Goal: Transaction & Acquisition: Obtain resource

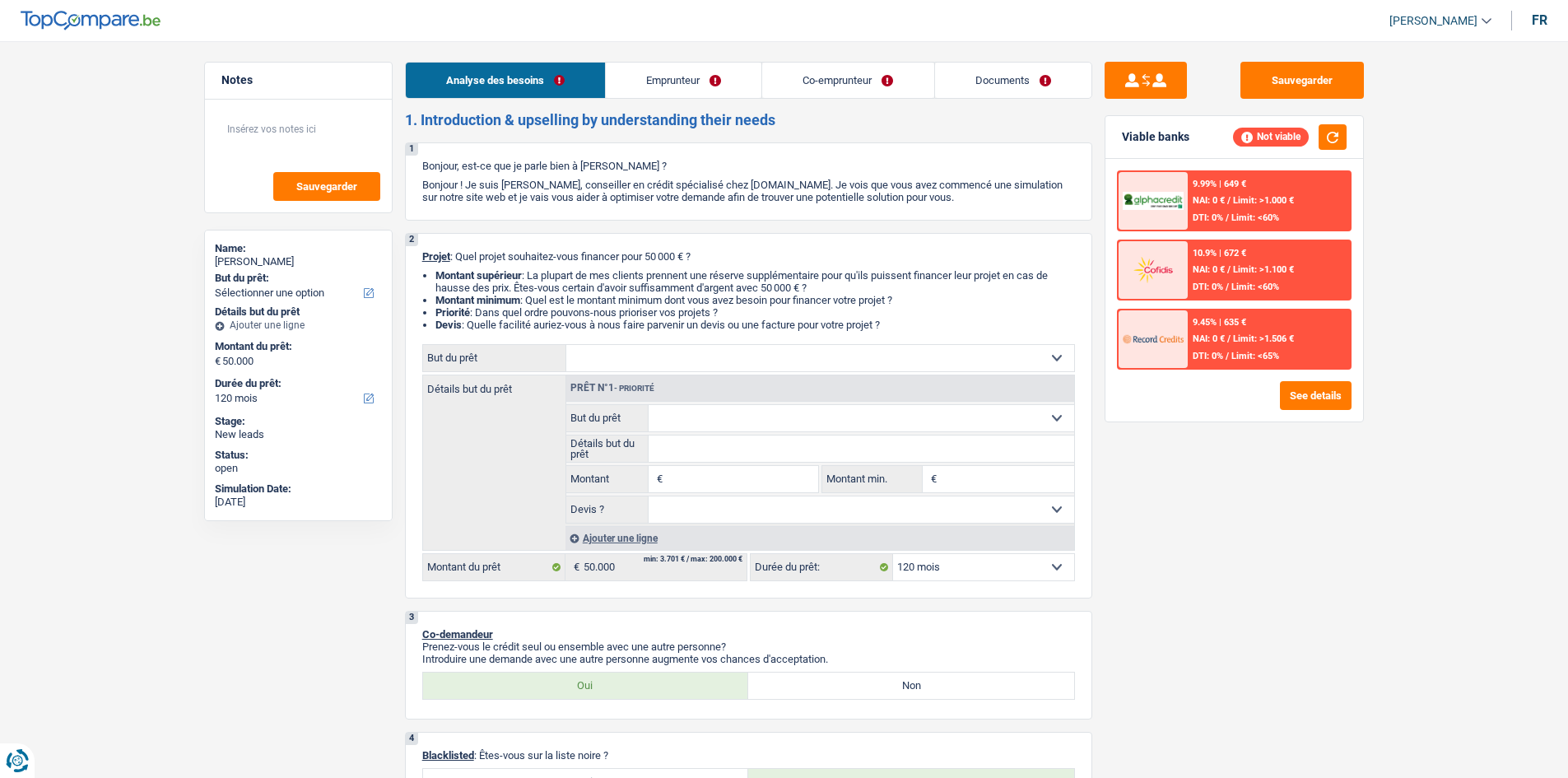
select select "120"
select select "privateEmployee"
select select "familyAllowances"
select select "netSalary"
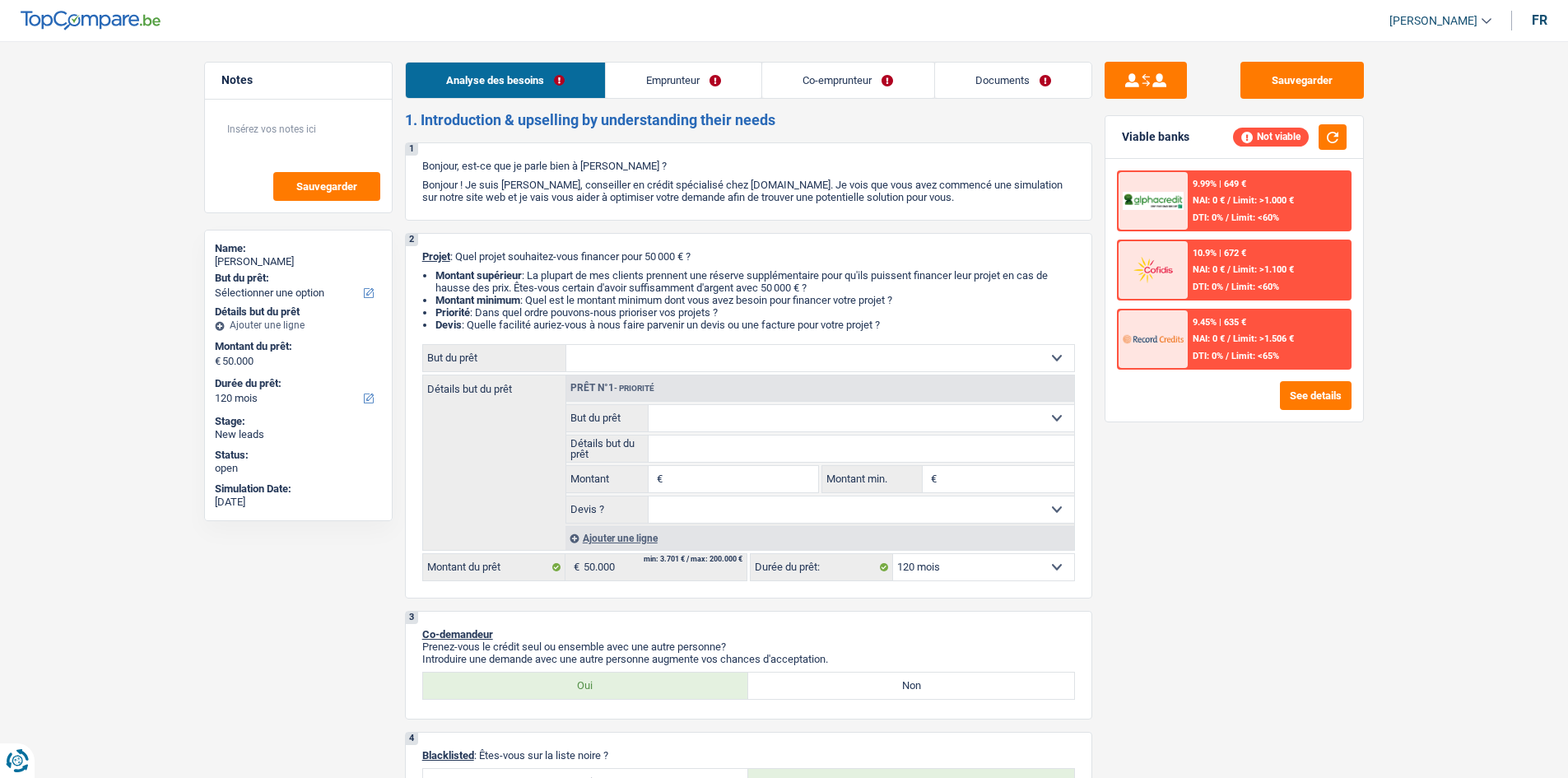
select select "mealVouchers"
select select "ownerWithMortgage"
select select "mortgage"
select select "120"
click at [755, 353] on select "Confort maison: meubles, textile, peinture, électroménager, outillage non-profe…" at bounding box center [821, 358] width 508 height 26
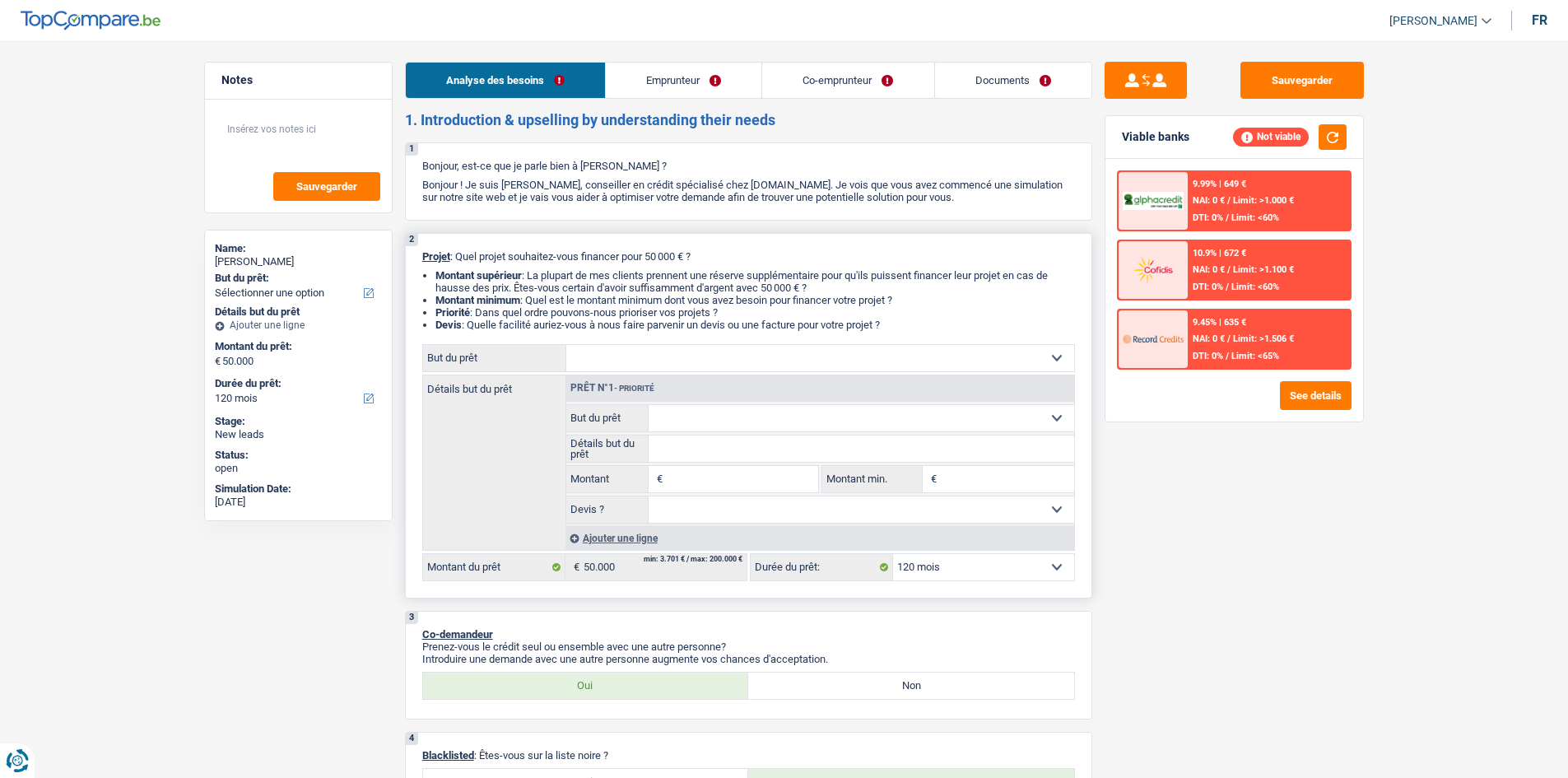
click at [751, 358] on select "Confort maison: meubles, textile, peinture, électroménager, outillage non-profe…" at bounding box center [821, 358] width 508 height 26
click at [794, 349] on select "Confort maison: meubles, textile, peinture, électroménager, outillage non-profe…" at bounding box center [821, 358] width 508 height 26
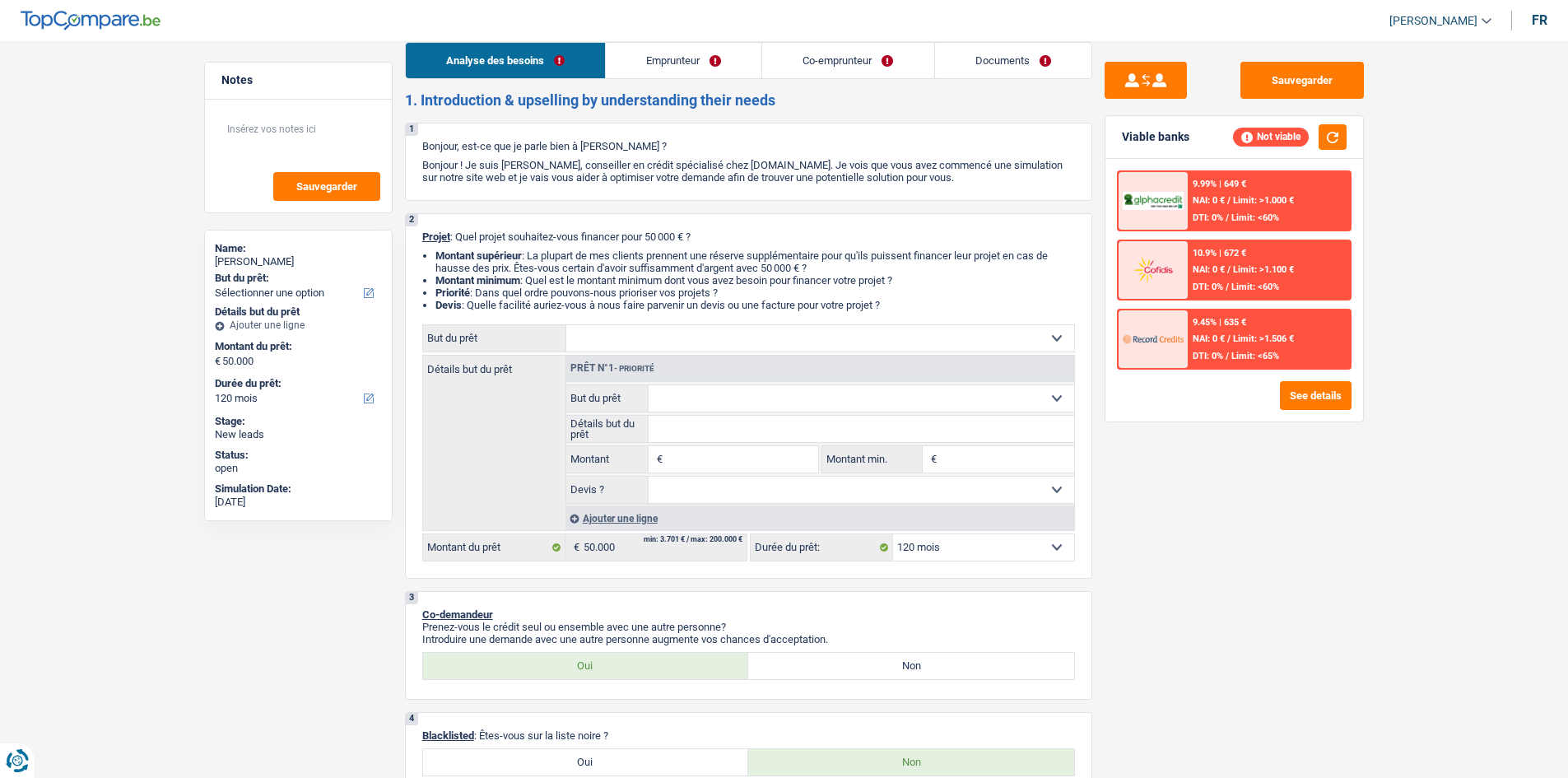
scroll to position [82, 0]
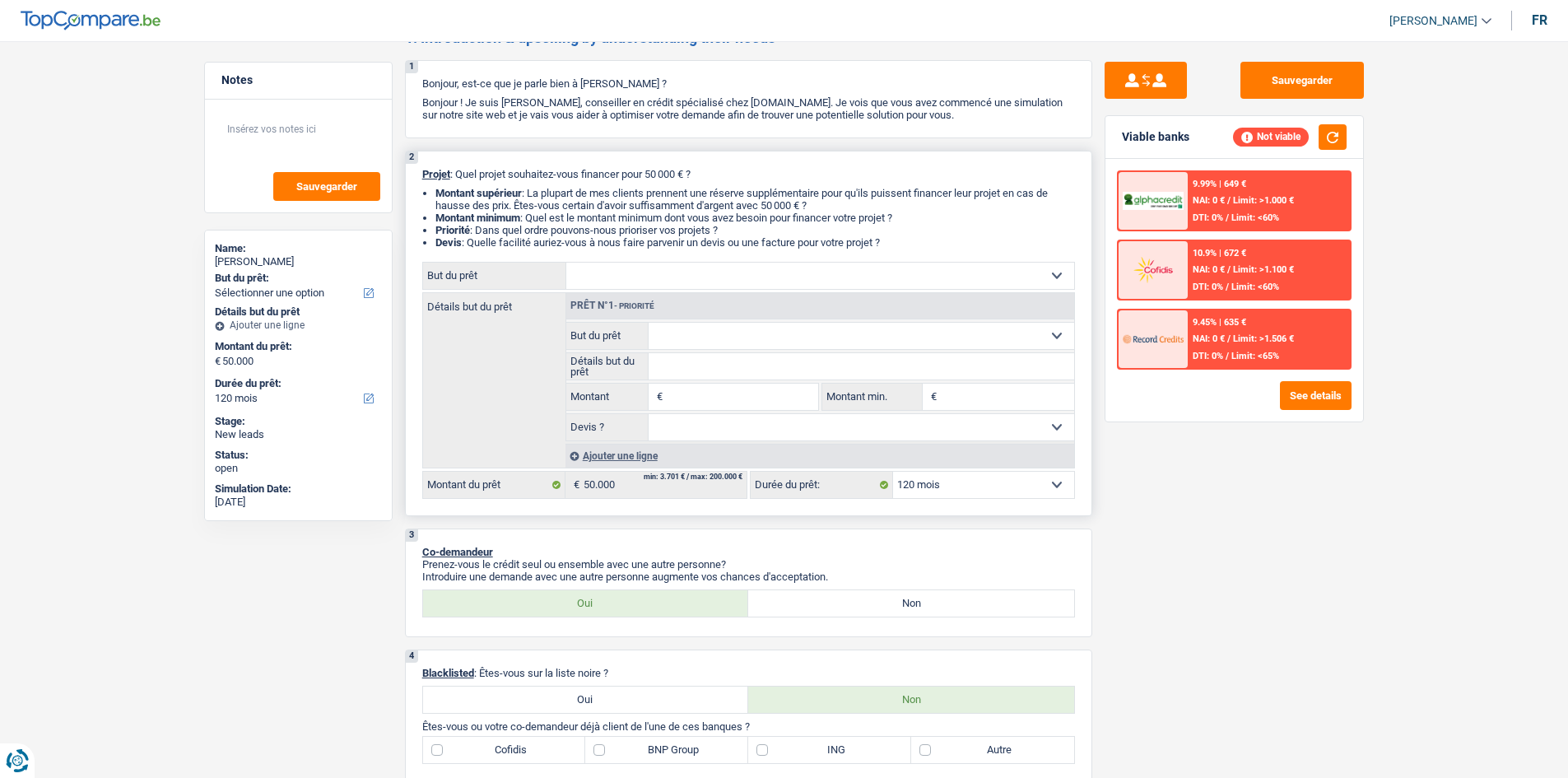
click at [639, 268] on select "Confort maison: meubles, textile, peinture, électroménager, outillage non-profe…" at bounding box center [821, 275] width 508 height 26
select select "household"
click at [567, 262] on select "Confort maison: meubles, textile, peinture, électroménager, outillage non-profe…" at bounding box center [821, 275] width 508 height 26
select select "household"
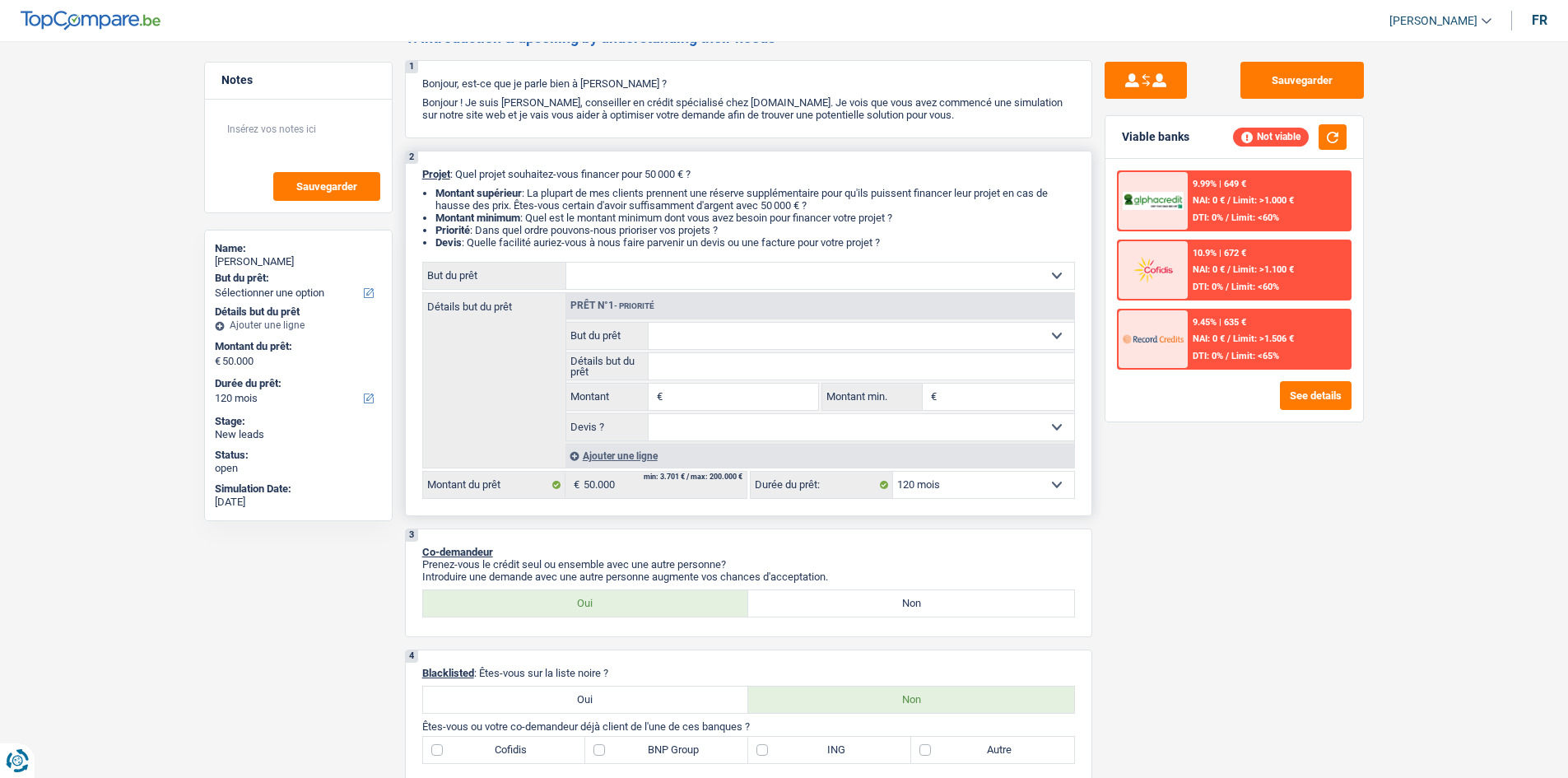
type input "50.000"
select select "household"
type input "50.000"
select select "household"
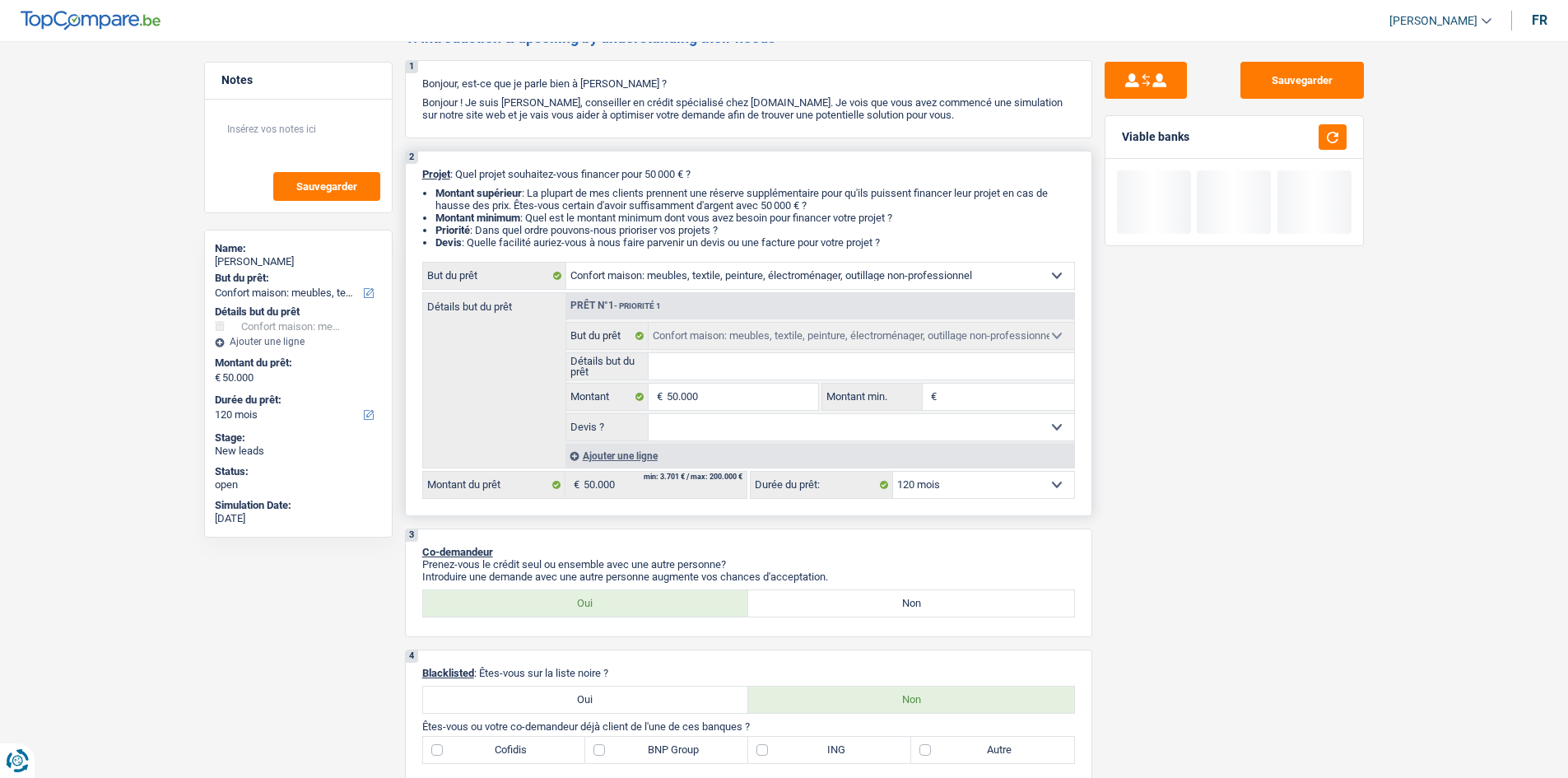
click at [966, 420] on select "Oui Non Non répondu Sélectionner une option" at bounding box center [861, 427] width 426 height 26
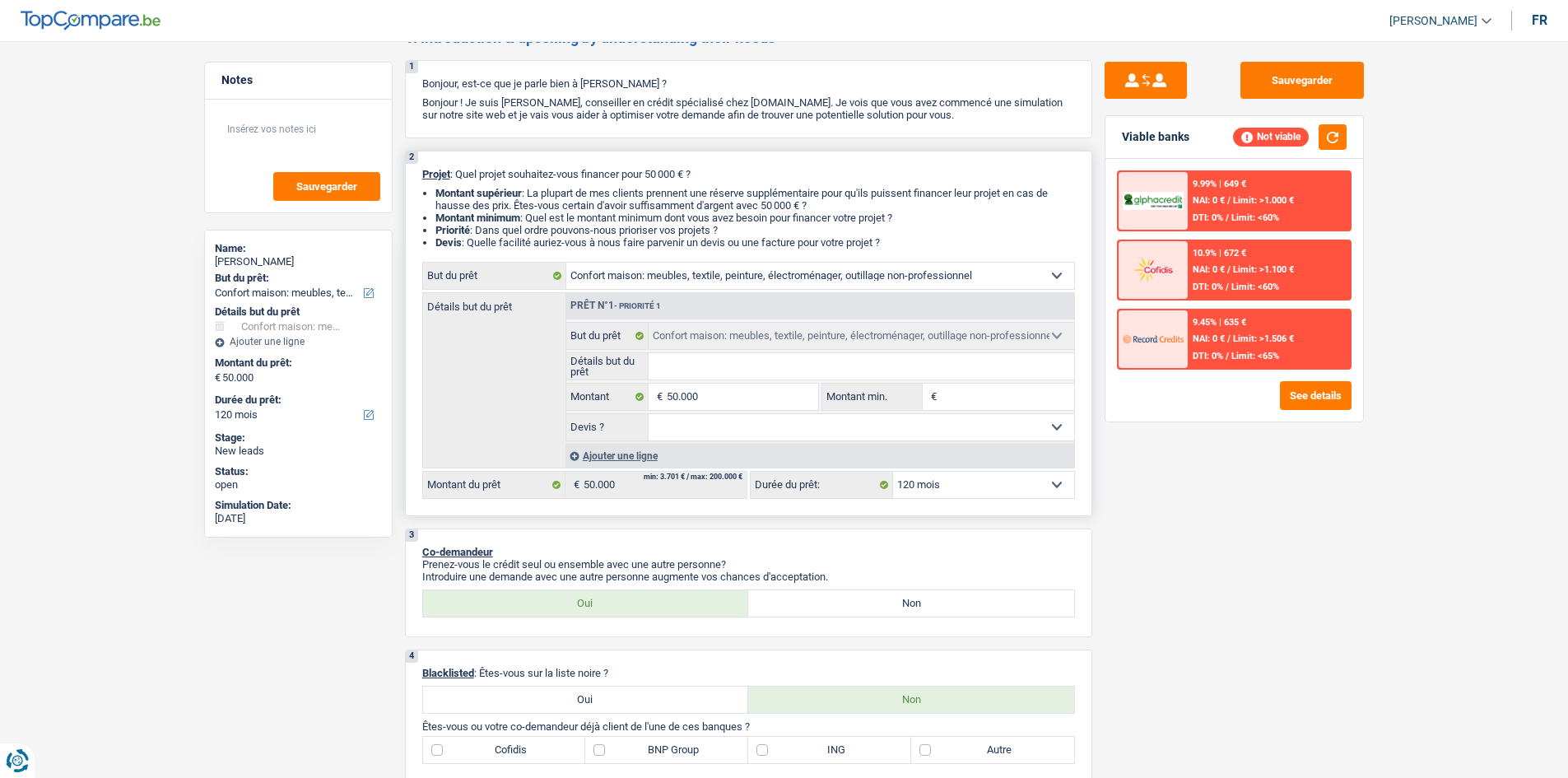
click at [973, 417] on select "Oui Non Non répondu Sélectionner une option" at bounding box center [861, 427] width 426 height 26
drag, startPoint x: 751, startPoint y: 427, endPoint x: 735, endPoint y: 437, distance: 18.9
click at [746, 437] on select "Oui Non Non répondu Sélectionner une option" at bounding box center [861, 427] width 426 height 26
select select "yes"
click at [649, 414] on select "Oui Non Non répondu Sélectionner une option" at bounding box center [861, 427] width 426 height 26
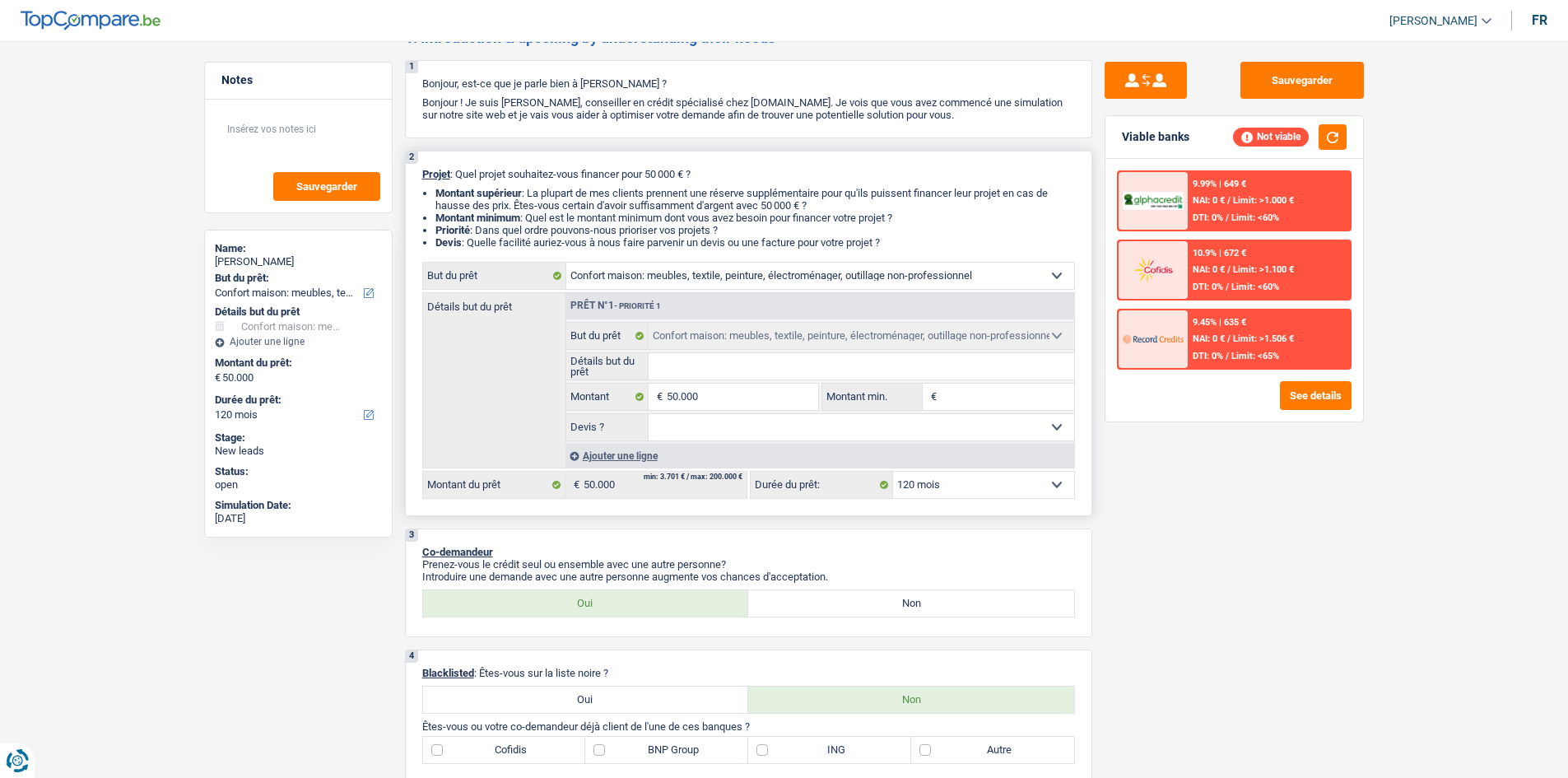
select select "yes"
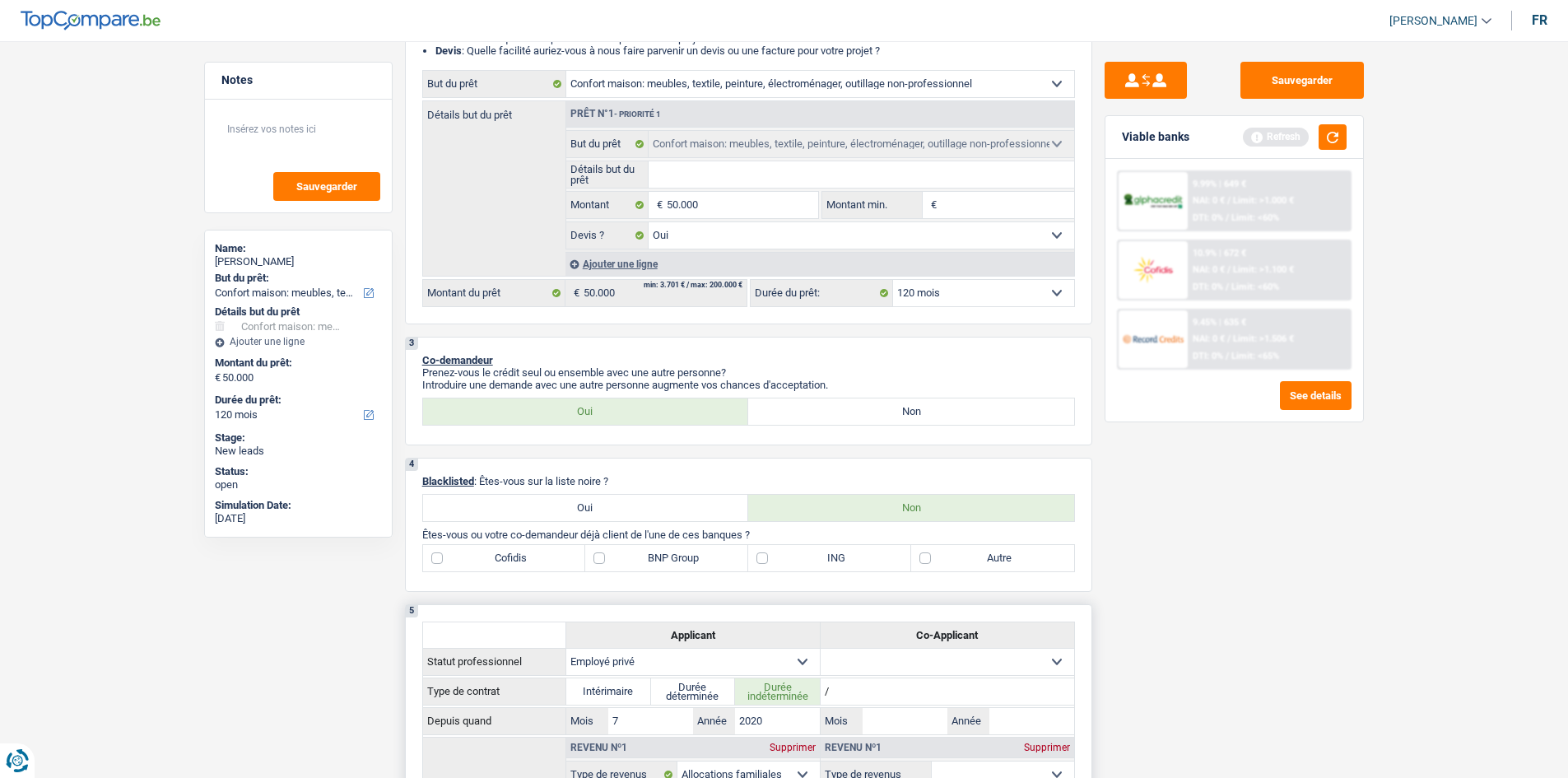
scroll to position [494, 0]
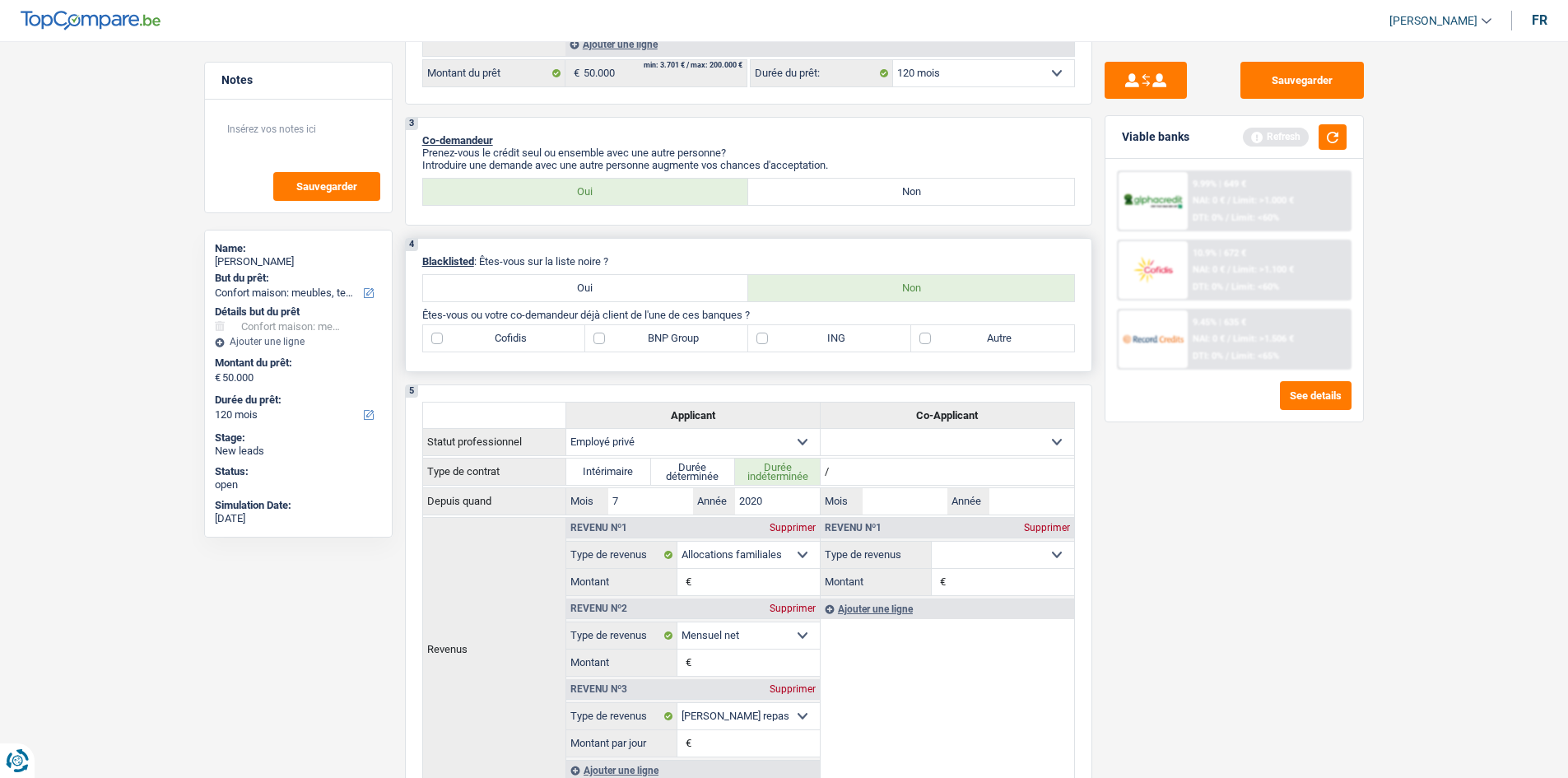
click at [613, 340] on label "BNP Group" at bounding box center [667, 338] width 163 height 26
click at [613, 340] on input "BNP Group" at bounding box center [667, 338] width 163 height 26
checkbox input "true"
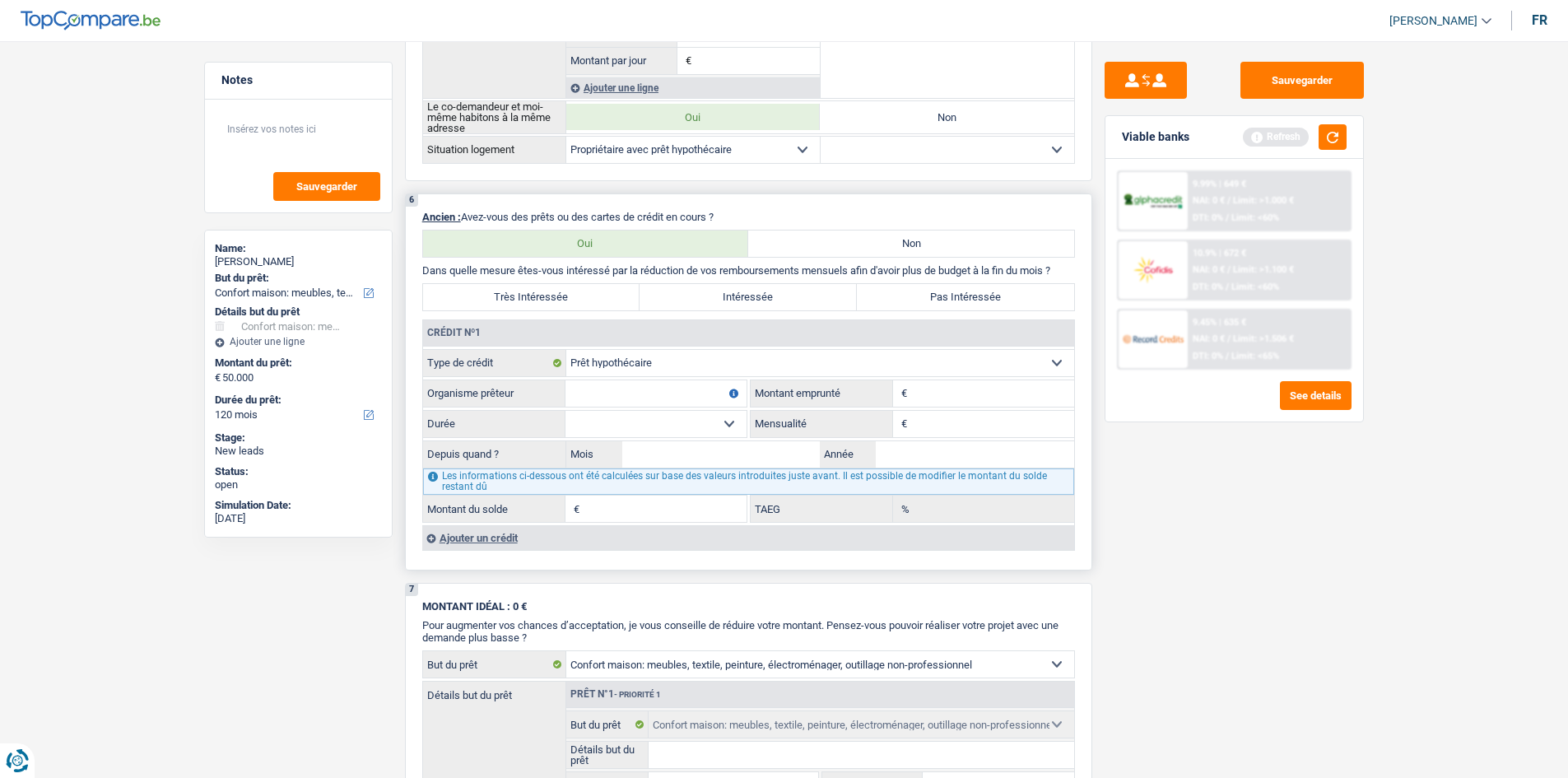
scroll to position [1235, 0]
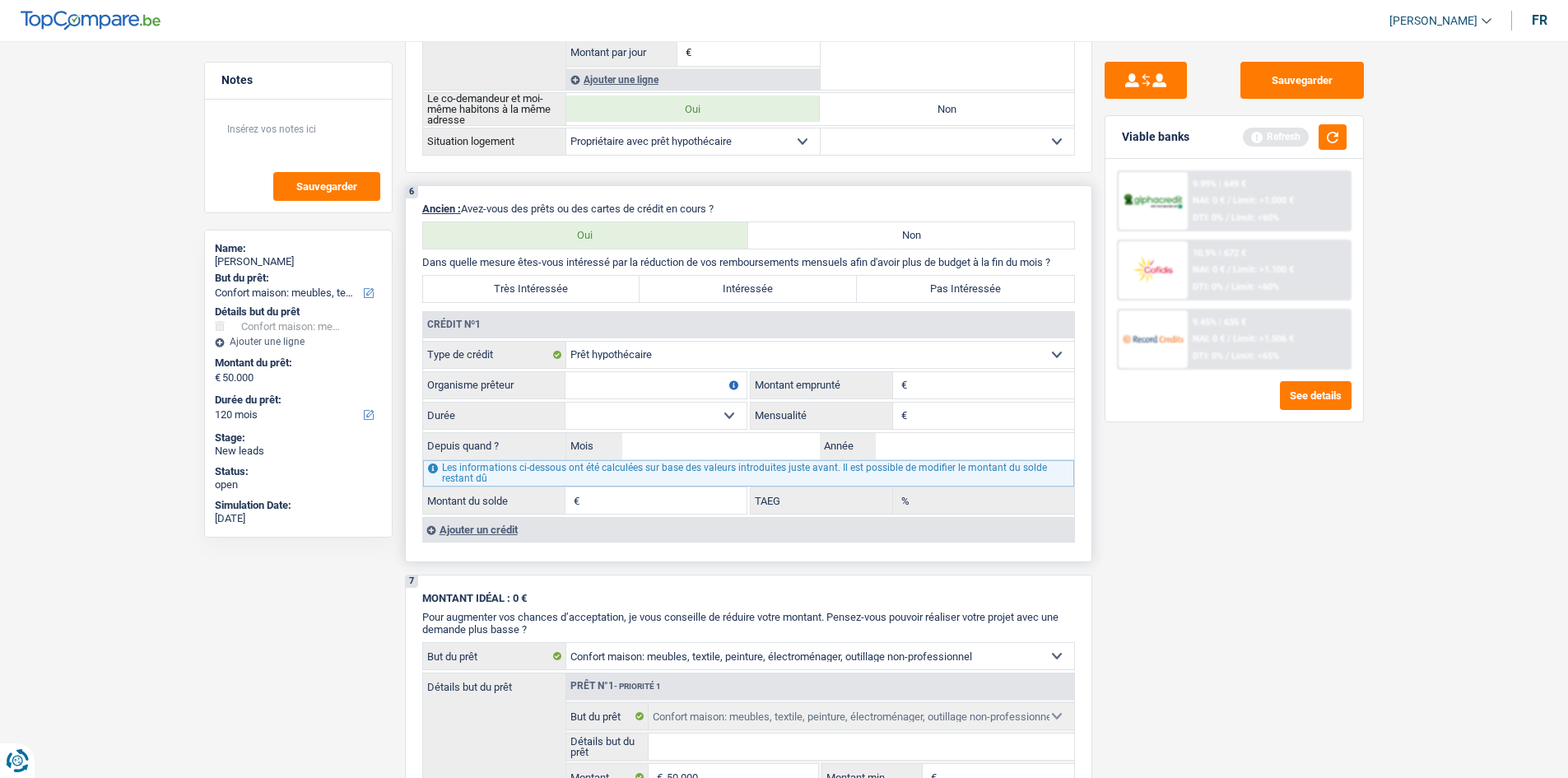
click at [945, 387] on input "Montant" at bounding box center [993, 385] width 163 height 26
type input "500.000"
click at [684, 450] on input "Mois" at bounding box center [722, 446] width 199 height 26
drag, startPoint x: 635, startPoint y: 416, endPoint x: 653, endPoint y: 418, distance: 18.1
click at [635, 416] on select "120 mois 132 mois 144 mois 180 mois 240 mois 300 mois 360 mois 420 mois Sélecti…" at bounding box center [656, 415] width 181 height 26
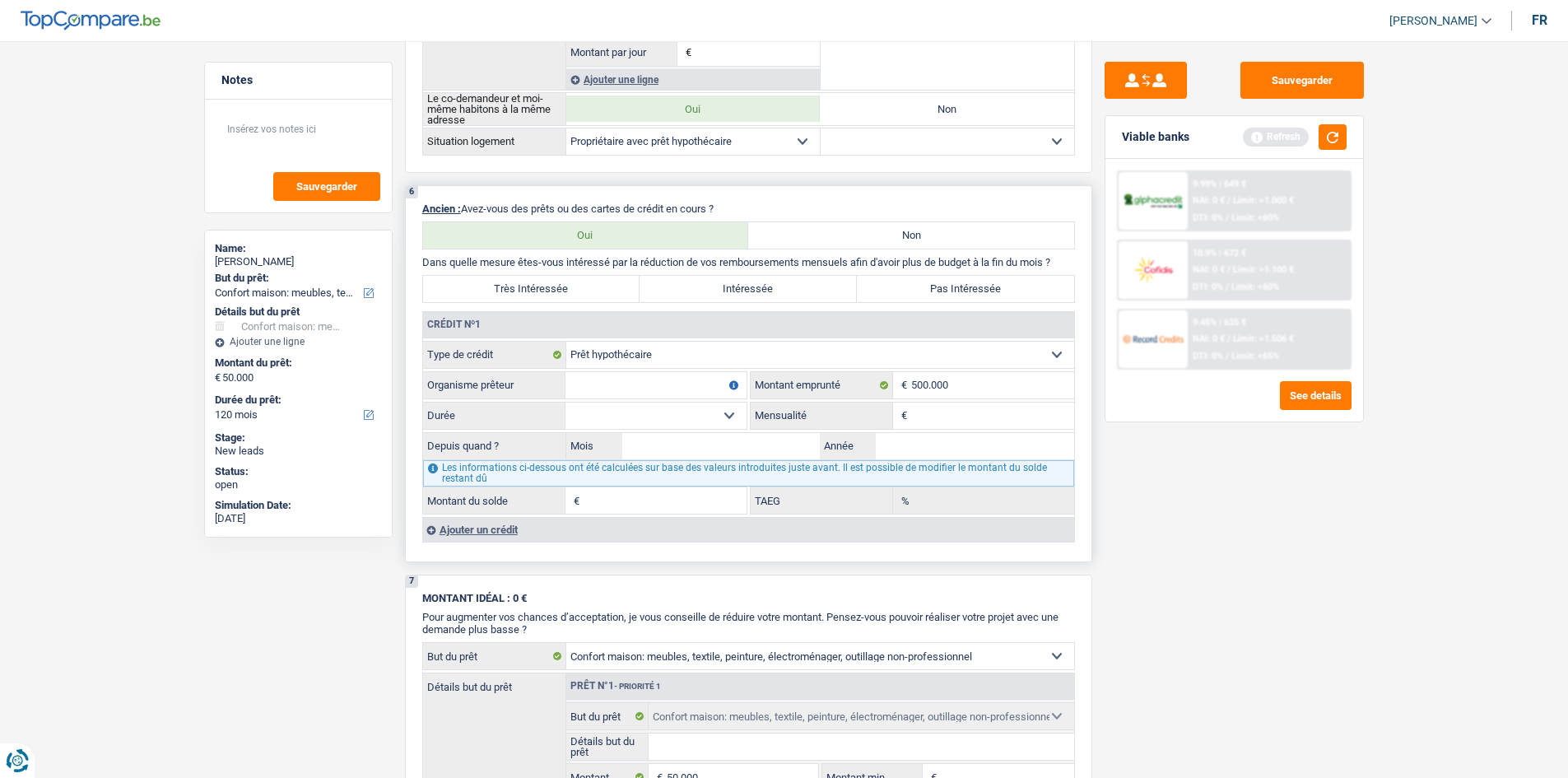
click at [956, 411] on input "Mensualité" at bounding box center [993, 415] width 163 height 26
click at [963, 421] on input "123" at bounding box center [993, 415] width 163 height 26
type input "1"
type input "1.230"
click at [742, 418] on select "120 mois 132 mois 144 mois 180 mois 240 mois 300 mois 360 mois 420 mois Sélecti…" at bounding box center [656, 415] width 181 height 26
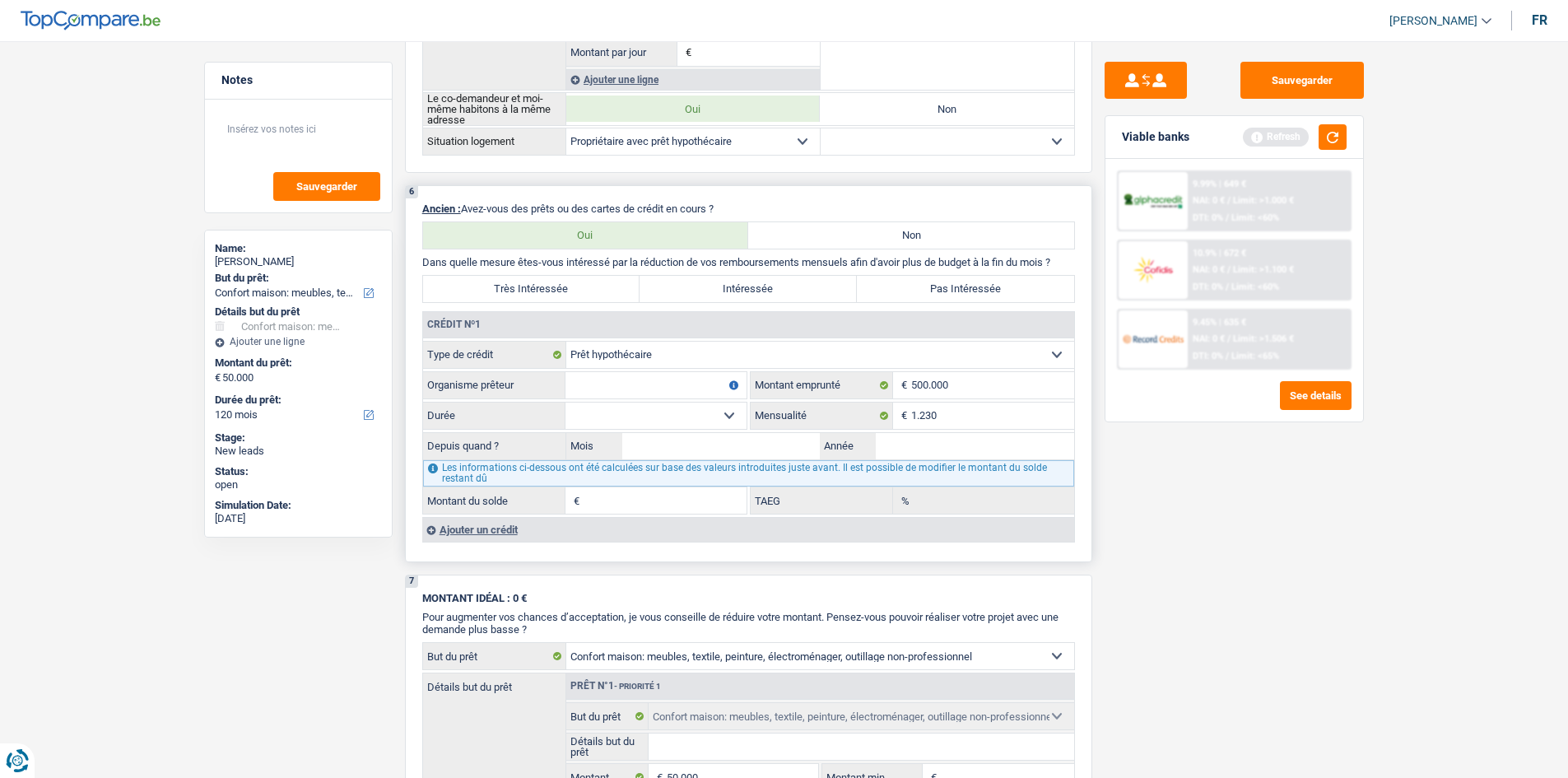
click at [566, 403] on select "120 mois 132 mois 144 mois 180 mois 240 mois 300 mois 360 mois 420 mois Sélecti…" at bounding box center [656, 415] width 181 height 26
click at [653, 404] on select "120 mois 132 mois 144 mois 180 mois 240 mois 300 mois 360 mois 420 mois Sélecti…" at bounding box center [656, 415] width 181 height 26
select select "300"
click at [566, 403] on select "120 mois 132 mois 144 mois 180 mois 240 mois 300 mois 360 mois 420 mois Sélecti…" at bounding box center [656, 415] width 181 height 26
click at [947, 414] on input "1.230" at bounding box center [993, 415] width 163 height 26
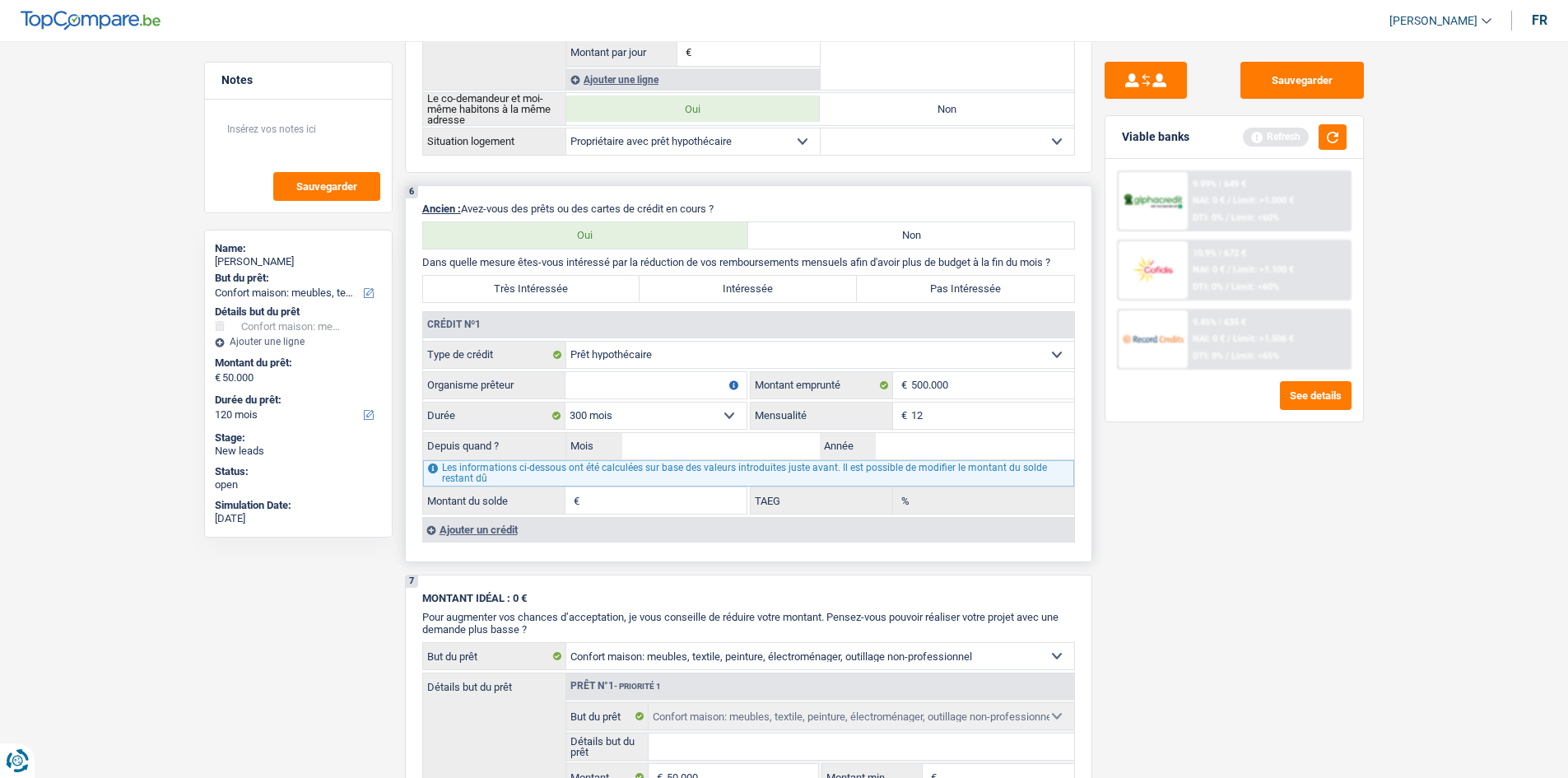
type input "1"
click at [1001, 417] on input "1.230" at bounding box center [993, 415] width 163 height 26
click at [955, 420] on input "1.230" at bounding box center [993, 415] width 163 height 26
type input "1.300"
click at [1098, 534] on div "Sauvegarder Viable banks Refresh 9.99% | 649 € NAI: 0 € / Limit: >1.000 € DTI: …" at bounding box center [1234, 404] width 284 height 685
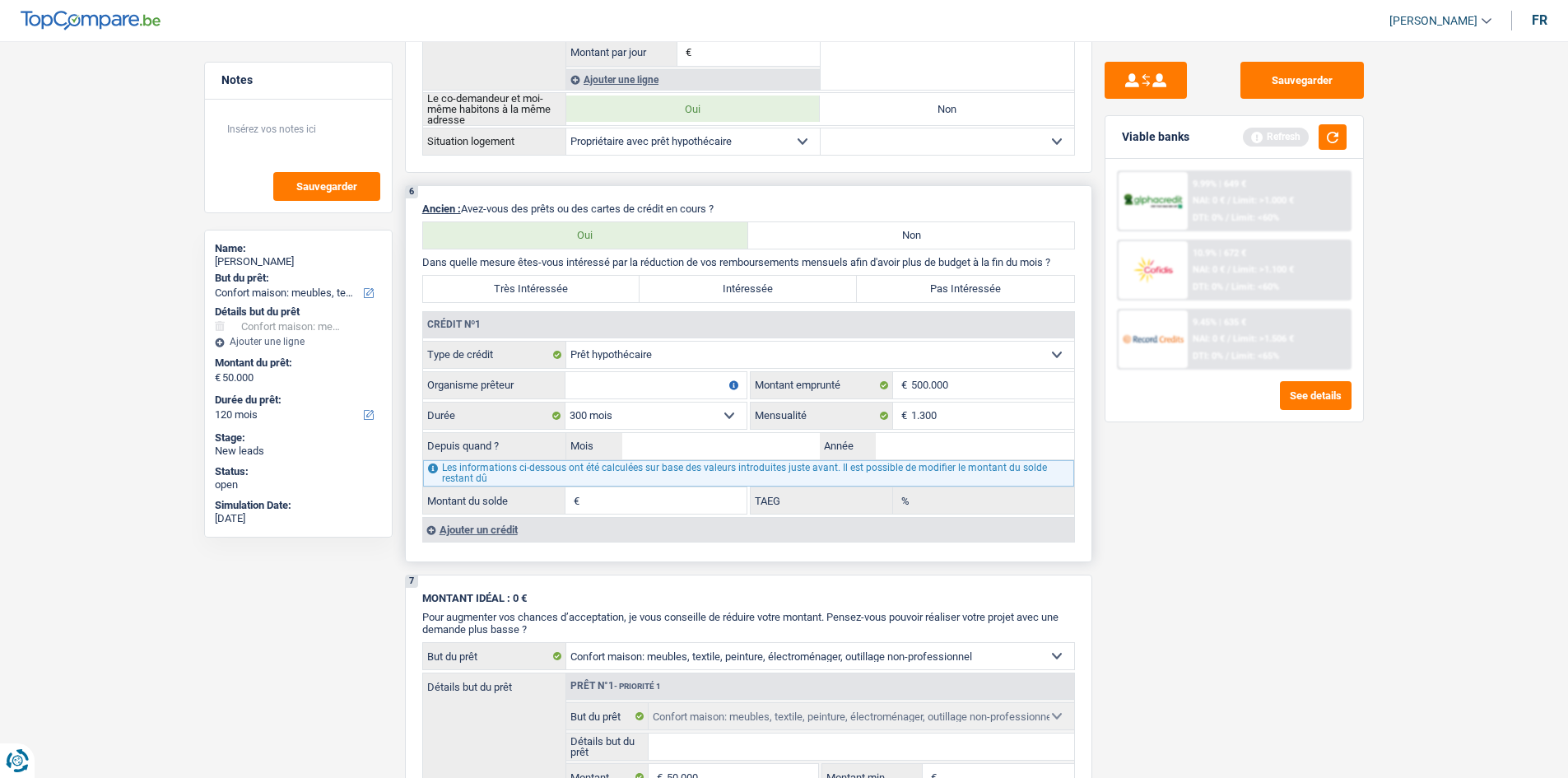
click at [651, 390] on input "Organisme prêteur" at bounding box center [656, 385] width 181 height 26
click at [664, 386] on input "Organisme prêteur" at bounding box center [656, 385] width 181 height 26
click at [668, 379] on input "Organisme prêteur" at bounding box center [656, 385] width 181 height 26
type input "bnp"
click at [911, 452] on input "Année" at bounding box center [975, 446] width 199 height 26
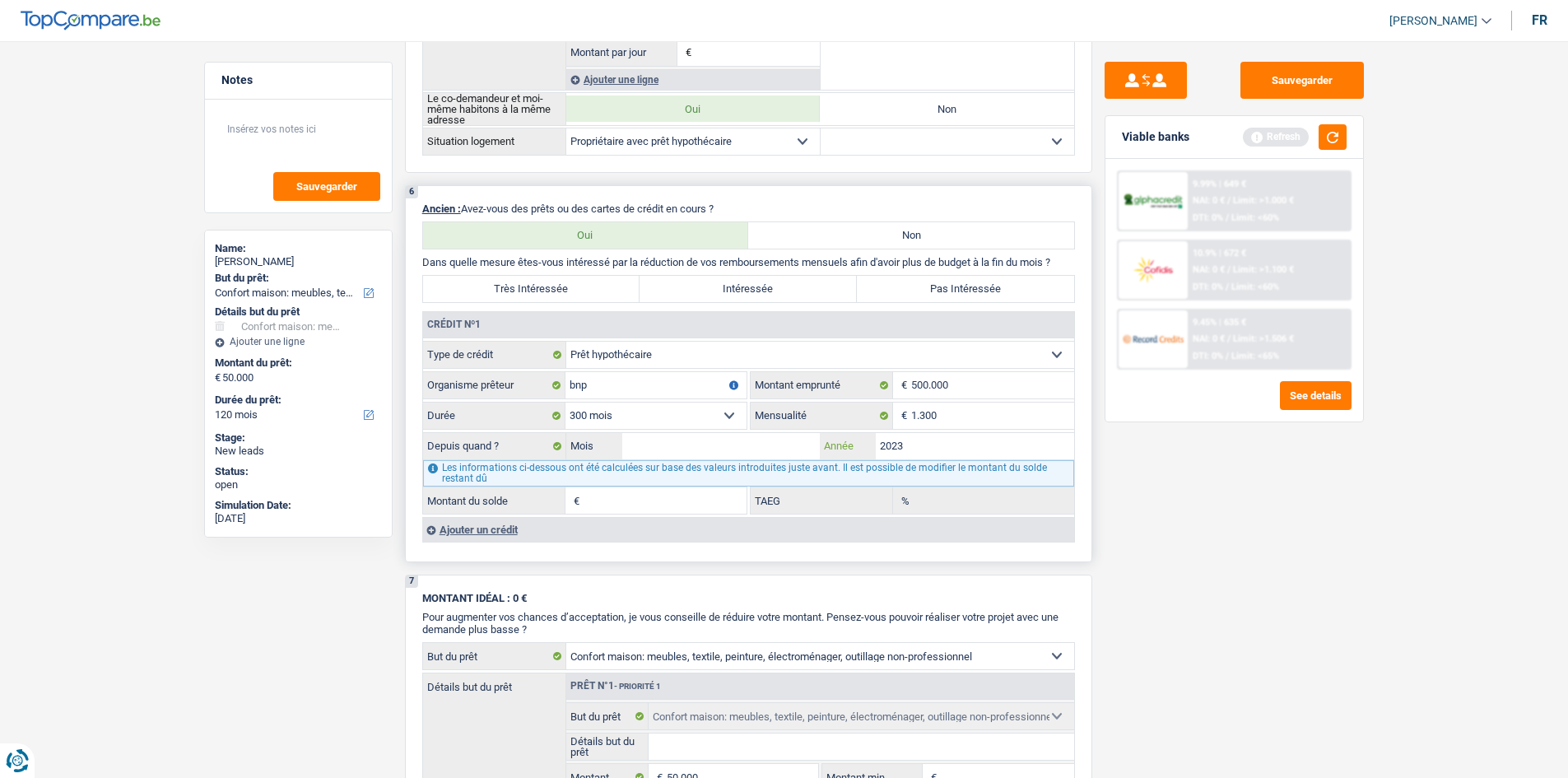
type input "2023"
click at [726, 439] on input "Mois" at bounding box center [722, 446] width 199 height 26
type input "01"
type input "436.625"
type input "0,00"
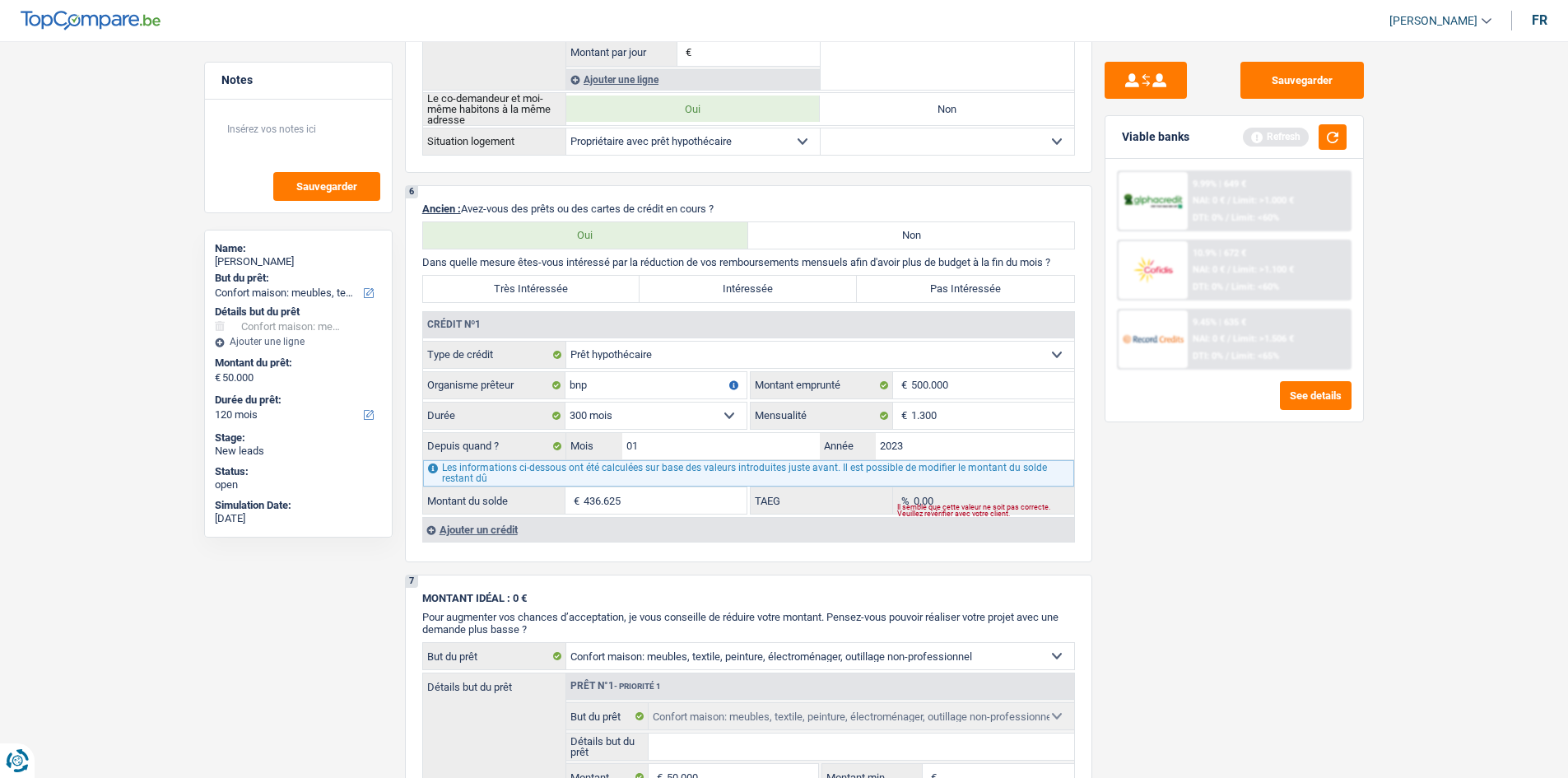
click at [1172, 572] on div "Sauvegarder Viable banks Refresh 9.99% | 649 € NAI: 0 € / Limit: >1.000 € DTI: …" at bounding box center [1234, 404] width 284 height 685
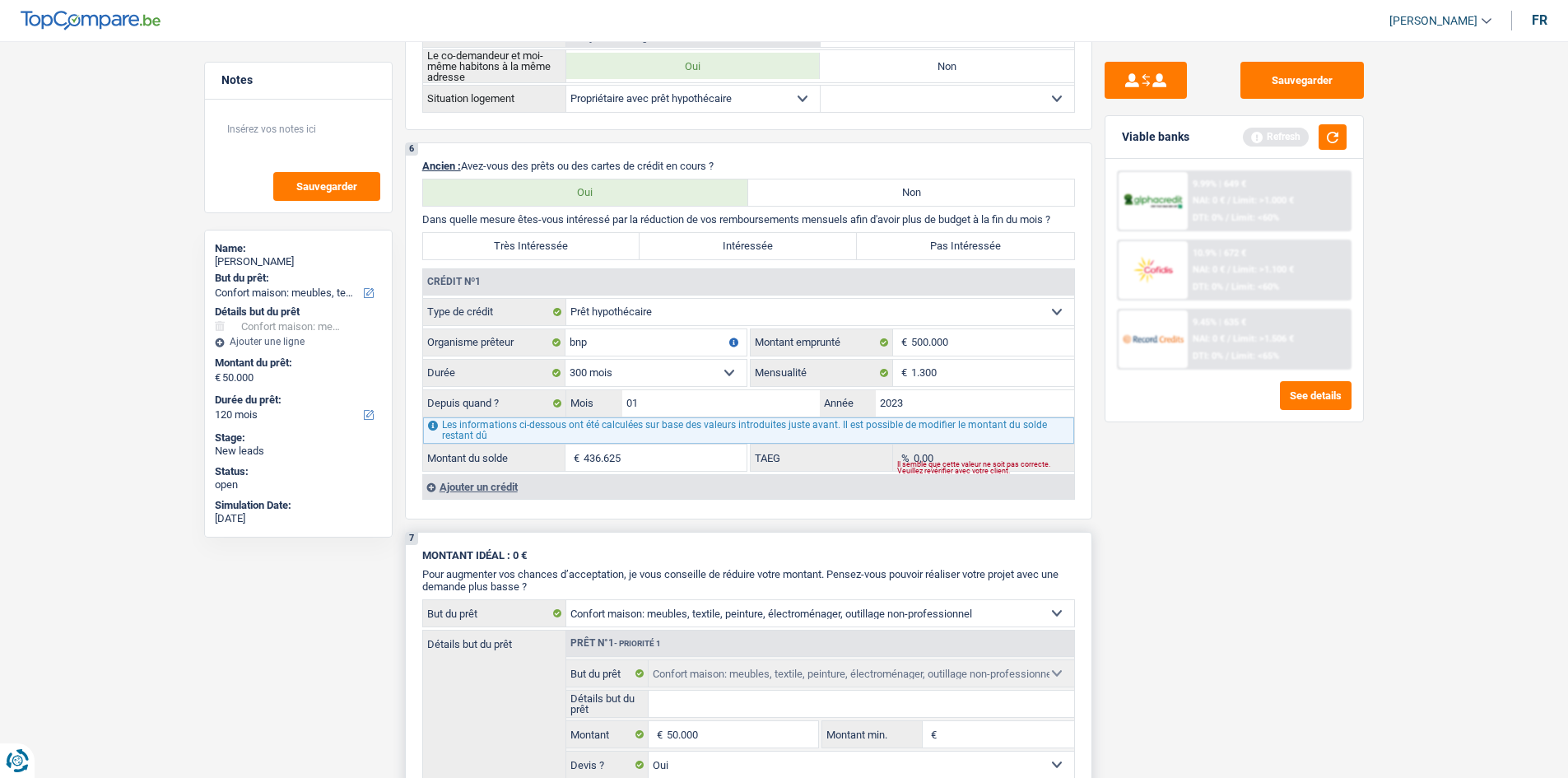
scroll to position [1317, 0]
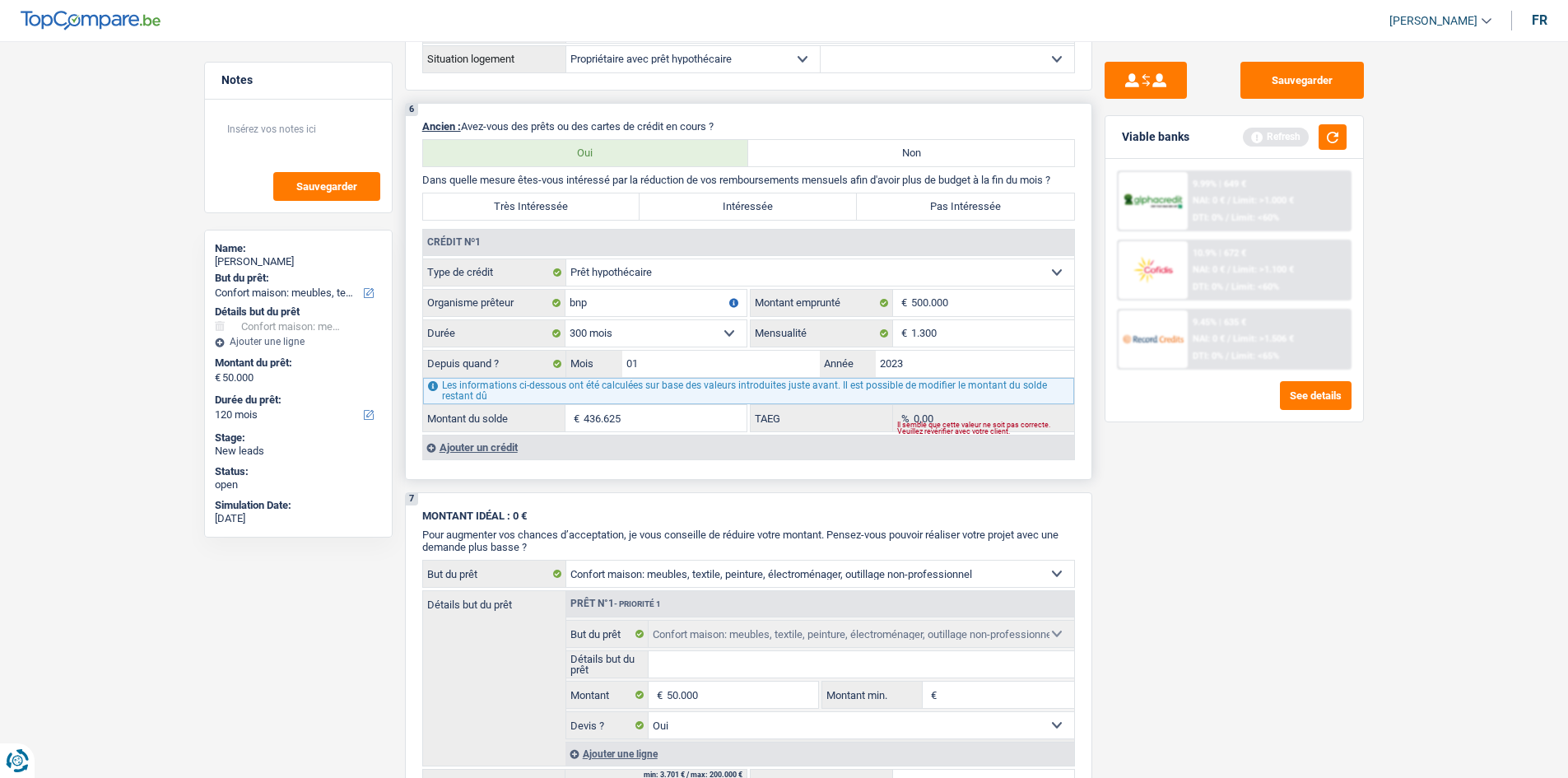
click at [495, 446] on div "Ajouter un crédit" at bounding box center [748, 447] width 652 height 25
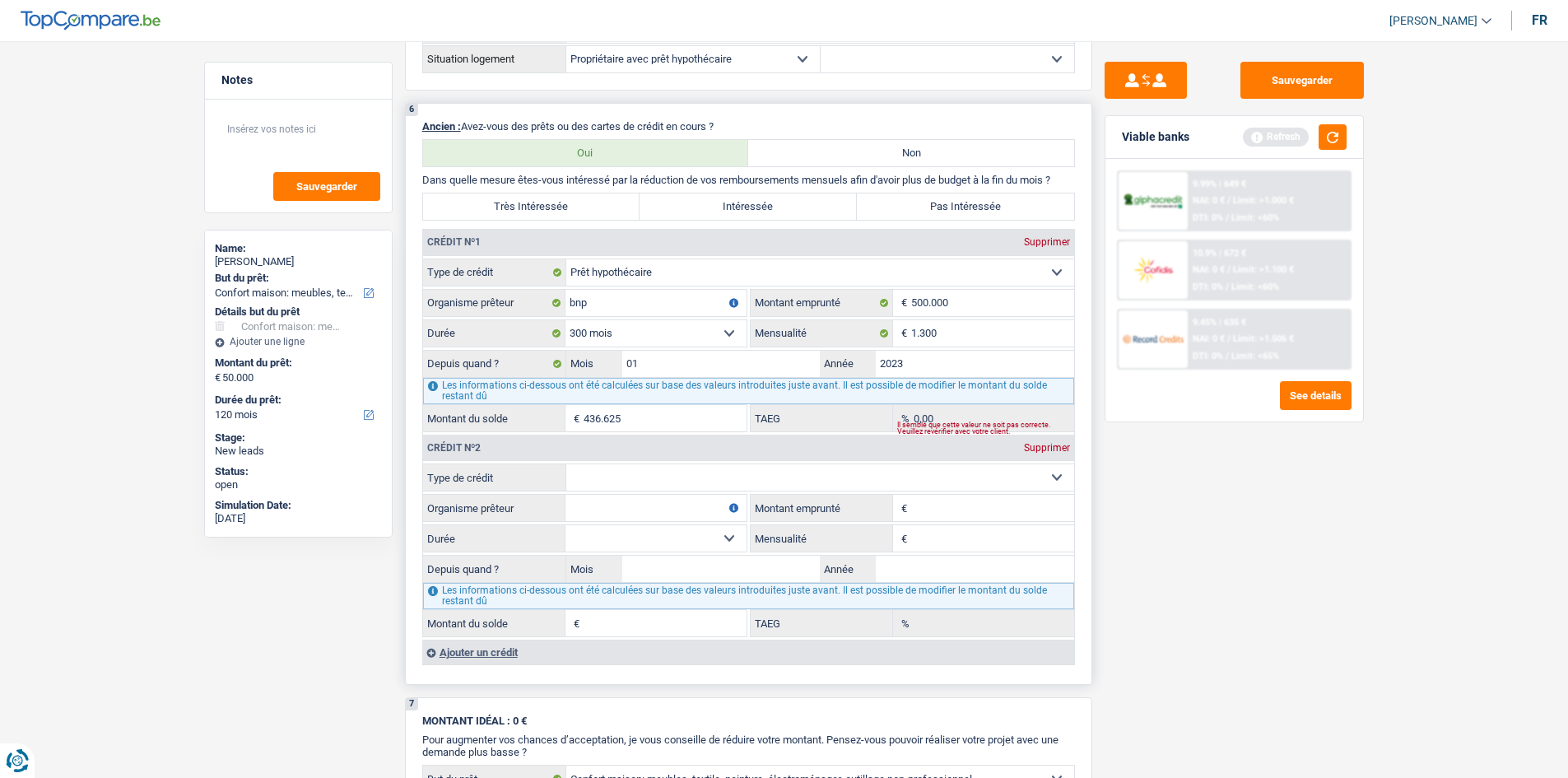
click at [947, 484] on select "Carte ou ouverture de crédit Prêt hypothécaire Vente à tempérament Prêt à tempé…" at bounding box center [821, 477] width 508 height 26
drag, startPoint x: 1059, startPoint y: 447, endPoint x: 1046, endPoint y: 444, distance: 13.3
click at [1059, 447] on div "Supprimer" at bounding box center [1047, 448] width 54 height 10
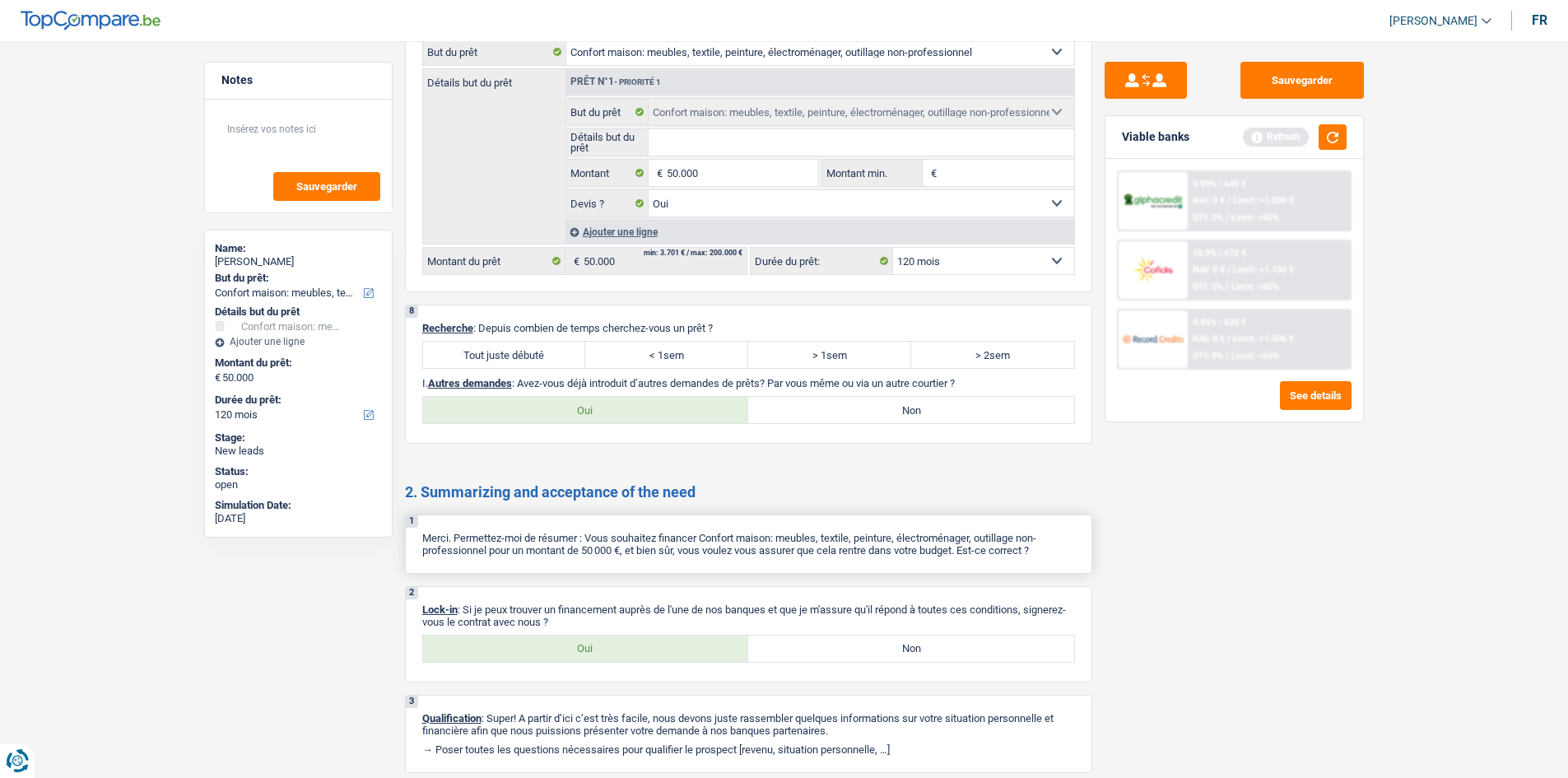
scroll to position [1893, 0]
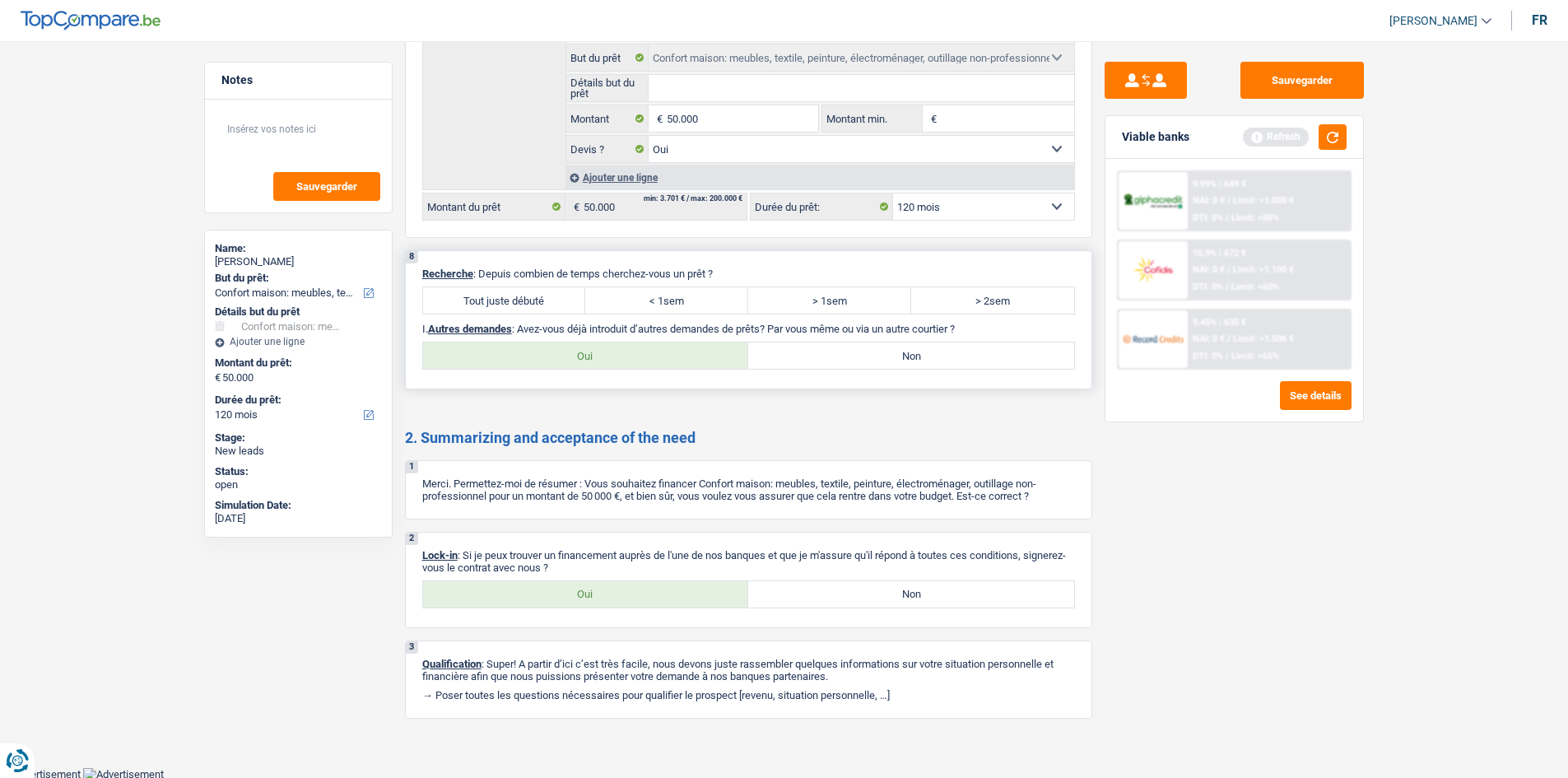
click at [497, 300] on label "Tout juste débuté" at bounding box center [505, 300] width 163 height 26
click at [497, 300] on input "Tout juste débuté" at bounding box center [505, 300] width 163 height 26
radio input "true"
click at [707, 357] on label "Oui" at bounding box center [586, 355] width 326 height 26
click at [707, 357] on input "Oui" at bounding box center [586, 355] width 326 height 26
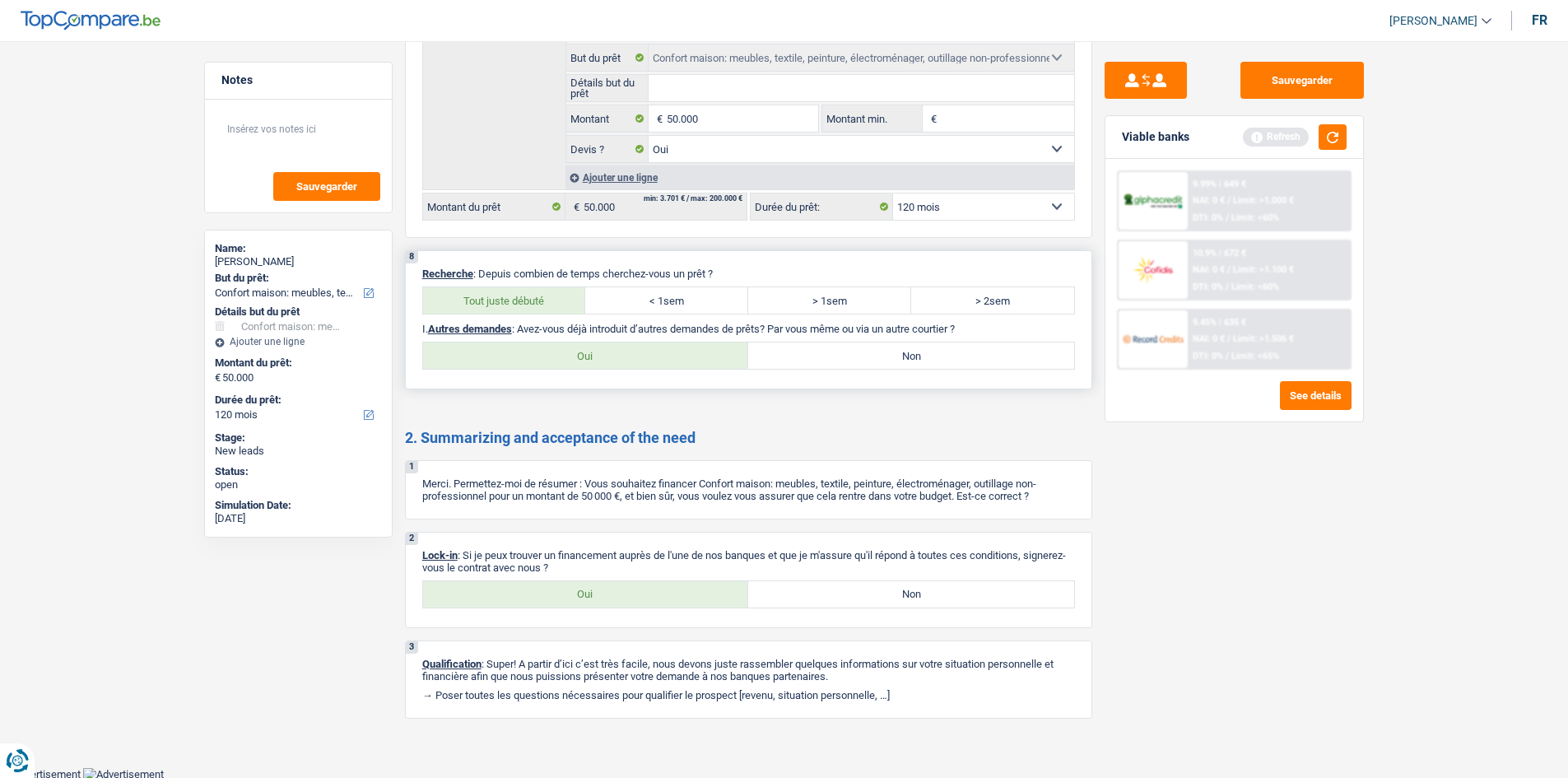
radio input "true"
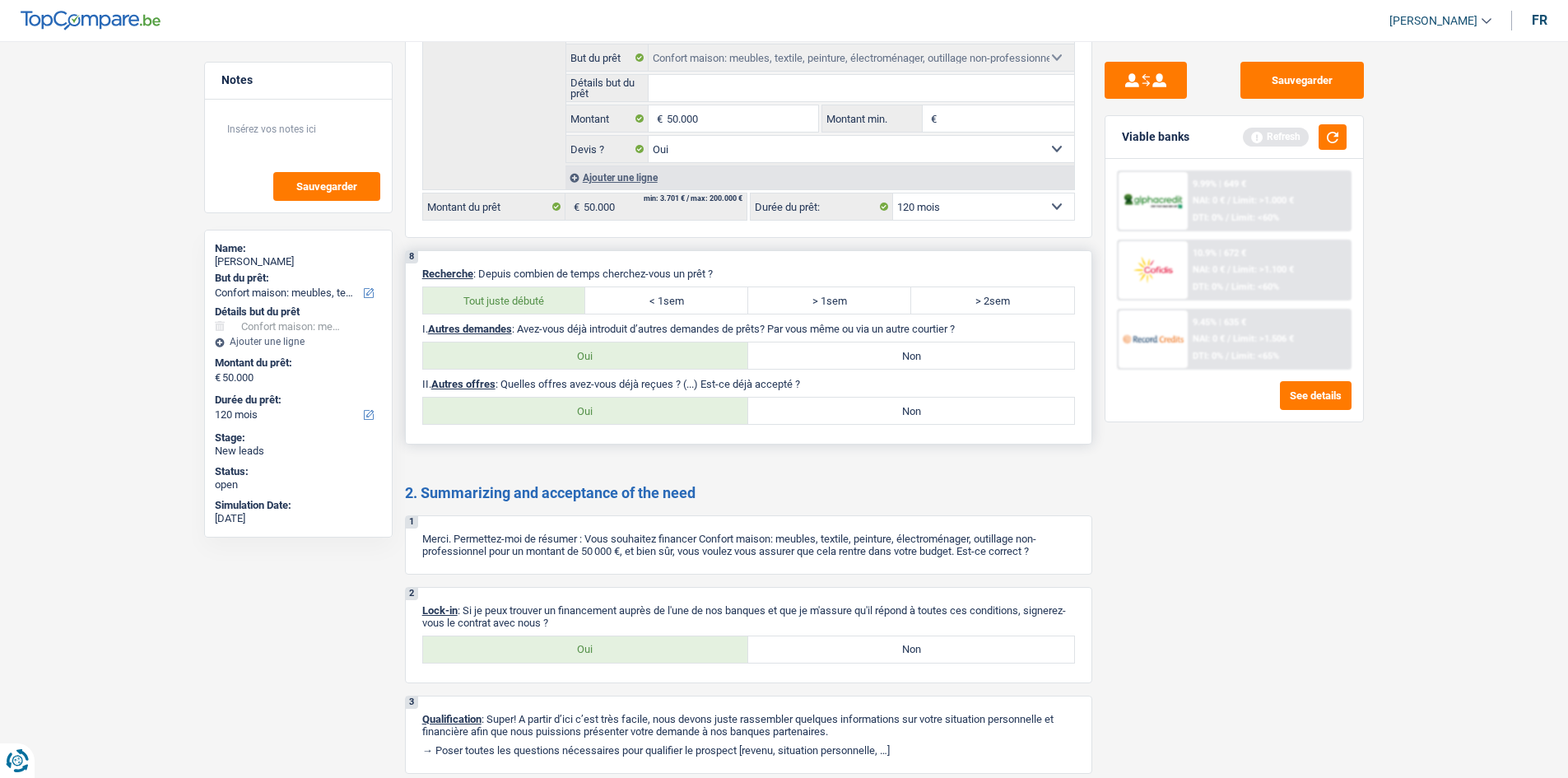
click at [819, 405] on label "Non" at bounding box center [911, 410] width 326 height 26
click at [819, 405] on input "Non" at bounding box center [911, 410] width 326 height 26
radio input "true"
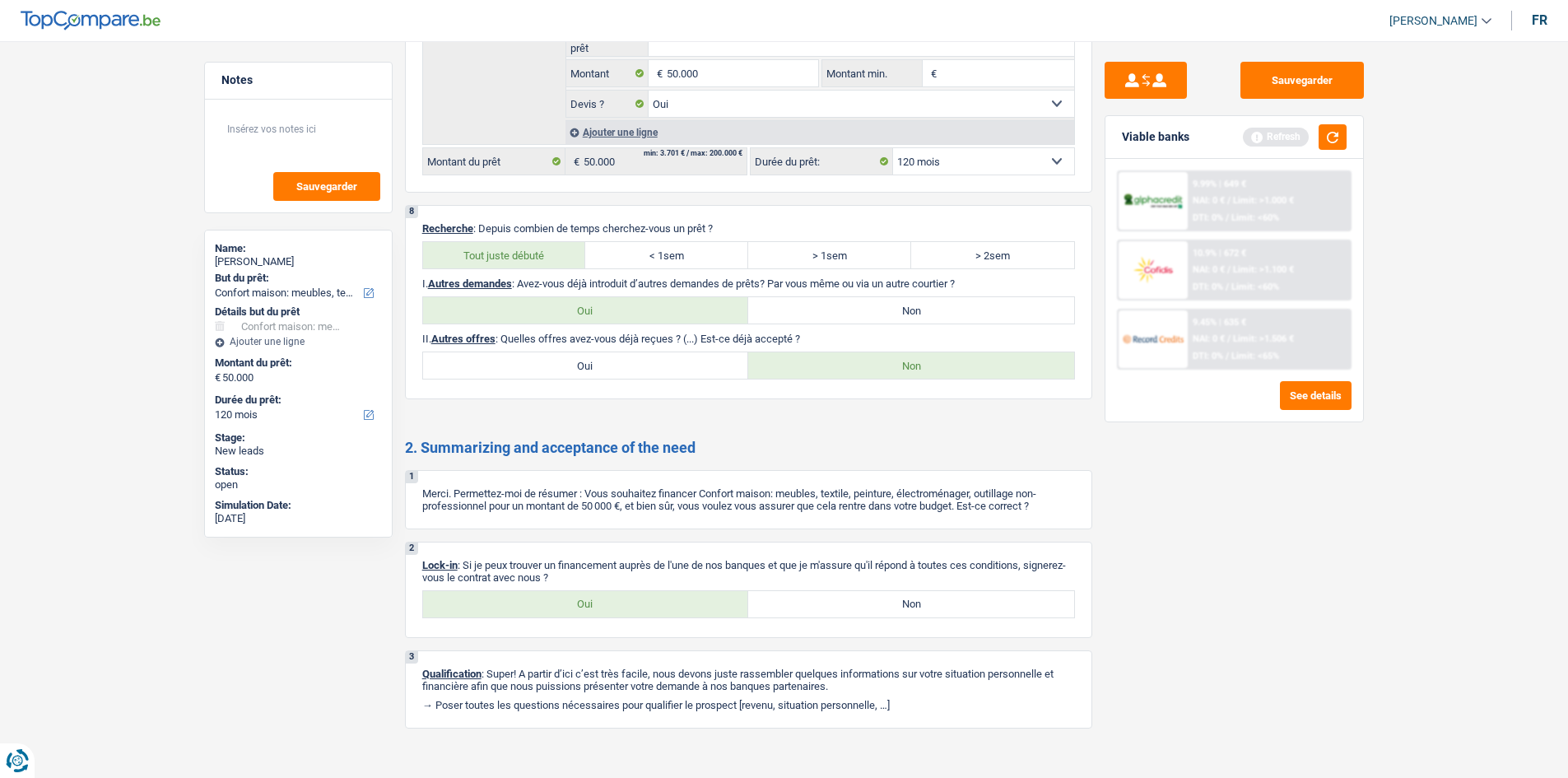
scroll to position [1951, 0]
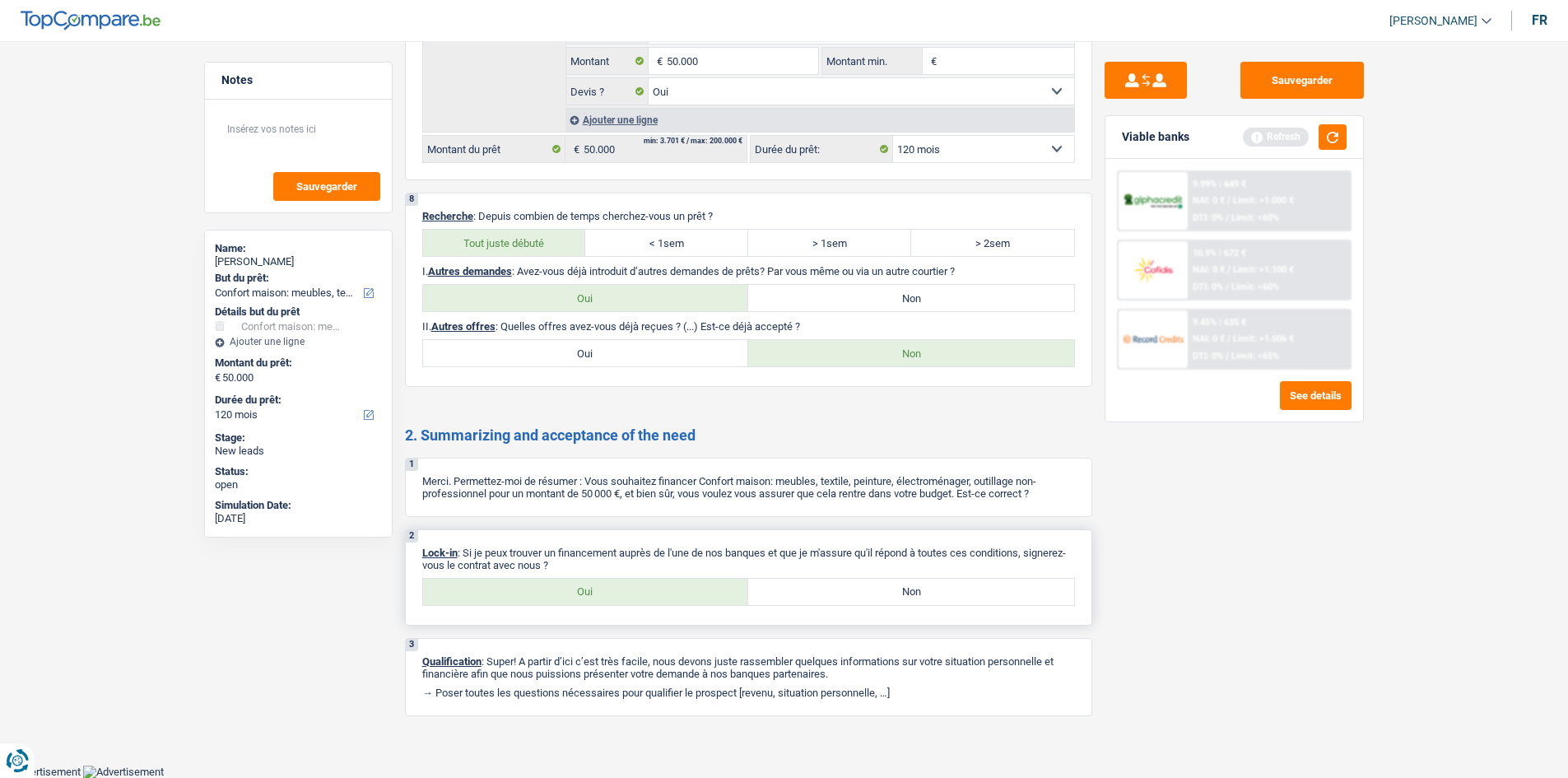
click at [515, 584] on label "Oui" at bounding box center [586, 591] width 326 height 26
click at [515, 584] on input "Oui" at bounding box center [586, 591] width 326 height 26
radio input "true"
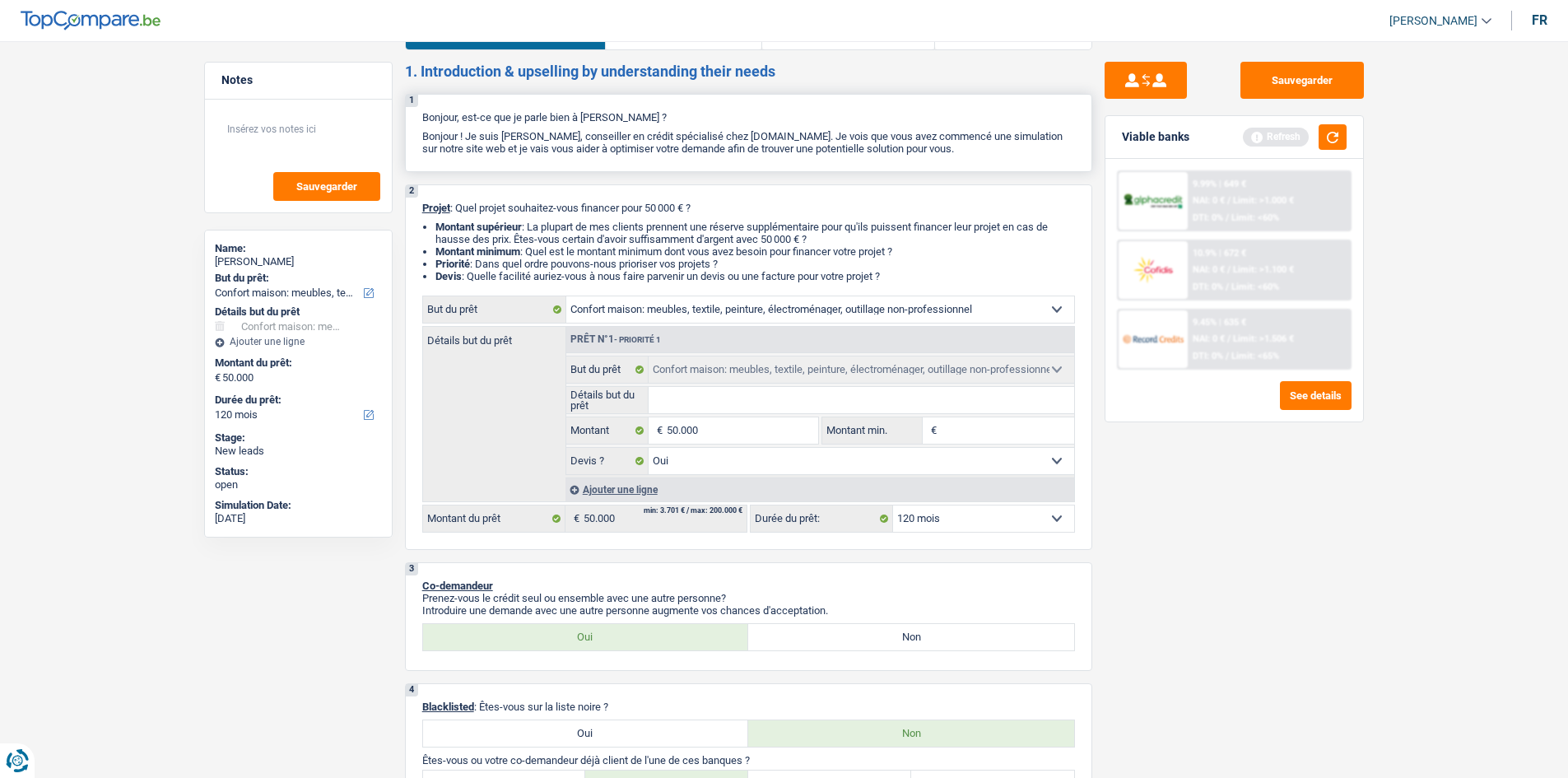
scroll to position [0, 0]
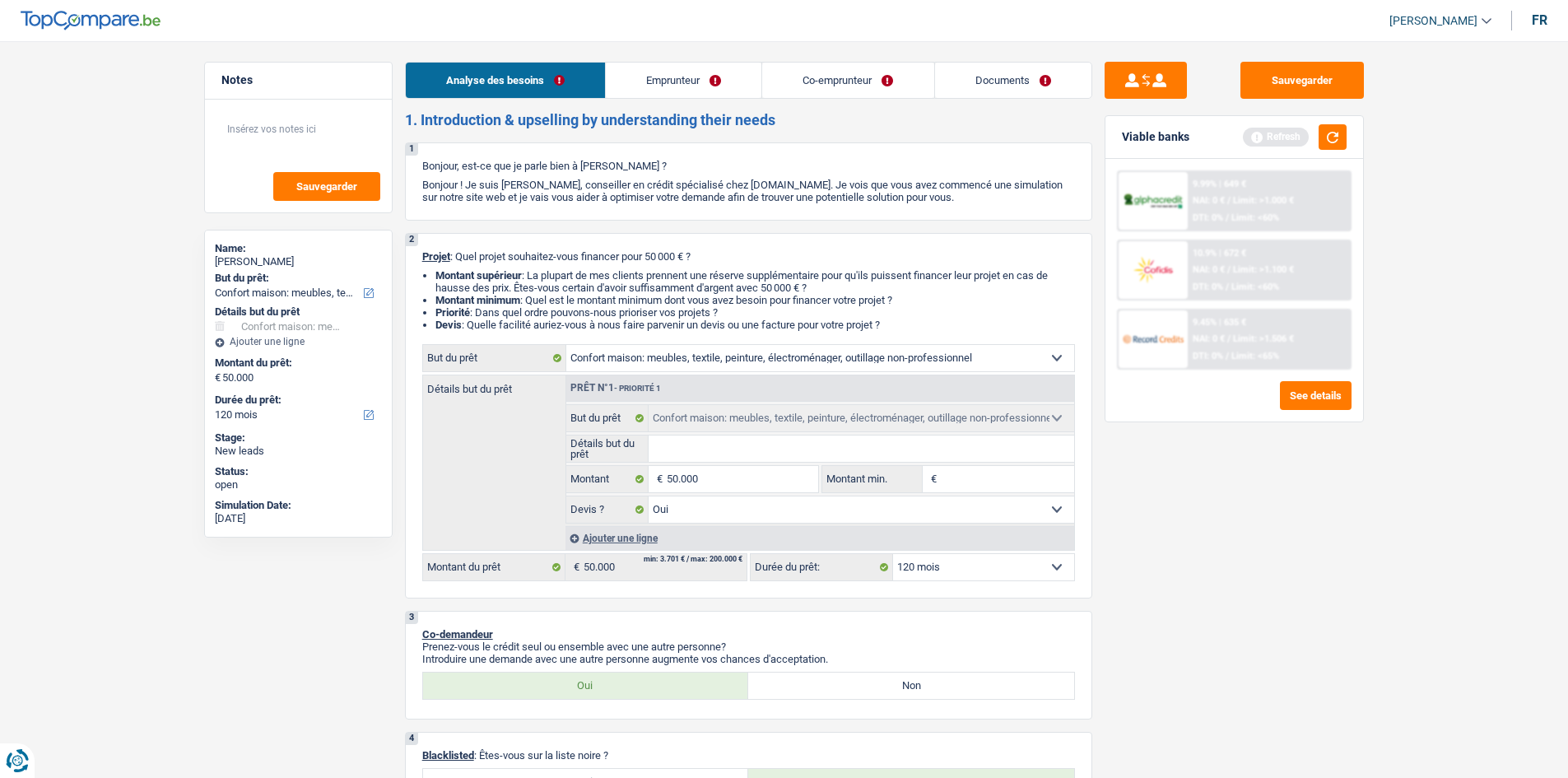
click at [661, 90] on link "Emprunteur" at bounding box center [683, 81] width 155 height 36
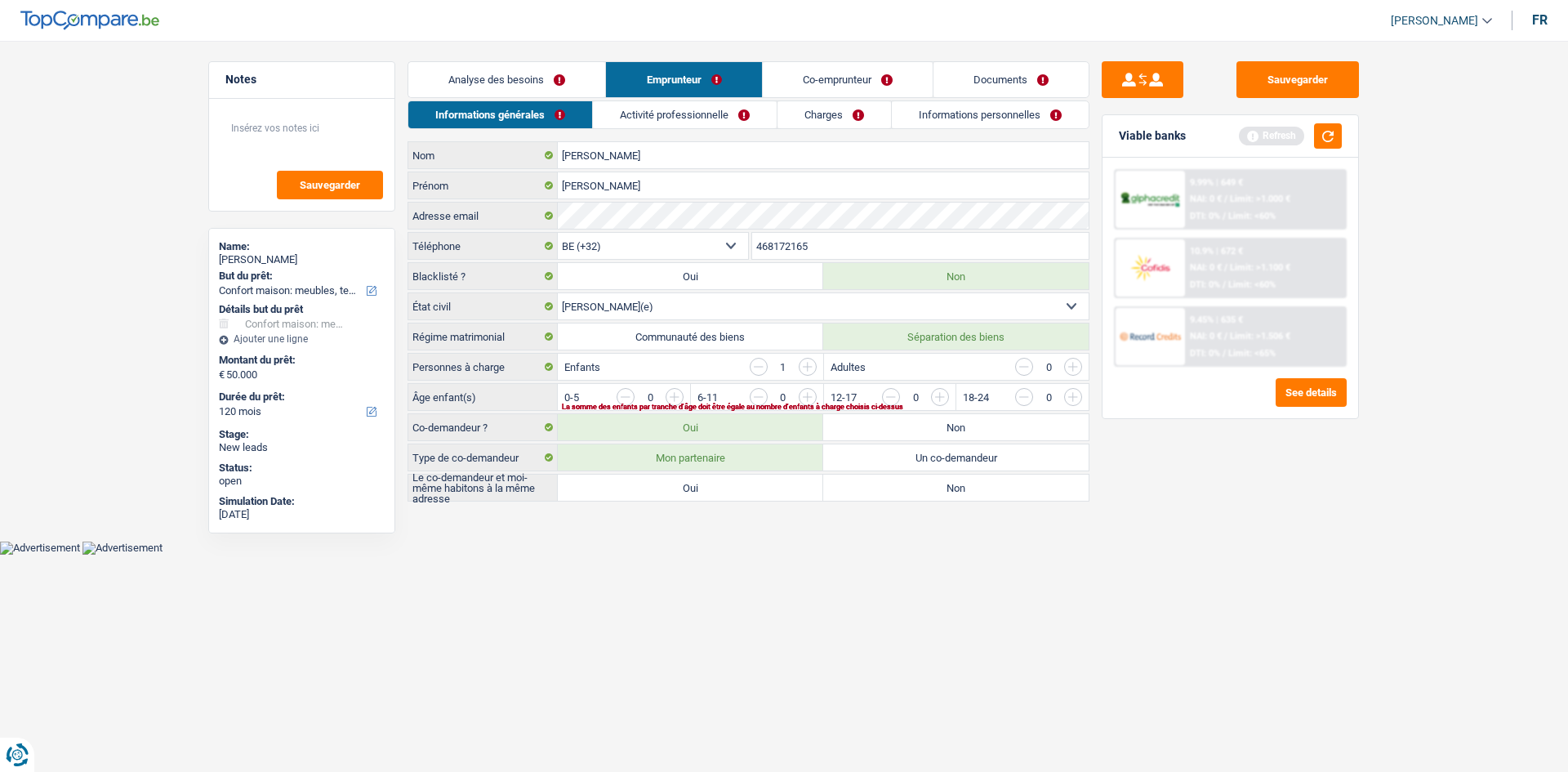
click at [891, 334] on label "Séparation des biens" at bounding box center [955, 336] width 265 height 26
click at [891, 334] on input "Séparation des biens" at bounding box center [955, 336] width 265 height 26
click at [813, 397] on input "button" at bounding box center [1138, 400] width 680 height 26
click at [735, 486] on label "Oui" at bounding box center [690, 487] width 265 height 26
click at [735, 486] on input "Oui" at bounding box center [690, 487] width 265 height 26
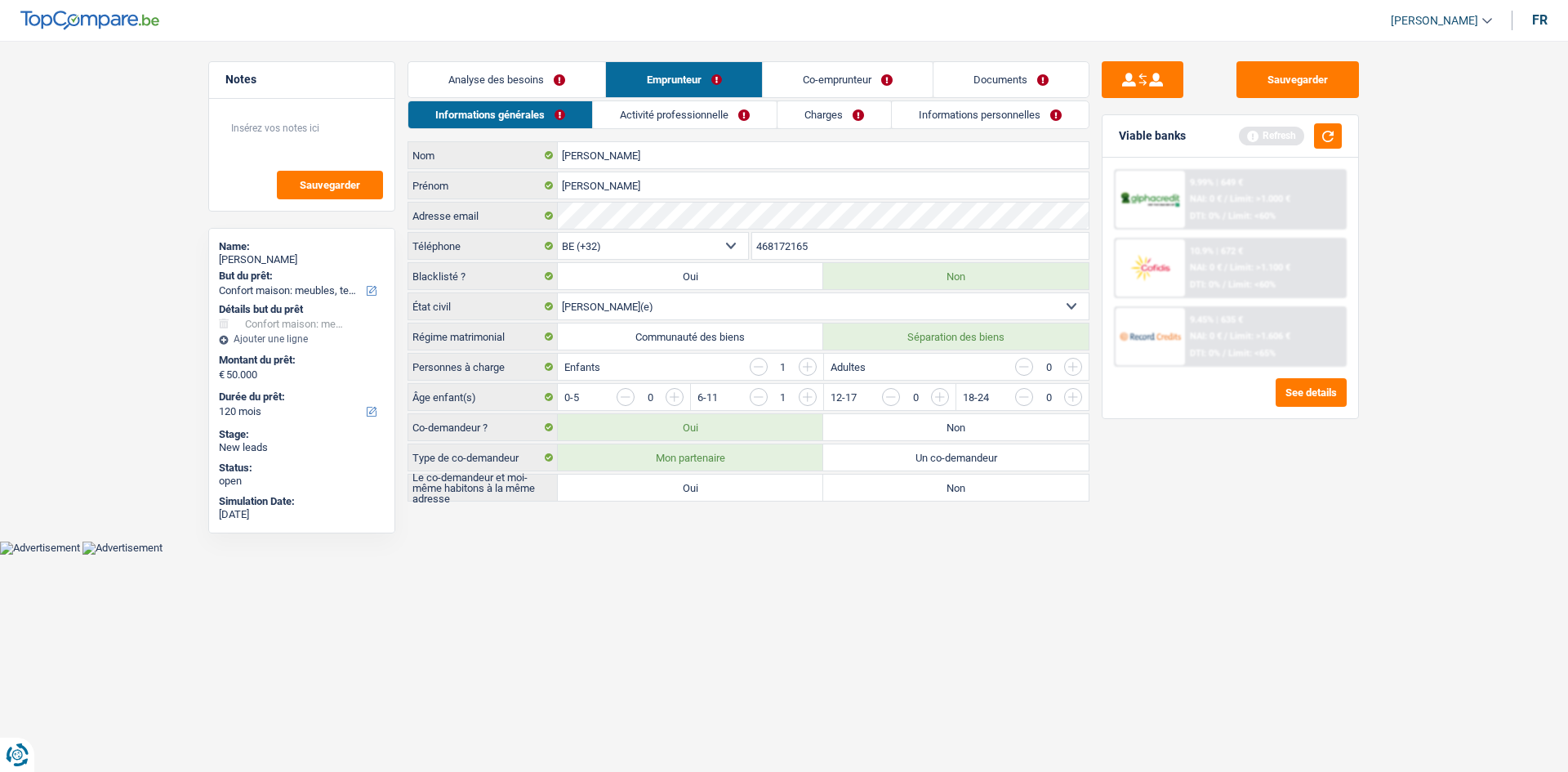
radio input "true"
drag, startPoint x: 676, startPoint y: 109, endPoint x: 676, endPoint y: 119, distance: 10.0
click at [676, 111] on link "Activité professionnelle" at bounding box center [686, 115] width 184 height 27
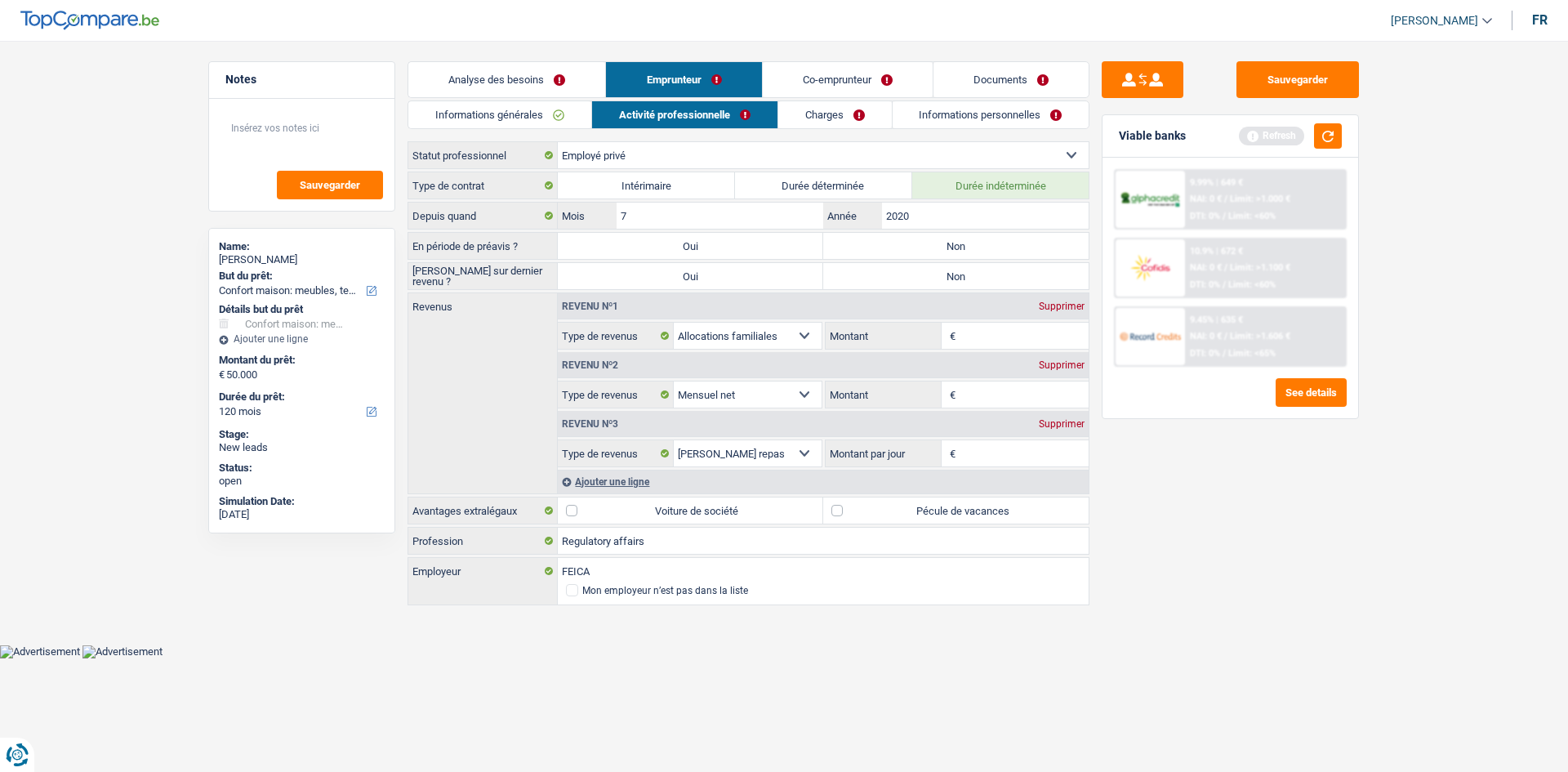
click at [922, 252] on label "Non" at bounding box center [955, 245] width 265 height 26
click at [922, 252] on input "Non" at bounding box center [955, 245] width 265 height 26
radio input "true"
click at [917, 265] on label "Non" at bounding box center [955, 276] width 265 height 26
click at [917, 265] on input "Non" at bounding box center [955, 276] width 265 height 26
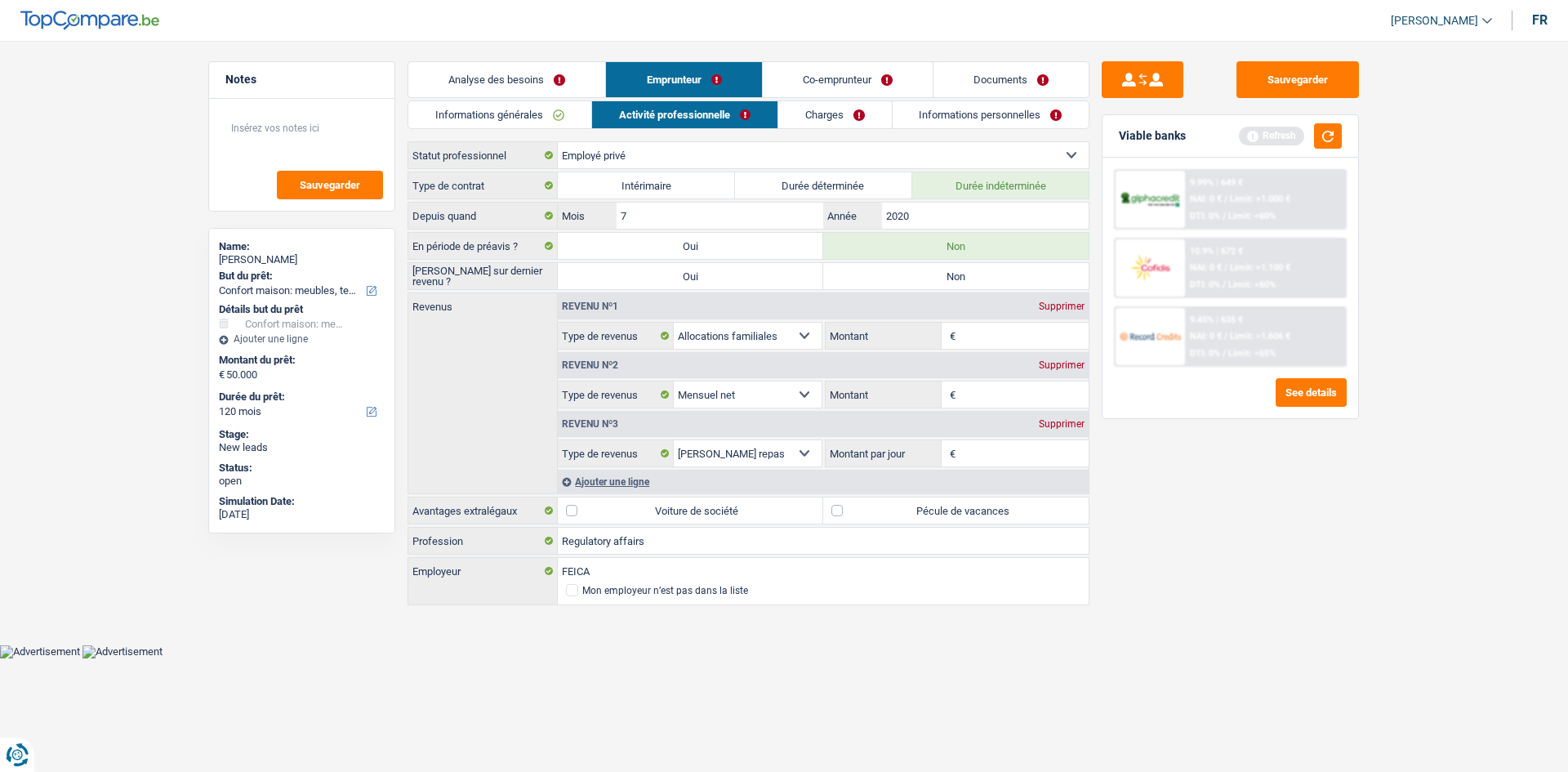
radio input "true"
click at [997, 394] on input "Montant" at bounding box center [1025, 394] width 130 height 26
click at [990, 389] on input "Montant" at bounding box center [1025, 394] width 130 height 26
click at [981, 392] on input "Montant" at bounding box center [1025, 394] width 130 height 26
click at [979, 393] on input "Montant" at bounding box center [1025, 394] width 130 height 26
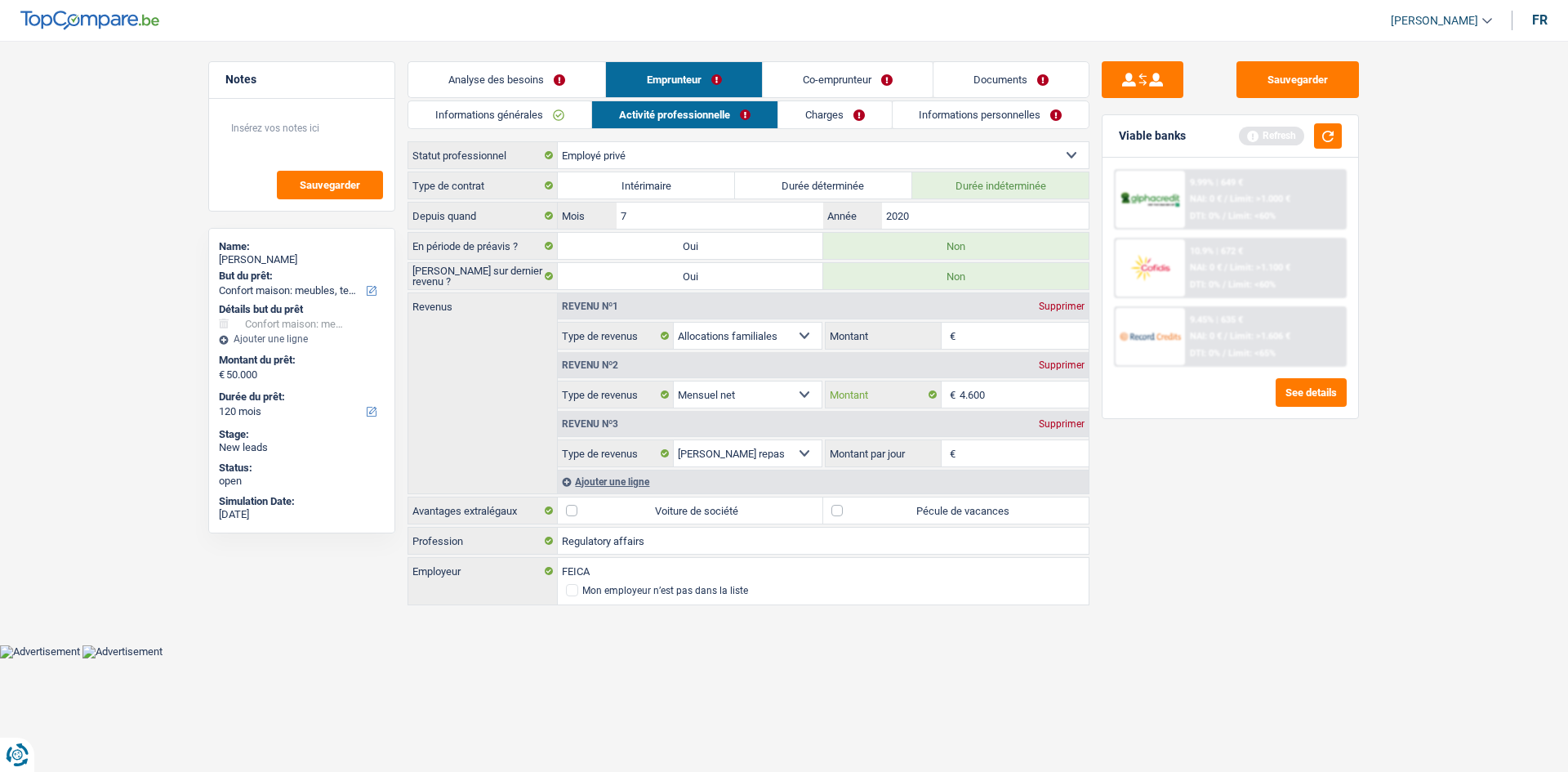
type input "4.600"
click at [992, 337] on input "Montant" at bounding box center [1025, 335] width 130 height 26
type input "1.100"
click at [998, 456] on input "Montant par jour" at bounding box center [1025, 453] width 130 height 26
click at [1003, 448] on input "Montant par jour" at bounding box center [1025, 453] width 130 height 26
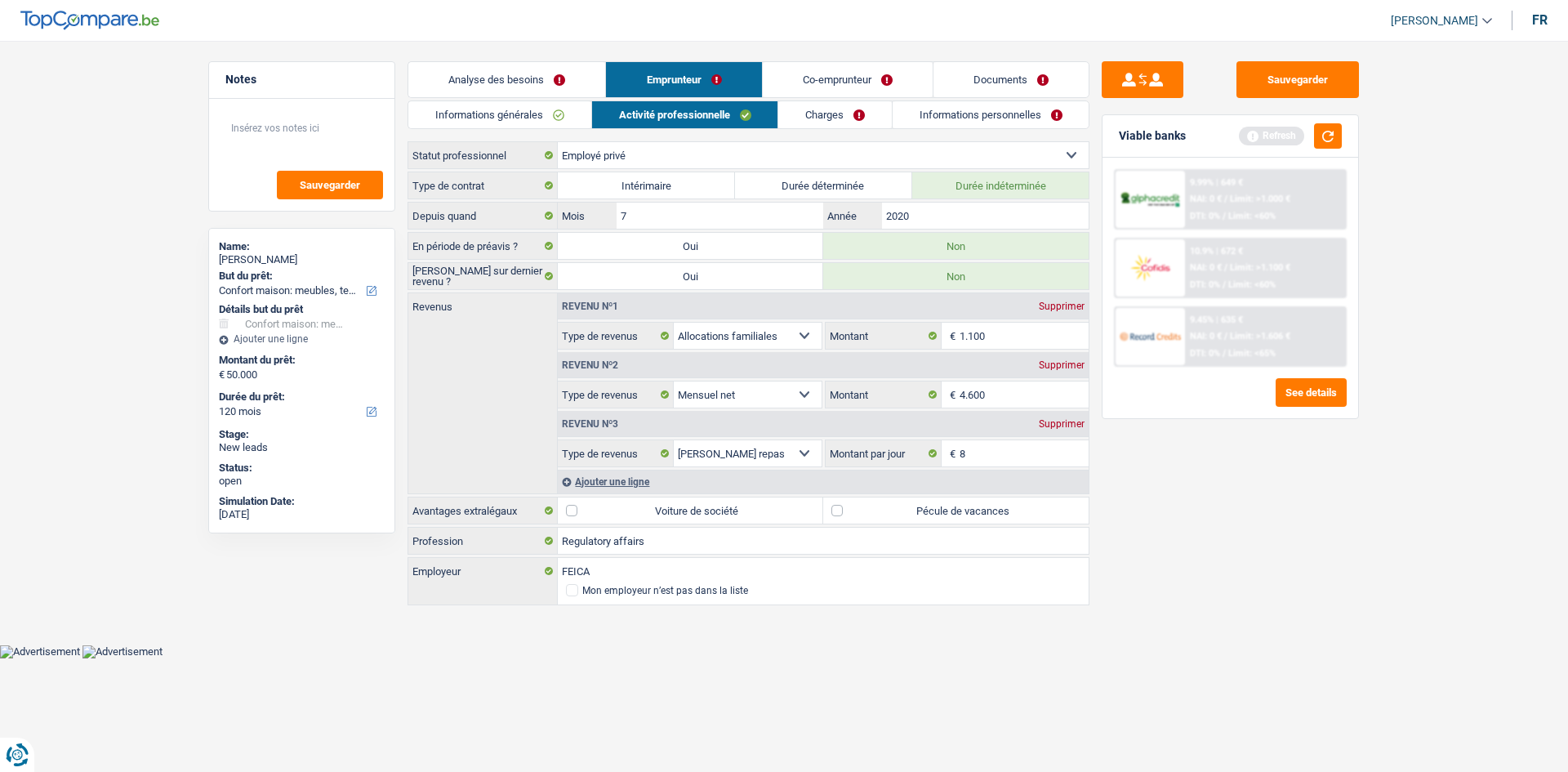
type input "8,0"
drag, startPoint x: 1151, startPoint y: 526, endPoint x: 1143, endPoint y: 514, distance: 14.4
click at [1146, 514] on div "Sauvegarder Viable banks Refresh 9.99% | 649 € NAI: 0 € / Limit: >1.000 € DTI: …" at bounding box center [1230, 401] width 281 height 680
click at [575, 512] on label "Voiture de société" at bounding box center [690, 510] width 265 height 26
click at [575, 512] on input "Voiture de société" at bounding box center [690, 510] width 265 height 26
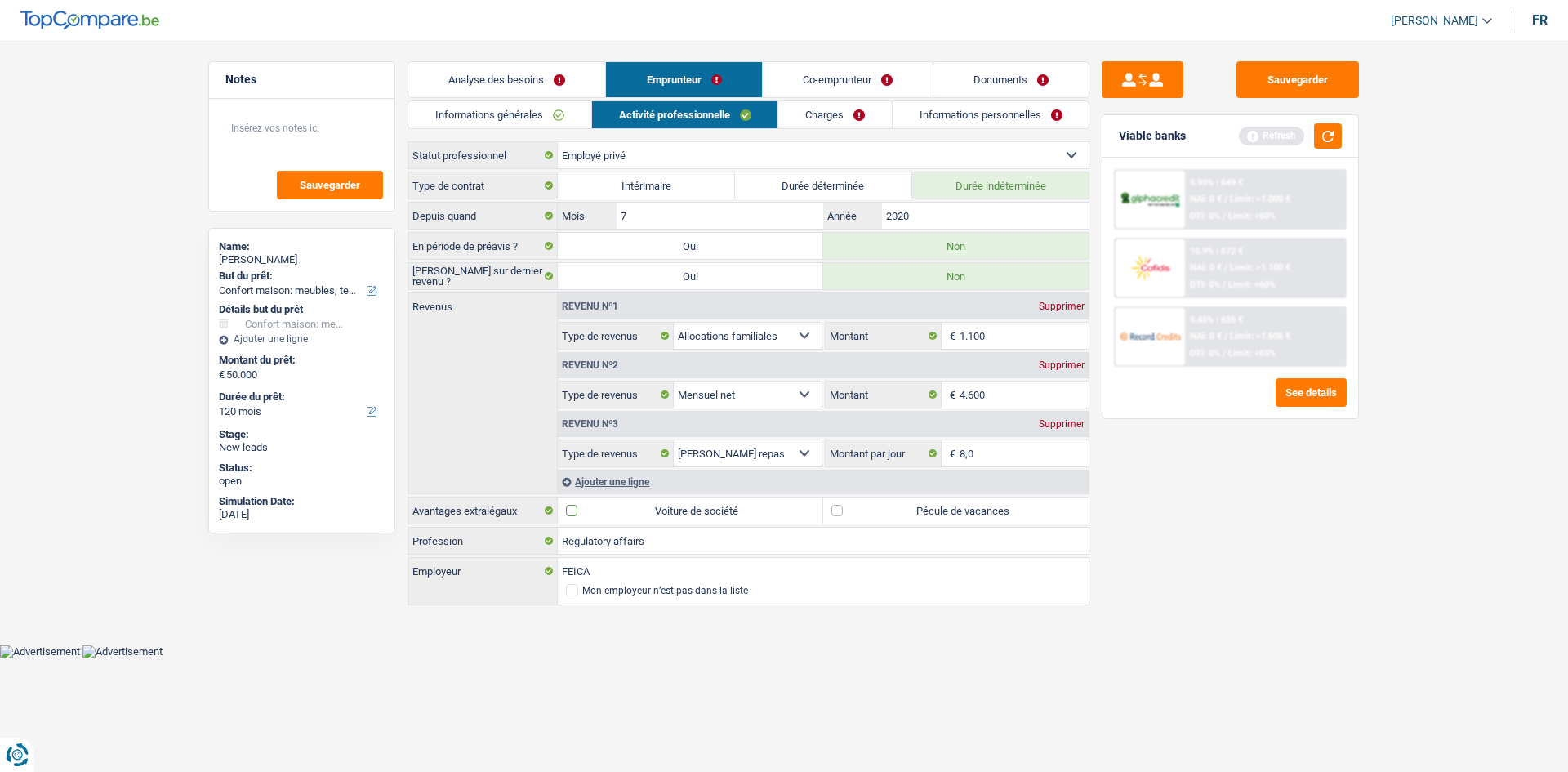
checkbox input "true"
click at [867, 508] on label "Pécule de vacances" at bounding box center [955, 510] width 265 height 26
click at [867, 508] on input "Pécule de vacances" at bounding box center [955, 510] width 265 height 26
checkbox input "true"
click at [807, 120] on link "Charges" at bounding box center [835, 115] width 114 height 27
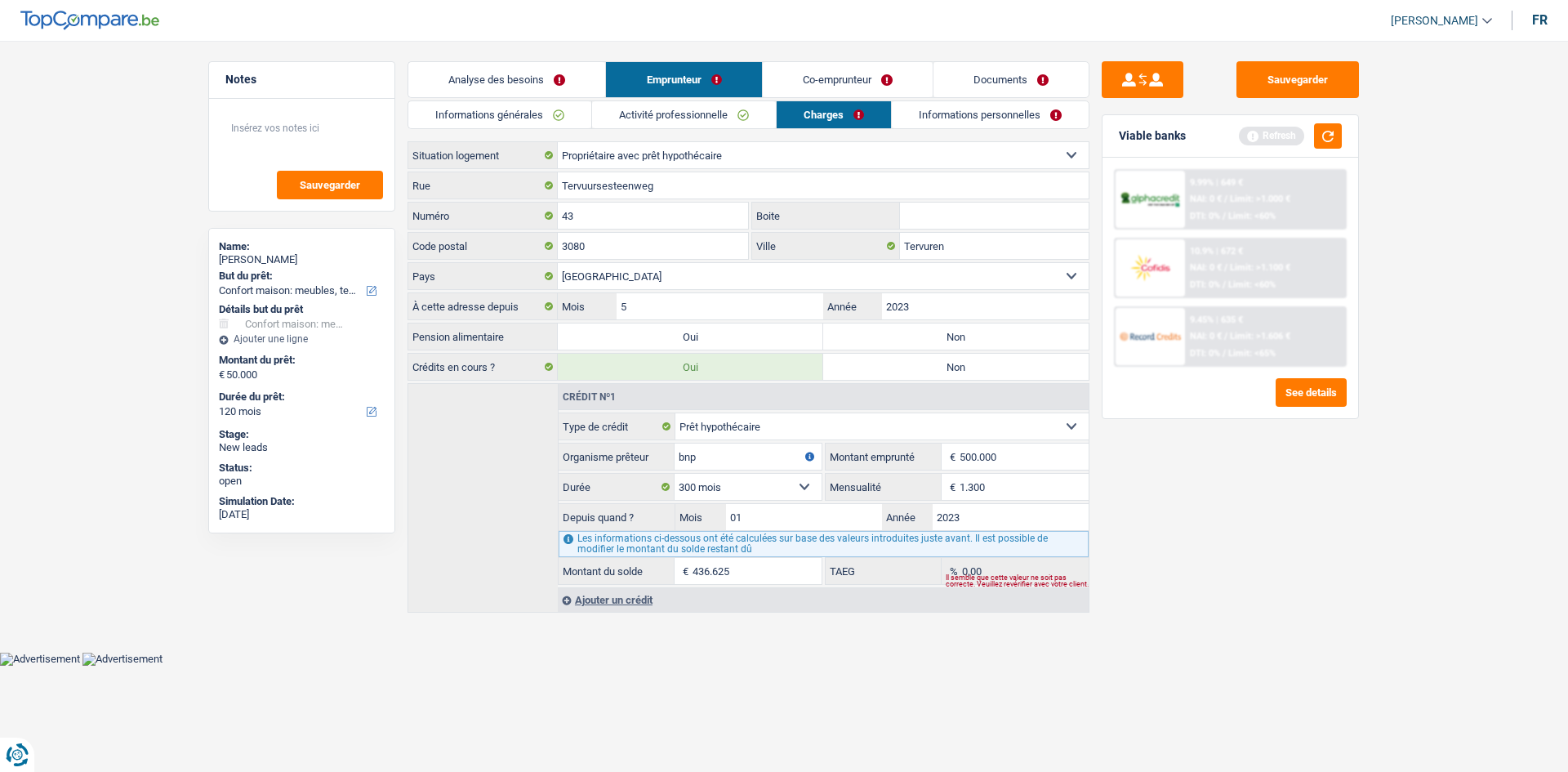
click at [508, 87] on link "Analyse des besoins" at bounding box center [507, 80] width 197 height 35
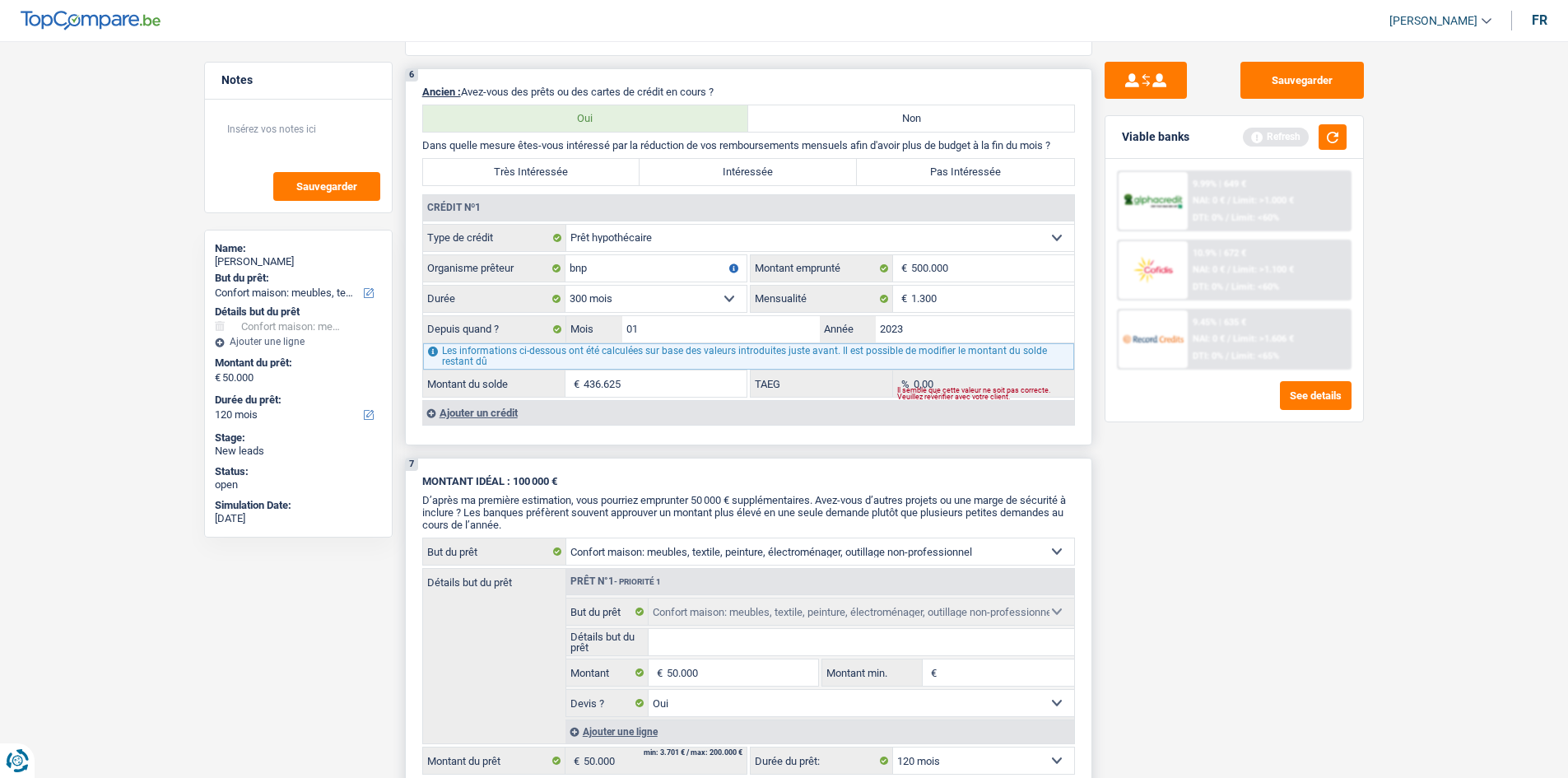
scroll to position [1305, 0]
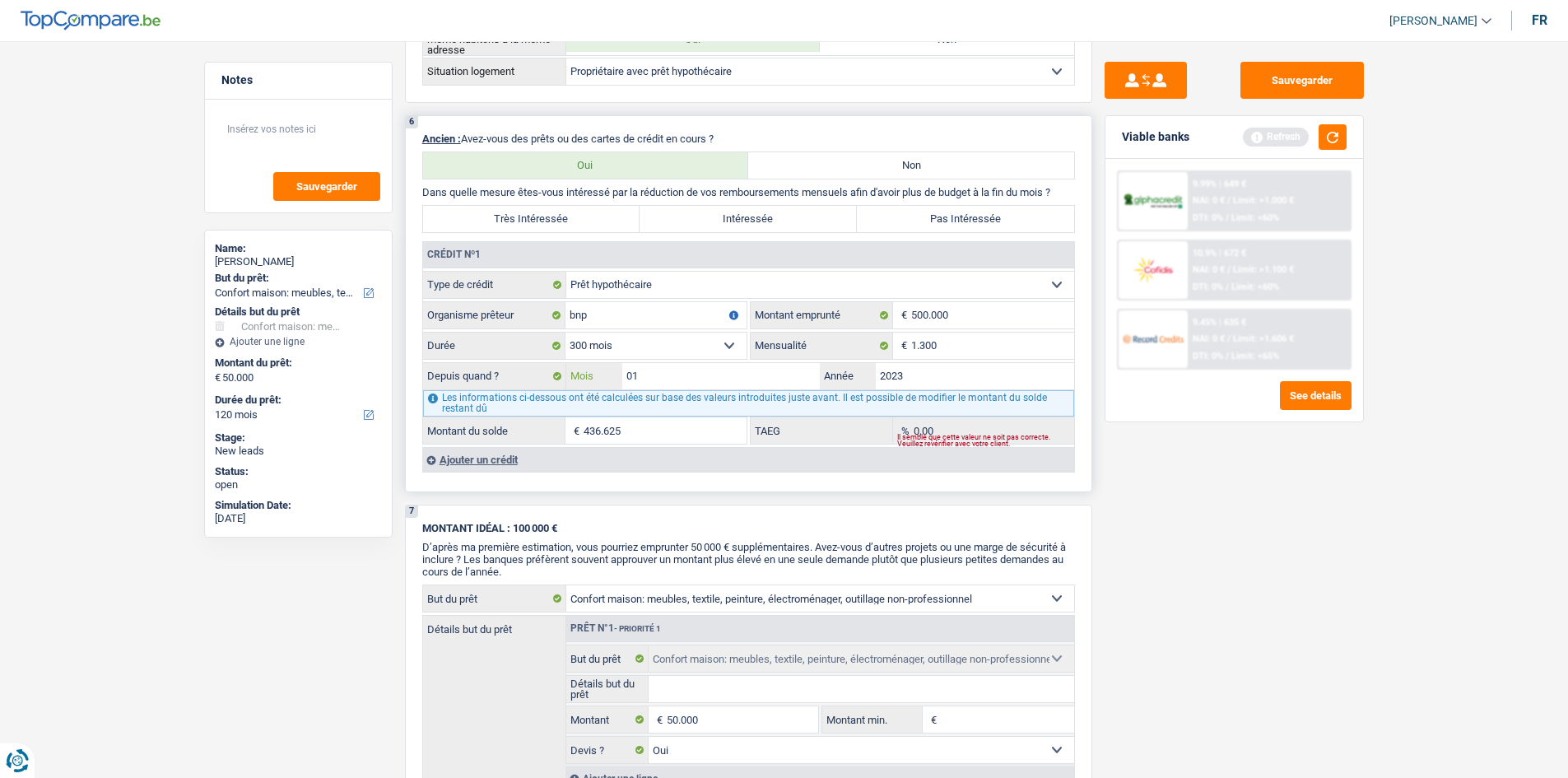
click at [666, 367] on input "01" at bounding box center [722, 375] width 199 height 26
type input "05"
type input "444.628"
drag, startPoint x: 1225, startPoint y: 587, endPoint x: 1221, endPoint y: 578, distance: 9.8
click at [1223, 581] on div "Sauvegarder Viable banks Refresh 9.99% | 649 € NAI: 0 € / Limit: >1.000 € DTI: …" at bounding box center [1234, 404] width 284 height 685
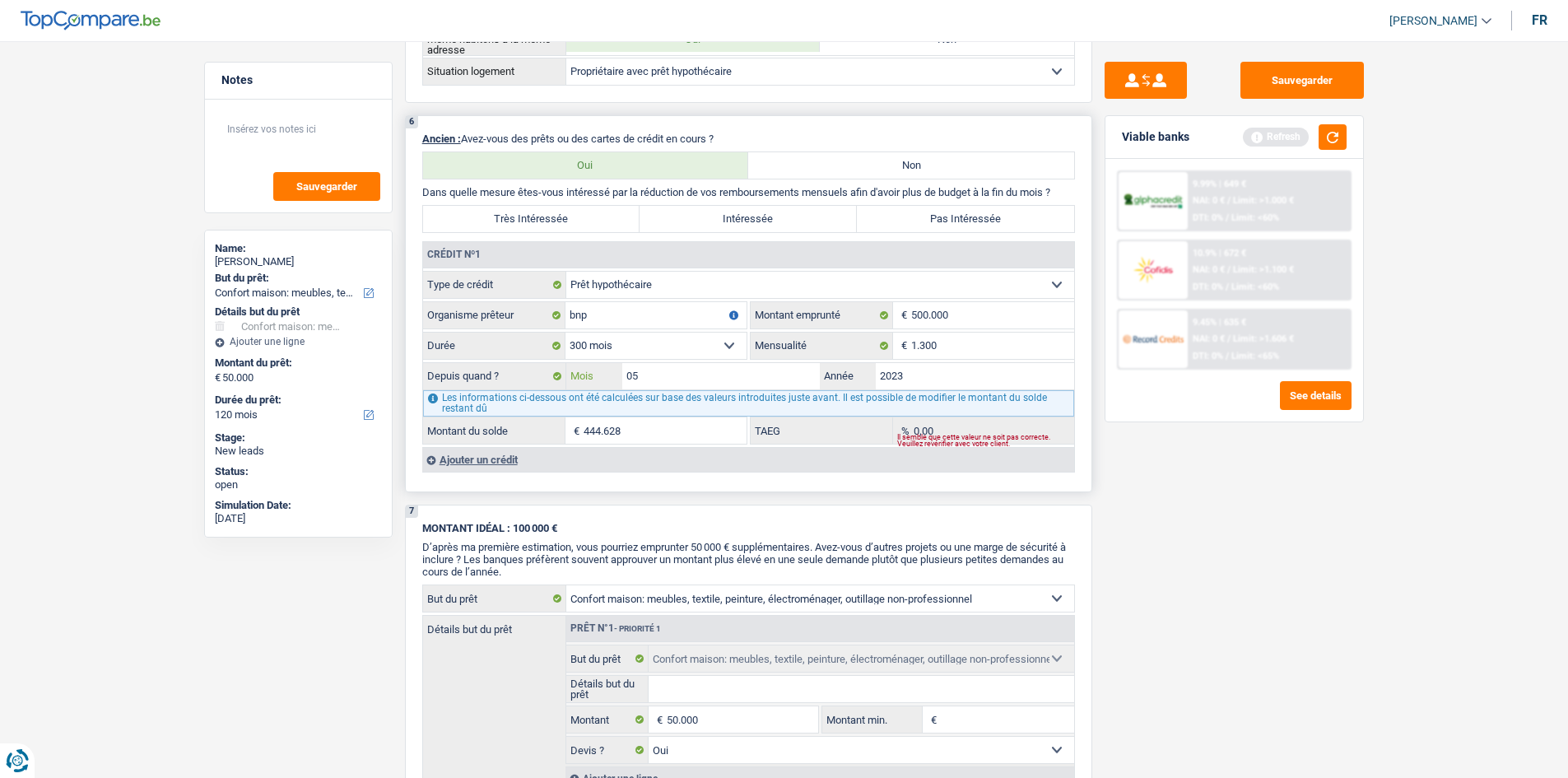
click at [725, 381] on input "05" at bounding box center [722, 375] width 199 height 26
type input "0"
type input "01"
type input "436.625"
click at [902, 373] on input "2023" at bounding box center [975, 375] width 199 height 26
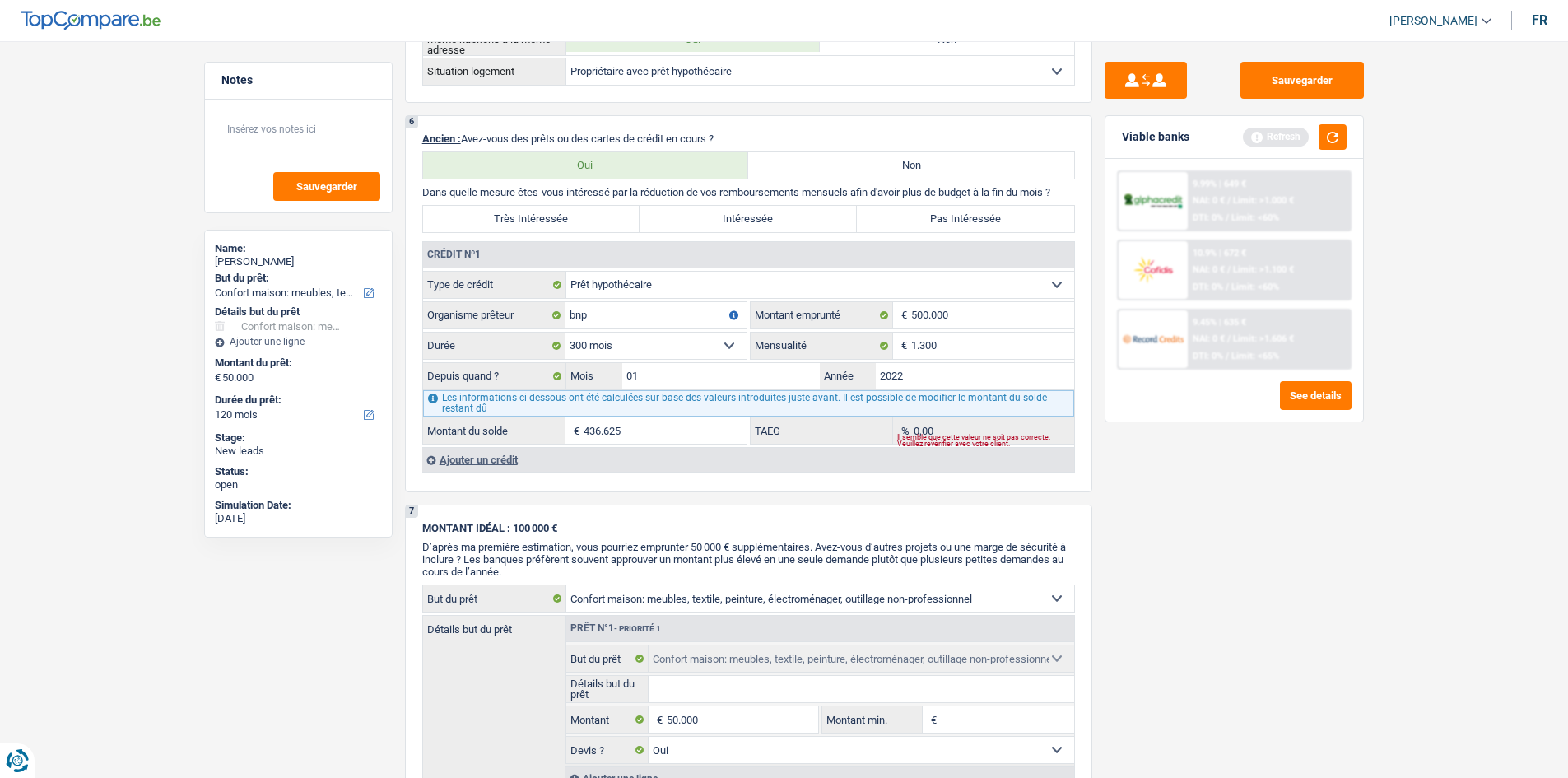
type input "2022"
type input "412.918"
click at [1160, 561] on div "Sauvegarder Viable banks Refresh 9.99% | 649 € NAI: 0 € / Limit: >1.000 € DTI: …" at bounding box center [1234, 404] width 284 height 685
click at [963, 385] on input "2022" at bounding box center [975, 375] width 199 height 26
type input "2023"
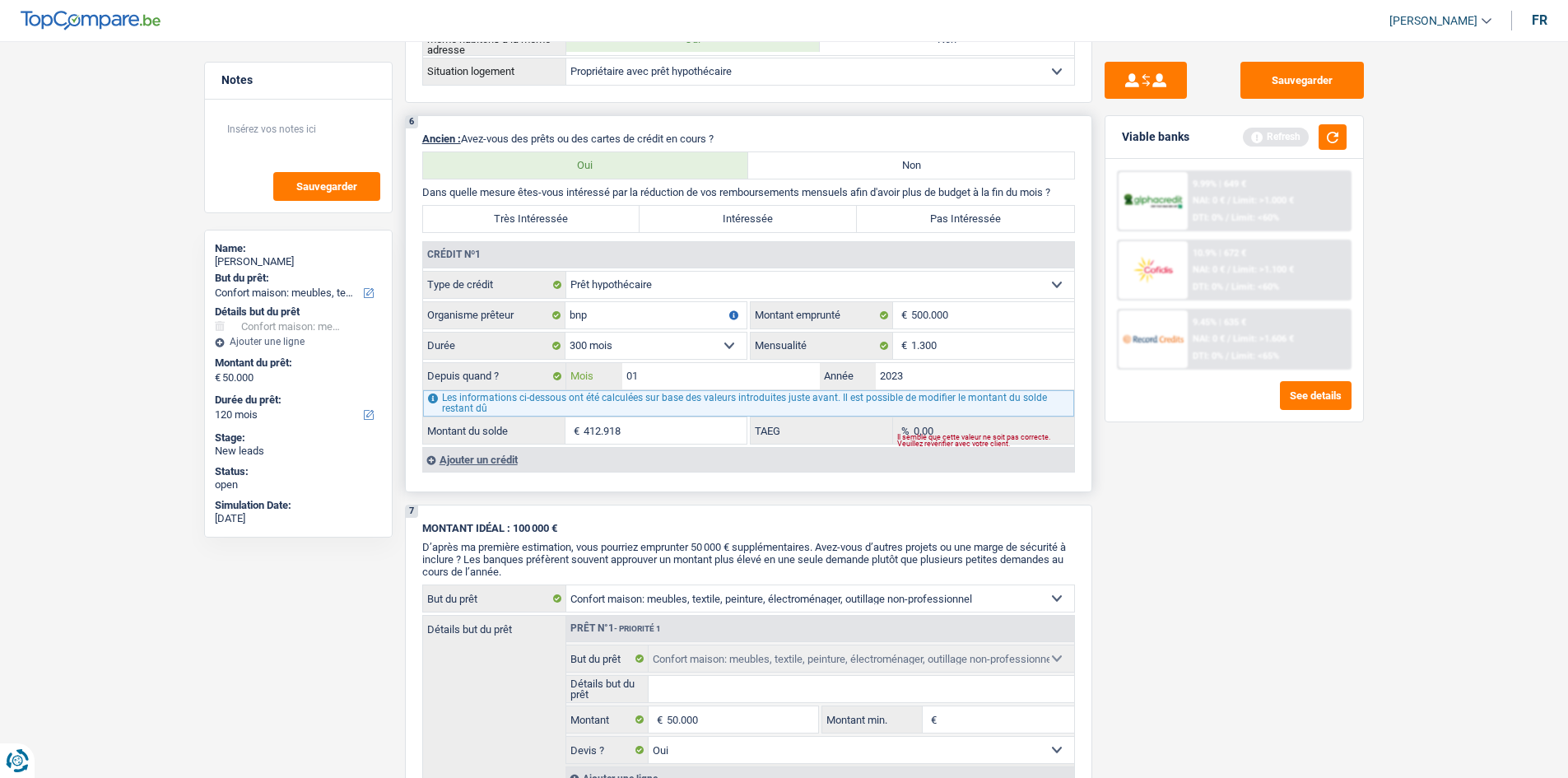
type input "436.625"
click at [705, 369] on input "01" at bounding box center [722, 375] width 199 height 26
type input "01"
type input "2023"
click at [697, 374] on input "01" at bounding box center [722, 375] width 199 height 26
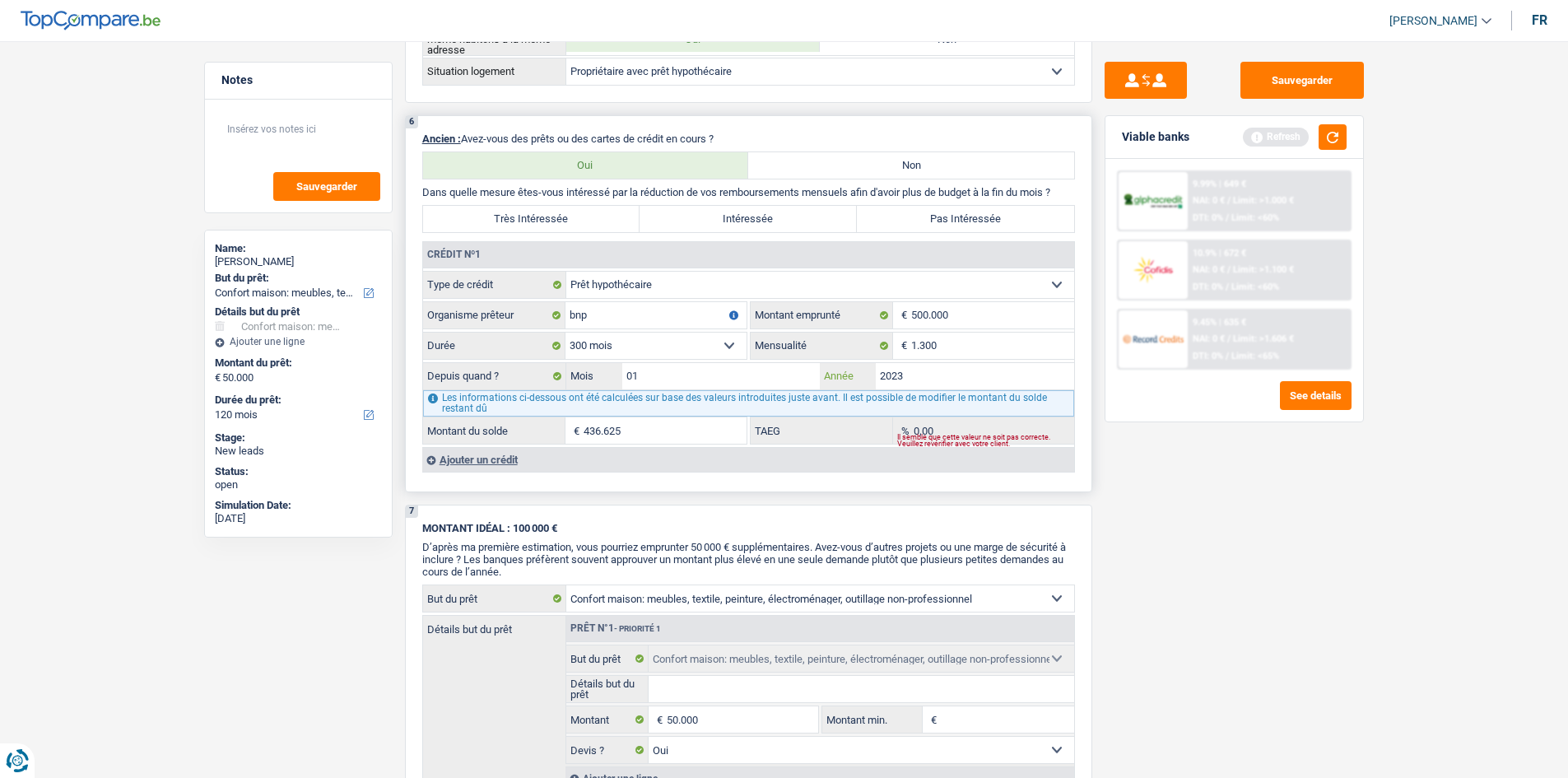
type input "01"
type input "2023"
drag, startPoint x: 688, startPoint y: 373, endPoint x: 671, endPoint y: 356, distance: 24.0
click at [675, 358] on fieldset "Carte ou ouverture de crédit Prêt hypothécaire Vente à tempérament Prêt à tempé…" at bounding box center [748, 358] width 651 height 174
type input "01"
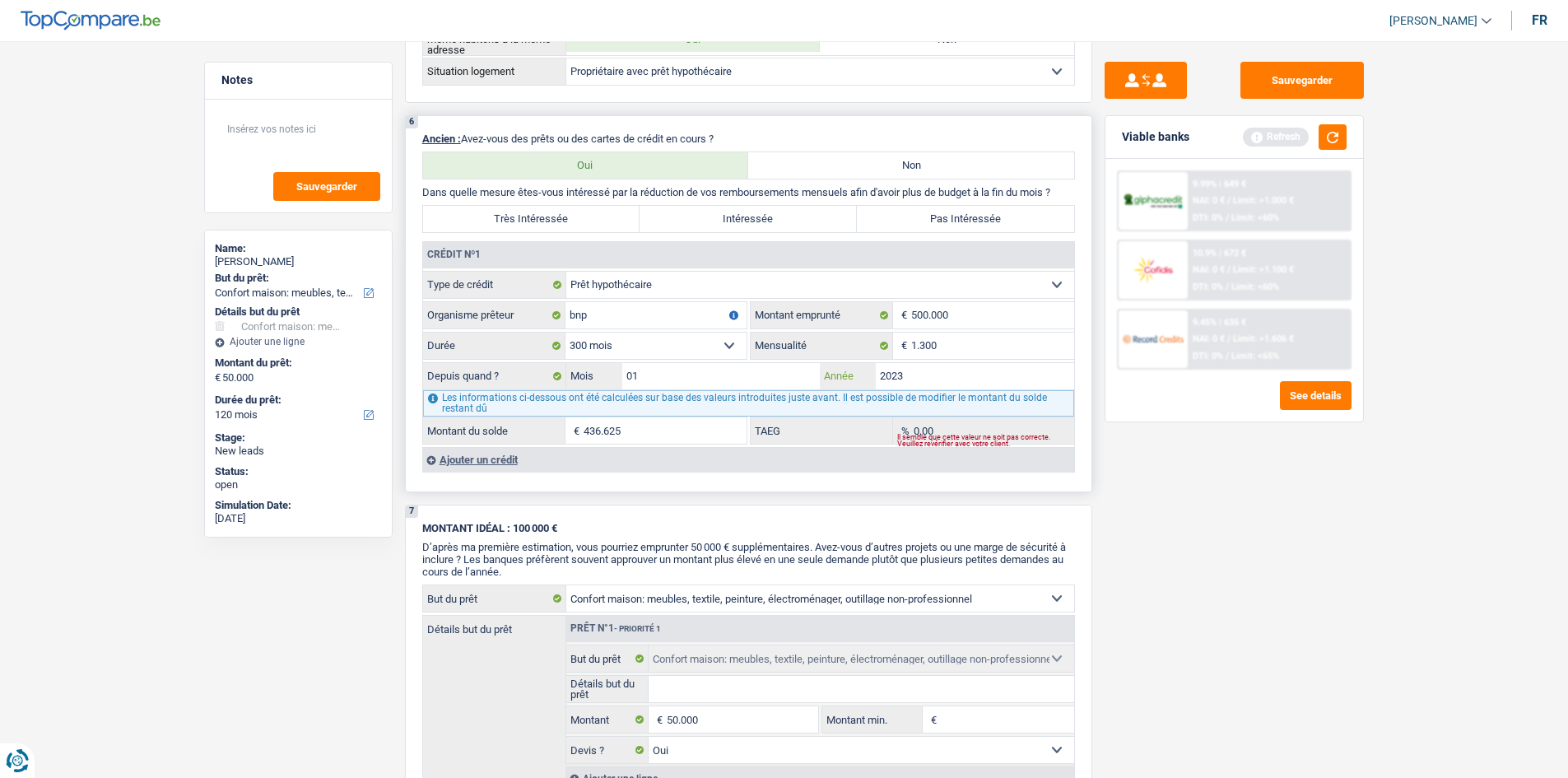
type input "2023"
click at [691, 383] on input "01" at bounding box center [722, 375] width 199 height 26
click at [691, 388] on input "01" at bounding box center [722, 375] width 199 height 26
type input "05"
type input "444.628"
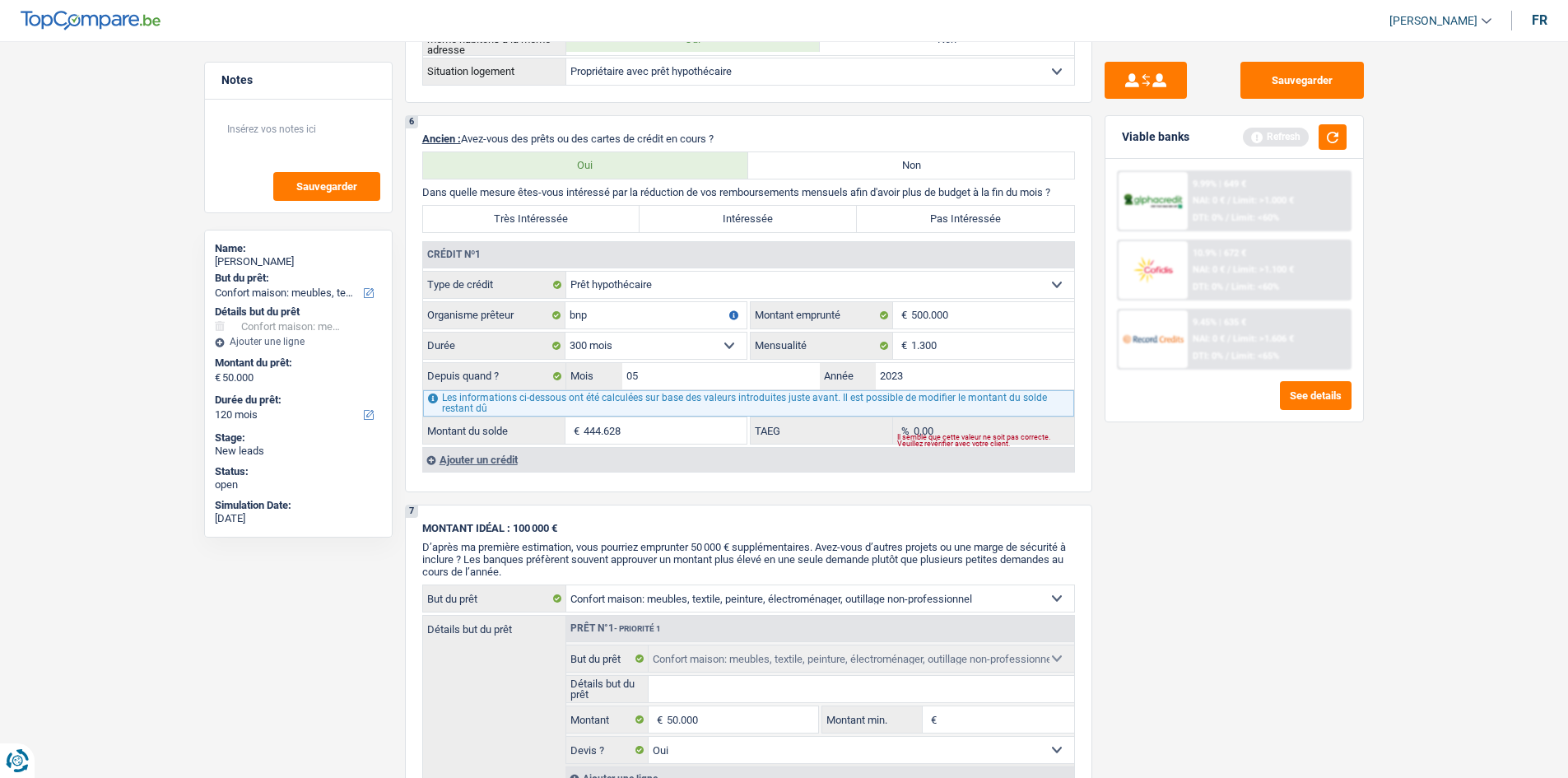
click at [1293, 562] on div "Sauvegarder Viable banks Refresh 9.99% | 649 € NAI: 0 € / Limit: >1.000 € DTI: …" at bounding box center [1234, 404] width 284 height 685
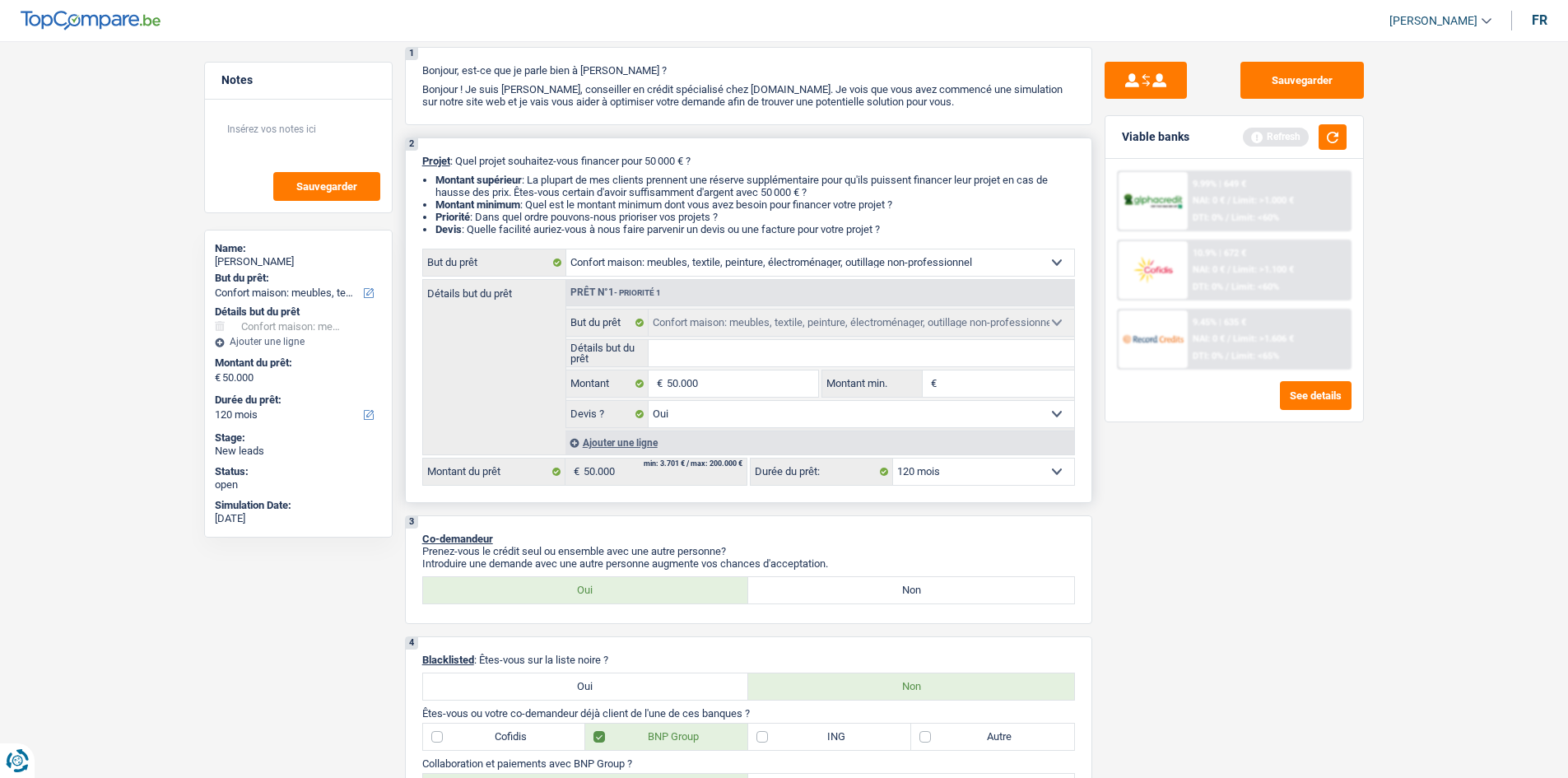
scroll to position [0, 0]
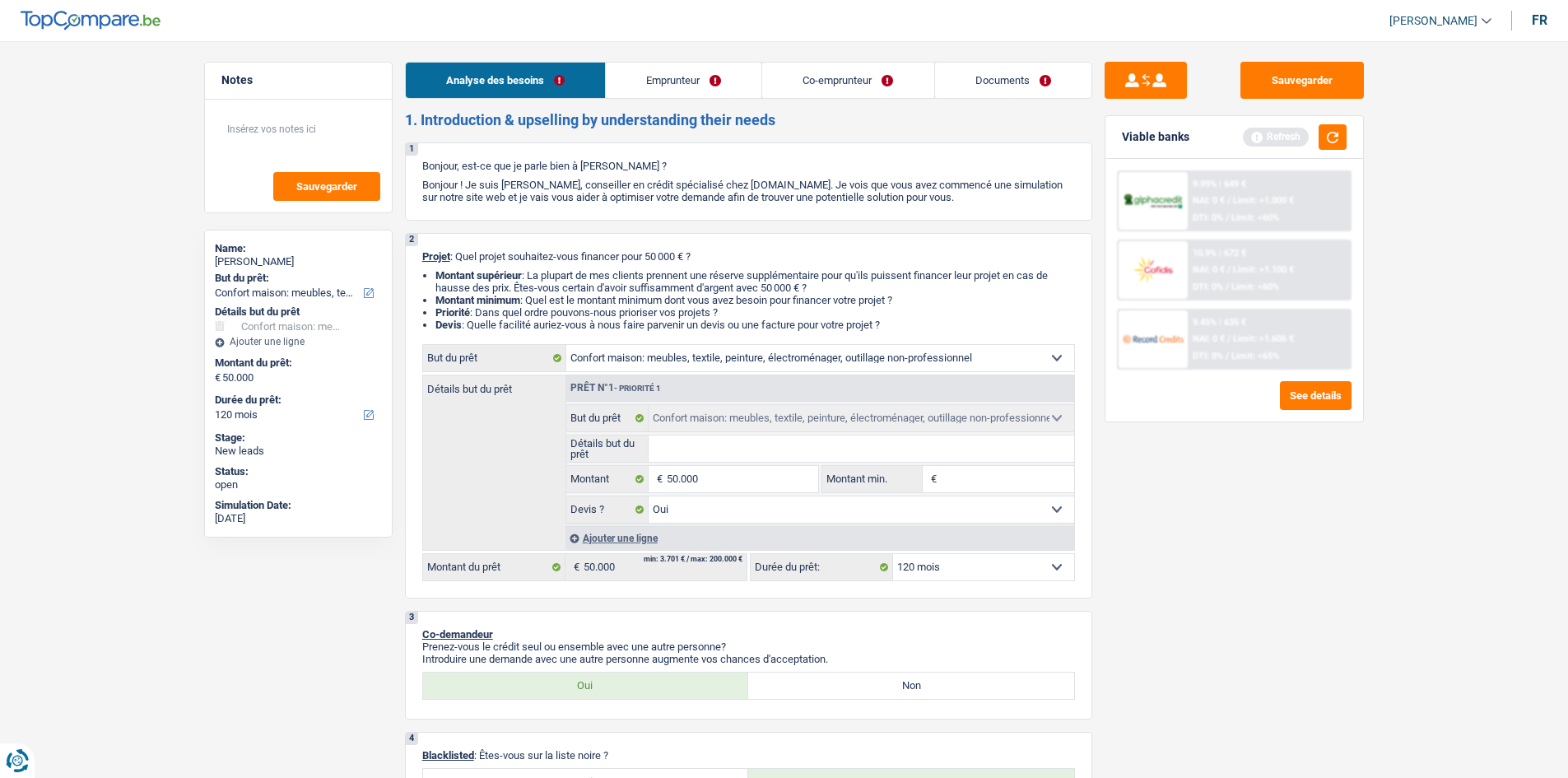
drag, startPoint x: 681, startPoint y: 76, endPoint x: 678, endPoint y: 86, distance: 10.4
click at [681, 76] on link "Emprunteur" at bounding box center [683, 81] width 155 height 36
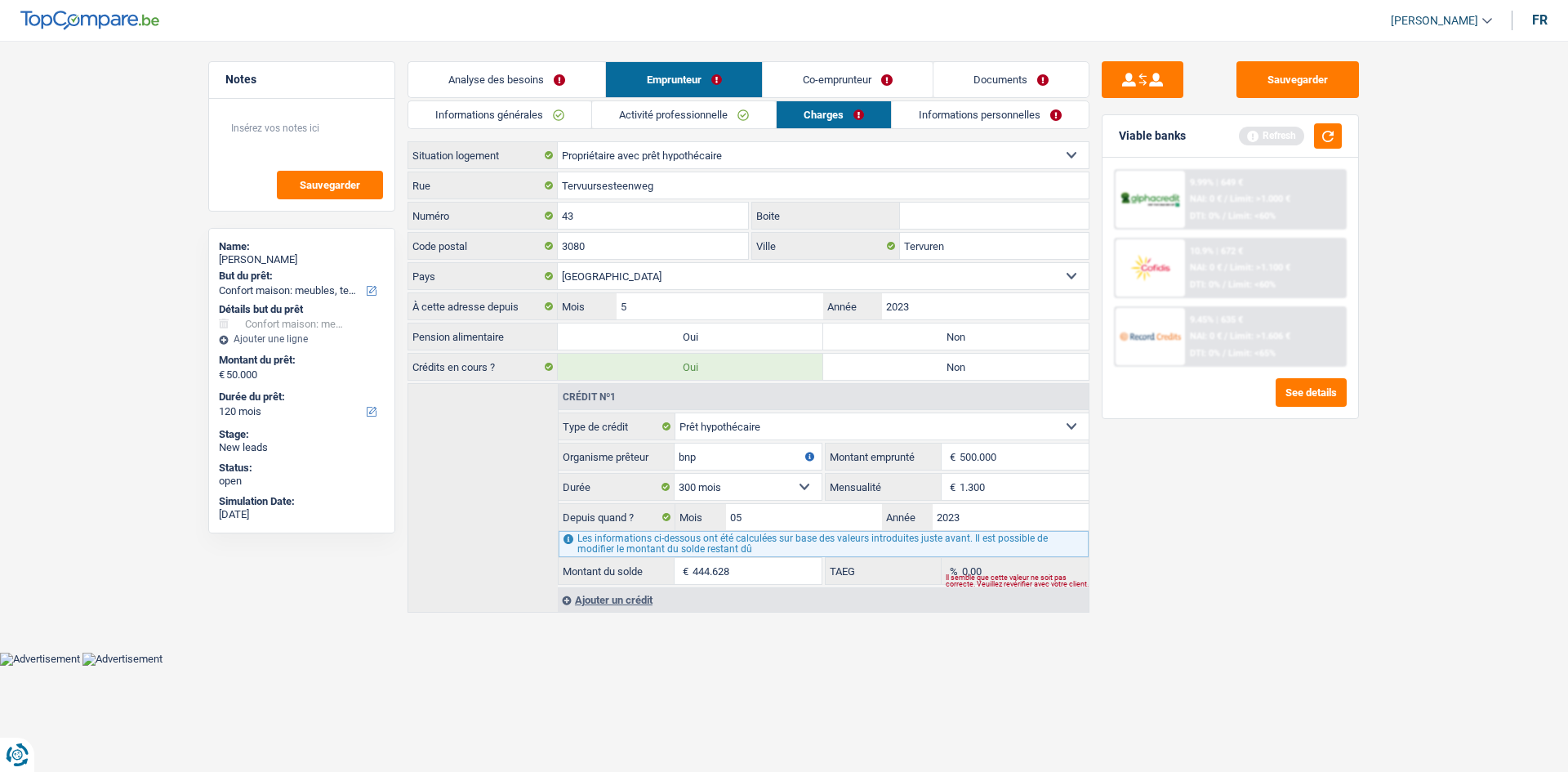
click at [915, 340] on label "Non" at bounding box center [955, 336] width 265 height 26
click at [915, 340] on input "Non" at bounding box center [955, 336] width 265 height 26
radio input "true"
click at [816, 83] on link "Co-emprunteur" at bounding box center [848, 80] width 170 height 35
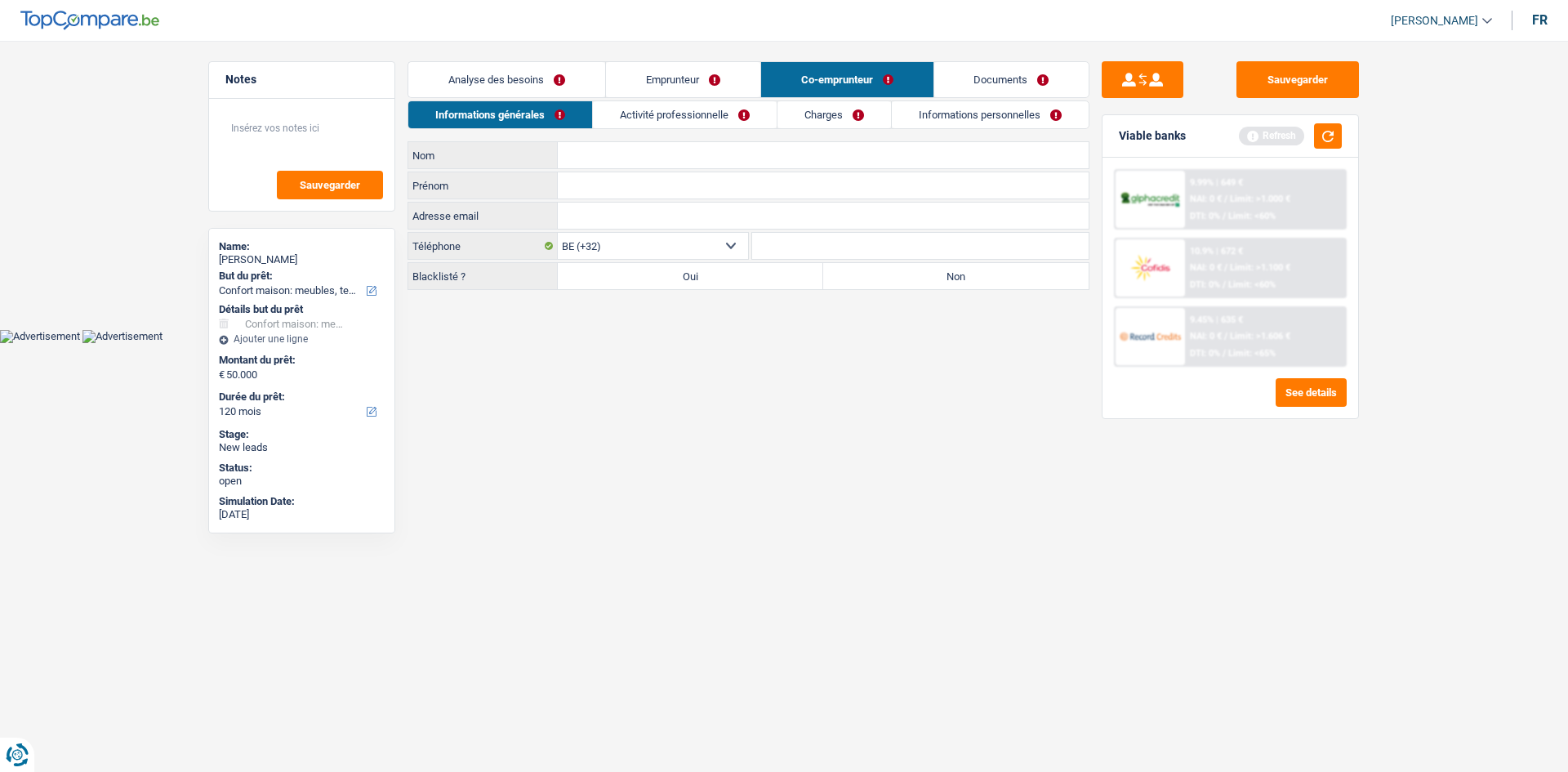
click at [643, 157] on input "Nom" at bounding box center [823, 155] width 531 height 26
click at [677, 72] on link "Emprunteur" at bounding box center [682, 80] width 154 height 35
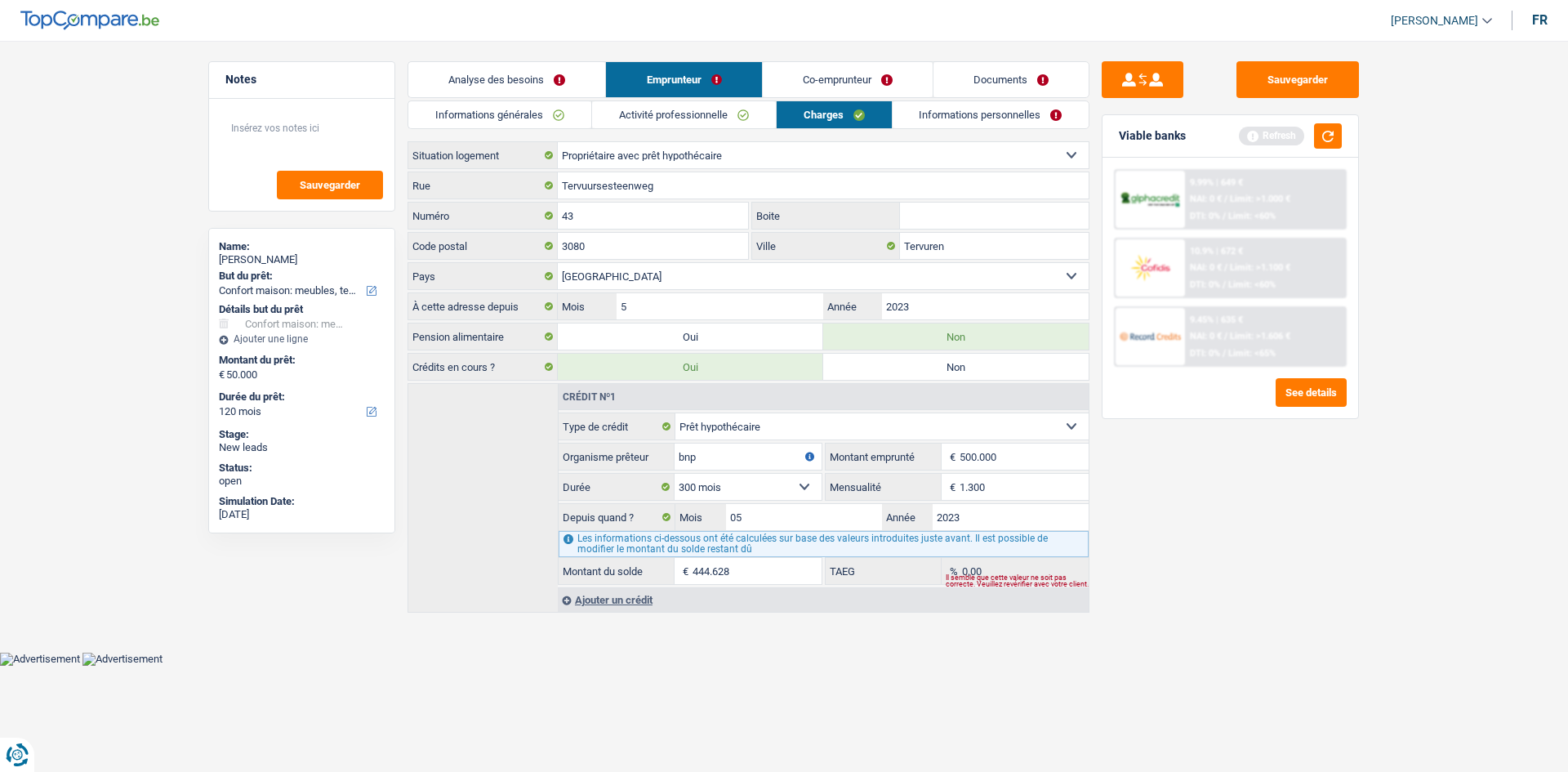
click at [796, 79] on link "Co-emprunteur" at bounding box center [848, 80] width 170 height 35
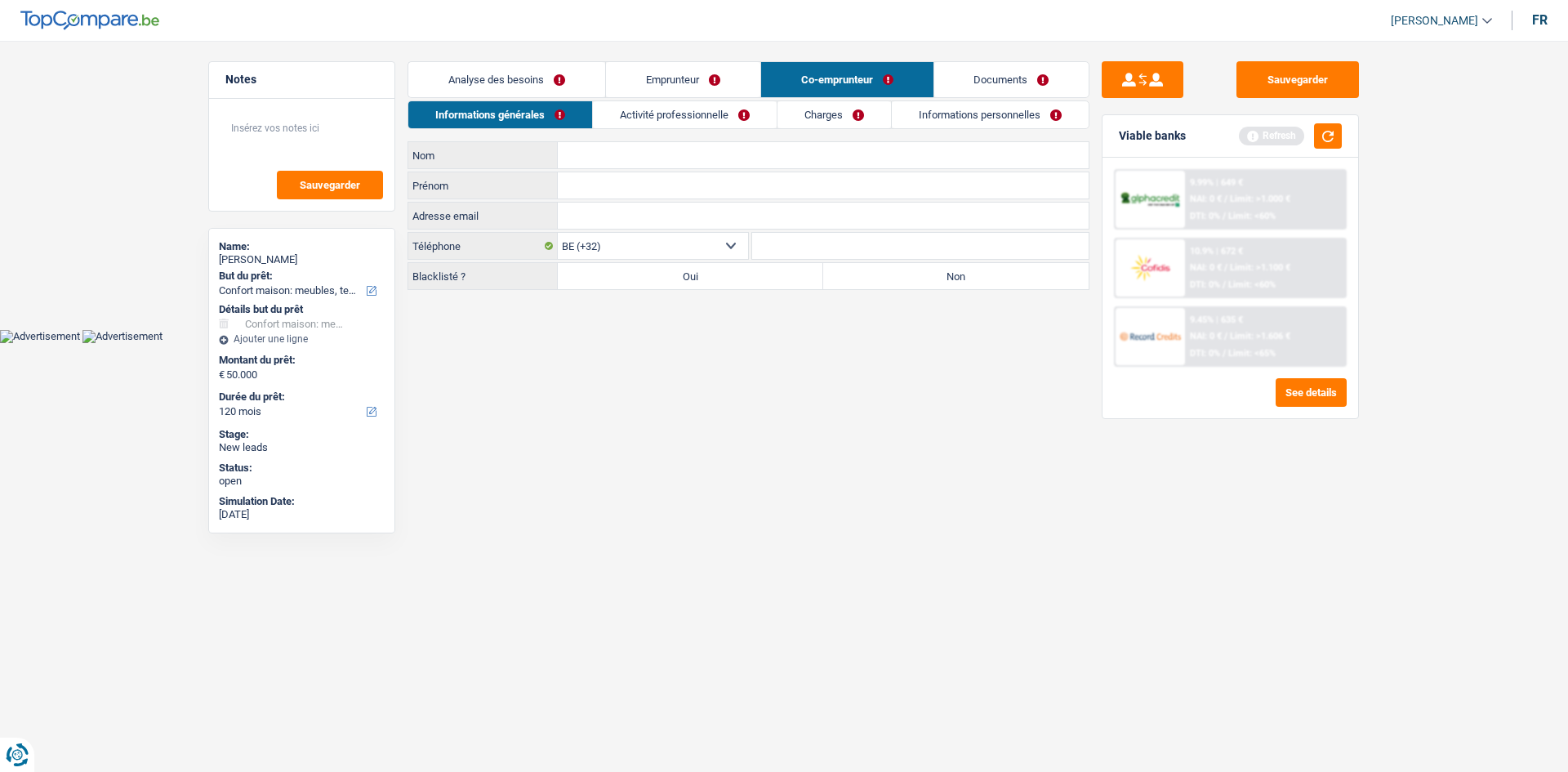
click at [658, 158] on input "Nom" at bounding box center [823, 155] width 531 height 26
click at [836, 327] on main "Notes Sauvegarder Name: Paula Diaz But du prêt: Confort maison: meubles, textil…" at bounding box center [784, 177] width 1568 height 305
click at [666, 79] on link "Emprunteur" at bounding box center [682, 80] width 154 height 35
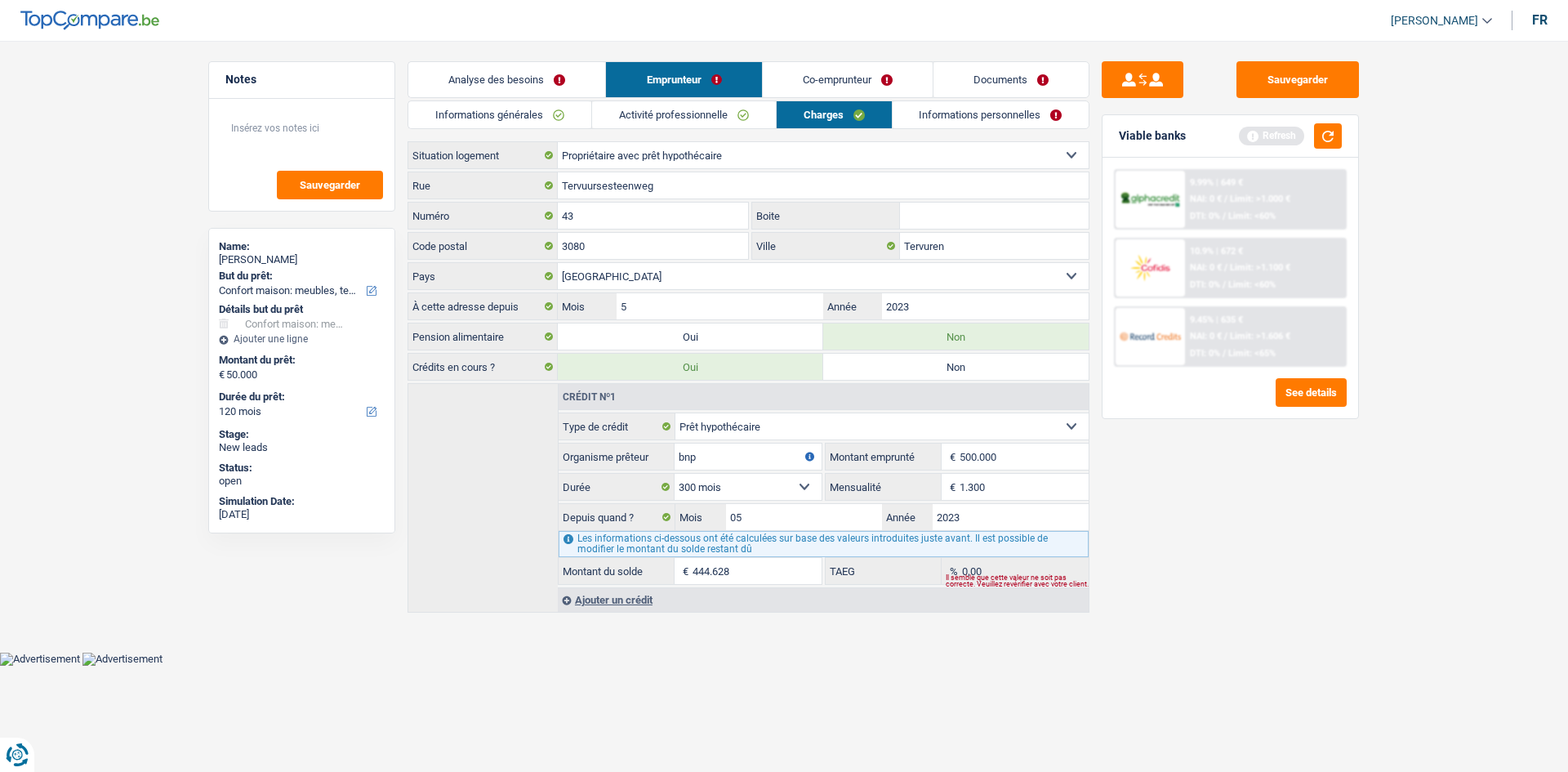
click at [657, 113] on link "Activité professionnelle" at bounding box center [684, 115] width 184 height 27
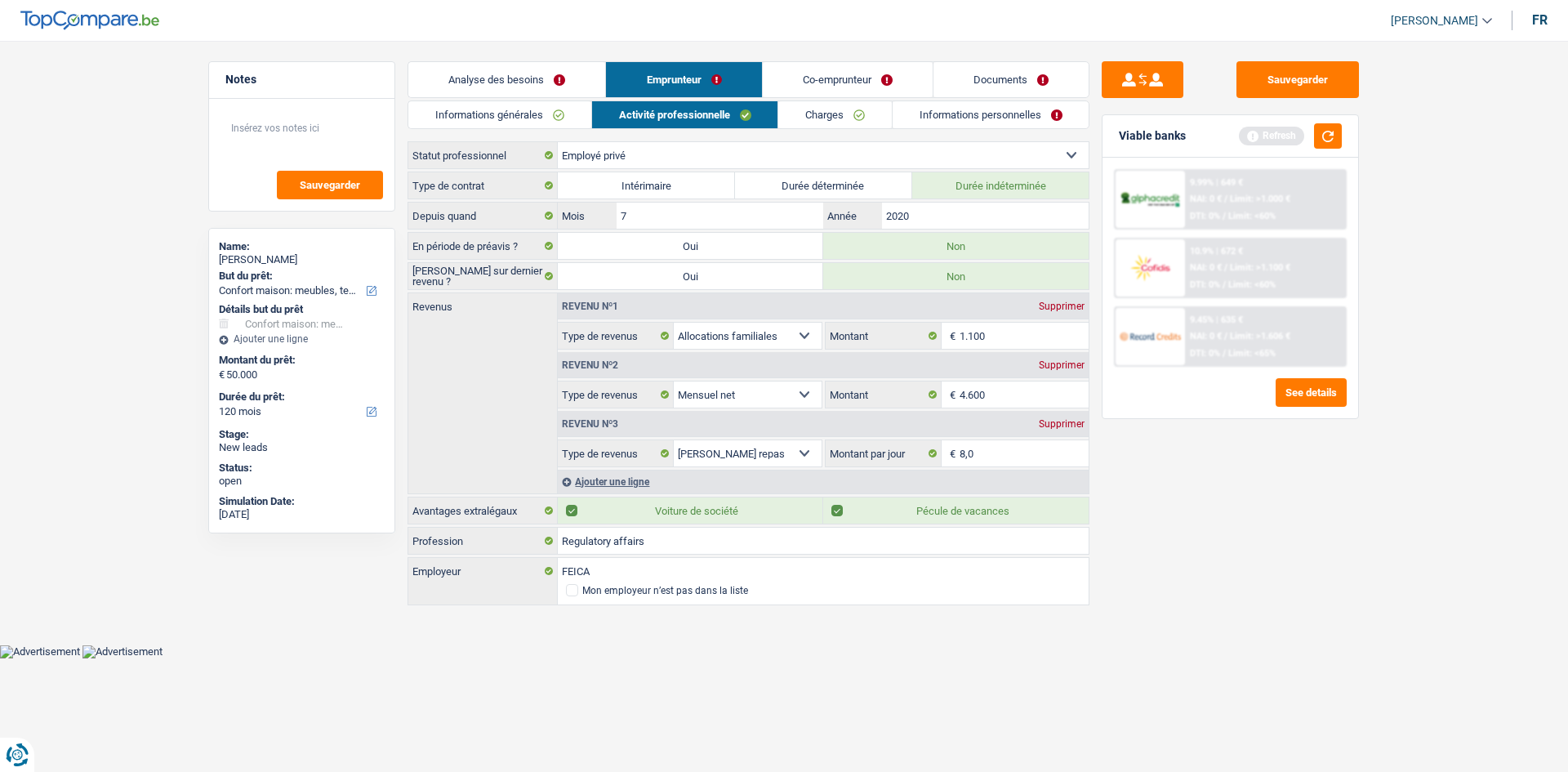
click at [558, 118] on link "Informations générales" at bounding box center [500, 115] width 183 height 27
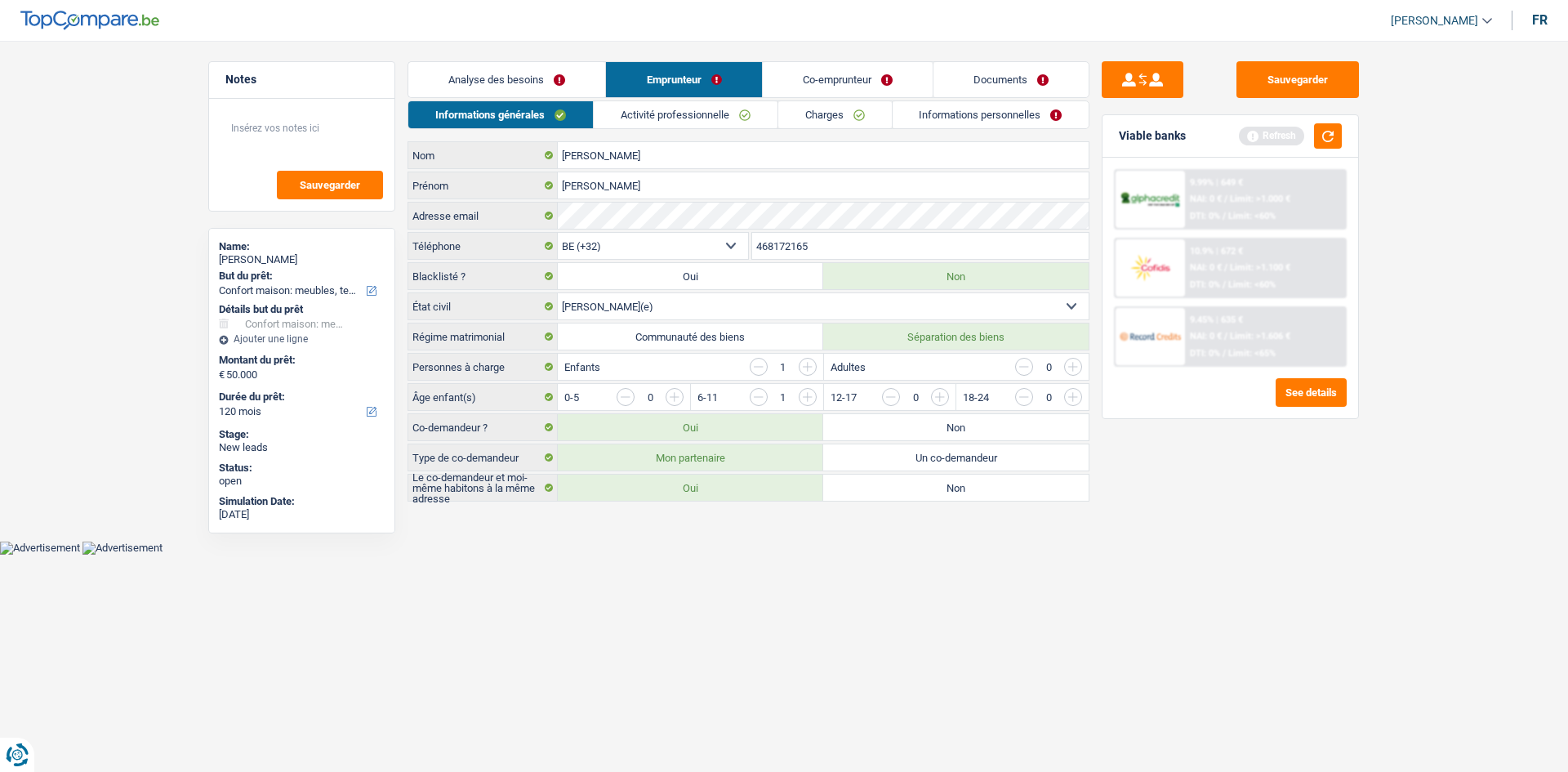
click at [558, 77] on link "Analyse des besoins" at bounding box center [507, 80] width 197 height 35
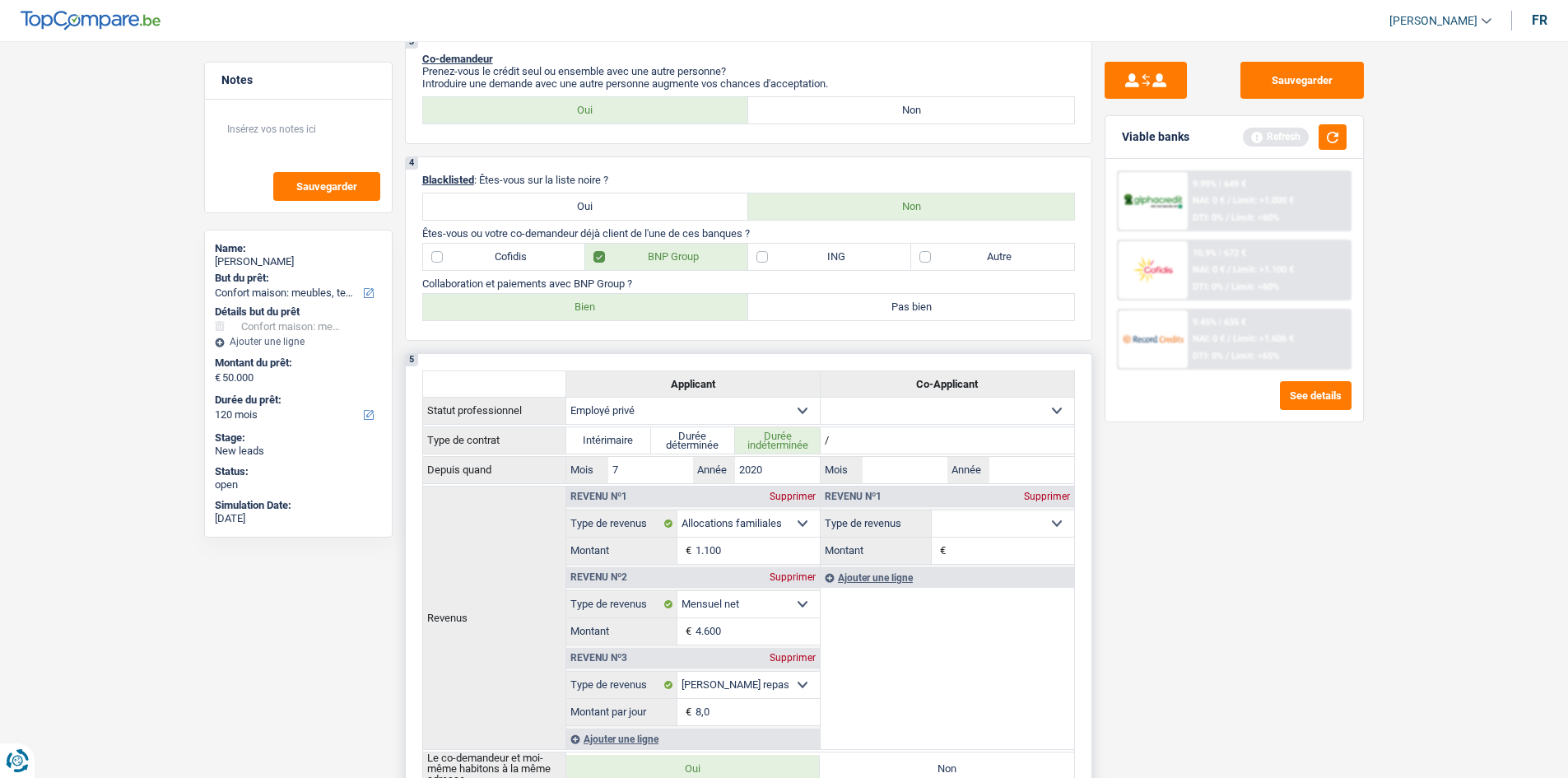
scroll to position [658, 0]
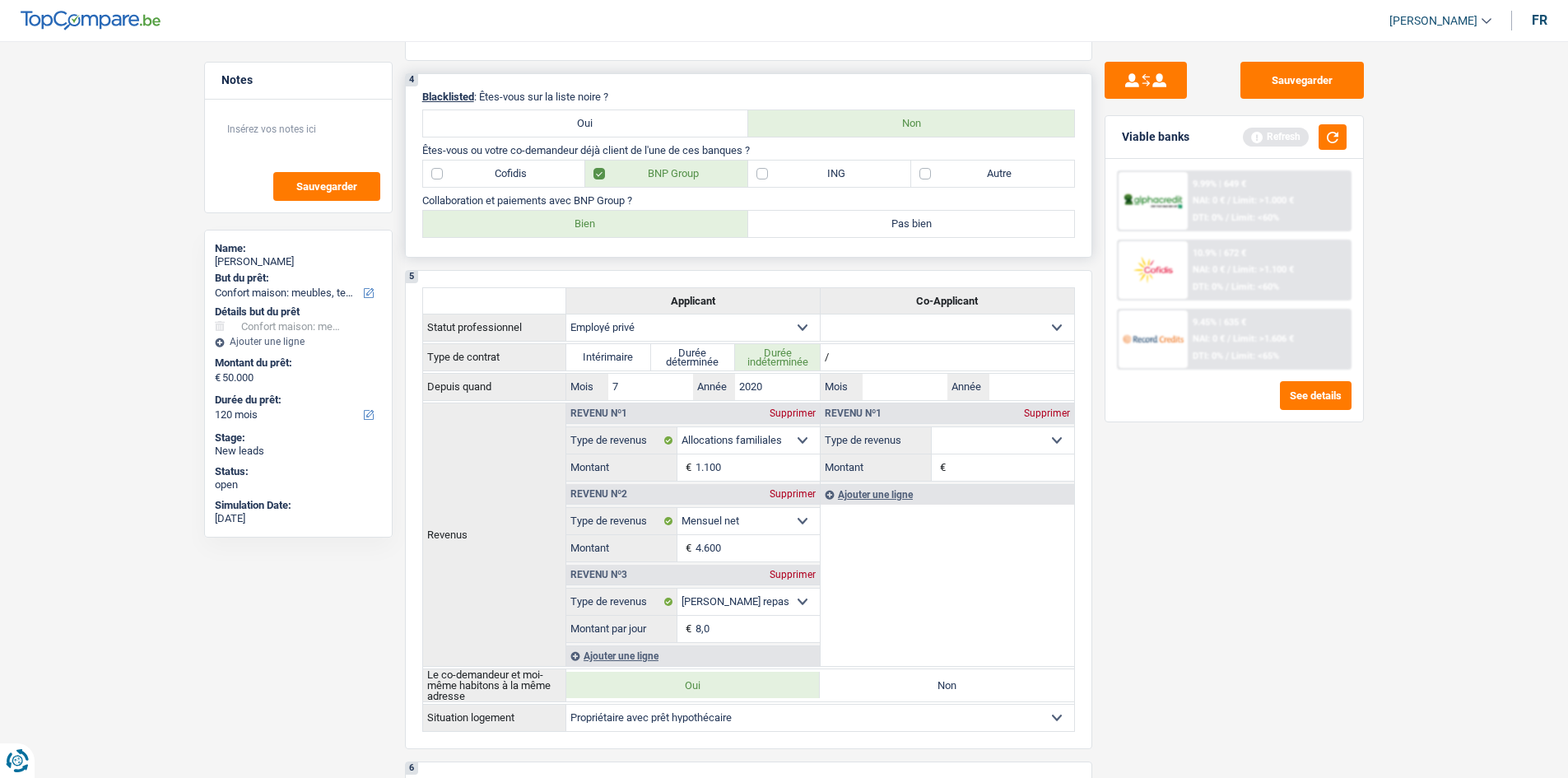
click at [629, 226] on label "Bien" at bounding box center [586, 223] width 326 height 26
click at [629, 226] on input "Bien" at bounding box center [586, 223] width 326 height 26
radio input "true"
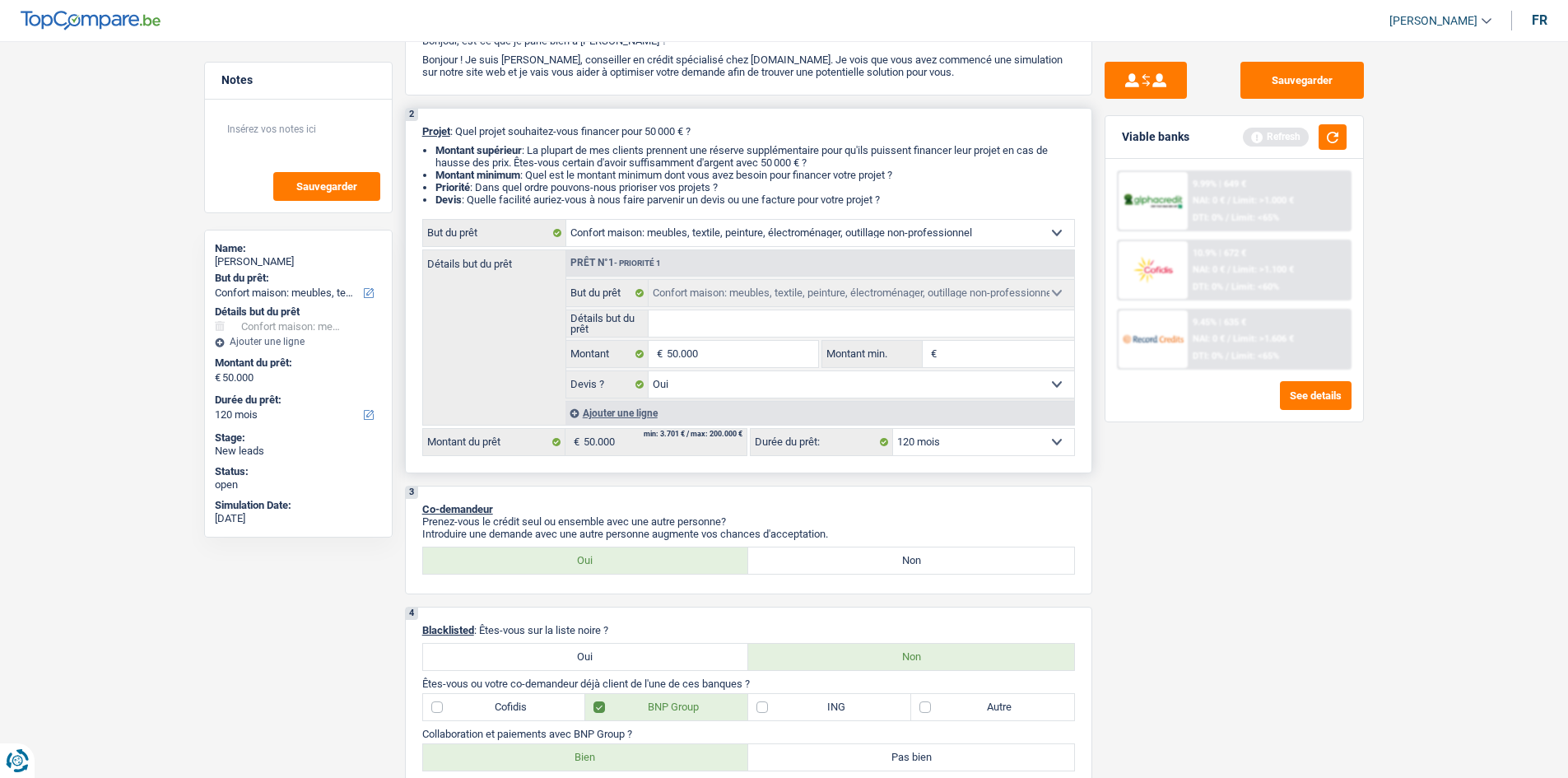
scroll to position [0, 0]
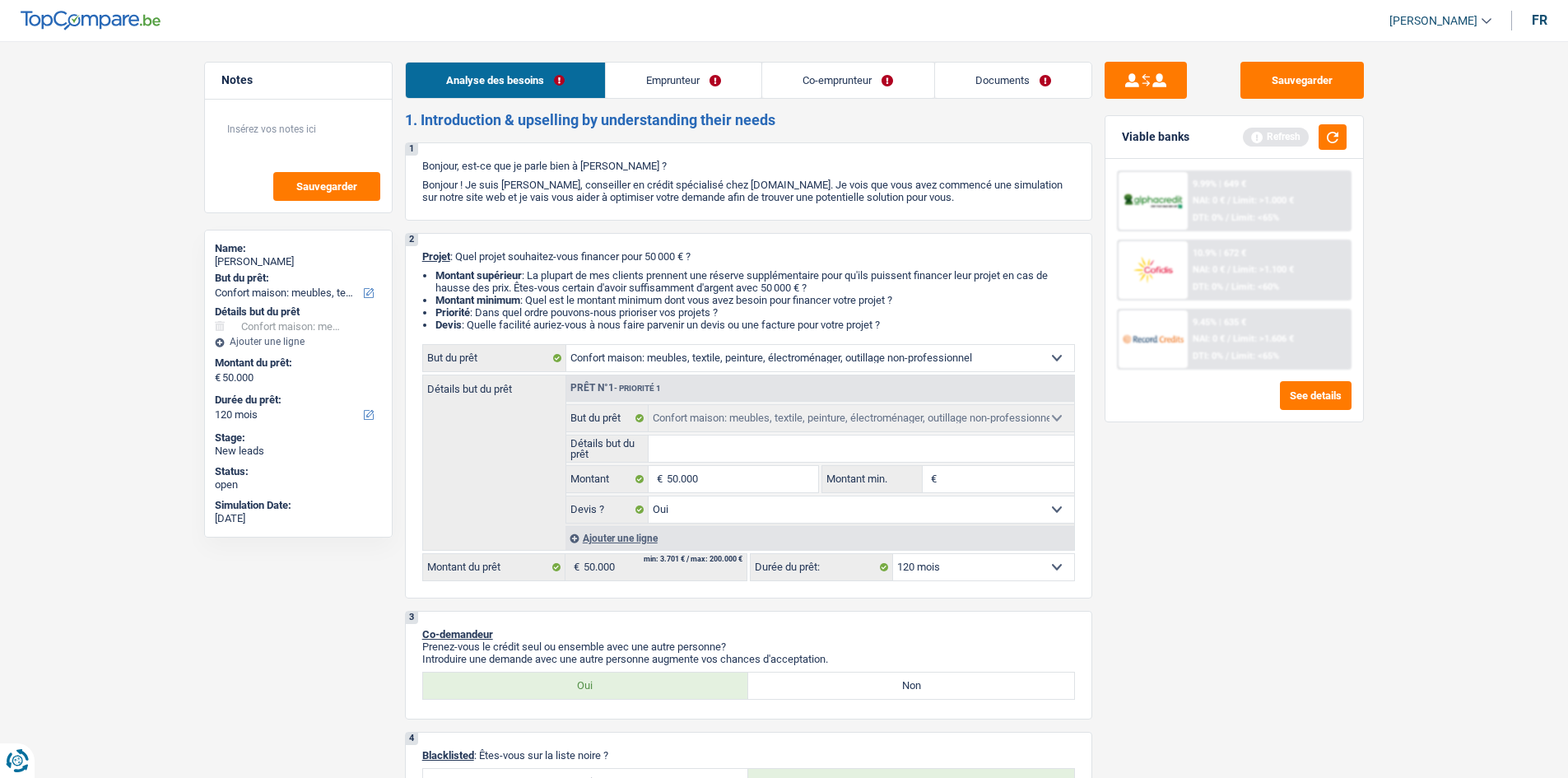
click at [674, 76] on link "Emprunteur" at bounding box center [683, 81] width 155 height 36
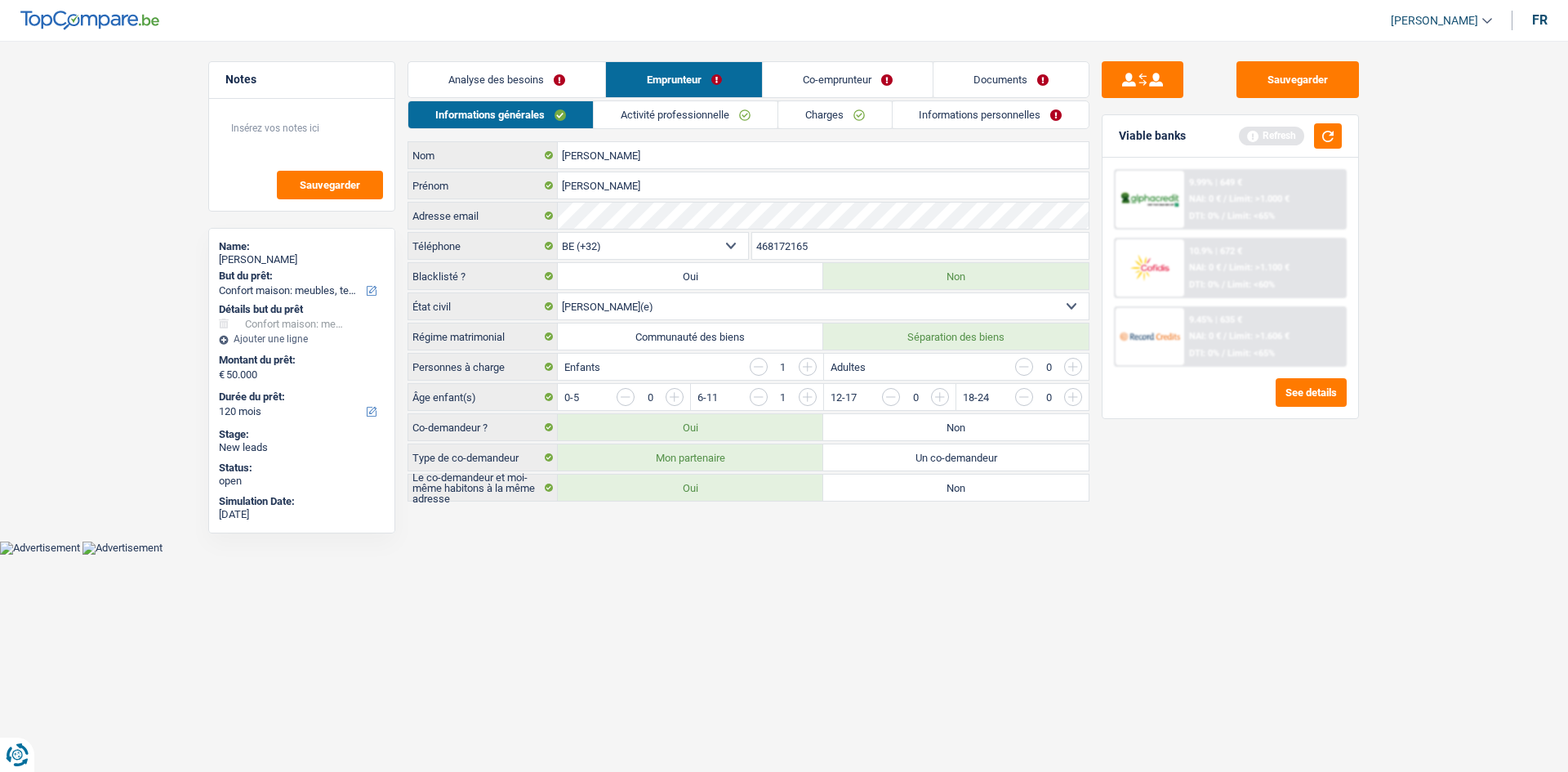
click at [836, 89] on link "Co-emprunteur" at bounding box center [848, 80] width 170 height 35
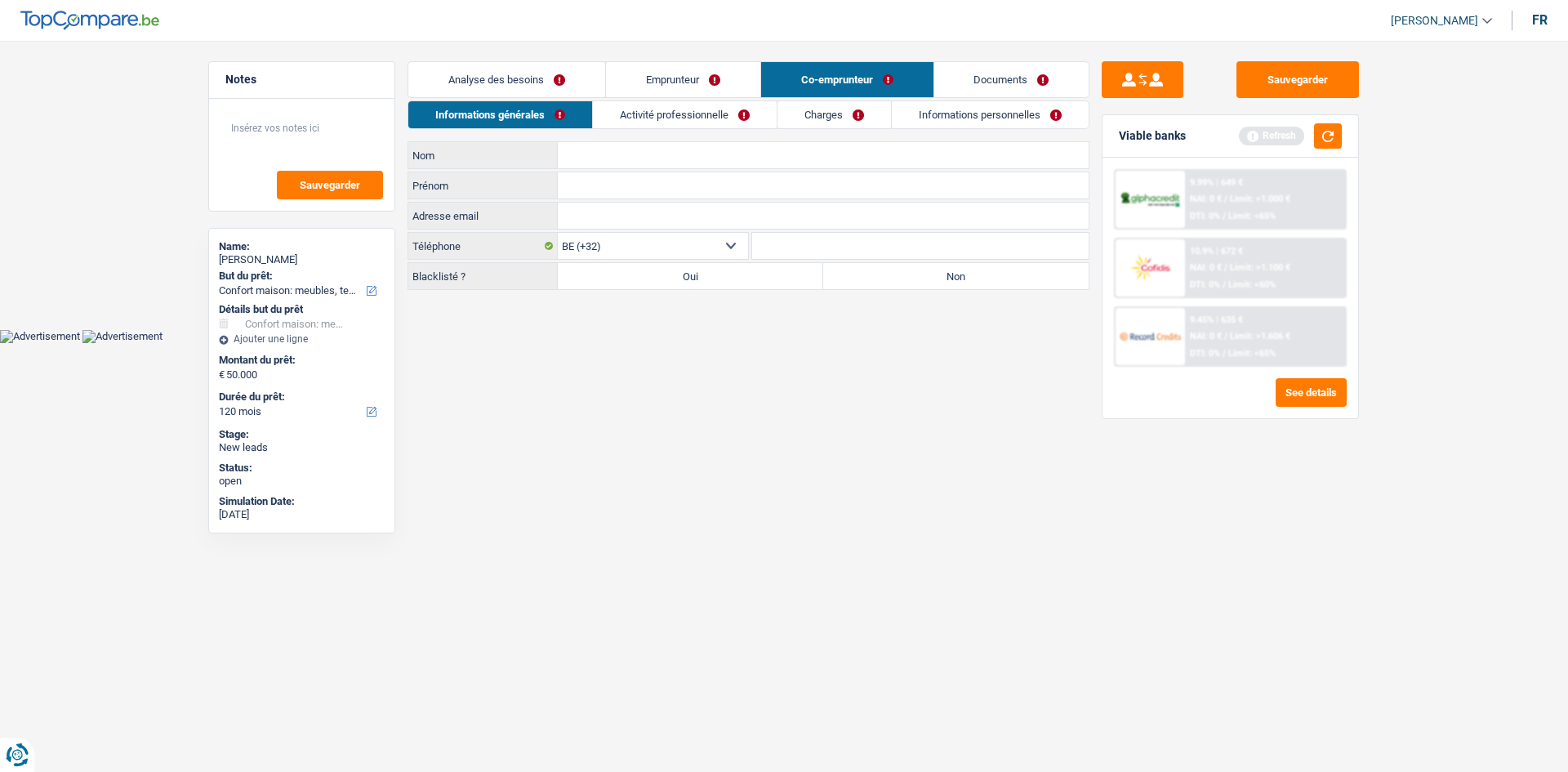
click at [653, 78] on link "Emprunteur" at bounding box center [682, 80] width 154 height 35
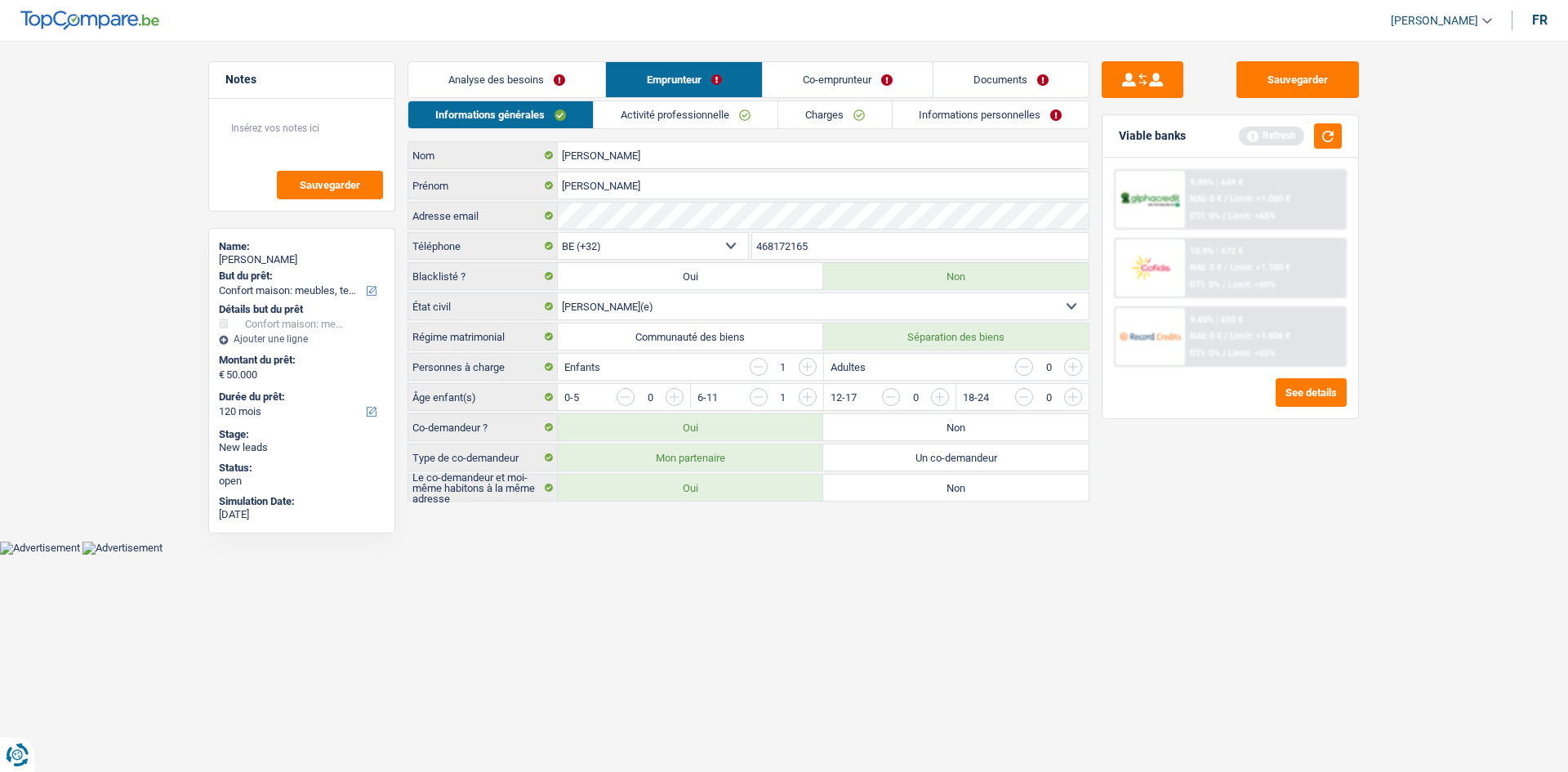
click at [913, 462] on label "Un co-demandeur" at bounding box center [955, 457] width 265 height 26
click at [913, 462] on input "Un co-demandeur" at bounding box center [955, 457] width 265 height 26
radio input "true"
select select "married"
click at [816, 79] on link "Co-emprunteur" at bounding box center [848, 80] width 170 height 35
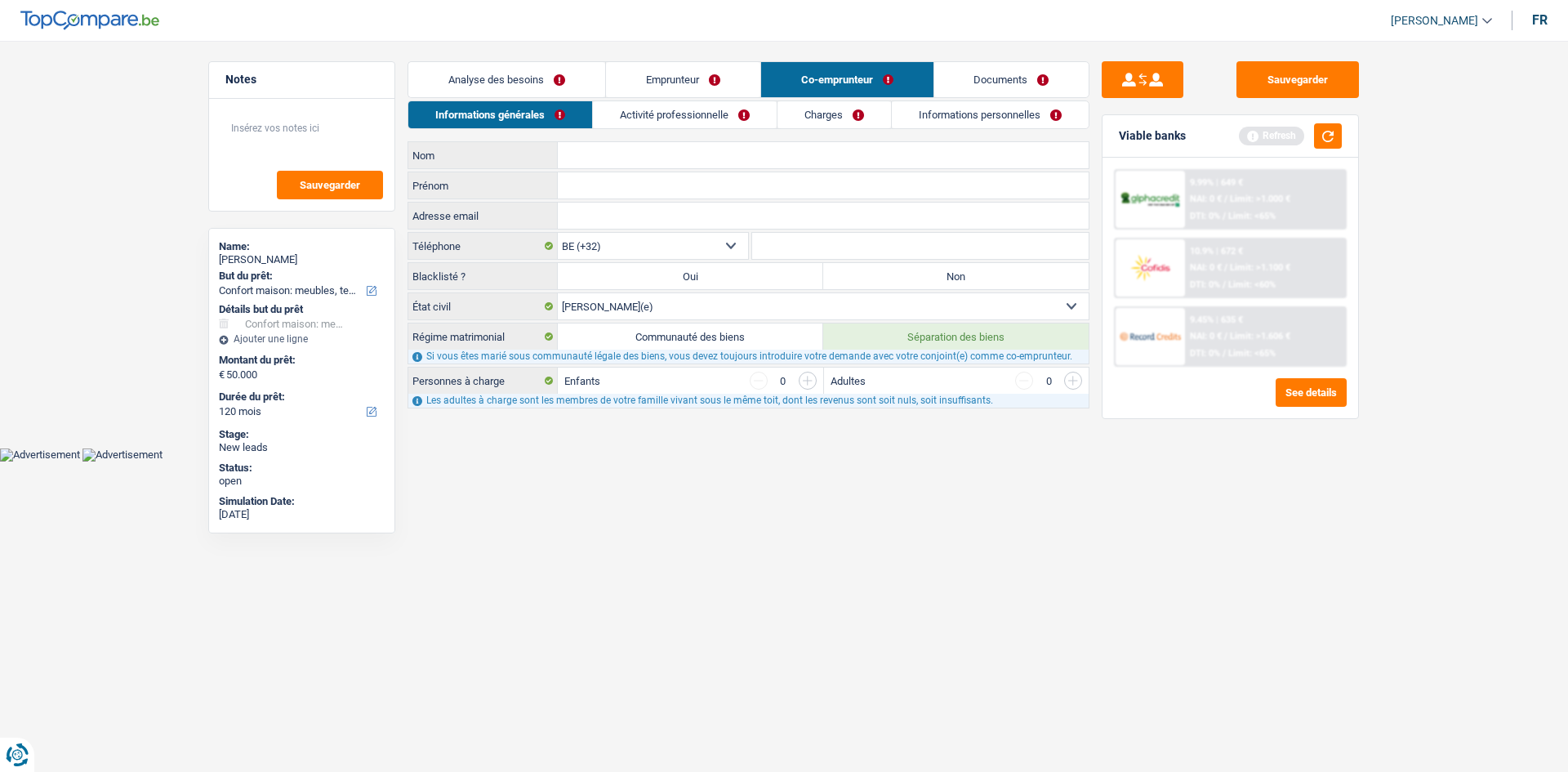
click at [686, 160] on input "Nom" at bounding box center [823, 155] width 531 height 26
type input "vanelderen"
click at [603, 183] on input "Prénom" at bounding box center [823, 185] width 531 height 26
type input "b"
type input "Bart"
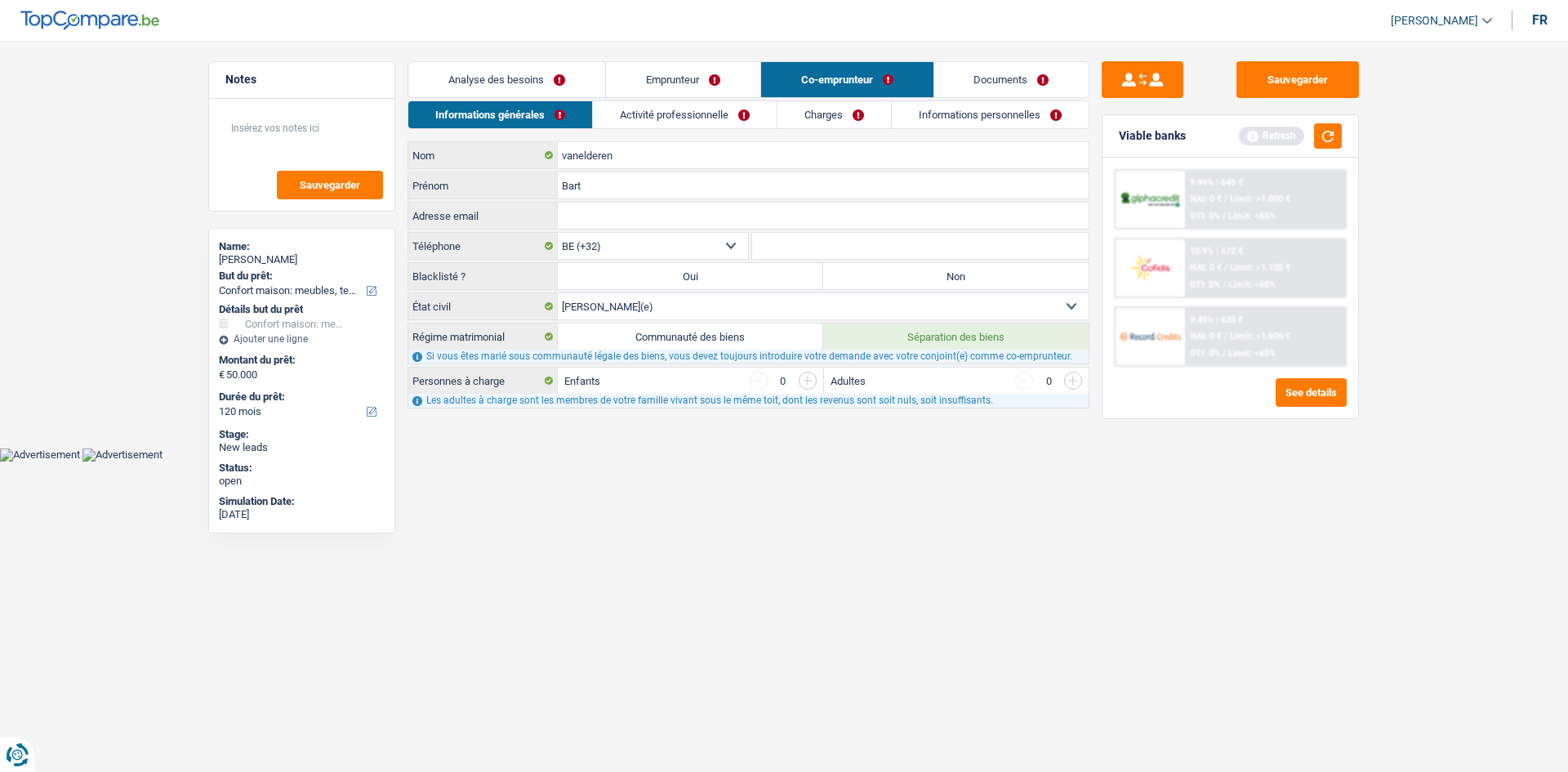
click at [688, 216] on input "Adresse email" at bounding box center [823, 215] width 531 height 26
click at [836, 309] on select "Célibataire Marié(e) Cohabitant(e) légal(e) Divorcé(e) Veuf(ve) Séparé (de fait…" at bounding box center [823, 306] width 531 height 26
select select "single"
click at [558, 293] on select "Célibataire Marié(e) Cohabitant(e) légal(e) Divorcé(e) Veuf(ve) Séparé (de fait…" at bounding box center [823, 306] width 531 height 26
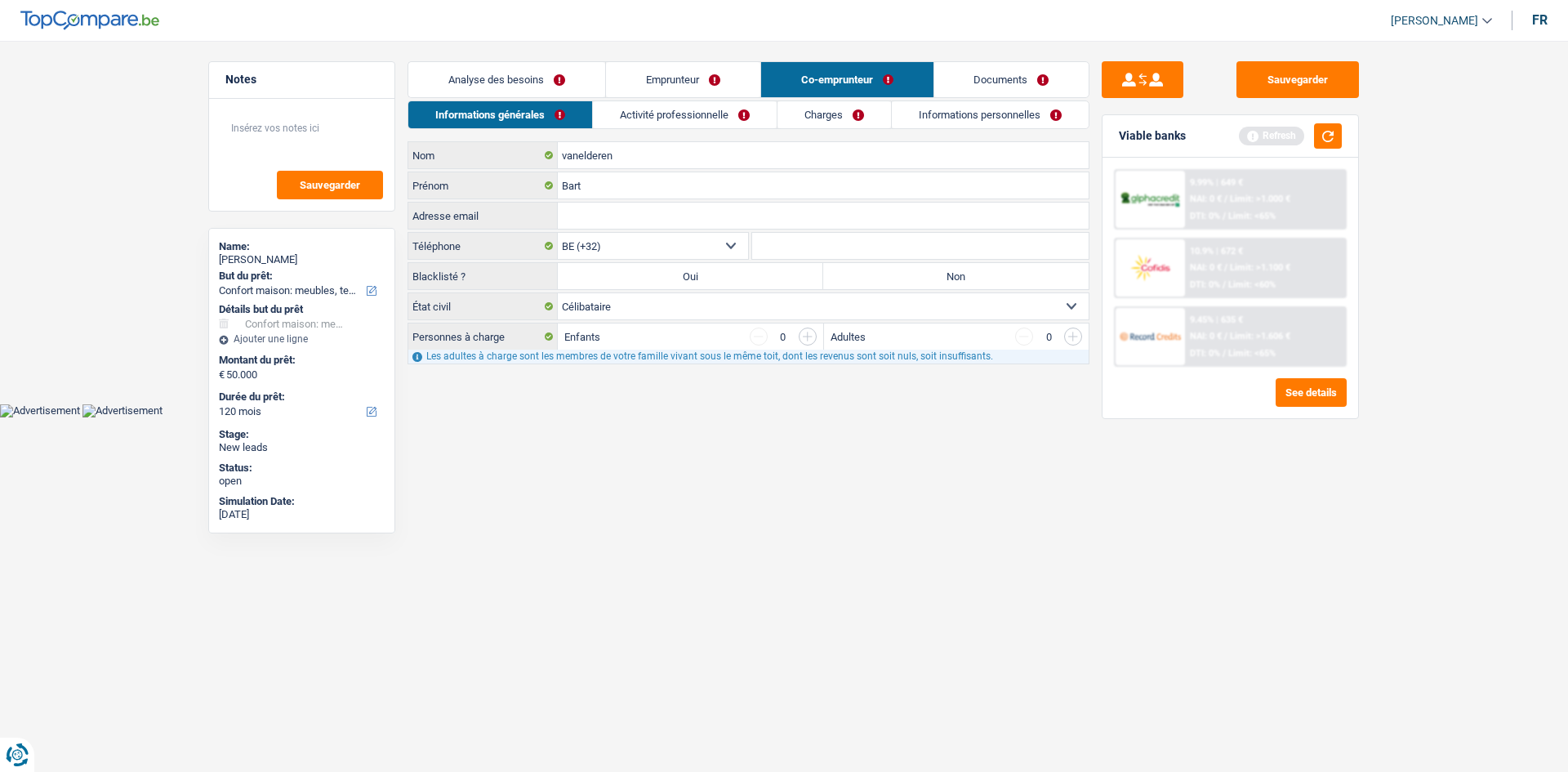
click at [903, 279] on label "Non" at bounding box center [955, 276] width 265 height 26
click at [903, 279] on input "Non" at bounding box center [955, 276] width 265 height 26
radio input "true"
click at [529, 80] on link "Analyse des besoins" at bounding box center [507, 80] width 197 height 35
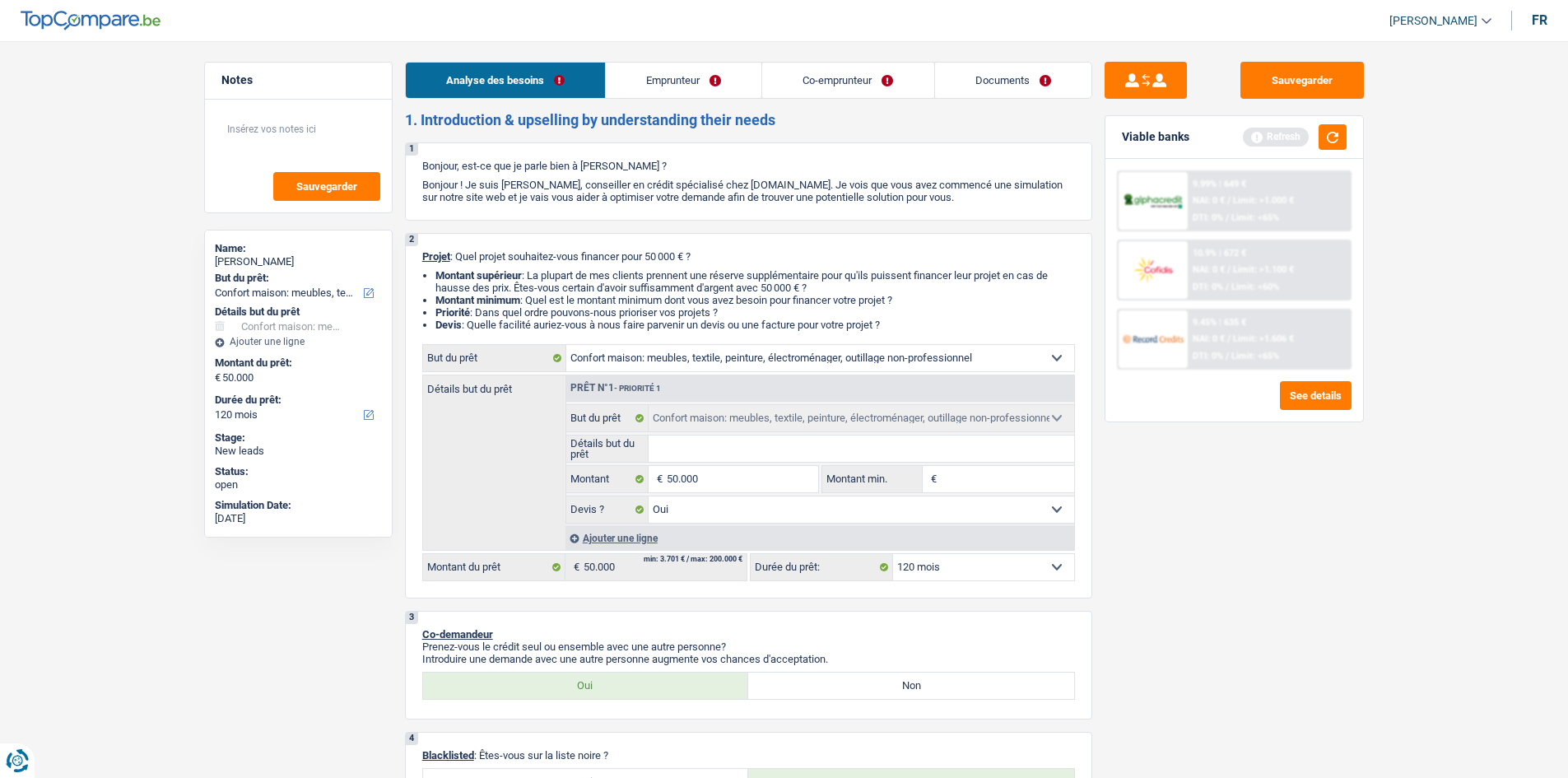
click at [806, 80] on link "Co-emprunteur" at bounding box center [848, 81] width 172 height 36
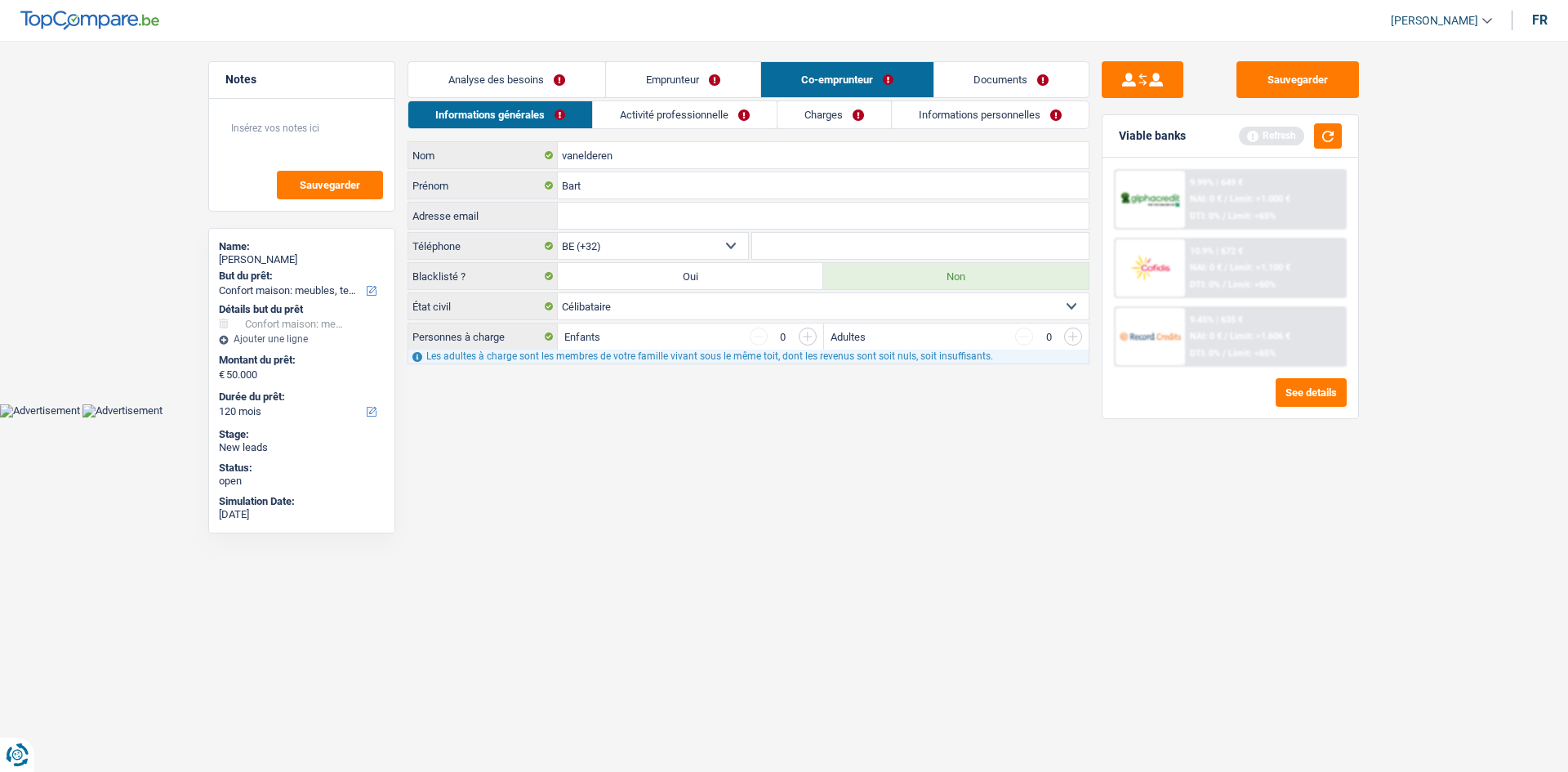
click at [823, 120] on link "Charges" at bounding box center [834, 115] width 114 height 27
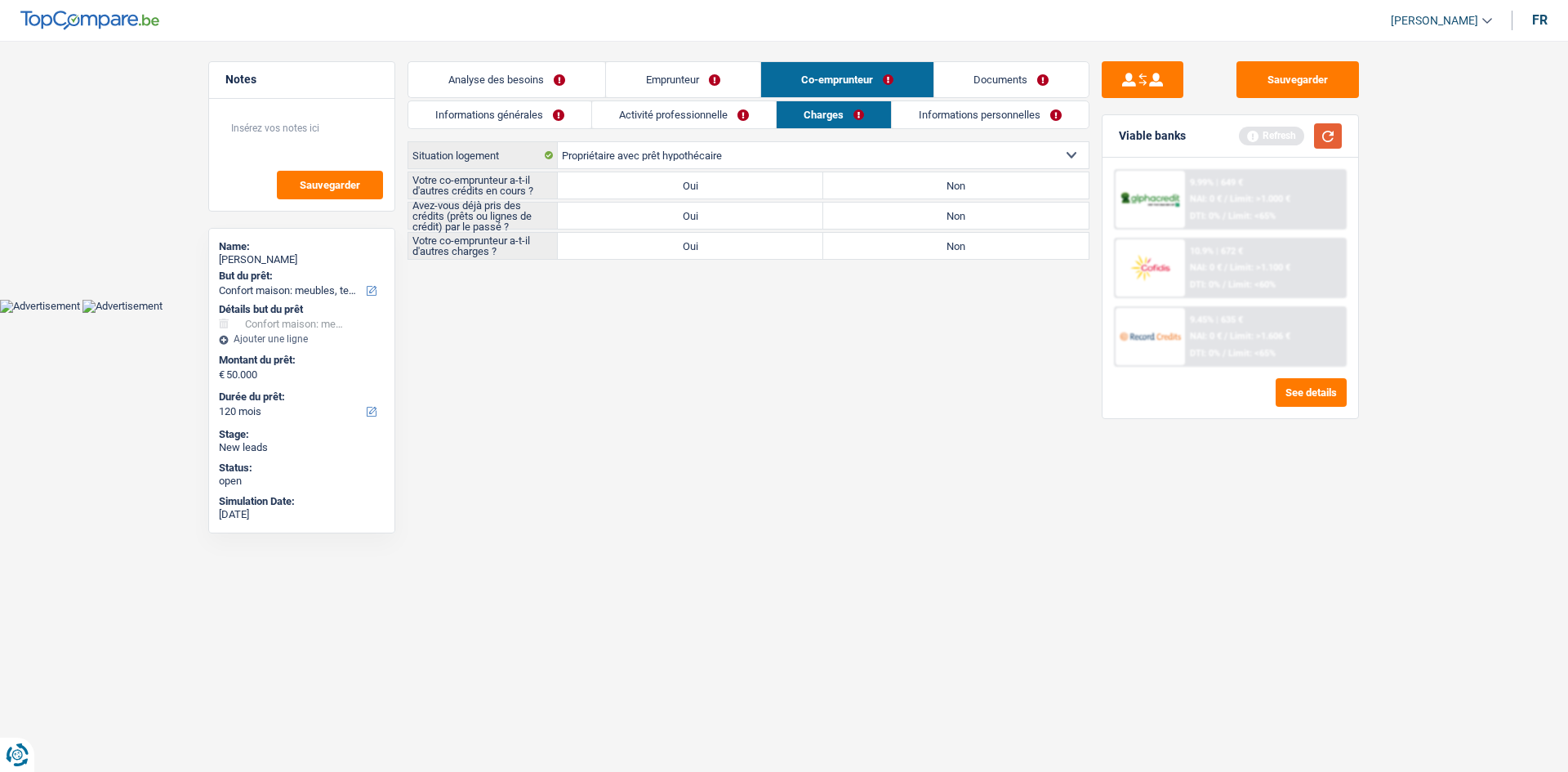
drag, startPoint x: 1326, startPoint y: 134, endPoint x: 1310, endPoint y: 127, distance: 17.5
click at [1326, 133] on button "button" at bounding box center [1327, 136] width 28 height 25
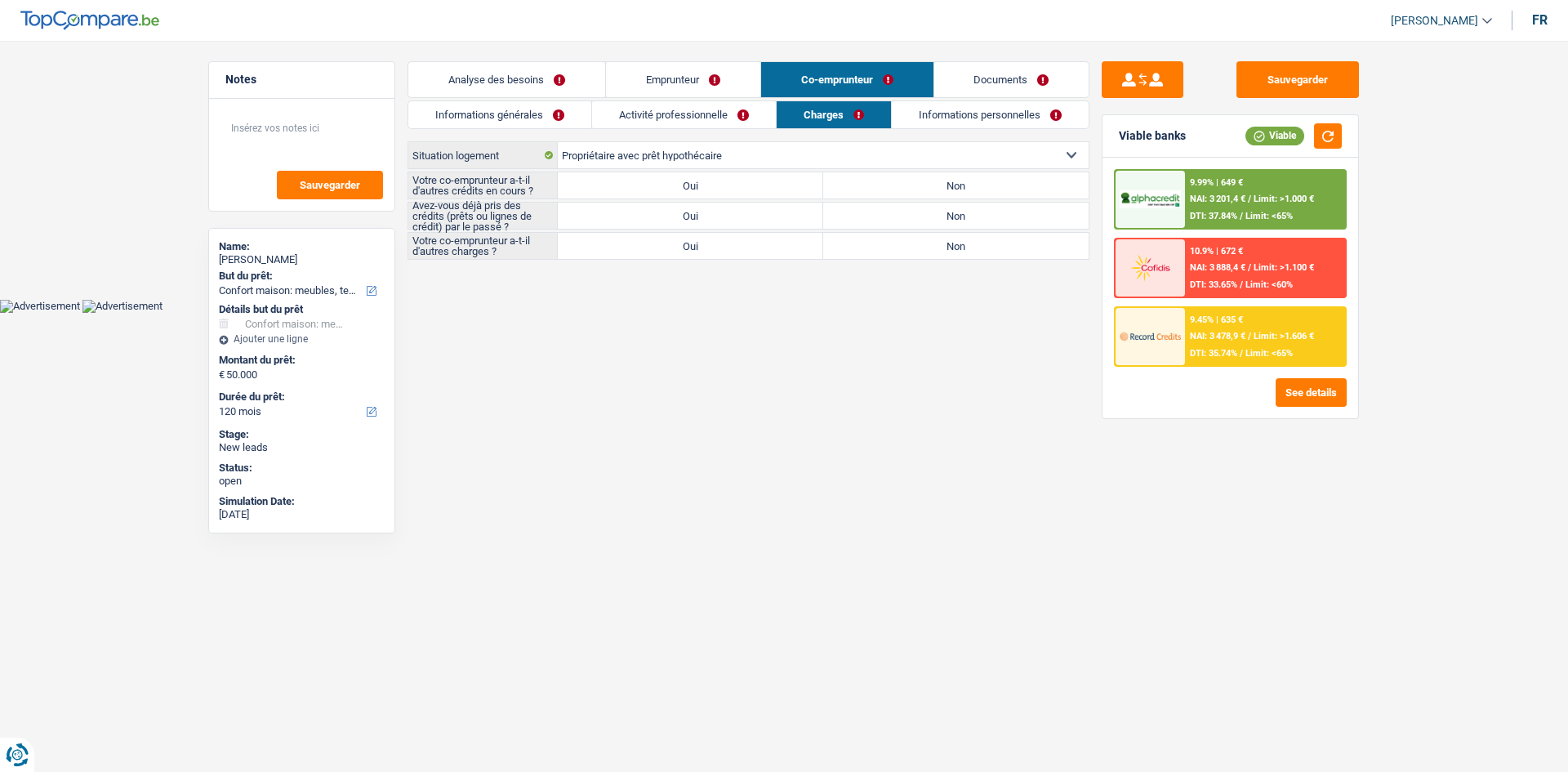
click at [875, 180] on label "Non" at bounding box center [955, 185] width 265 height 26
click at [875, 180] on input "Non" at bounding box center [955, 185] width 265 height 26
radio input "true"
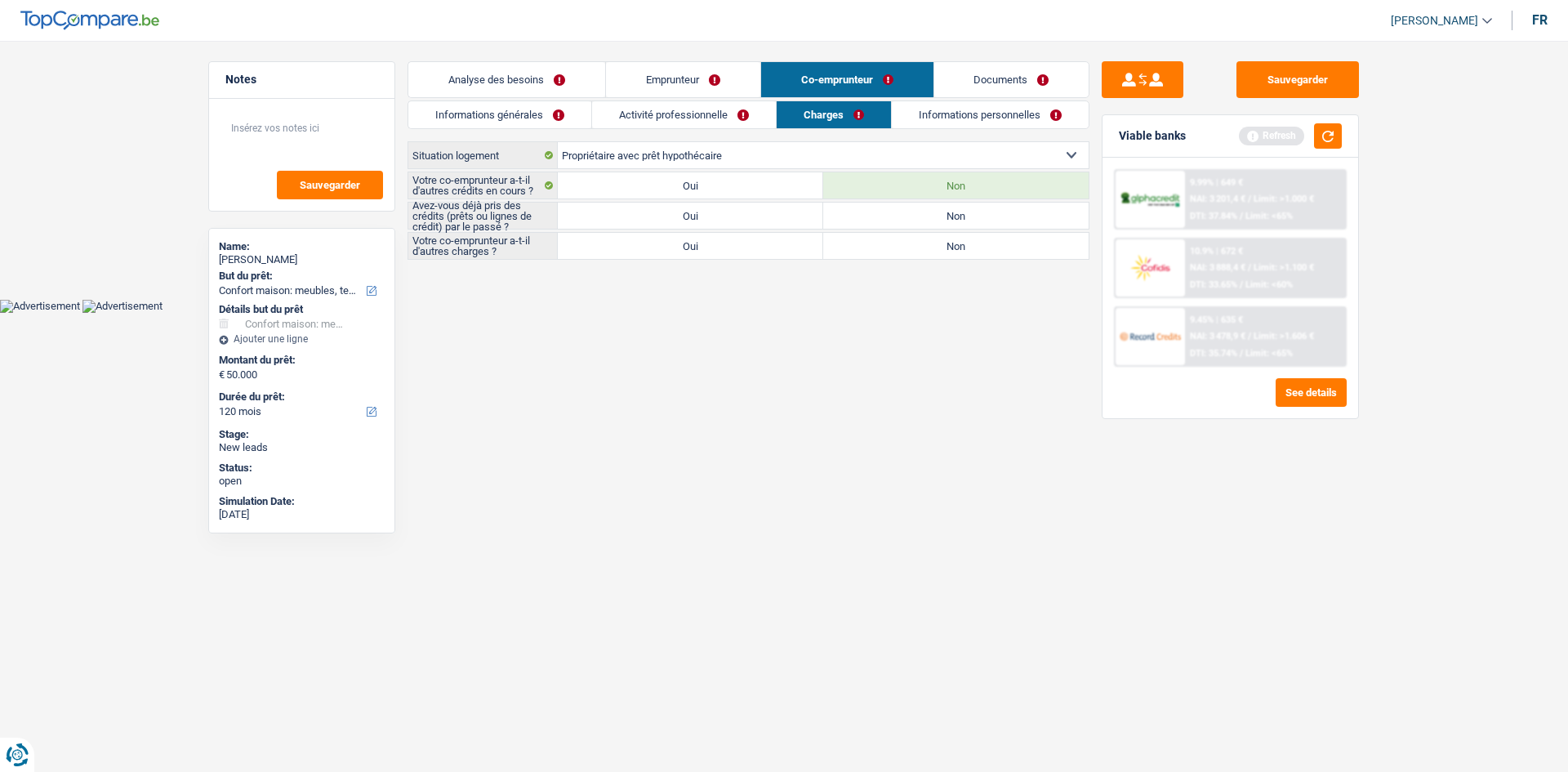
click at [854, 242] on label "Non" at bounding box center [955, 245] width 265 height 26
click at [854, 242] on input "Non" at bounding box center [955, 245] width 265 height 26
radio input "true"
click at [911, 214] on label "Non" at bounding box center [955, 215] width 265 height 26
click at [911, 214] on input "Non" at bounding box center [955, 215] width 265 height 26
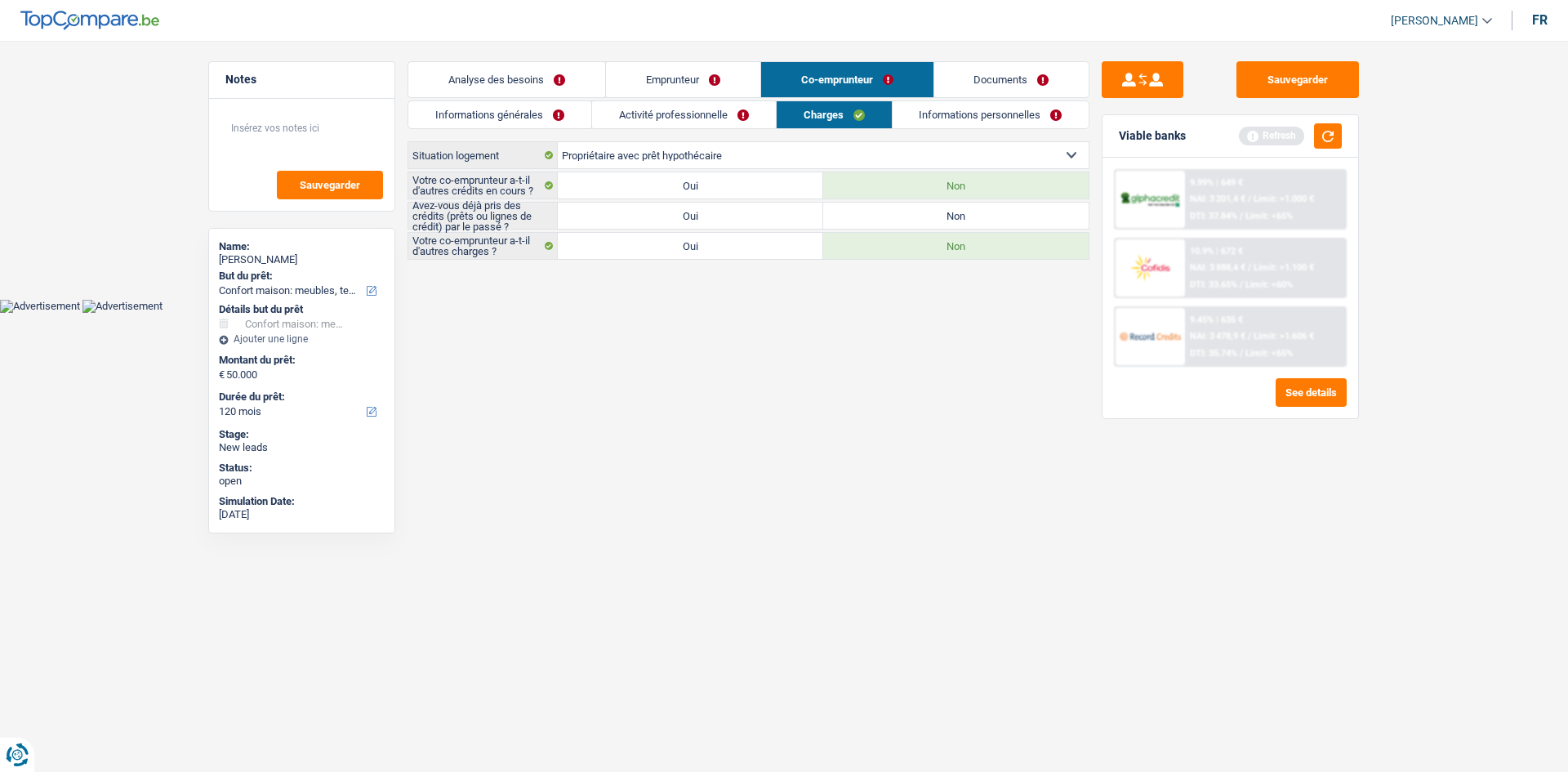
radio input "true"
click at [1330, 140] on button "button" at bounding box center [1327, 136] width 28 height 25
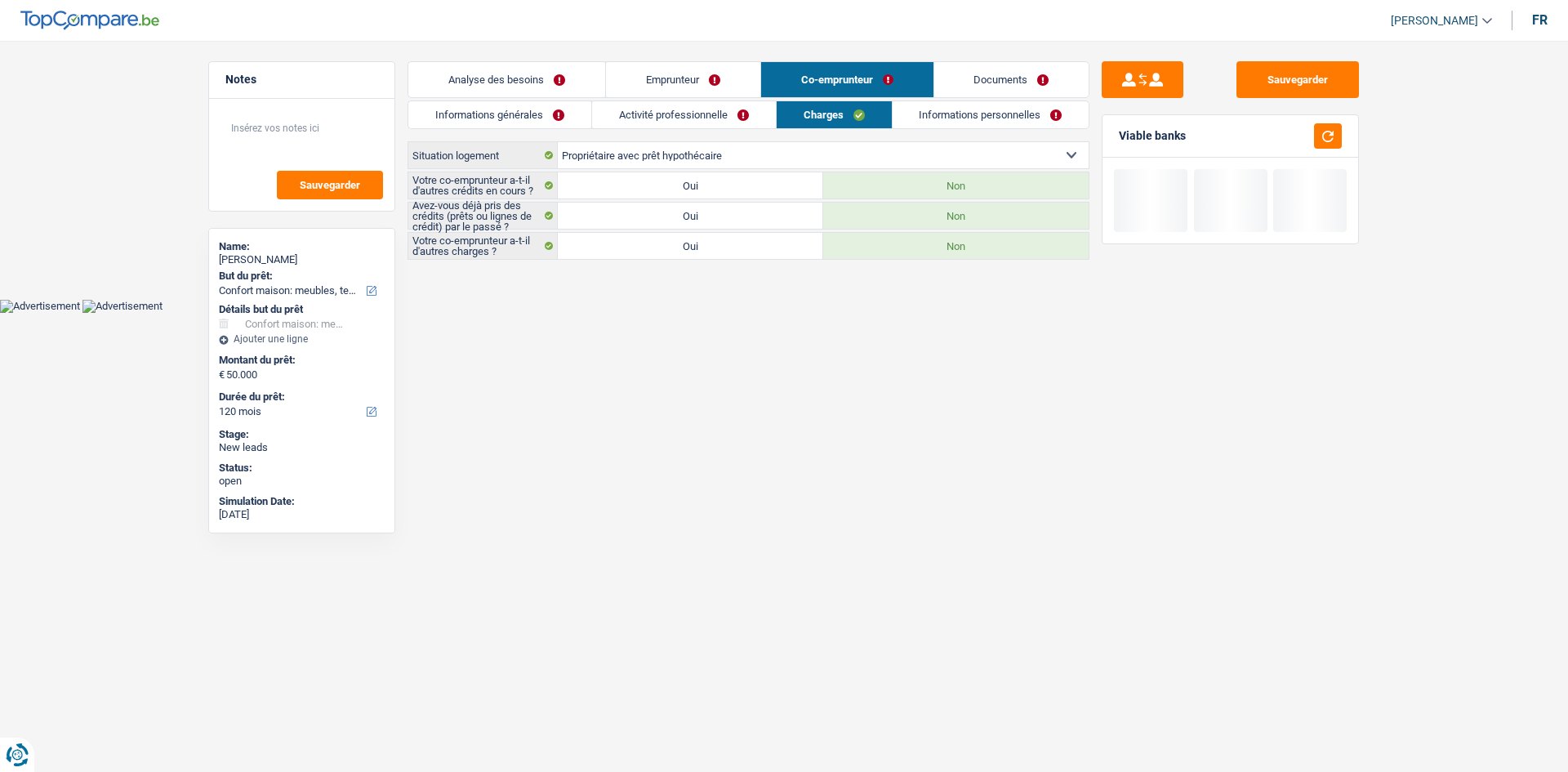
click at [662, 84] on link "Emprunteur" at bounding box center [682, 80] width 154 height 35
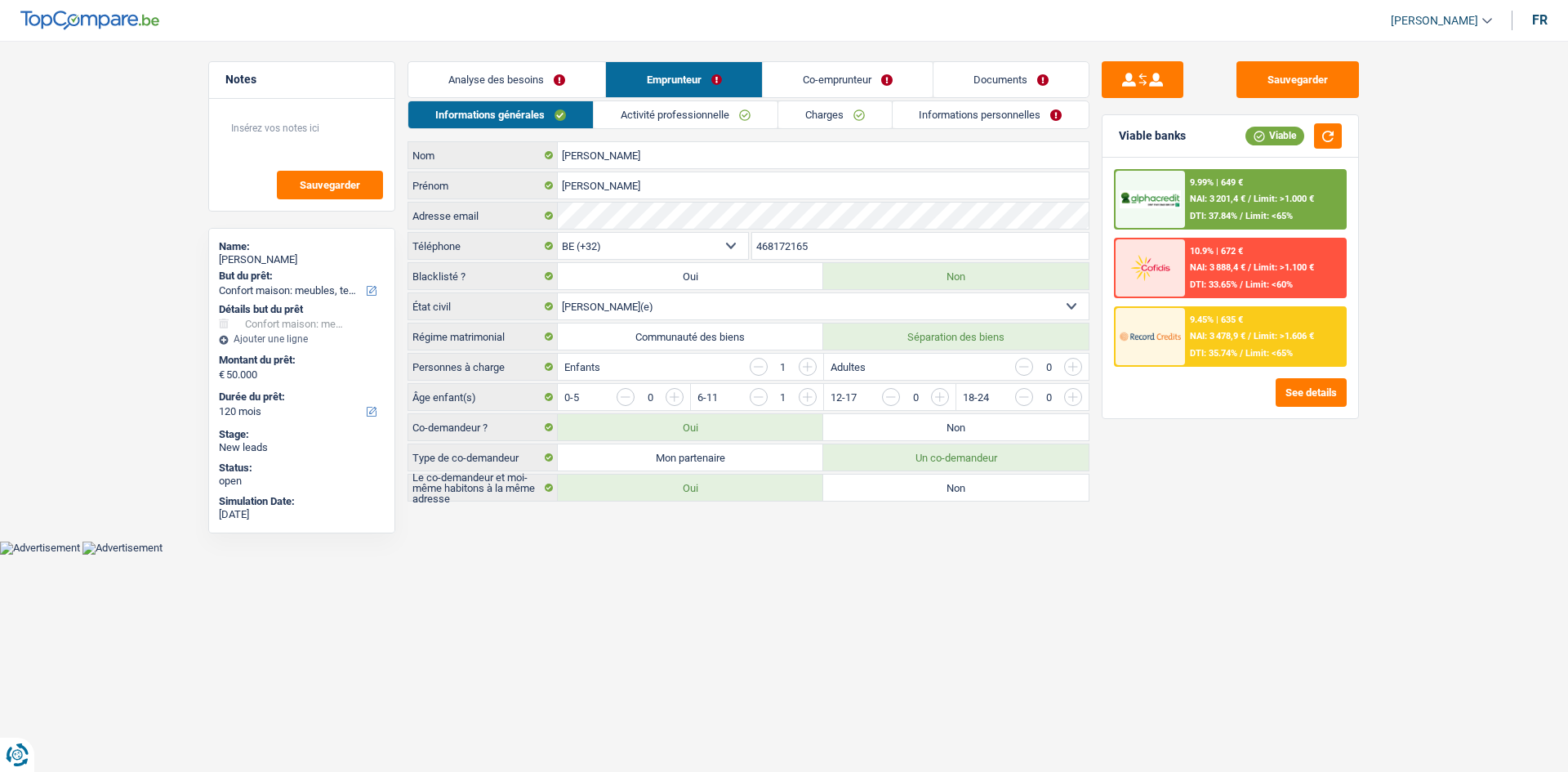
click at [497, 83] on link "Analyse des besoins" at bounding box center [507, 80] width 197 height 35
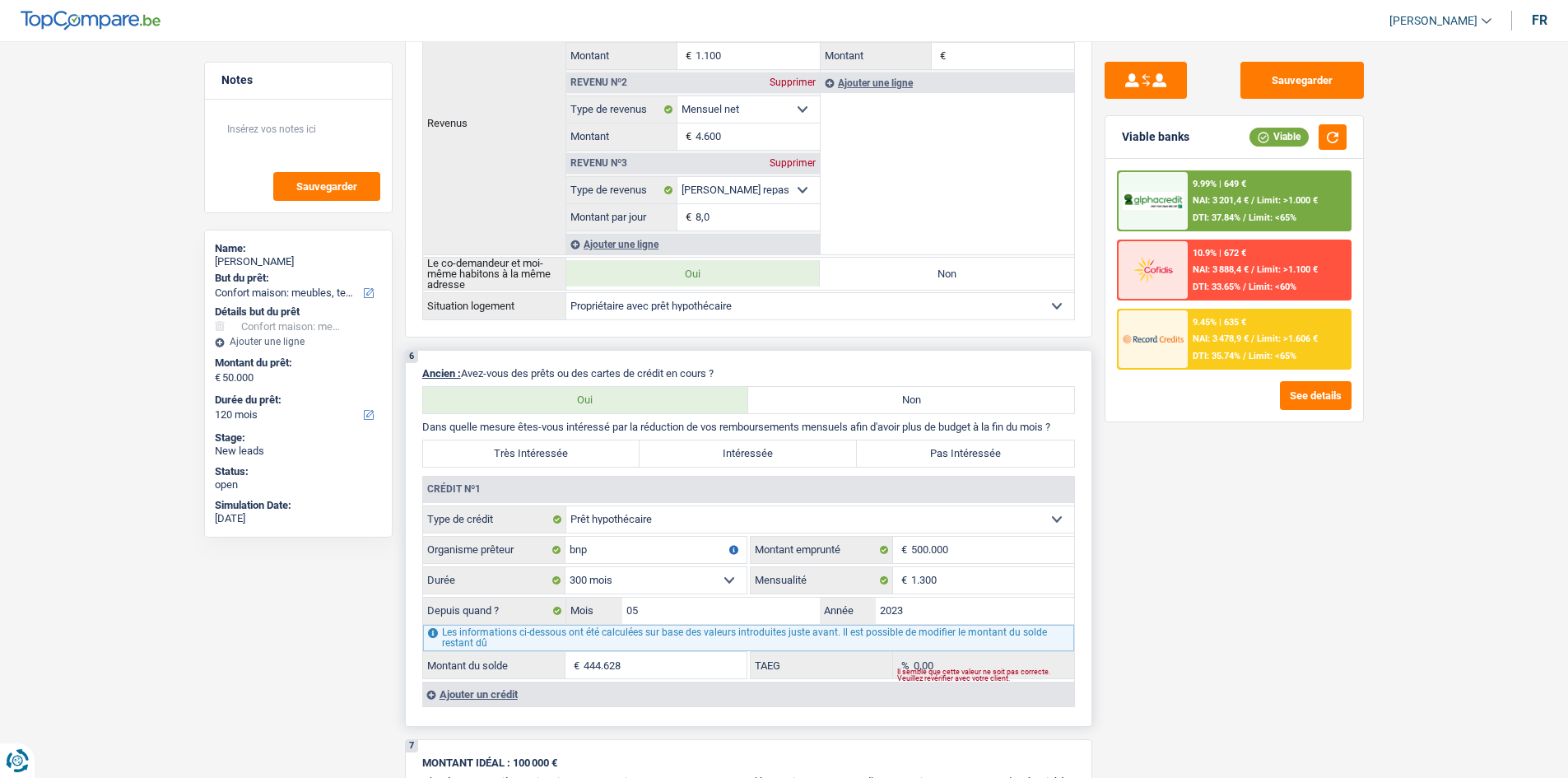
scroll to position [1153, 0]
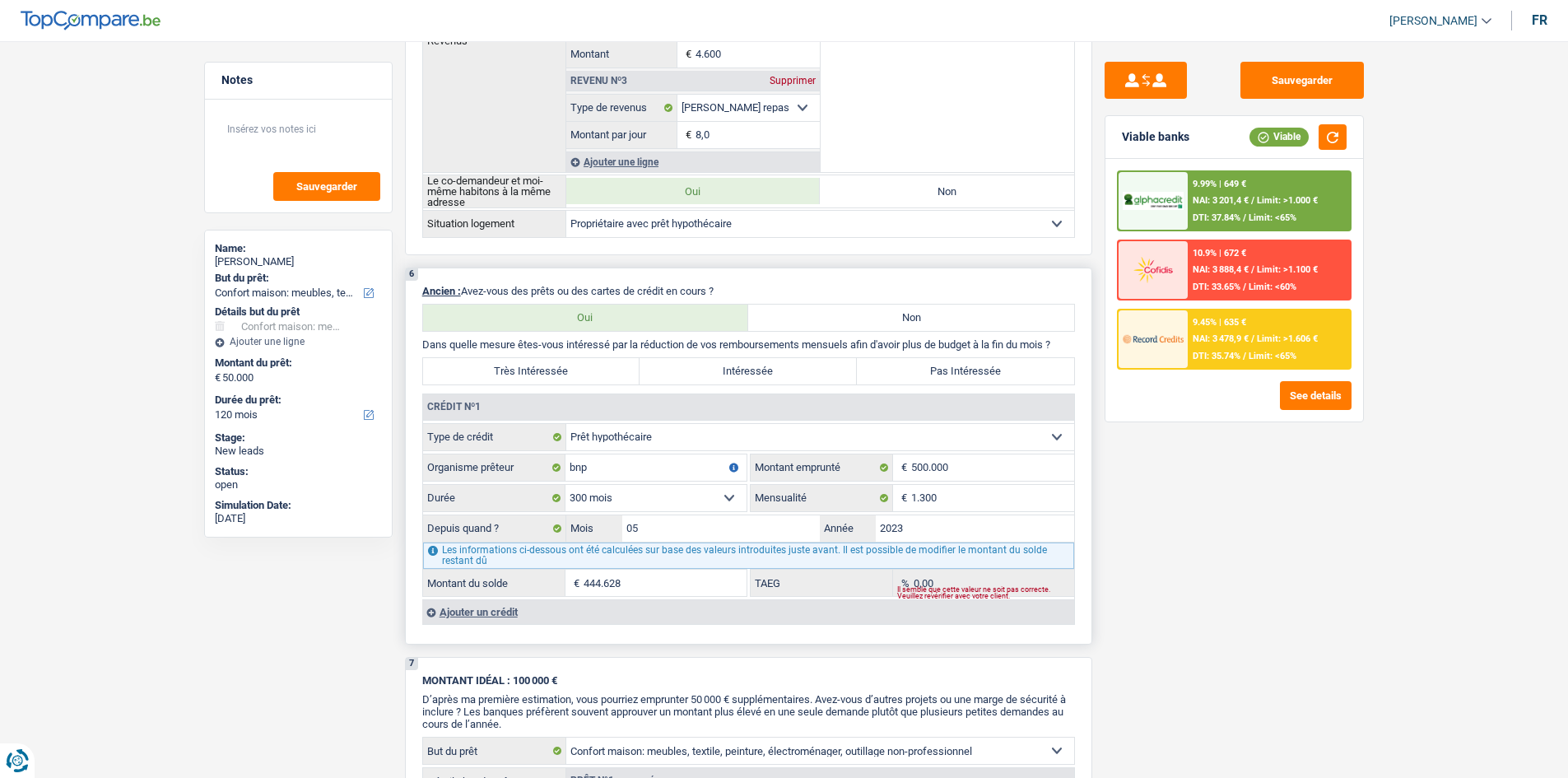
click at [924, 371] on label "Pas Intéressée" at bounding box center [966, 371] width 217 height 26
click at [924, 371] on input "Pas Intéressée" at bounding box center [966, 371] width 217 height 26
radio input "true"
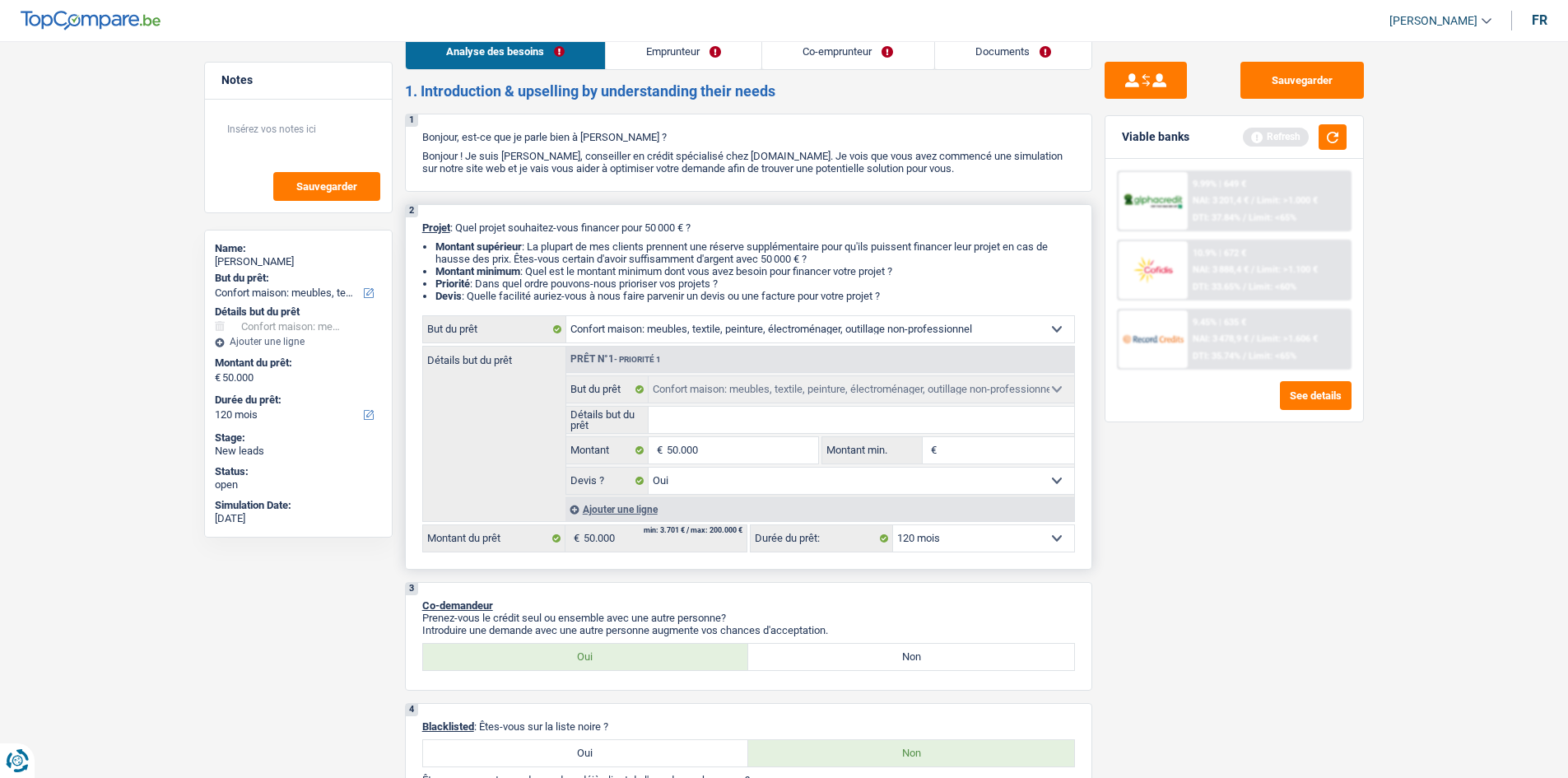
scroll to position [0, 0]
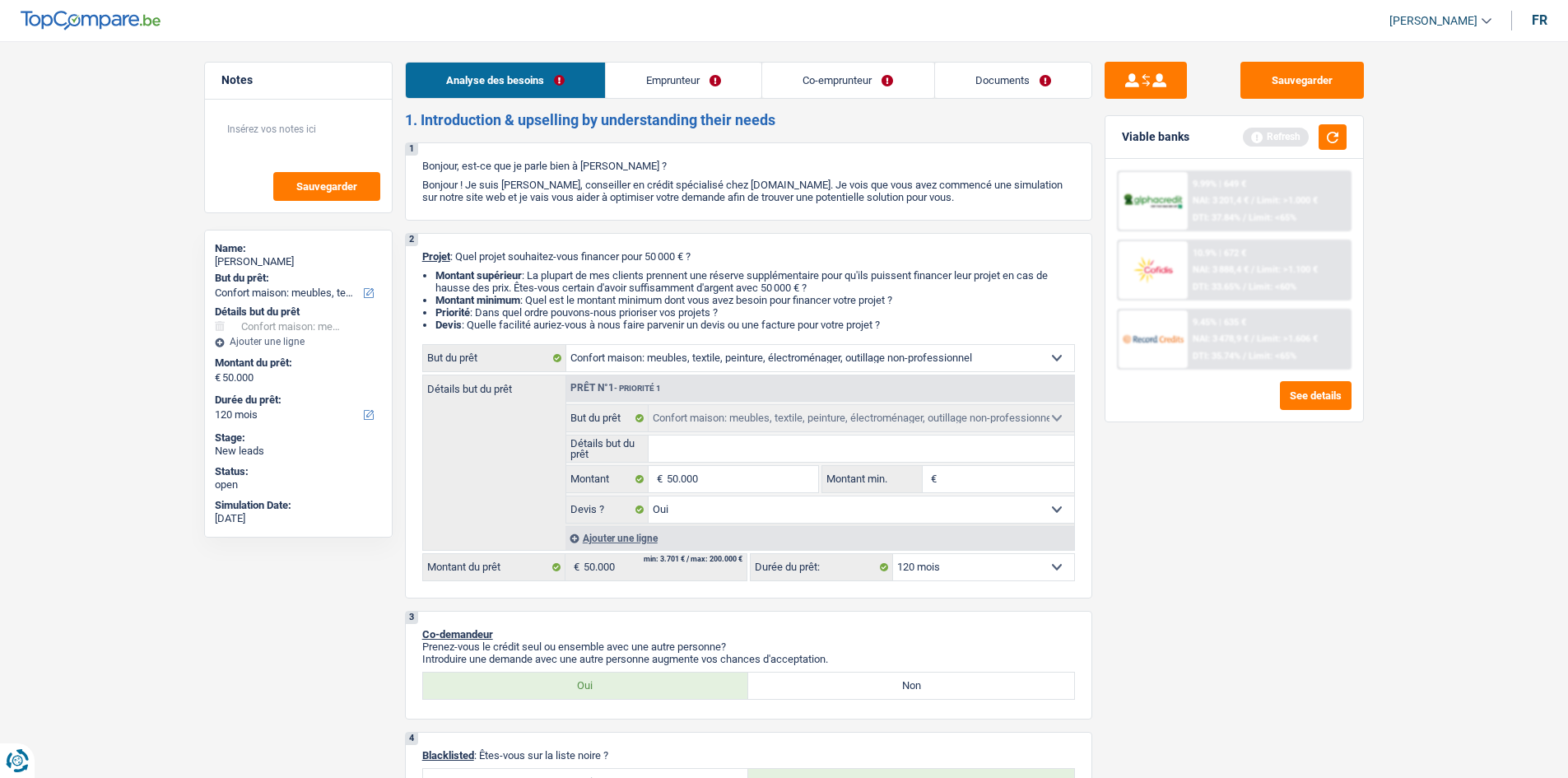
click at [826, 84] on link "Co-emprunteur" at bounding box center [848, 81] width 172 height 36
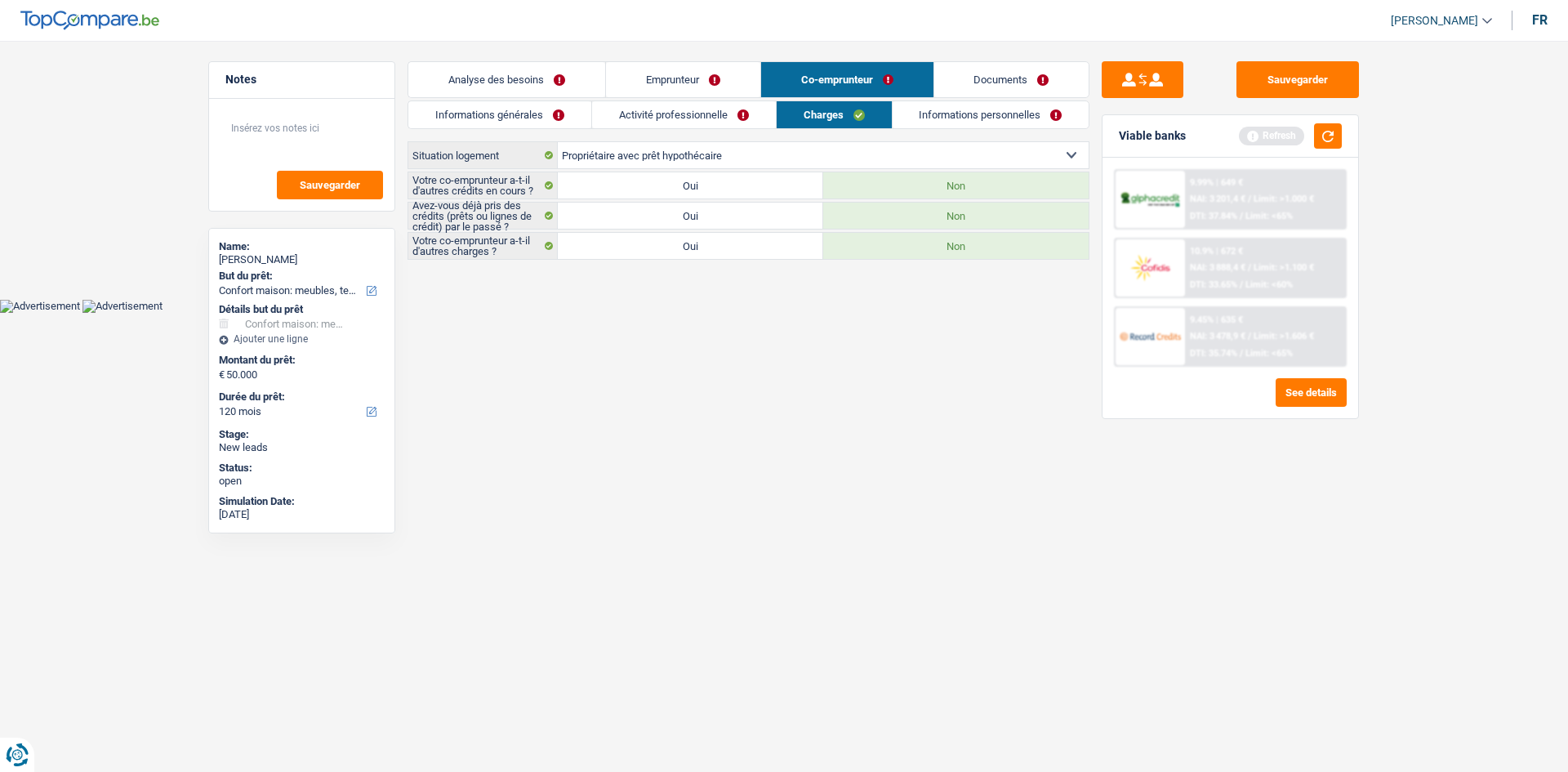
click at [693, 76] on link "Emprunteur" at bounding box center [682, 80] width 154 height 35
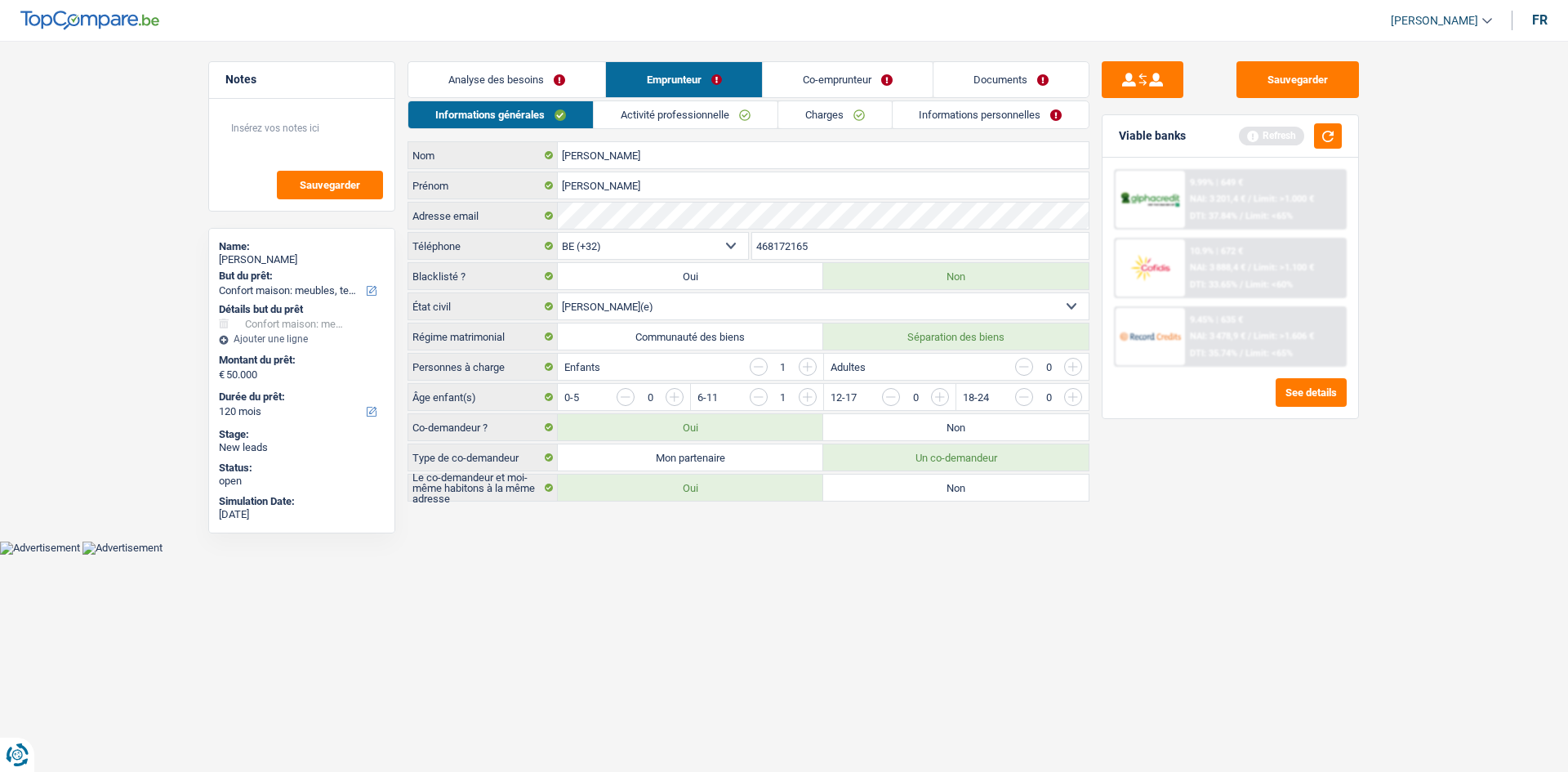
click at [1017, 115] on link "Informations personnelles" at bounding box center [991, 115] width 197 height 27
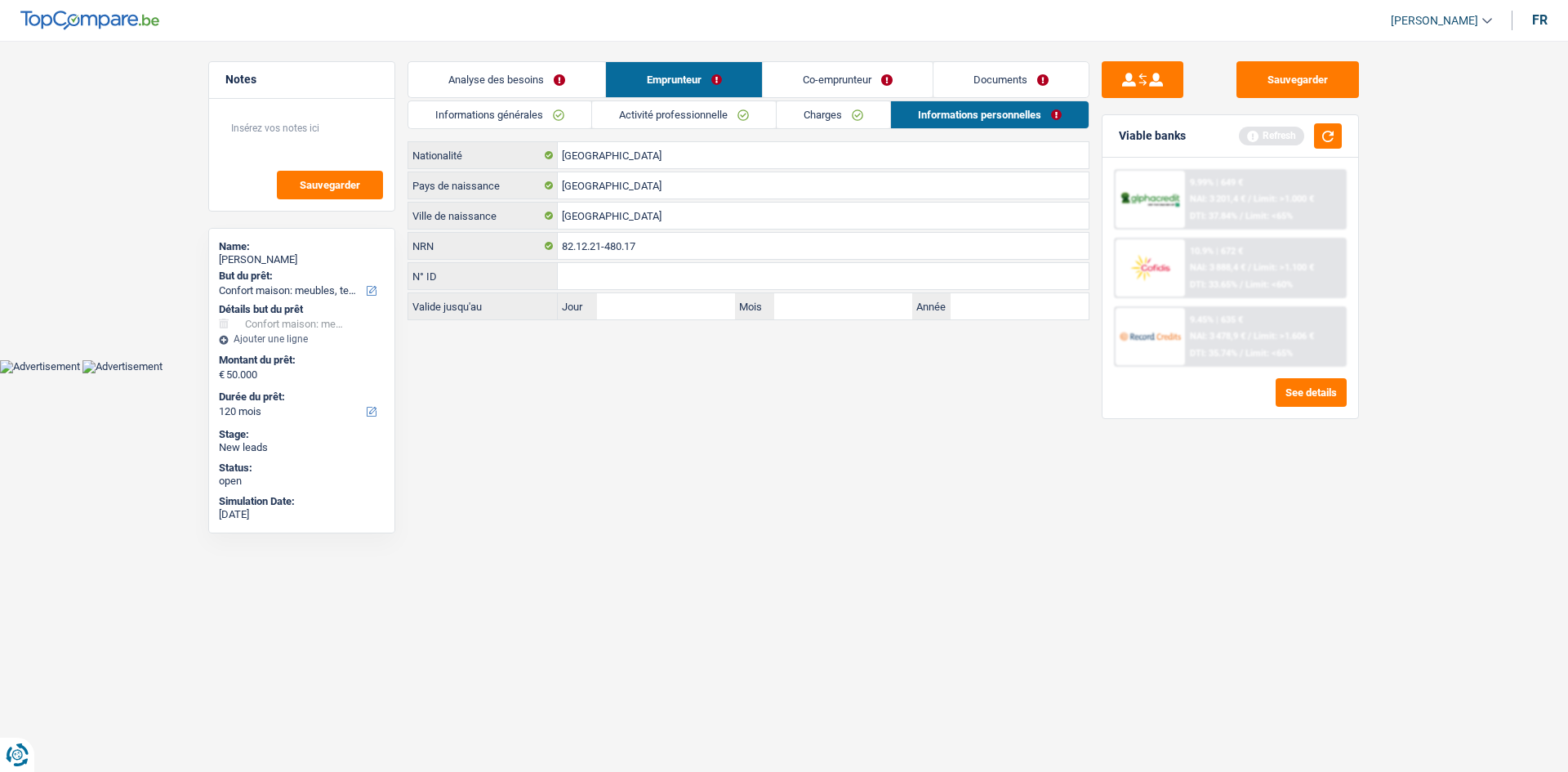
click at [795, 74] on link "Co-emprunteur" at bounding box center [848, 80] width 170 height 35
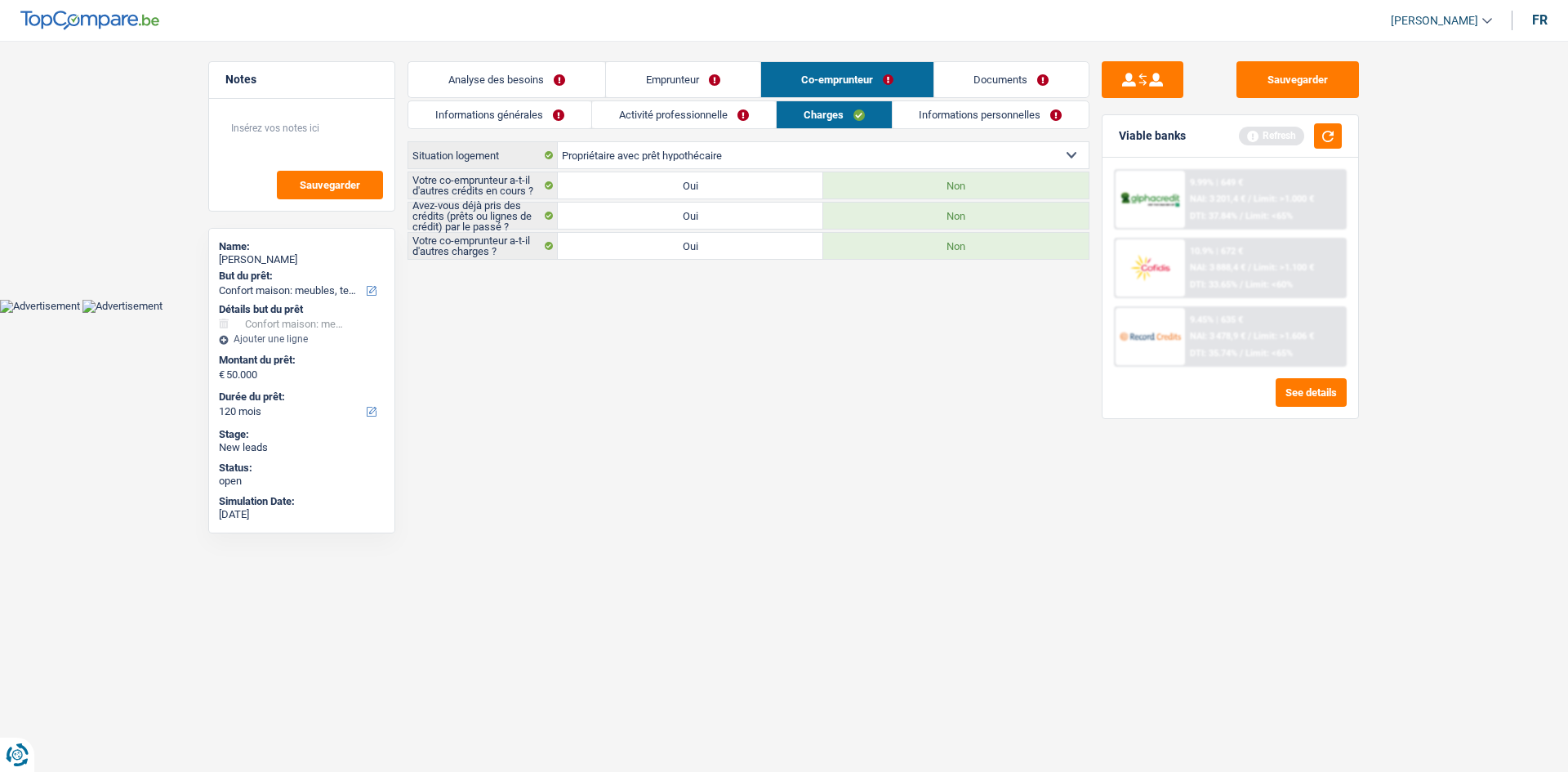
click at [960, 110] on link "Informations personnelles" at bounding box center [991, 115] width 197 height 27
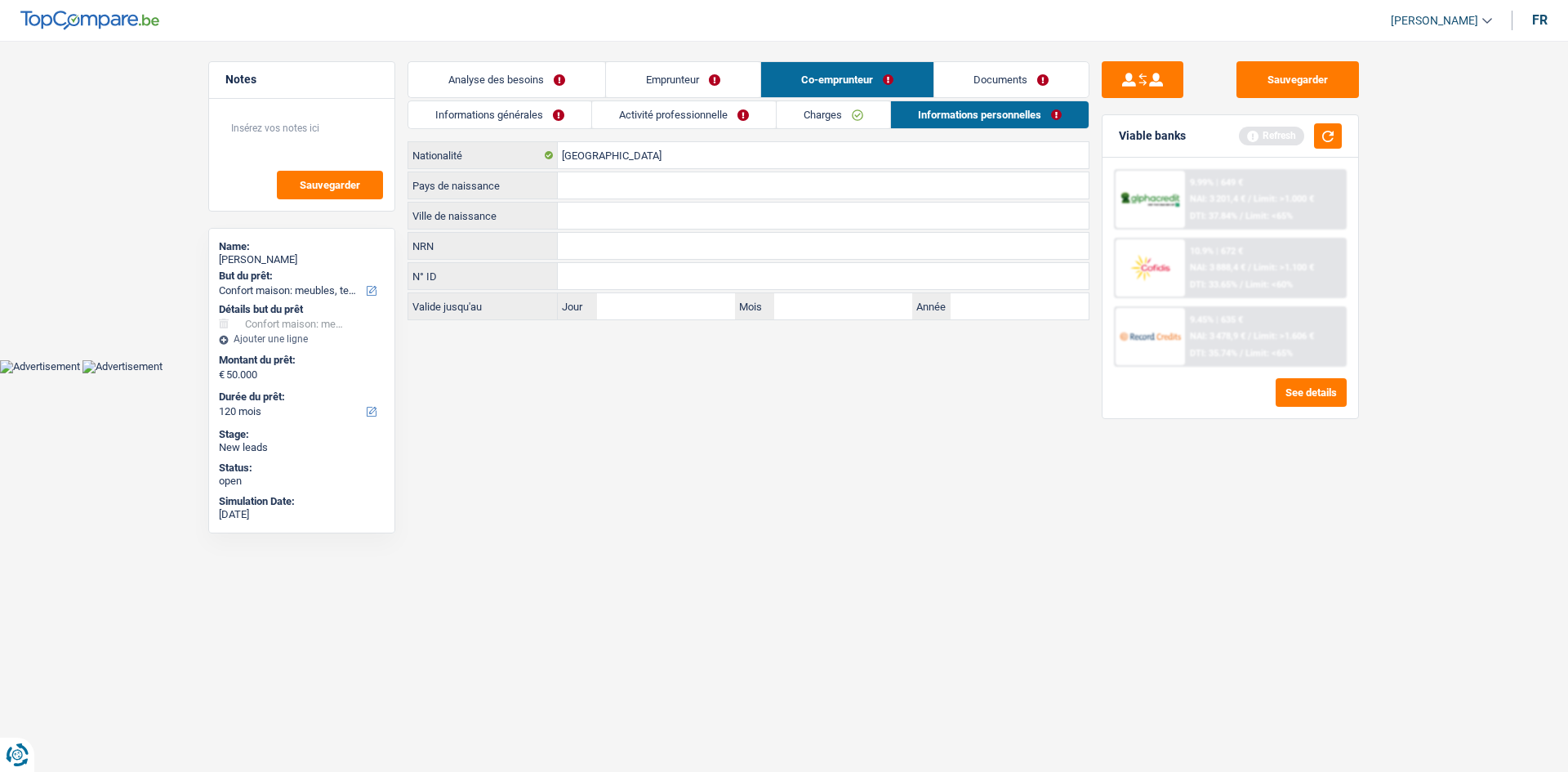
click at [593, 229] on div "Belgique Nationalité Pays de naissance Tous les champs sont obligatoires. Veuil…" at bounding box center [748, 231] width 682 height 179
type input "hasselt"
click at [584, 193] on input "Pays de naissance" at bounding box center [823, 185] width 531 height 26
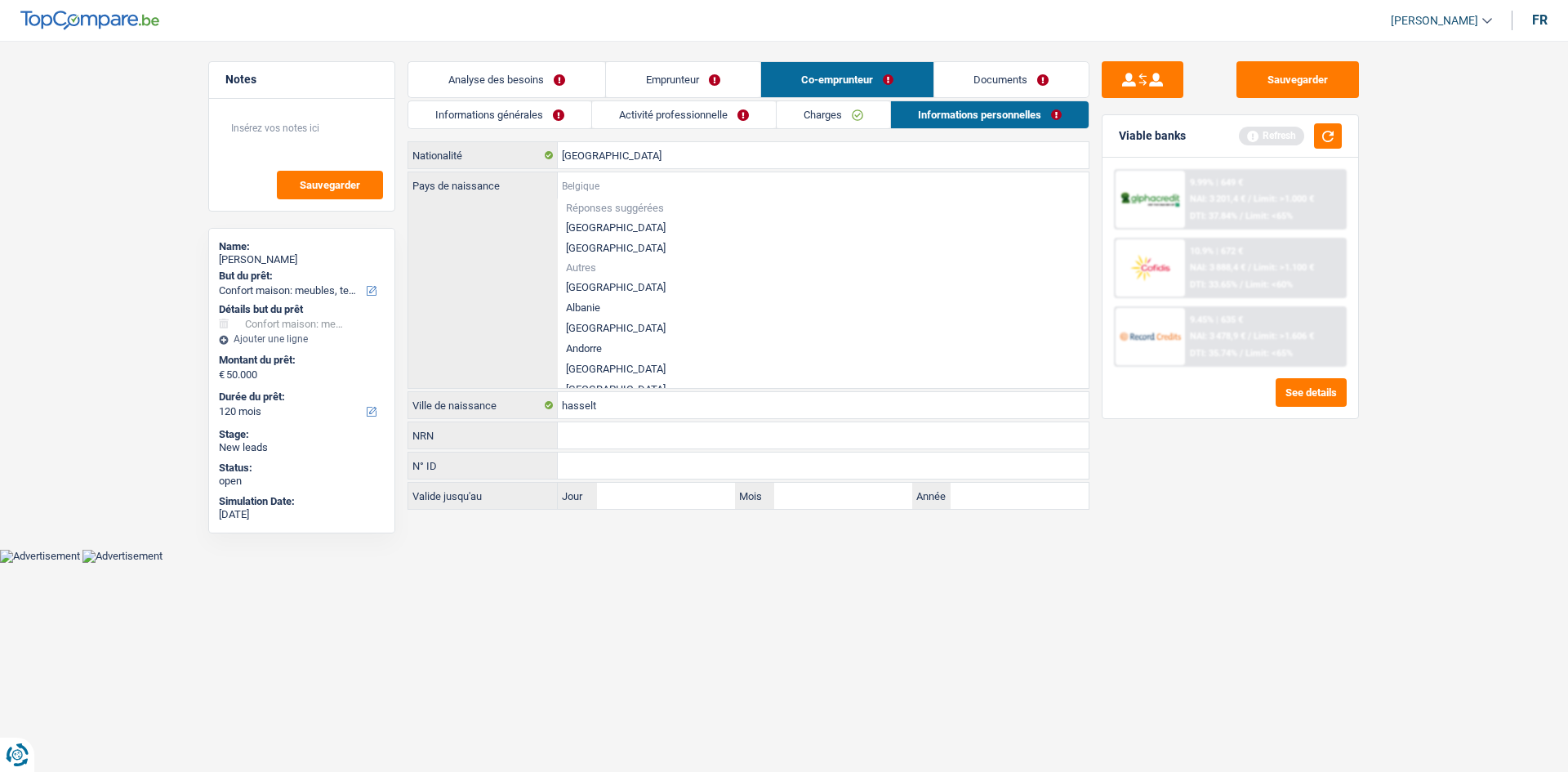
click at [580, 195] on input "Pays de naissance" at bounding box center [823, 185] width 531 height 26
type input "b"
click at [581, 229] on li "[GEOGRAPHIC_DATA]" at bounding box center [823, 228] width 531 height 20
type input "[GEOGRAPHIC_DATA]"
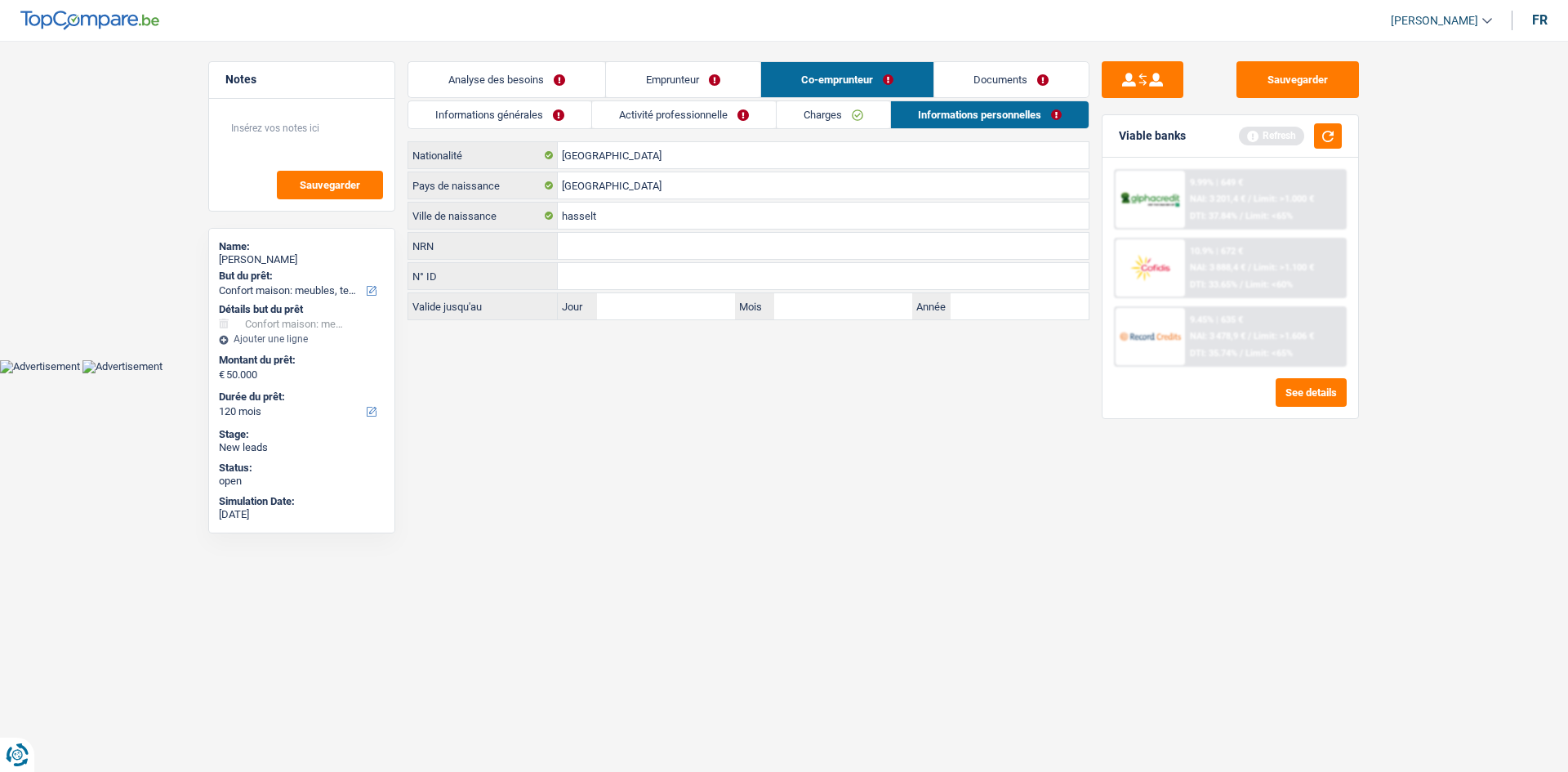
click at [821, 373] on html "Vous avez le contrôle de vos données Nous utilisons des cookies, tout comme nos…" at bounding box center [784, 186] width 1568 height 373
click at [1325, 142] on button "button" at bounding box center [1327, 136] width 28 height 25
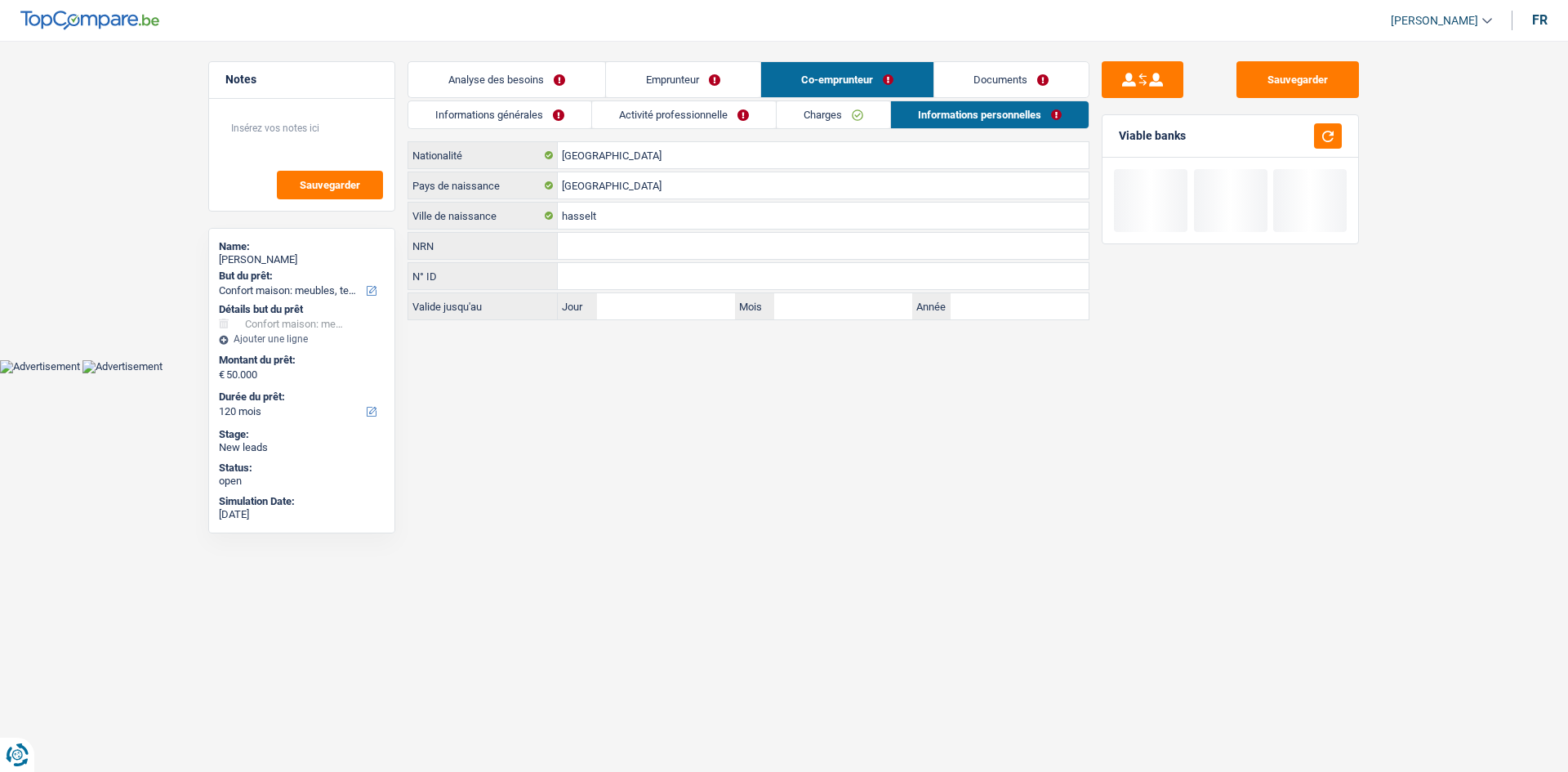
click at [744, 108] on link "Activité professionnelle" at bounding box center [684, 115] width 184 height 27
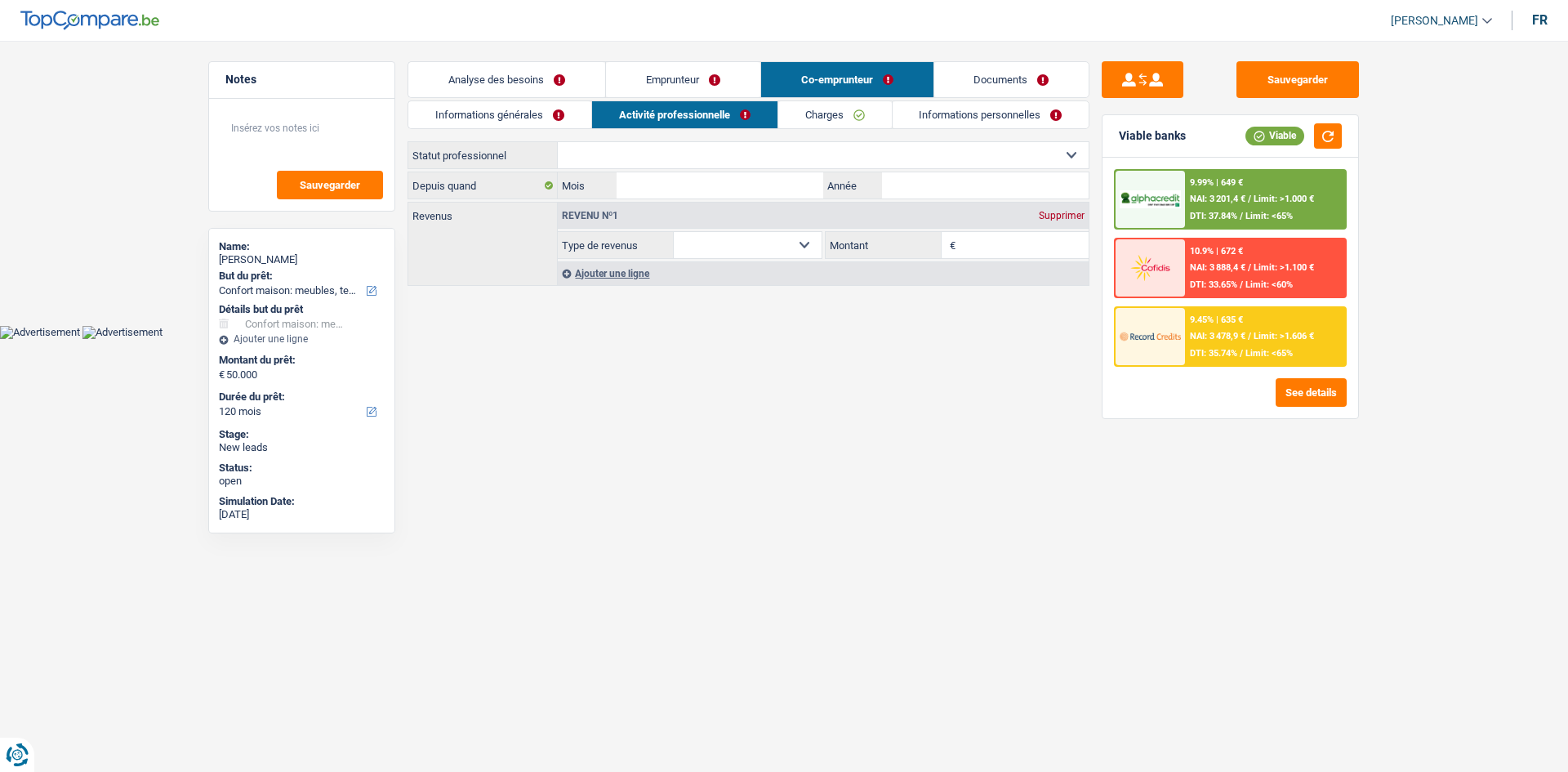
click at [613, 152] on select "Ouvrier Employé privé Employé public Invalide Indépendant Pensionné Chômeur Mut…" at bounding box center [823, 155] width 531 height 26
select select "privateEmployee"
click at [558, 142] on select "Ouvrier Employé privé Employé public Invalide Indépendant Pensionné Chômeur Mut…" at bounding box center [823, 155] width 531 height 26
select select "netSalary"
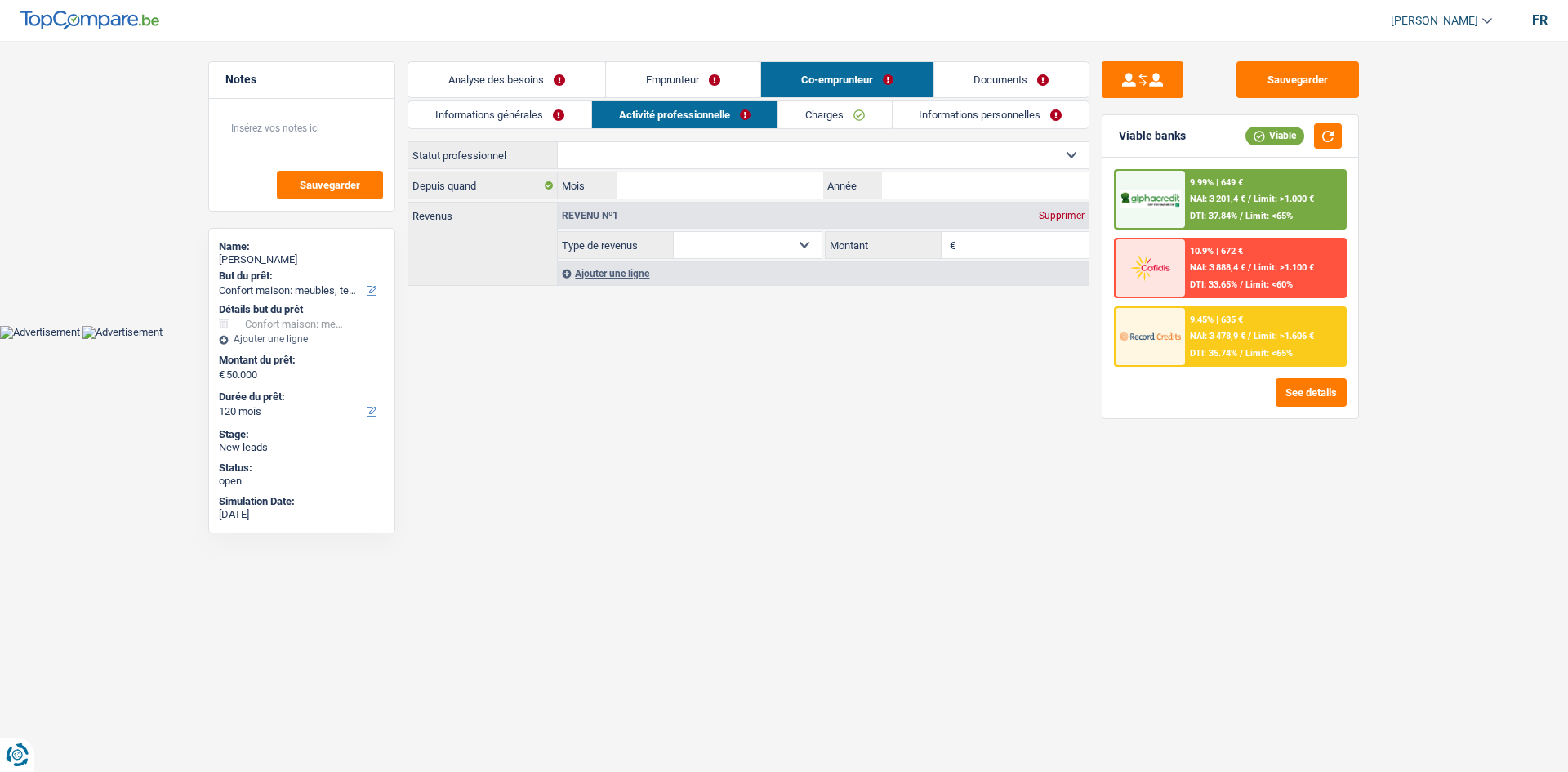
select select "mealVouchers"
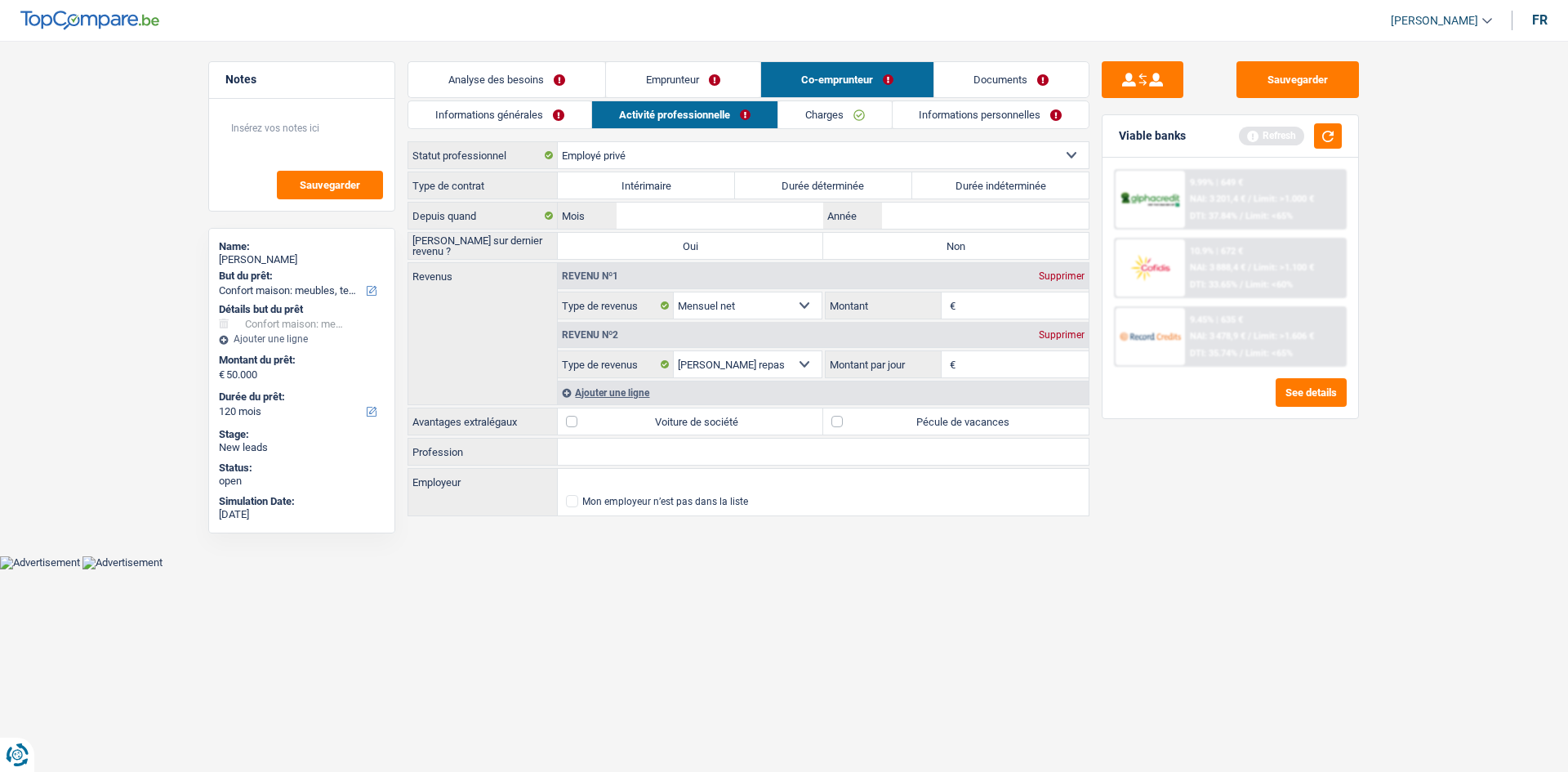
click at [672, 460] on input "Profession" at bounding box center [823, 451] width 531 height 26
type input "ingenieur"
click at [664, 485] on input "Employeur" at bounding box center [823, 481] width 531 height 26
click at [730, 507] on li "BOSAM | Krommeweg, 7 | 2040 - Antwerpen" at bounding box center [823, 505] width 531 height 20
type input "BOSAM | Krommeweg, 7 | 2040 - Antwerpen"
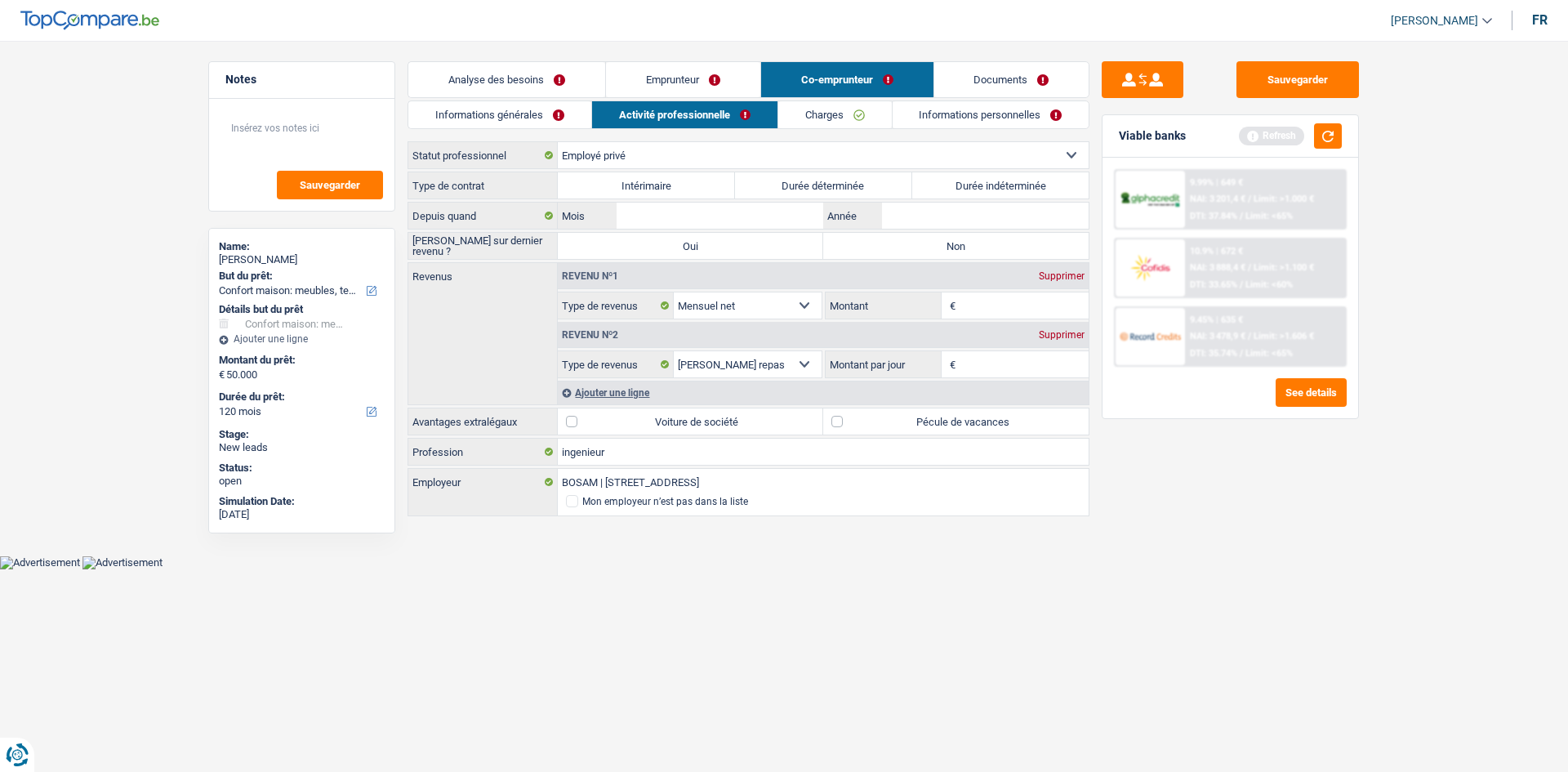
click at [871, 412] on label "Pécule de vacances" at bounding box center [955, 421] width 265 height 26
click at [871, 412] on input "Pécule de vacances" at bounding box center [955, 421] width 265 height 26
checkbox input "true"
click at [972, 305] on input "Montant" at bounding box center [1025, 305] width 130 height 26
type input "3.700"
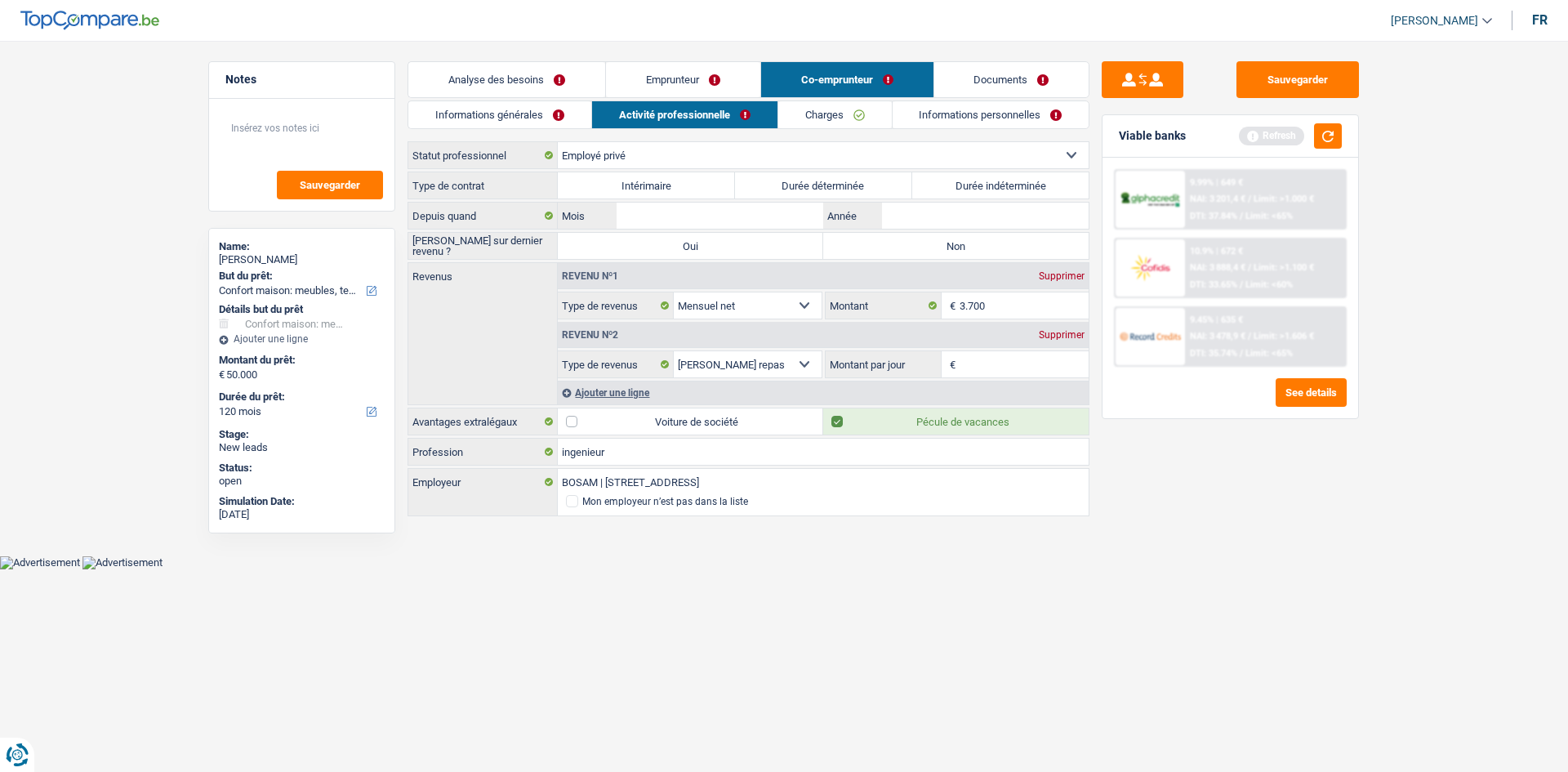
click at [1153, 488] on div "Sauvegarder Viable banks Refresh 9.99% | 649 € NAI: 3 201,4 € / Limit: >1.000 €…" at bounding box center [1230, 401] width 281 height 680
click at [1034, 243] on label "Non" at bounding box center [955, 245] width 265 height 26
click at [1034, 243] on input "Non" at bounding box center [955, 245] width 265 height 26
radio input "true"
click at [1034, 243] on label "Non" at bounding box center [955, 245] width 265 height 26
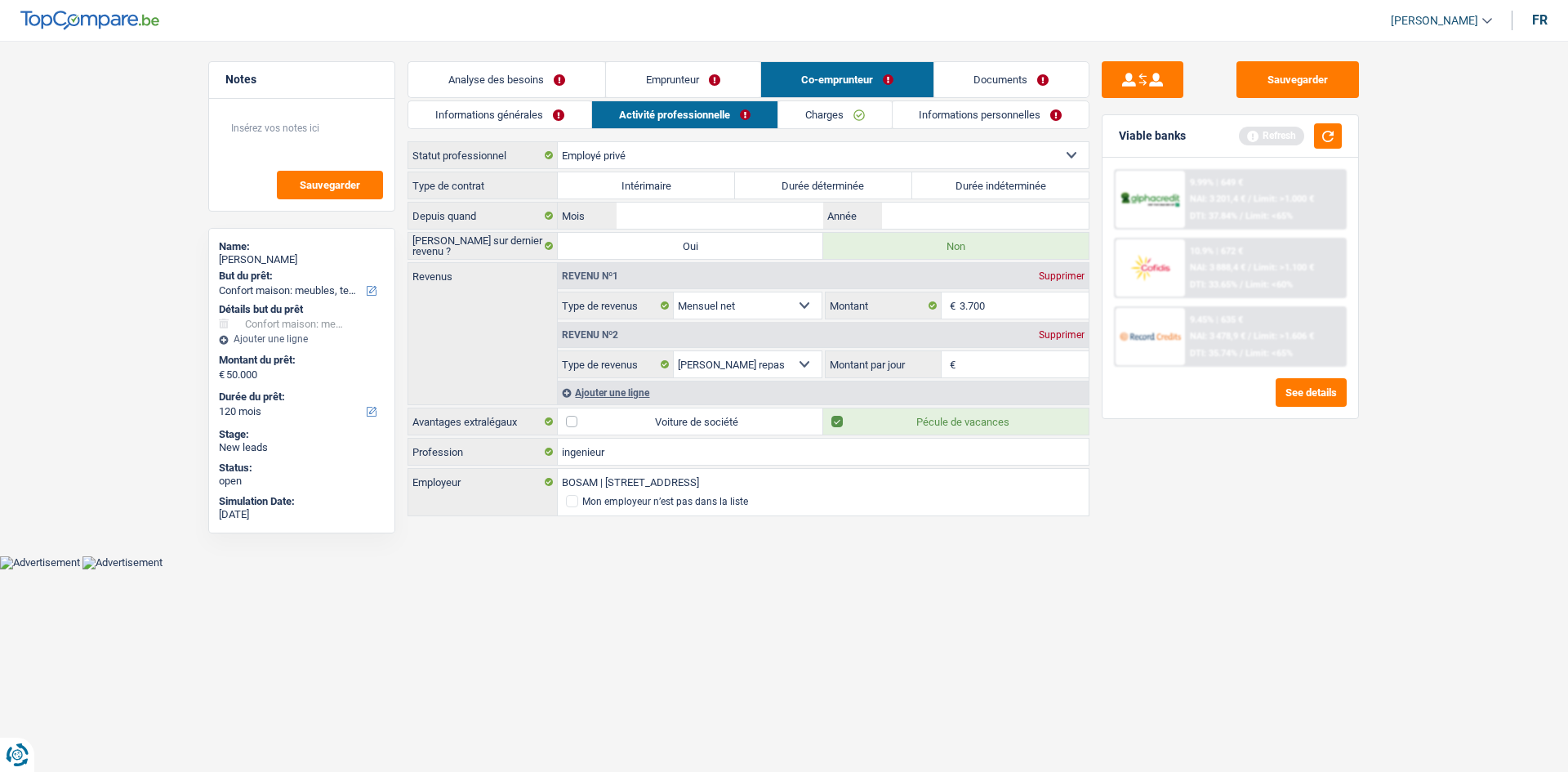
click at [1034, 243] on input "Non" at bounding box center [955, 245] width 265 height 26
click at [957, 216] on input "Année" at bounding box center [985, 215] width 206 height 26
type input "2014"
click at [755, 215] on input "Mois" at bounding box center [720, 215] width 206 height 26
click at [703, 218] on input "Mois" at bounding box center [720, 215] width 206 height 26
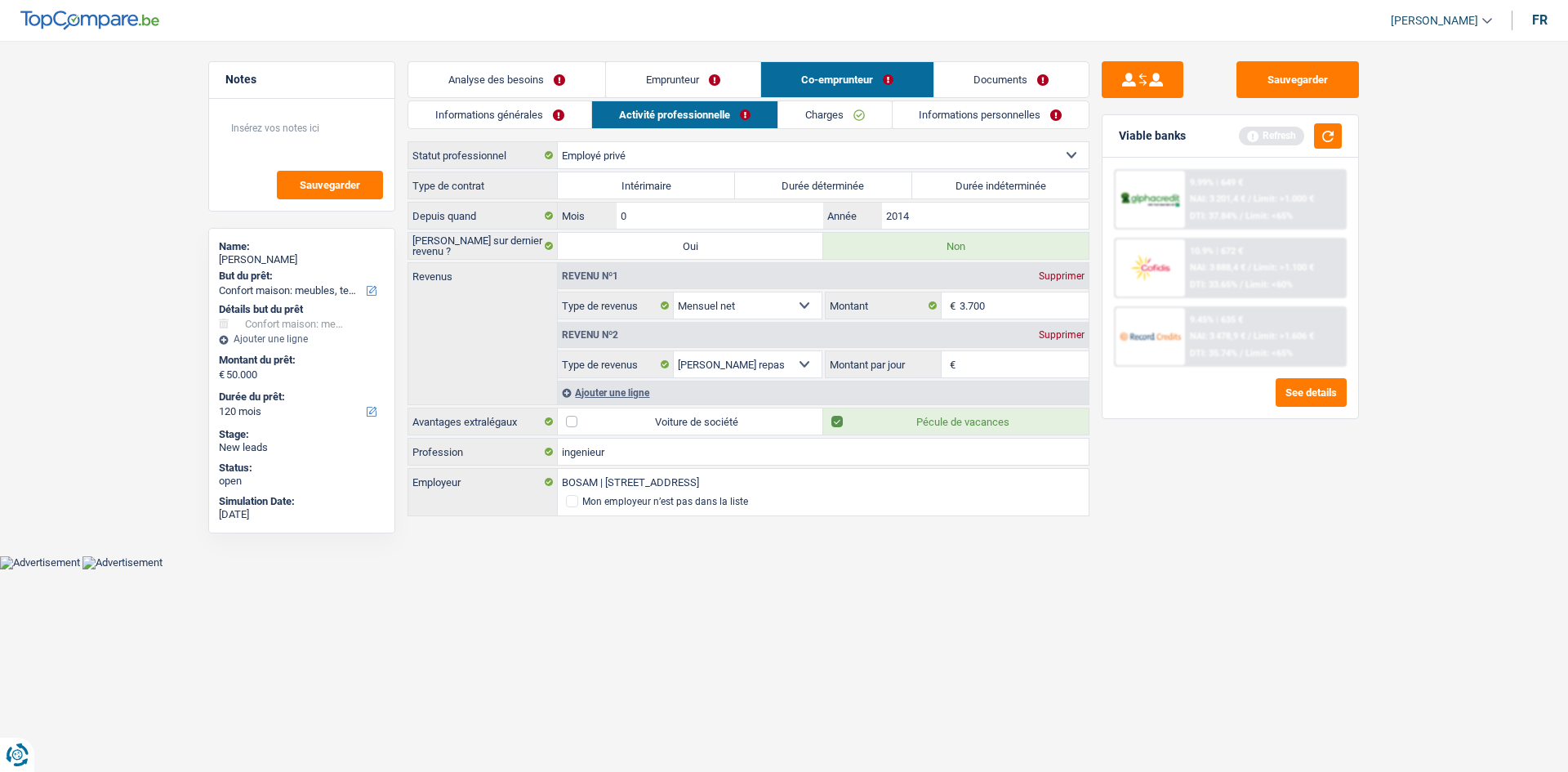
type input "05"
click at [977, 180] on label "Durée indéterminée" at bounding box center [1001, 185] width 177 height 26
click at [977, 180] on input "Durée indéterminée" at bounding box center [1001, 185] width 177 height 26
radio input "true"
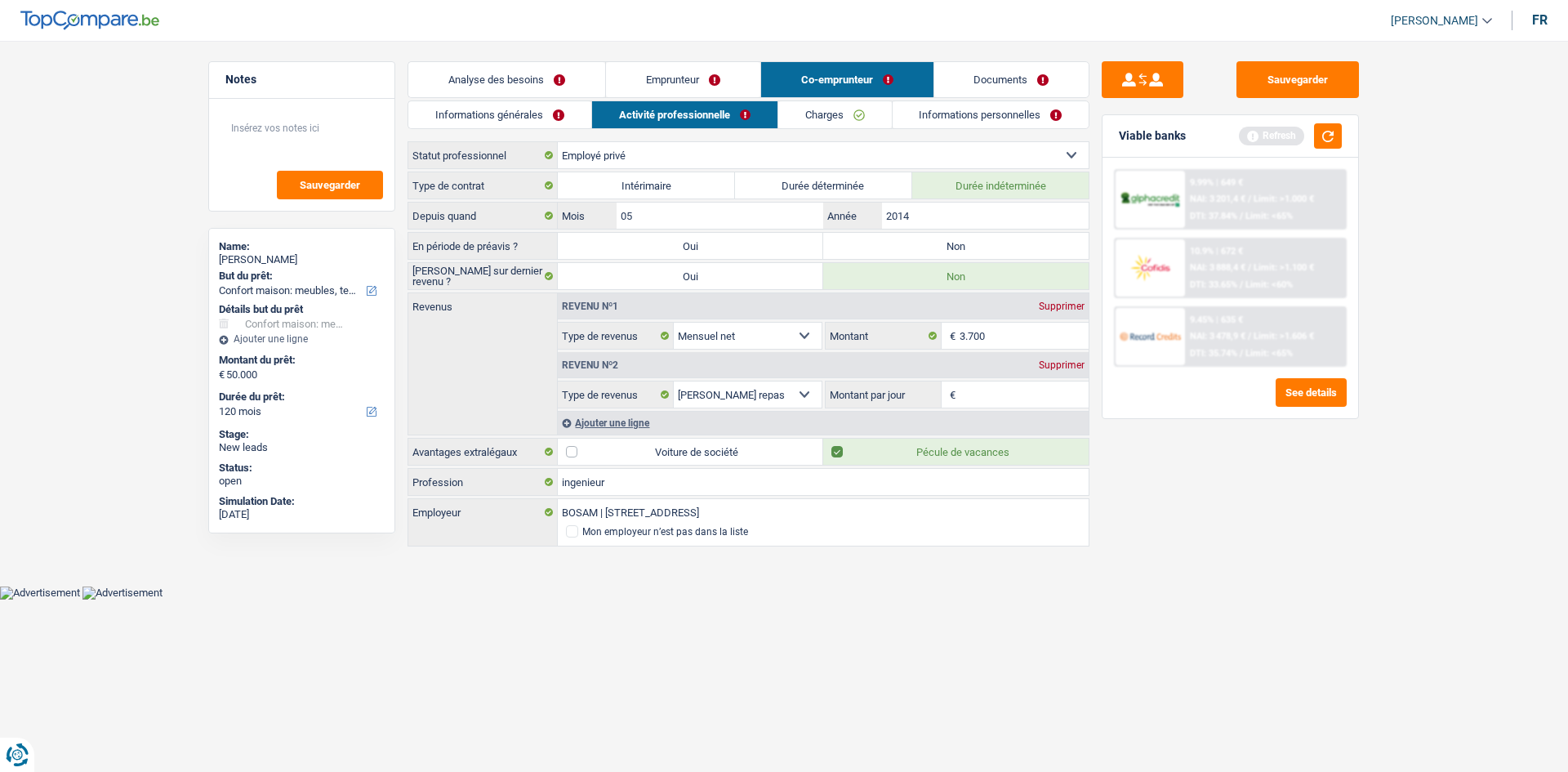
click at [878, 244] on label "Non" at bounding box center [955, 245] width 265 height 26
click at [878, 244] on input "Non" at bounding box center [955, 245] width 265 height 26
radio input "true"
click at [708, 71] on link "Emprunteur" at bounding box center [682, 80] width 154 height 35
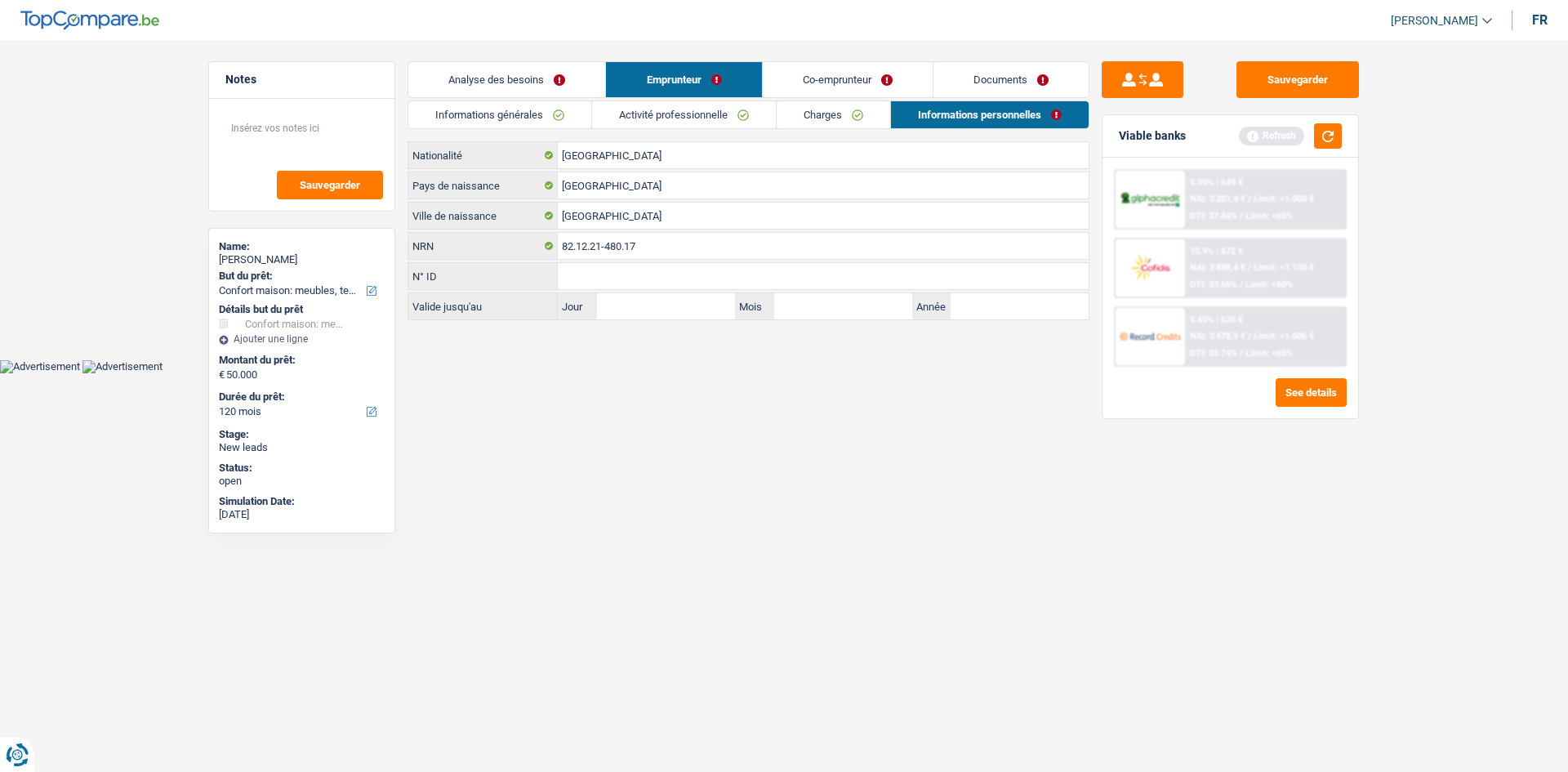
click at [480, 84] on link "Analyse des besoins" at bounding box center [507, 80] width 197 height 35
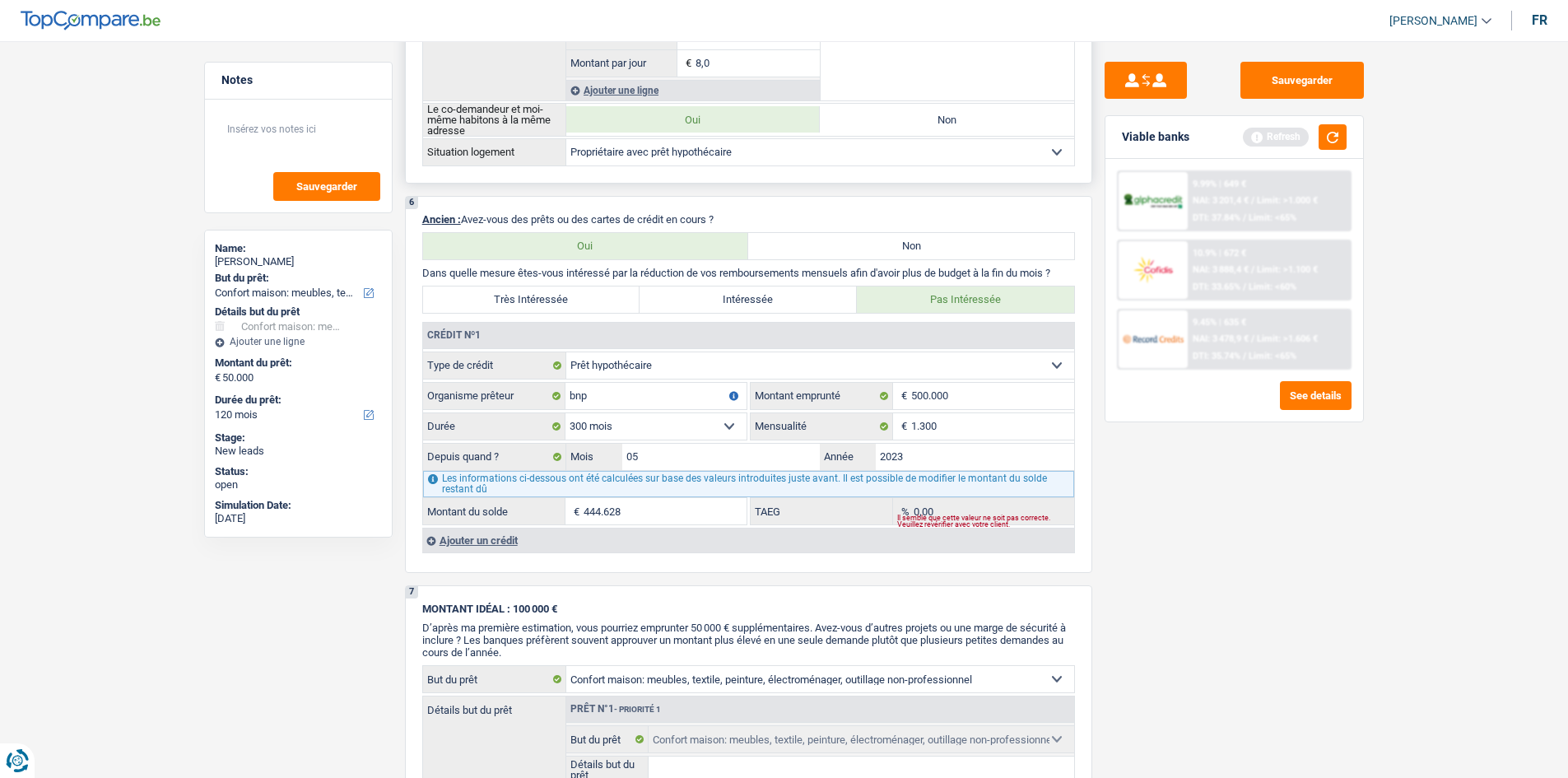
scroll to position [1225, 0]
drag, startPoint x: 949, startPoint y: 425, endPoint x: 866, endPoint y: 437, distance: 83.9
click at [866, 437] on div "1.300 € Mensualité" at bounding box center [912, 426] width 324 height 26
type input "2.300"
click at [1232, 555] on div "Sauvegarder Viable banks Refresh 9.99% | 649 € NAI: 3 201,4 € / Limit: >1.000 €…" at bounding box center [1234, 404] width 284 height 685
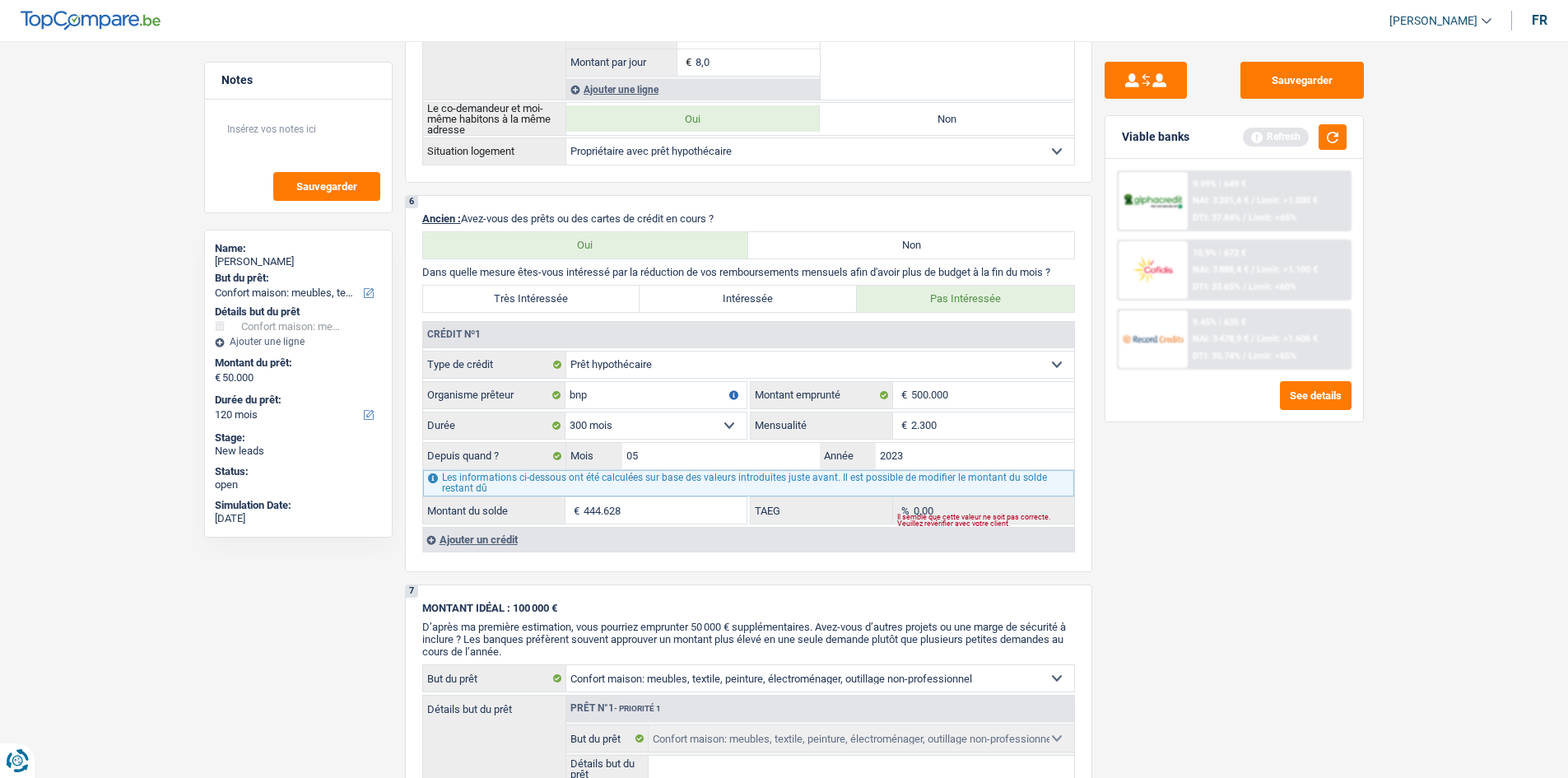
type input "467.604"
type input "2,76"
click at [1183, 599] on div "Sauvegarder Viable banks Refresh 9.99% | 649 € NAI: 3 201,4 € / Limit: >1.000 €…" at bounding box center [1234, 404] width 284 height 685
click at [661, 460] on input "05" at bounding box center [722, 455] width 199 height 26
type input "01"
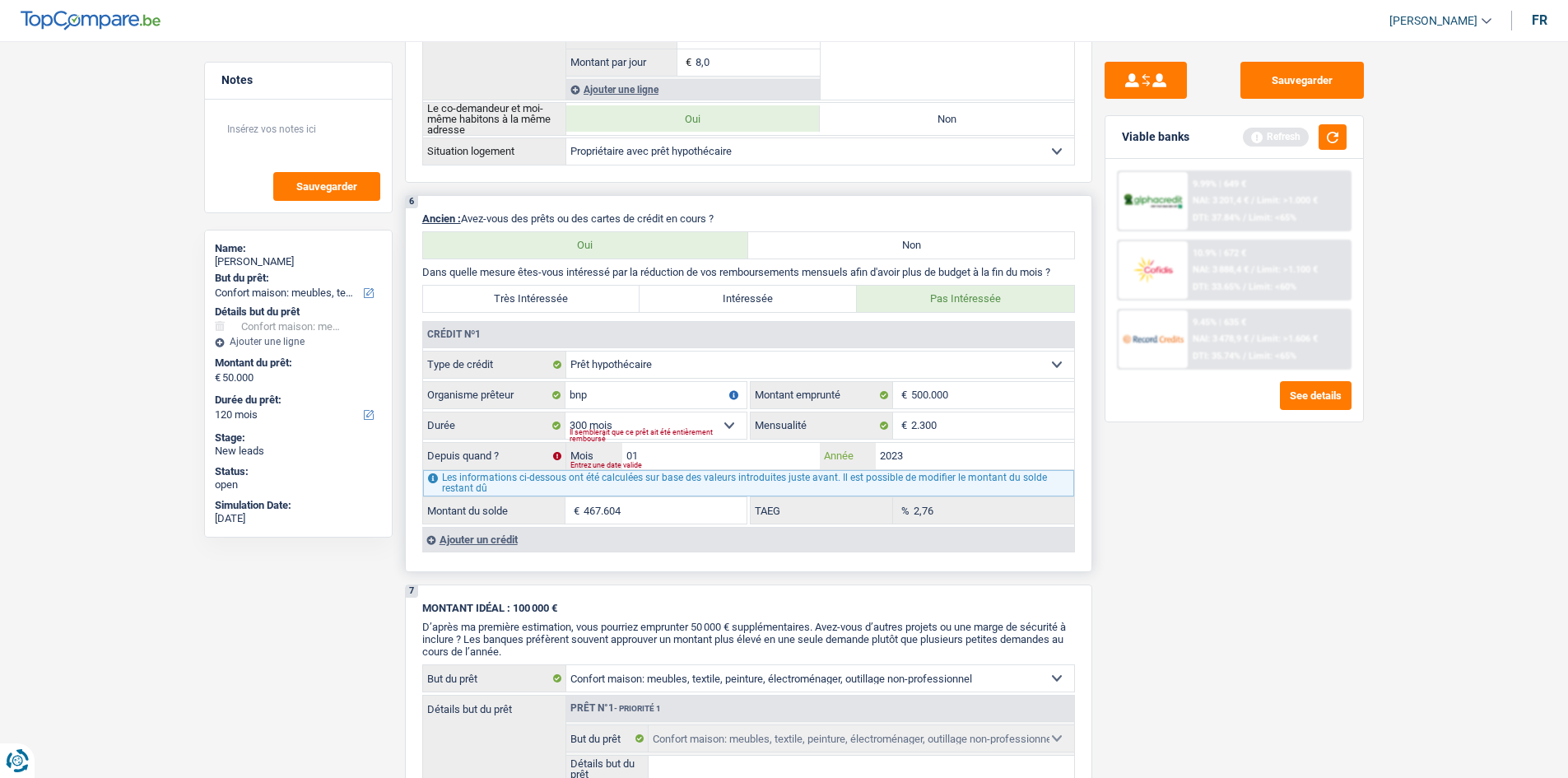
type input "462.633"
click at [1086, 545] on div "6 Ancien : Avez-vous des prêts ou des cartes de crédit en cours ? Oui Non Dans …" at bounding box center [748, 384] width 687 height 377
click at [679, 461] on input "01" at bounding box center [722, 455] width 199 height 26
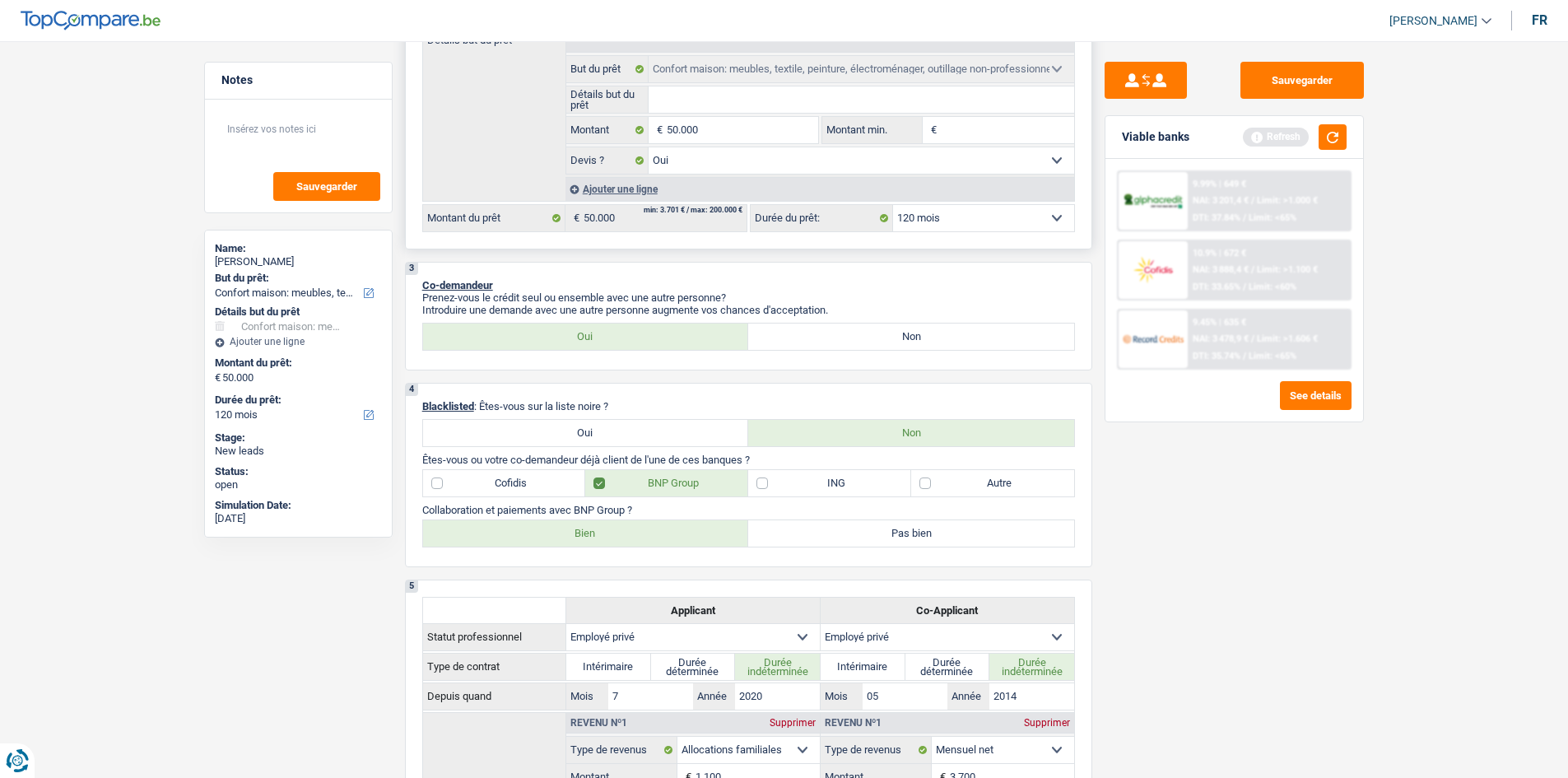
scroll to position [0, 0]
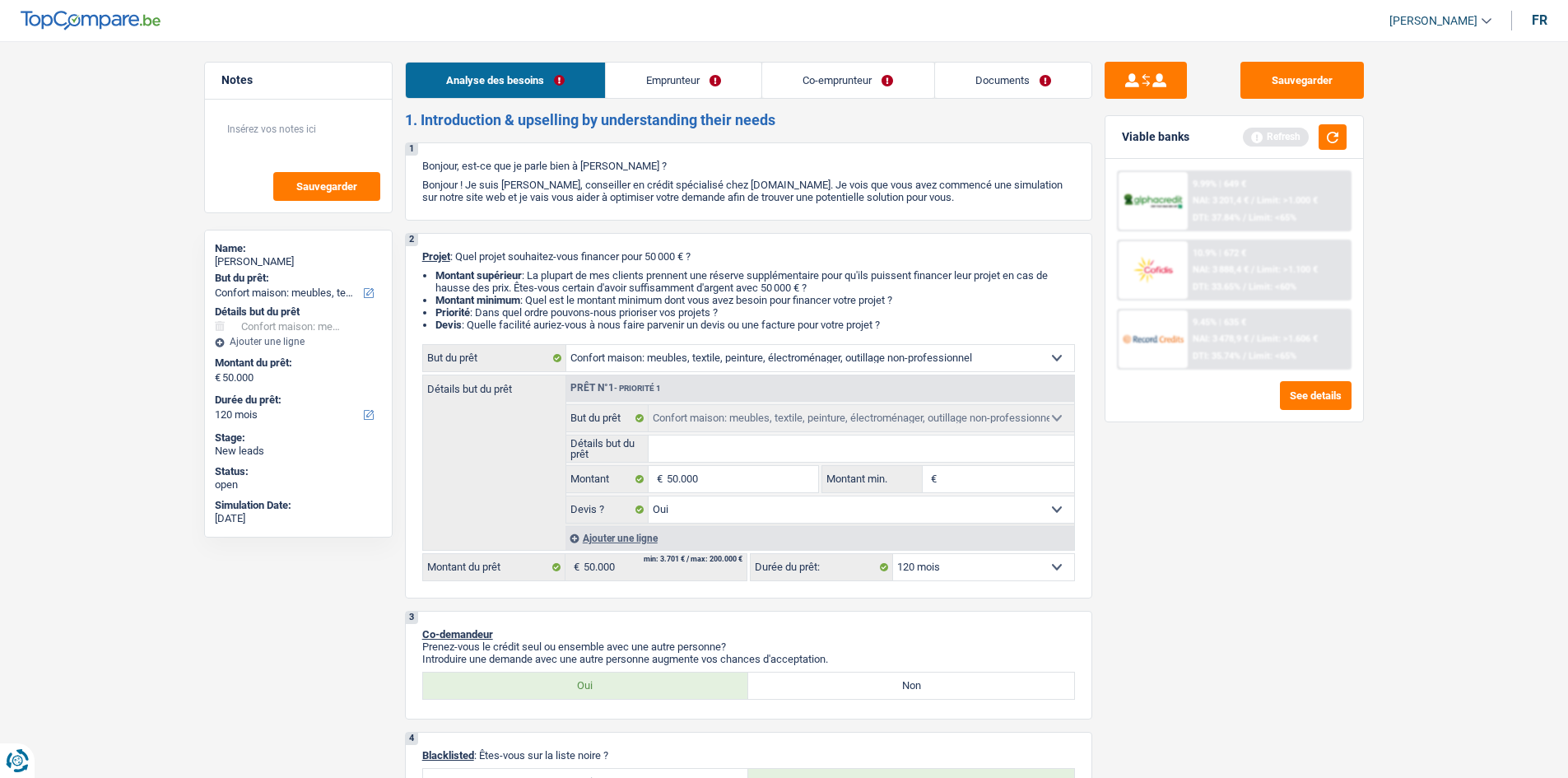
click at [821, 64] on link "Co-emprunteur" at bounding box center [848, 81] width 172 height 36
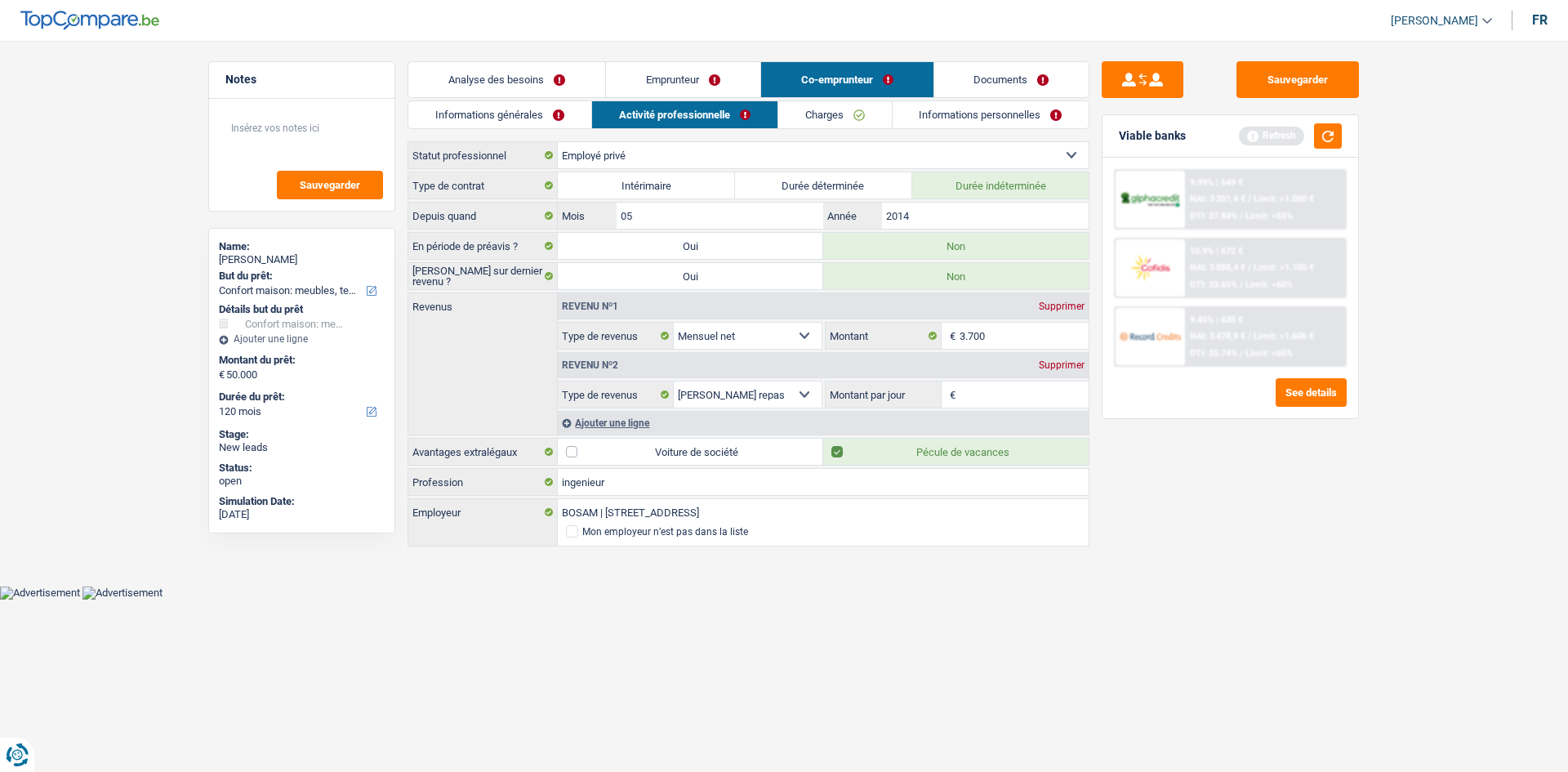
click at [982, 389] on input "Montant par jour" at bounding box center [1025, 394] width 130 height 26
type input "8,0"
click at [1174, 470] on div "Sauvegarder Viable banks Refresh 9.99% | 649 € NAI: 3 201,4 € / Limit: >1.000 €…" at bounding box center [1230, 401] width 281 height 680
click at [1326, 132] on button "button" at bounding box center [1327, 136] width 28 height 25
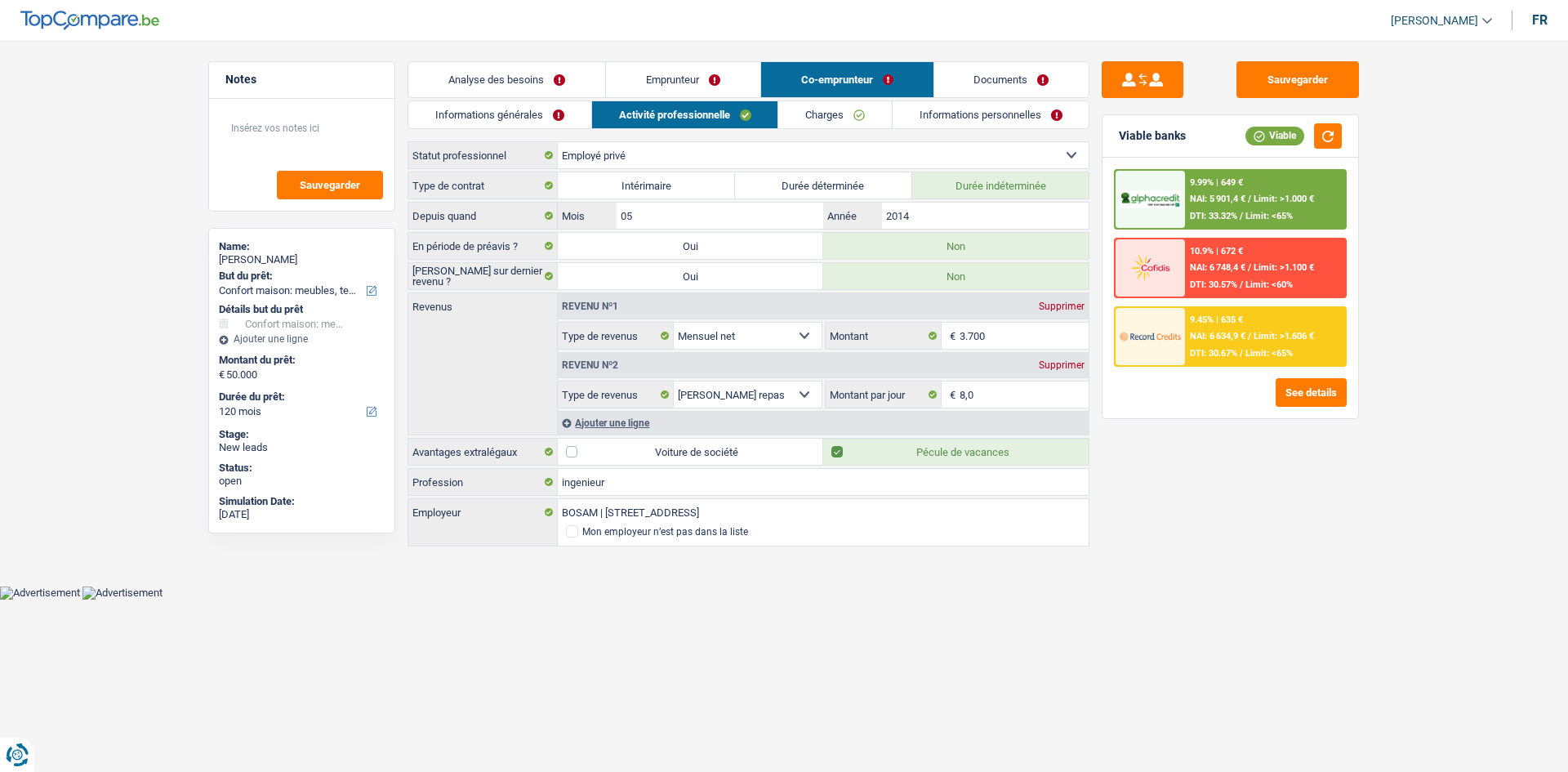
click at [508, 83] on link "Analyse des besoins" at bounding box center [507, 80] width 197 height 35
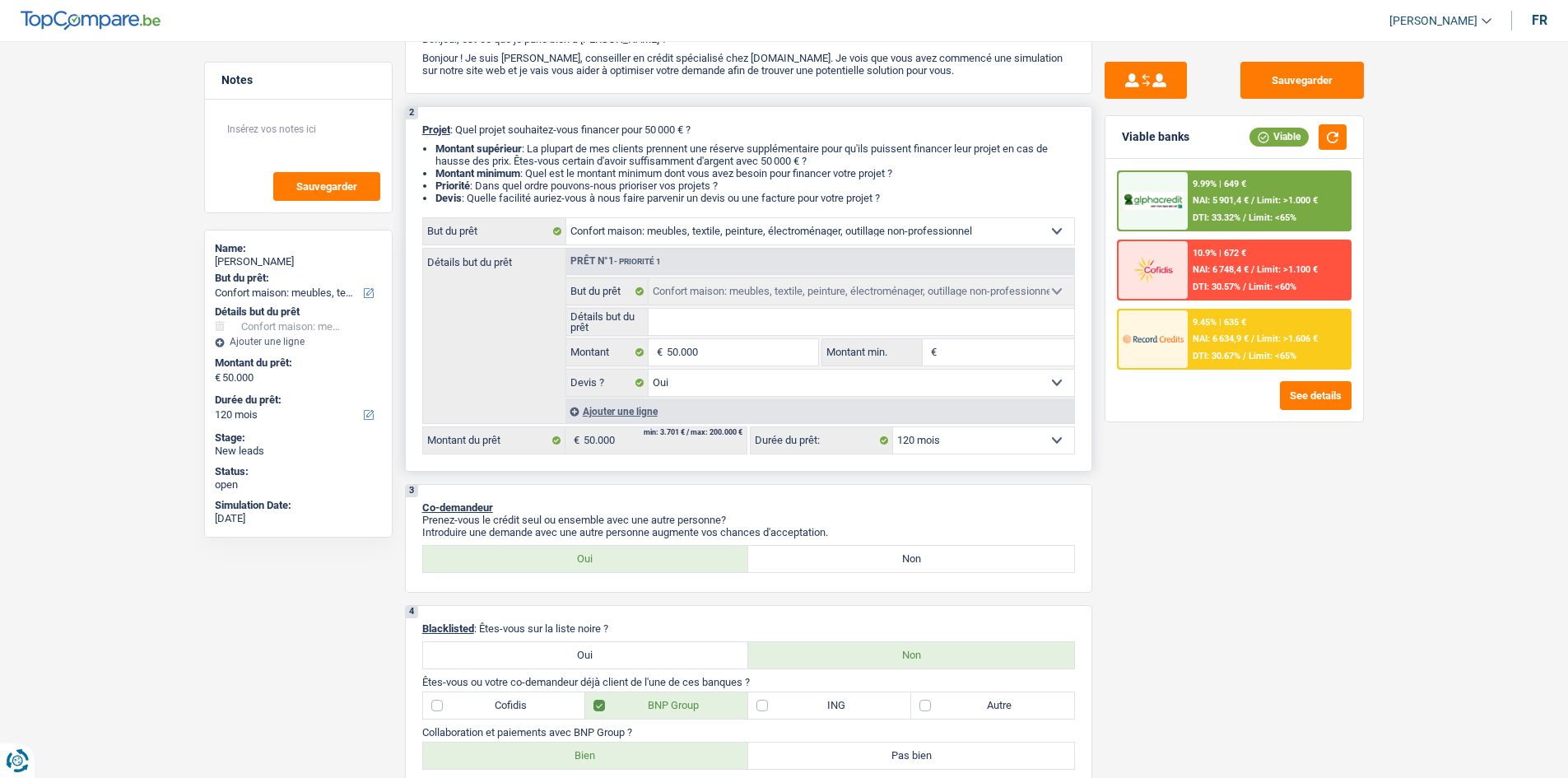
scroll to position [130, 0]
click at [892, 329] on input "Détails but du prêt" at bounding box center [861, 319] width 426 height 26
click at [1270, 551] on div "Sauvegarder Viable banks Viable 9.99% | 649 € NAI: 5 901,4 € / Limit: >1.000 € …" at bounding box center [1234, 404] width 284 height 685
click at [1028, 446] on select "12 mois 18 mois 24 mois 30 mois 36 mois 42 mois 48 mois 60 mois 72 mois 84 mois…" at bounding box center [984, 437] width 181 height 26
select select "84"
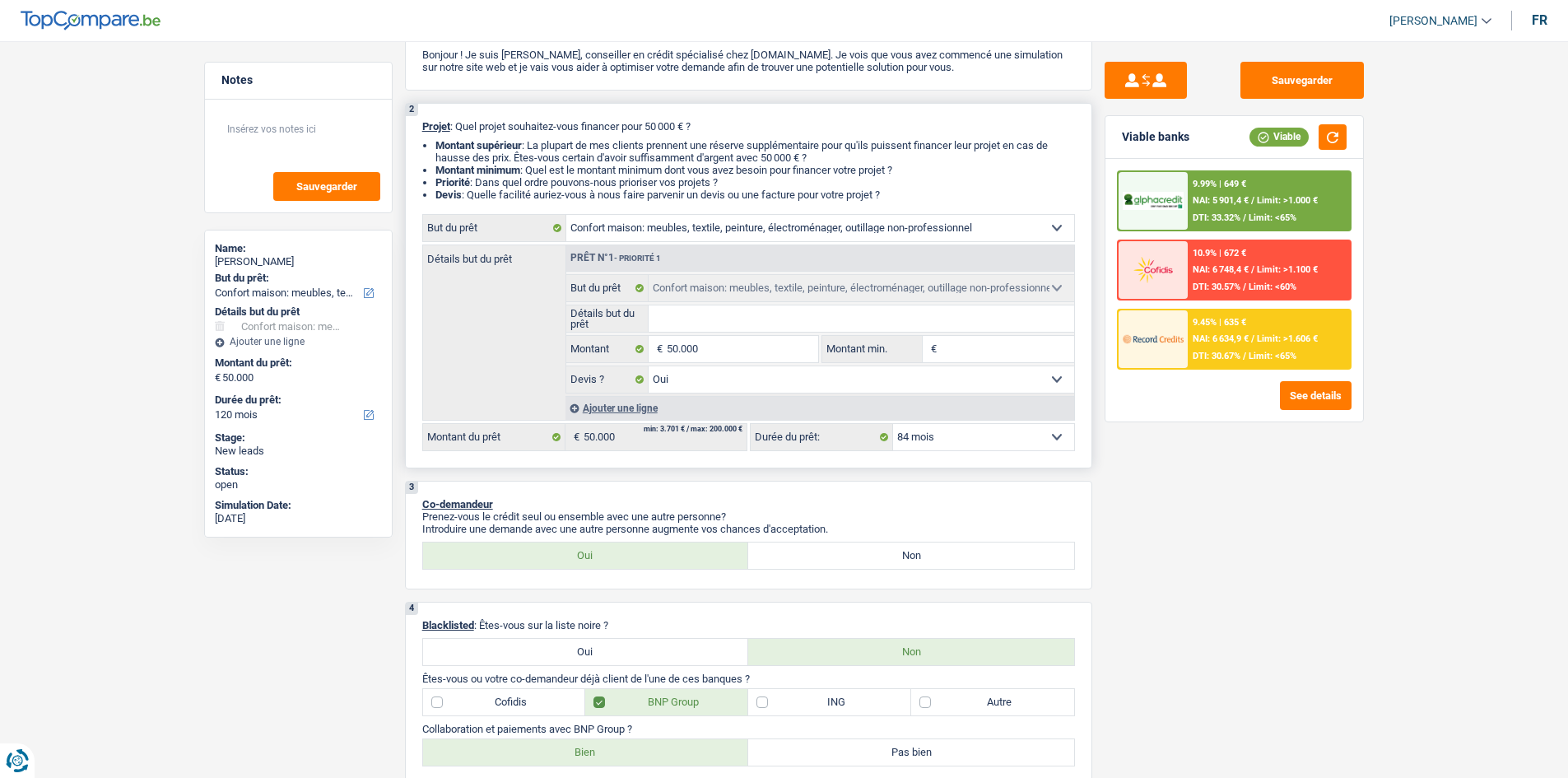
click at [894, 424] on select "12 mois 18 mois 24 mois 30 mois 36 mois 42 mois 48 mois 60 mois 72 mois 84 mois…" at bounding box center [984, 437] width 181 height 26
select select "84"
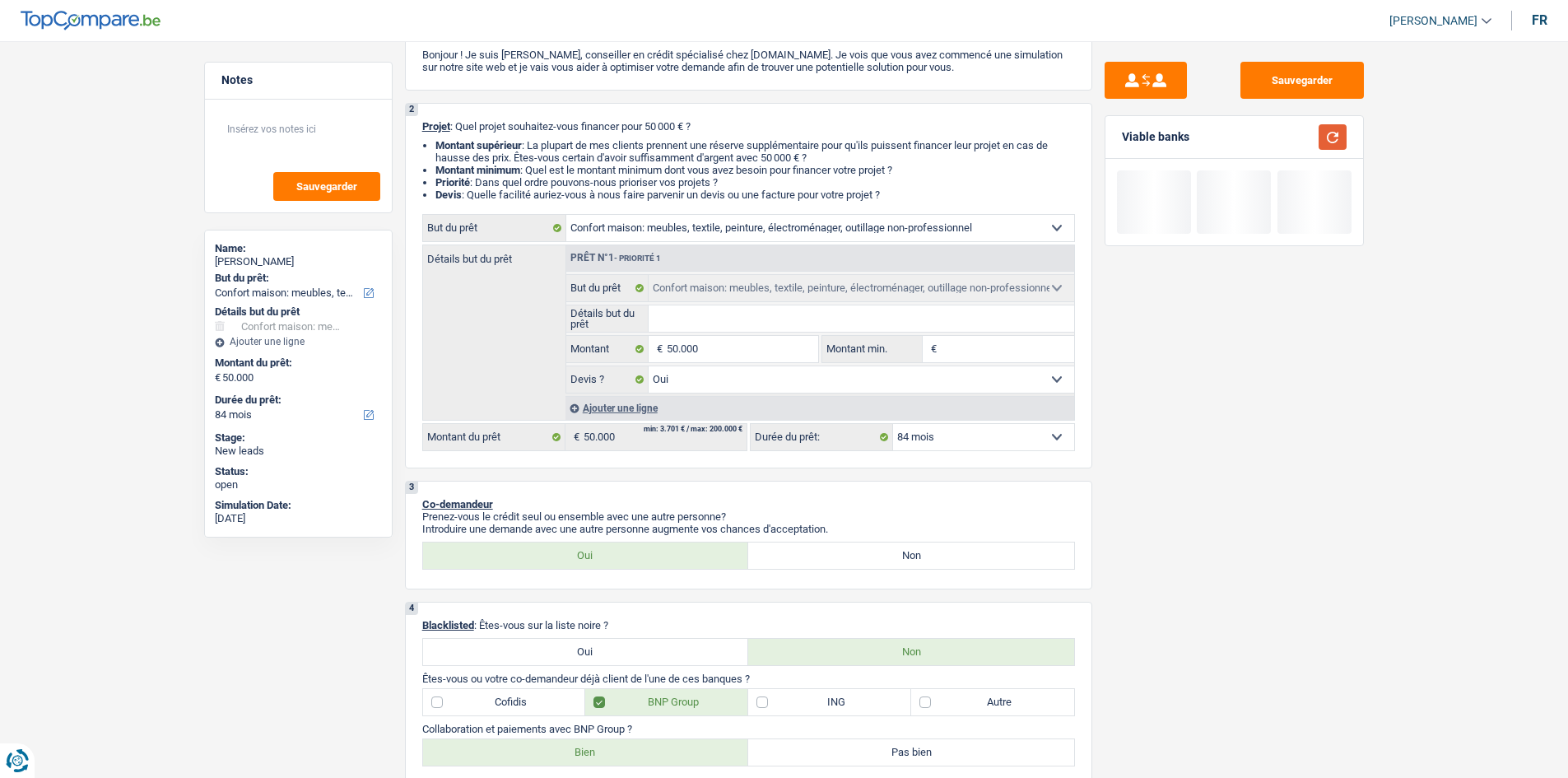
click at [1342, 136] on button "button" at bounding box center [1333, 137] width 28 height 25
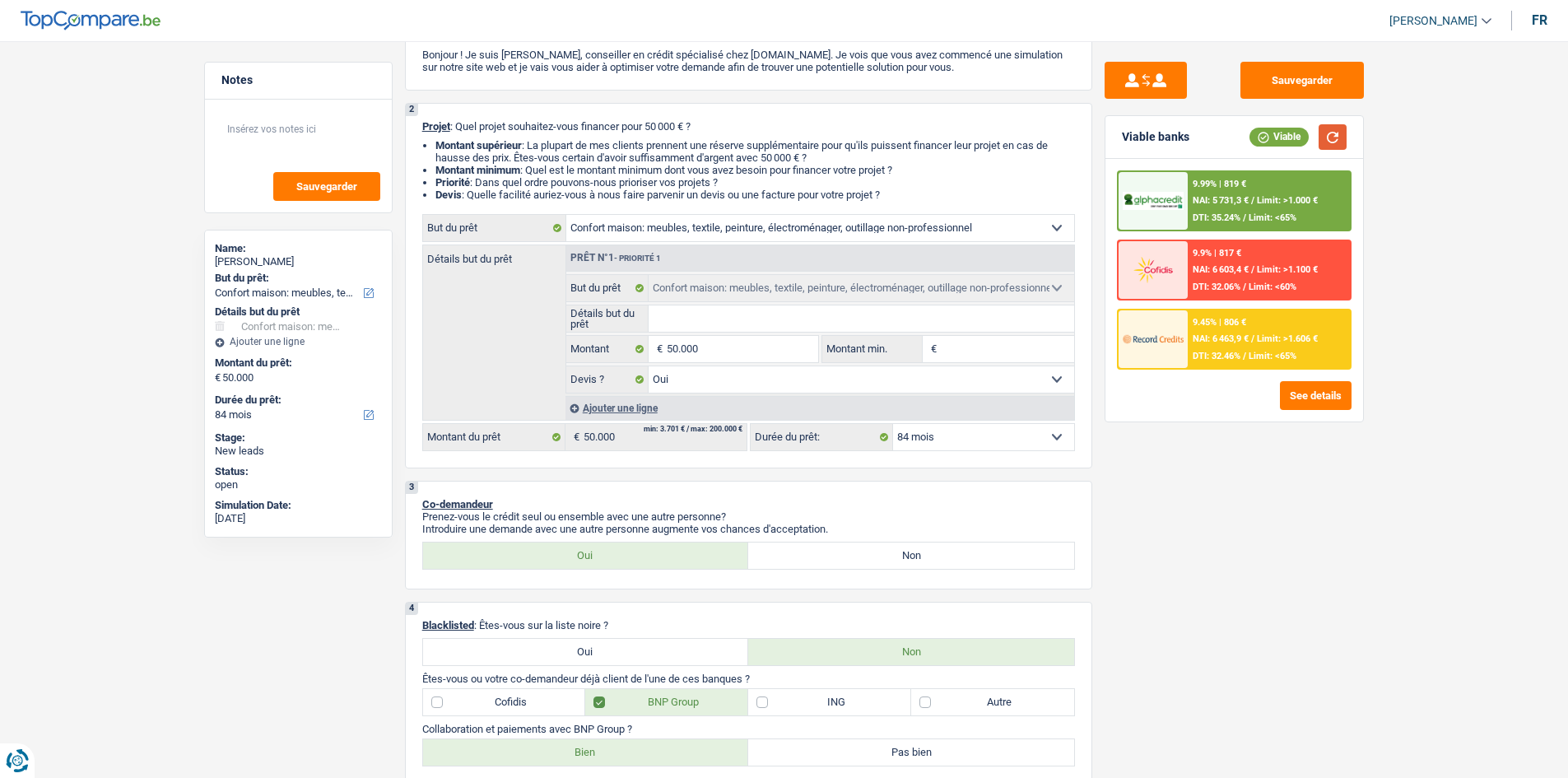
click at [1319, 139] on button "button" at bounding box center [1333, 137] width 28 height 25
click at [1206, 194] on div "9.99% | 819 € NAI: 5 731,3 € / Limit: >1.000 € DTI: 35.24% / Limit: <65%" at bounding box center [1269, 201] width 162 height 58
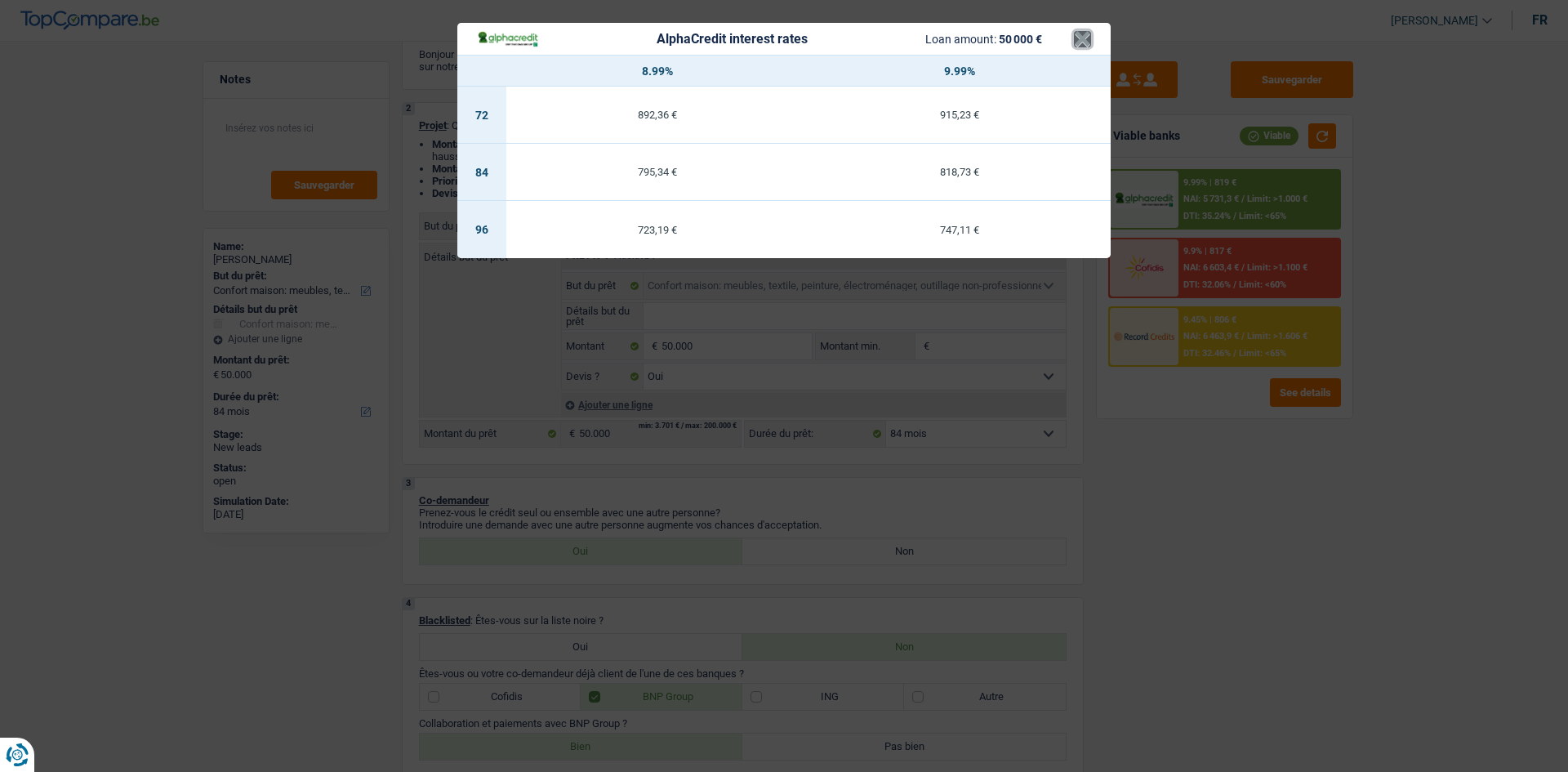
click at [1082, 38] on button "×" at bounding box center [1083, 39] width 17 height 16
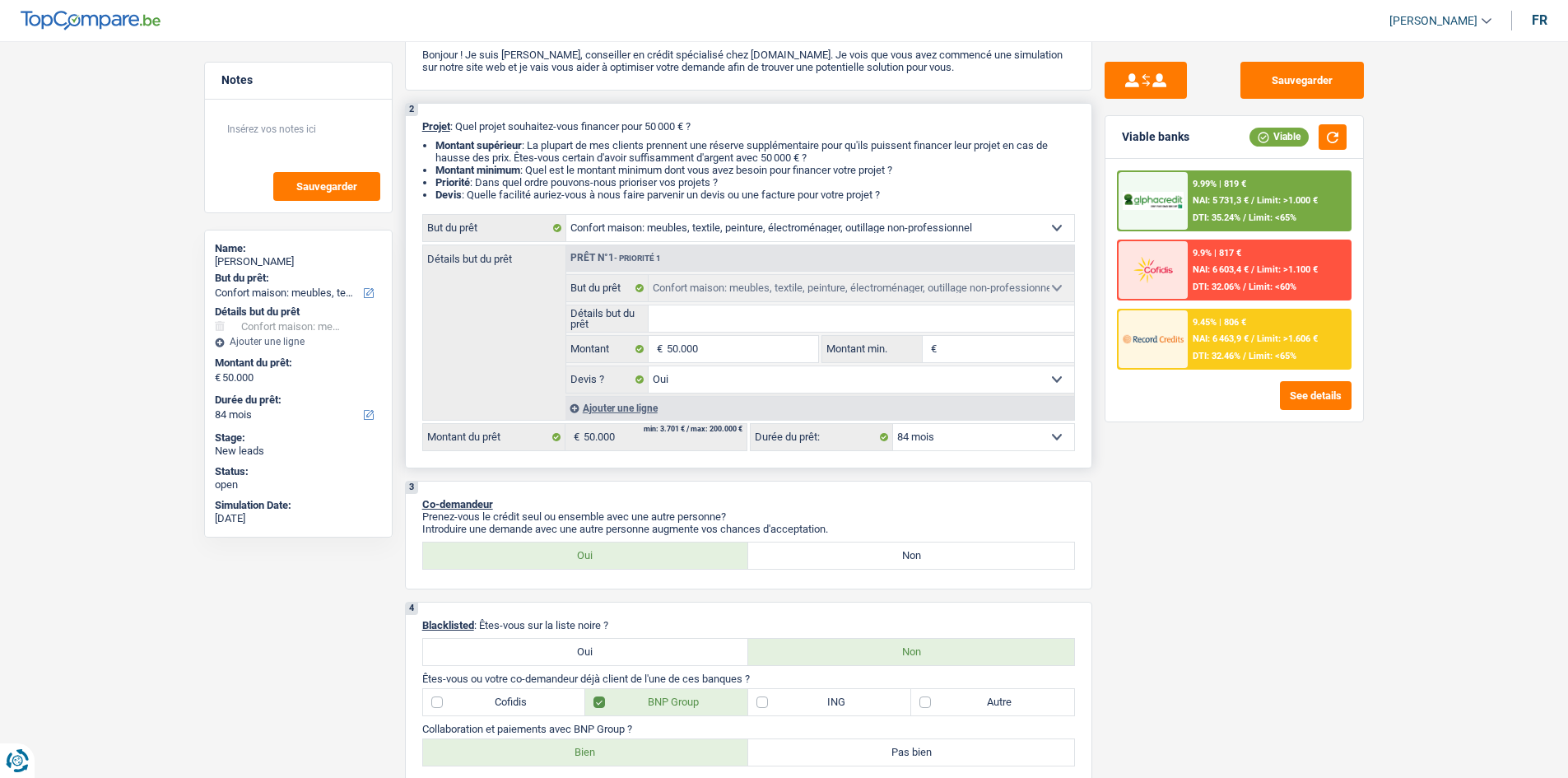
click at [974, 439] on select "12 mois 18 mois 24 mois 30 mois 36 mois 42 mois 48 mois 60 mois 72 mois 84 mois…" at bounding box center [984, 437] width 181 height 26
select select "120"
click at [894, 424] on select "12 mois 18 mois 24 mois 30 mois 36 mois 42 mois 48 mois 60 mois 72 mois 84 mois…" at bounding box center [984, 437] width 181 height 26
select select "120"
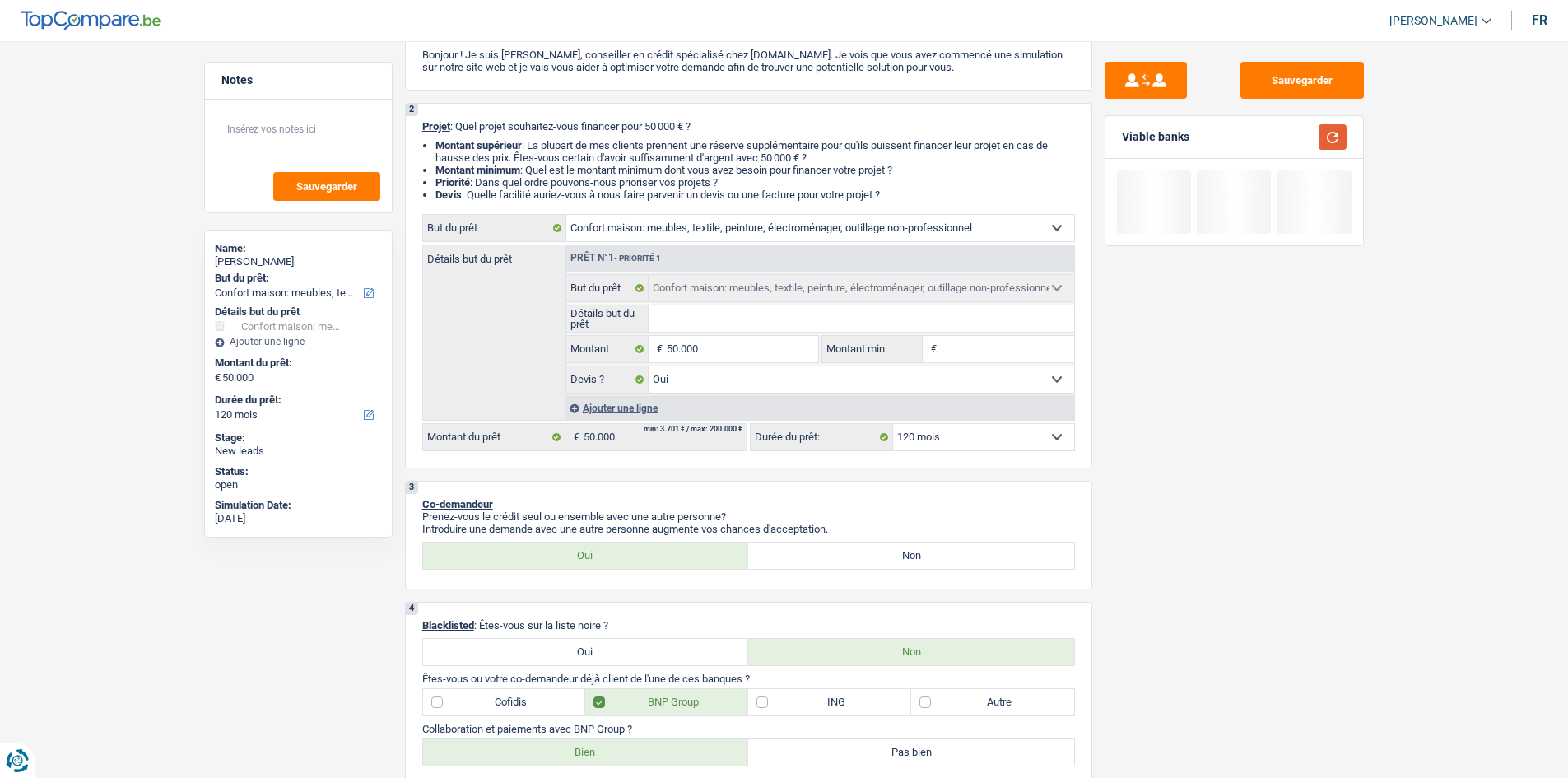
click at [1334, 135] on button "button" at bounding box center [1333, 137] width 28 height 25
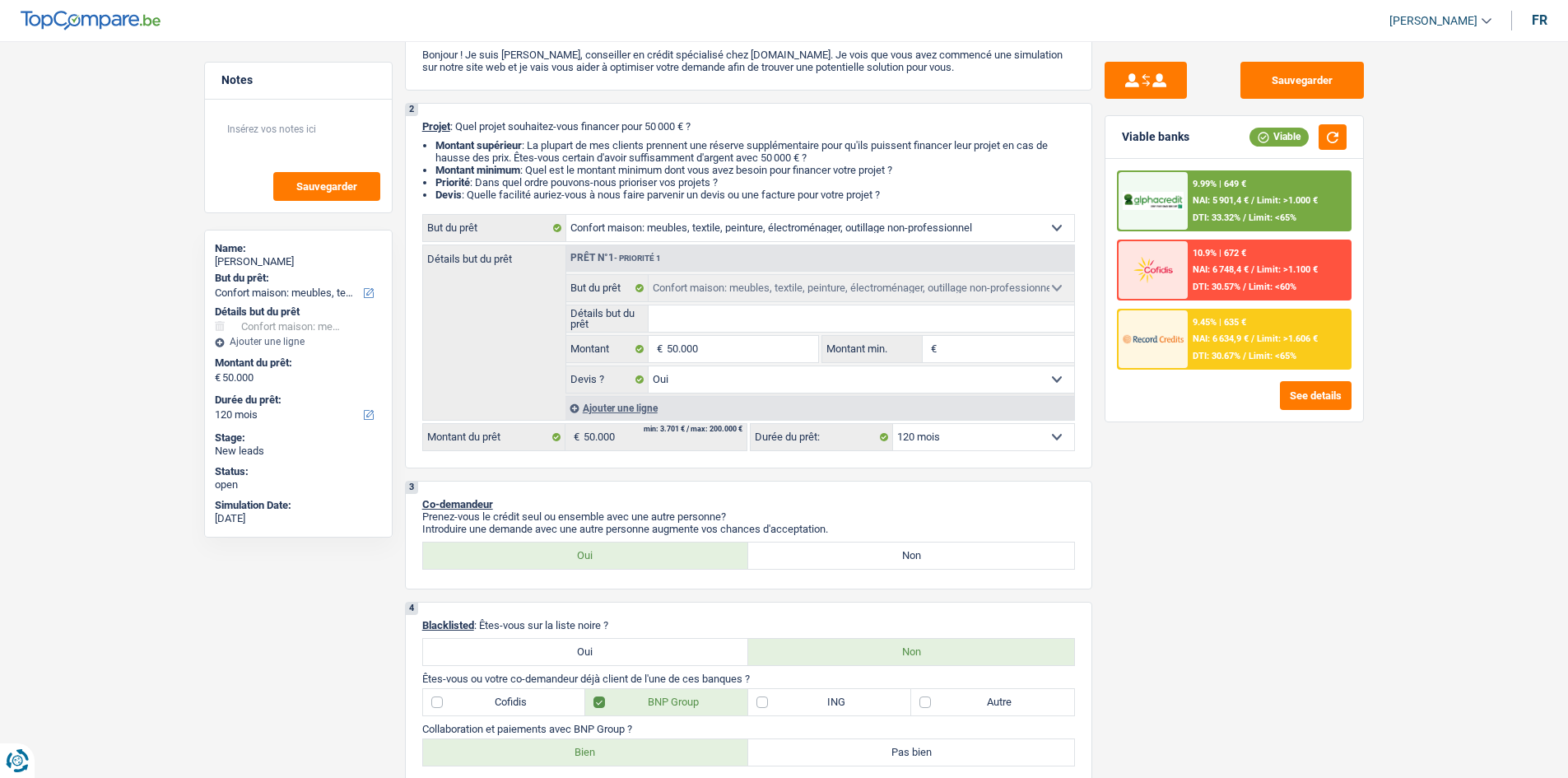
click at [1223, 200] on span "NAI: 5 901,4 €" at bounding box center [1221, 200] width 56 height 11
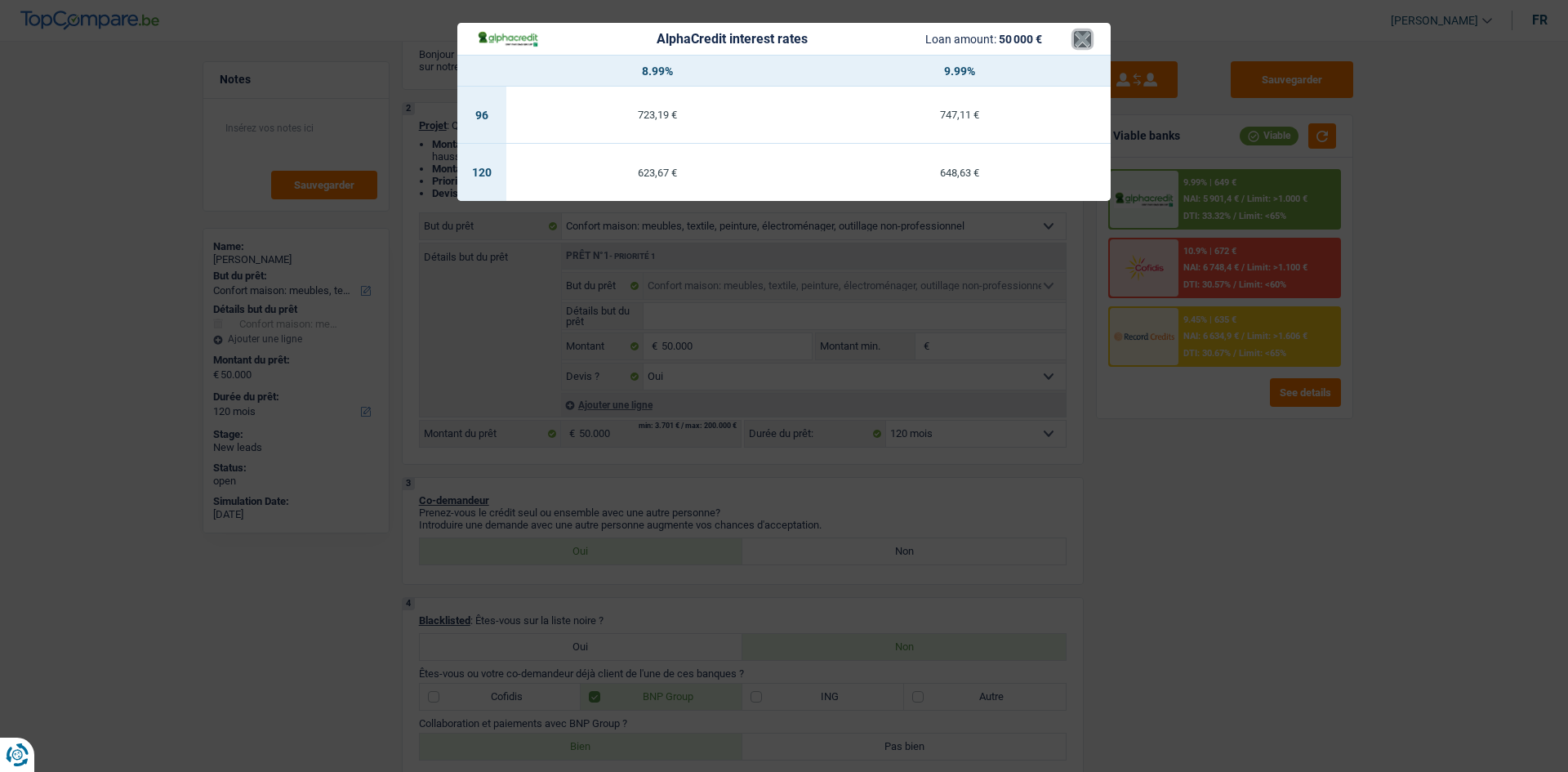
click at [1074, 38] on button "×" at bounding box center [1083, 39] width 17 height 16
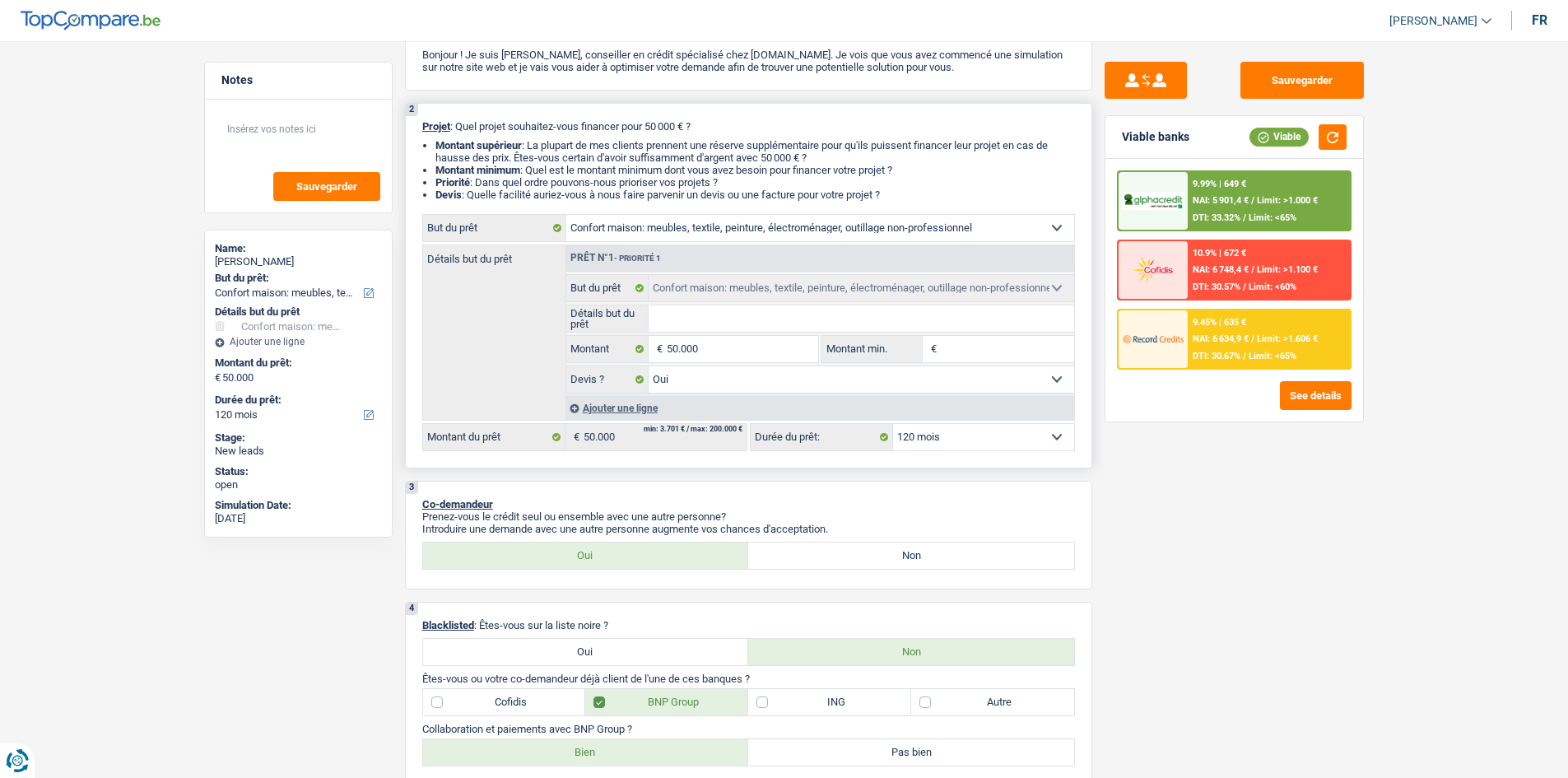
click at [949, 349] on input "Montant min." at bounding box center [1007, 348] width 133 height 26
type input "3"
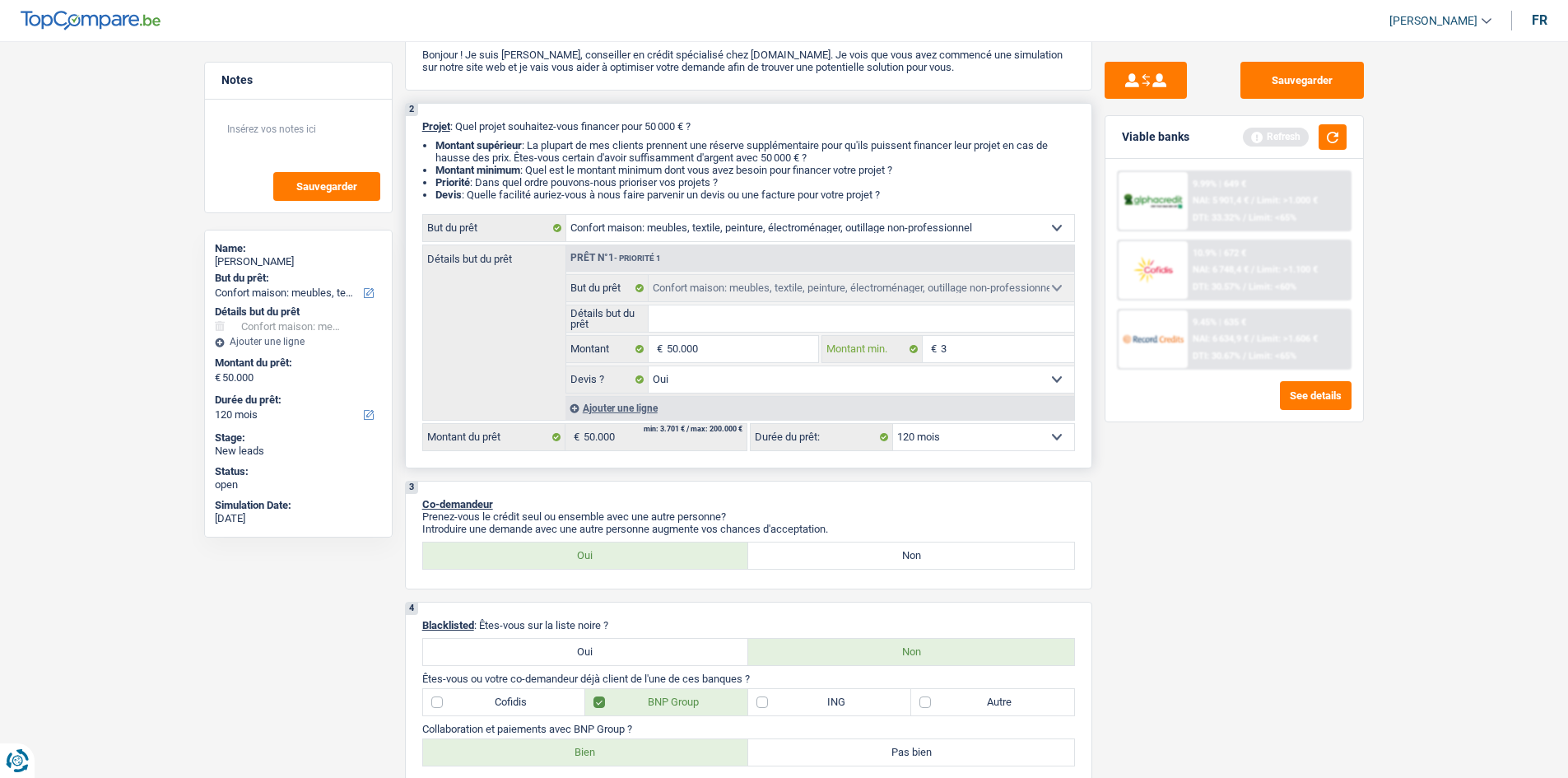
type input "35"
type input "350"
type input "3.500"
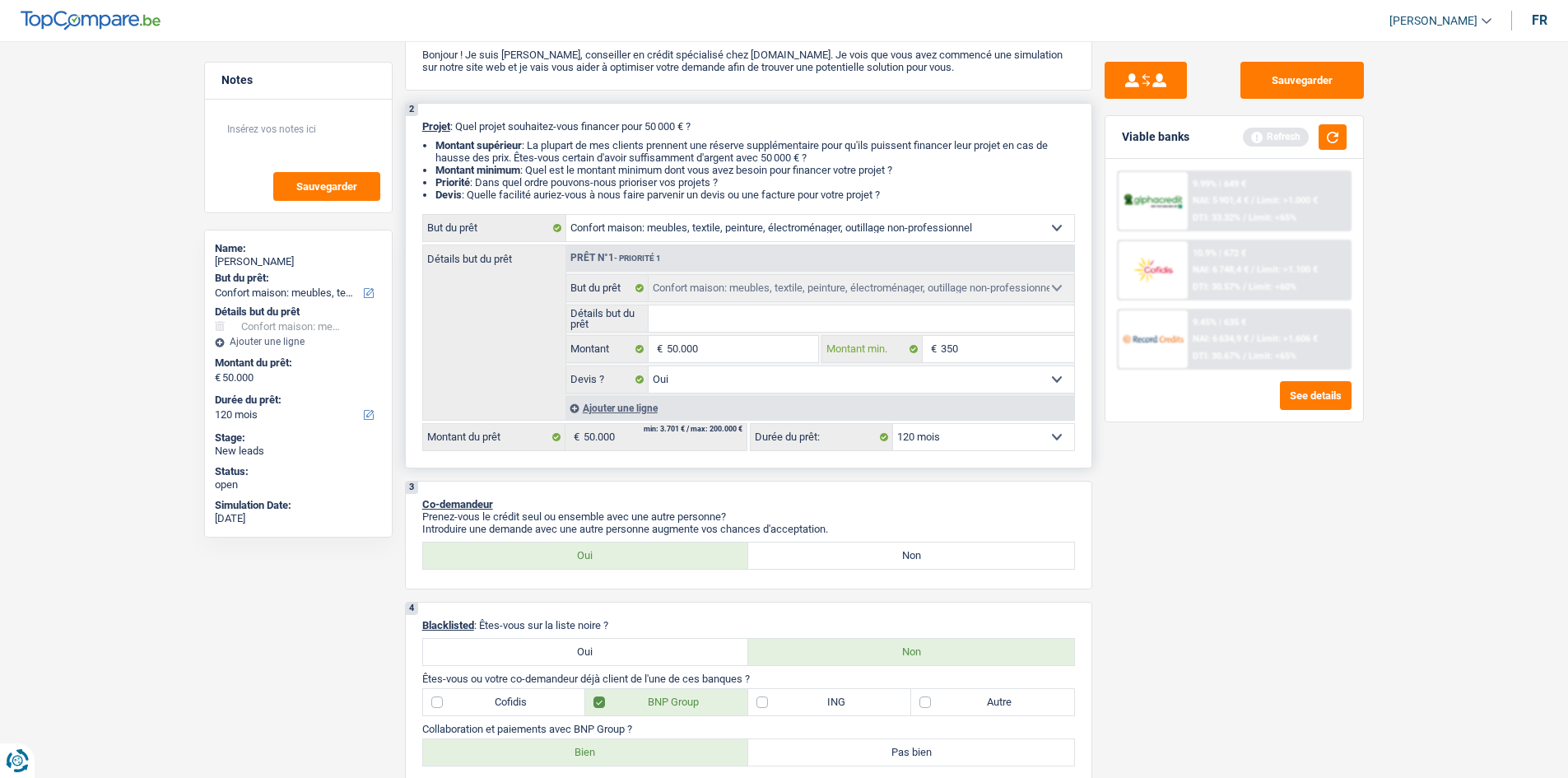
type input "3.500"
type input "35.000"
click at [1130, 468] on div "Sauvegarder Viable banks Refresh 9.99% | 649 € NAI: 5 901,4 € / Limit: >1.000 €…" at bounding box center [1234, 404] width 284 height 685
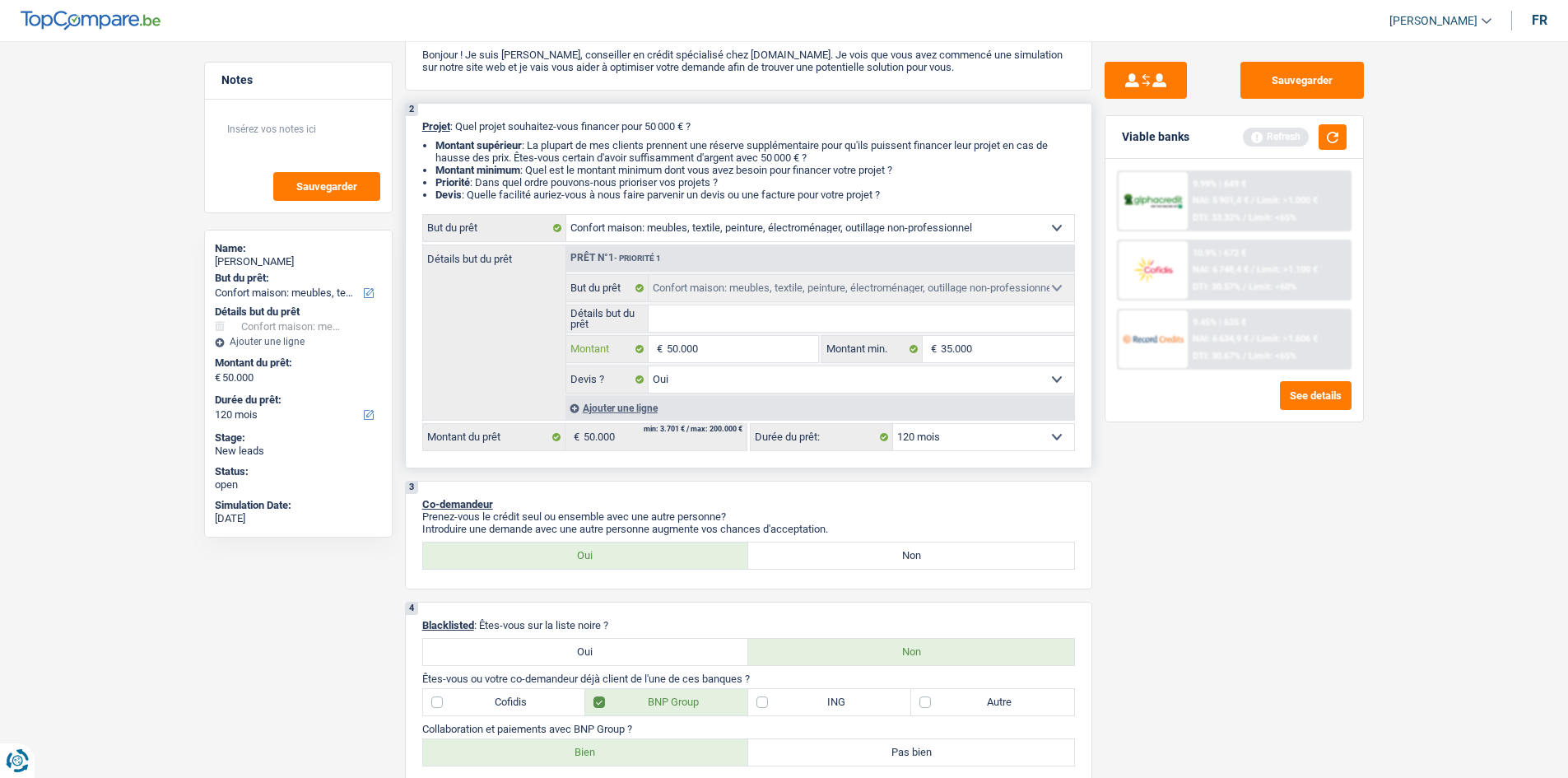
click at [808, 346] on input "50.000" at bounding box center [742, 348] width 150 height 26
type input "5.000"
type input "5"
type input "0"
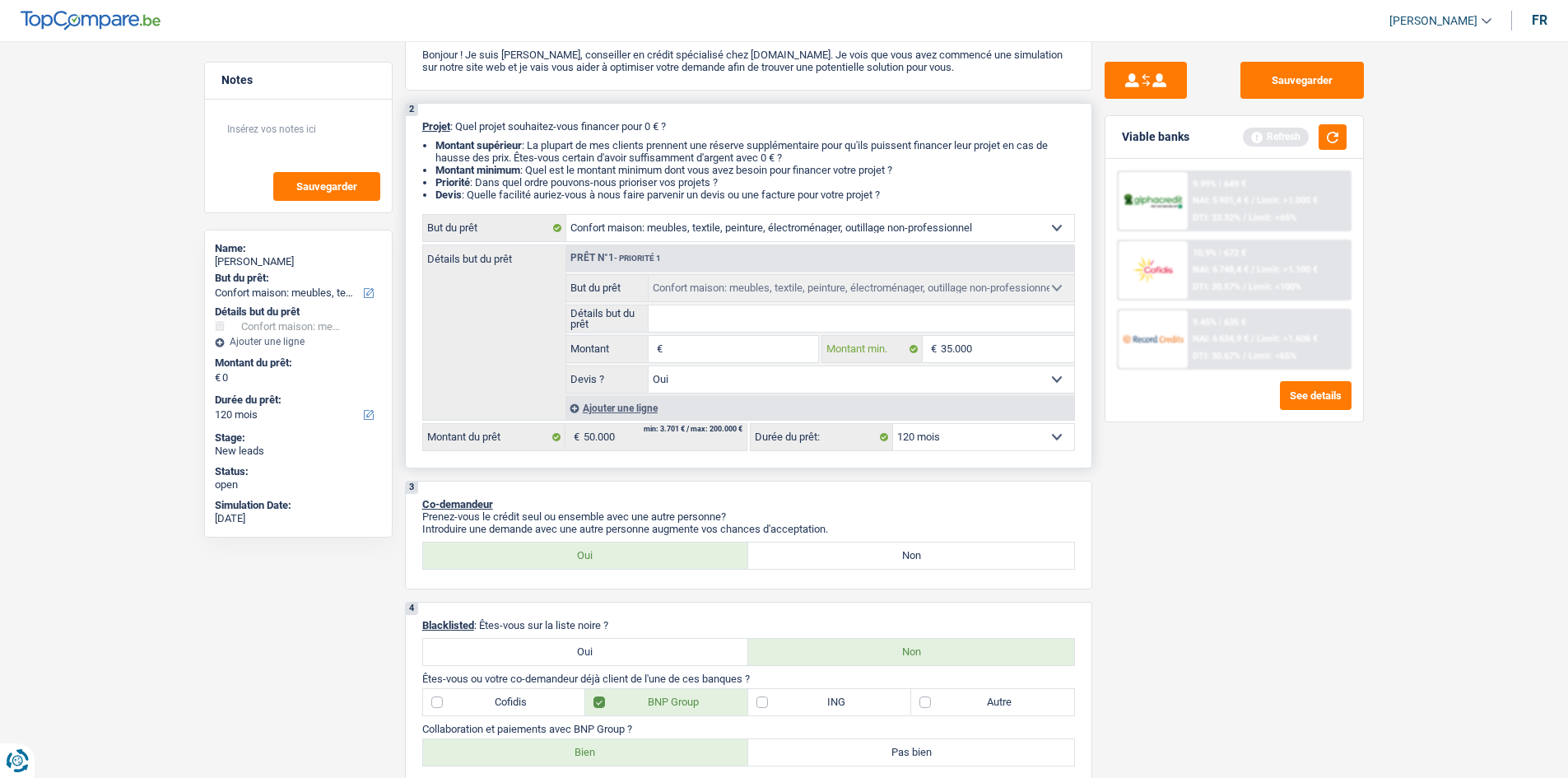
type input "3.500"
type input "3"
click at [770, 346] on input "Montant" at bounding box center [742, 348] width 150 height 26
type input "3"
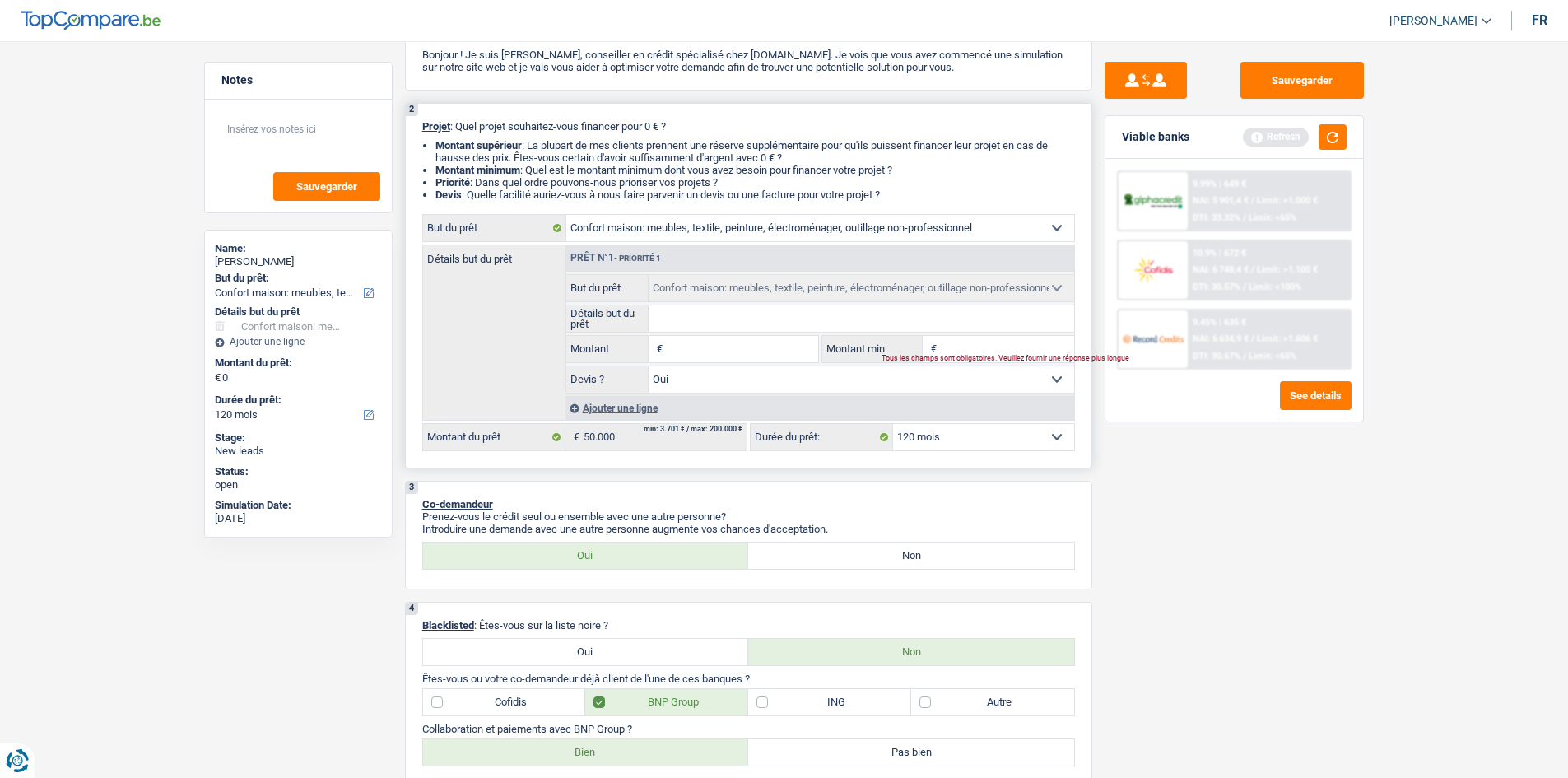
type input "3"
type input "35"
type input "350"
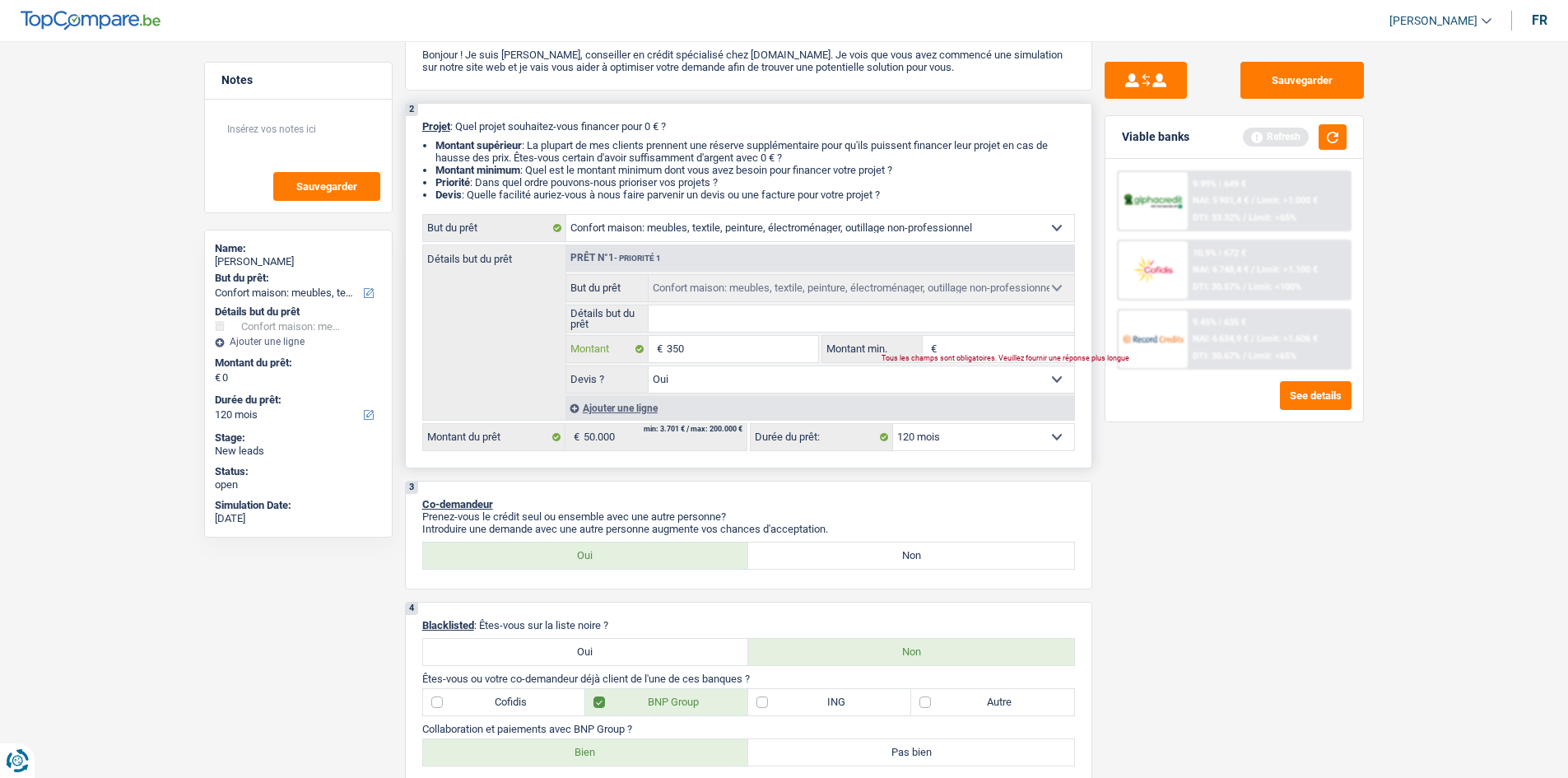
type input "3.500"
type input "35.000"
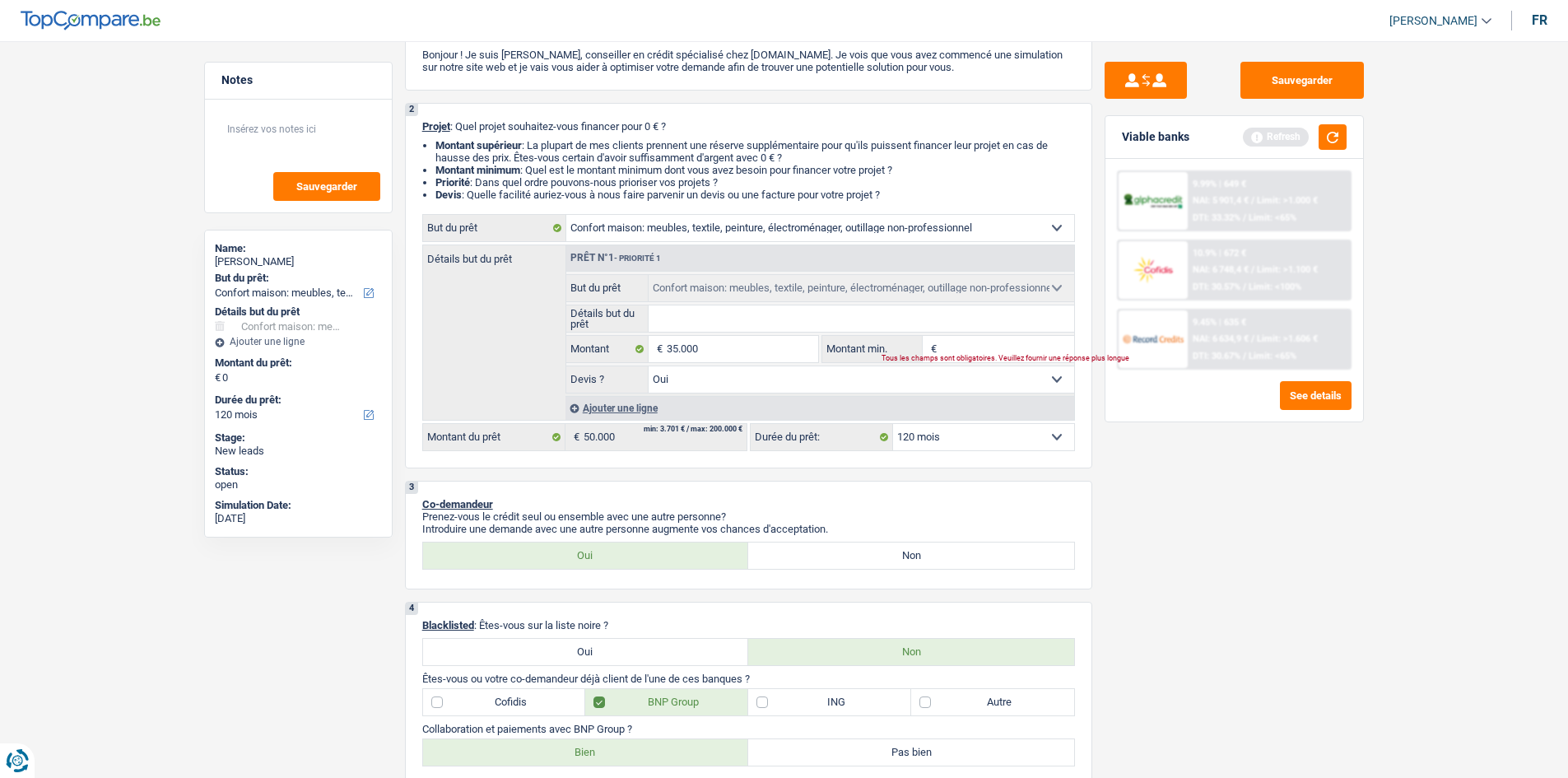
type input "35.000"
click at [1125, 471] on div "Sauvegarder Viable banks Refresh 9.99% | 649 € NAI: 5 901,4 € / Limit: >1.000 €…" at bounding box center [1234, 404] width 284 height 685
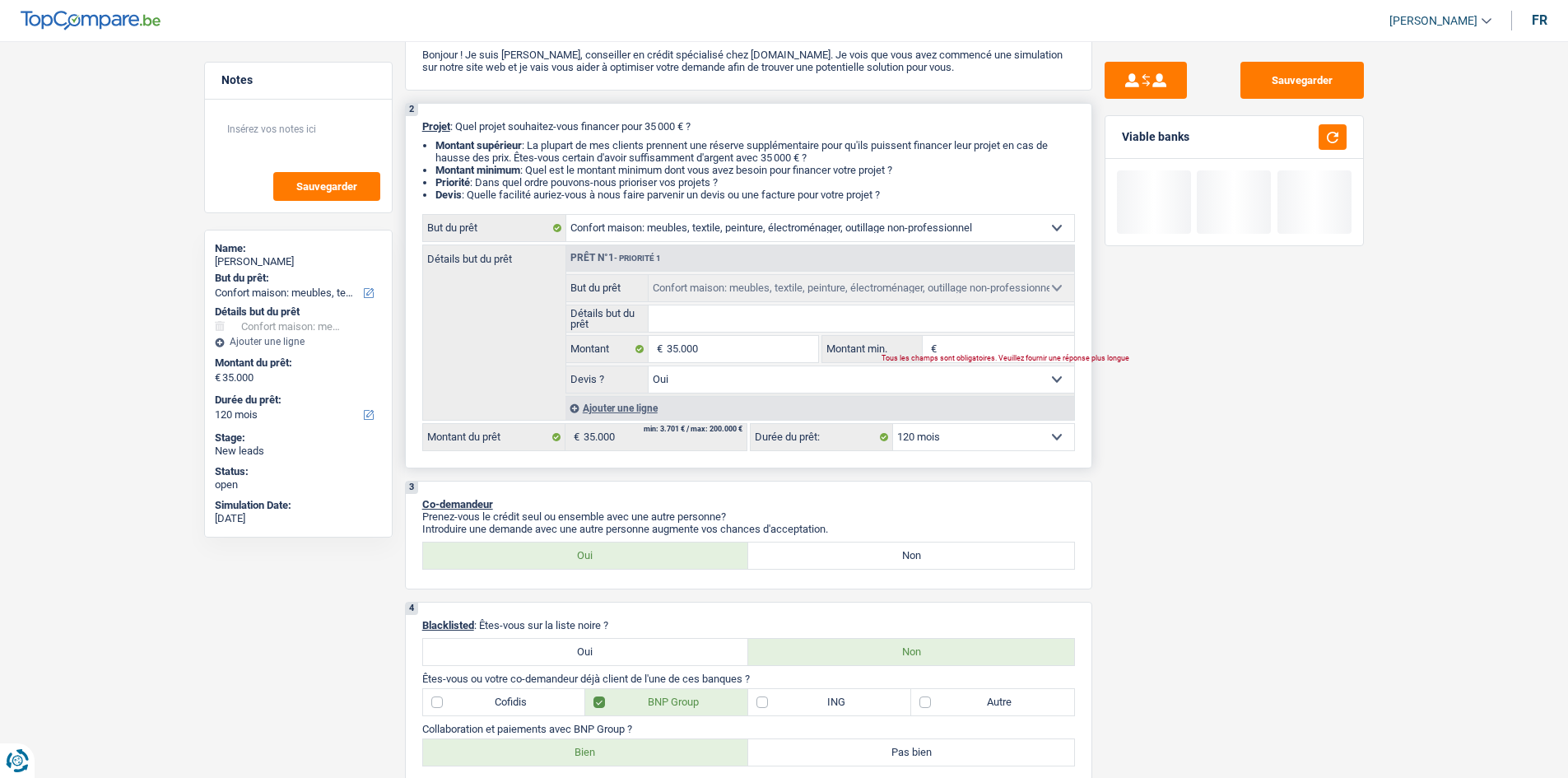
click at [1023, 443] on select "12 mois 18 mois 24 mois 30 mois 36 mois 42 mois 48 mois 60 mois 72 mois 84 mois…" at bounding box center [984, 437] width 181 height 26
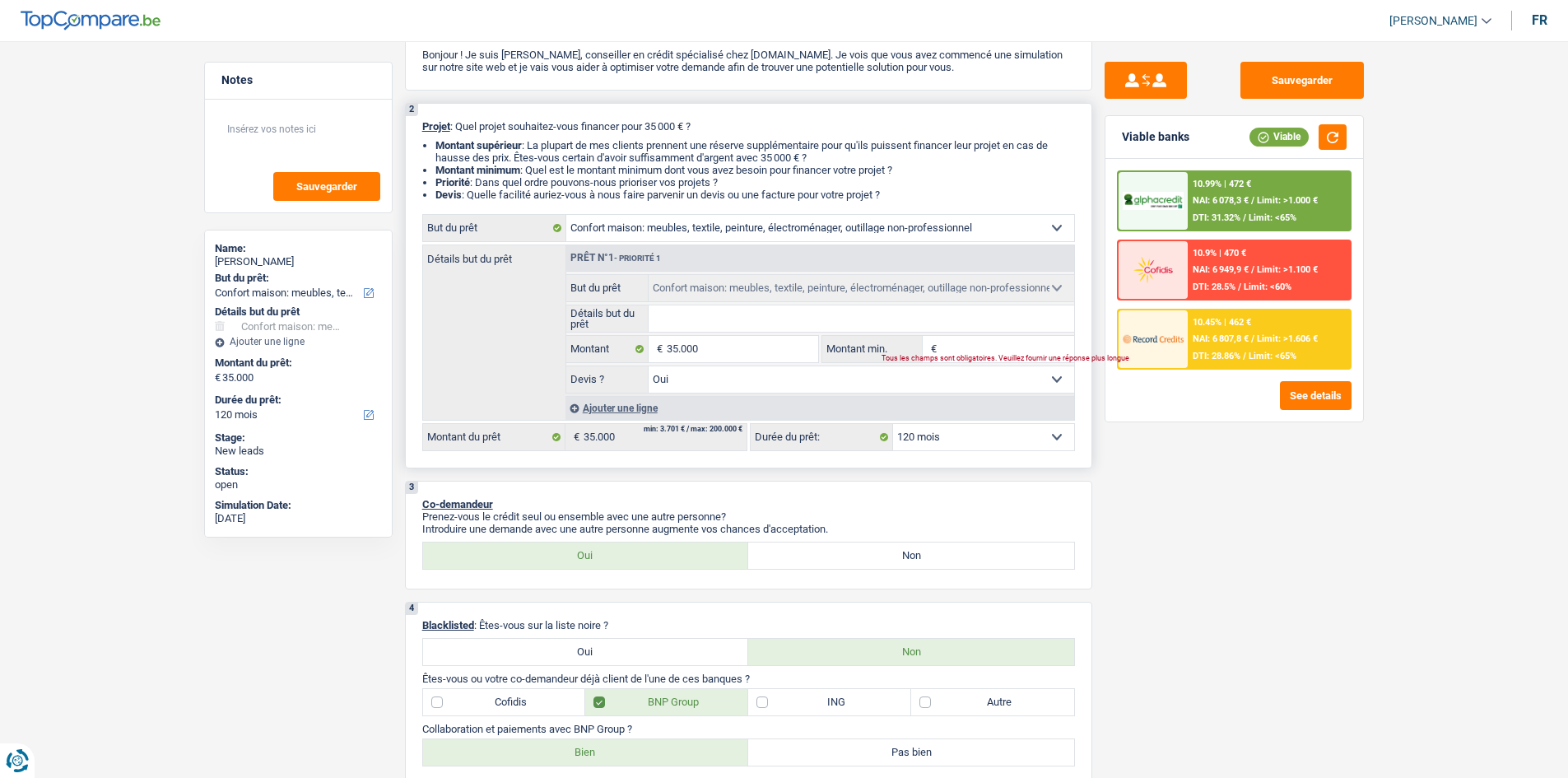
select select "60"
click at [894, 424] on select "12 mois 18 mois 24 mois 30 mois 36 mois 42 mois 48 mois 60 mois 72 mois 84 mois…" at bounding box center [984, 437] width 181 height 26
select select "60"
type input "3.500"
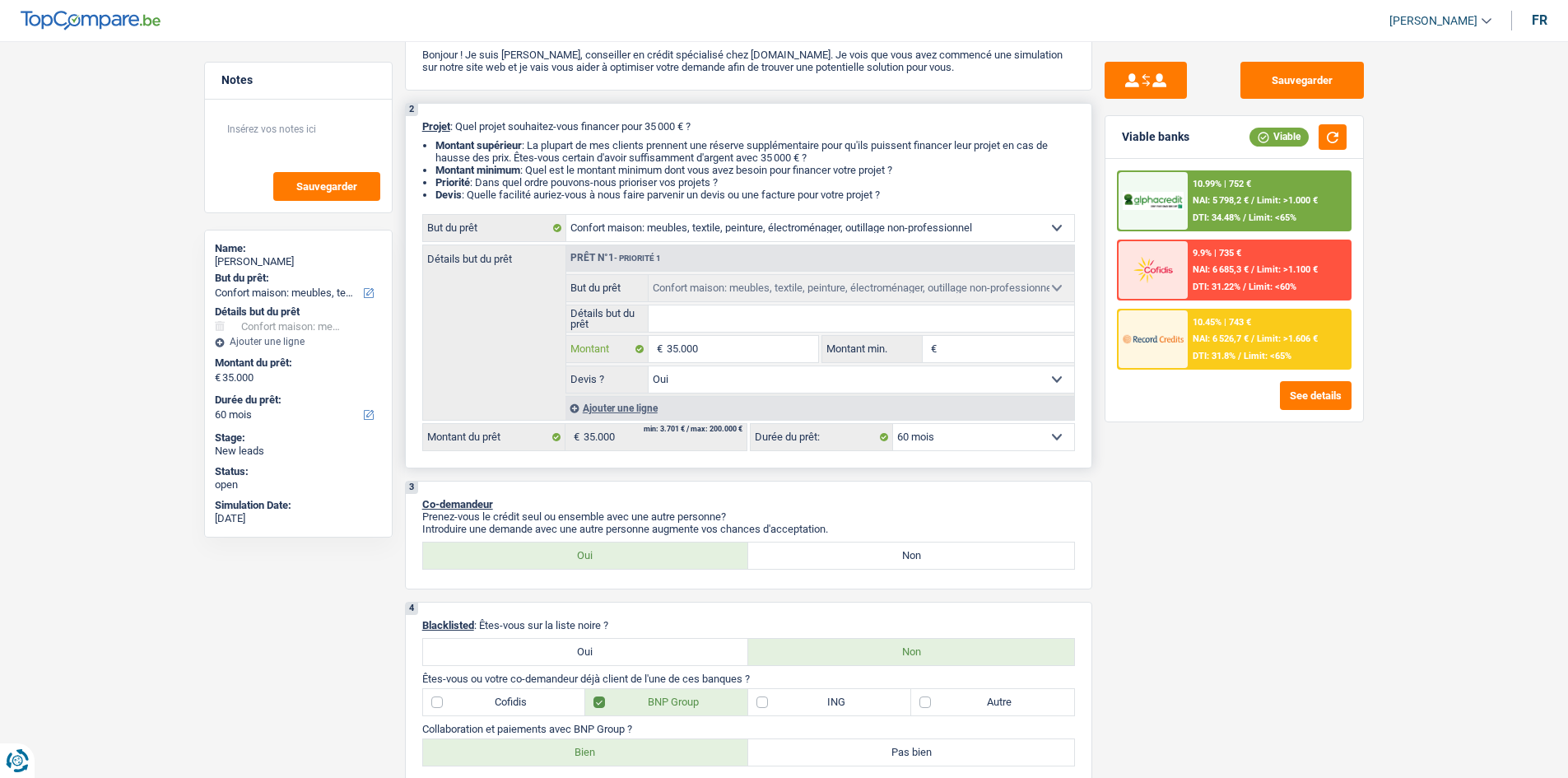
type input "3.500"
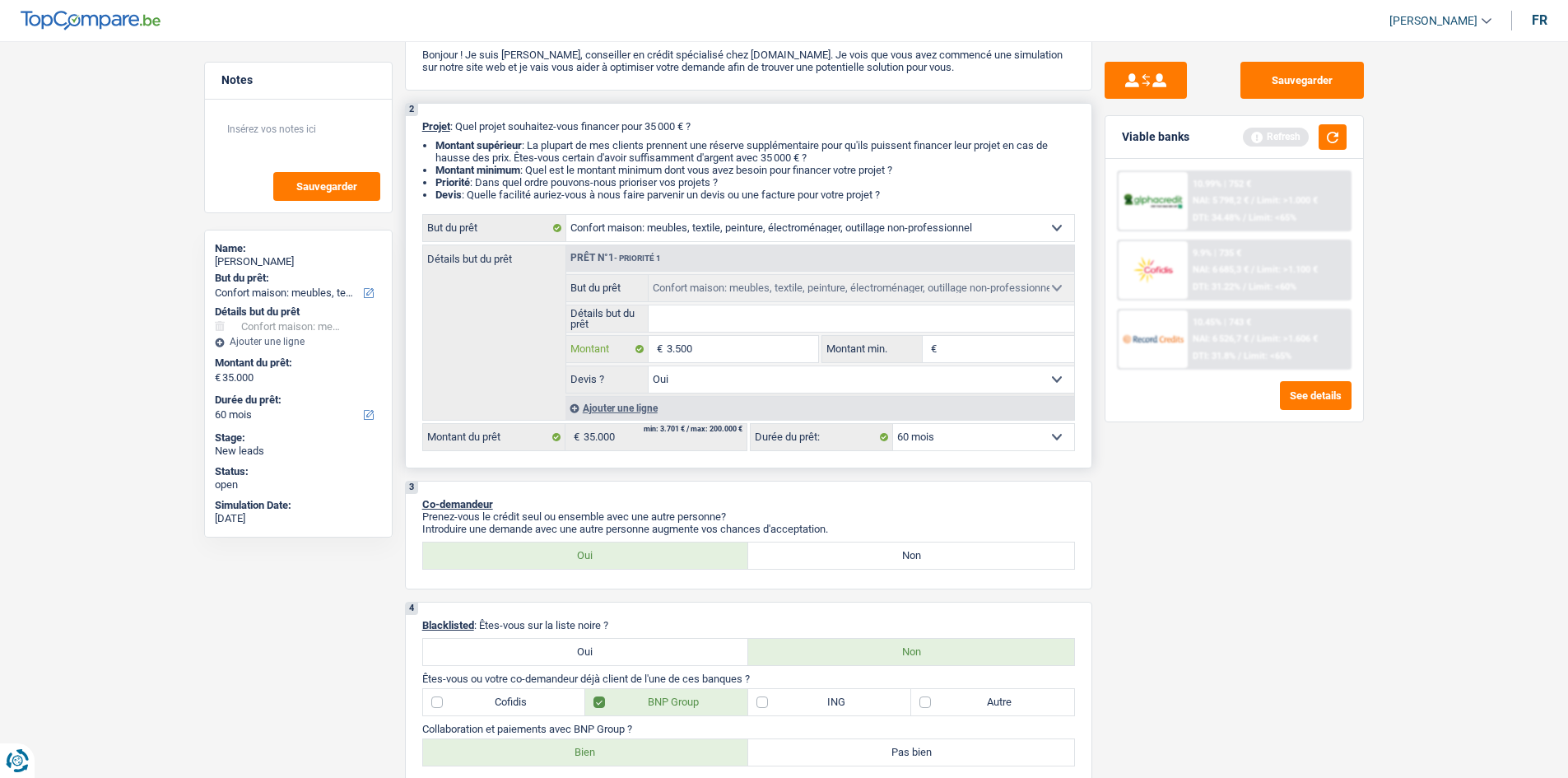
type input "350"
type input "35"
type input "3"
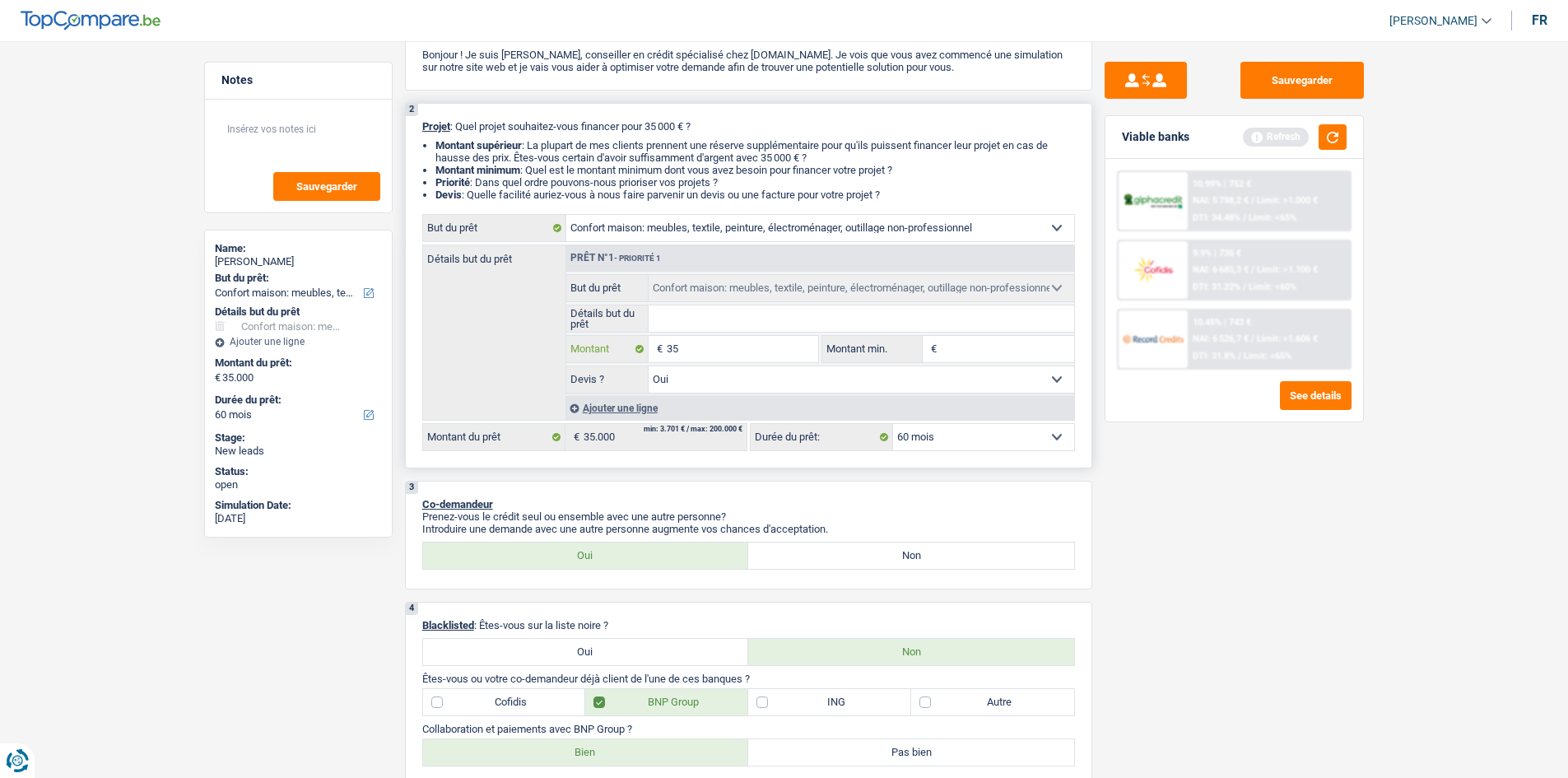
type input "3"
type input "5"
type input "50"
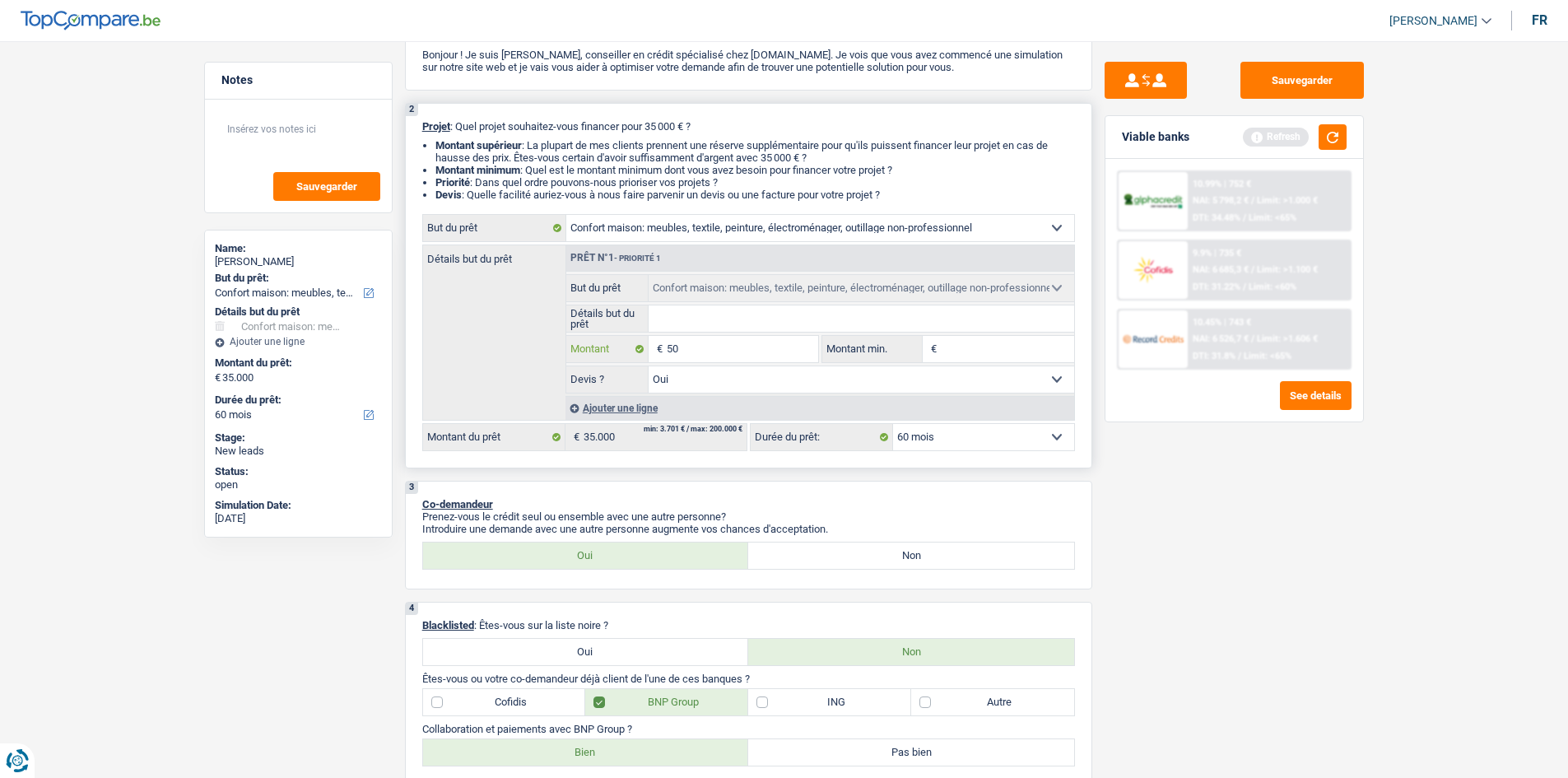
type input "500"
type input "5.000"
type input "50.000"
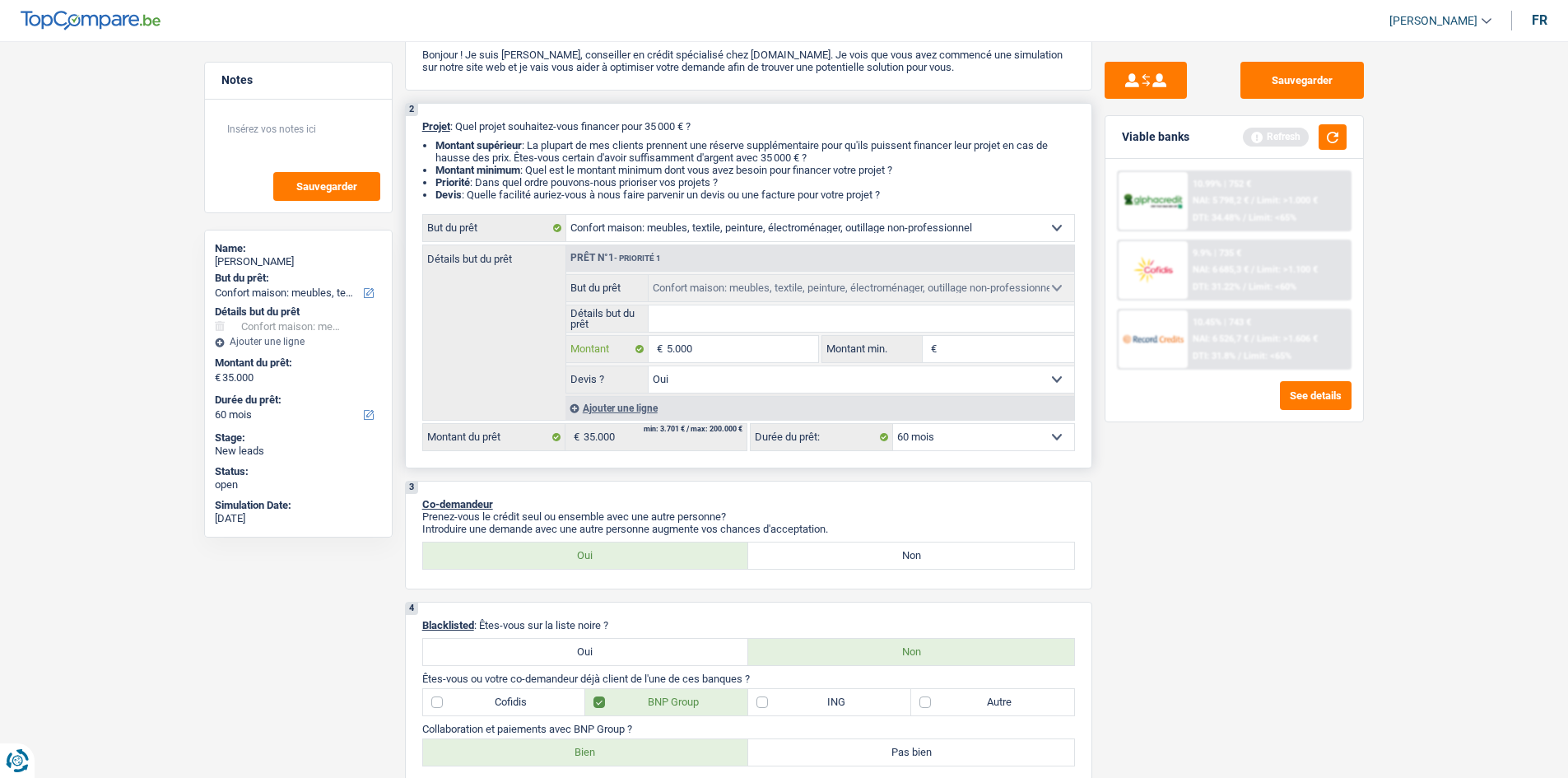
type input "50.000"
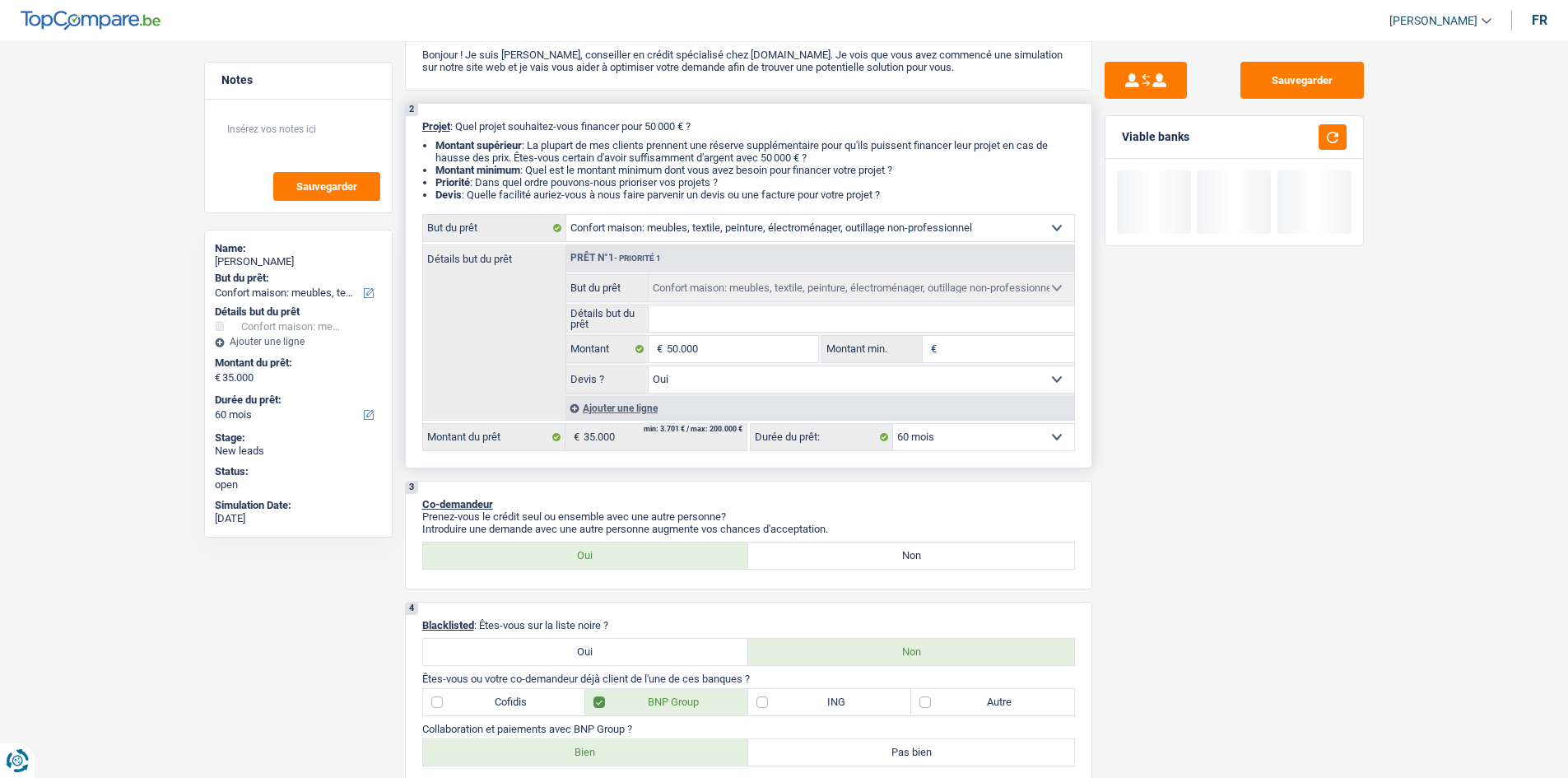
click at [1002, 355] on input "Montant min." at bounding box center [1007, 348] width 133 height 26
type input "50.000"
select select "144"
type input "50.000"
select select "144"
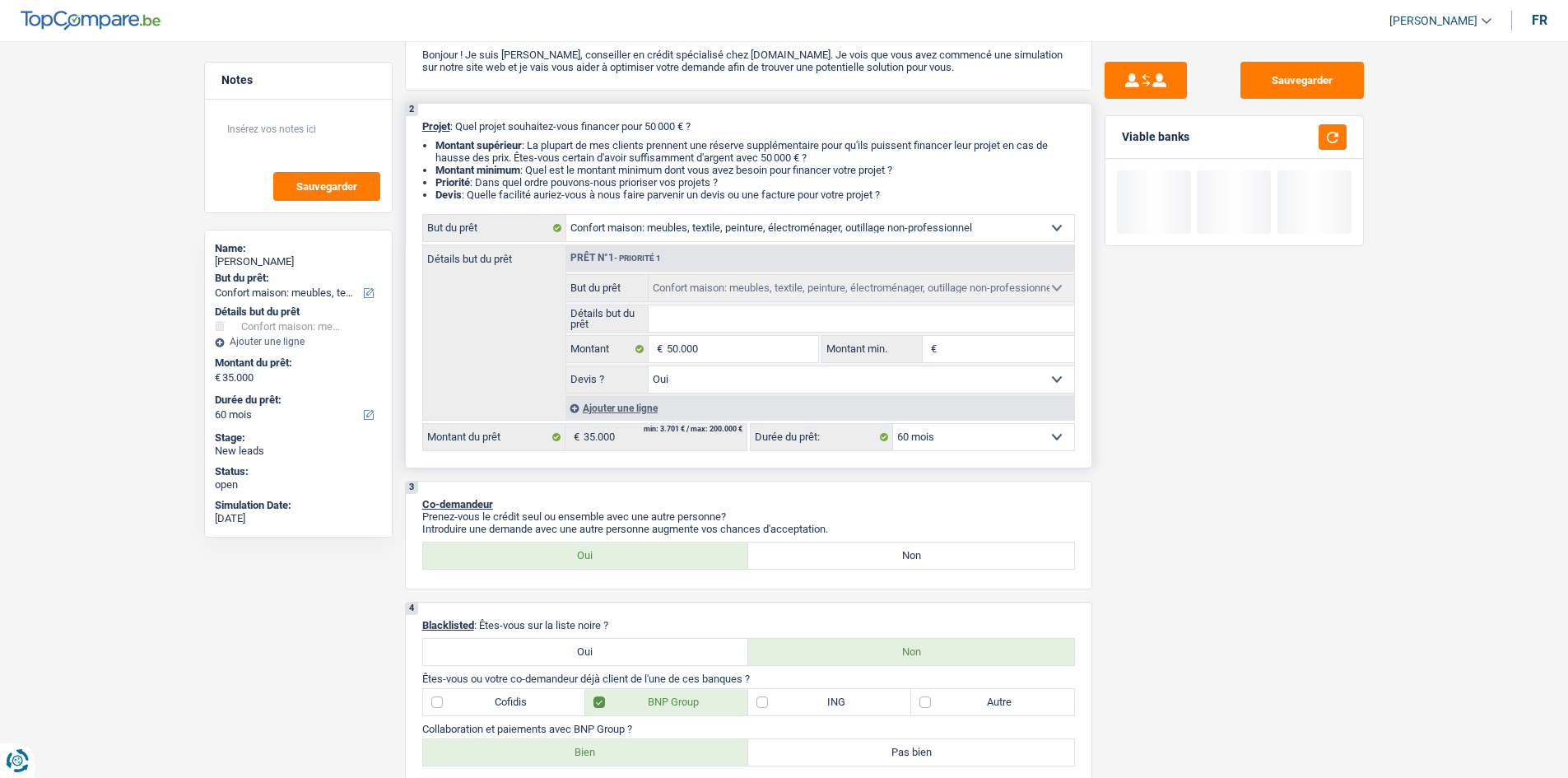
type input "50.000"
select select "144"
type input "3"
type input "35"
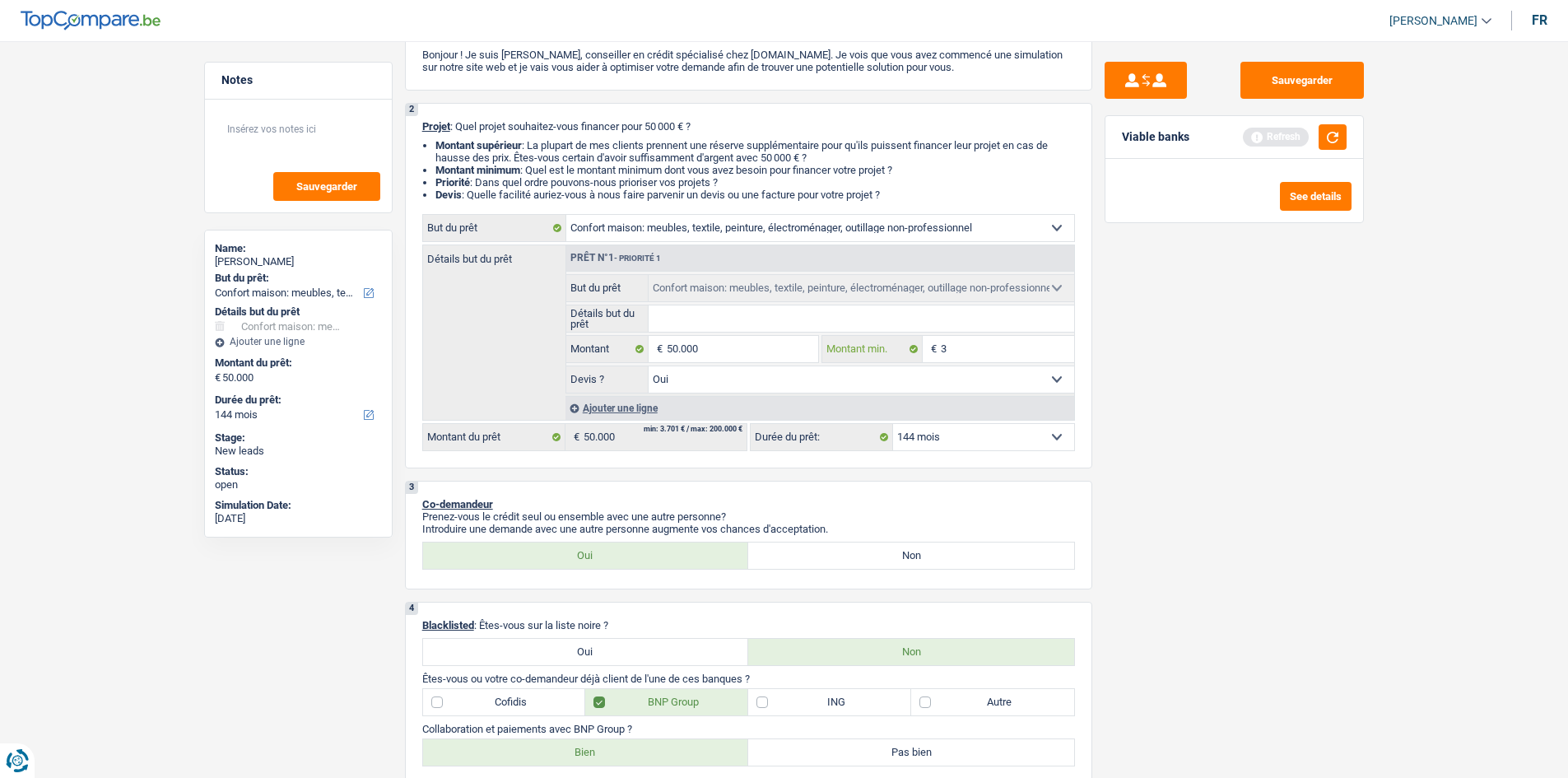
type input "35"
type input "350"
type input "3.500"
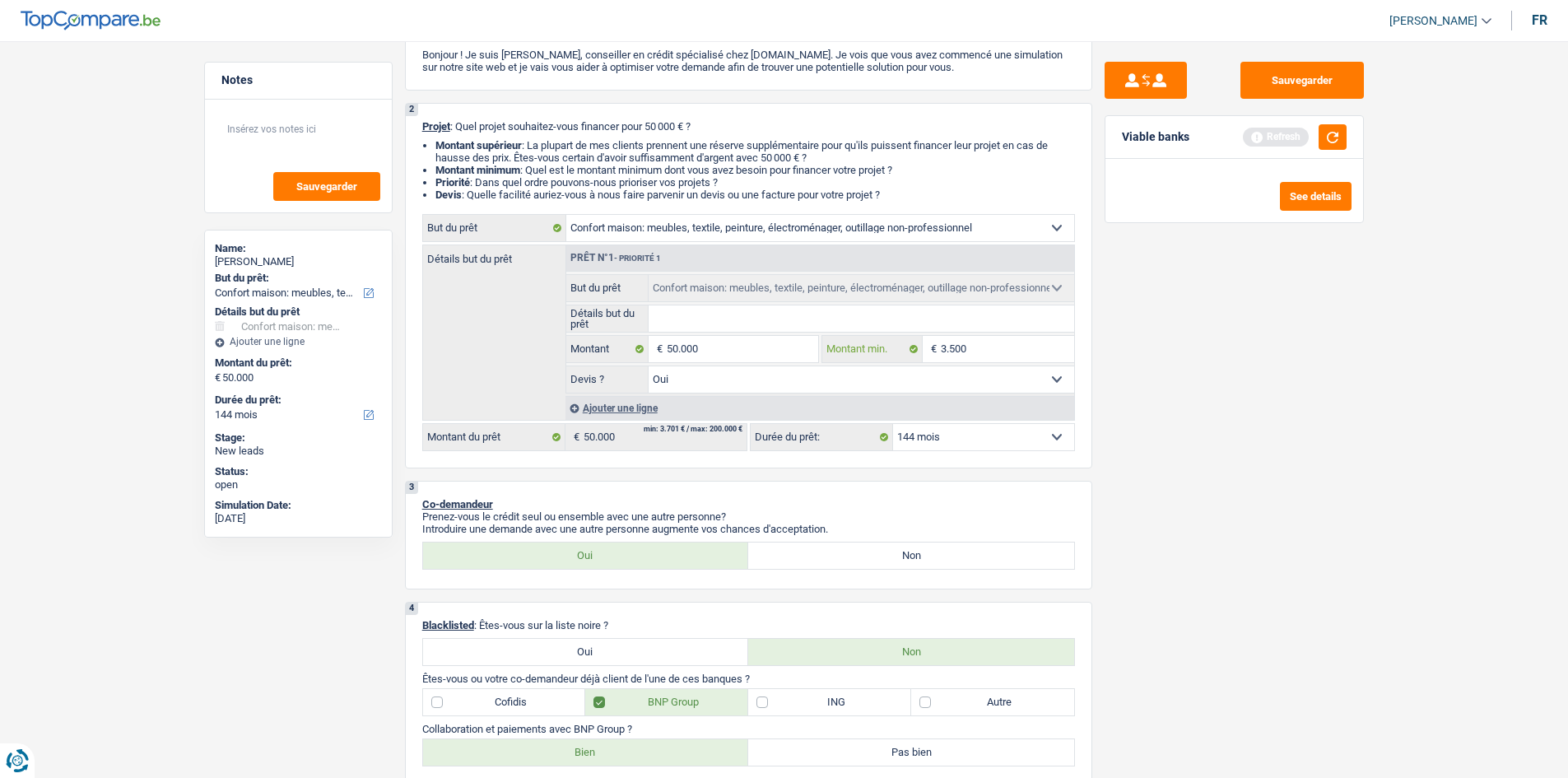
type input "35.000"
click at [1244, 320] on div "Sauvegarder Viable banks Refresh See details" at bounding box center [1234, 404] width 284 height 685
click at [1337, 131] on button "button" at bounding box center [1333, 137] width 28 height 25
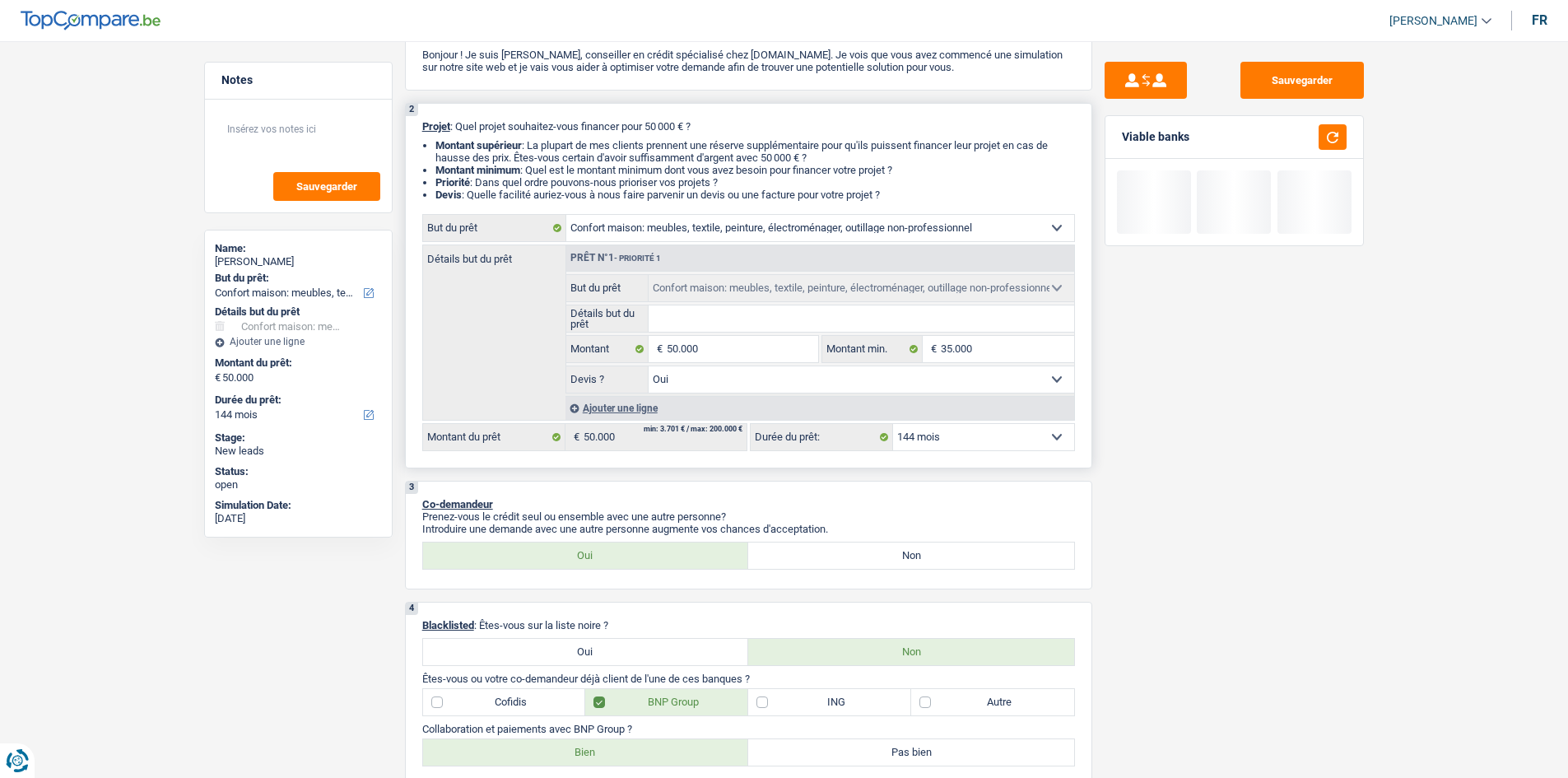
click at [993, 444] on select "12 mois 18 mois 24 mois 30 mois 36 mois 42 mois 48 mois 60 mois 72 mois 84 mois…" at bounding box center [984, 437] width 181 height 26
select select "120"
click at [894, 424] on select "12 mois 18 mois 24 mois 30 mois 36 mois 42 mois 48 mois 60 mois 72 mois 84 mois…" at bounding box center [984, 437] width 181 height 26
select select "120"
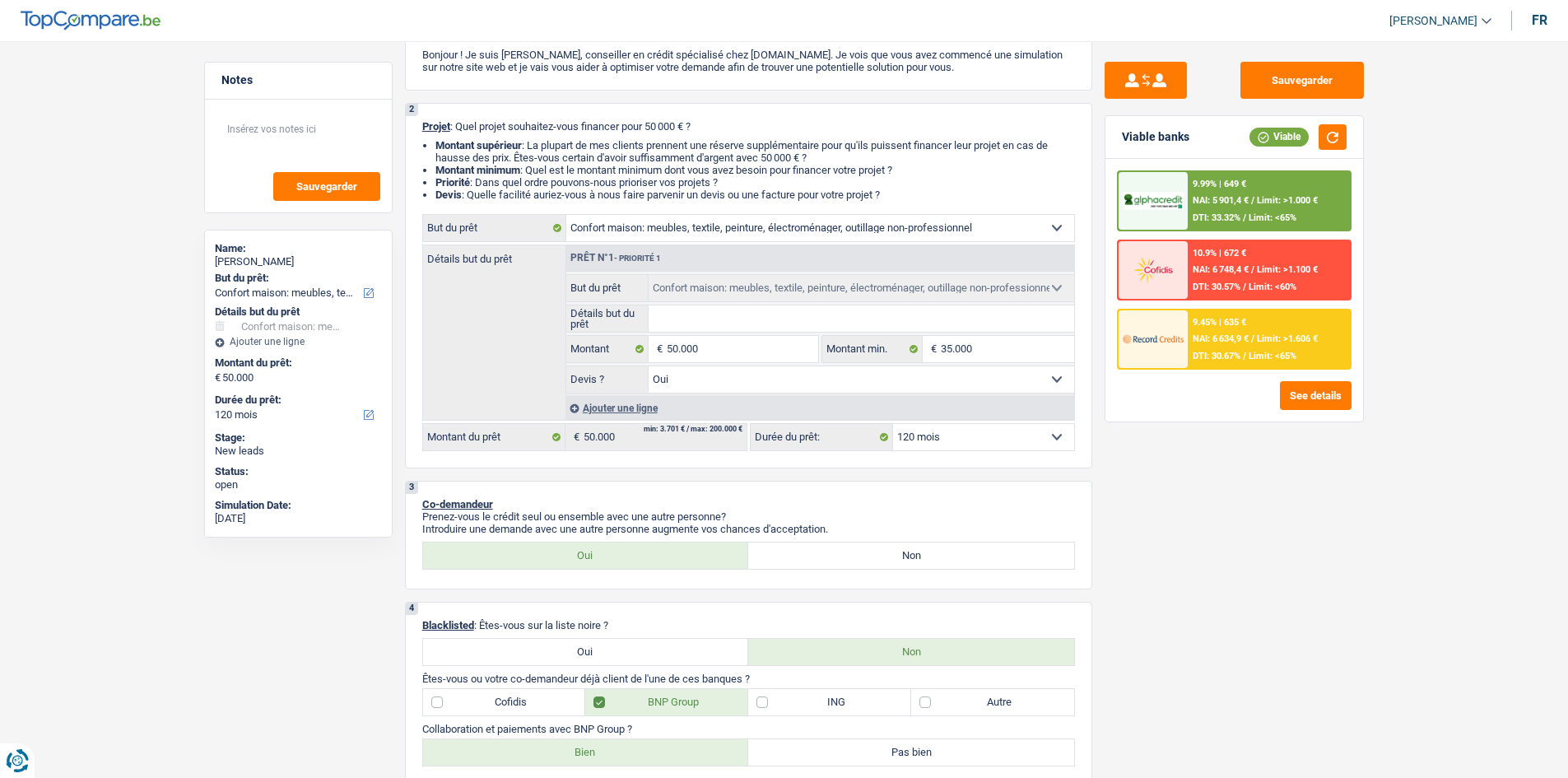
click at [1215, 177] on div "9.99% | 649 € NAI: 5 901,4 € / Limit: >1.000 € DTI: 33.32% / Limit: <65%" at bounding box center [1269, 201] width 162 height 58
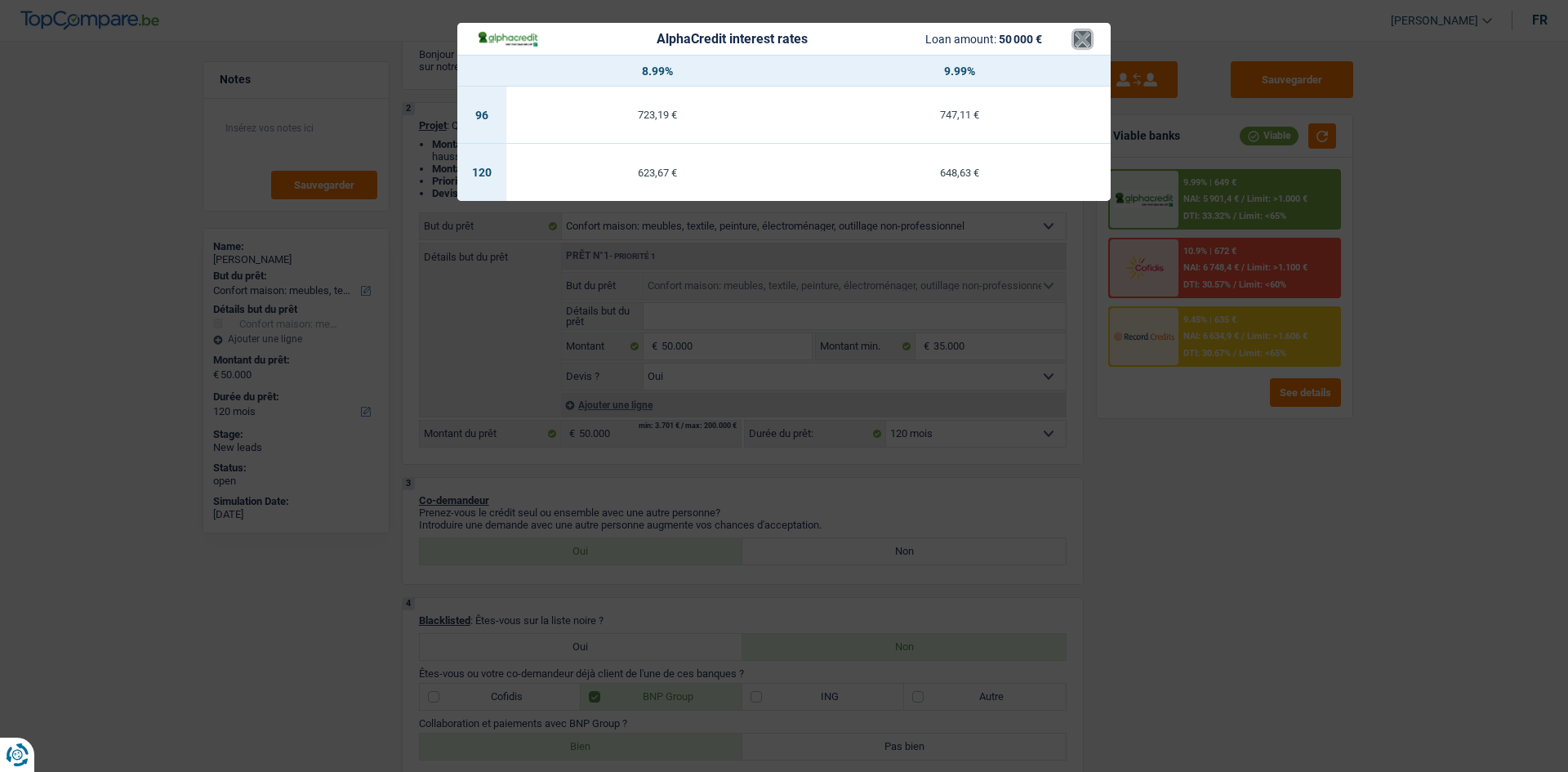
click at [1084, 41] on button "×" at bounding box center [1083, 39] width 17 height 16
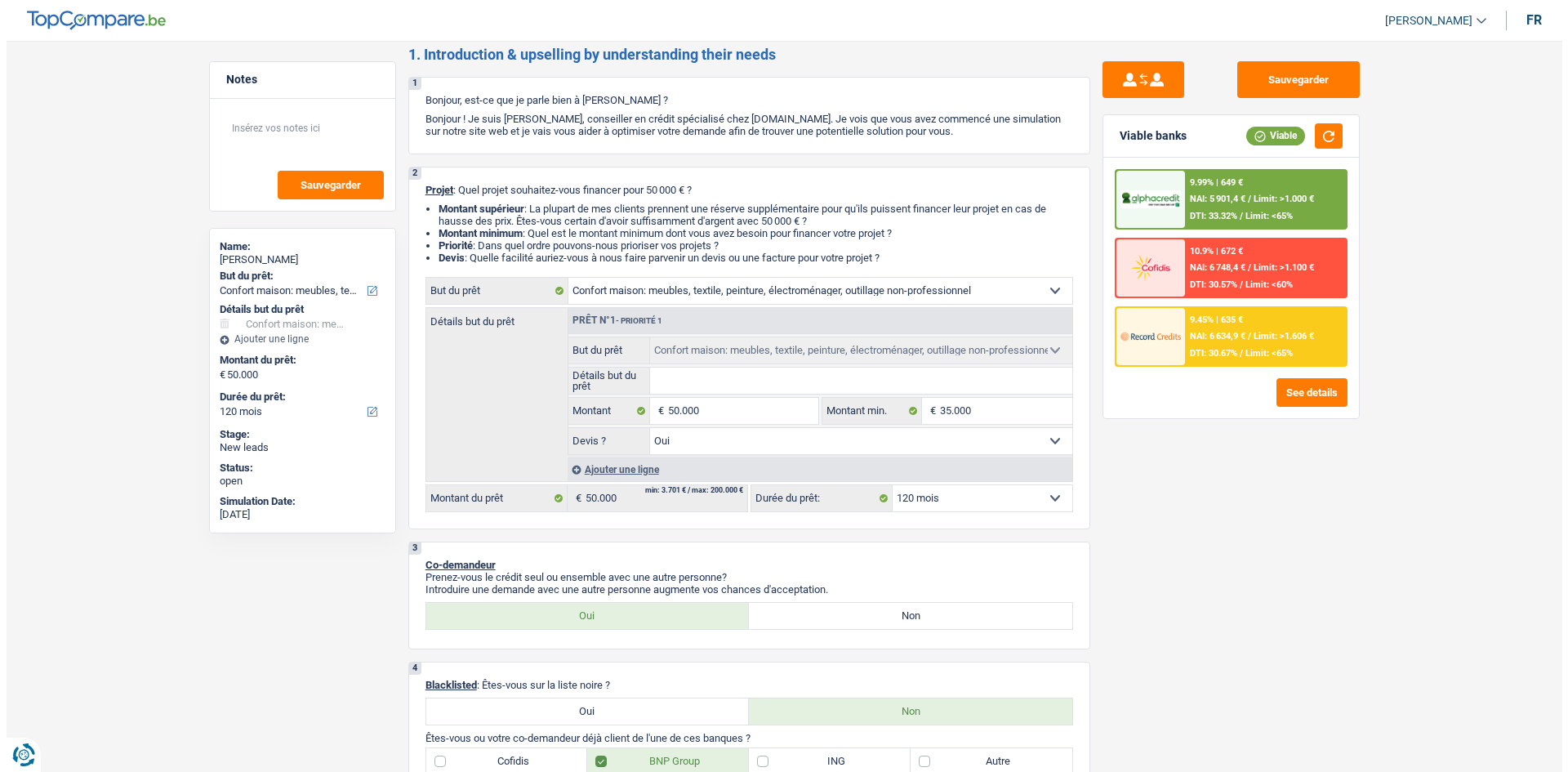
scroll to position [0, 0]
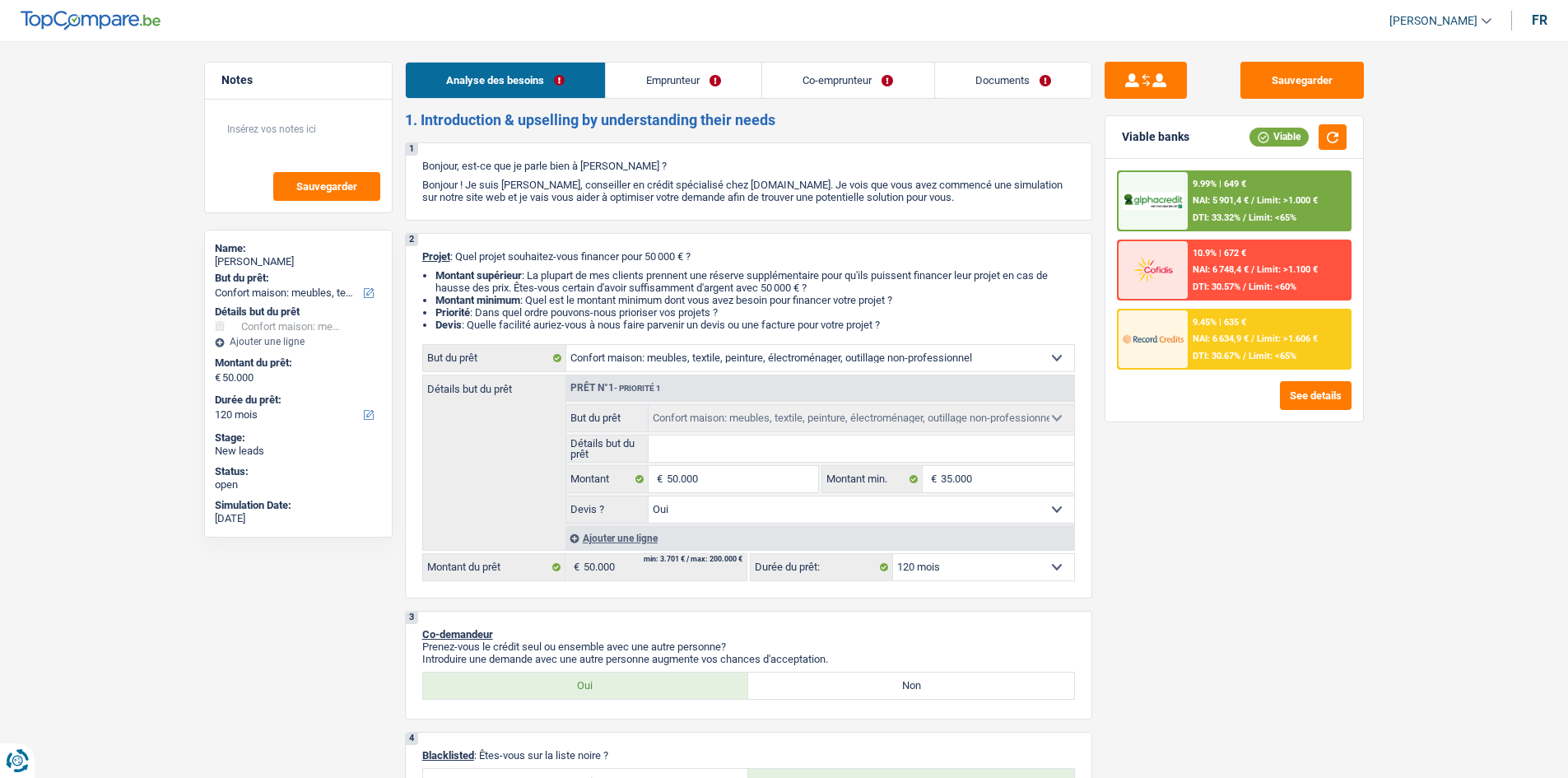
click at [668, 69] on link "Emprunteur" at bounding box center [683, 81] width 155 height 36
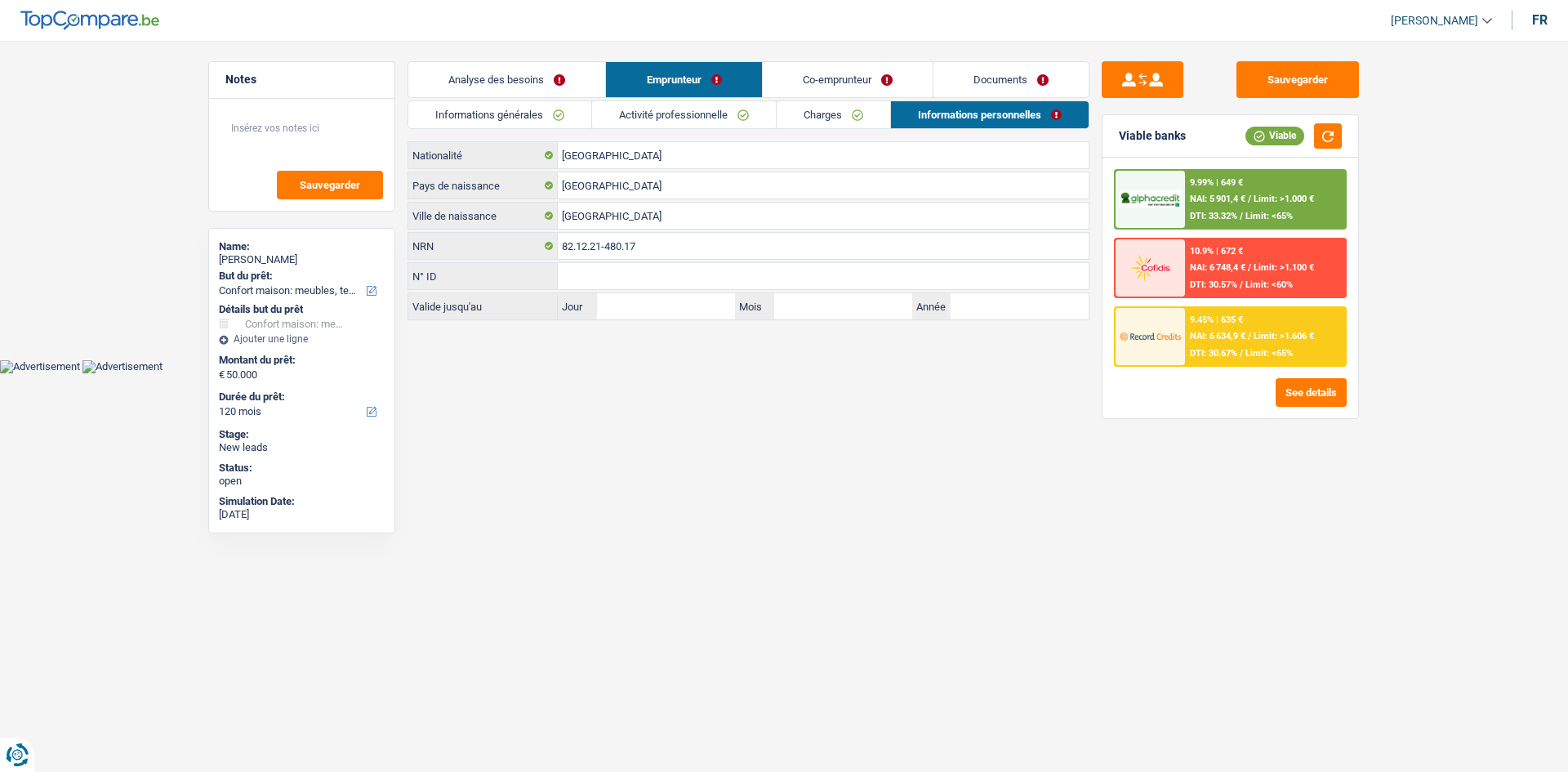
click at [666, 114] on link "Activité professionnelle" at bounding box center [684, 115] width 184 height 27
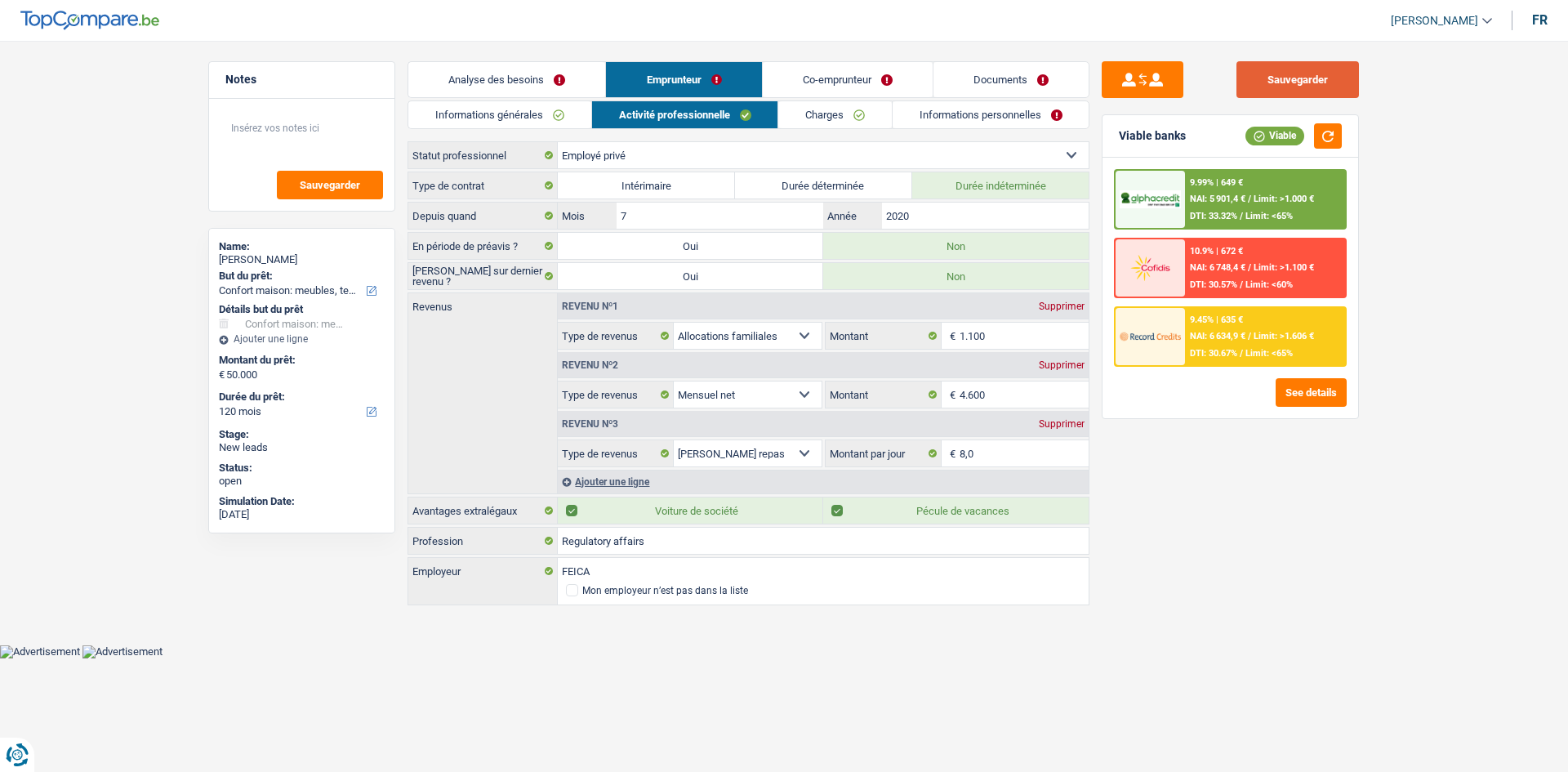
click at [1262, 81] on button "Sauvegarder" at bounding box center [1297, 80] width 122 height 37
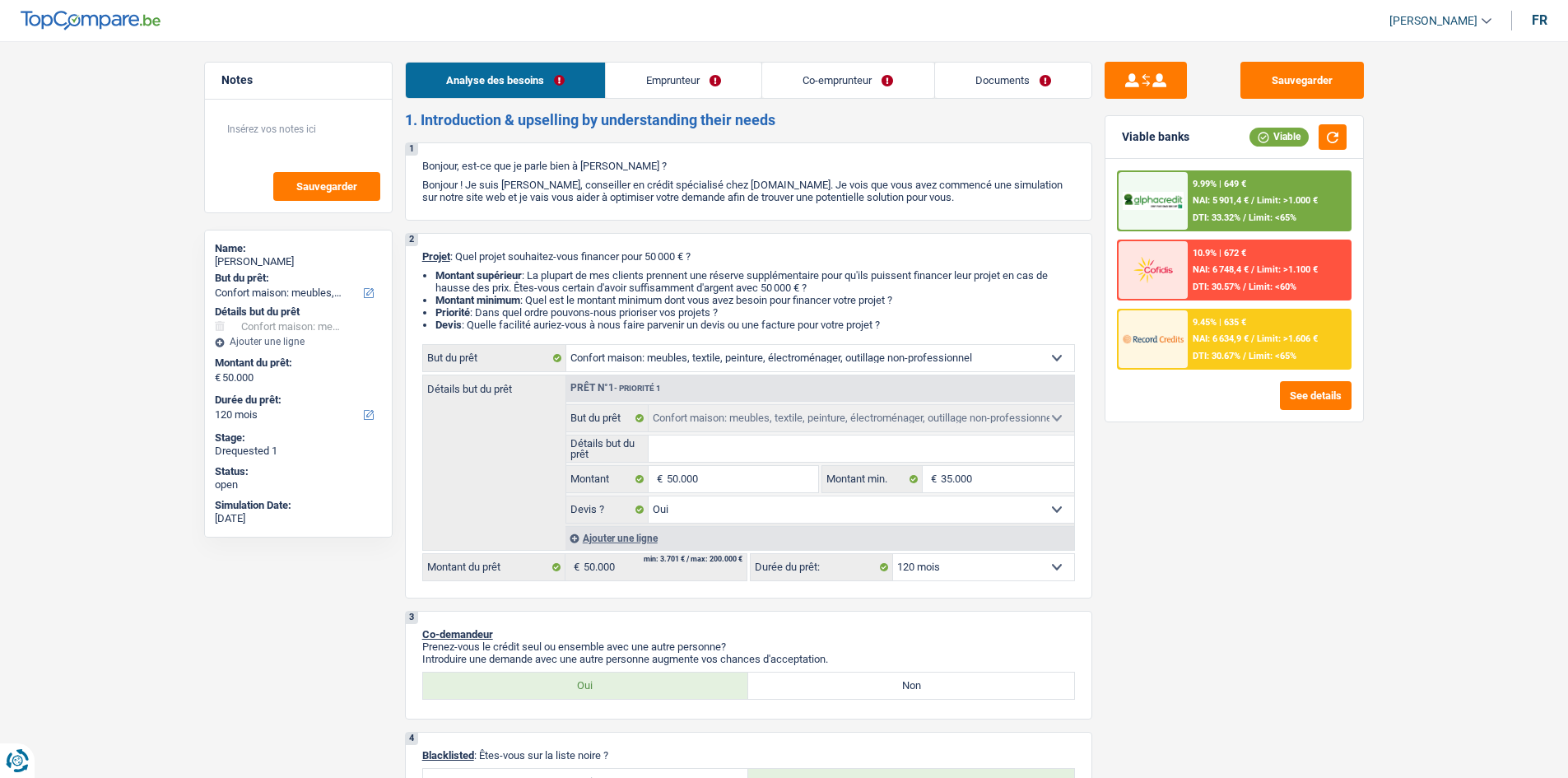
select select "household"
select select "120"
select select "household"
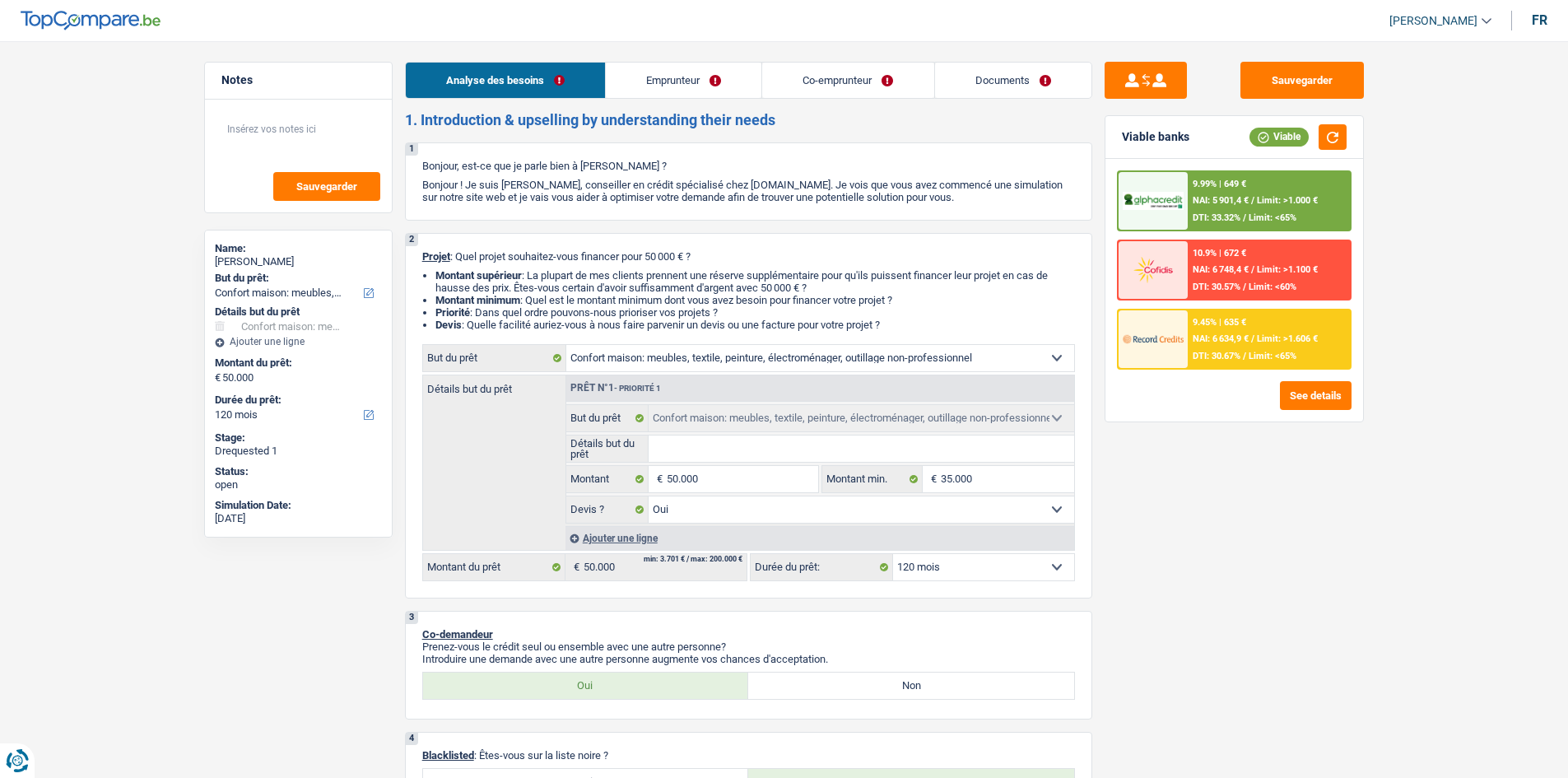
select select "yes"
select select "120"
select select "privateEmployee"
select select "familyAllowances"
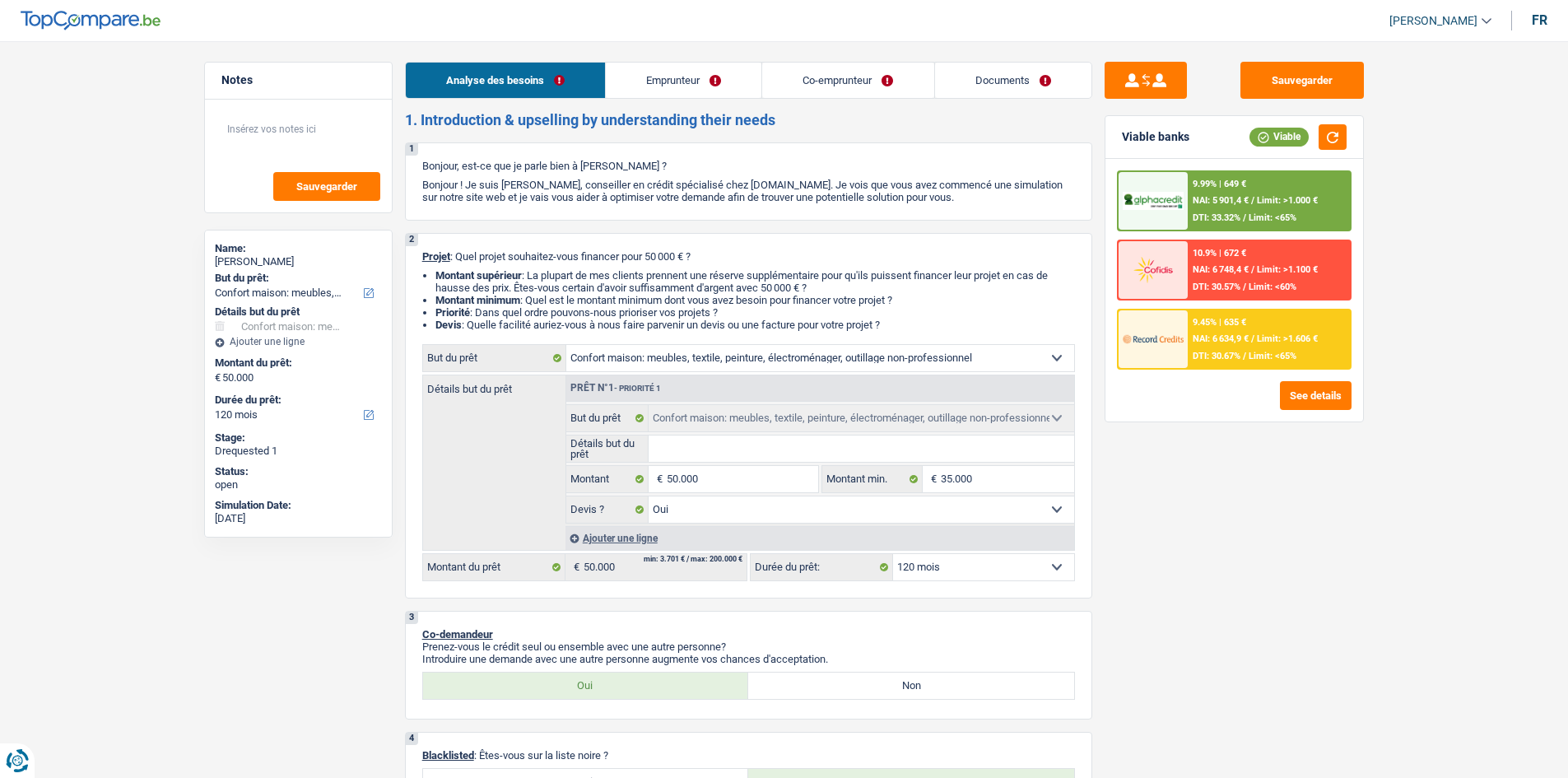
select select "netSalary"
select select "mealVouchers"
select select "netSalary"
select select "mealVouchers"
select select "ownerWithMortgage"
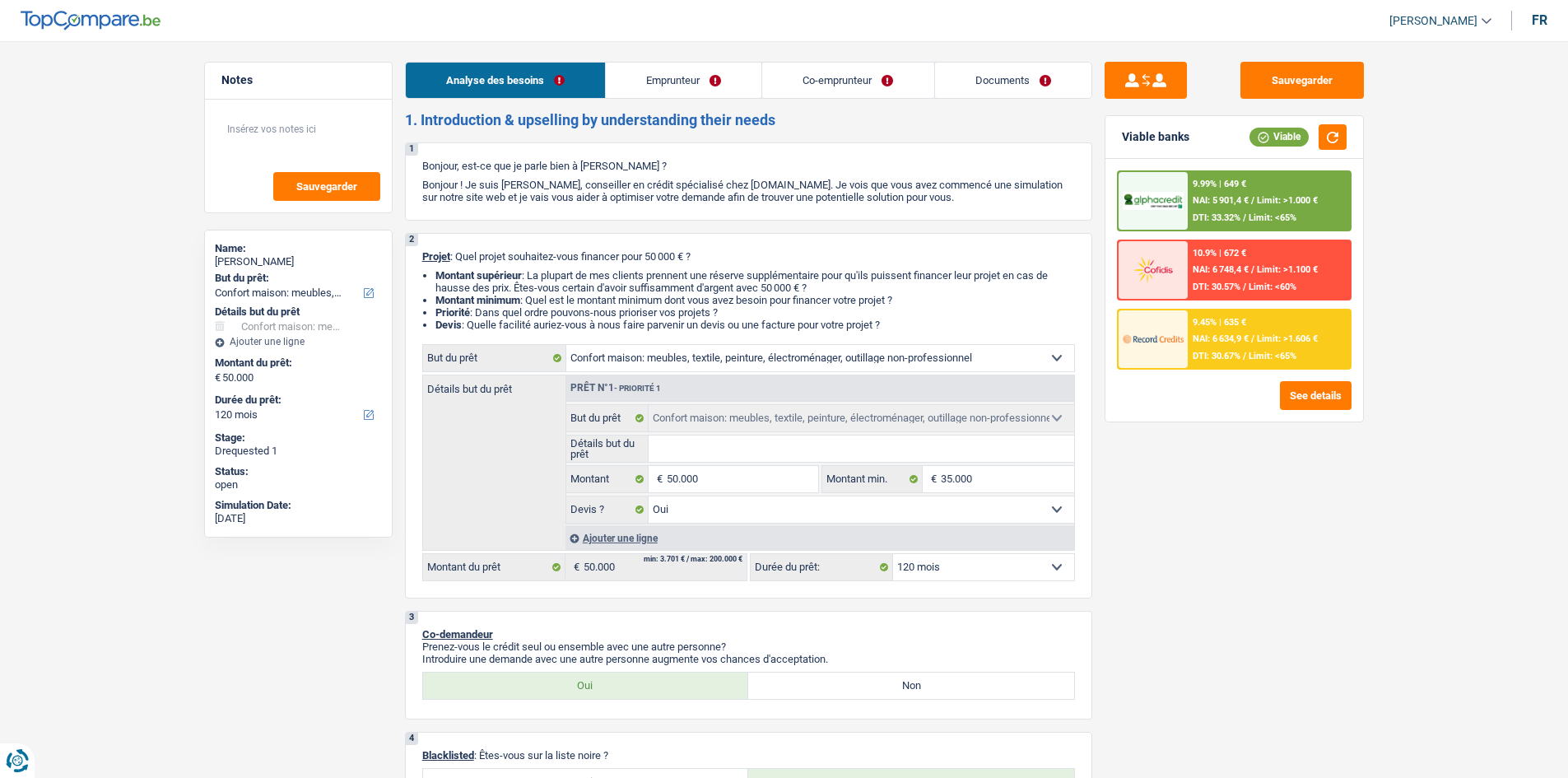
select select "mortgage"
select select "300"
select select "household"
select select "yes"
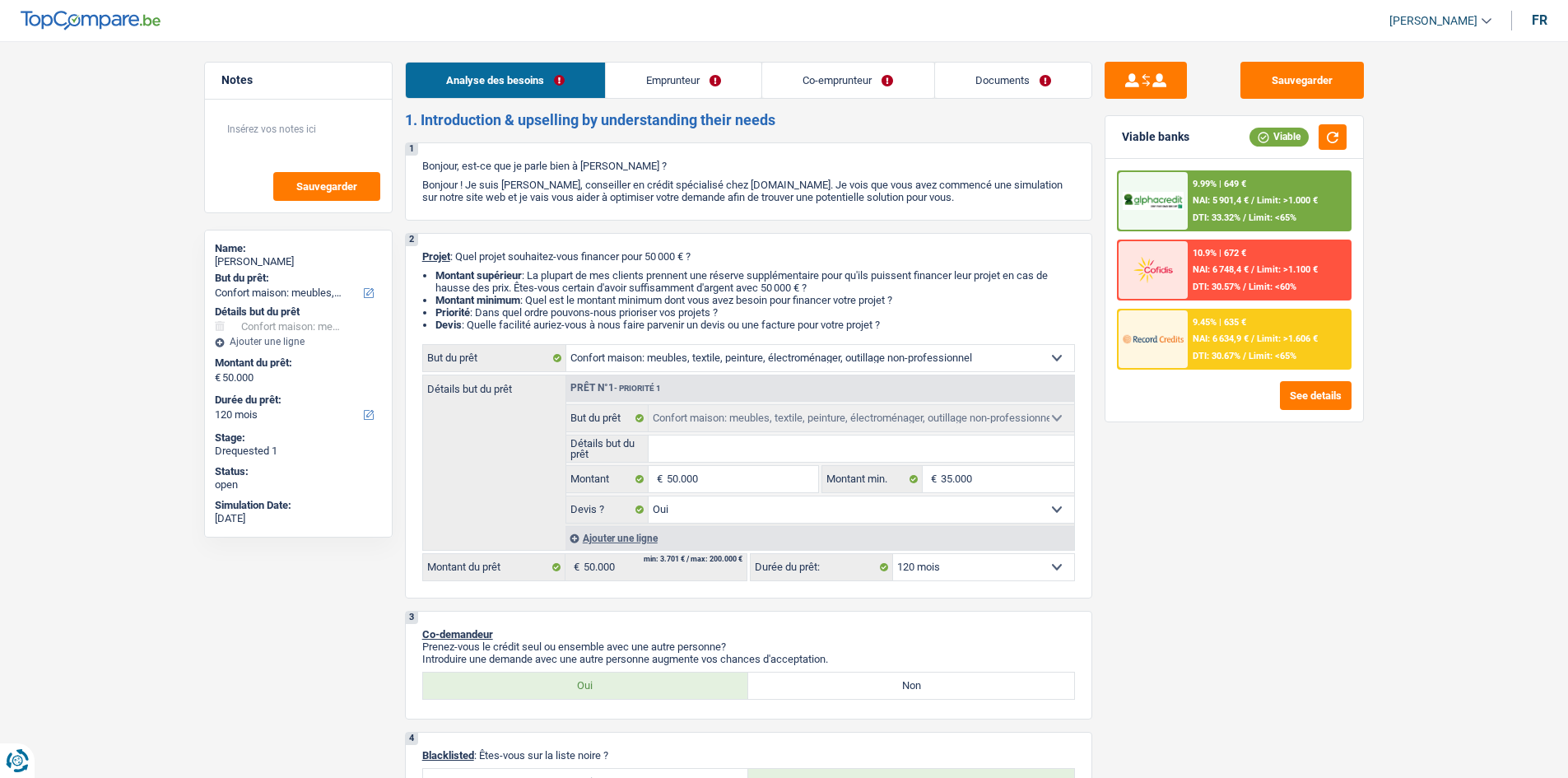
select select "120"
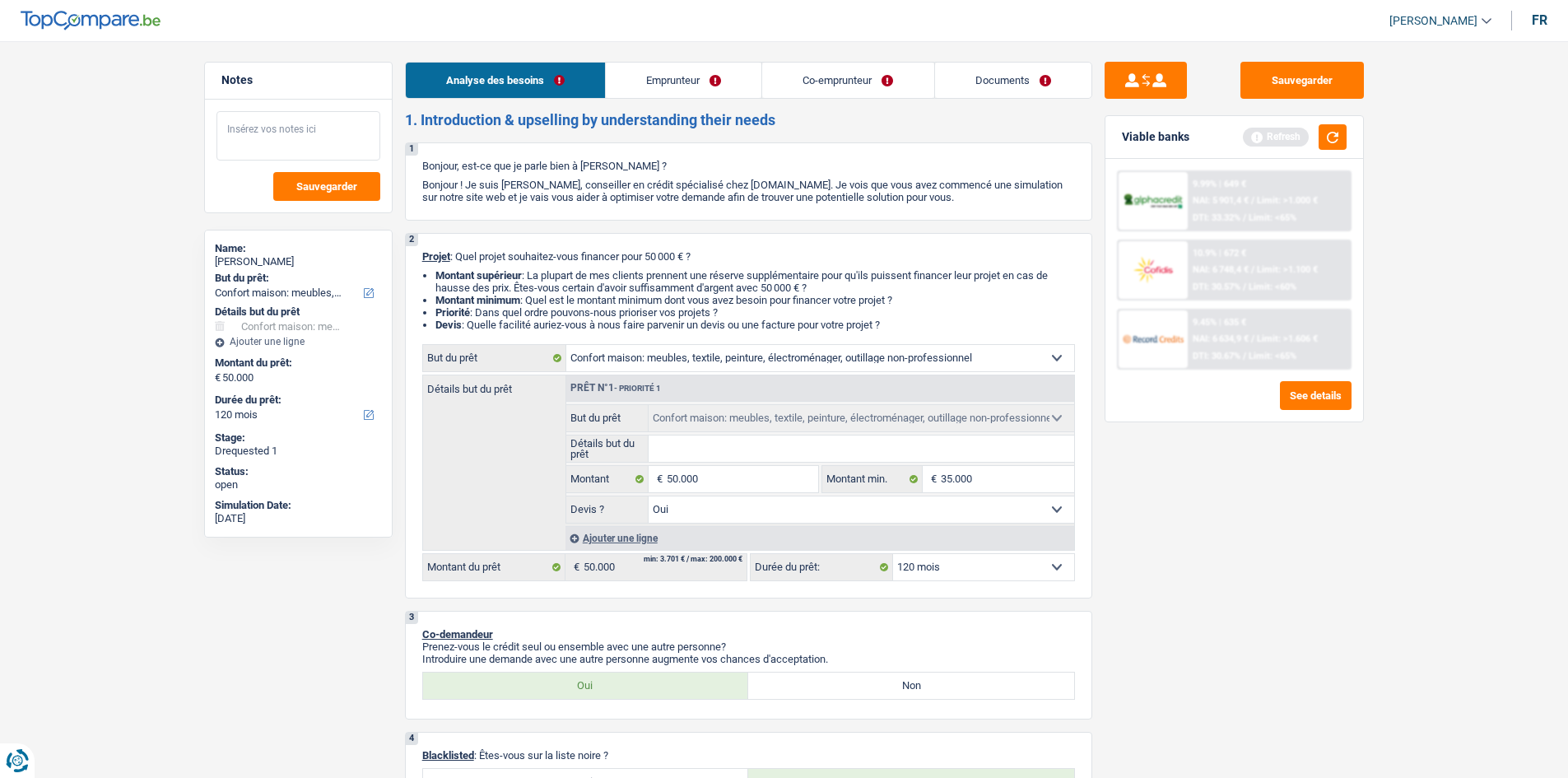
click at [236, 132] on textarea at bounding box center [298, 136] width 164 height 49
type textarea "achat immo etrangé"
click at [713, 448] on input "Détails but du prêt" at bounding box center [861, 448] width 426 height 26
click at [659, 441] on input "Détails but du prêt" at bounding box center [861, 448] width 426 height 26
type input "c"
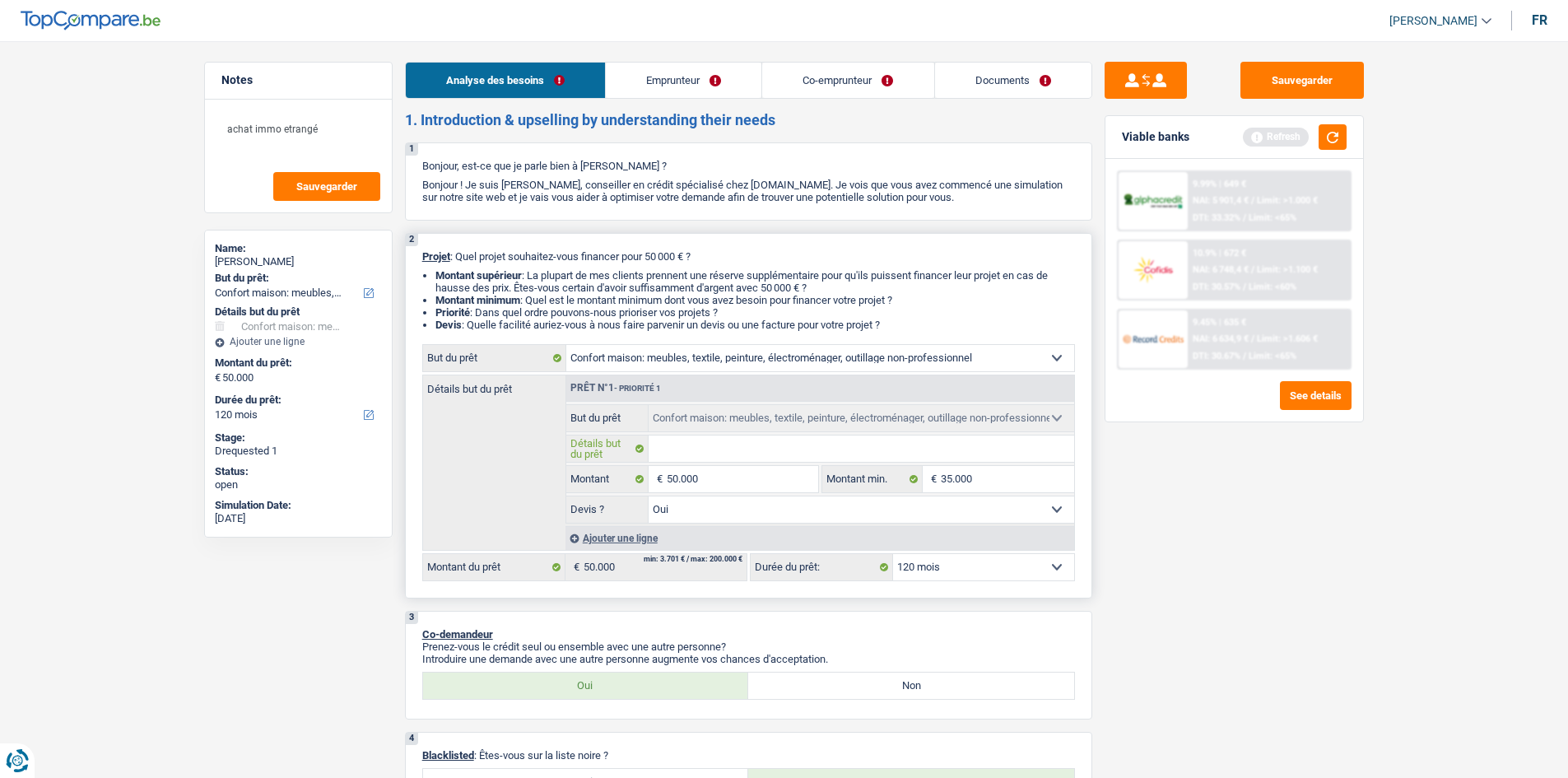
type input "c"
type input "a"
type input "am"
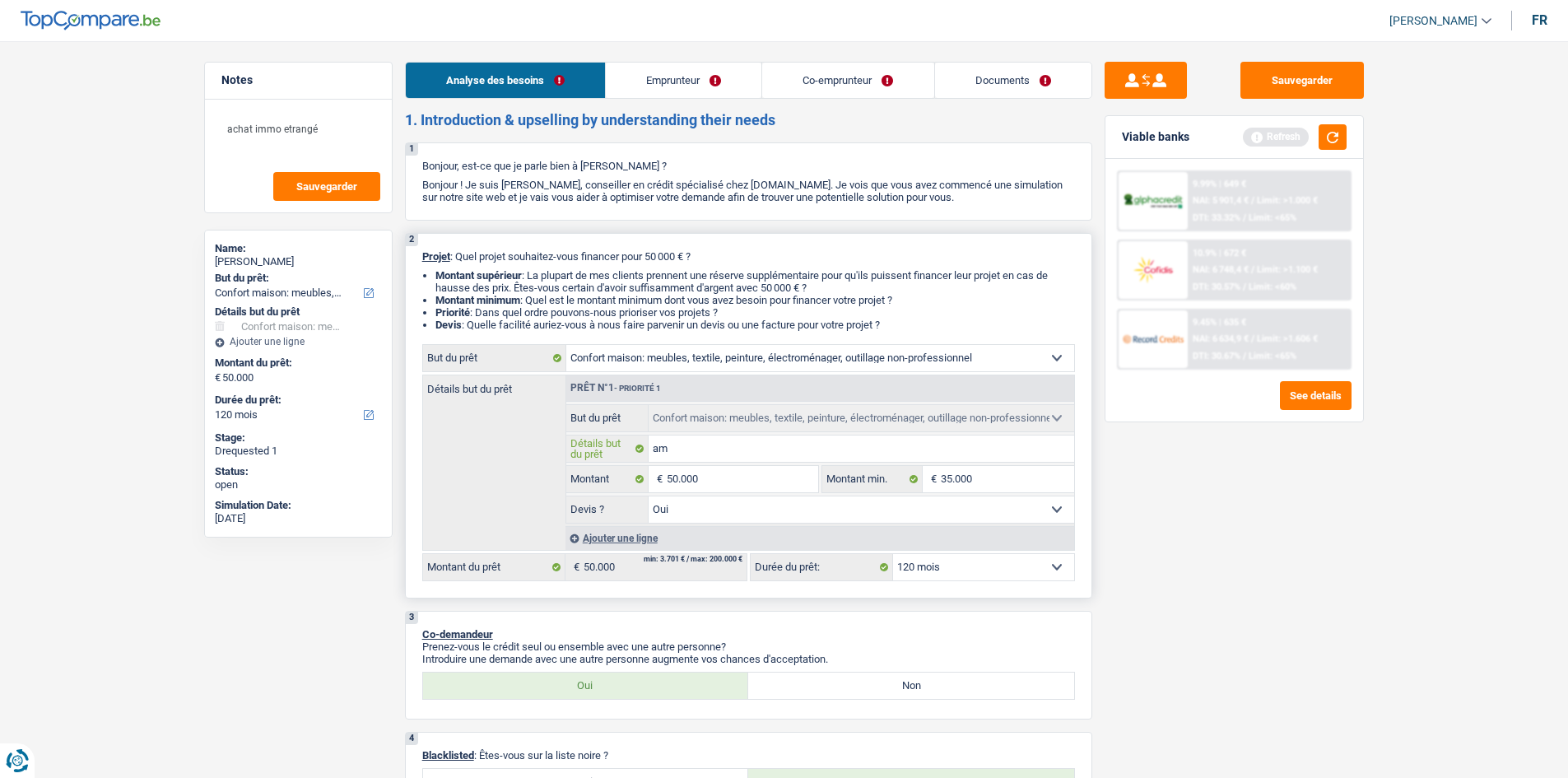
type input "ame"
type input "ameb"
type input "amebl"
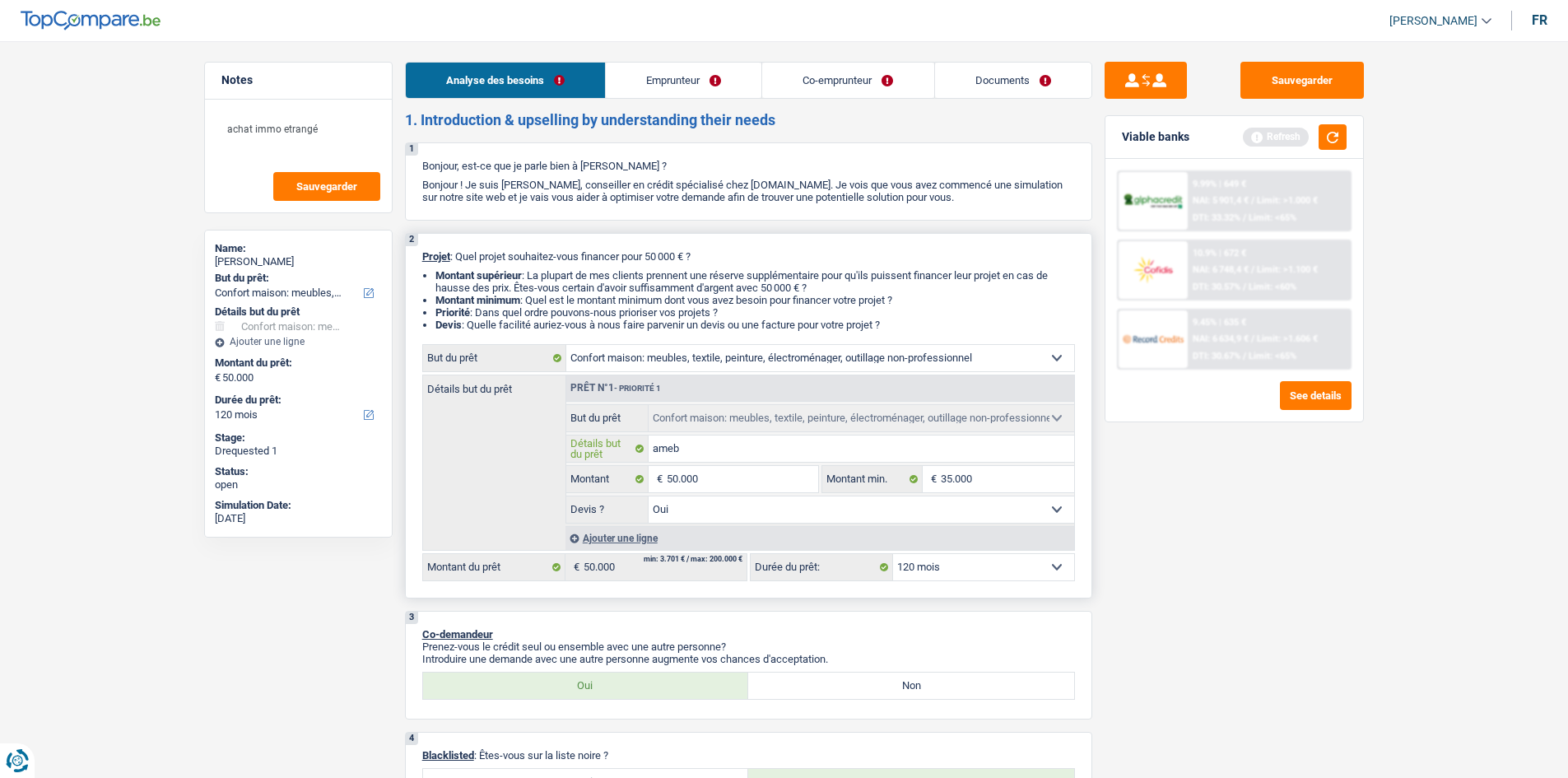
type input "amebl"
type input "ameble"
type input "ameblem"
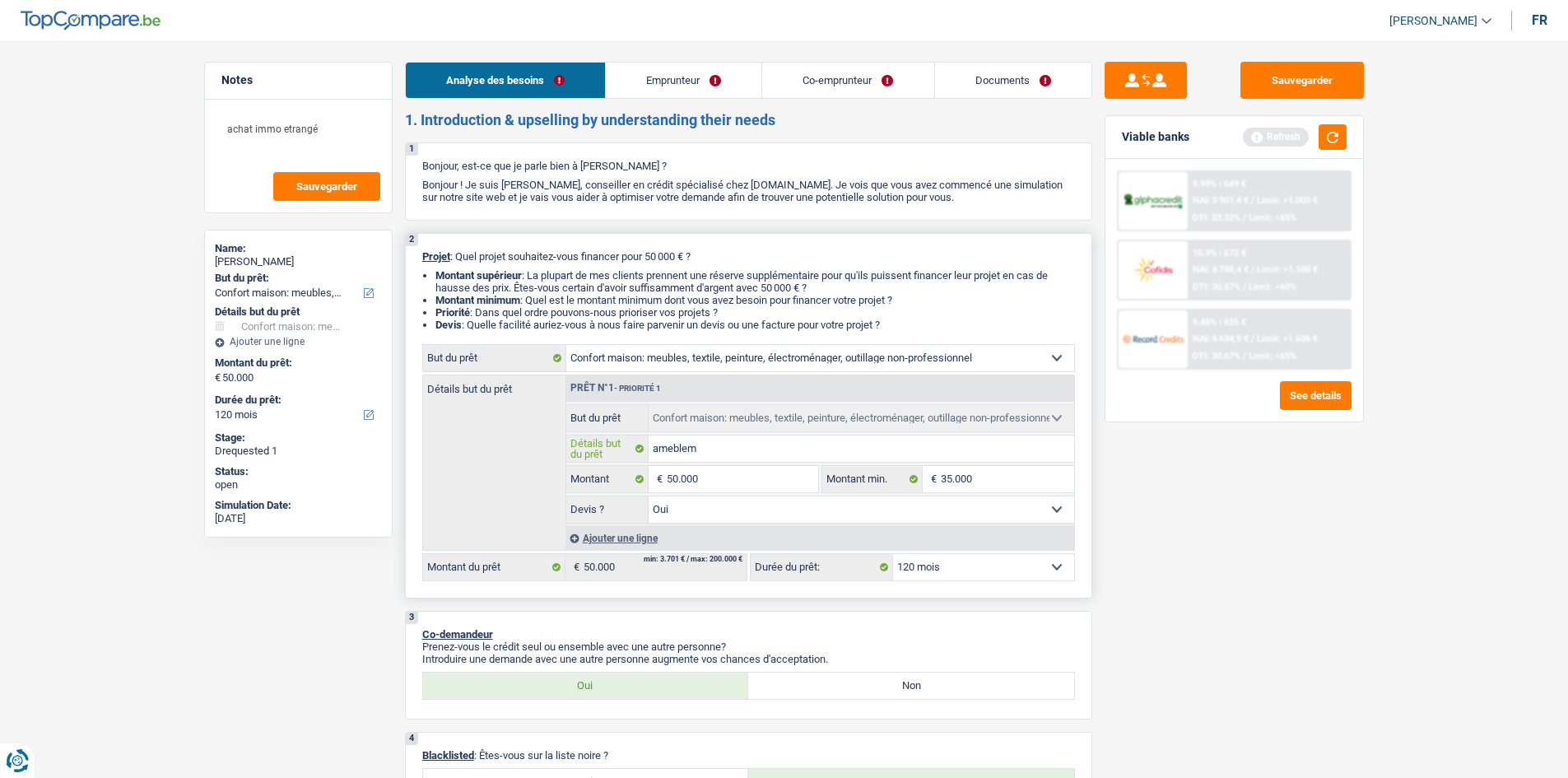
type input "amebleme"
type input "ameblemen"
type input "ameblement"
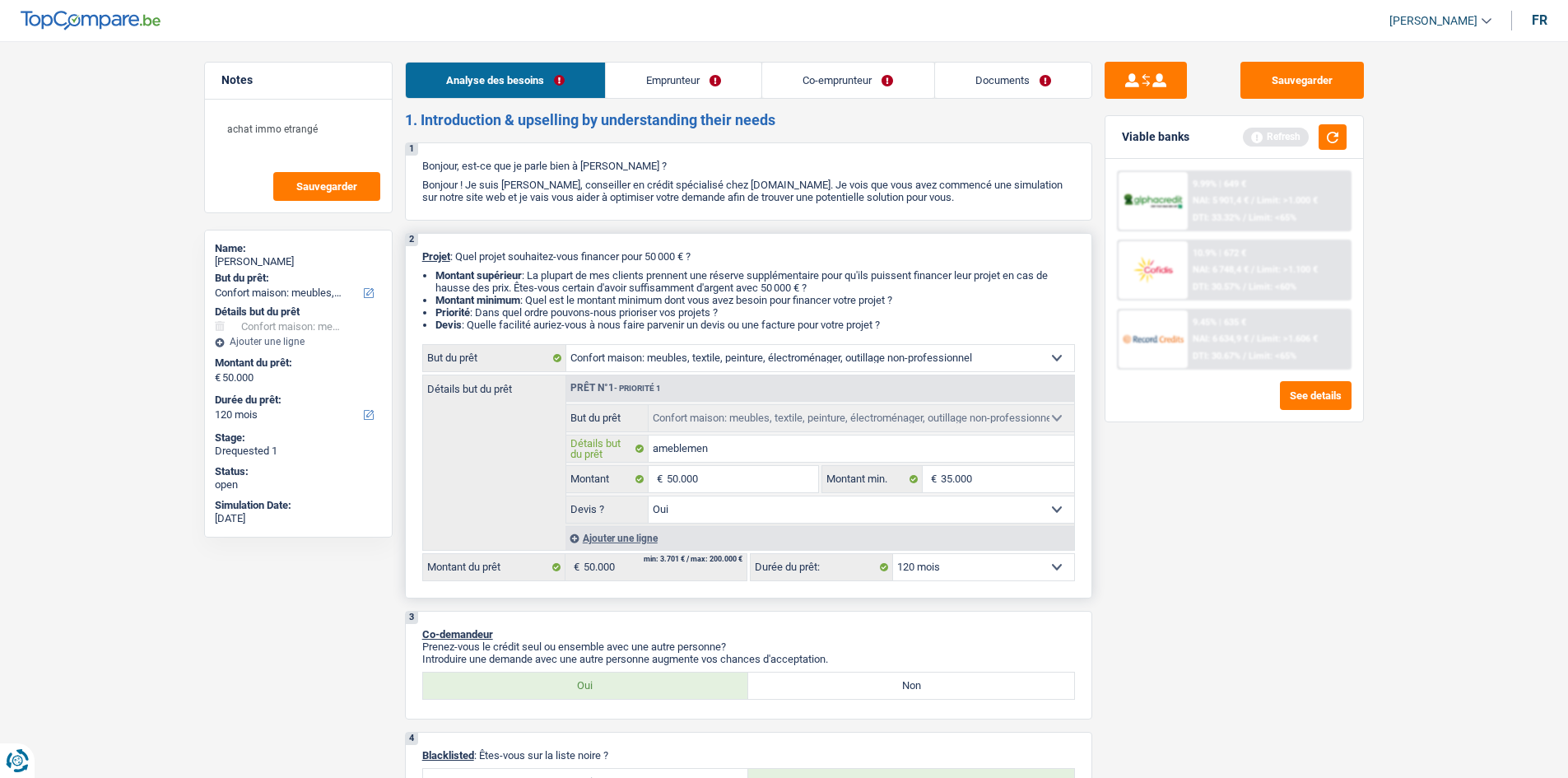
type input "ameblement"
click at [554, 496] on div "Détails but du prêt Prêt n°1 - Priorité 1 Confort maison: meubles, textile, pei…" at bounding box center [748, 462] width 653 height 176
click at [649, 419] on label "But du prêt" at bounding box center [608, 418] width 83 height 26
click at [672, 450] on input "ameblement" at bounding box center [861, 448] width 426 height 26
click at [685, 447] on input "ameblement" at bounding box center [861, 448] width 426 height 26
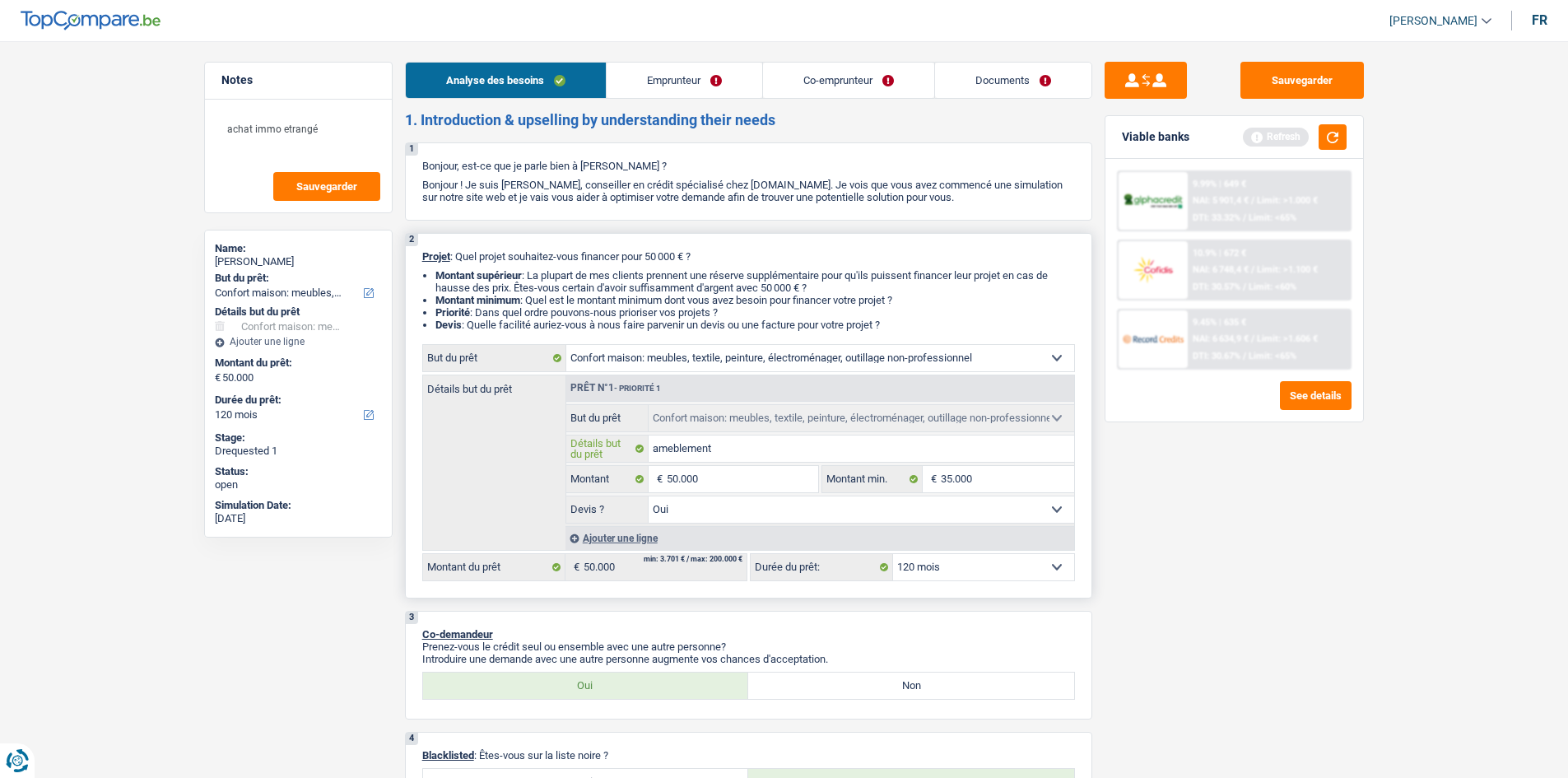
click at [685, 447] on input "ameblement" at bounding box center [861, 448] width 426 height 26
click at [672, 444] on input "ameblement" at bounding box center [861, 448] width 426 height 26
type input "ameublement"
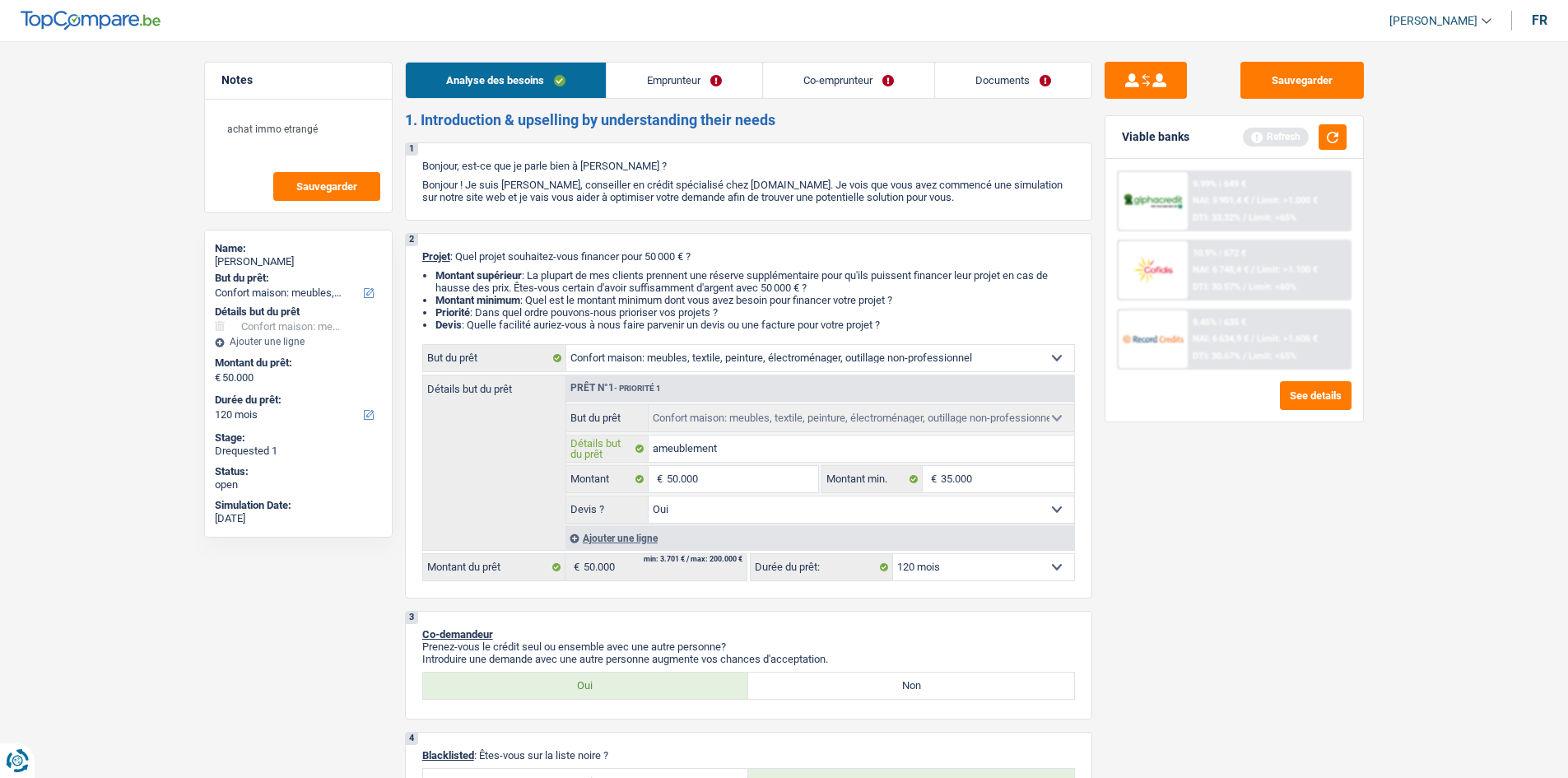
type input "ameublement"
click at [1158, 602] on div "Sauvegarder Viable banks Refresh 9.99% | 649 € NAI: 5 901,4 € / Limit: >1.000 €…" at bounding box center [1234, 404] width 284 height 685
click at [708, 509] on select "Oui Non Non répondu Sélectionner une option" at bounding box center [861, 509] width 426 height 26
click at [691, 512] on select "Oui Non Non répondu Sélectionner une option" at bounding box center [861, 509] width 426 height 26
click at [1286, 76] on button "Sauvegarder" at bounding box center [1302, 81] width 123 height 37
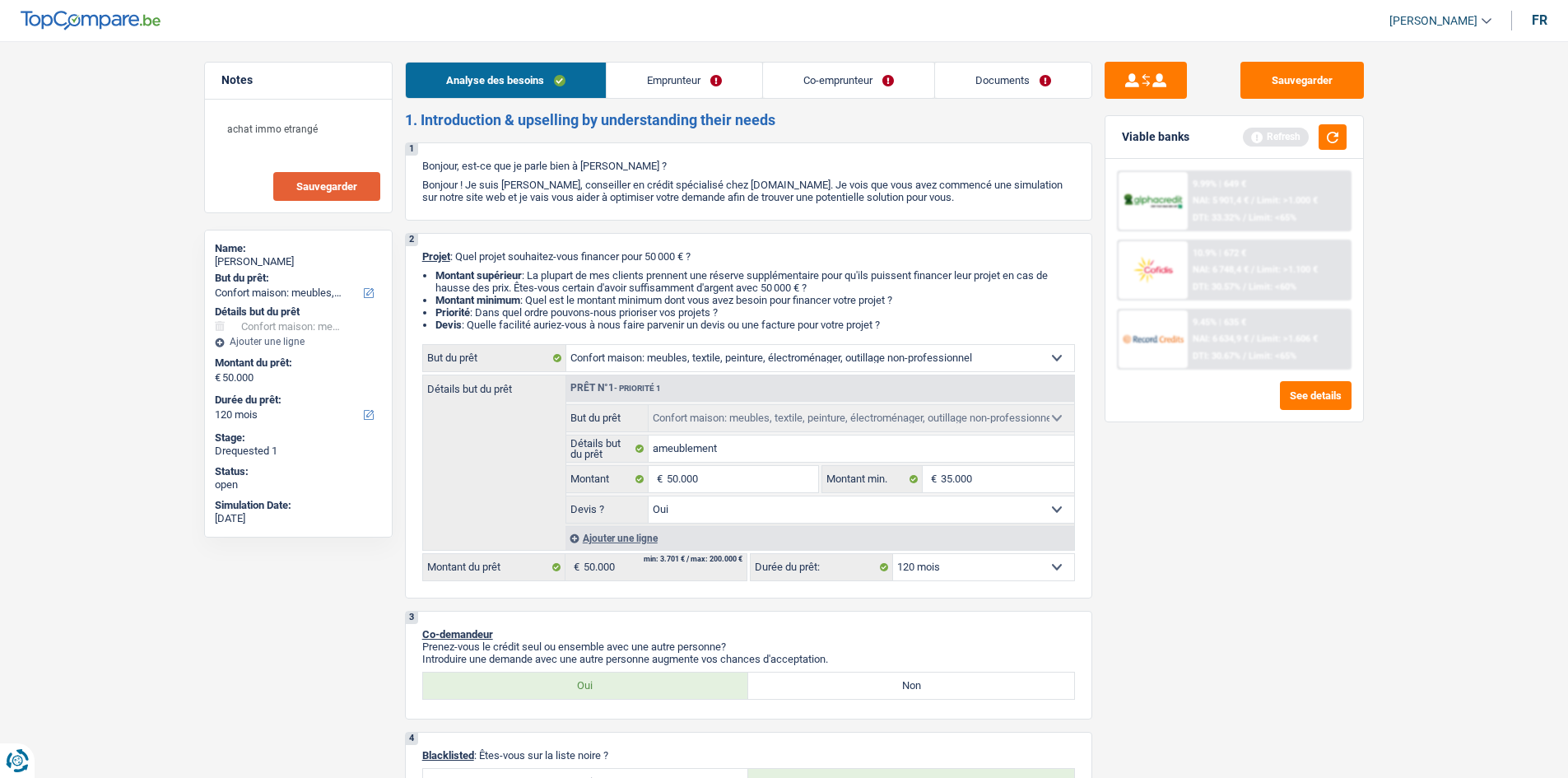
click at [307, 189] on span "Sauvegarder" at bounding box center [327, 186] width 61 height 11
click at [1292, 63] on button "Sauvegarder" at bounding box center [1302, 81] width 123 height 37
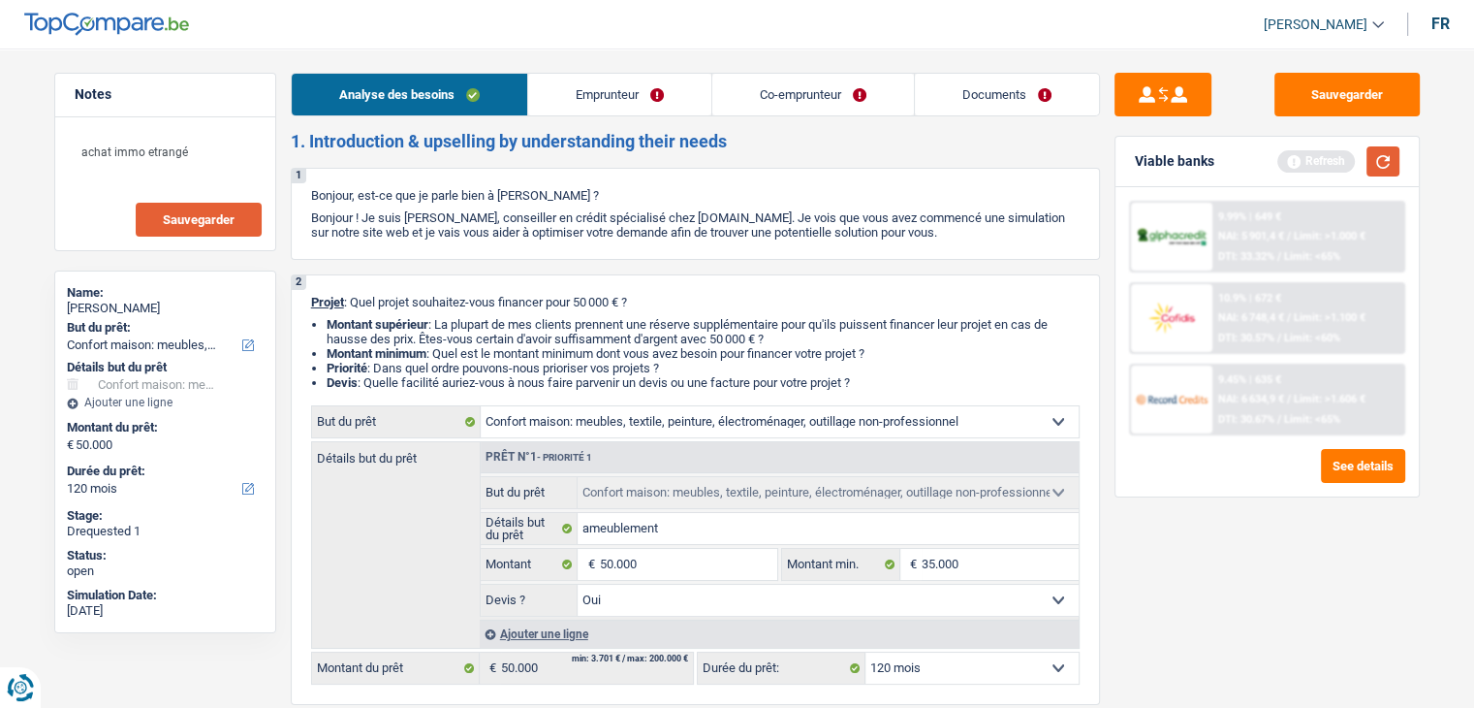
click at [1369, 152] on button "button" at bounding box center [1383, 161] width 33 height 30
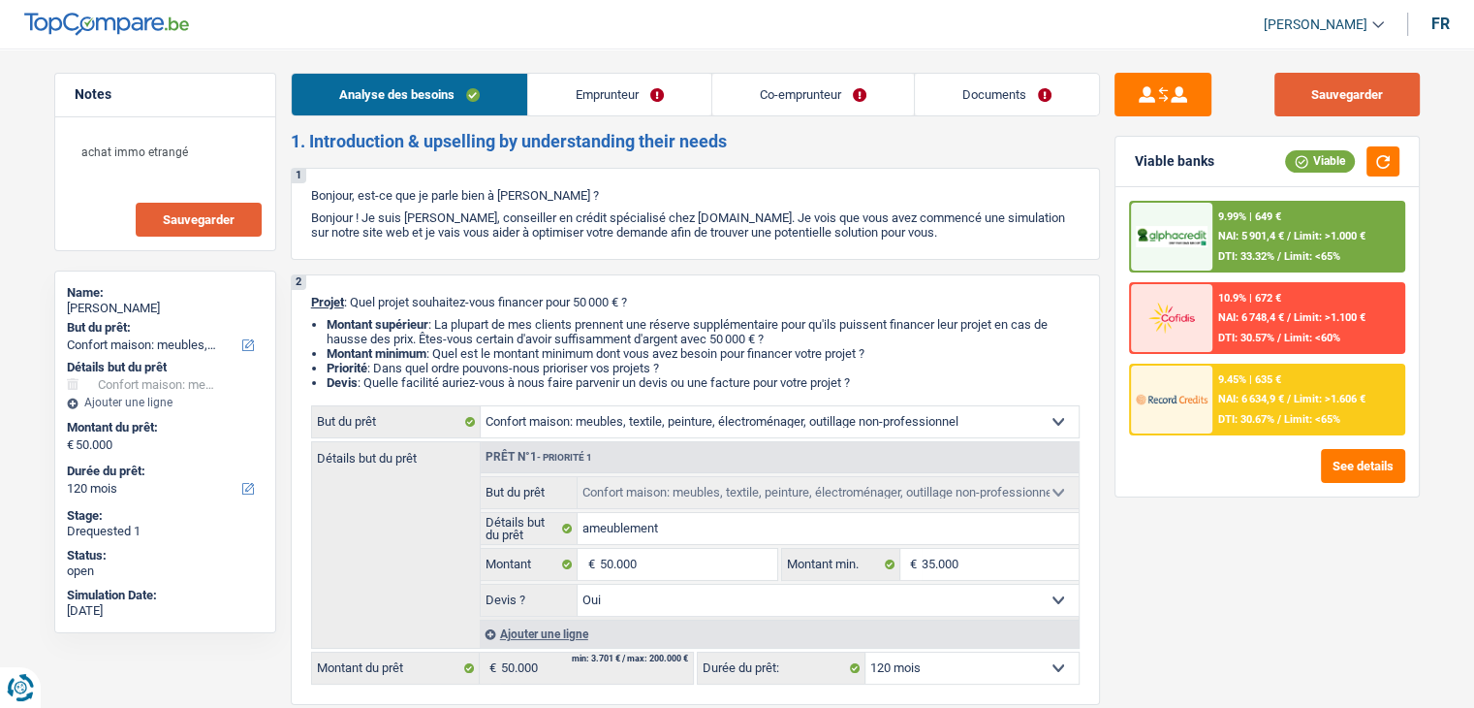
click at [1326, 92] on button "Sauvegarder" at bounding box center [1347, 95] width 145 height 44
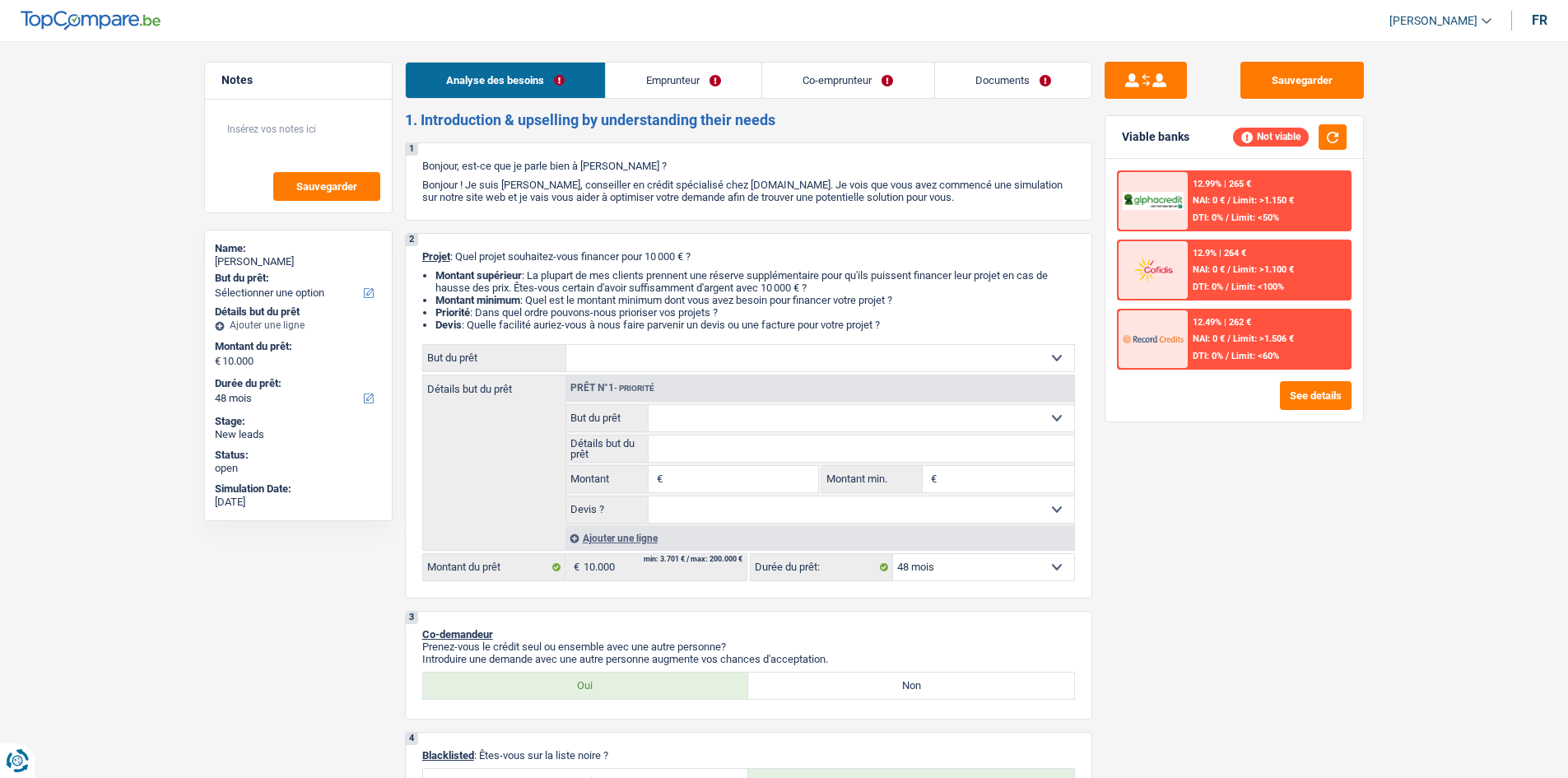
select select "48"
select select "worker"
select select "netSalary"
select select "mortgage"
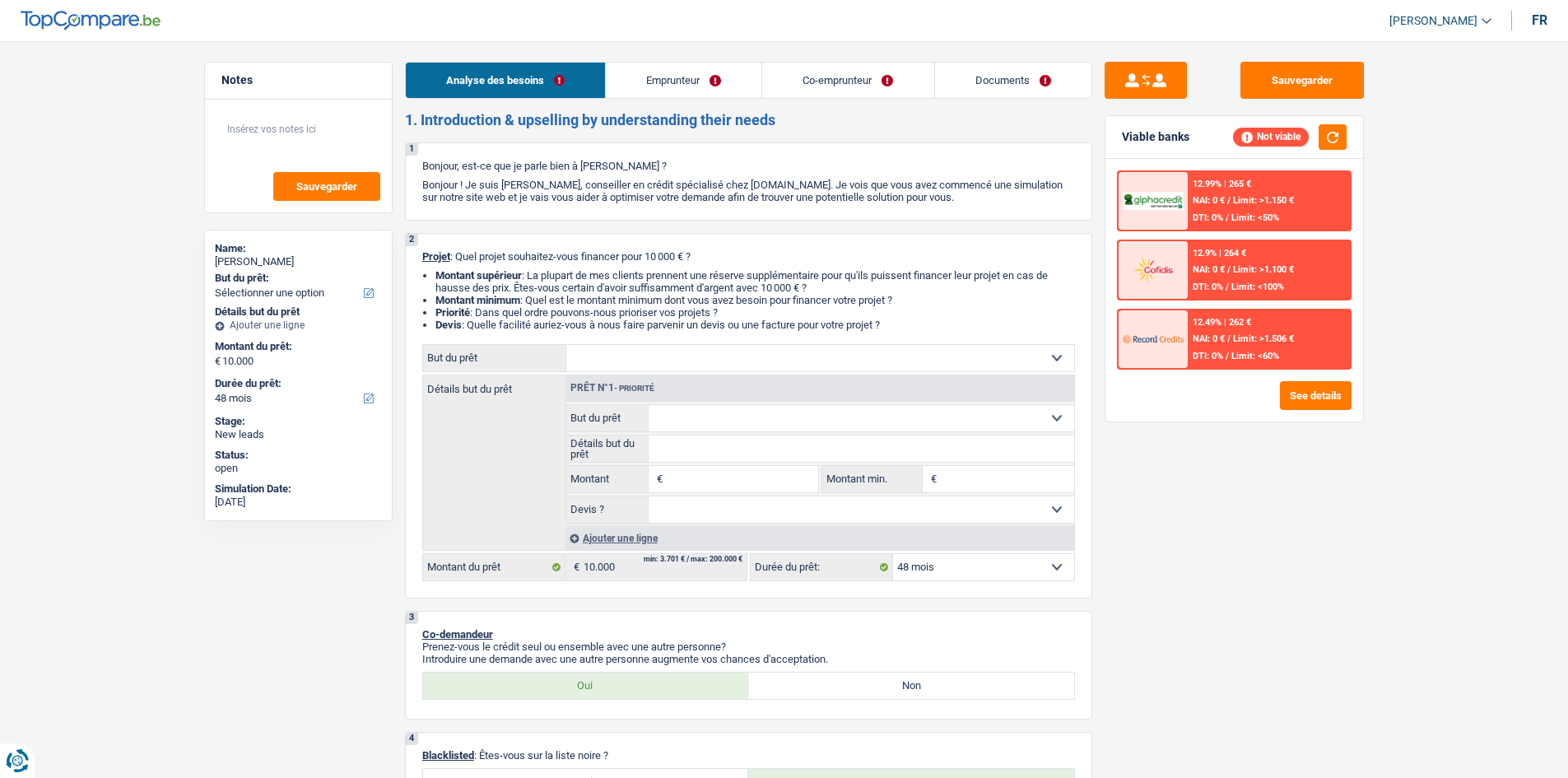
select select "360"
select select "48"
click at [714, 415] on select "Confort maison: meubles, textile, peinture, électroménager, outillage non-profe…" at bounding box center [861, 418] width 426 height 26
select select "houseOrGarden"
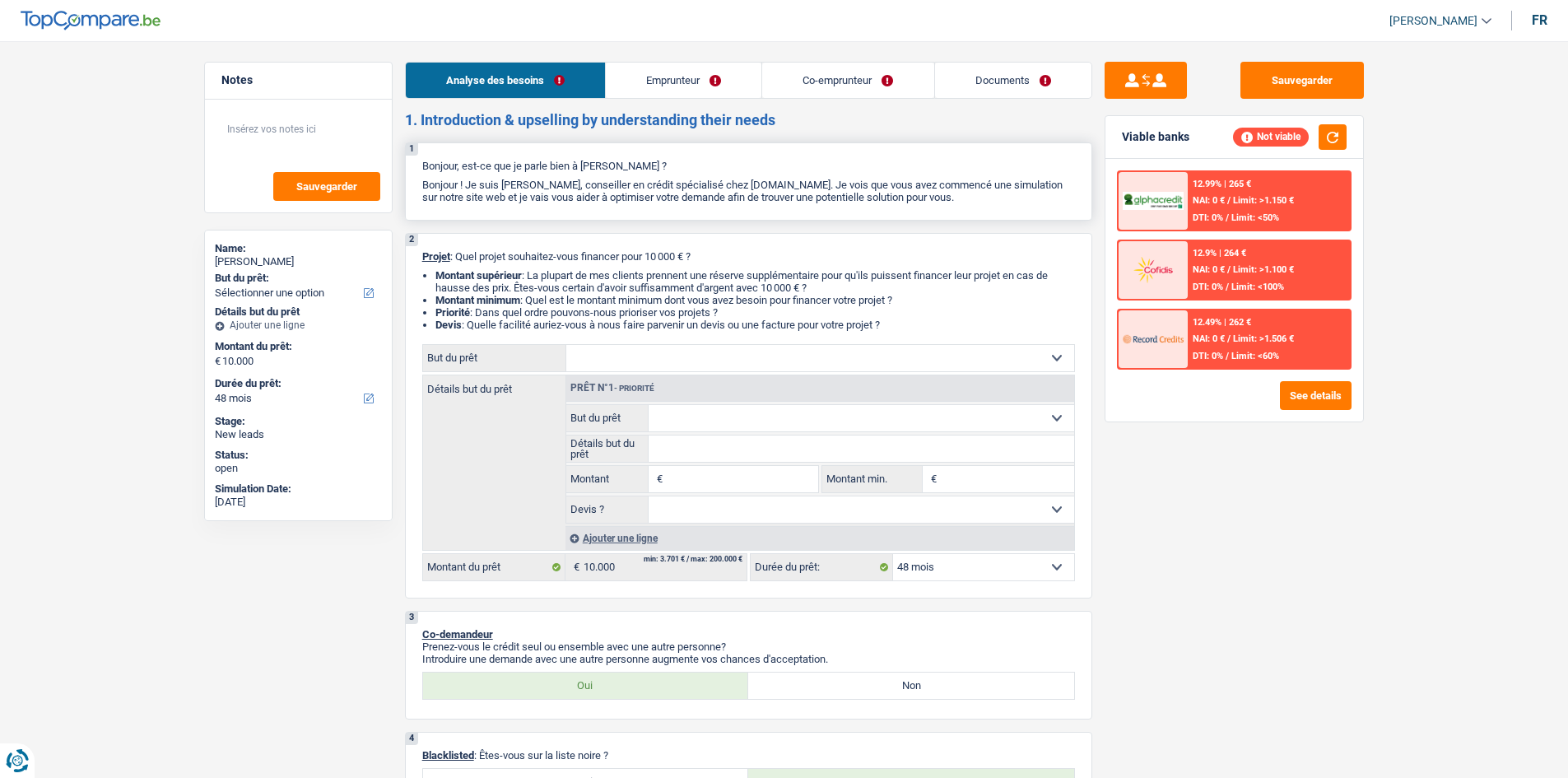
type input "0"
select select
select select "houseOrGarden"
select select
select select "houseOrGarden"
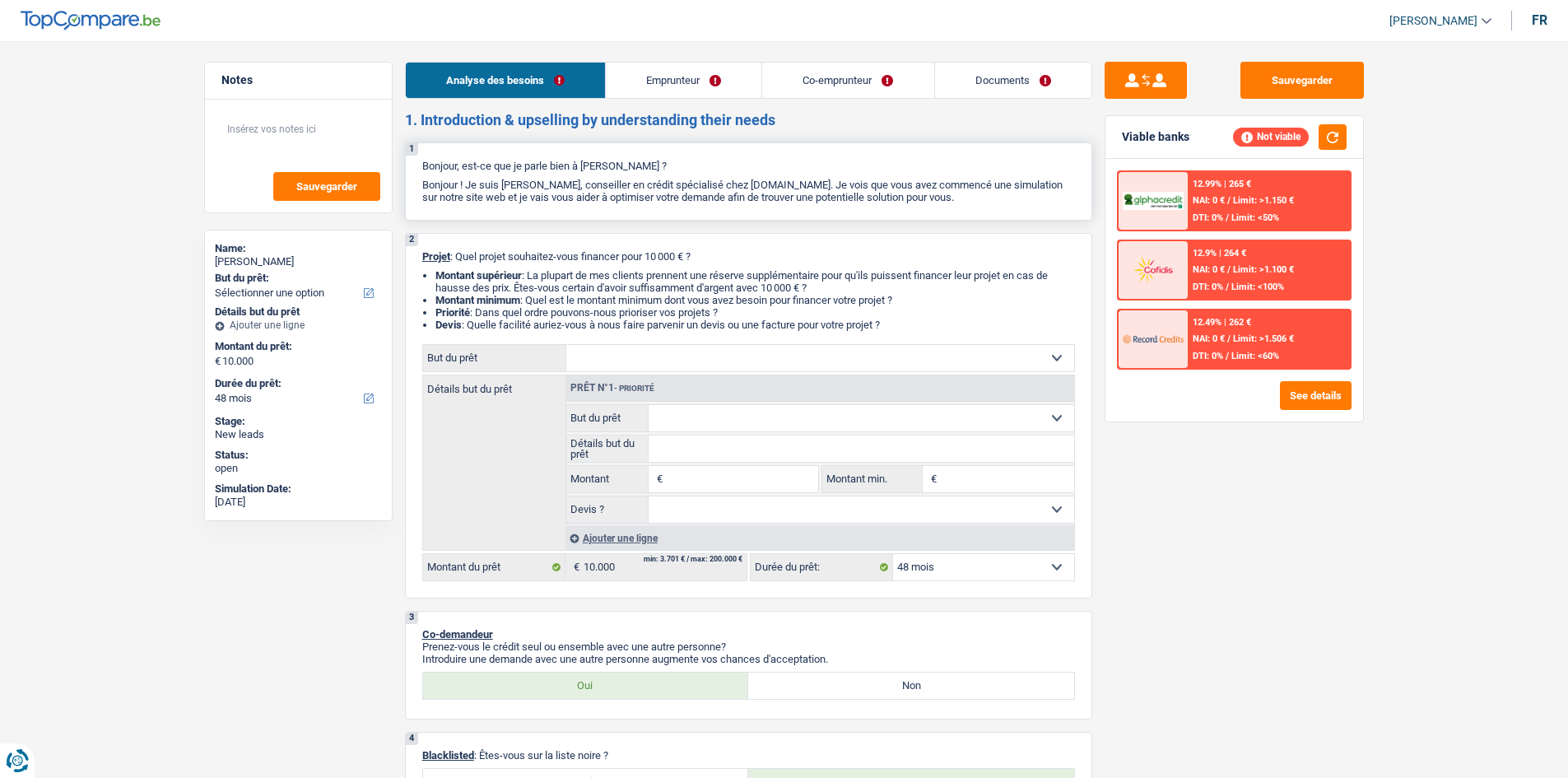
select select "houseOrGarden"
select select
select select "houseOrGarden"
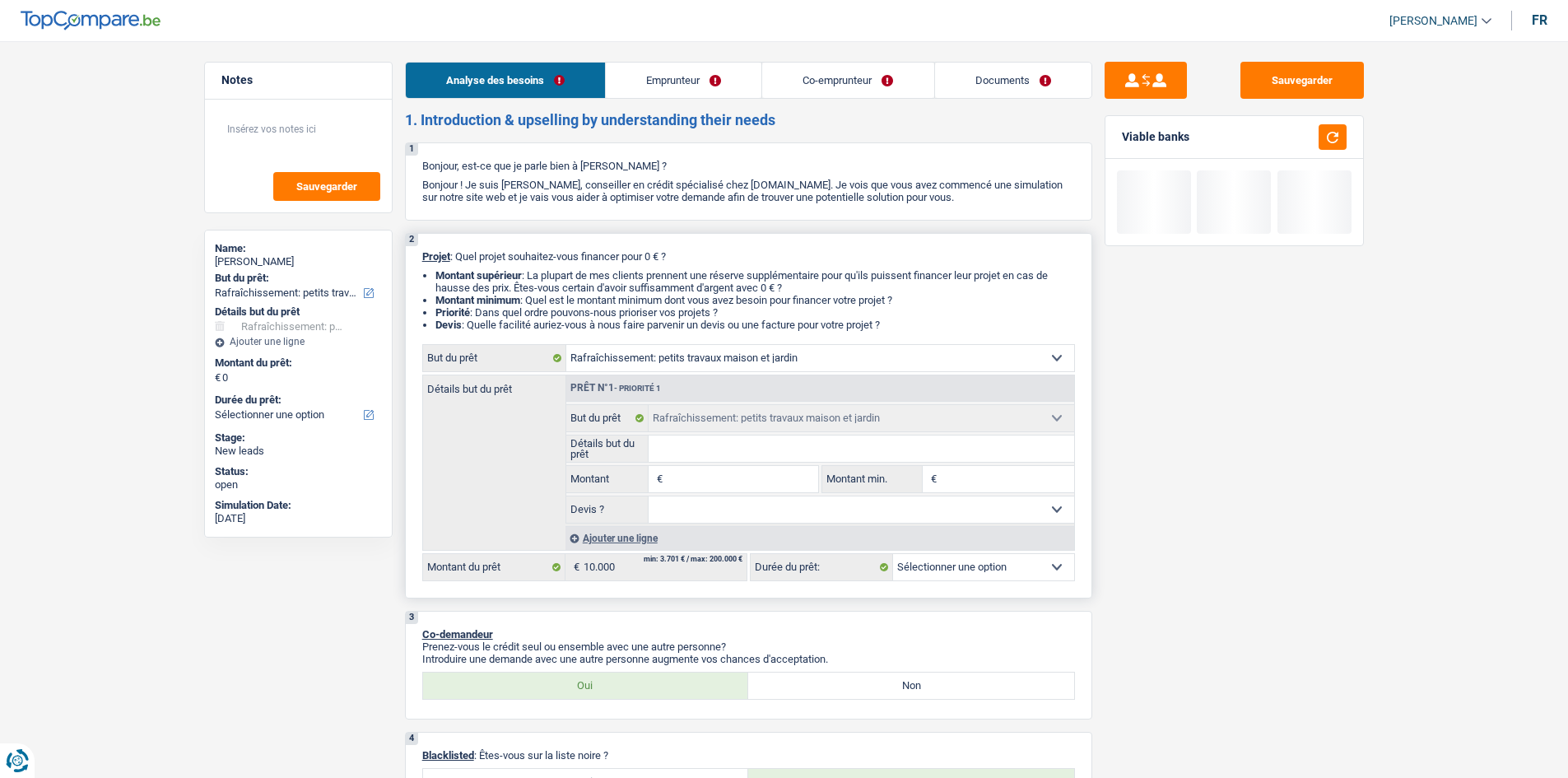
click at [682, 447] on input "Détails but du prêt" at bounding box center [861, 448] width 426 height 26
type input "p"
type input "pe"
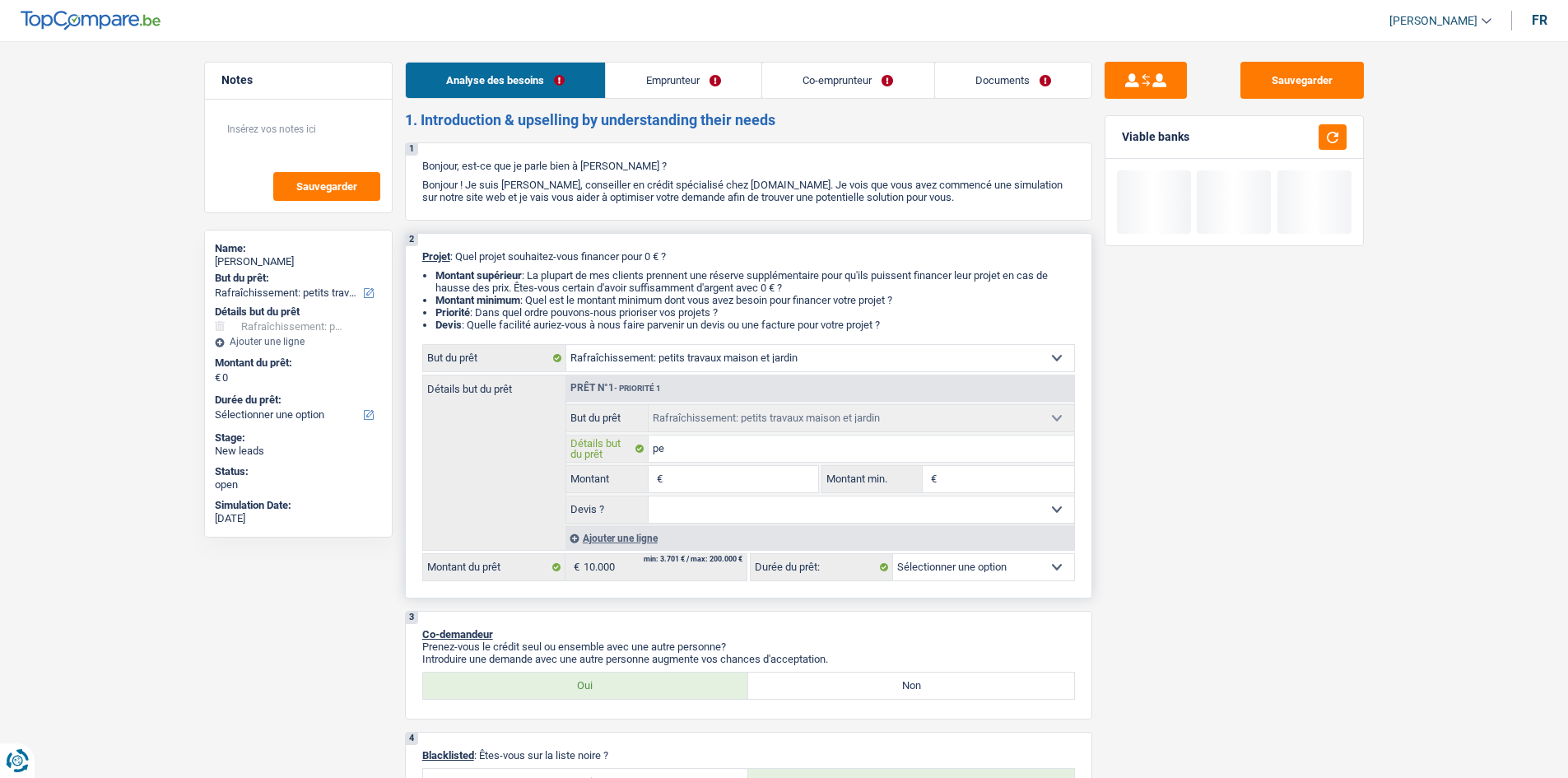
type input "pet"
type input "peti"
type input "petit"
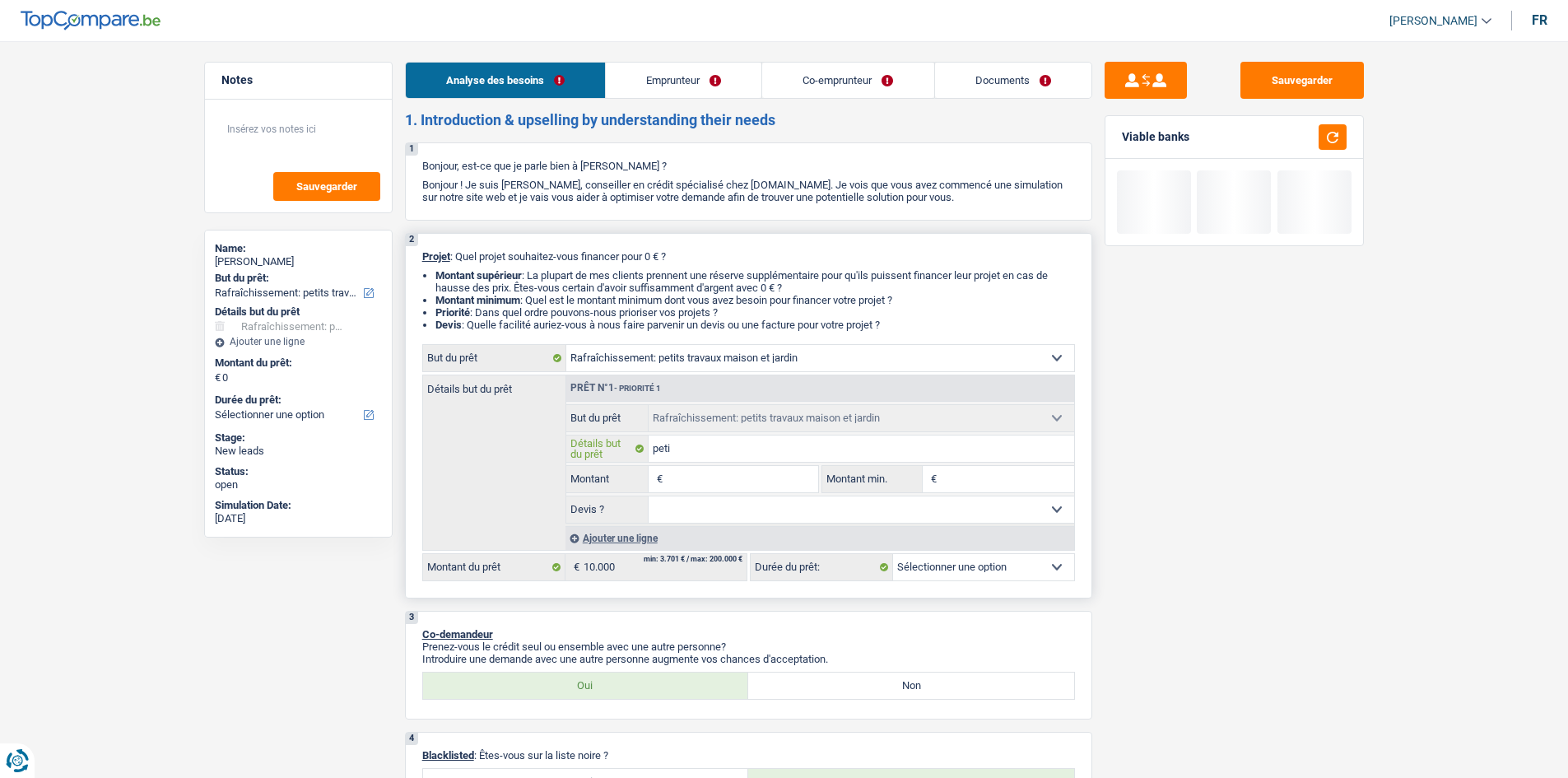
type input "petit"
type input "petit t"
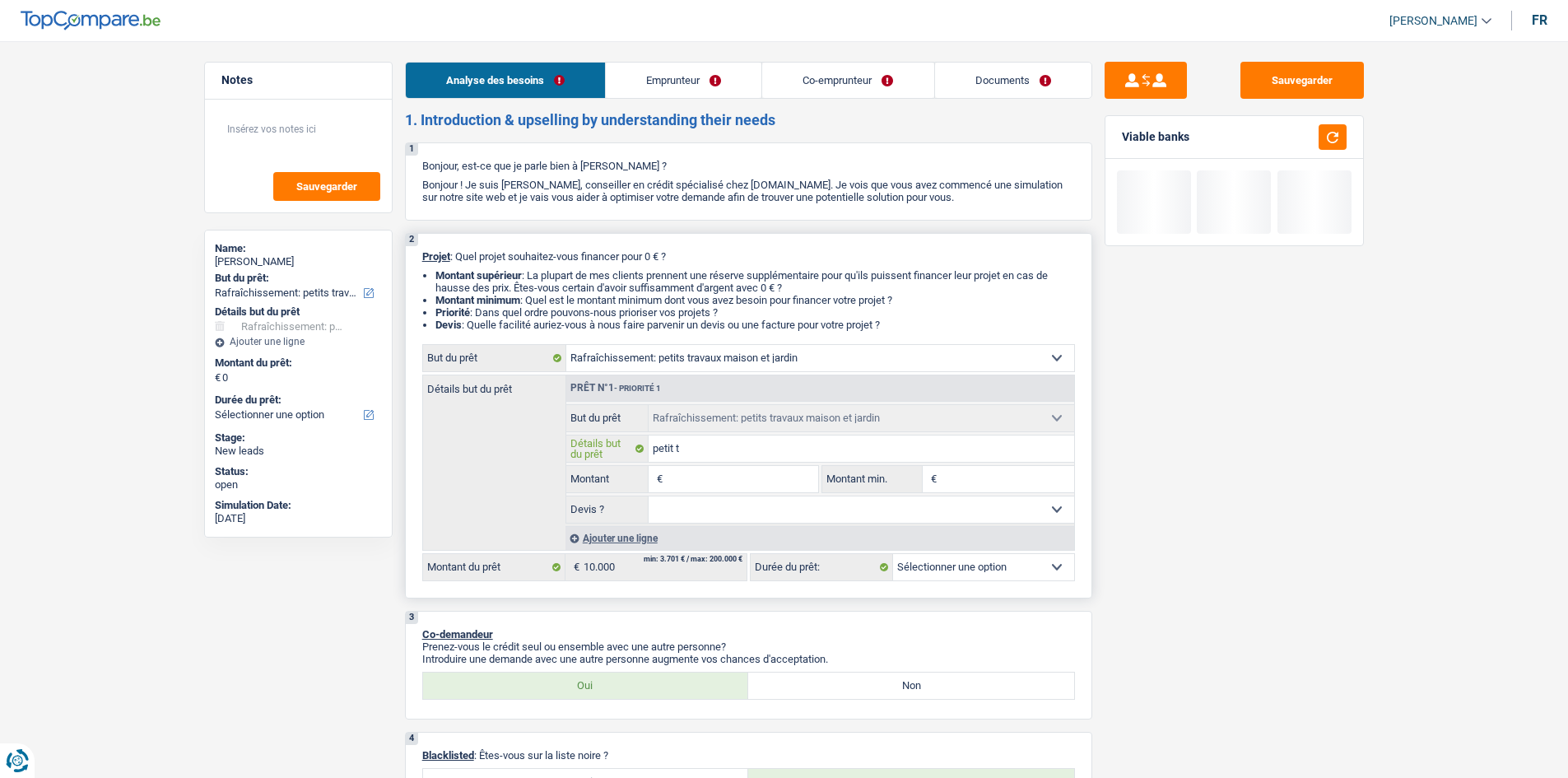
type input "petit tr"
type input "petit tra"
type input "petit trav"
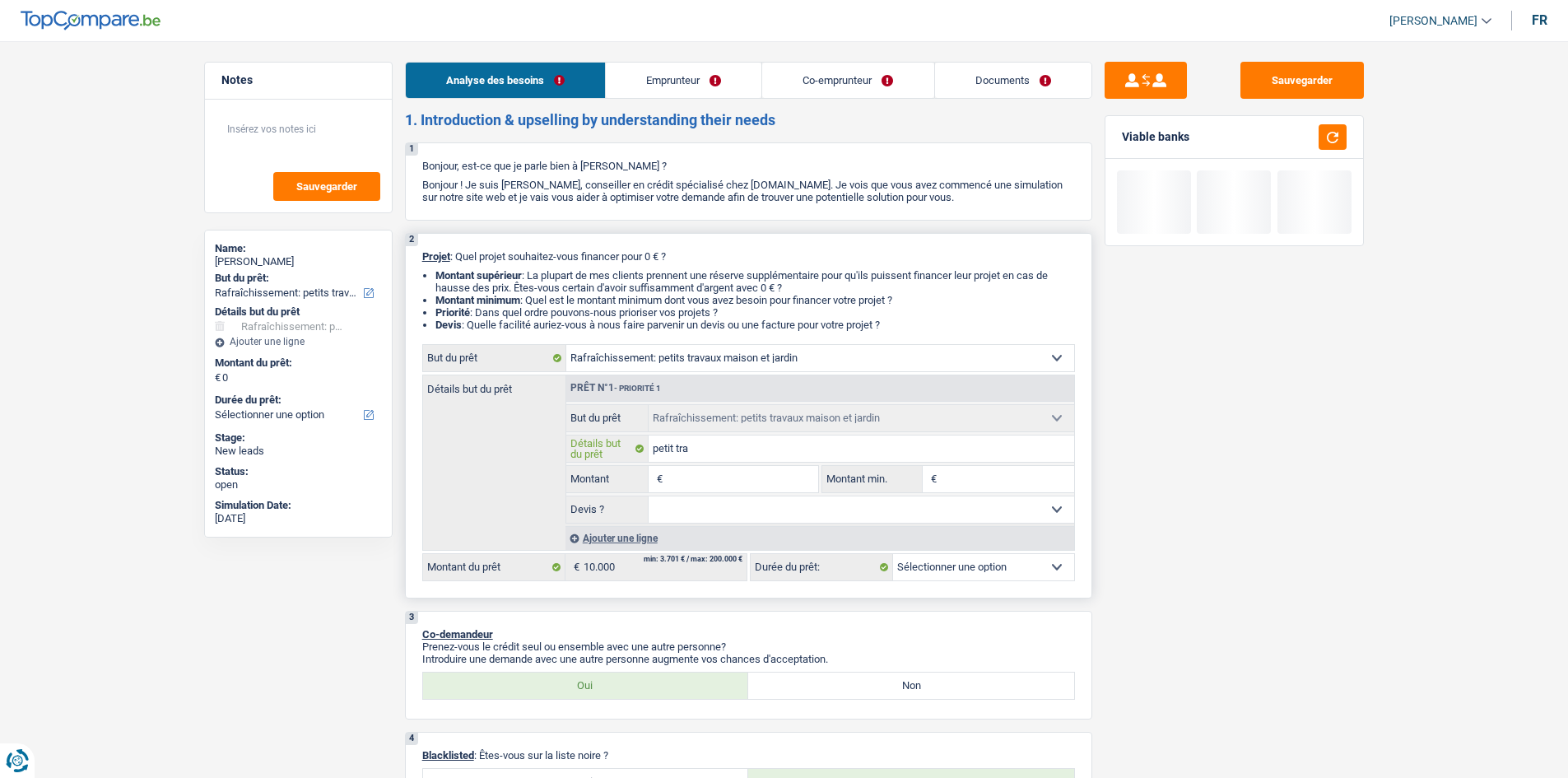
type input "petit trav"
type input "petit trave"
type input "petit travea"
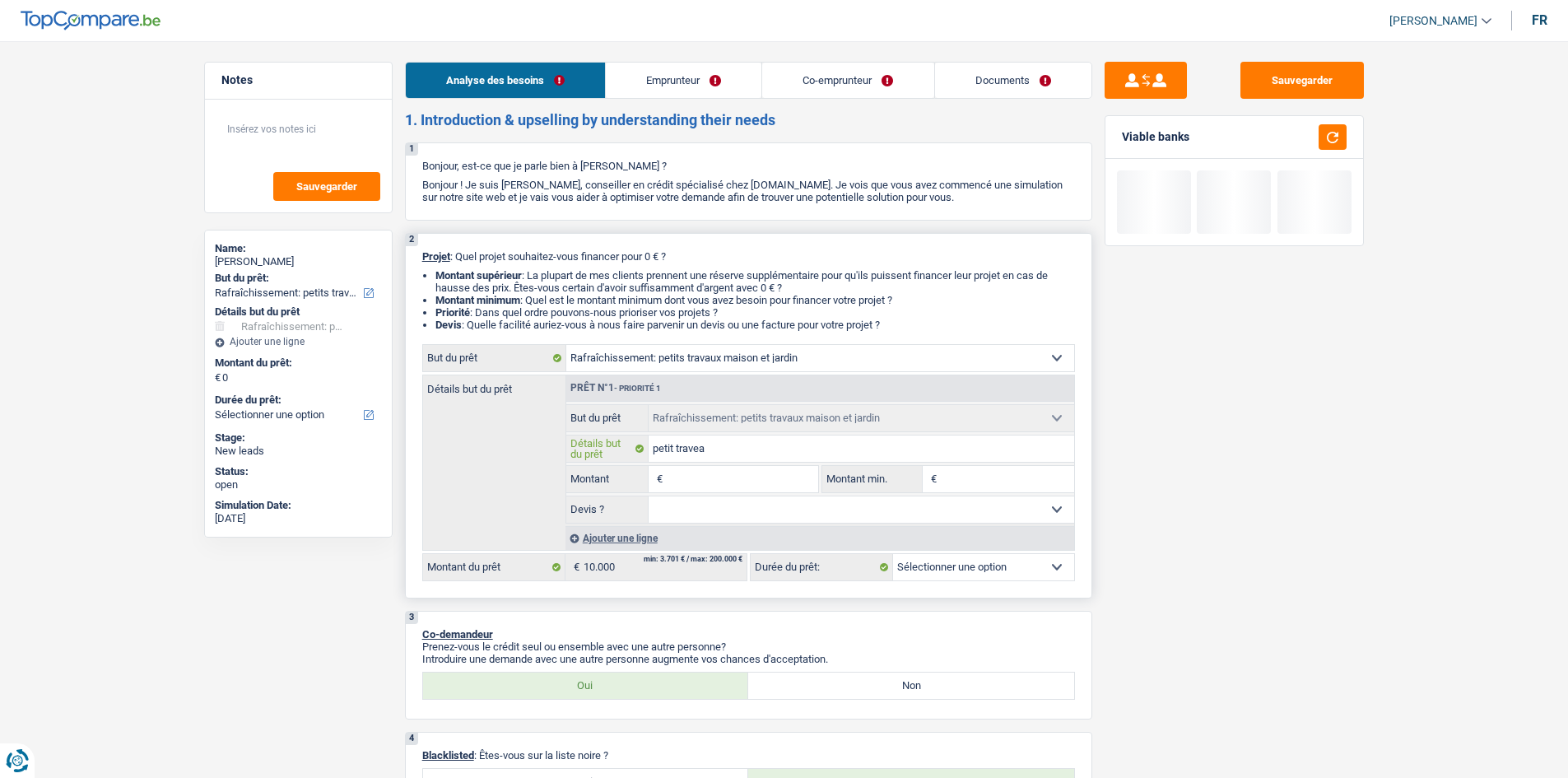
type input "petit traveau"
type input "petit traveaux"
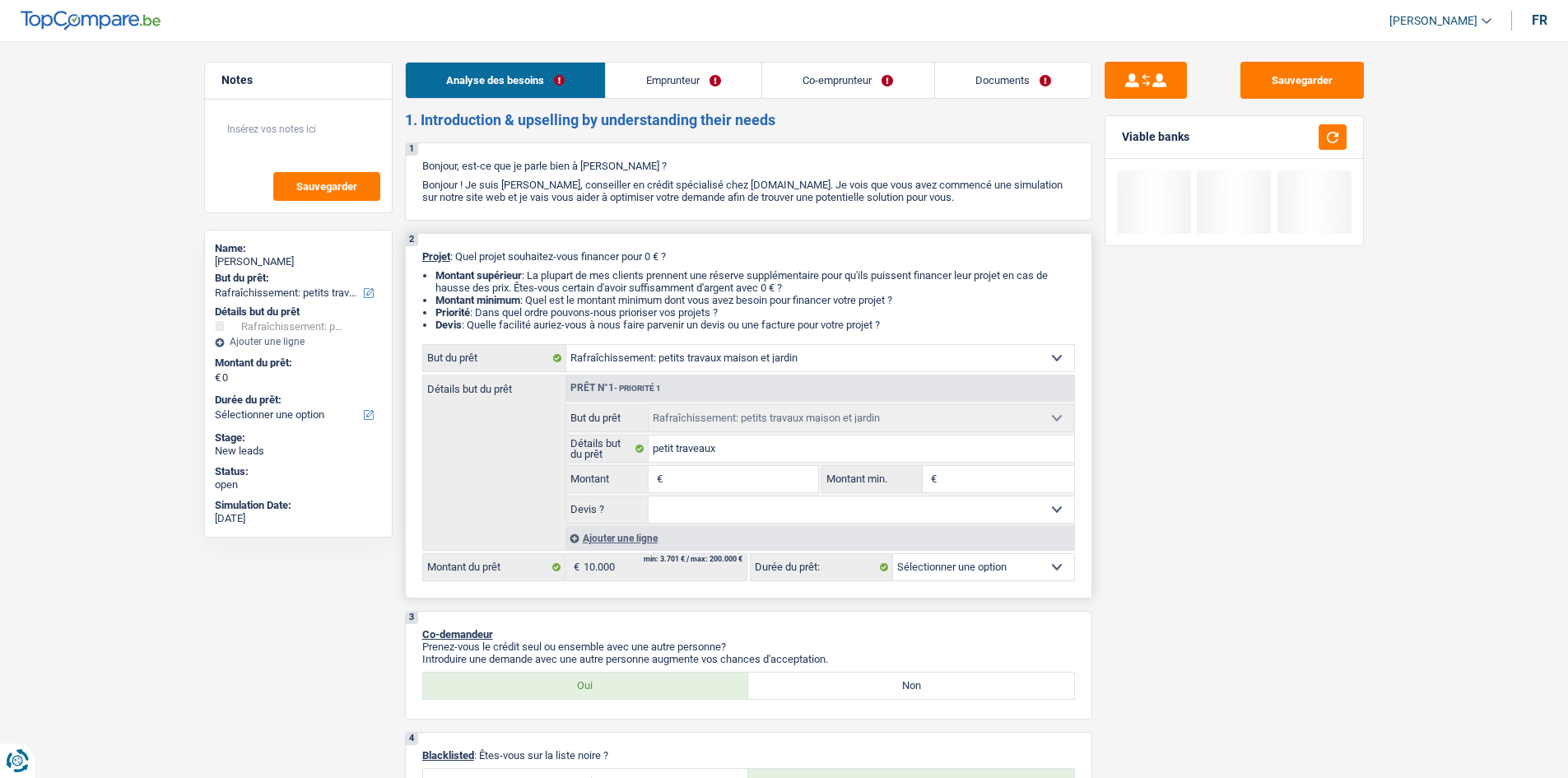
click at [752, 476] on input "Montant" at bounding box center [742, 479] width 150 height 26
click at [681, 476] on input "Montant" at bounding box center [742, 479] width 150 height 26
type input "1"
type input "10"
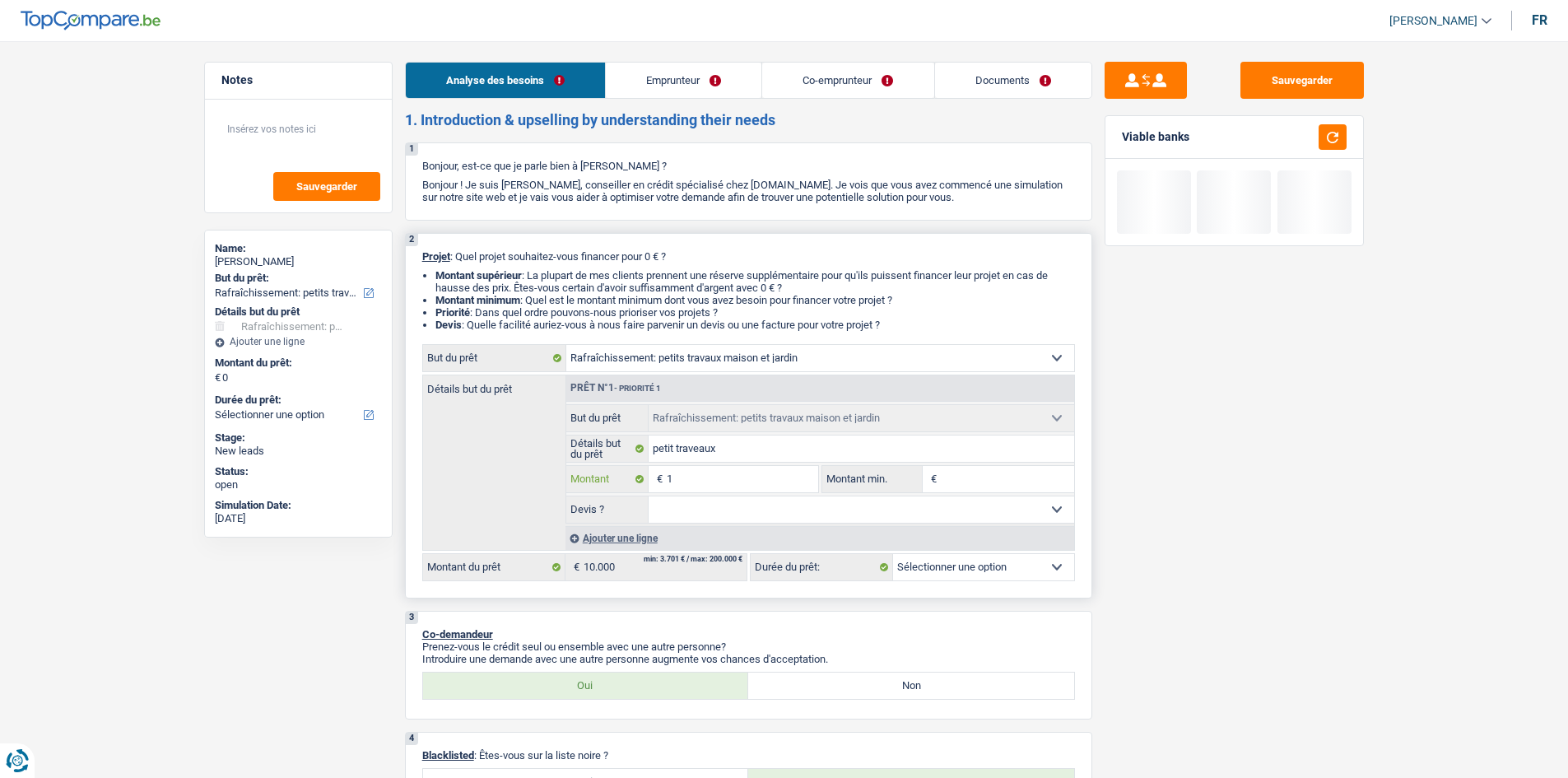
type input "10"
type input "100"
type input "1.000"
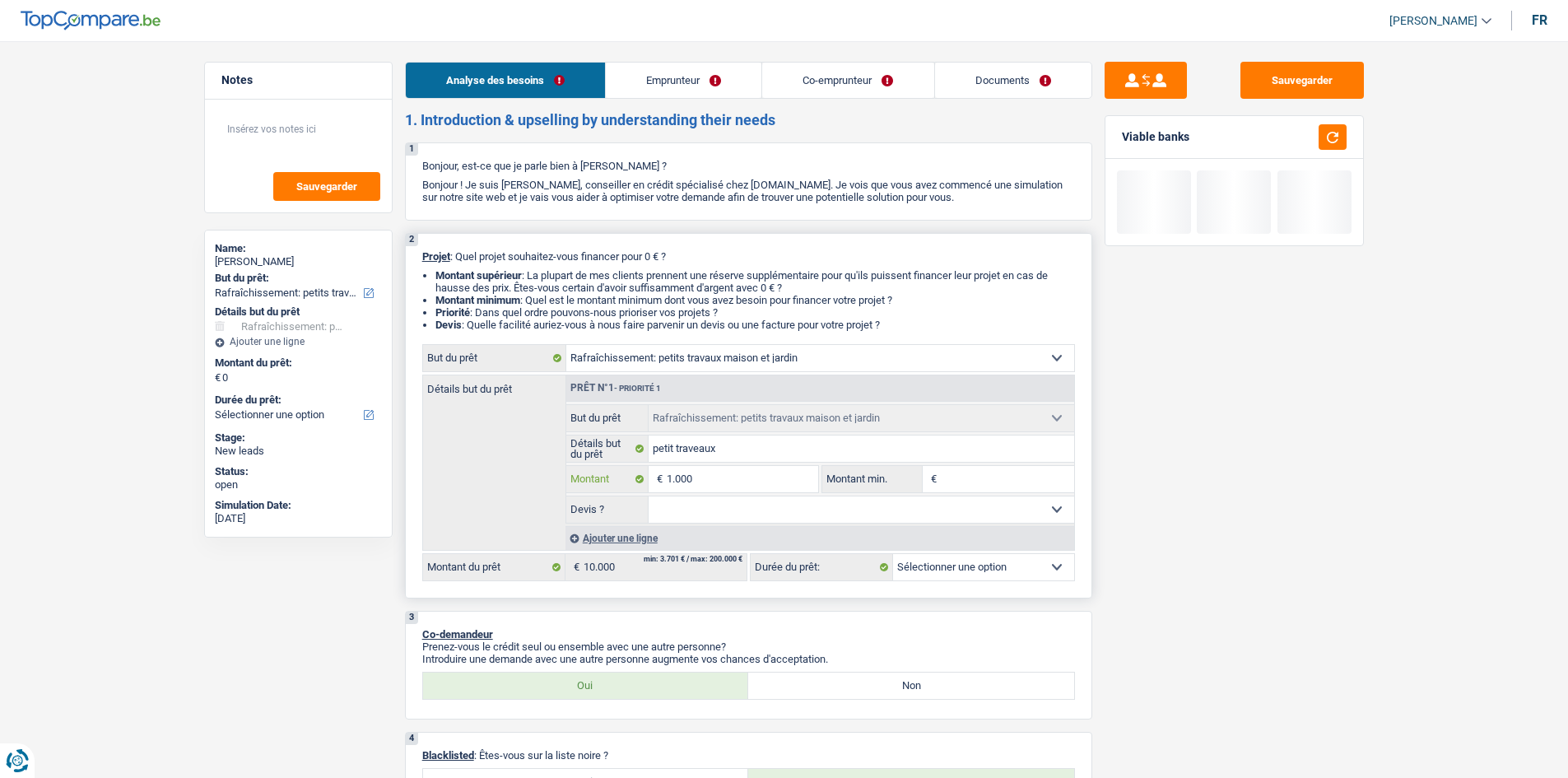
type input "10.000"
click at [1024, 482] on input "Montant min." at bounding box center [1007, 479] width 133 height 26
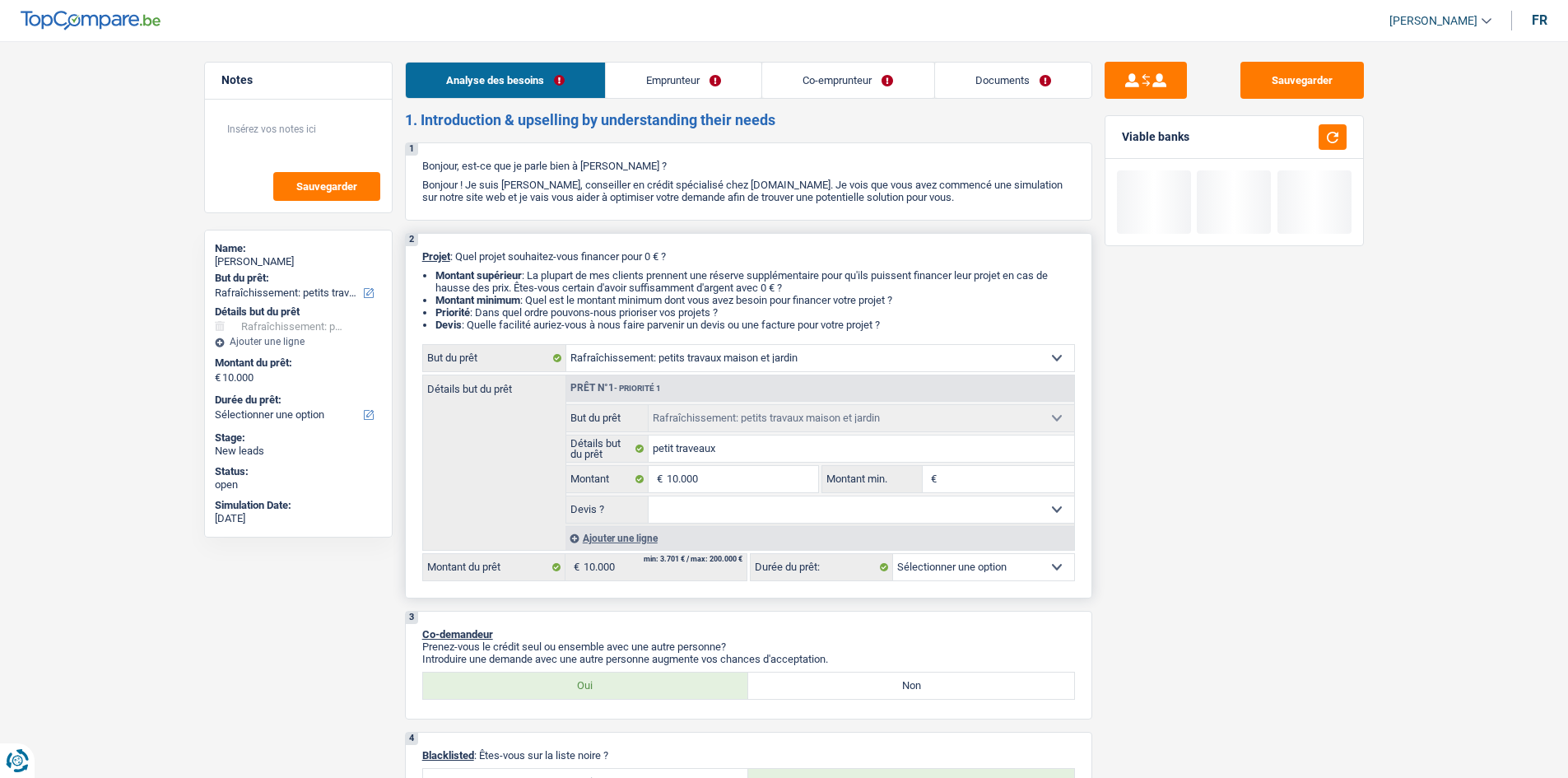
select select "48"
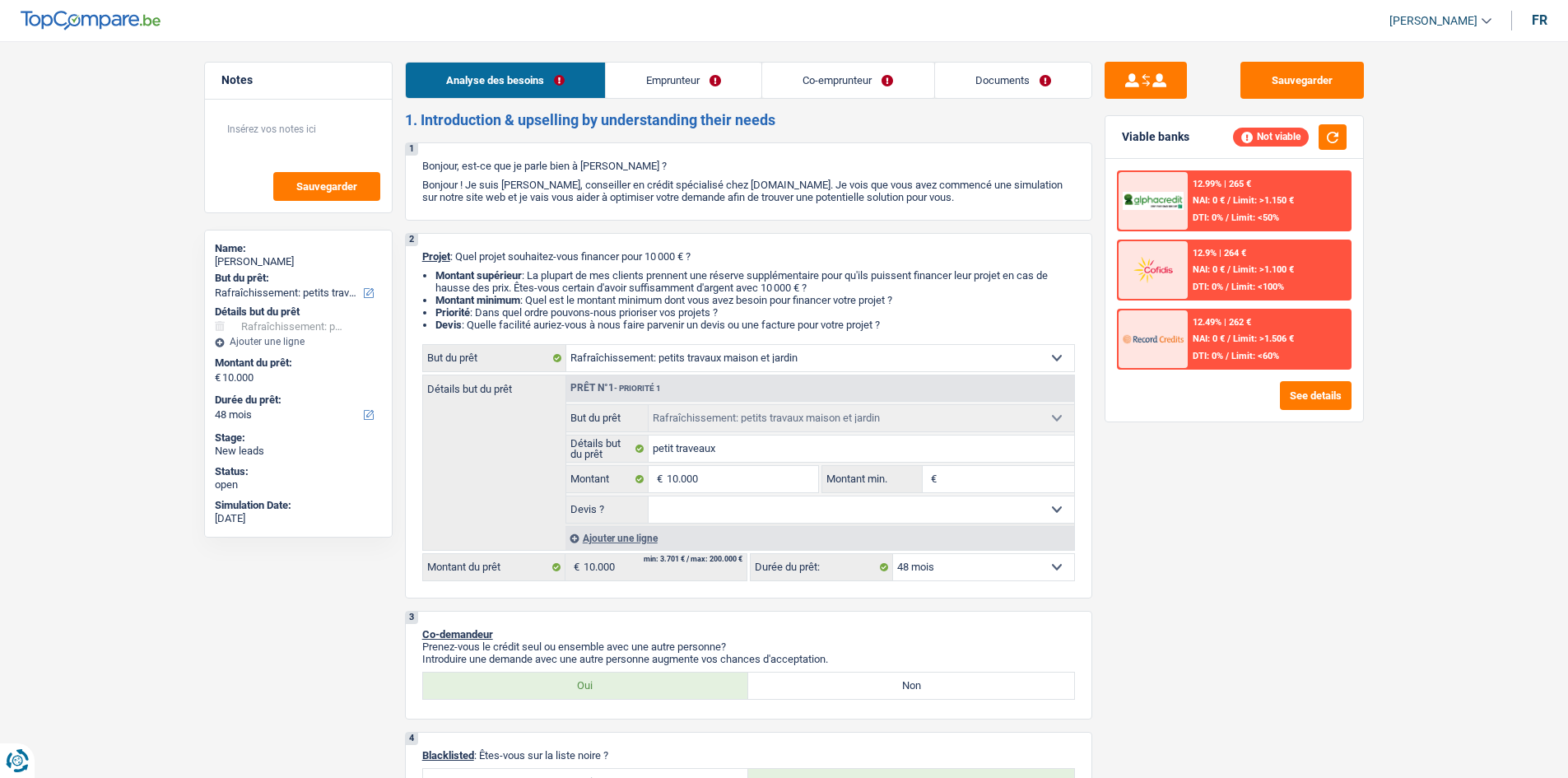
click at [1142, 561] on div "Sauvegarder Viable banks Not viable 12.99% | 265 € NAI: 0 € / Limit: >1.150 € D…" at bounding box center [1234, 404] width 284 height 685
click at [982, 567] on select "12 mois 18 mois 24 mois 30 mois 36 mois 42 mois 48 mois Sélectionner une option" at bounding box center [984, 567] width 181 height 26
click at [794, 482] on input "10.000" at bounding box center [742, 479] width 150 height 26
type input "1.000"
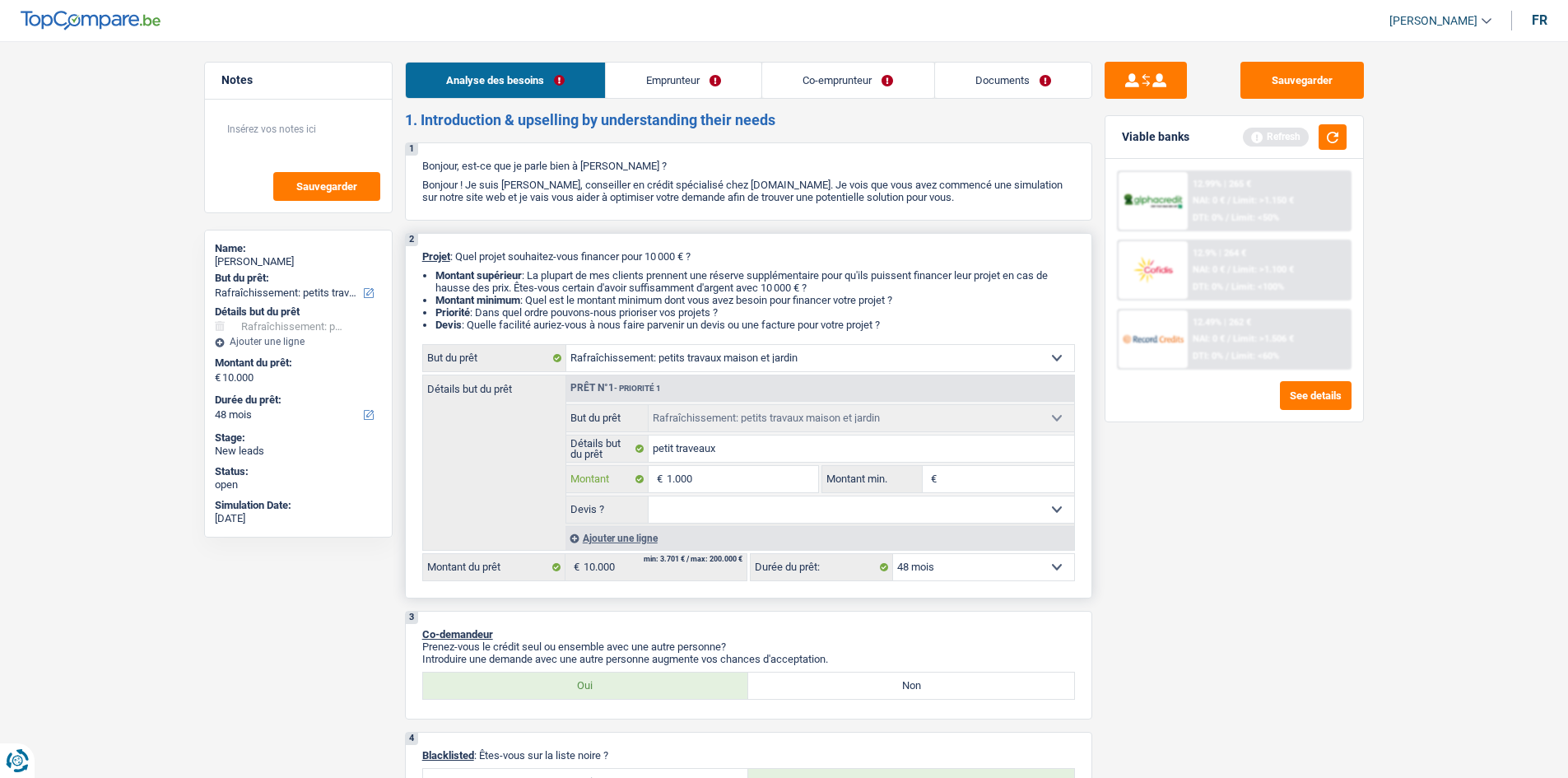
type input "10.001"
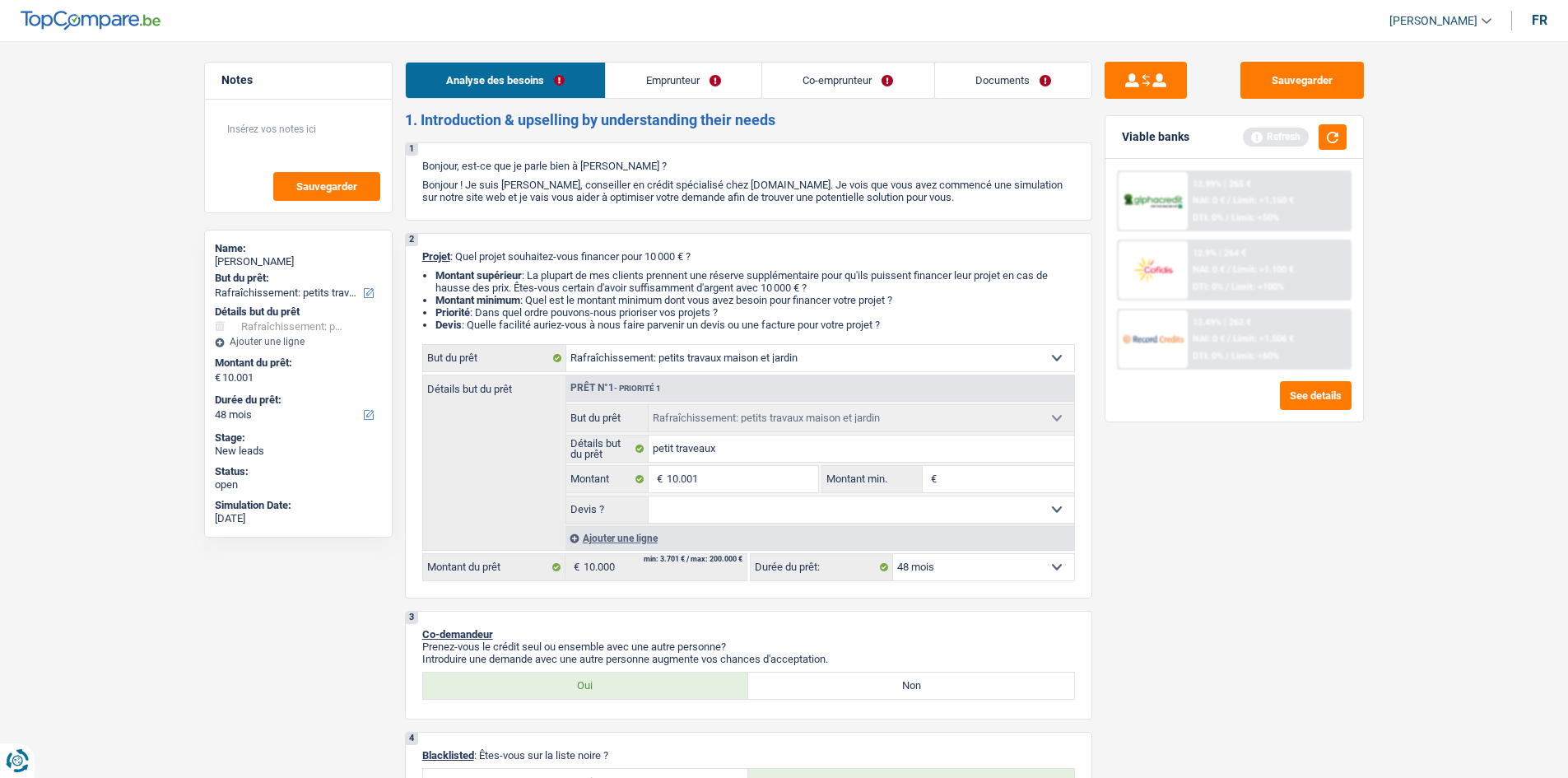
type input "10.001"
click at [1148, 559] on div "Sauvegarder Viable banks Refresh 12.99% | 265 € NAI: 0 € / Limit: >1.150 € DTI:…" at bounding box center [1234, 404] width 284 height 685
select select "60"
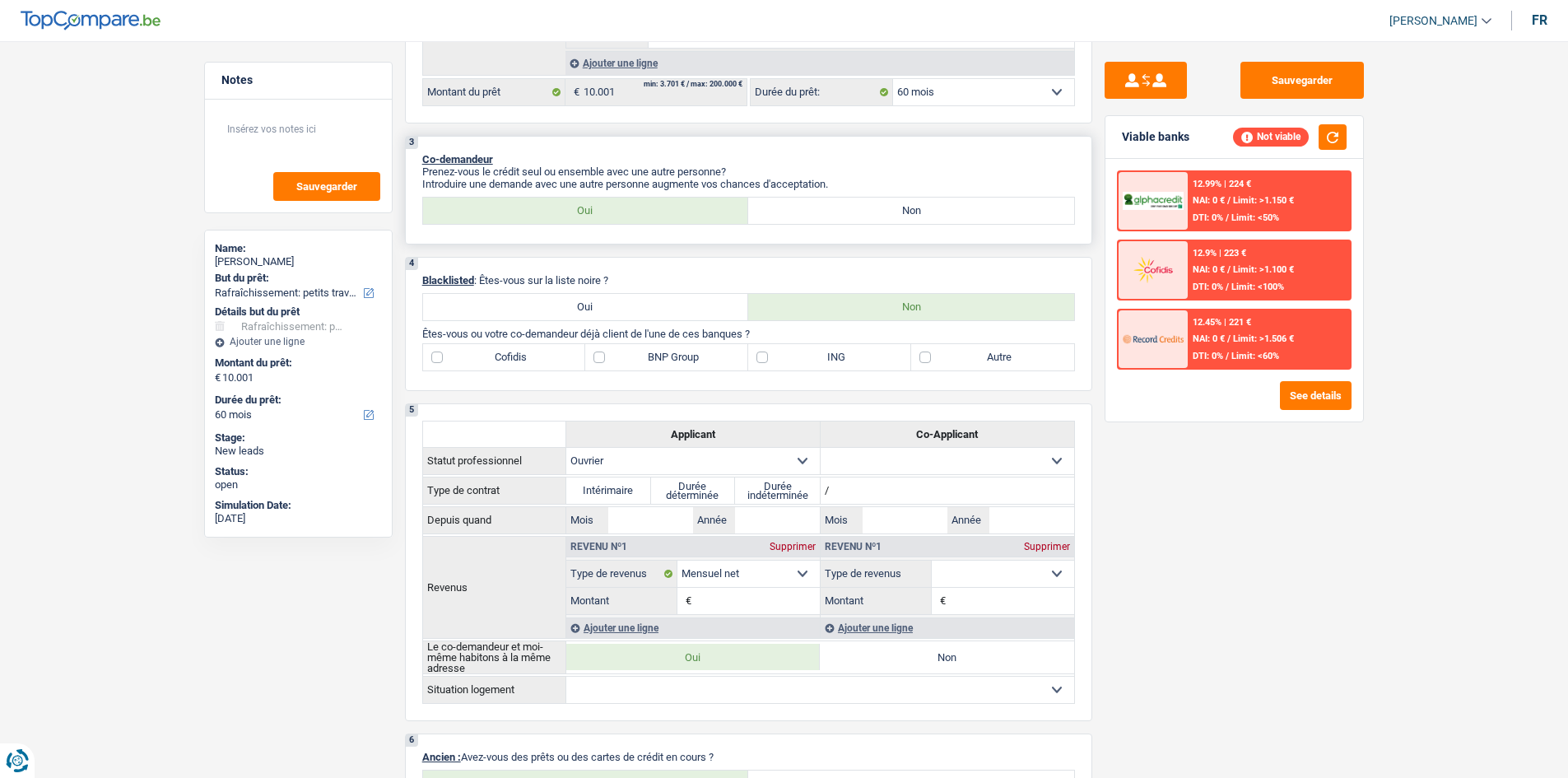
scroll to position [412, 0]
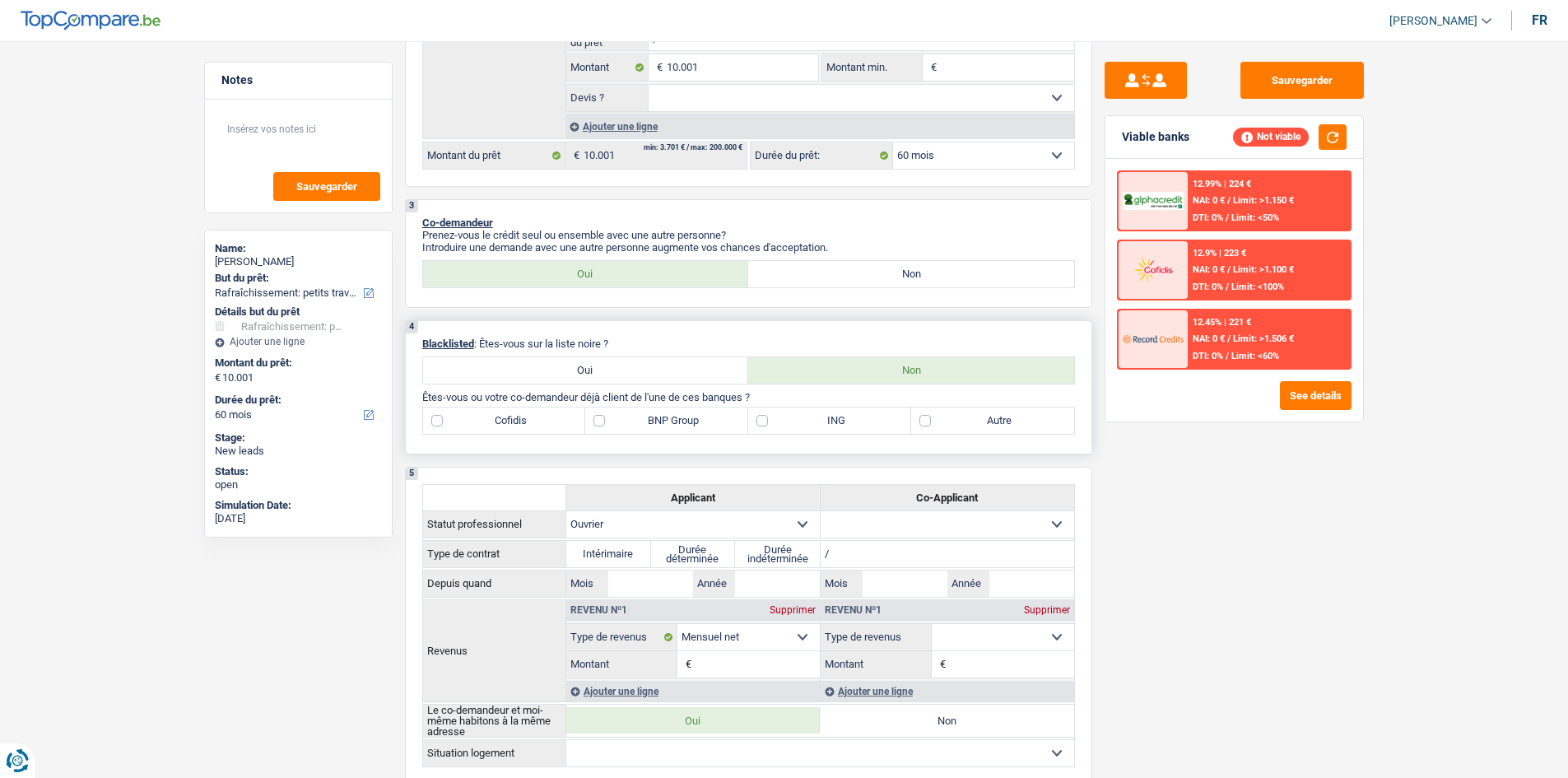
click at [815, 414] on label "ING" at bounding box center [830, 420] width 163 height 26
click at [815, 414] on input "ING" at bounding box center [830, 420] width 163 height 26
checkbox input "true"
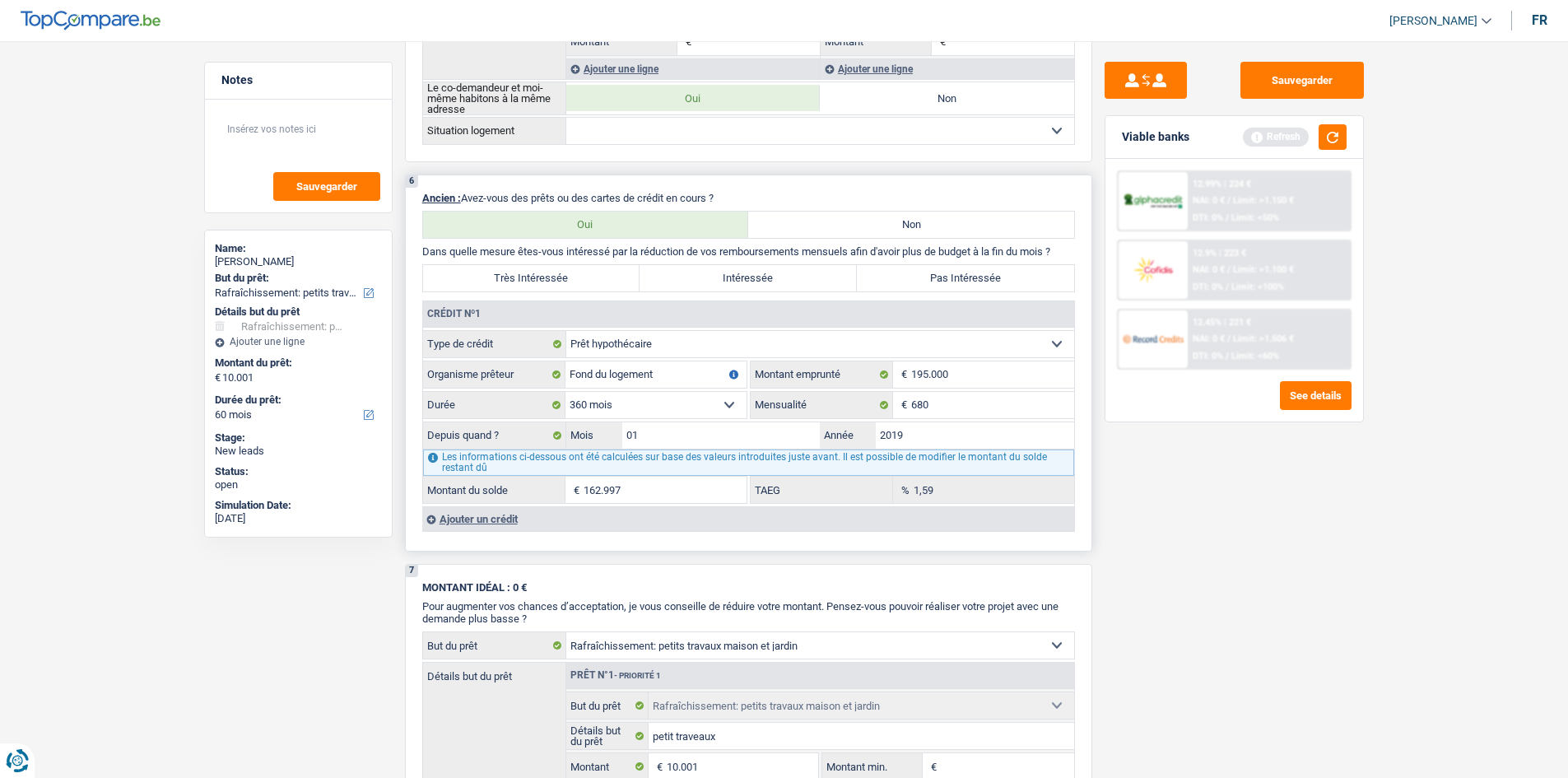
scroll to position [1070, 0]
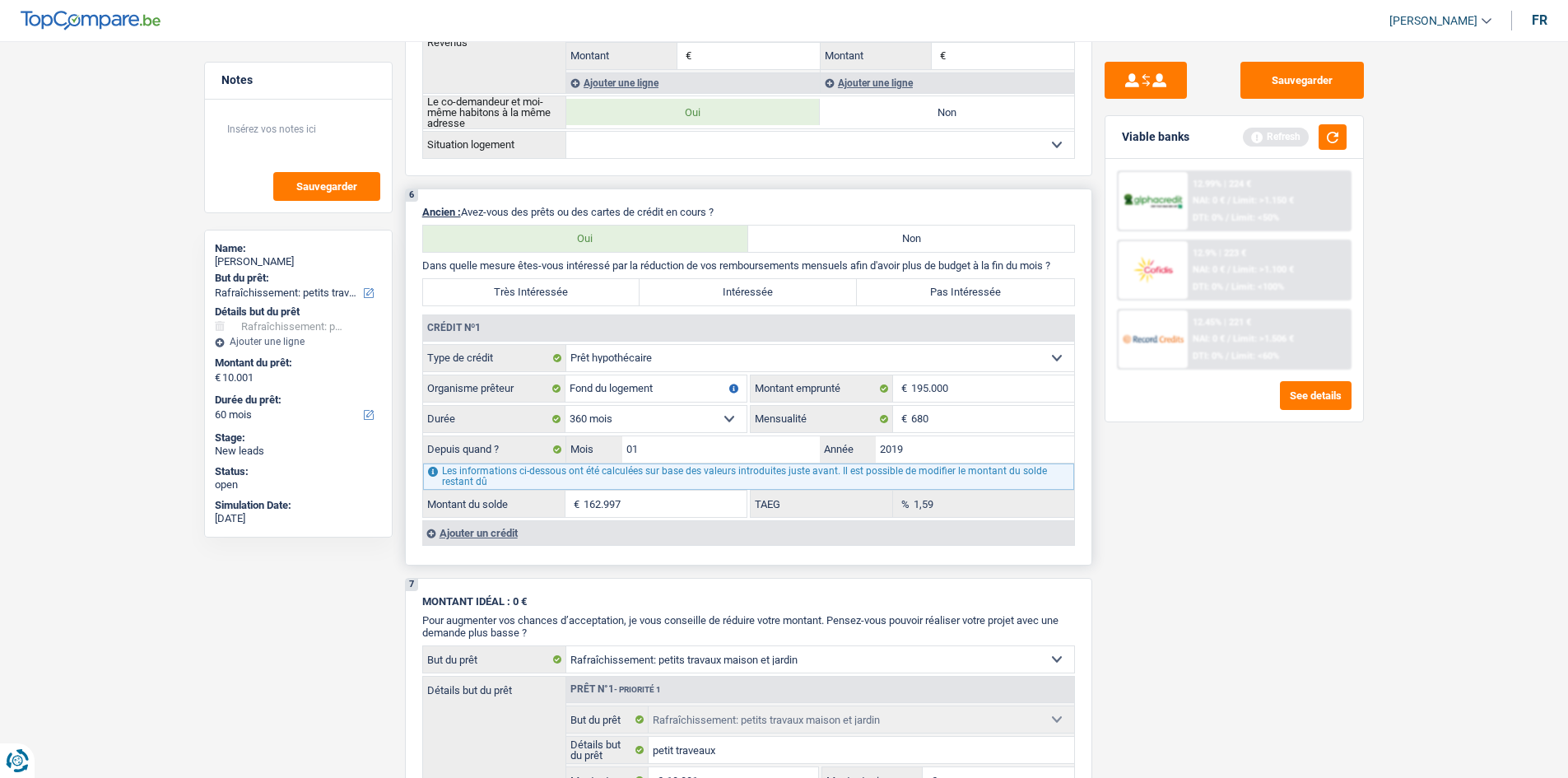
click at [494, 530] on div "Ajouter un crédit" at bounding box center [748, 533] width 652 height 25
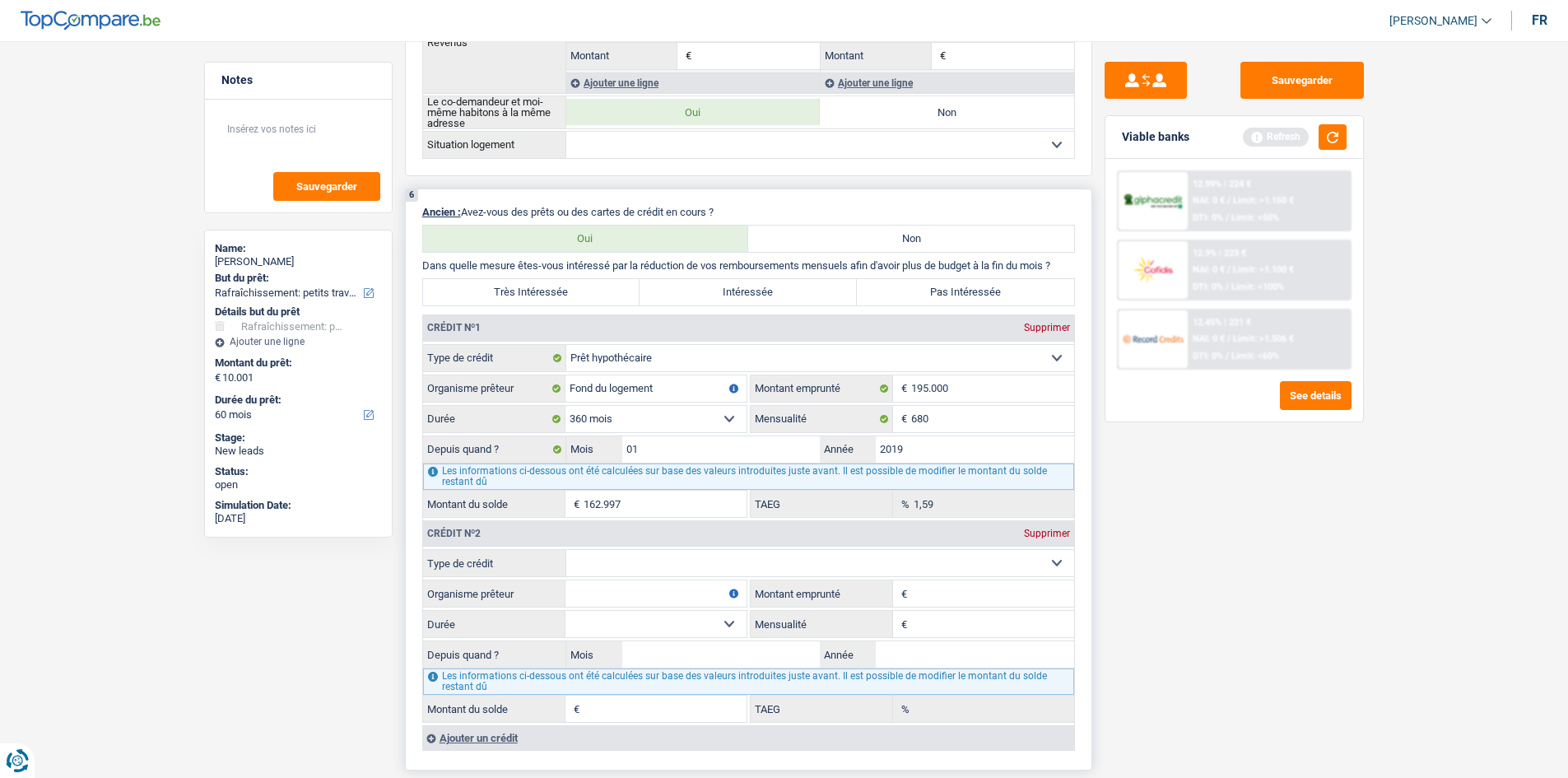
click at [640, 589] on input "Organisme prêteur" at bounding box center [656, 593] width 181 height 26
click at [601, 568] on select "Carte ou ouverture de crédit Prêt hypothécaire Vente à tempérament Prêt à tempé…" at bounding box center [821, 562] width 508 height 26
select select "carLoan"
type input "0"
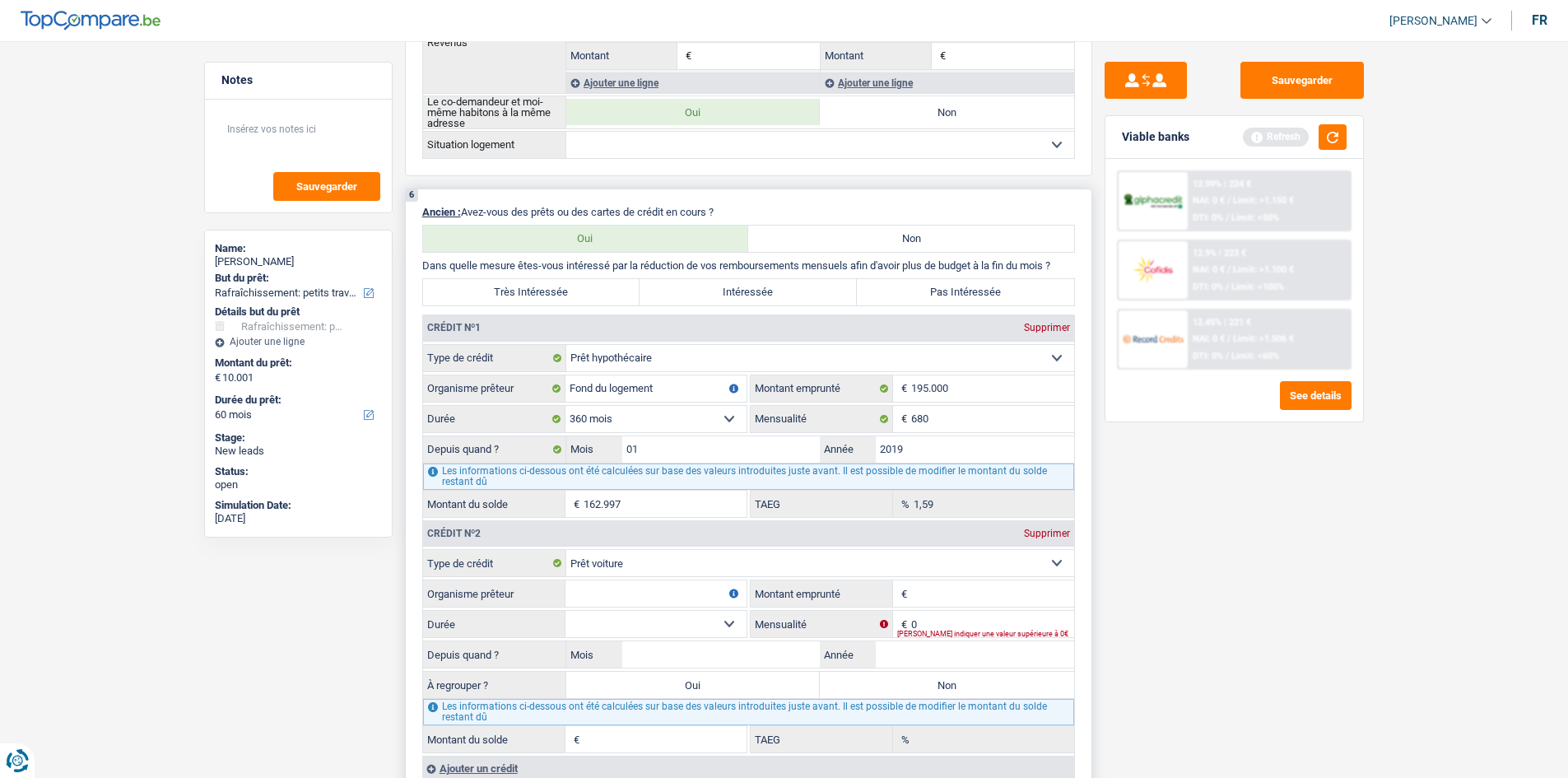
click at [633, 589] on input "Organisme prêteur" at bounding box center [656, 593] width 181 height 26
type input "f"
type input "b"
type input "ford bank"
click at [985, 601] on input "Montant emprunté" at bounding box center [993, 593] width 163 height 26
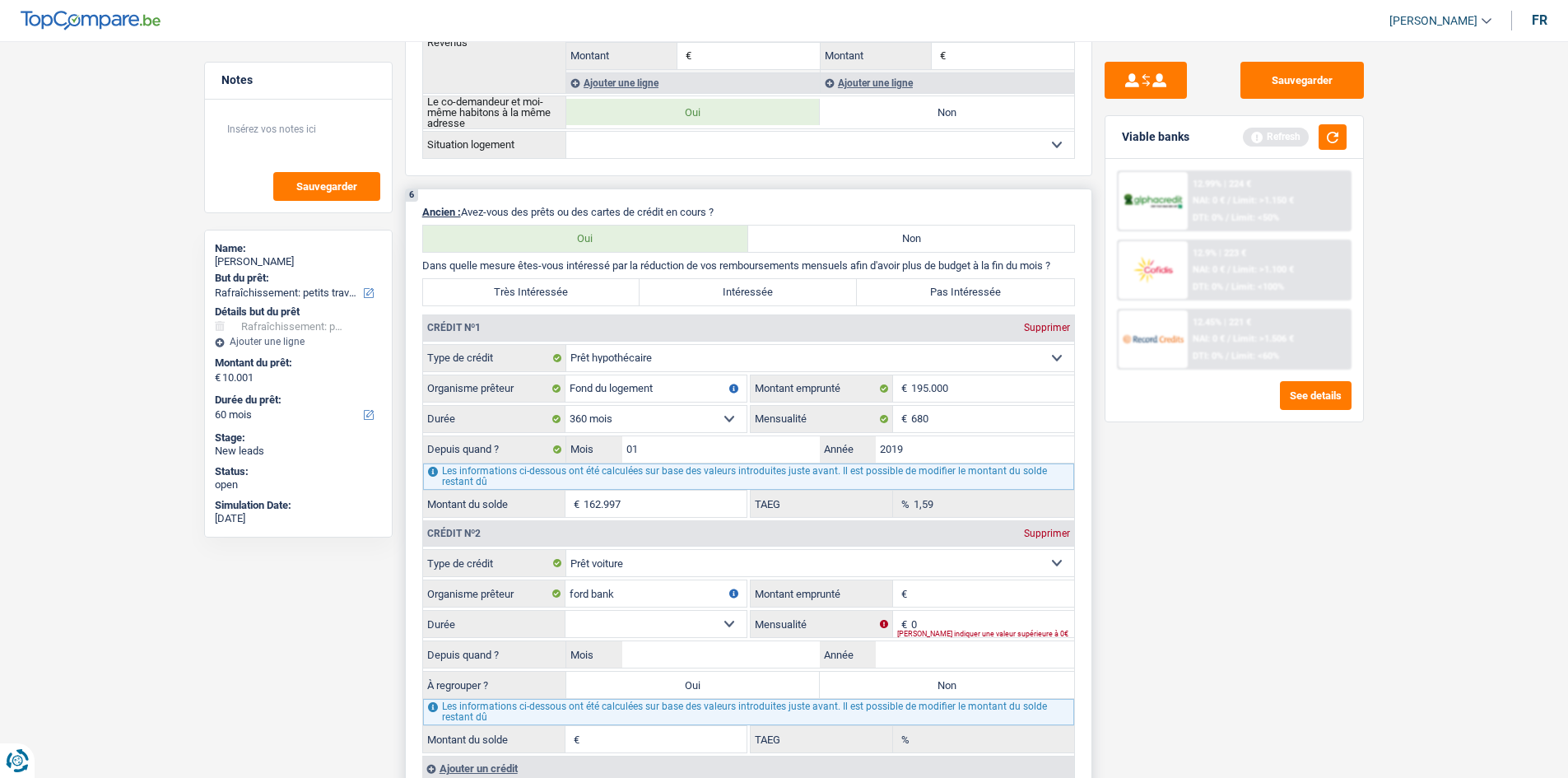
click at [980, 591] on input "Montant emprunté" at bounding box center [993, 593] width 163 height 26
type input "14.000"
click at [591, 625] on select "12 mois 18 mois 24 mois 30 mois 36 mois 42 mois 48 mois 60 mois Sélectionner un…" at bounding box center [656, 623] width 181 height 26
select select "60"
click at [566, 611] on select "12 mois 18 mois 24 mois 30 mois 36 mois 42 mois 48 mois 60 mois Sélectionner un…" at bounding box center [656, 623] width 181 height 26
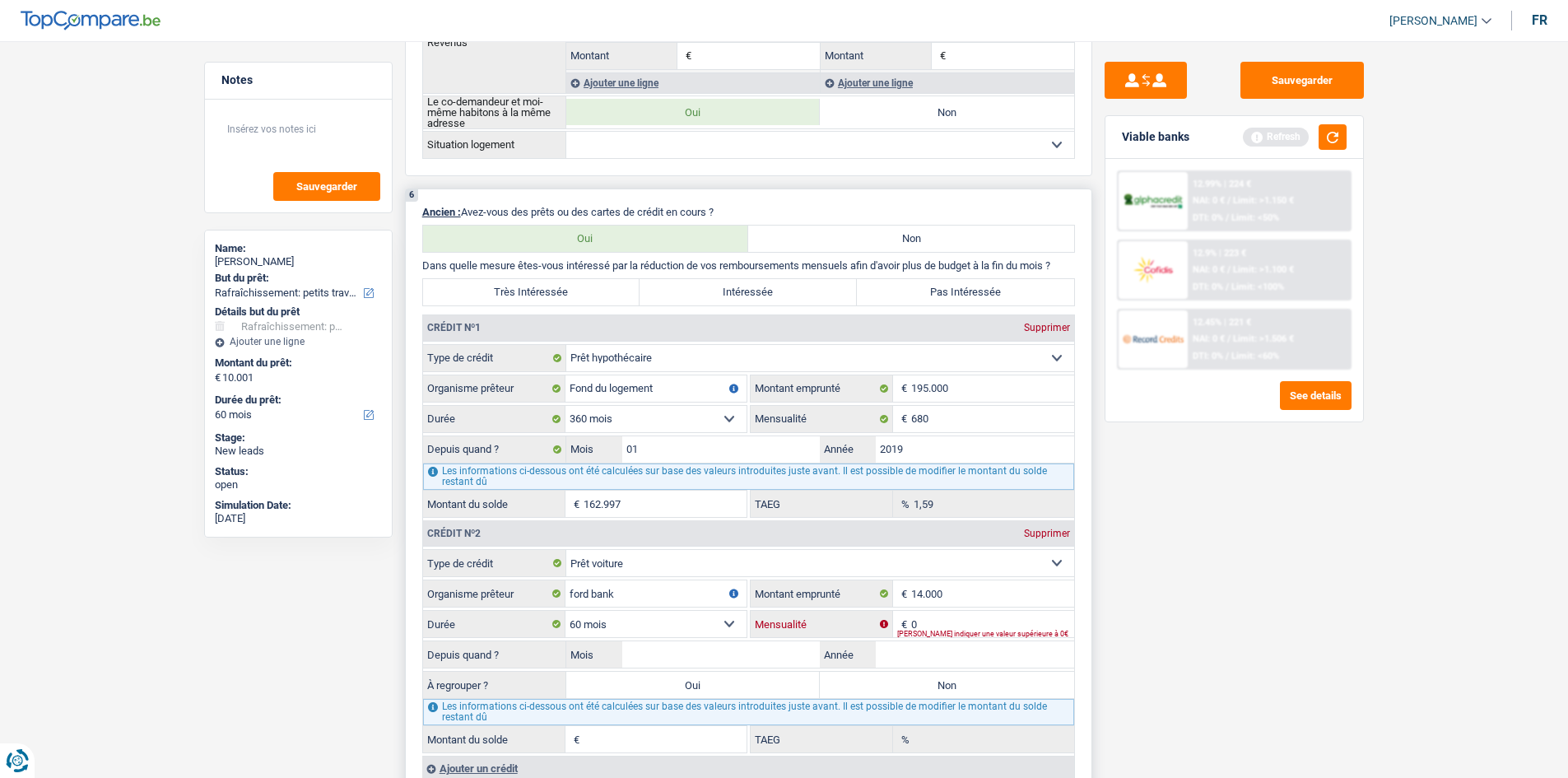
click at [929, 623] on input "0" at bounding box center [993, 623] width 163 height 26
type input "249"
click at [764, 662] on input "Mois" at bounding box center [722, 654] width 199 height 26
click at [902, 654] on input "Année" at bounding box center [975, 654] width 199 height 26
type input "2021"
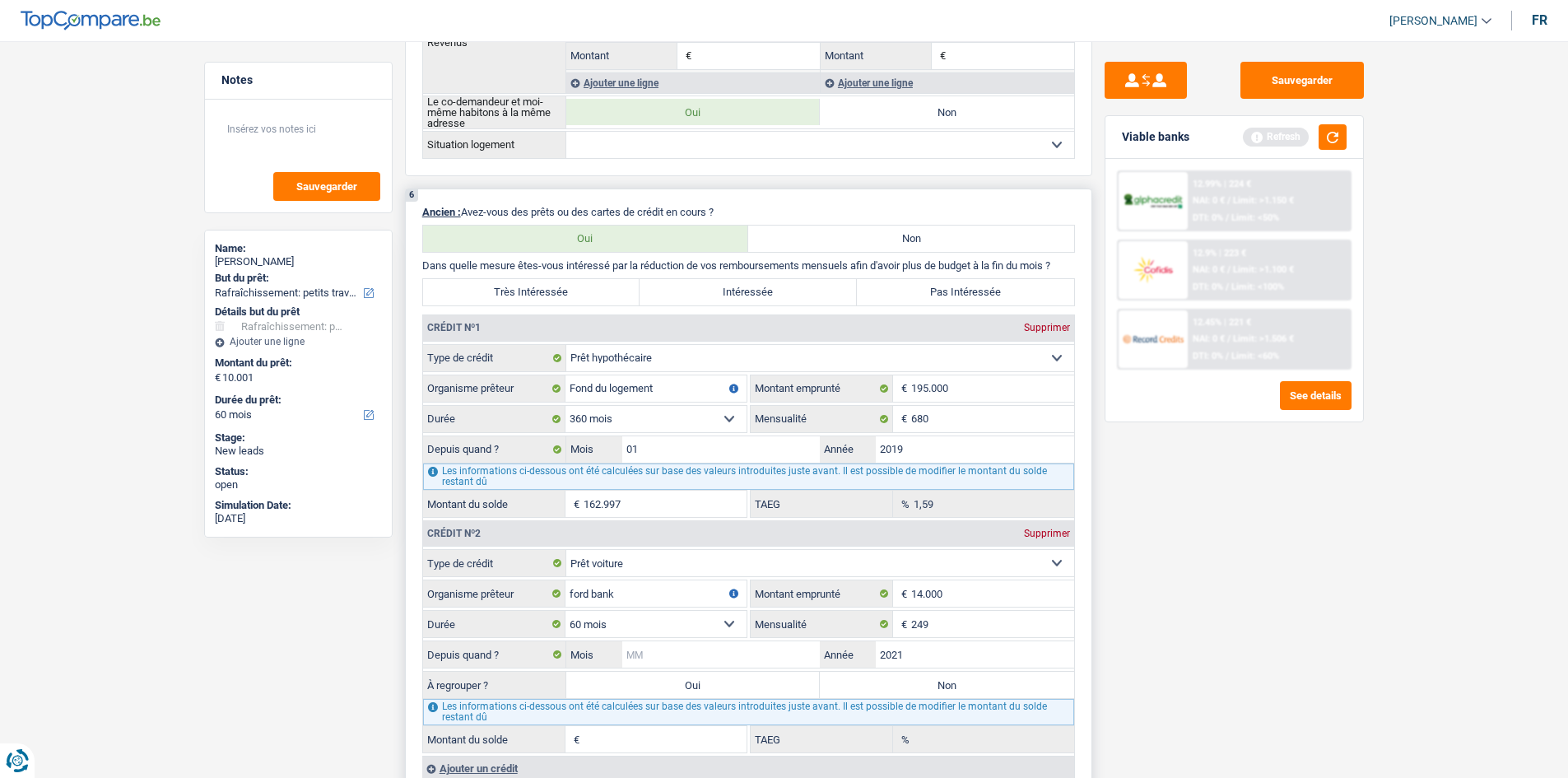
drag, startPoint x: 655, startPoint y: 665, endPoint x: 673, endPoint y: 672, distance: 19.3
click at [655, 664] on input "Mois" at bounding box center [722, 654] width 199 height 26
type input "12"
type input "3.912"
type input "2,62"
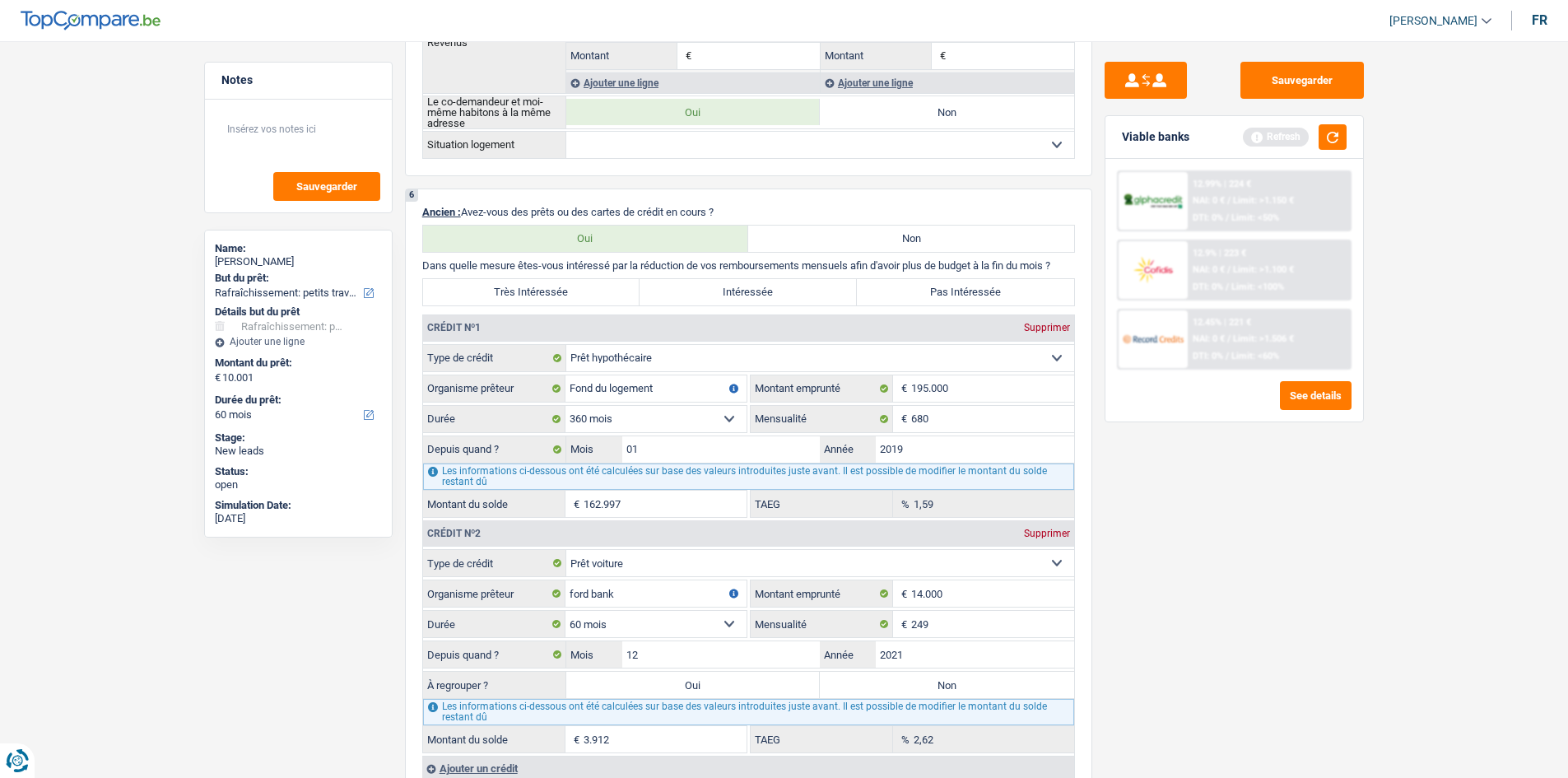
click at [1204, 635] on div "Sauvegarder Viable banks Refresh 12.99% | 224 € NAI: 0 € / Limit: >1.150 € DTI:…" at bounding box center [1234, 404] width 284 height 685
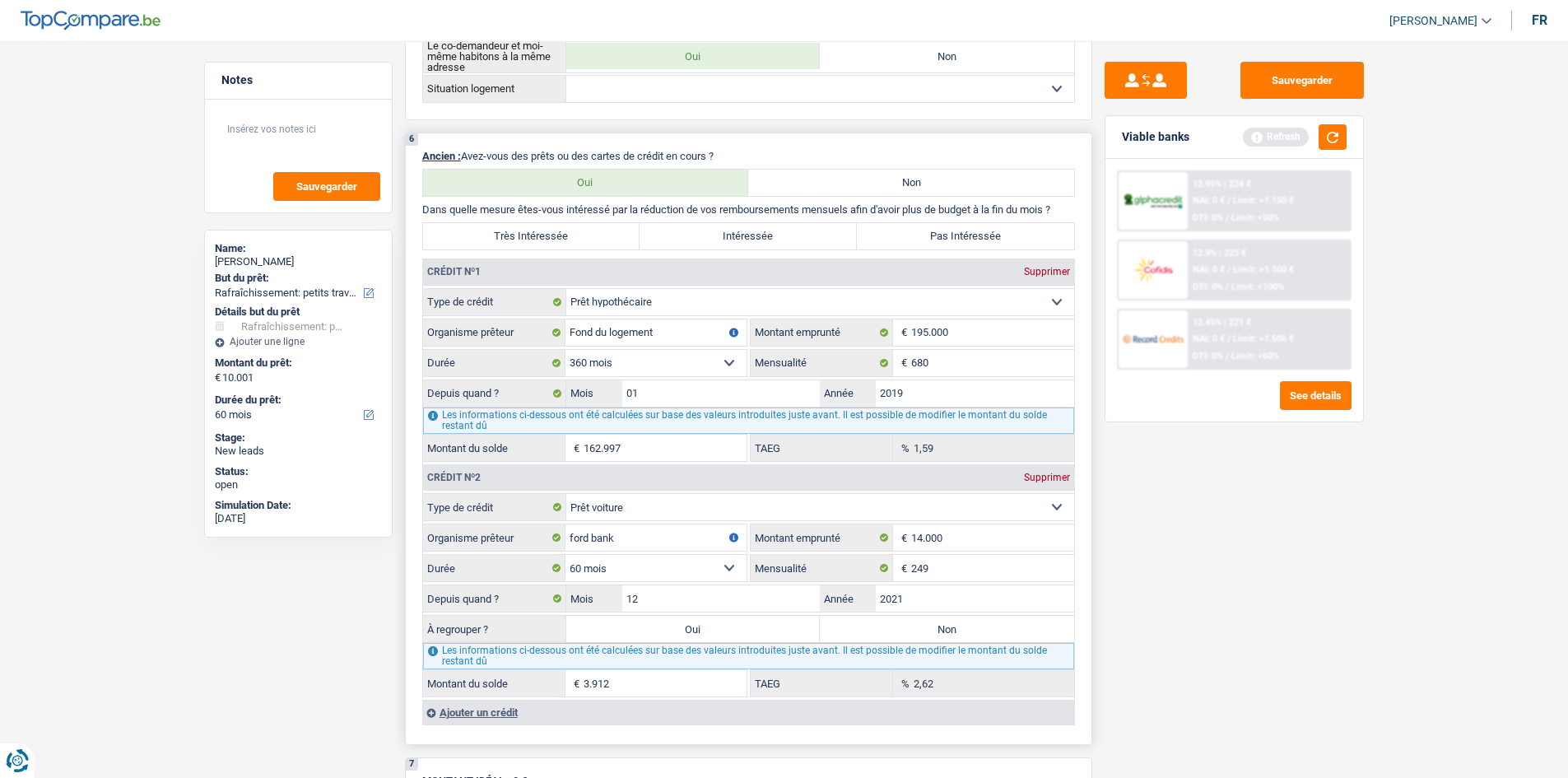
scroll to position [1153, 0]
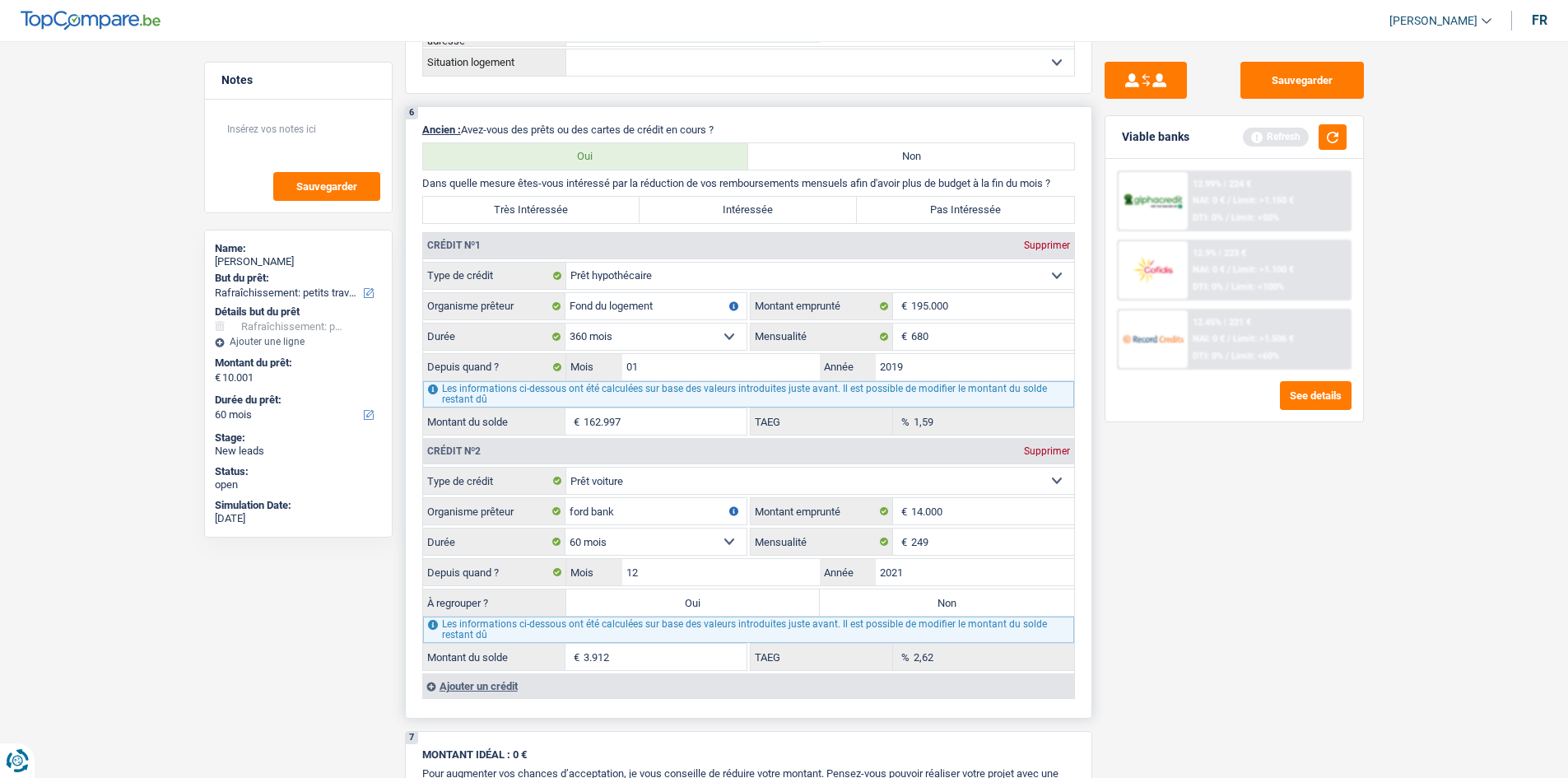
click at [906, 601] on label "Non" at bounding box center [946, 602] width 254 height 26
click at [906, 601] on input "Non" at bounding box center [946, 602] width 254 height 26
radio input "true"
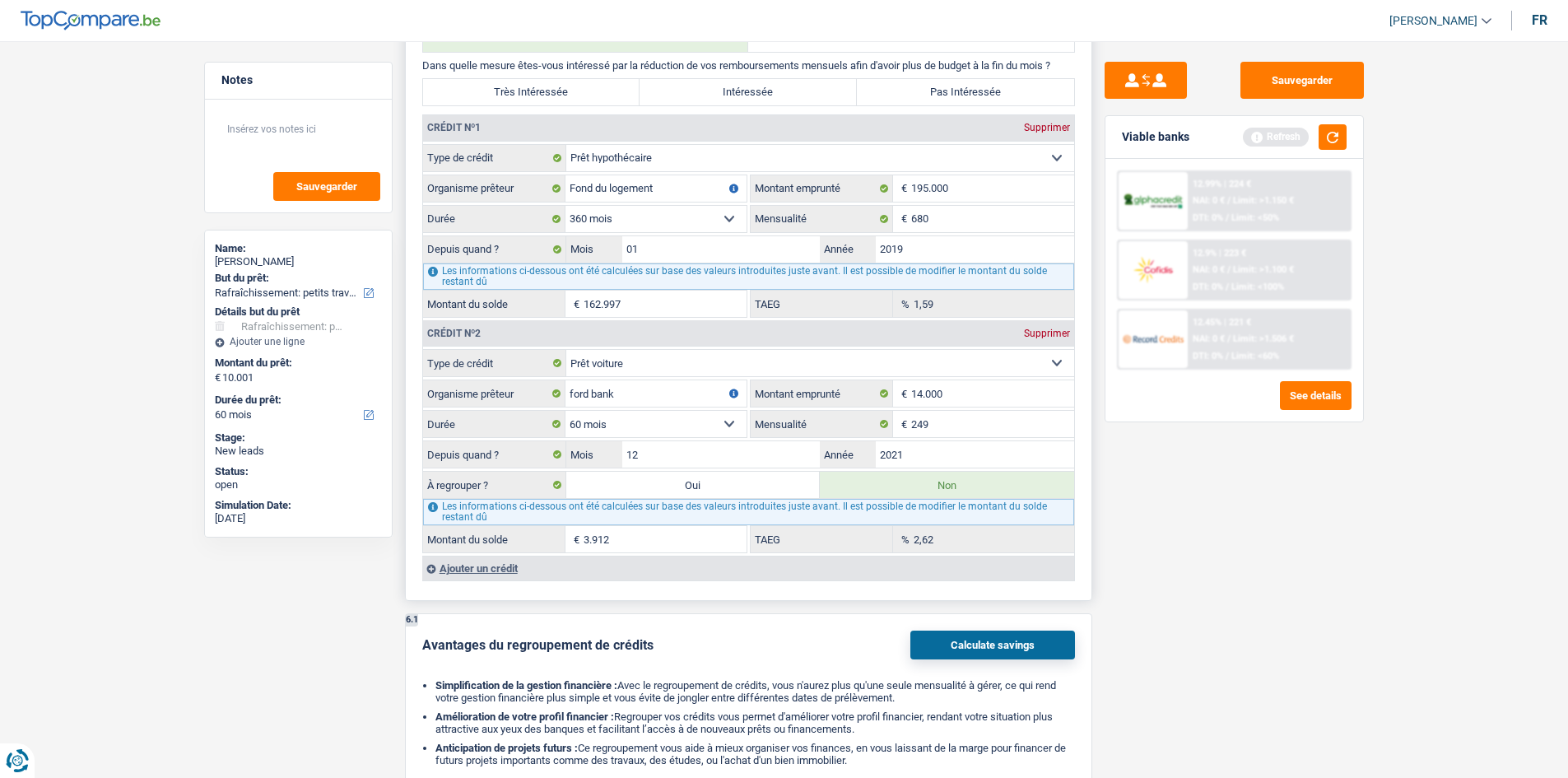
scroll to position [1317, 0]
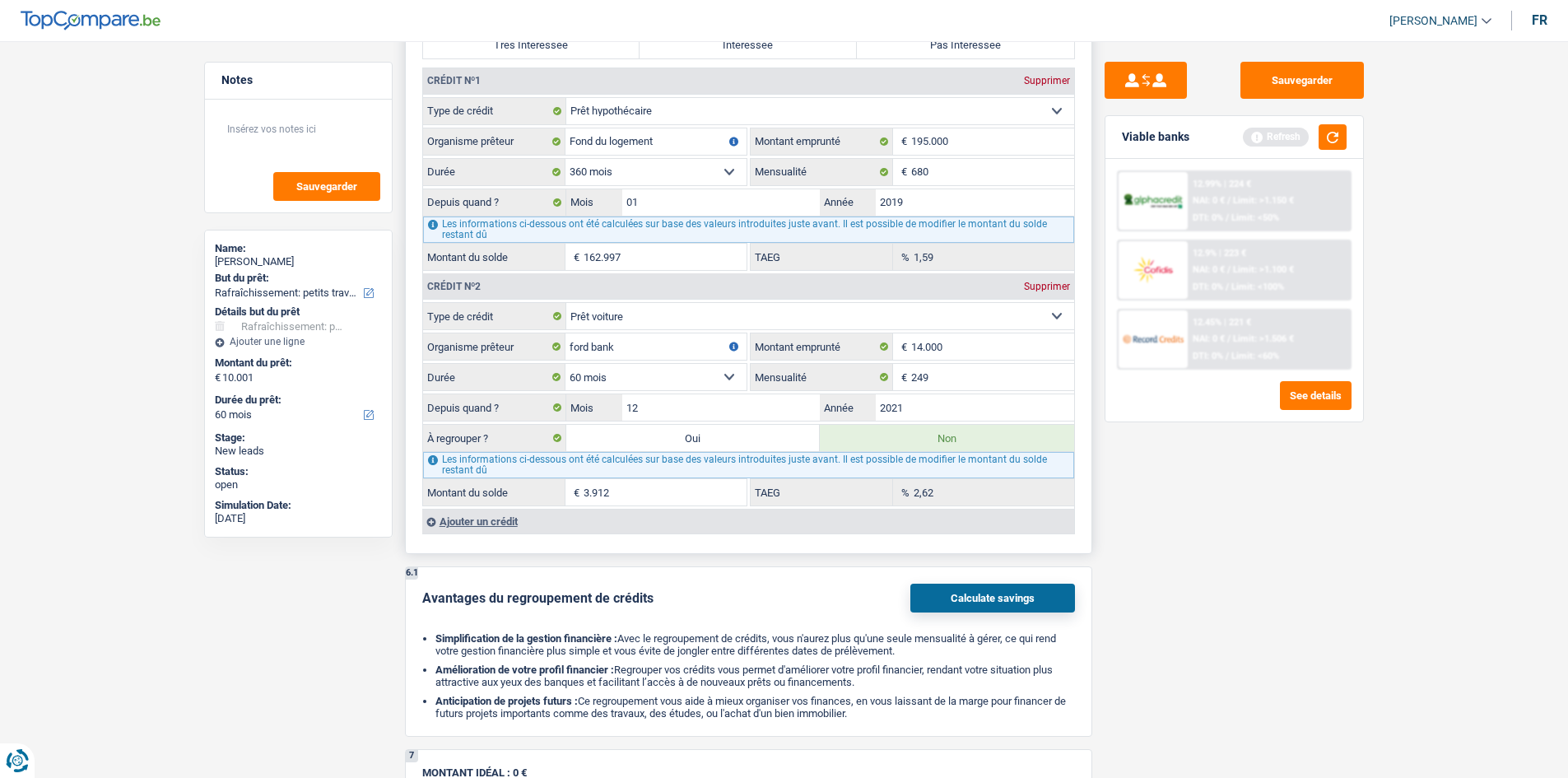
click at [454, 520] on div "Ajouter un crédit" at bounding box center [748, 521] width 652 height 25
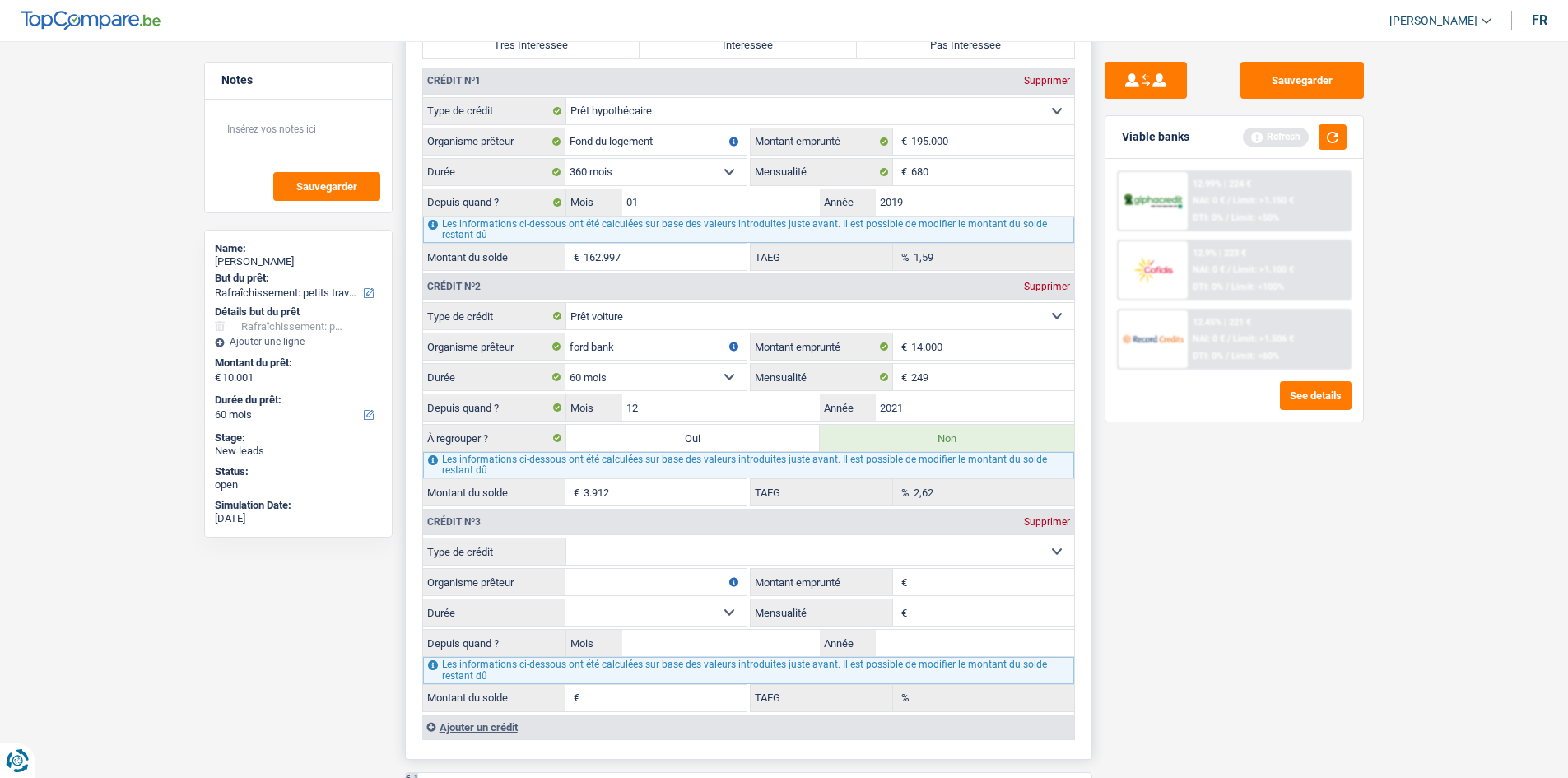
click at [817, 554] on select "Carte ou ouverture de crédit Prêt hypothécaire Vente à tempérament Prêt à tempé…" at bounding box center [821, 551] width 508 height 26
select select "cardOrCredit"
type input "0"
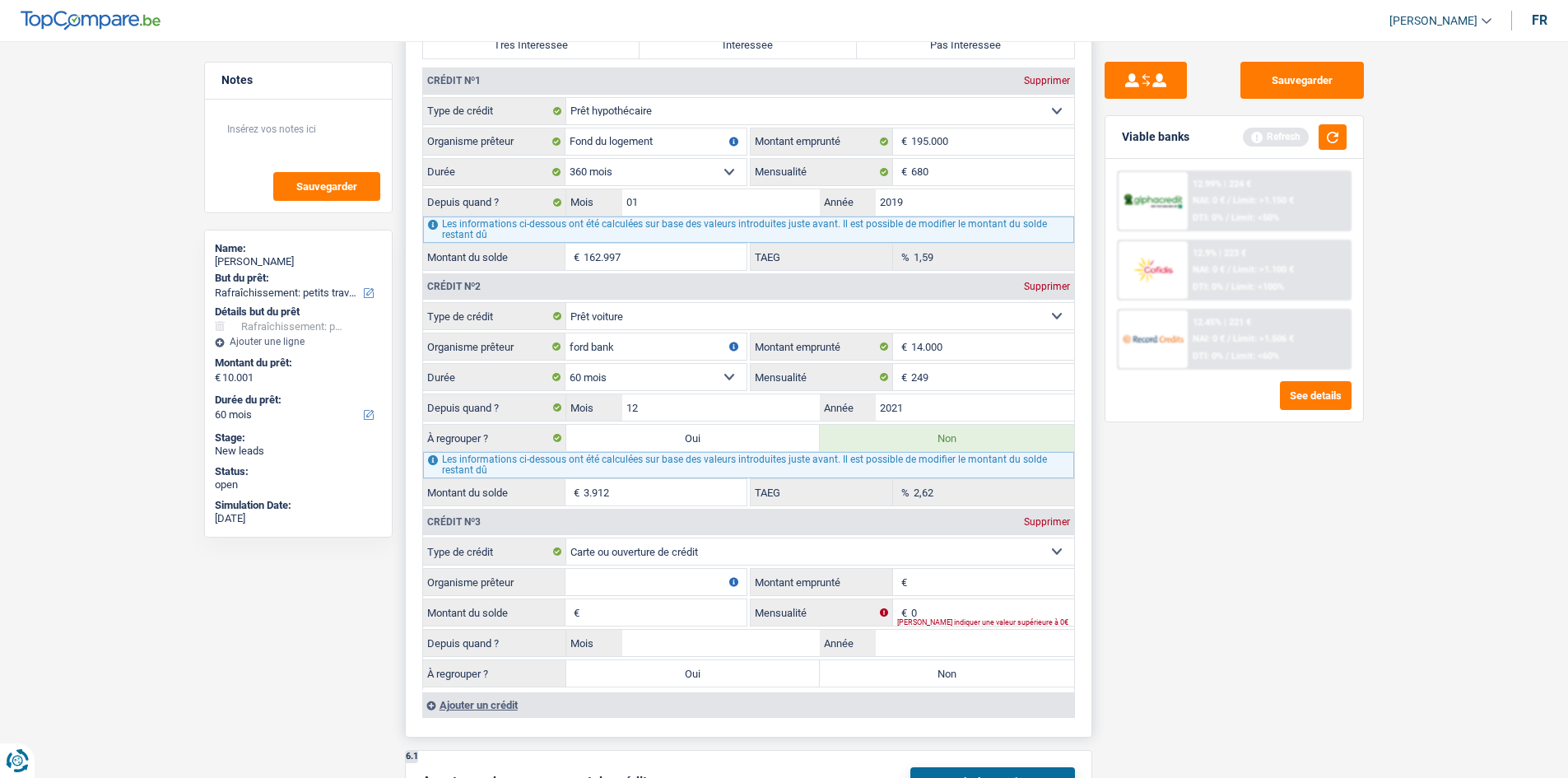
click at [633, 583] on input "Organisme prêteur" at bounding box center [656, 582] width 181 height 26
type input "cora buyway"
click at [924, 576] on input "Montant emprunté" at bounding box center [993, 582] width 163 height 26
click at [663, 580] on input "cora buyway" at bounding box center [656, 582] width 181 height 26
click at [932, 584] on input "Montant emprunté" at bounding box center [993, 582] width 163 height 26
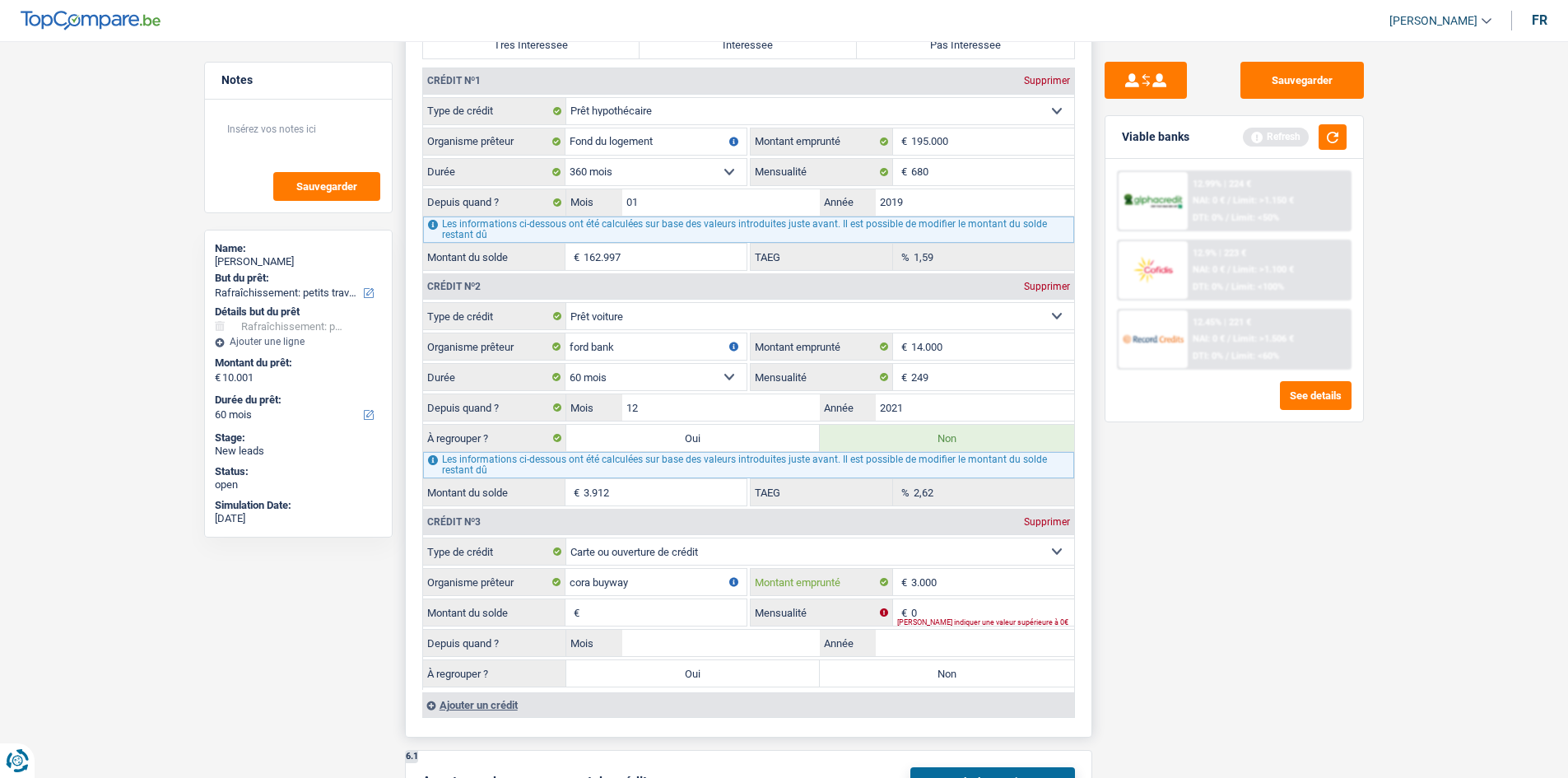
type input "3.000"
click at [959, 600] on input "0" at bounding box center [993, 612] width 163 height 26
type input "74"
click at [716, 623] on input "Montant du solde" at bounding box center [665, 612] width 163 height 26
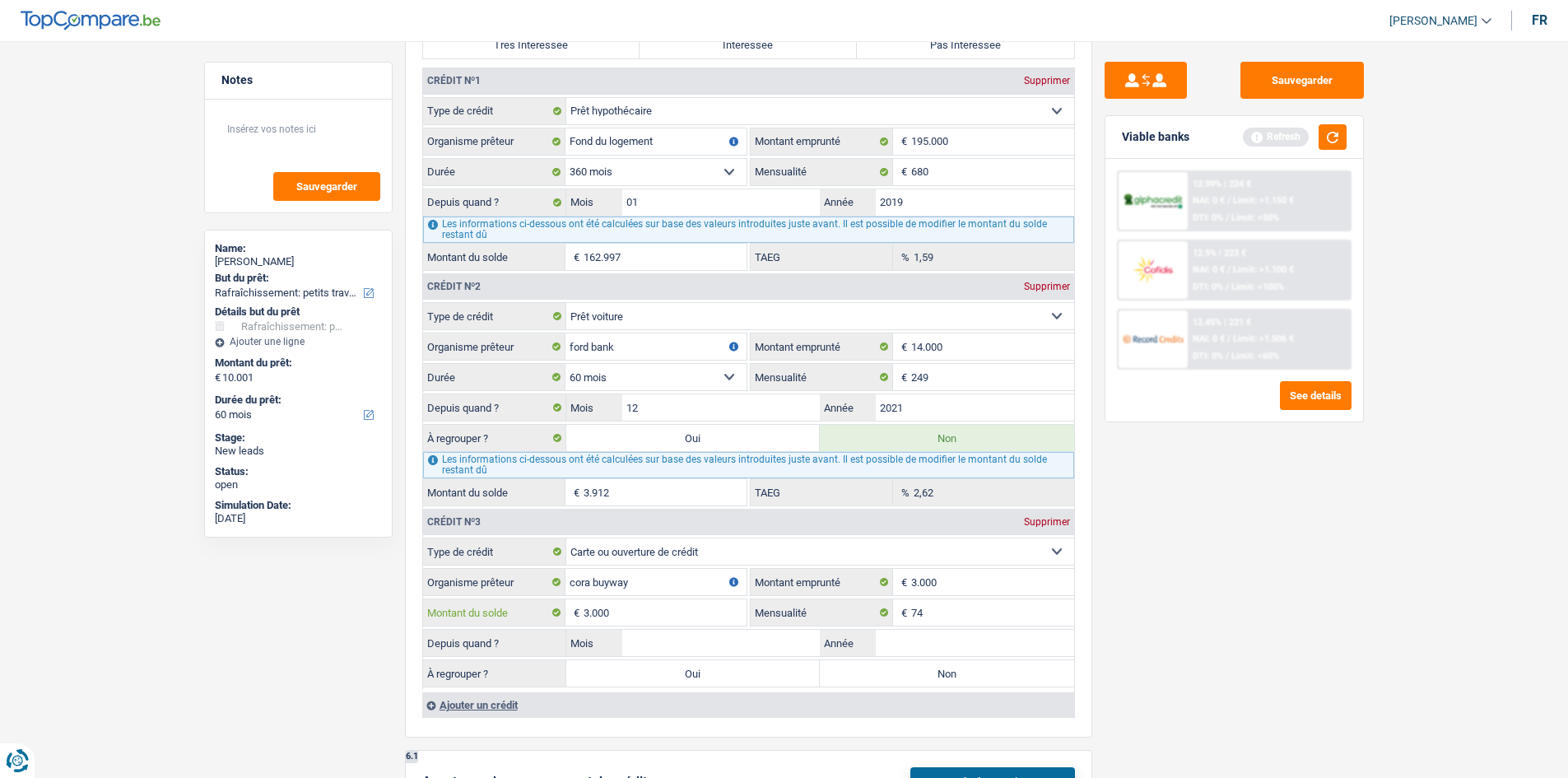
type input "3.000"
click at [1194, 630] on div "Sauvegarder Viable banks Refresh 12.99% | 224 € NAI: 0 € / Limit: >1.150 € DTI:…" at bounding box center [1234, 404] width 284 height 685
click at [948, 639] on input "Année" at bounding box center [975, 642] width 199 height 26
type input "2019"
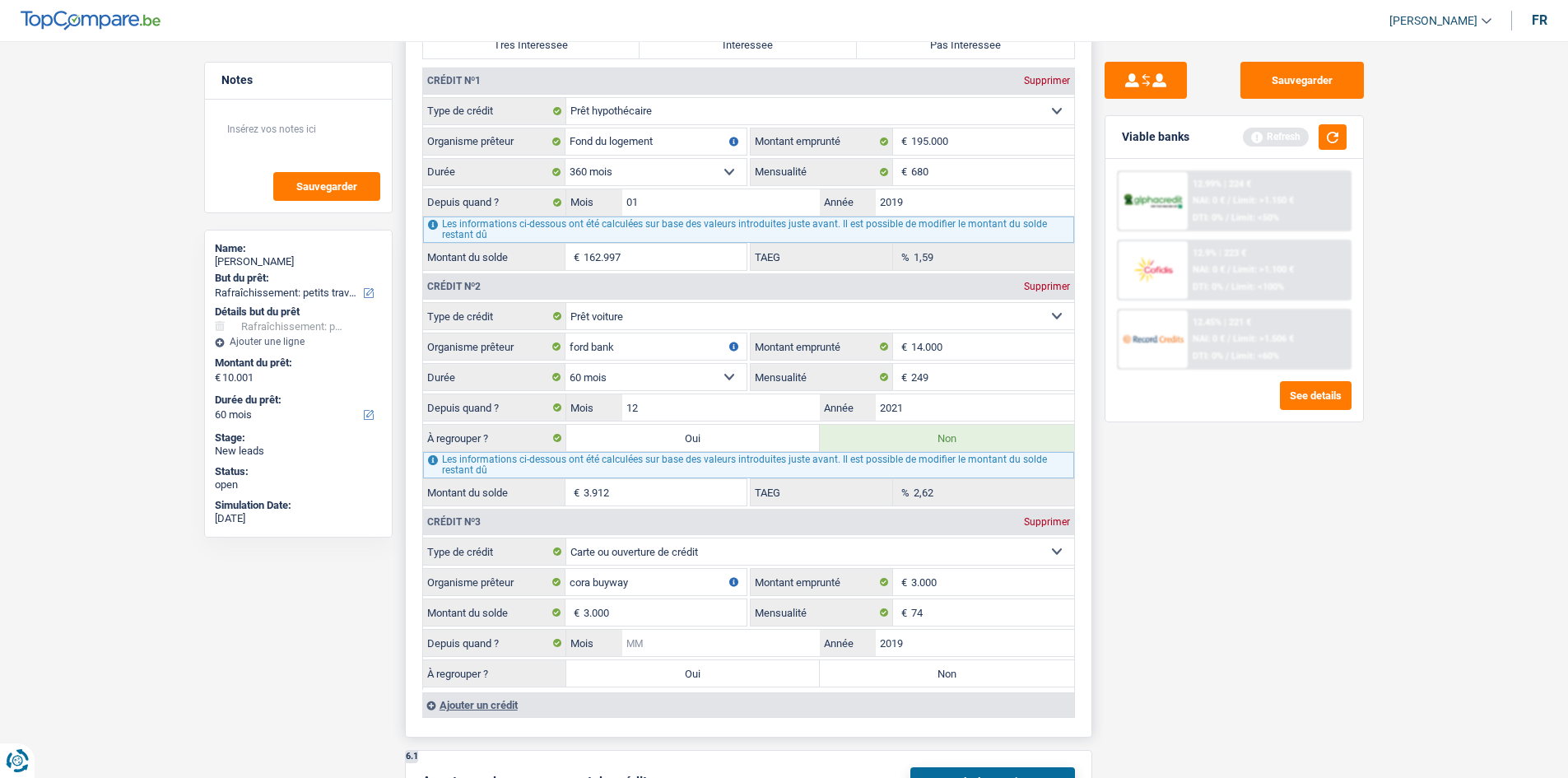
click at [742, 645] on input "Mois" at bounding box center [722, 642] width 199 height 26
type input "05"
click at [1175, 624] on div "Sauvegarder Viable banks Refresh 12.99% | 224 € NAI: 0 € / Limit: >1.150 € DTI:…" at bounding box center [1234, 404] width 284 height 685
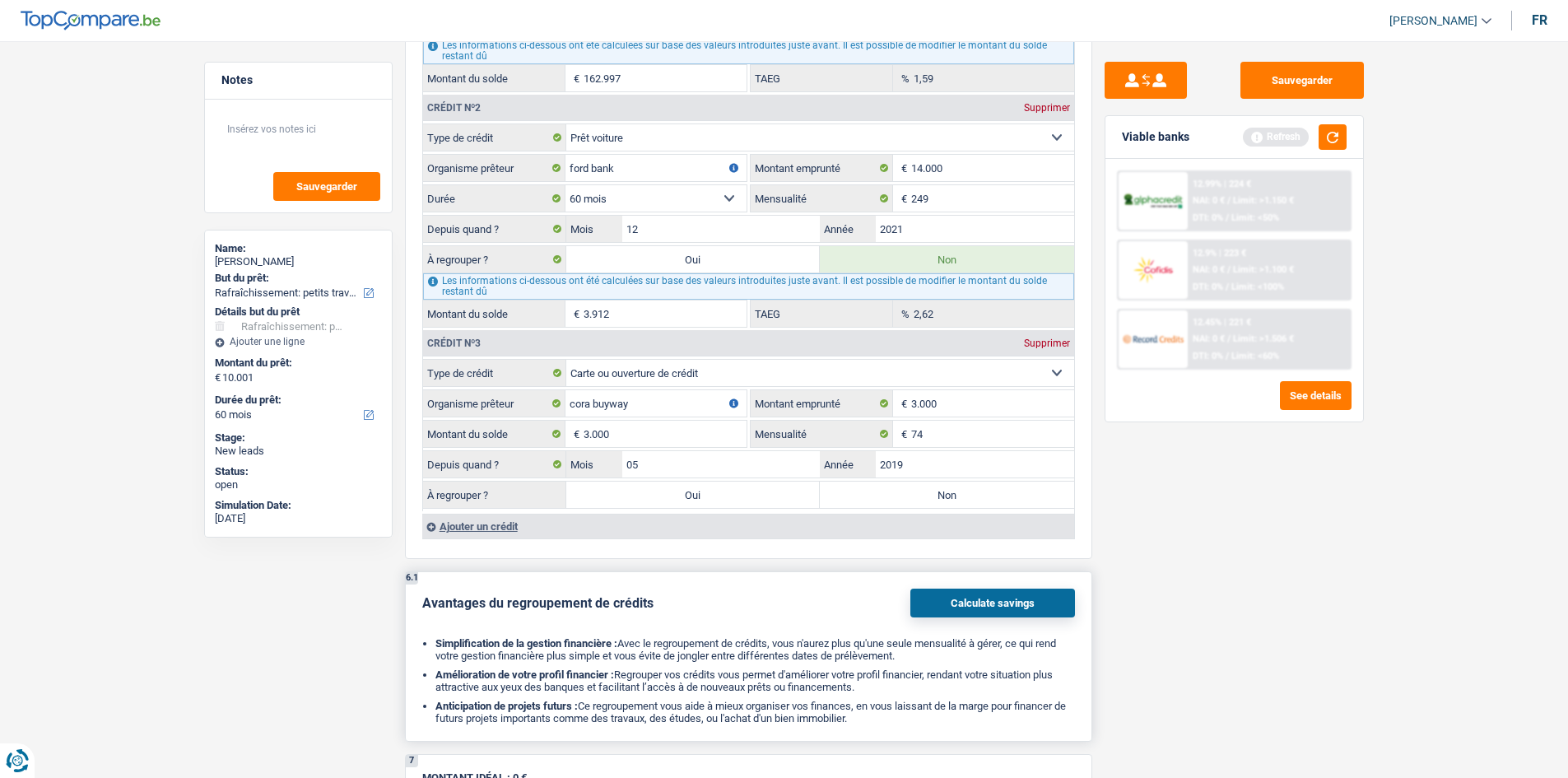
scroll to position [1487, 0]
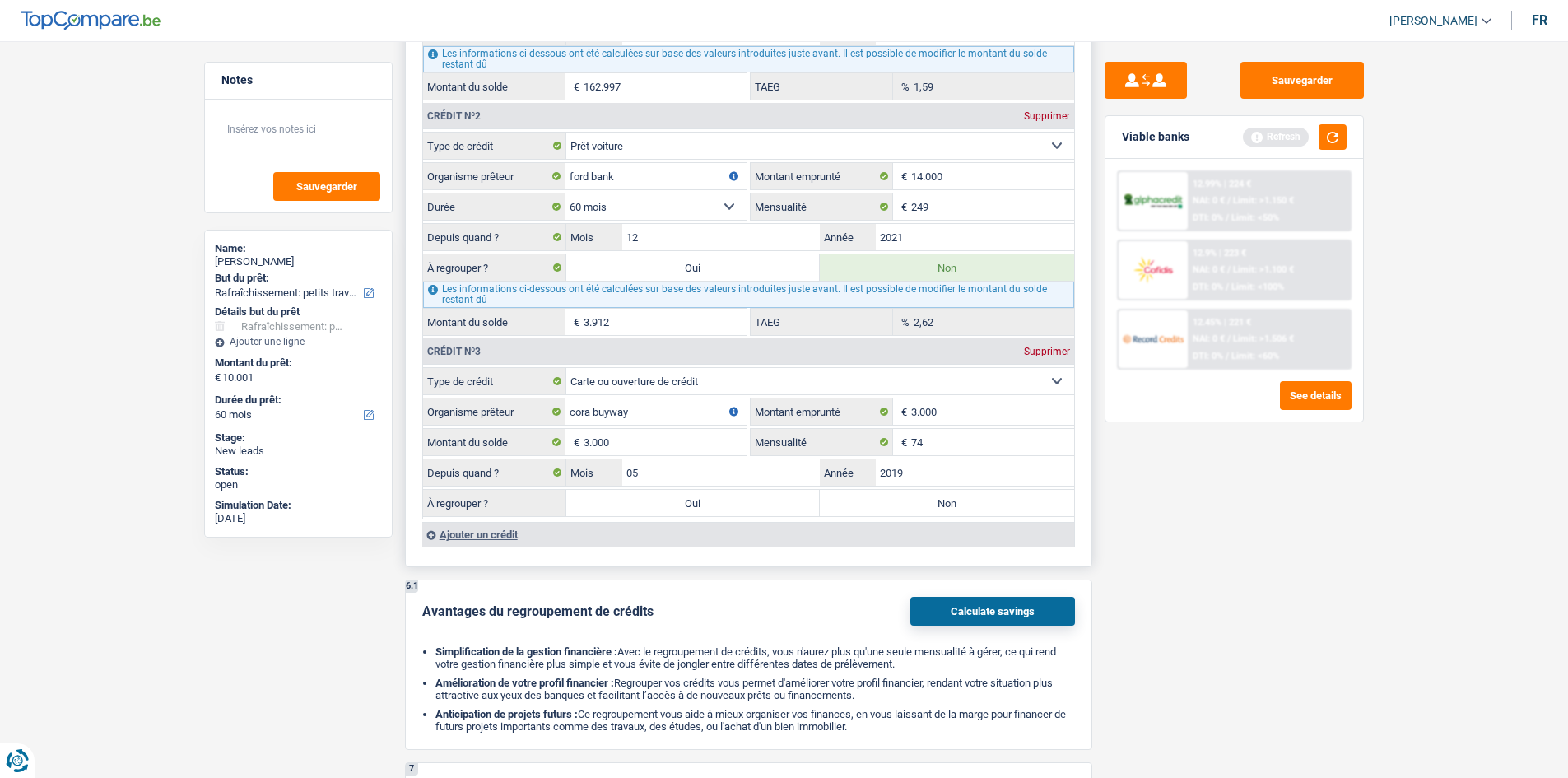
click at [868, 500] on label "Non" at bounding box center [946, 503] width 254 height 26
click at [868, 500] on input "Non" at bounding box center [946, 503] width 254 height 26
radio input "true"
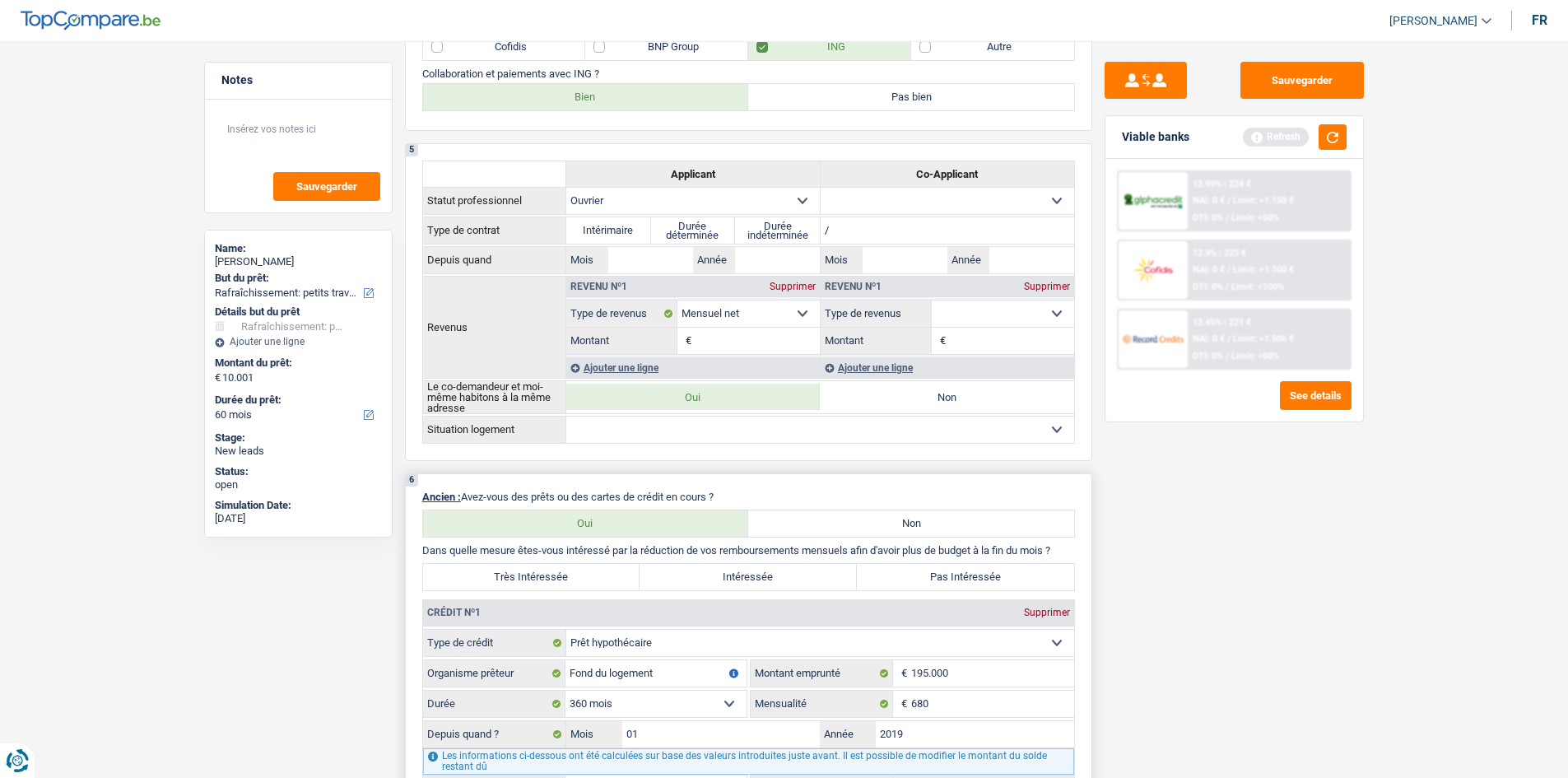
scroll to position [783, 0]
click at [930, 574] on label "Pas Intéressée" at bounding box center [966, 579] width 217 height 26
click at [930, 574] on input "Pas Intéressée" at bounding box center [966, 579] width 217 height 26
radio input "true"
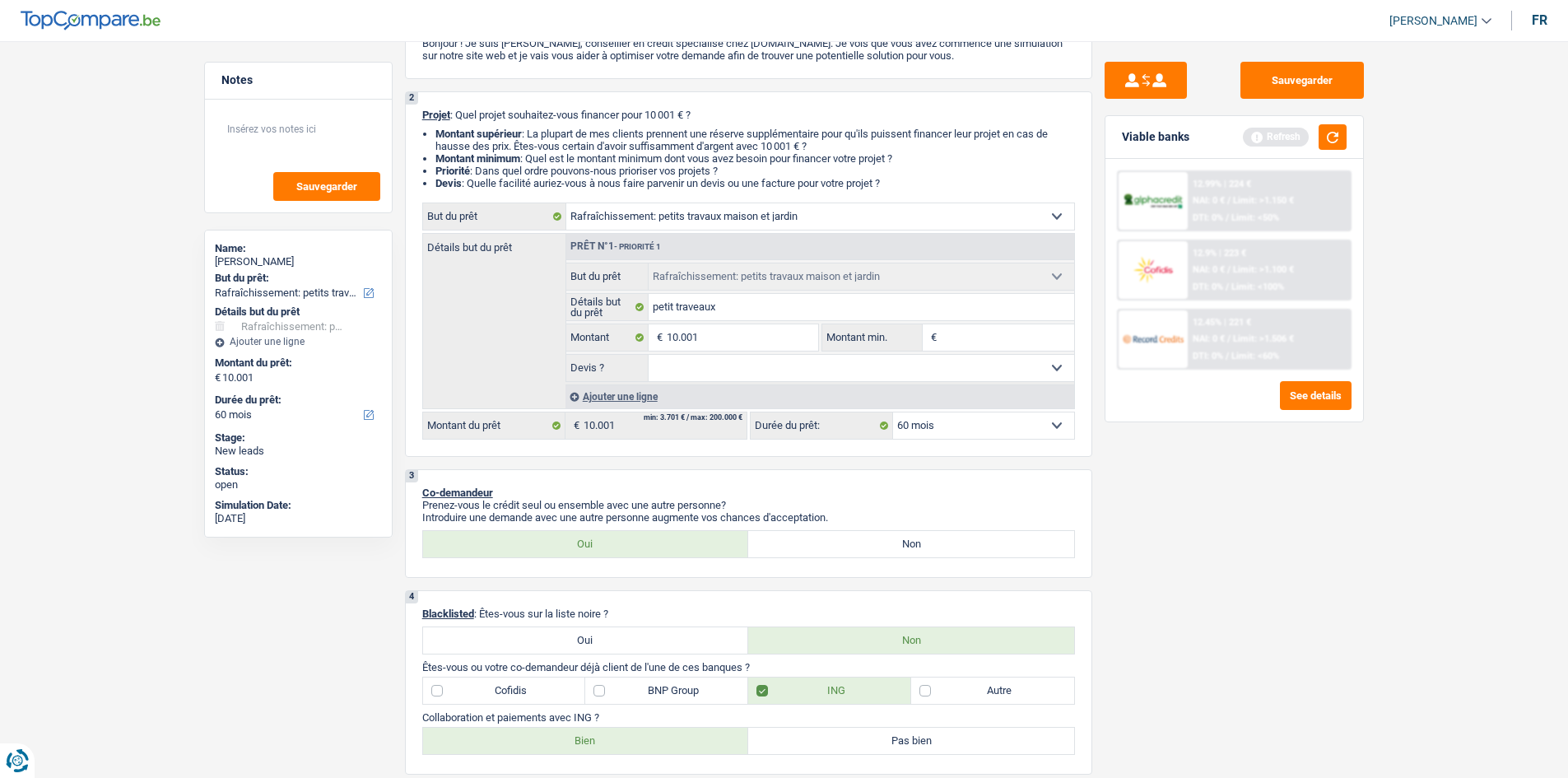
scroll to position [141, 0]
click at [1000, 338] on input "Montant min." at bounding box center [1007, 338] width 133 height 26
type input "1"
type input "10"
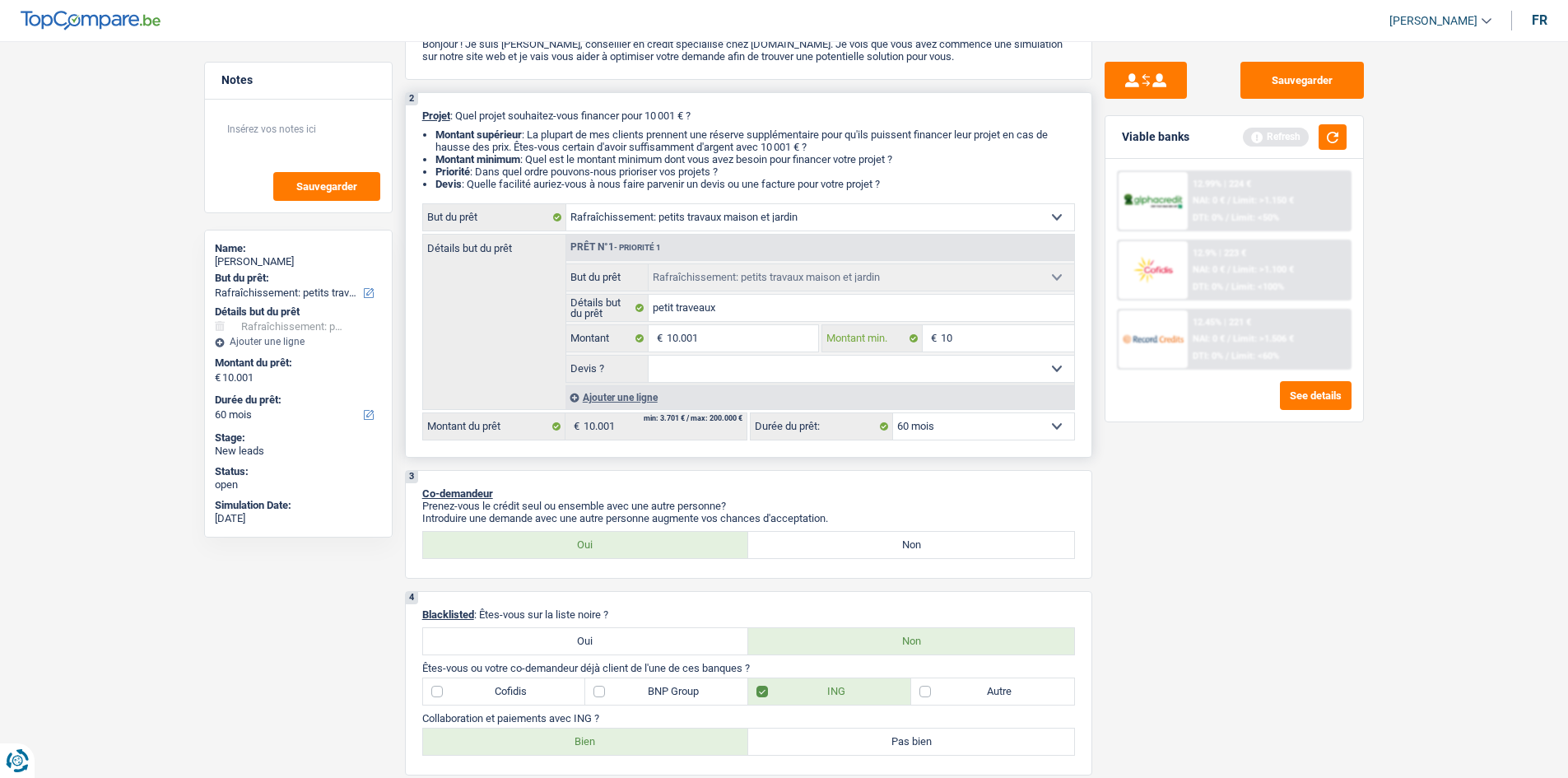
type input "10"
type input "100"
type input "1.000"
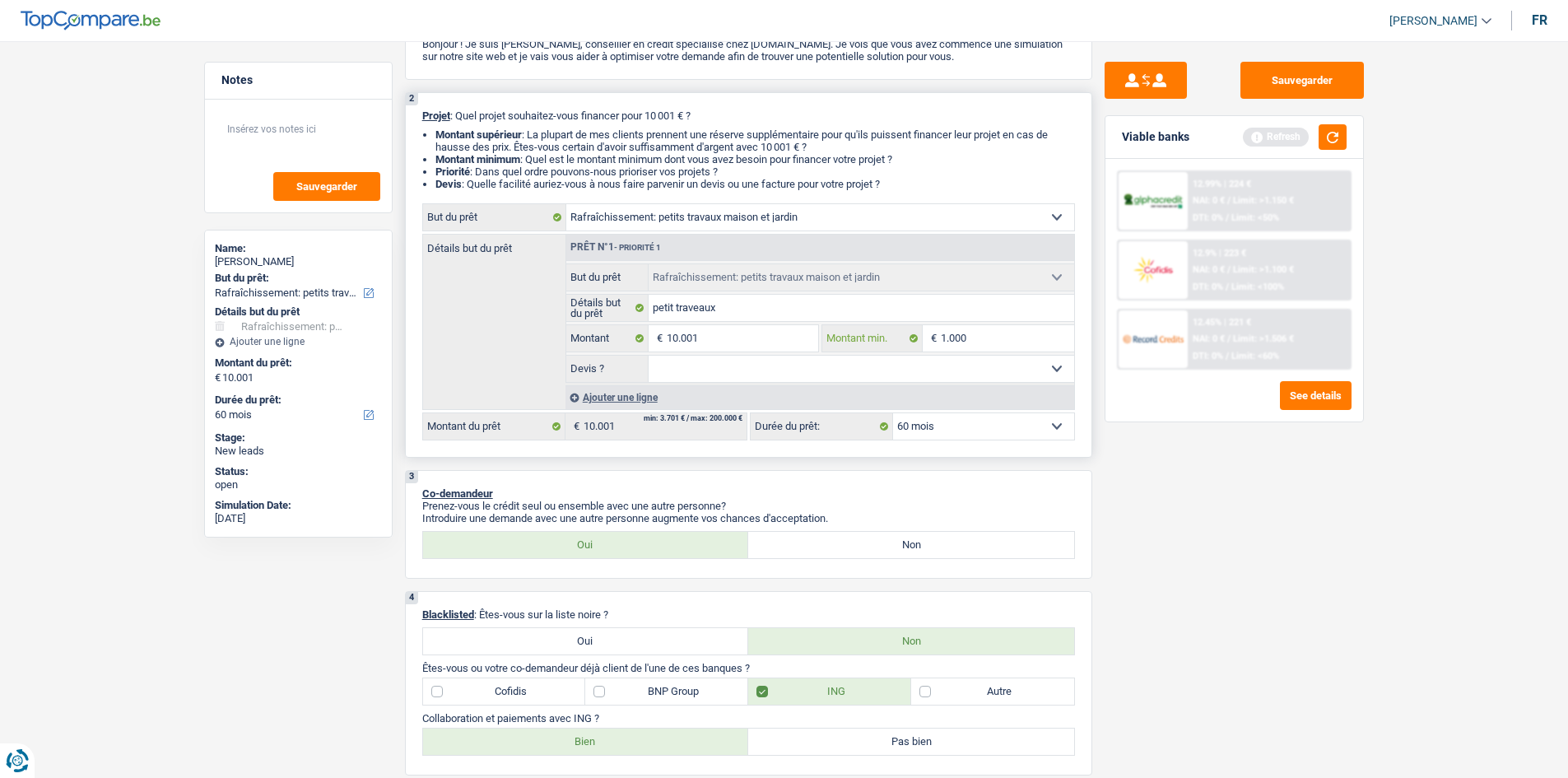
type input "10.000"
click at [903, 375] on select "Oui Non Non répondu Sélectionner une option" at bounding box center [861, 369] width 426 height 26
select select "yes"
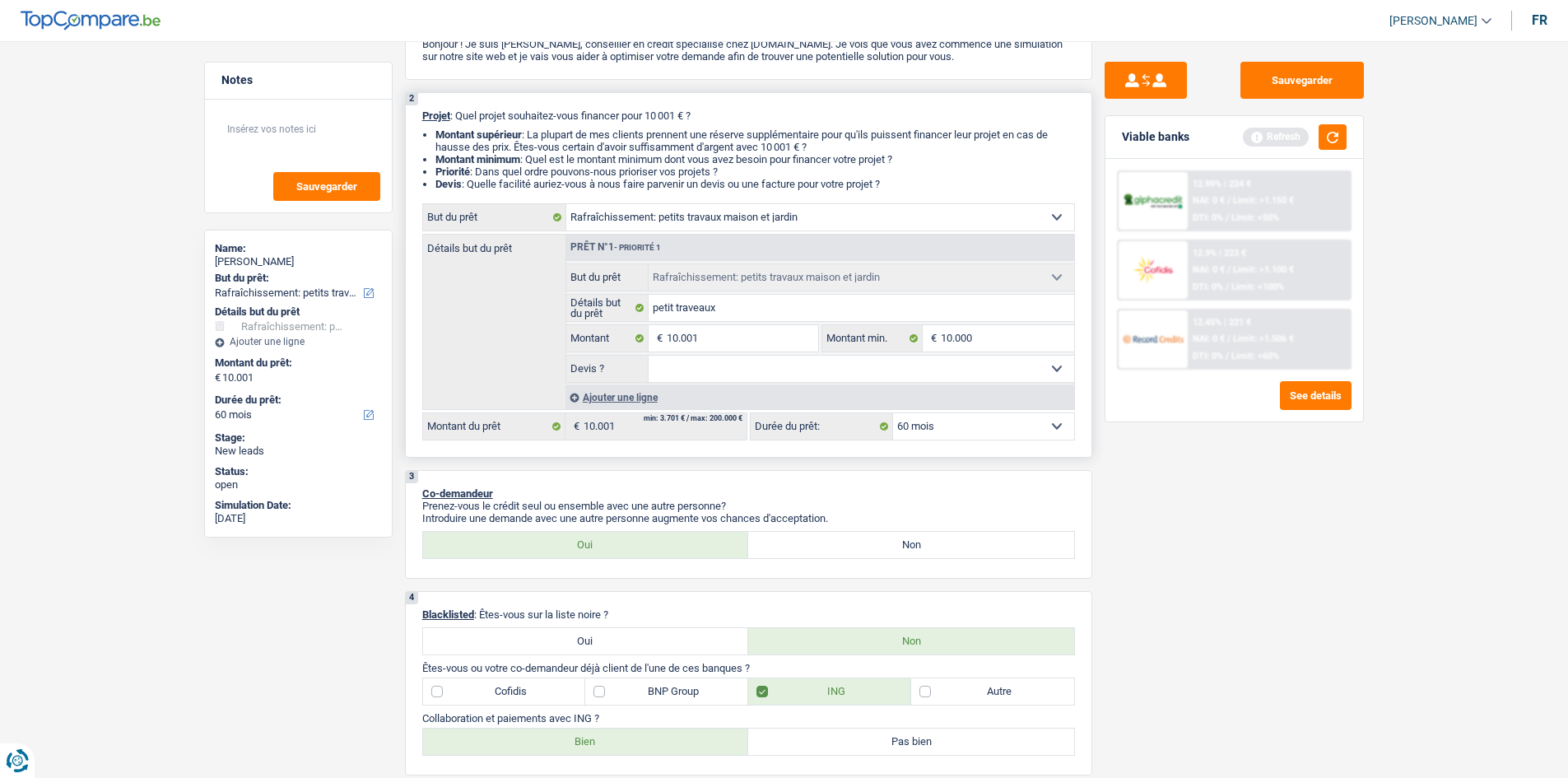
click at [649, 356] on select "Oui Non Non répondu Sélectionner une option" at bounding box center [861, 369] width 426 height 26
select select "yes"
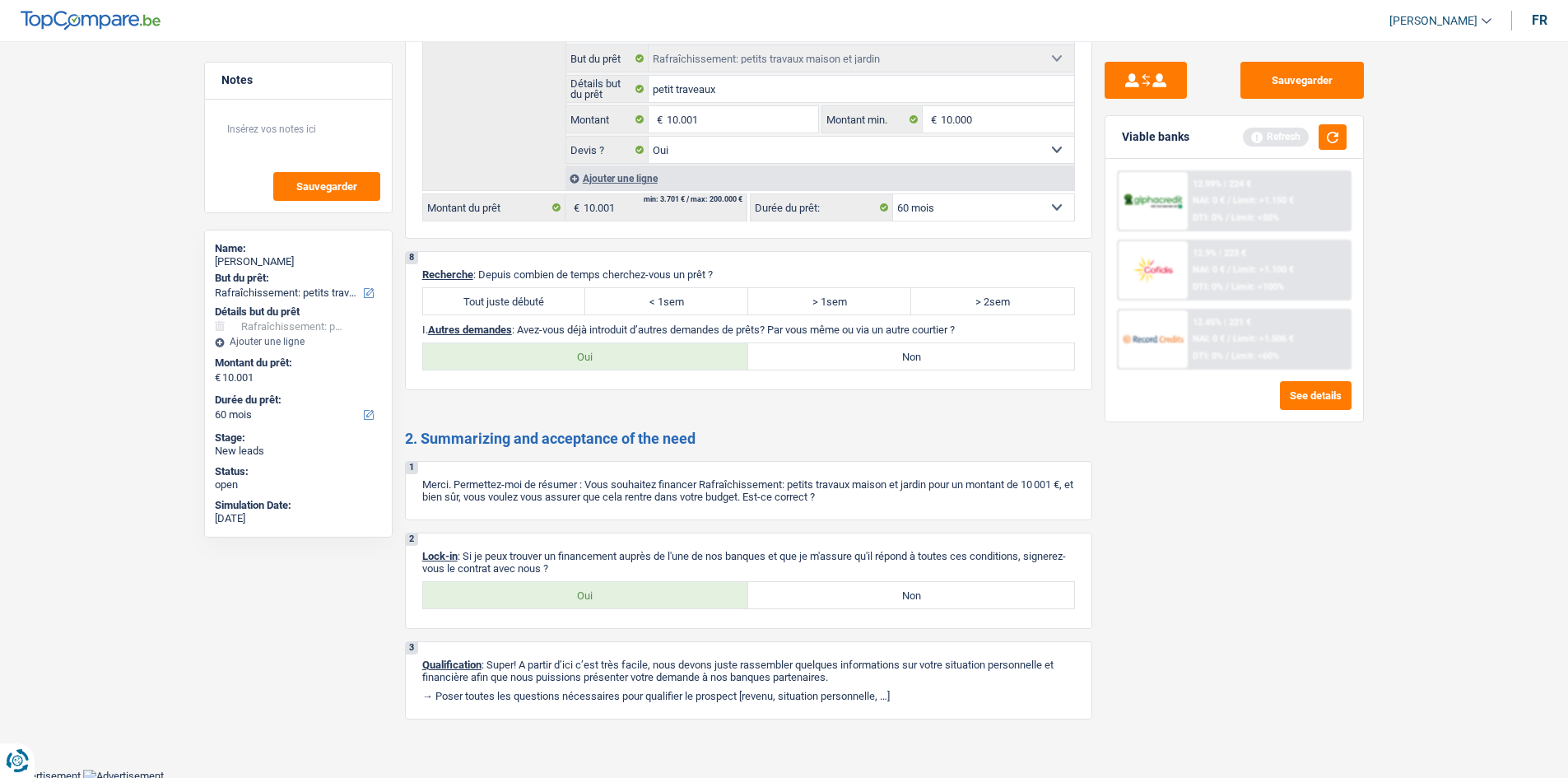
scroll to position [2337, 0]
click at [521, 300] on label "Tout juste débuté" at bounding box center [505, 297] width 163 height 26
click at [521, 300] on input "Tout juste débuté" at bounding box center [505, 297] width 163 height 26
radio input "true"
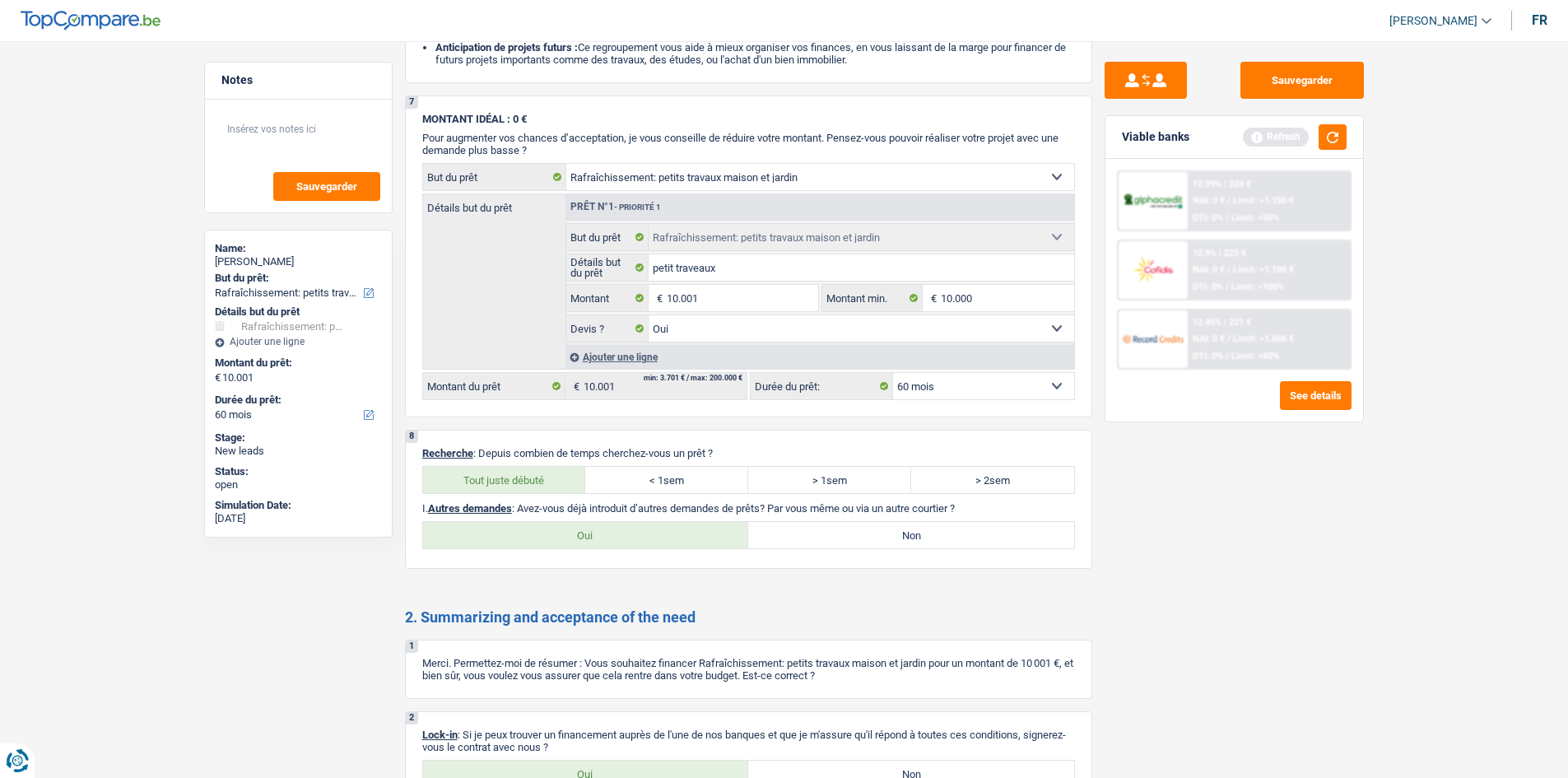
scroll to position [2153, 0]
click at [682, 545] on label "Oui" at bounding box center [586, 535] width 326 height 26
click at [682, 545] on input "Oui" at bounding box center [586, 535] width 326 height 26
radio input "true"
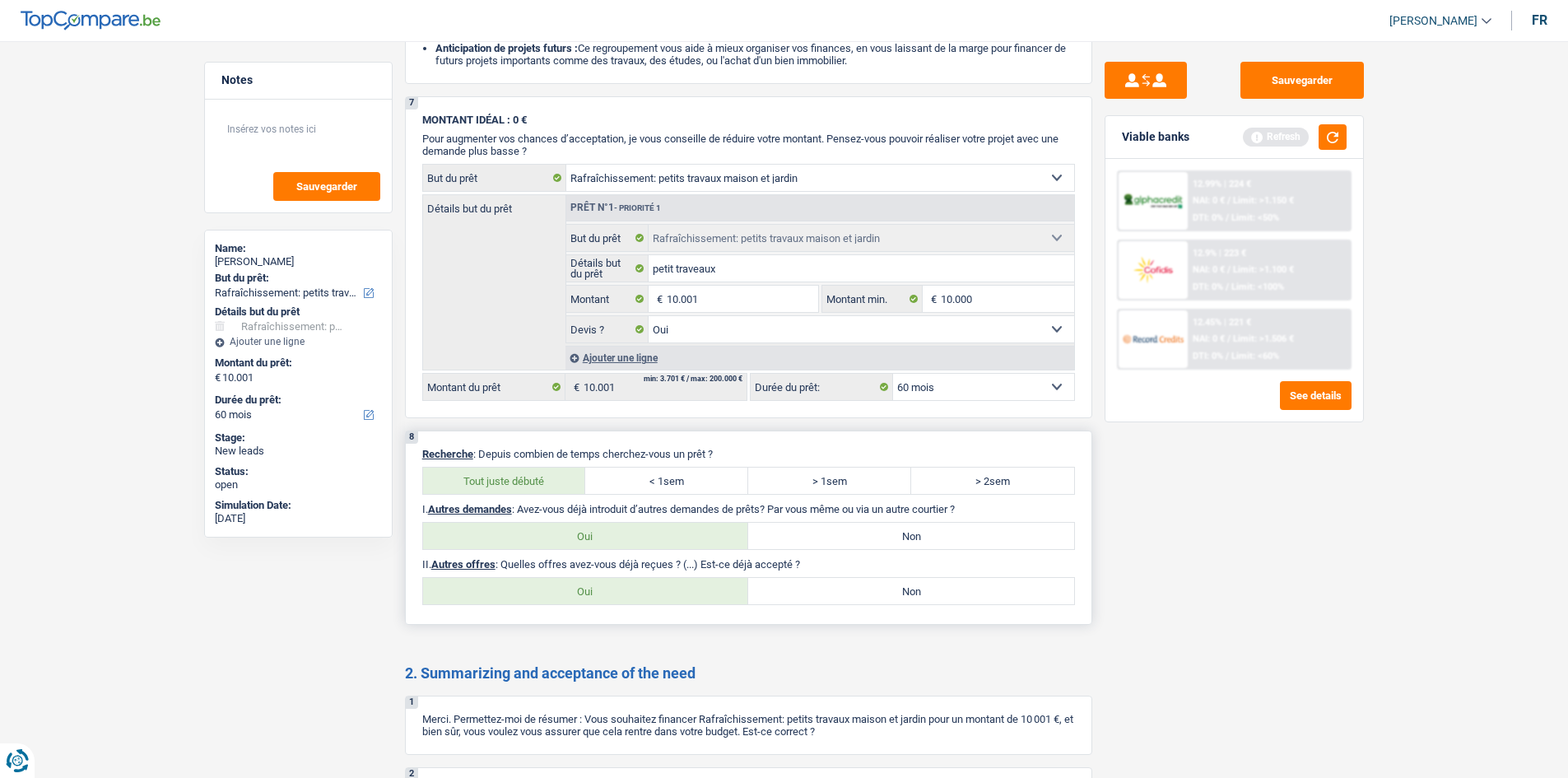
click at [779, 526] on label "Non" at bounding box center [911, 535] width 326 height 26
click at [779, 526] on input "Non" at bounding box center [911, 535] width 326 height 26
radio input "true"
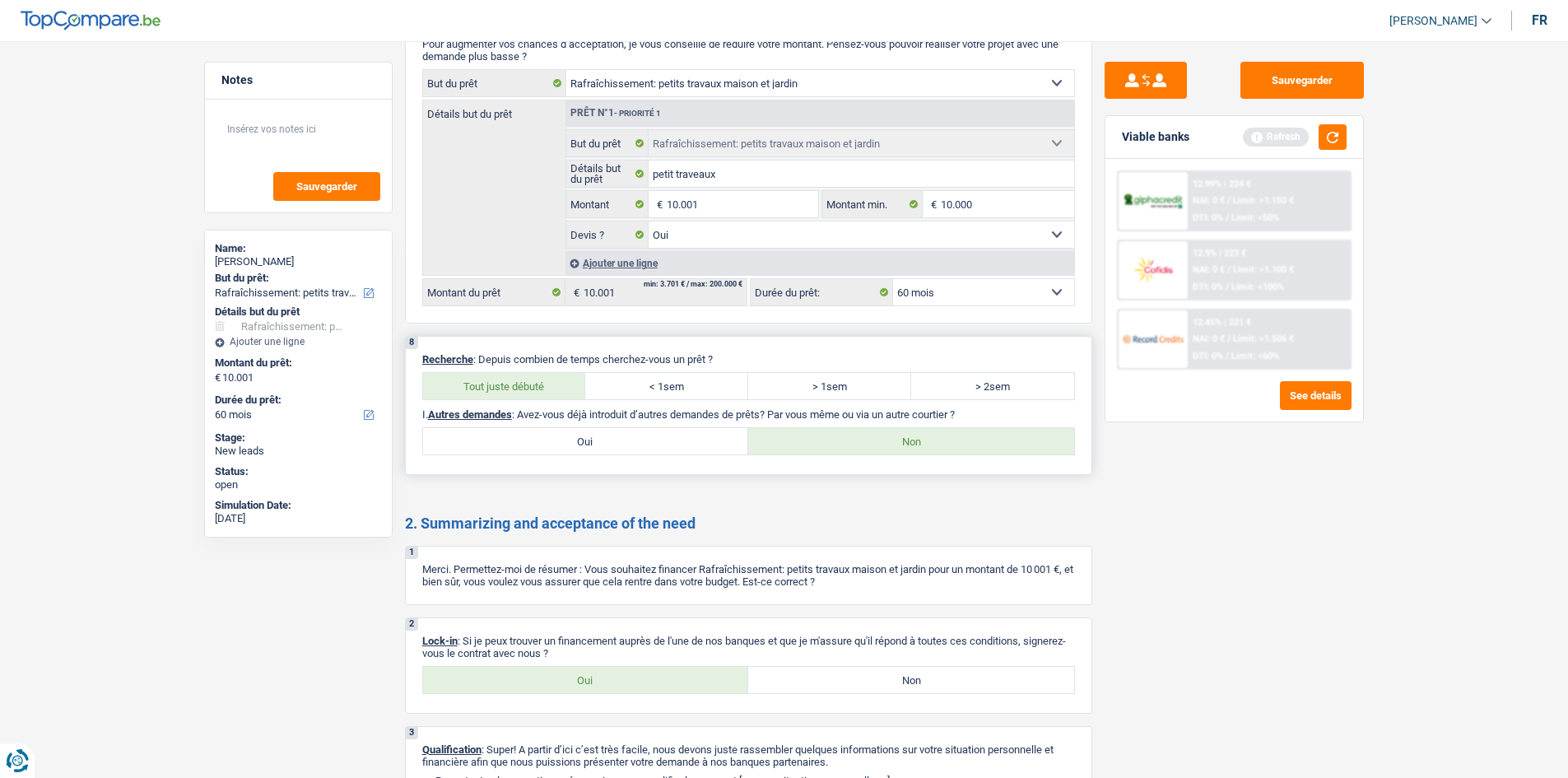
scroll to position [2249, 0]
click at [718, 676] on label "Oui" at bounding box center [586, 679] width 326 height 26
click at [718, 676] on input "Oui" at bounding box center [586, 679] width 326 height 26
radio input "true"
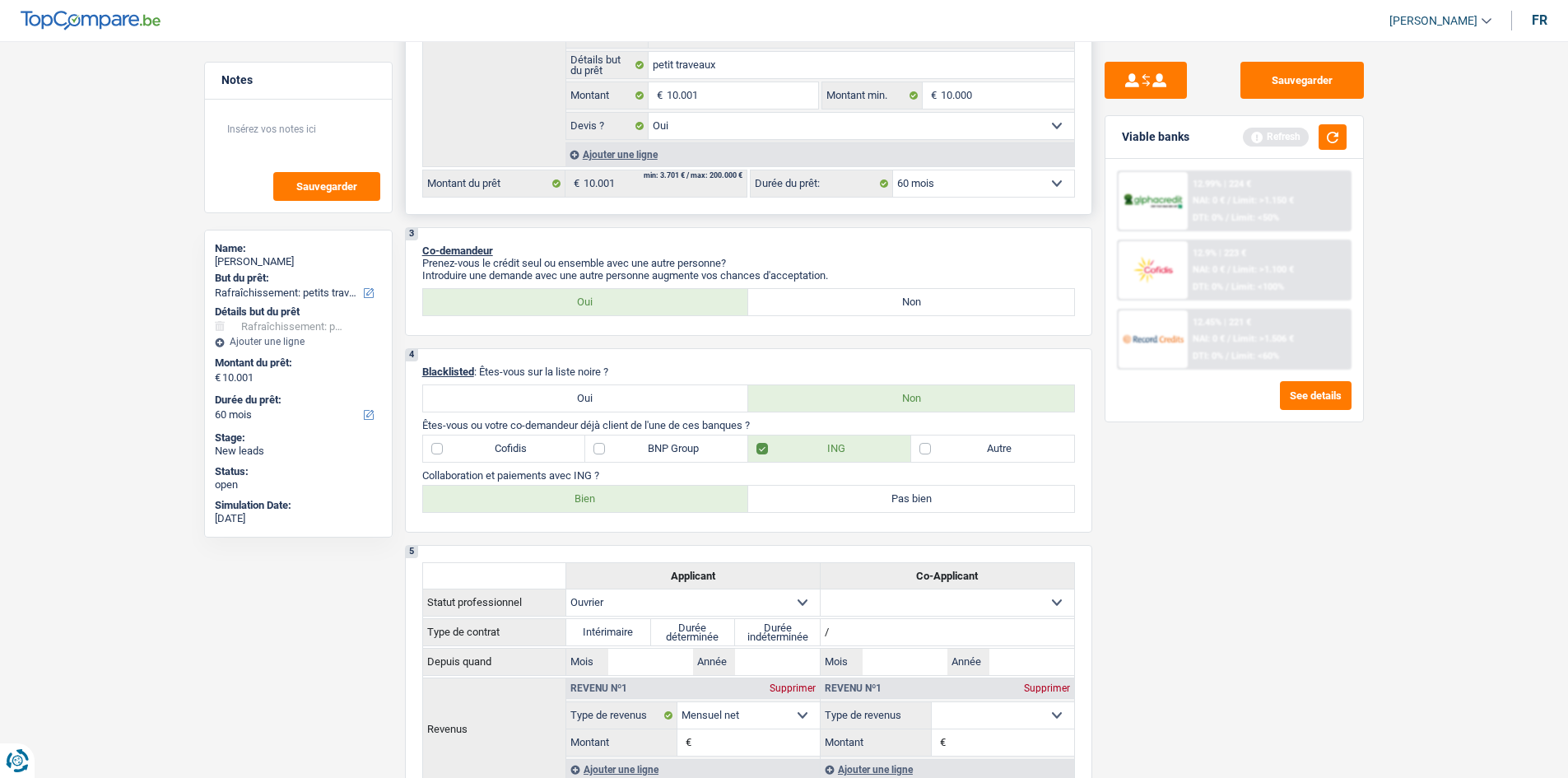
scroll to position [0, 0]
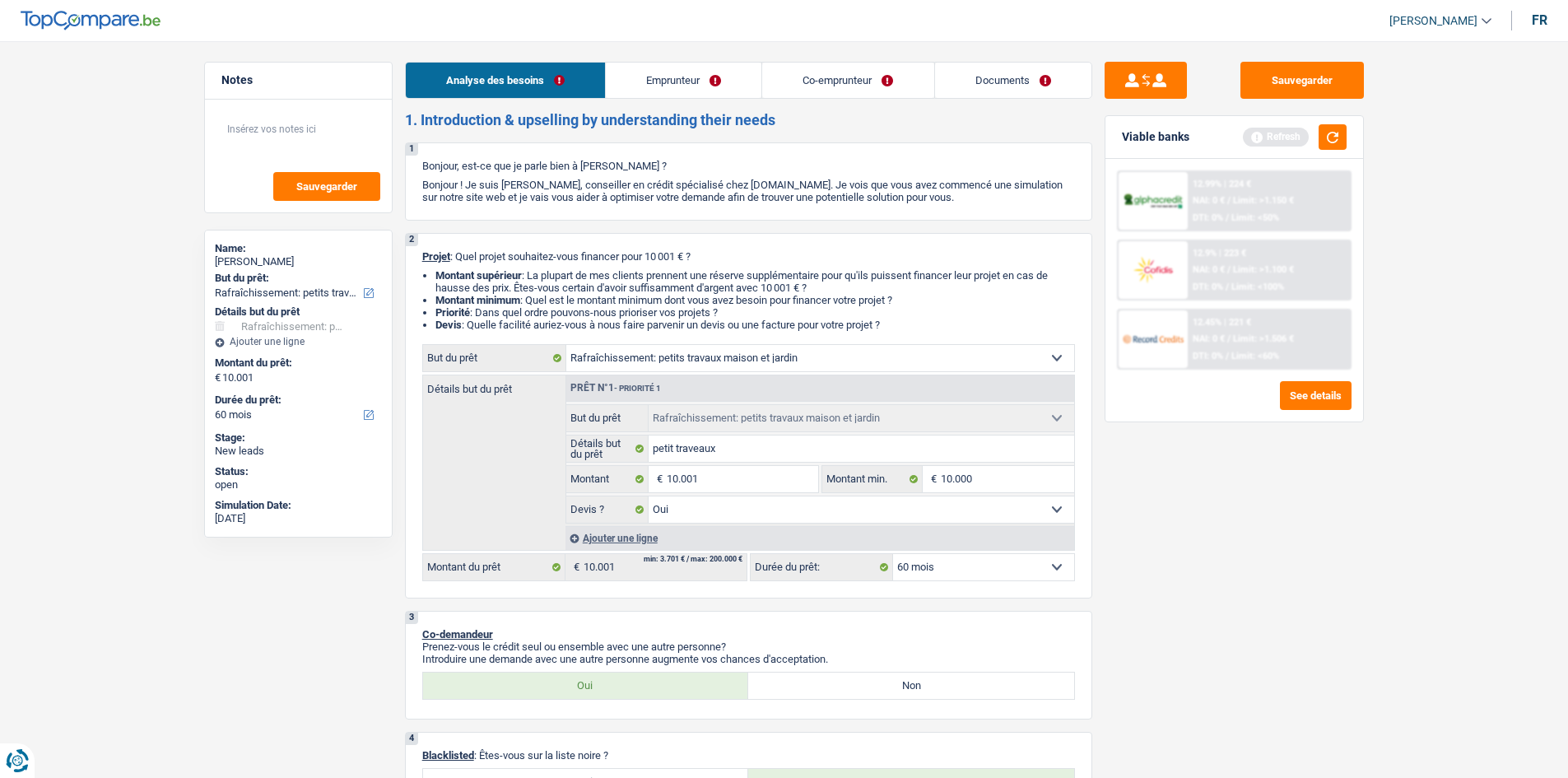
click at [663, 82] on link "Emprunteur" at bounding box center [683, 81] width 155 height 36
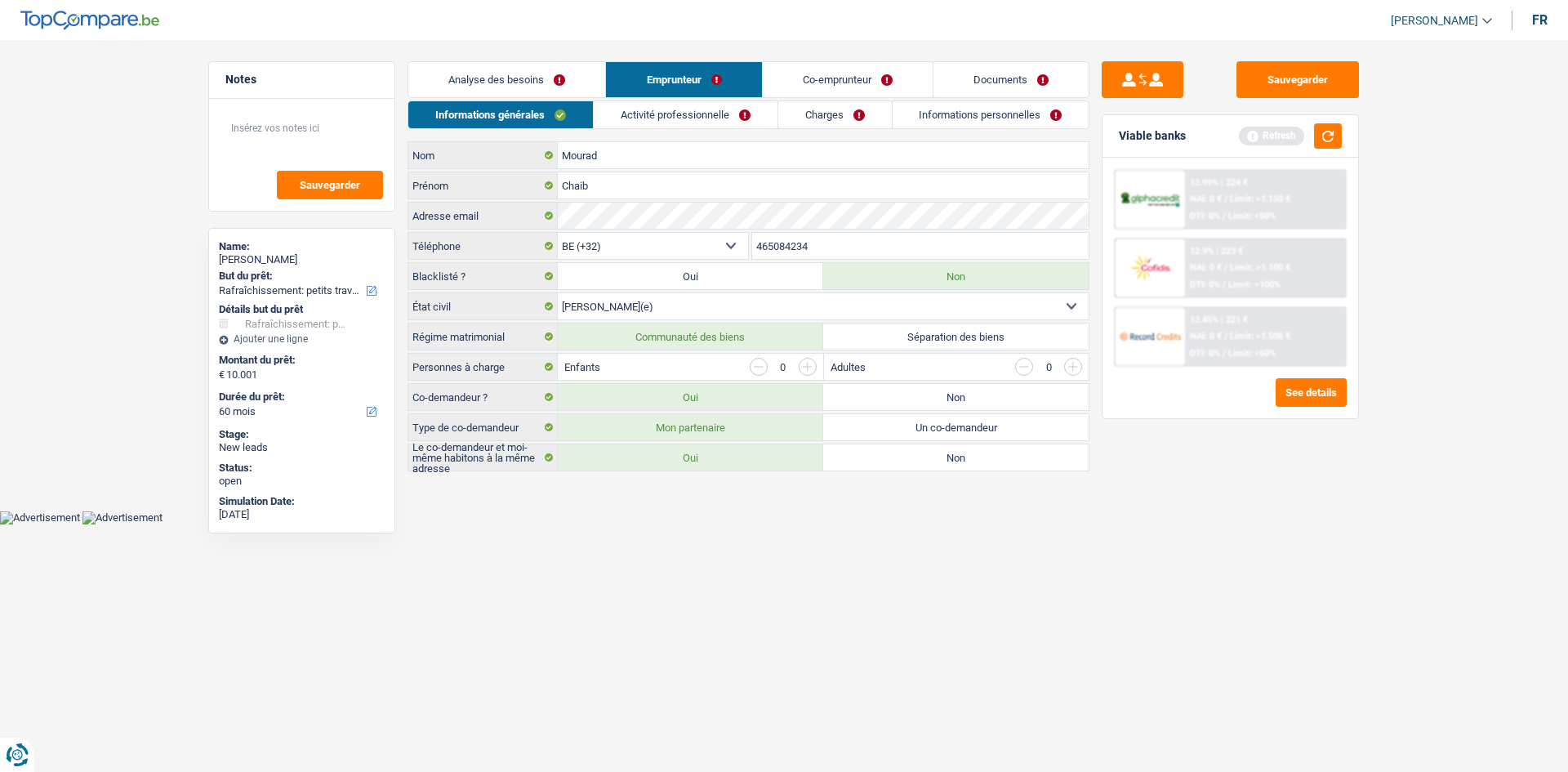
click at [803, 365] on input "button" at bounding box center [807, 367] width 18 height 18
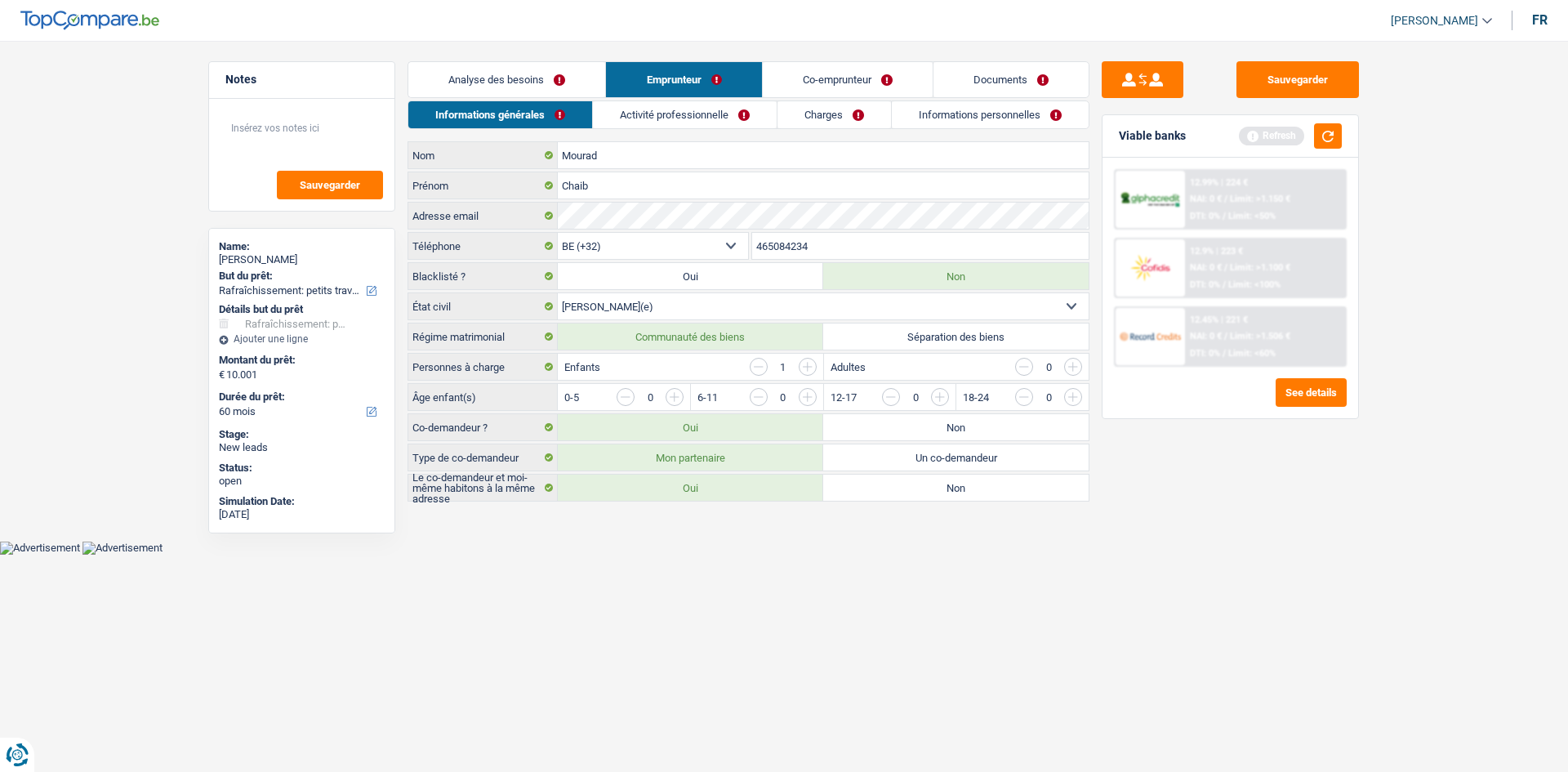
click at [803, 365] on input "button" at bounding box center [807, 367] width 18 height 18
click at [673, 402] on input "button" at bounding box center [1005, 400] width 680 height 26
click at [933, 390] on input "button" at bounding box center [1271, 400] width 680 height 26
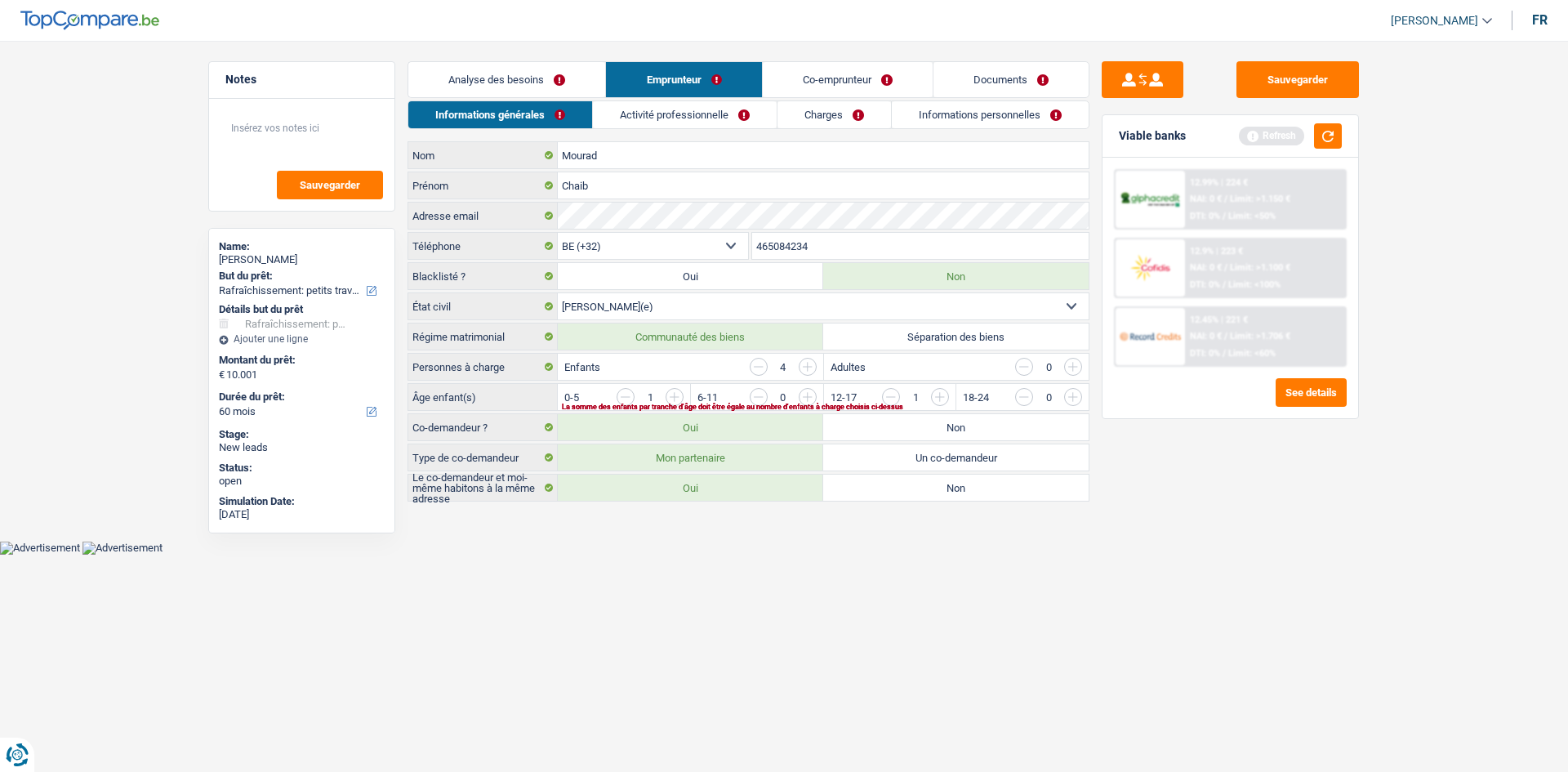
click at [809, 398] on input "button" at bounding box center [1138, 400] width 680 height 26
click at [676, 394] on input "button" at bounding box center [1005, 400] width 680 height 26
click at [941, 399] on input "button" at bounding box center [1271, 400] width 680 height 26
click at [938, 394] on input "button" at bounding box center [1271, 400] width 680 height 26
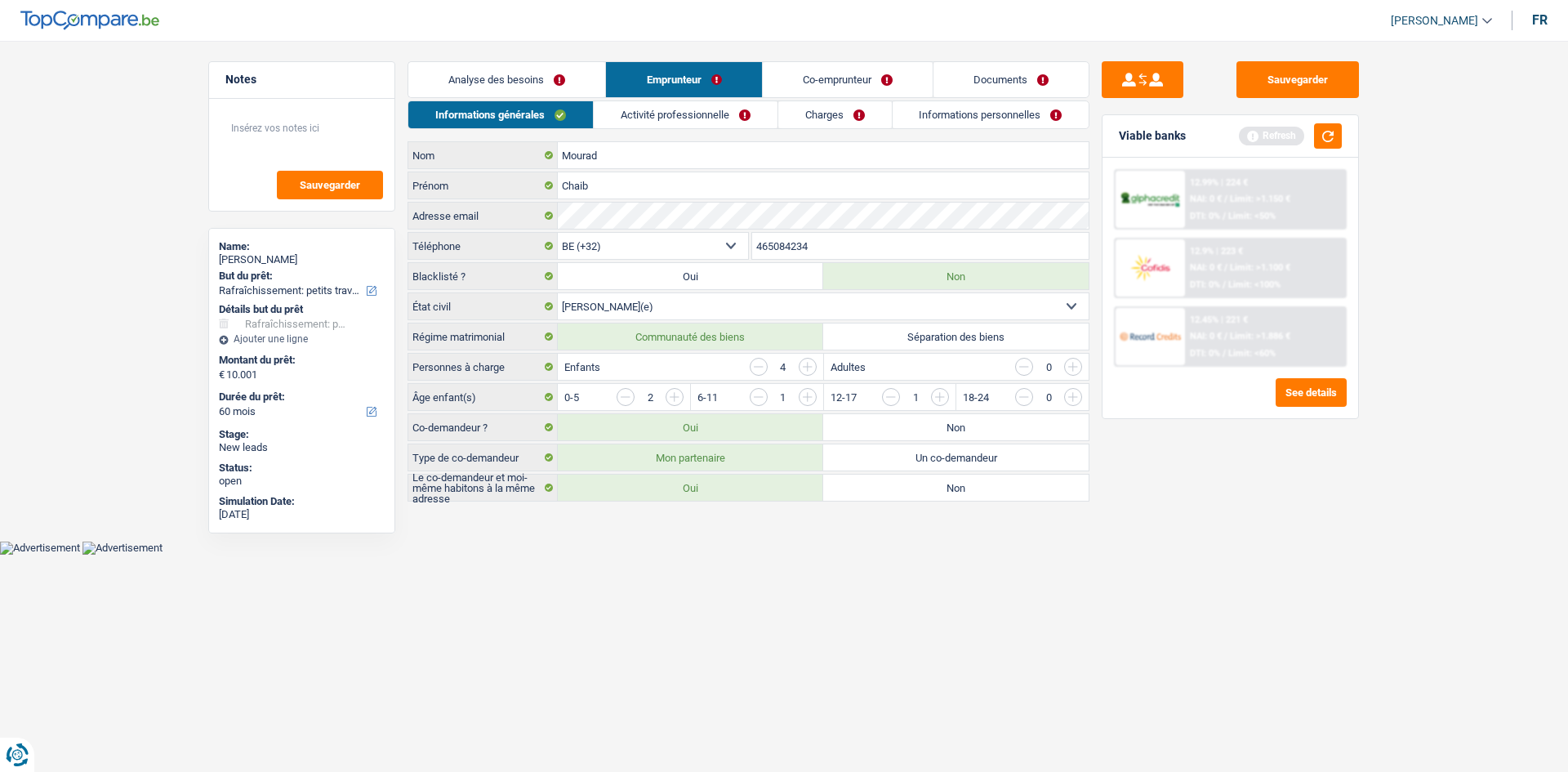
click at [629, 394] on input "button" at bounding box center [625, 396] width 18 height 18
click at [936, 390] on input "button" at bounding box center [1271, 400] width 680 height 26
click at [662, 120] on link "Activité professionnelle" at bounding box center [686, 115] width 184 height 27
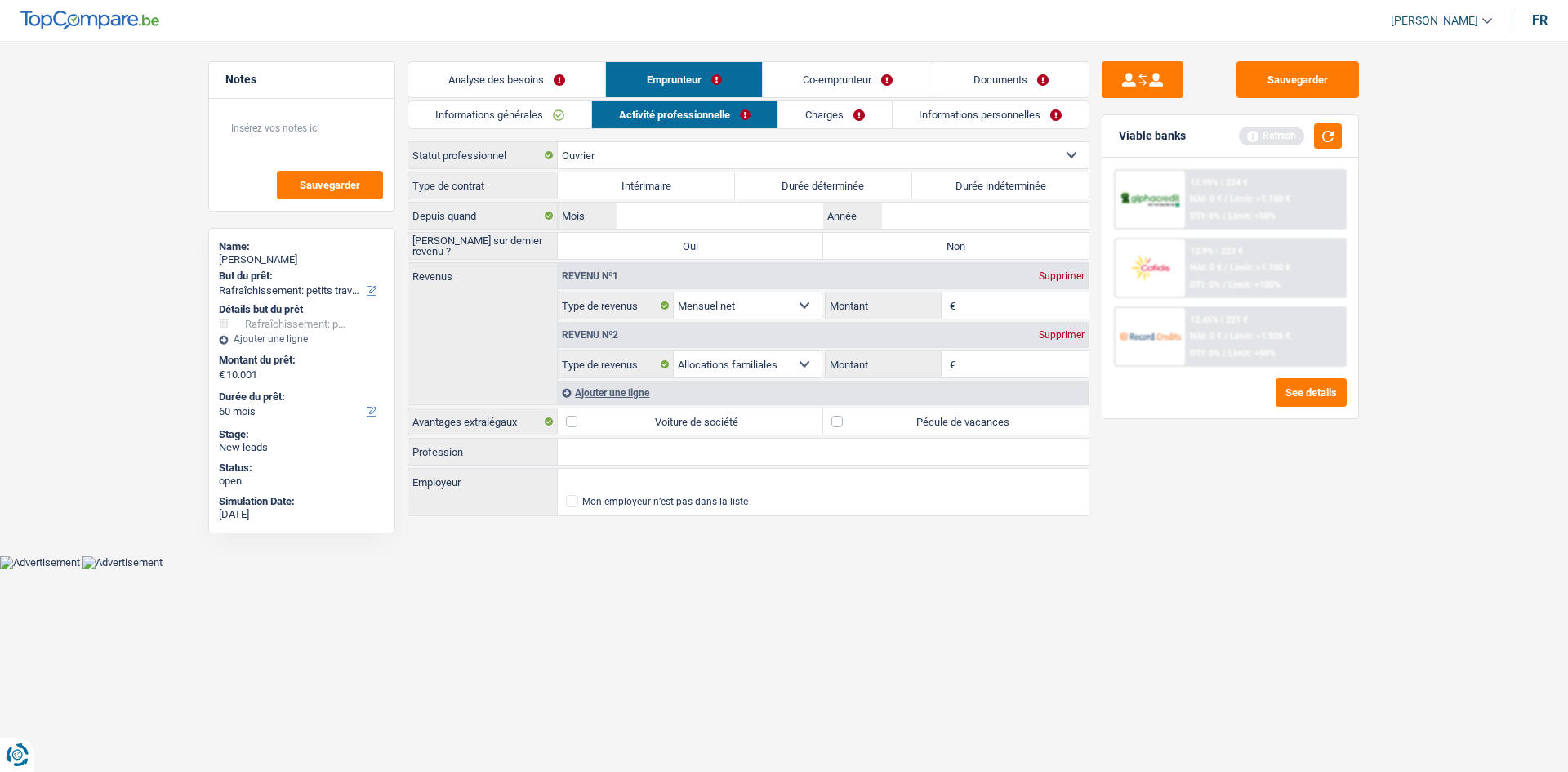
click at [1011, 180] on label "Durée indéterminée" at bounding box center [1001, 185] width 177 height 26
click at [986, 185] on label "Durée indéterminée" at bounding box center [1001, 185] width 177 height 26
click at [986, 185] on input "Durée indéterminée" at bounding box center [1001, 185] width 177 height 26
radio input "true"
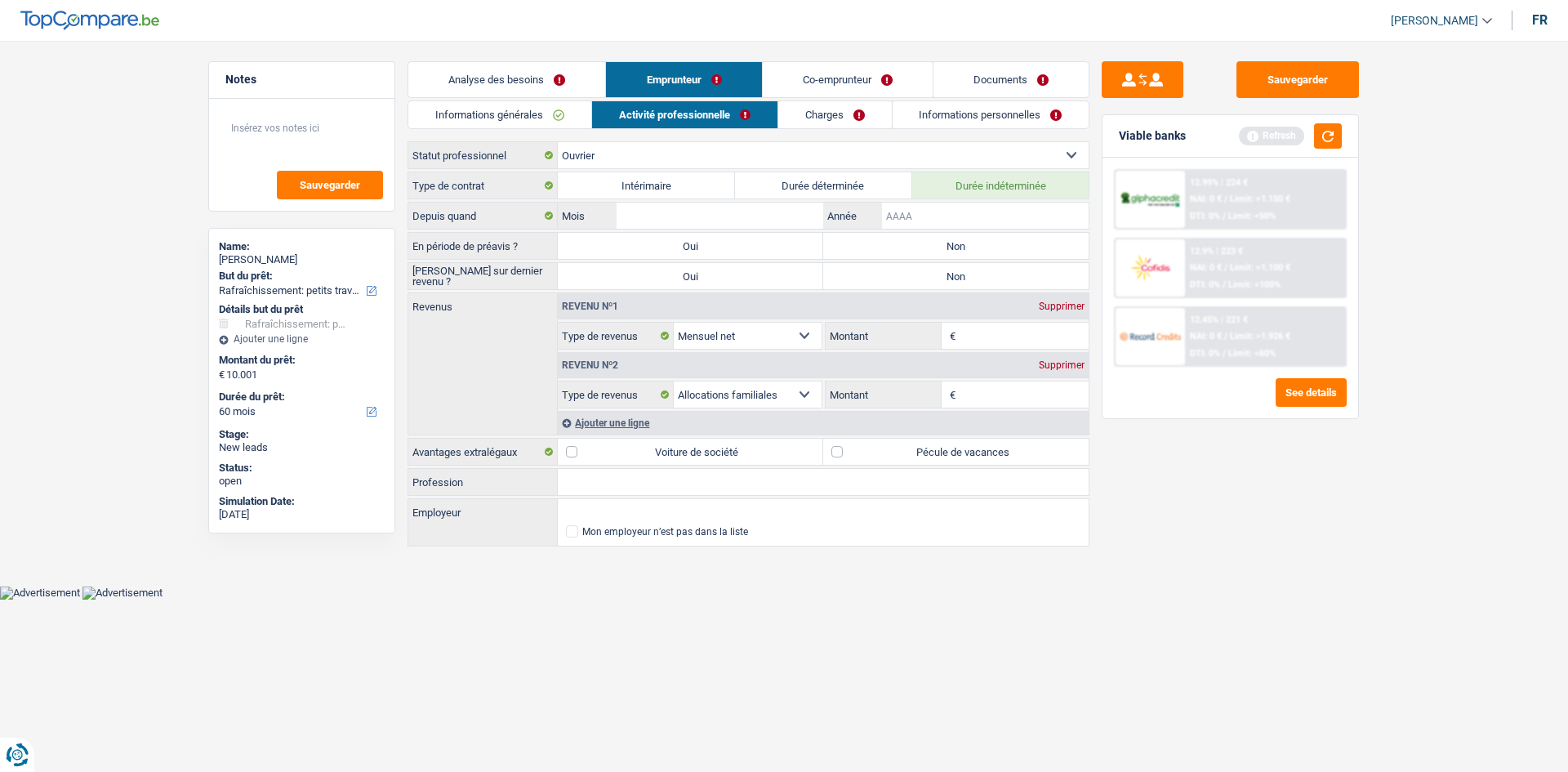
click at [974, 209] on input "Année" at bounding box center [985, 215] width 206 height 26
type input "2022"
click at [680, 217] on input "Mois" at bounding box center [720, 215] width 206 height 26
type input "05"
click at [925, 242] on label "Non" at bounding box center [955, 245] width 265 height 26
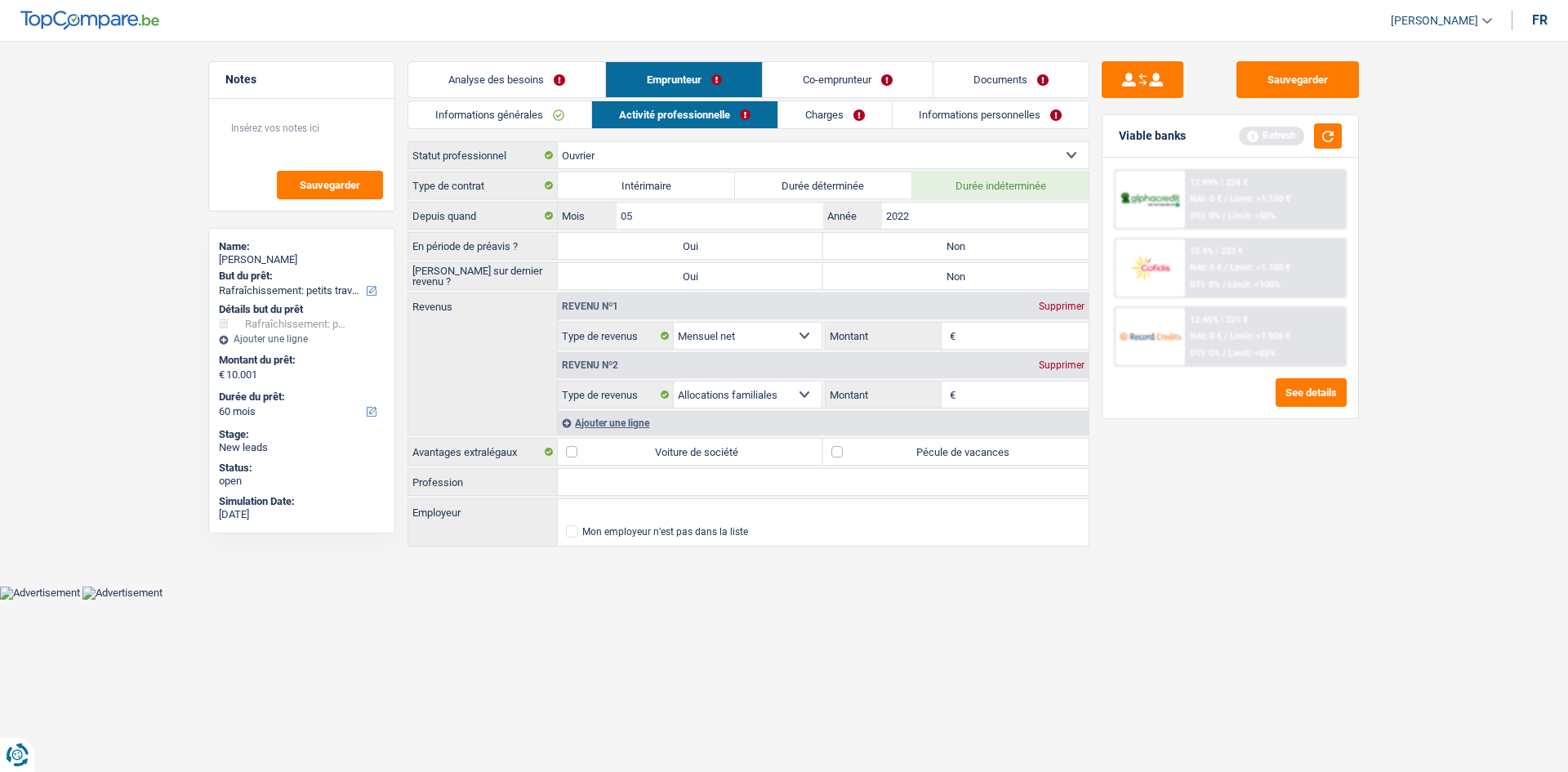
click at [925, 242] on input "Non" at bounding box center [955, 245] width 265 height 26
radio input "true"
click at [1009, 271] on label "Non" at bounding box center [955, 276] width 265 height 26
click at [1009, 271] on input "Non" at bounding box center [955, 276] width 265 height 26
radio input "true"
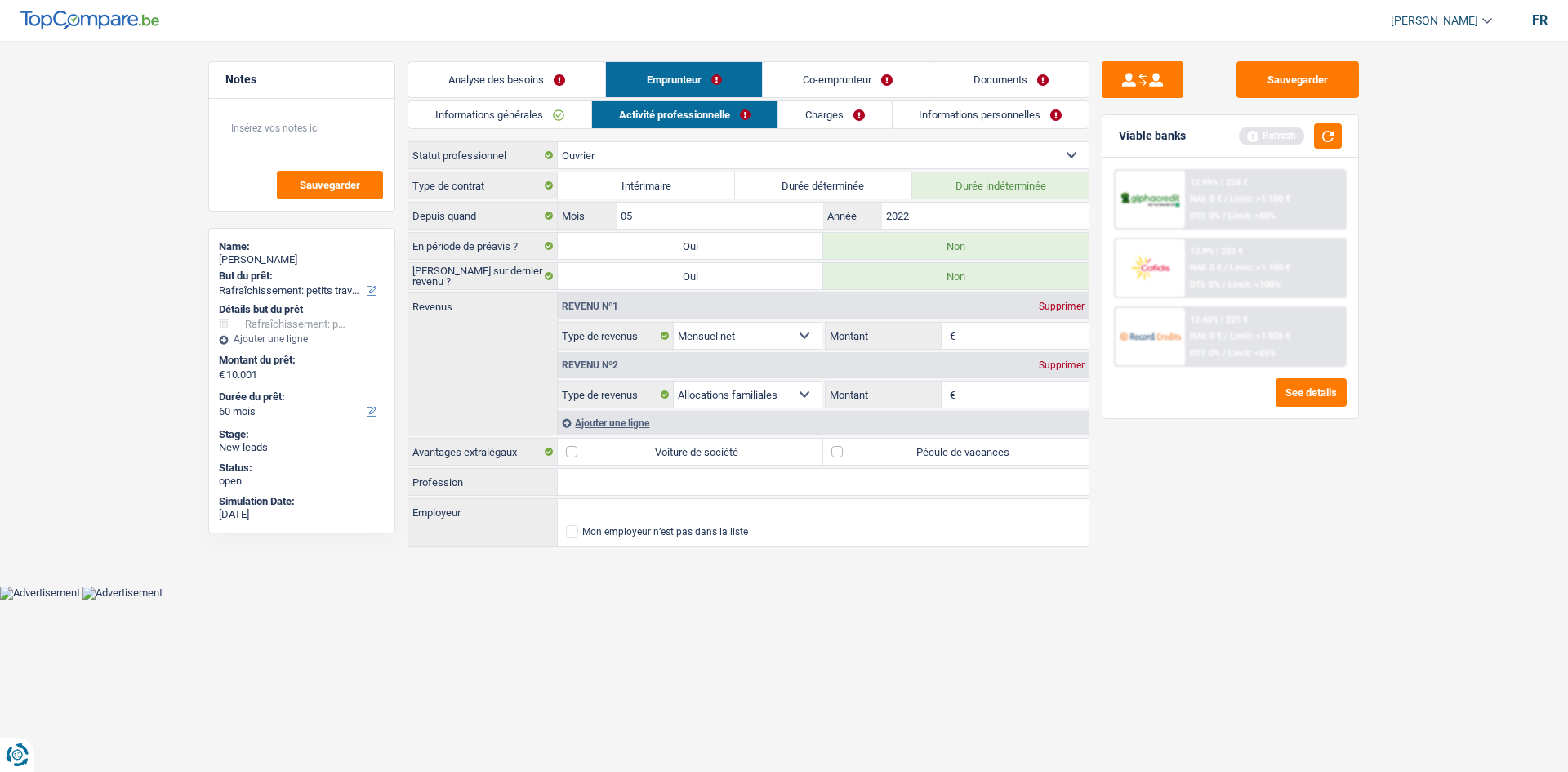
click at [986, 336] on input "Montant" at bounding box center [1025, 335] width 130 height 26
type input "2.500"
click at [1014, 397] on input "Montant" at bounding box center [1025, 394] width 130 height 26
click at [1059, 364] on div "Supprimer" at bounding box center [1062, 365] width 54 height 10
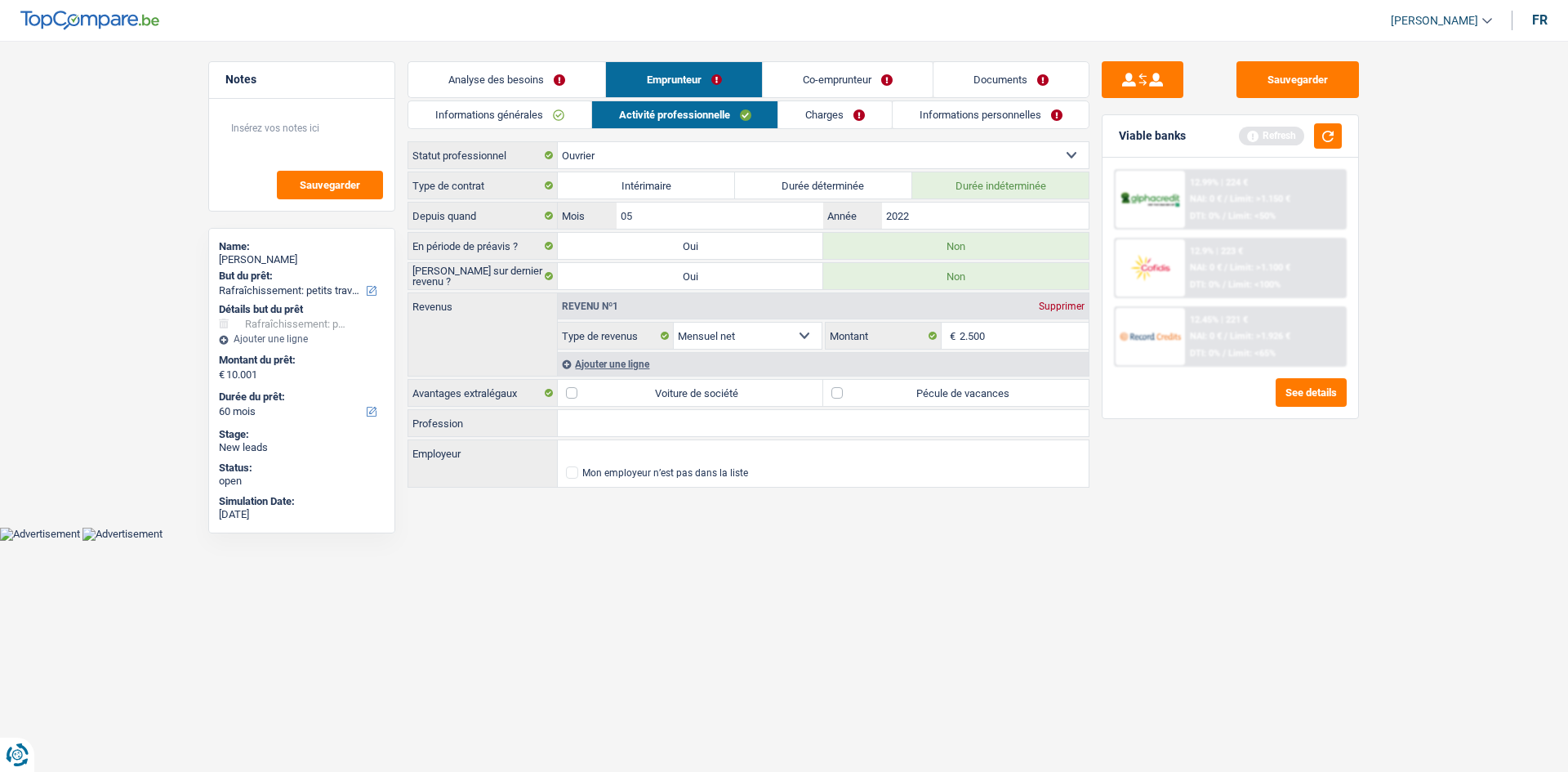
click at [597, 362] on div "Ajouter une ligne" at bounding box center [823, 364] width 531 height 24
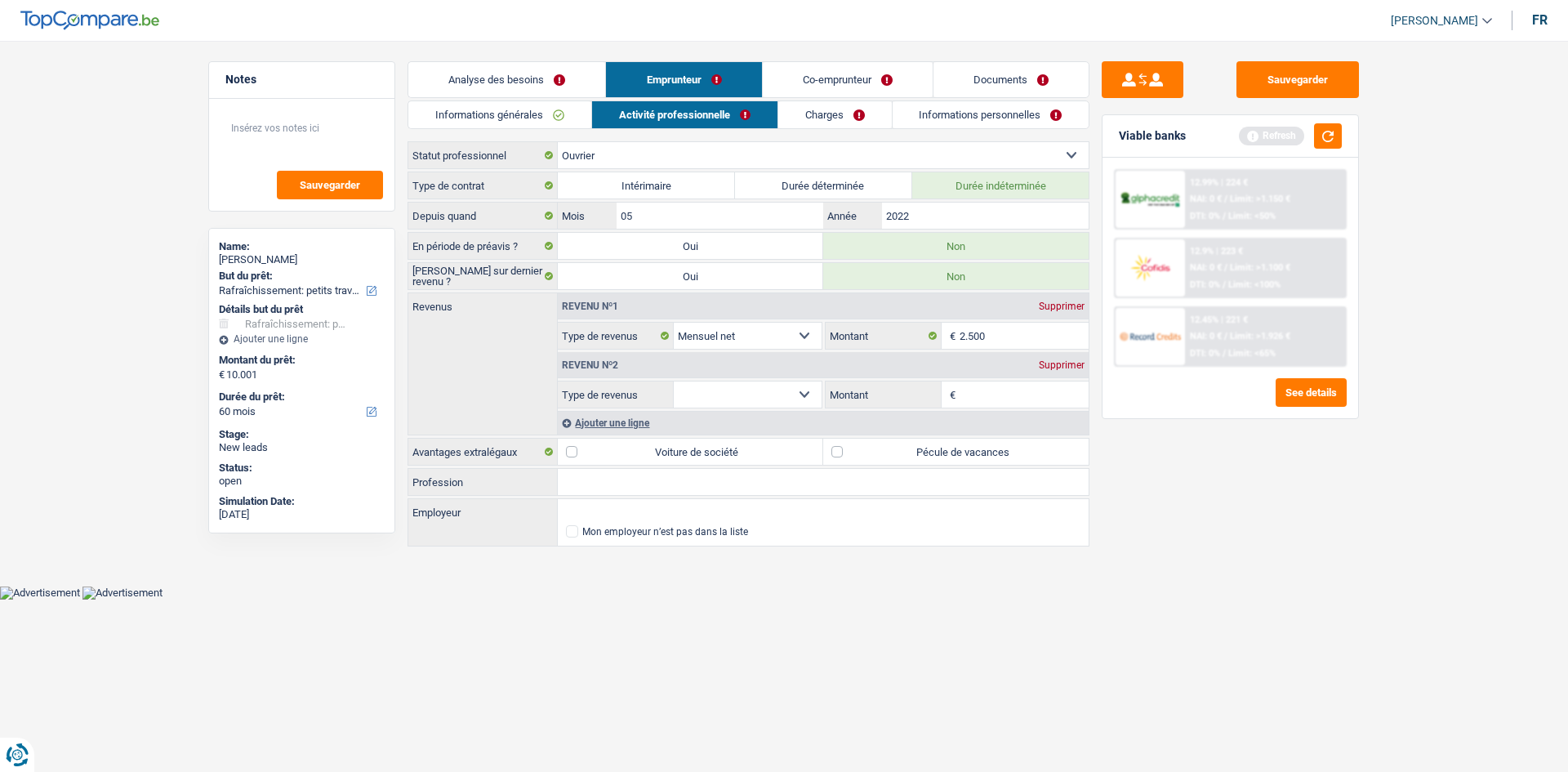
click at [717, 393] on select "Allocation d'handicap Allocations chômage Allocations familiales Chèques repas …" at bounding box center [747, 394] width 147 height 26
click at [1152, 497] on div "Sauvegarder Viable banks Refresh 12.99% | 224 € NAI: 0 € / Limit: >1.150 € DTI:…" at bounding box center [1230, 401] width 281 height 680
click at [1074, 367] on div "Supprimer" at bounding box center [1062, 365] width 54 height 10
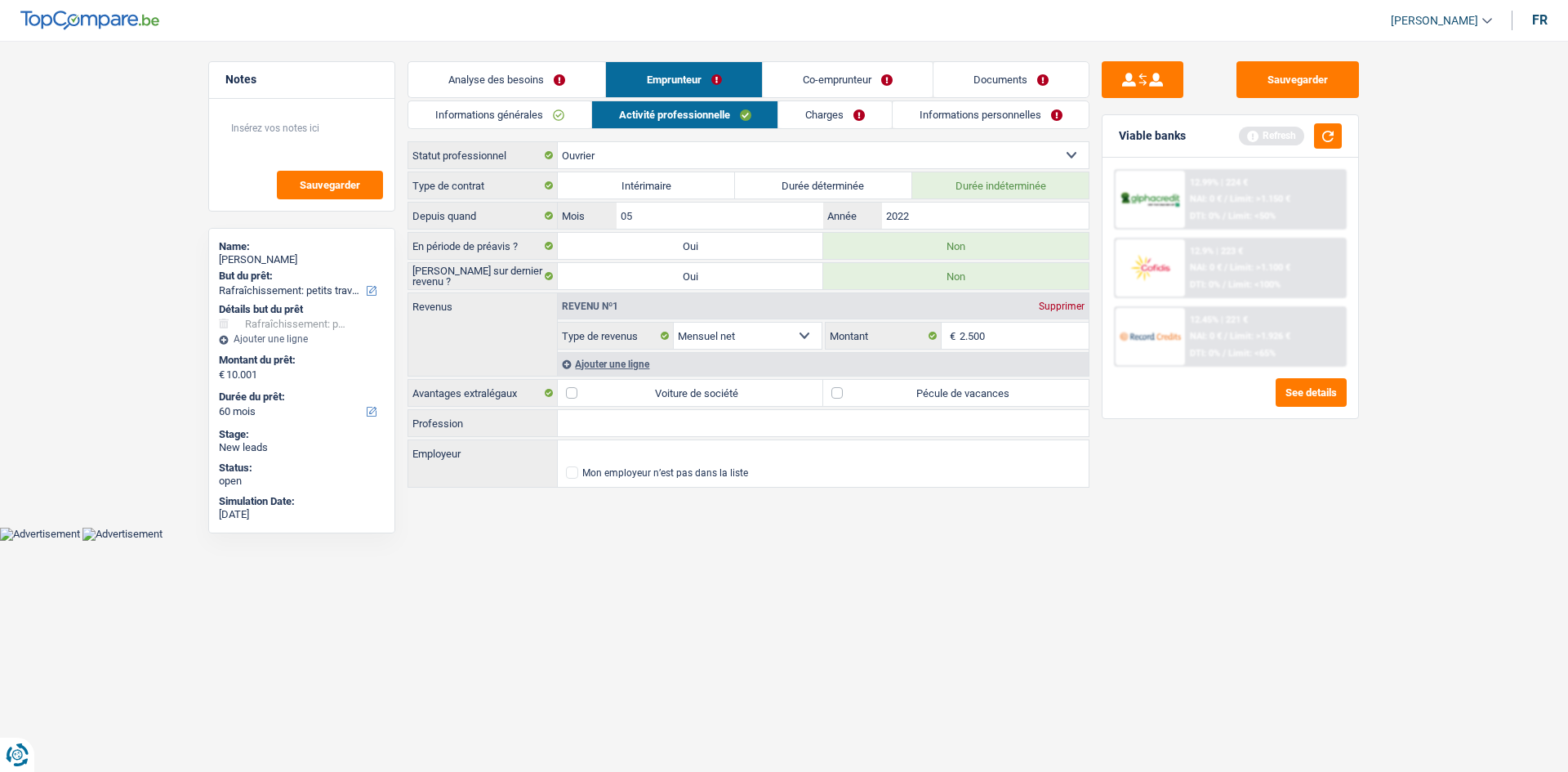
click at [575, 364] on div "Ajouter une ligne" at bounding box center [823, 364] width 531 height 24
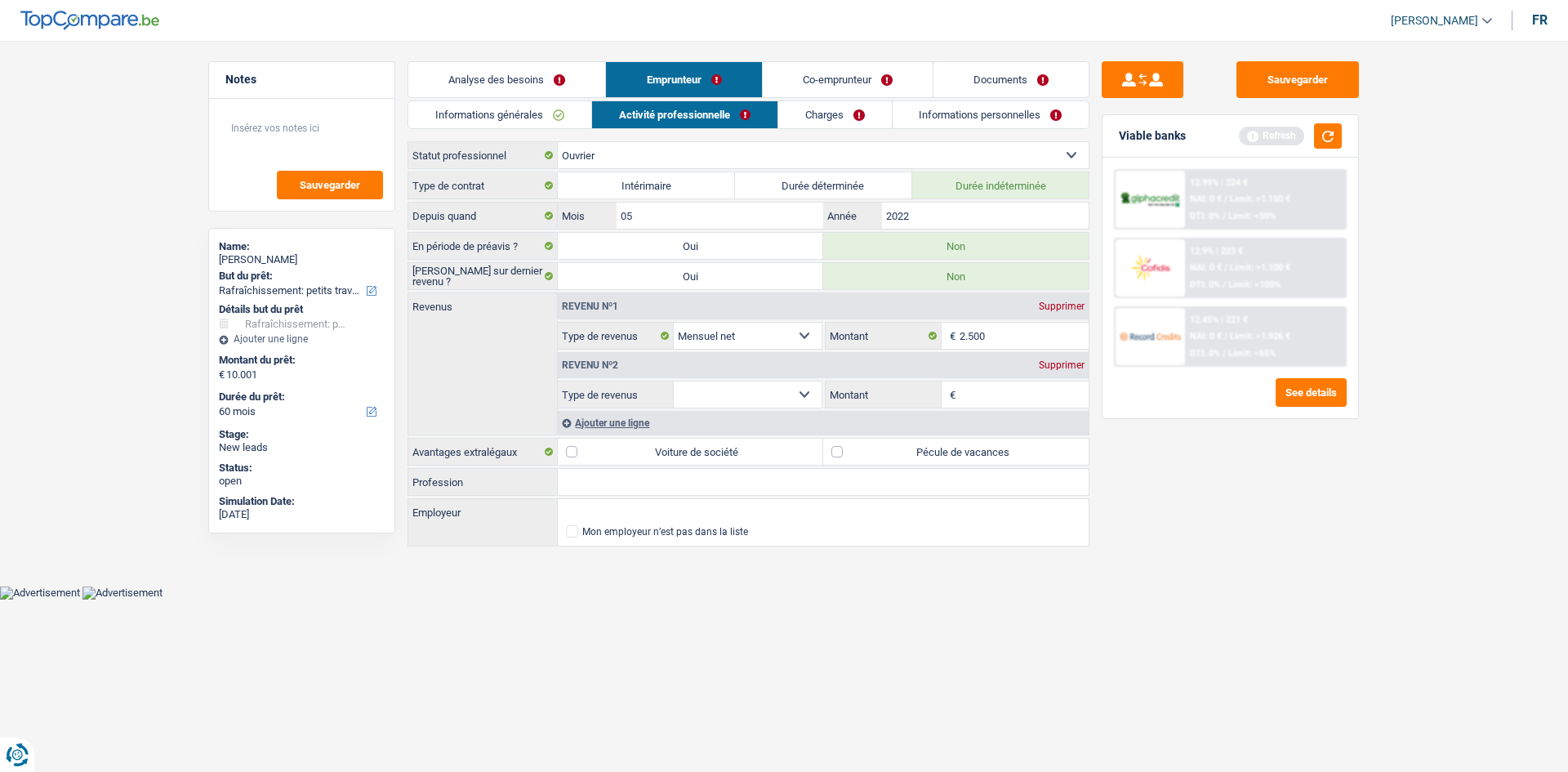
click at [725, 393] on select "Allocation d'handicap Allocations chômage Allocations familiales Chèques repas …" at bounding box center [747, 394] width 147 height 26
select select "mealVouchers"
click at [674, 382] on select "Allocation d'handicap Allocations chômage Allocations familiales Chèques repas …" at bounding box center [747, 394] width 147 height 26
drag, startPoint x: 1020, startPoint y: 393, endPoint x: 1000, endPoint y: 364, distance: 35.2
click at [1019, 387] on input "Montant par jour" at bounding box center [1025, 394] width 130 height 26
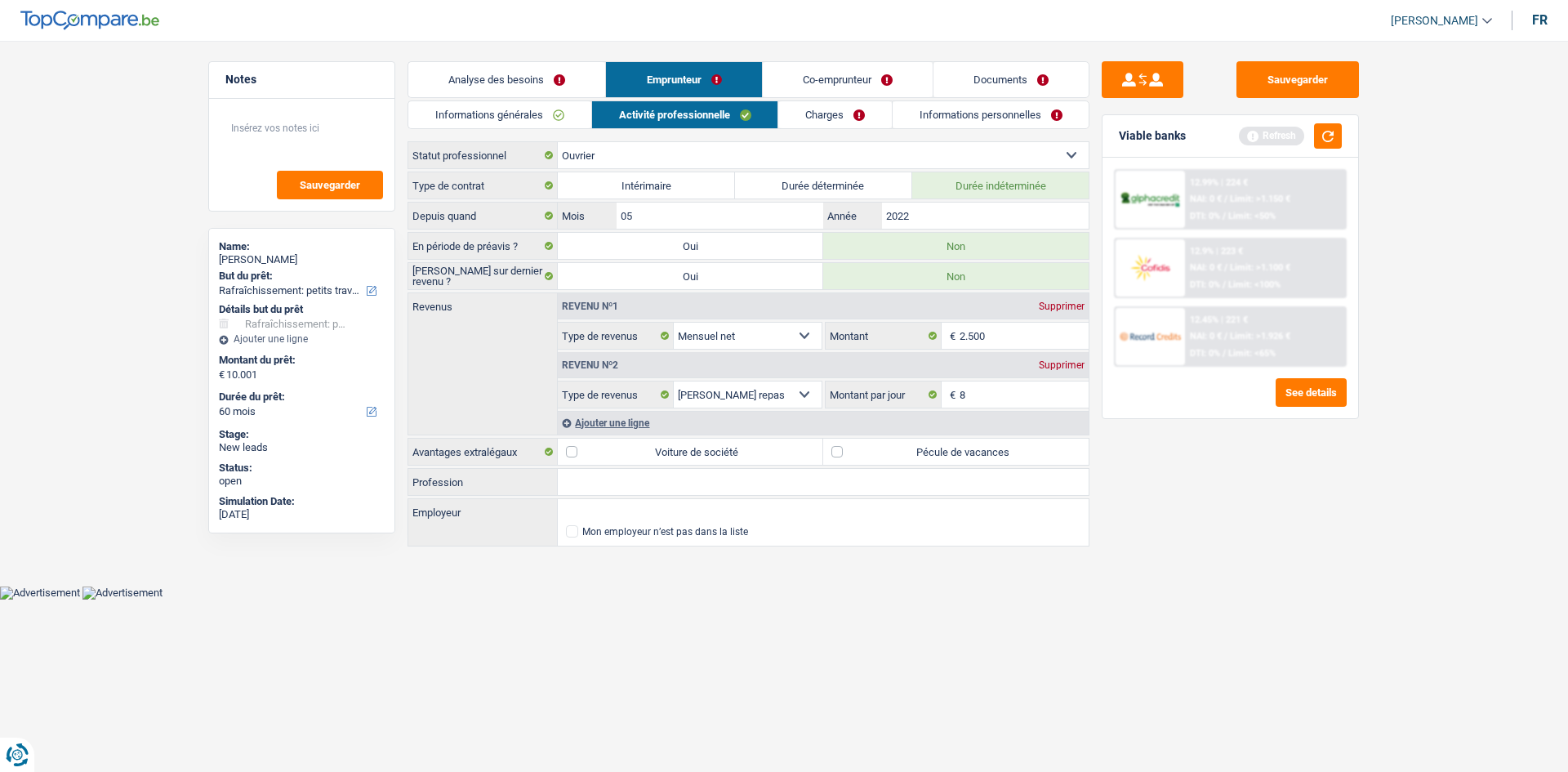
type input "8,0"
click at [623, 489] on input "Profession" at bounding box center [823, 481] width 531 height 26
click at [624, 510] on input "Employeur" at bounding box center [823, 512] width 531 height 26
type input "p"
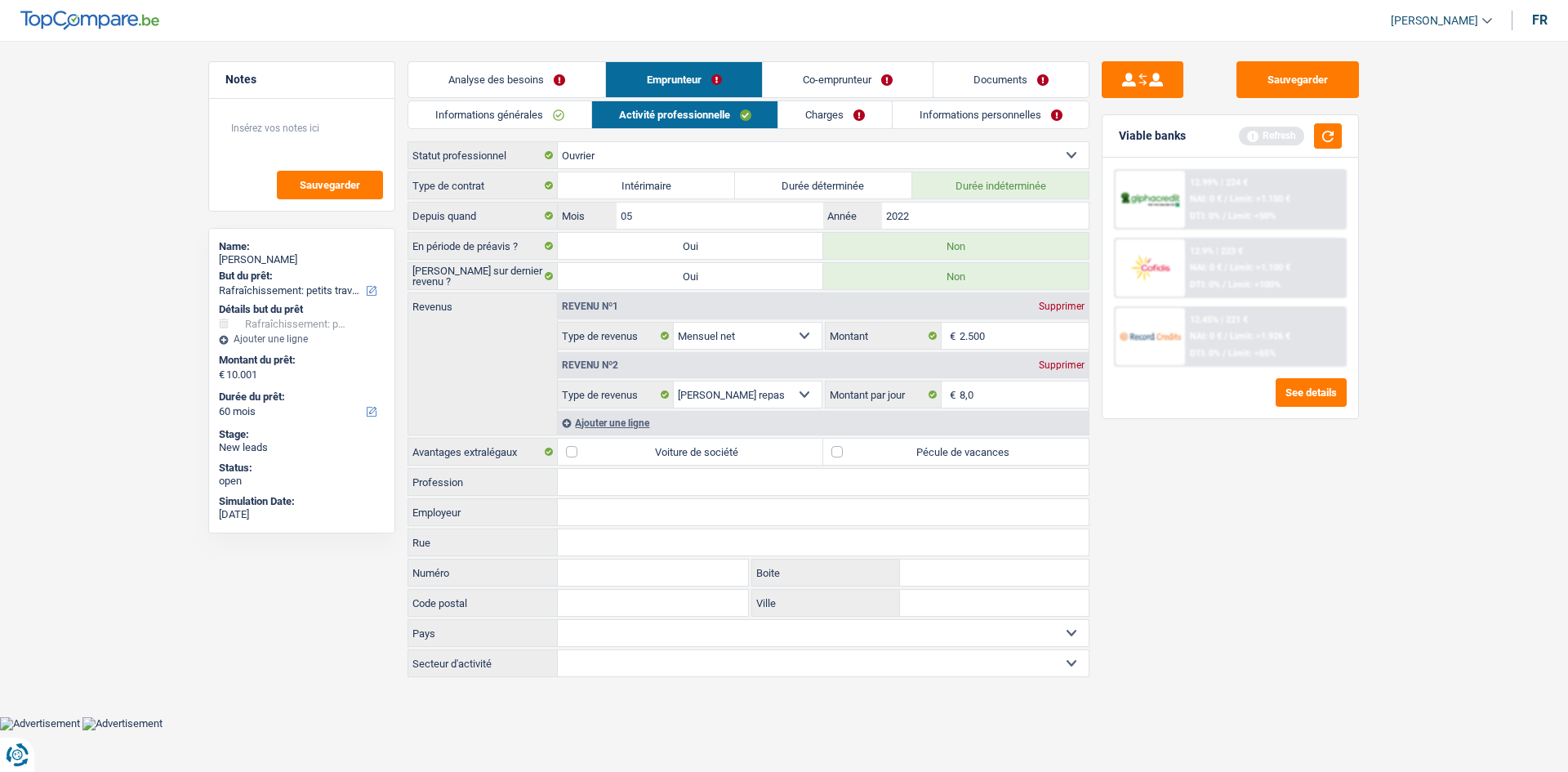
click at [1171, 562] on div "Sauvegarder Viable banks Refresh 12.99% | 224 € NAI: 0 € / Limit: >1.150 € DTI:…" at bounding box center [1230, 401] width 281 height 680
click at [587, 484] on input "Profession" at bounding box center [823, 481] width 531 height 26
click at [586, 513] on input "Employeur" at bounding box center [823, 512] width 531 height 26
click at [661, 516] on input "partexpert" at bounding box center [823, 512] width 531 height 26
type input "partexpert"
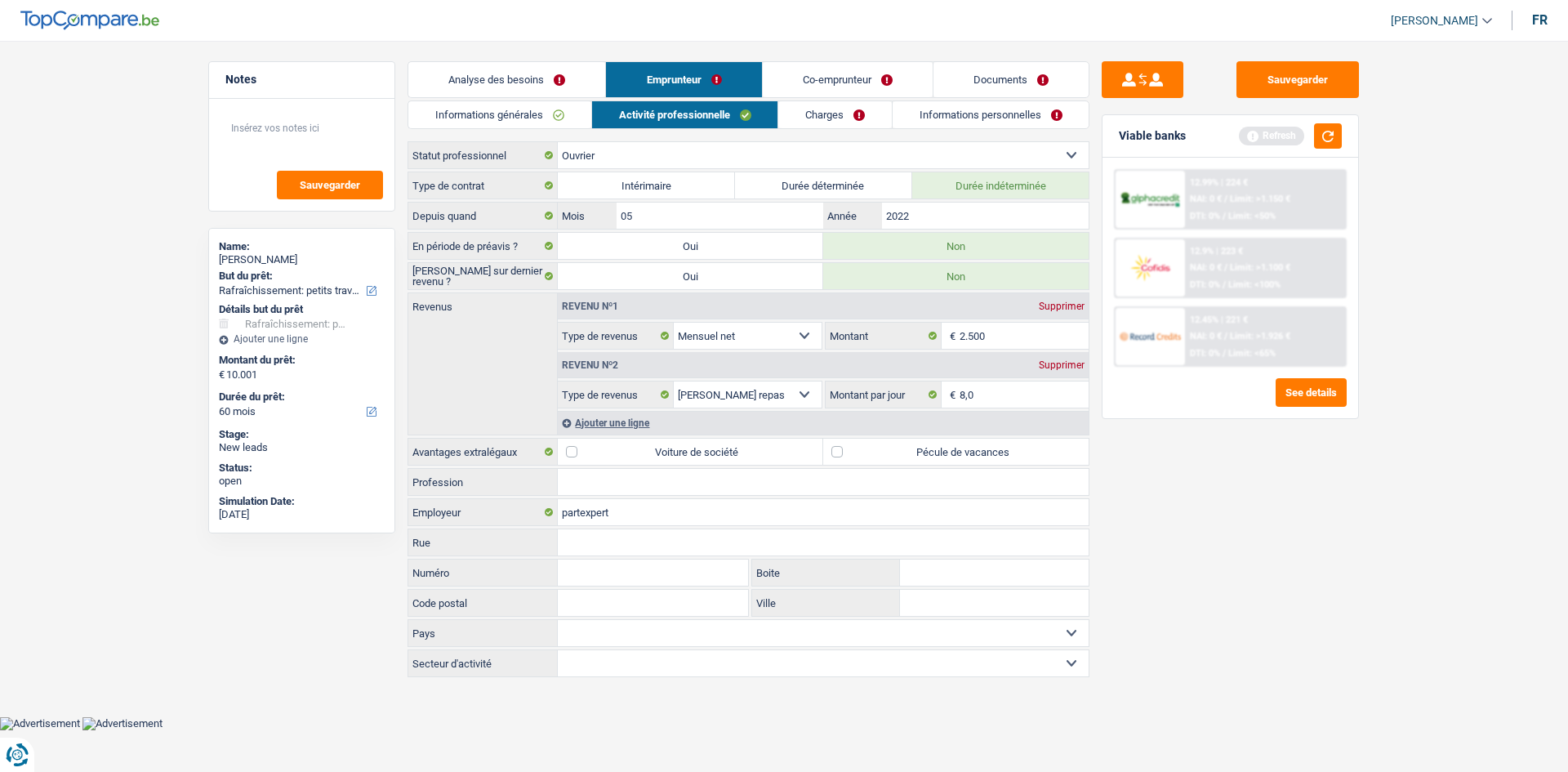
click at [549, 447] on label "Avantages extralégaux" at bounding box center [483, 451] width 149 height 26
click at [612, 548] on input "Rue" at bounding box center [823, 542] width 531 height 26
click at [614, 475] on input "Profession" at bounding box center [823, 481] width 531 height 26
type input "ouvrier"
click at [1169, 657] on div "Sauvegarder Viable banks Refresh 12.99% | 224 € NAI: 0 € / Limit: >1.150 € DTI:…" at bounding box center [1230, 401] width 281 height 680
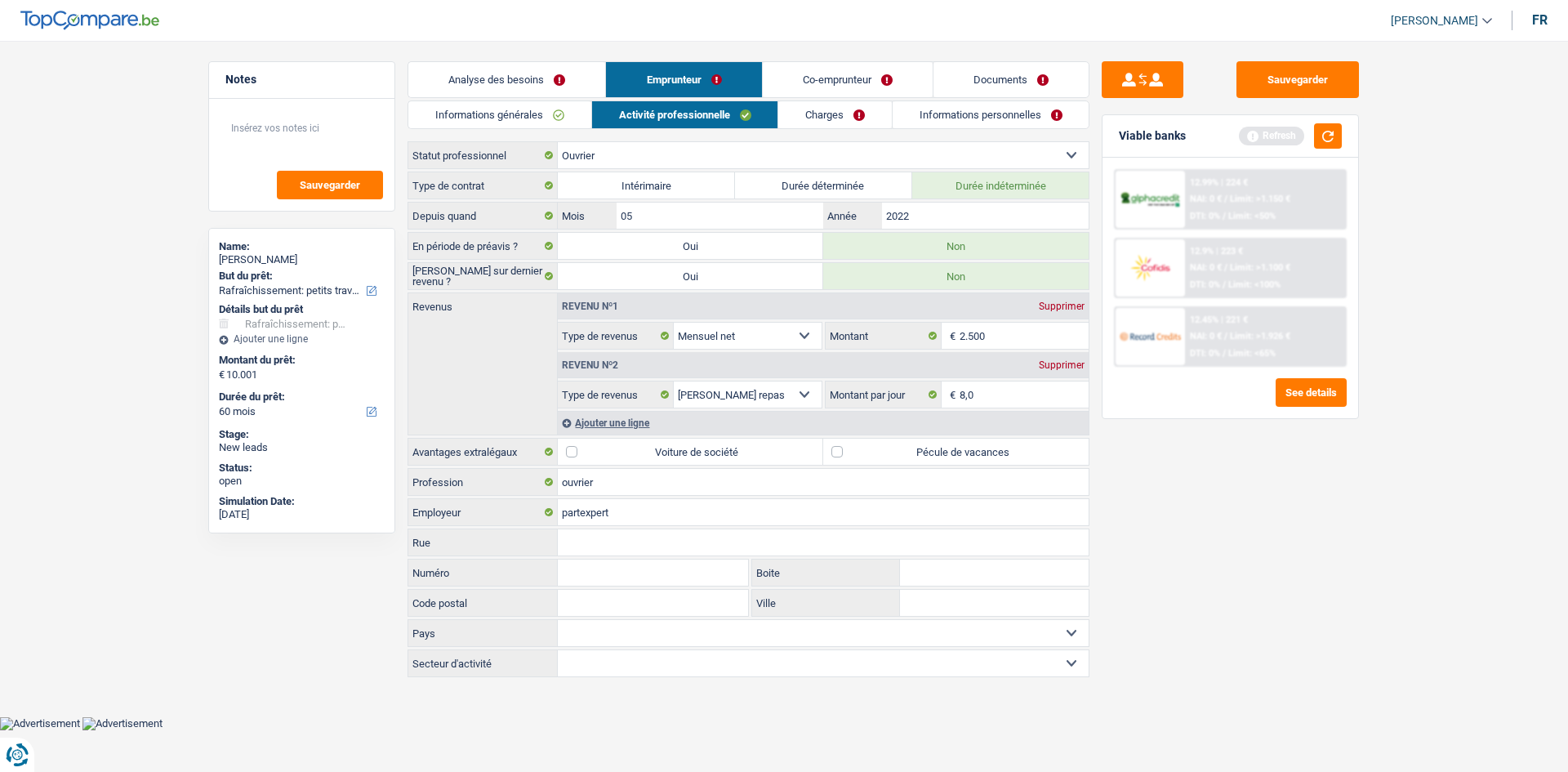
click at [838, 114] on link "Charges" at bounding box center [835, 115] width 114 height 27
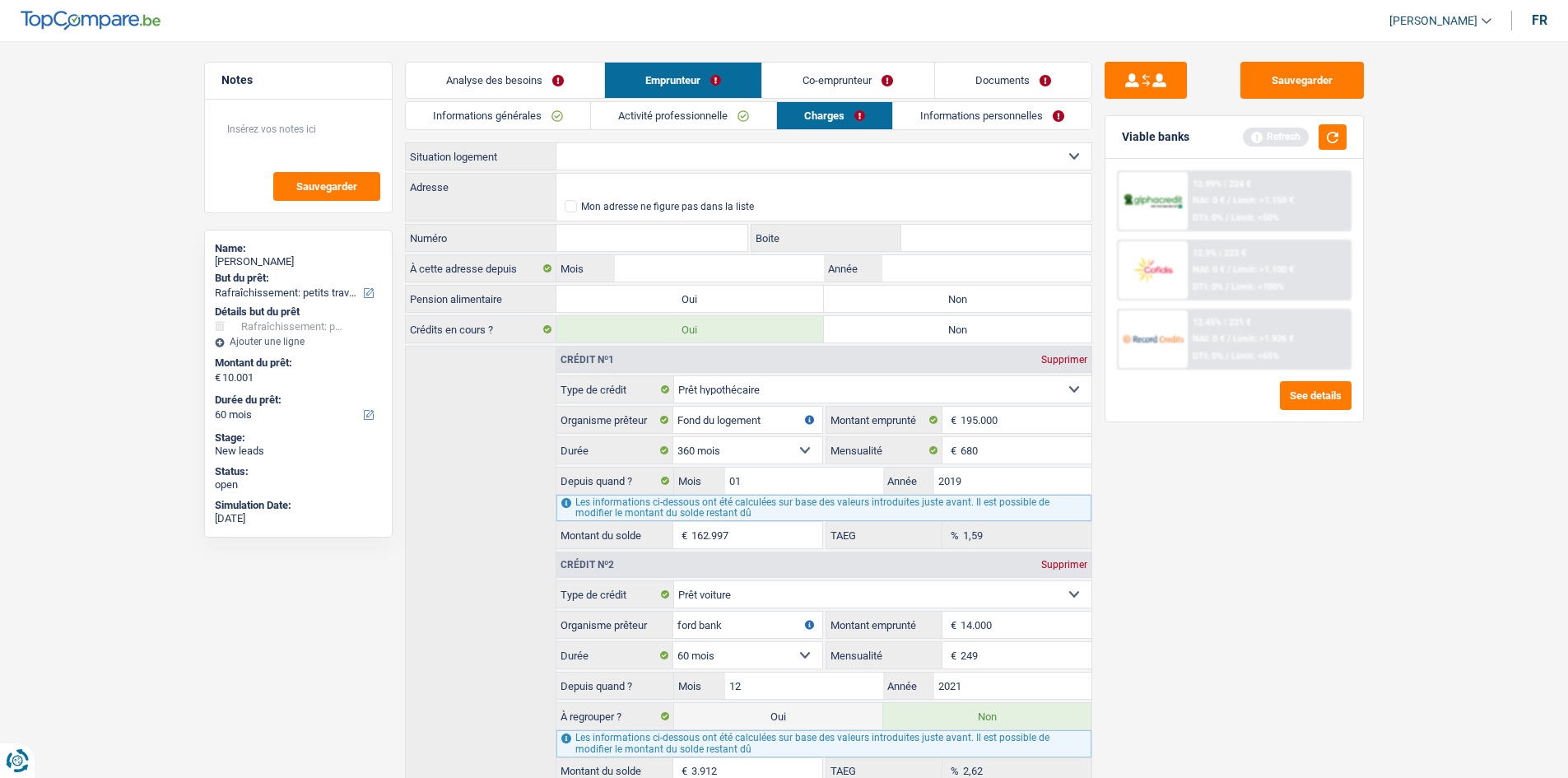
click at [606, 148] on select "Locataire Propriétaire avec prêt hypothécaire Propriétaire sans prêt hypothécai…" at bounding box center [824, 156] width 535 height 26
select select "ownerWithMortgage"
click at [556, 144] on select "Locataire Propriétaire avec prêt hypothécaire Propriétaire sans prêt hypothécai…" at bounding box center [824, 156] width 535 height 26
click at [578, 190] on input "Adresse" at bounding box center [824, 187] width 535 height 26
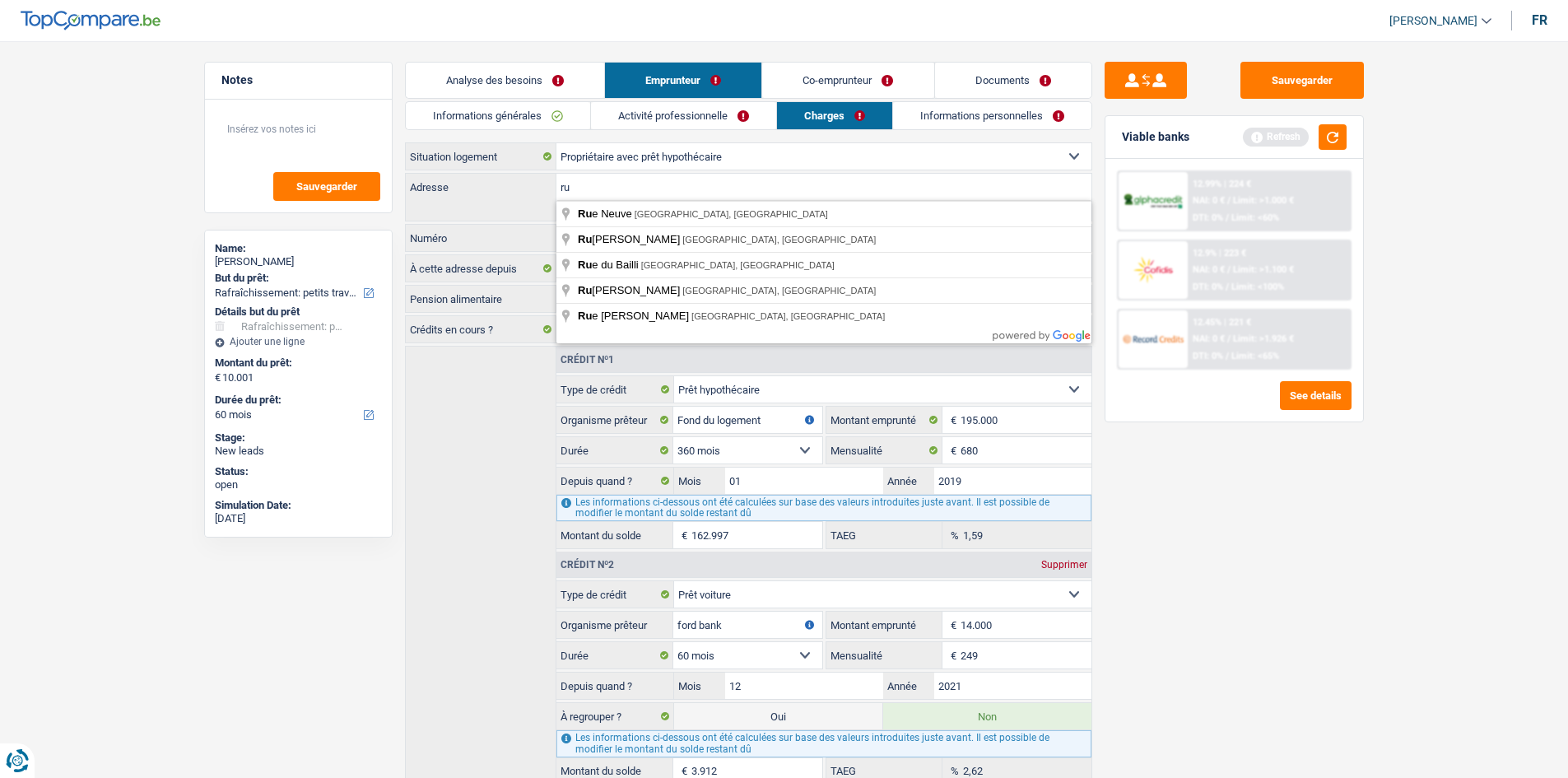
type input "r"
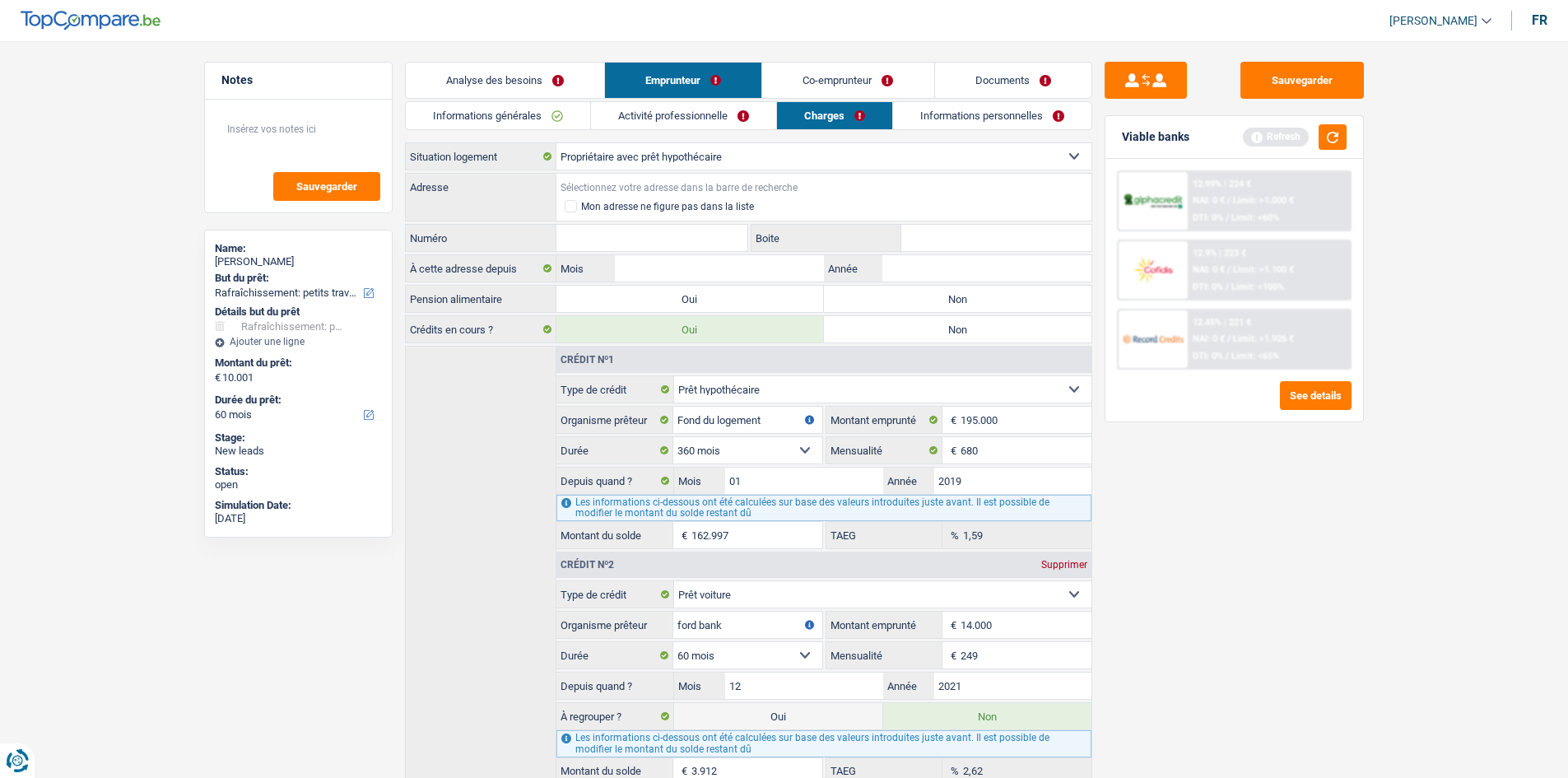
type input "r"
click at [618, 190] on input "mailapp" at bounding box center [824, 187] width 535 height 26
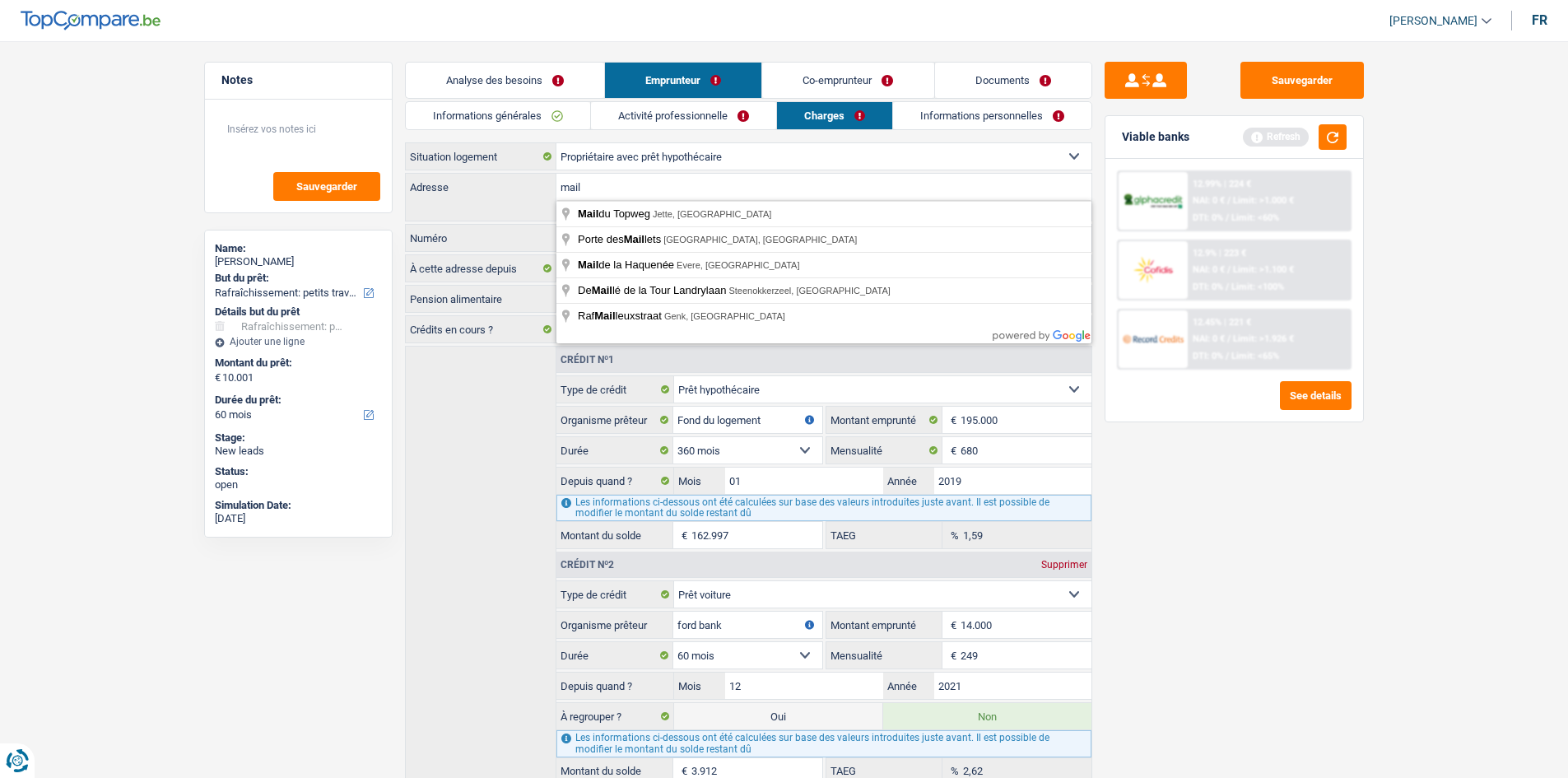
click at [595, 185] on input "mail" at bounding box center [824, 187] width 535 height 26
click at [558, 188] on input "mail" at bounding box center [824, 187] width 535 height 26
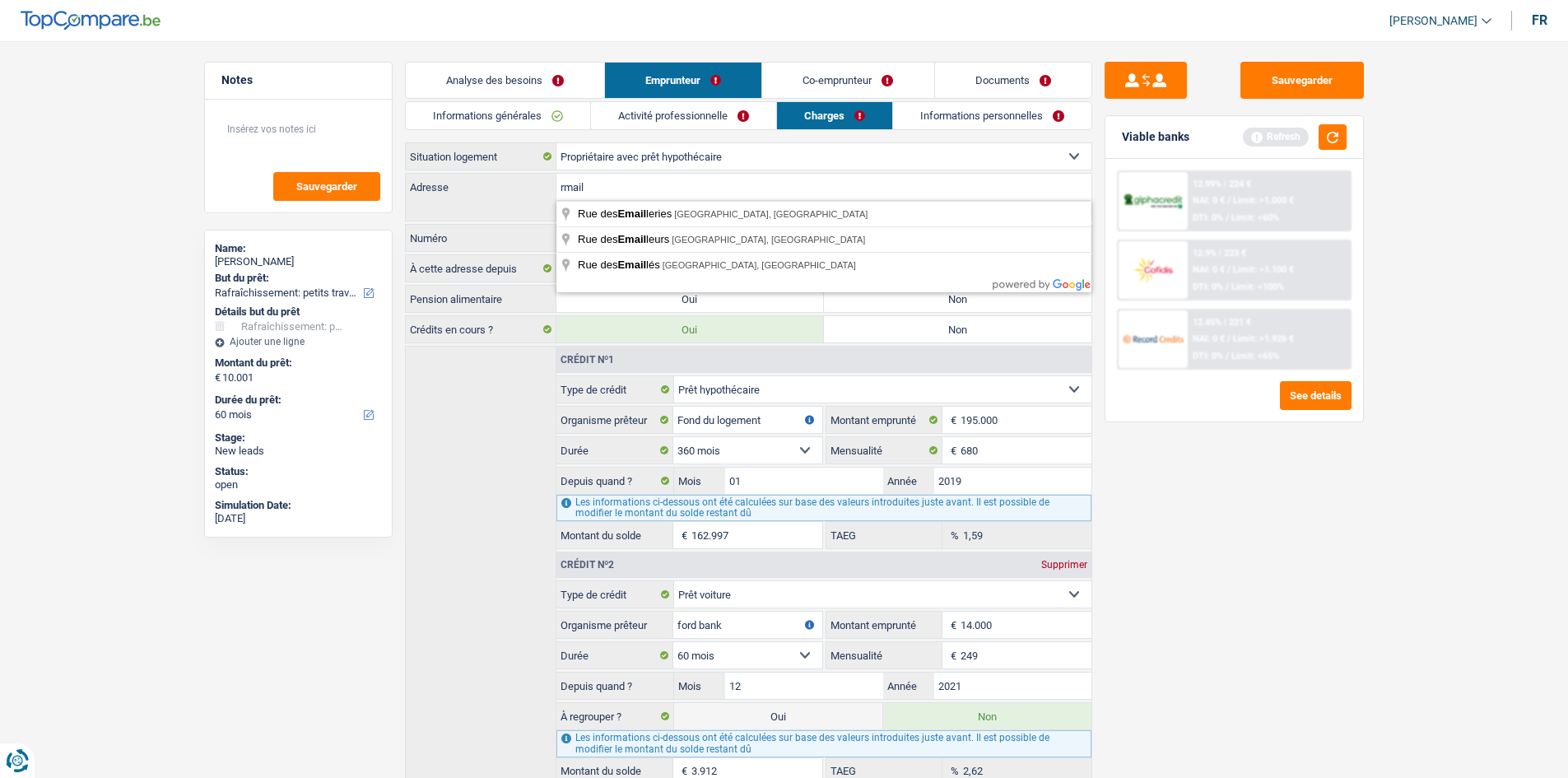
click at [660, 189] on input "rmail" at bounding box center [824, 187] width 535 height 26
type input "rmail"
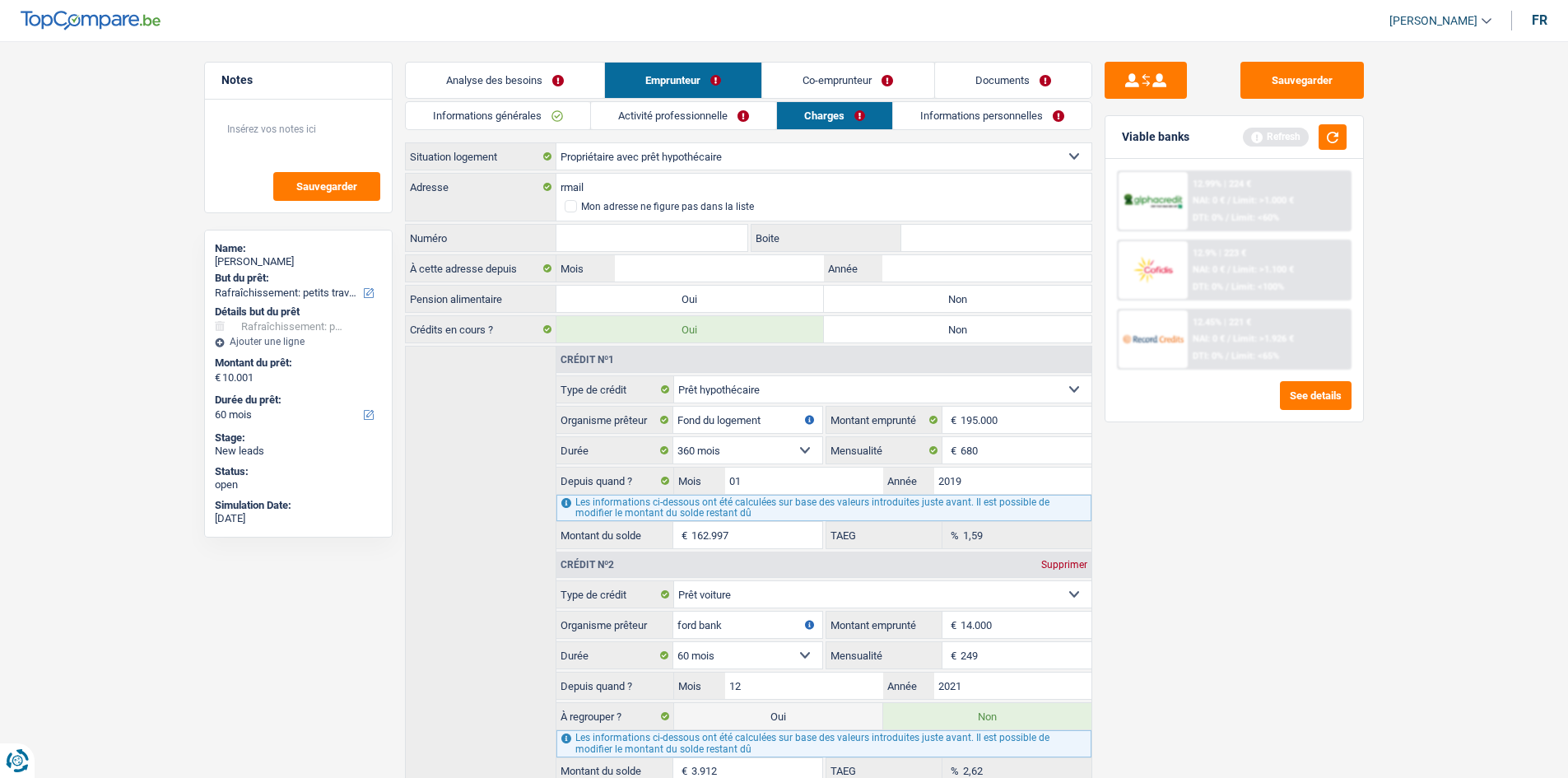
click at [497, 200] on div "rmail Adresse Mon adresse ne figure pas dans la liste" at bounding box center [748, 197] width 687 height 48
click at [599, 234] on input "Numéro" at bounding box center [652, 238] width 192 height 26
click at [599, 272] on label "Mois" at bounding box center [585, 268] width 59 height 26
click at [615, 272] on input "Mois" at bounding box center [719, 268] width 208 height 26
click at [579, 241] on input "Numéro" at bounding box center [652, 238] width 192 height 26
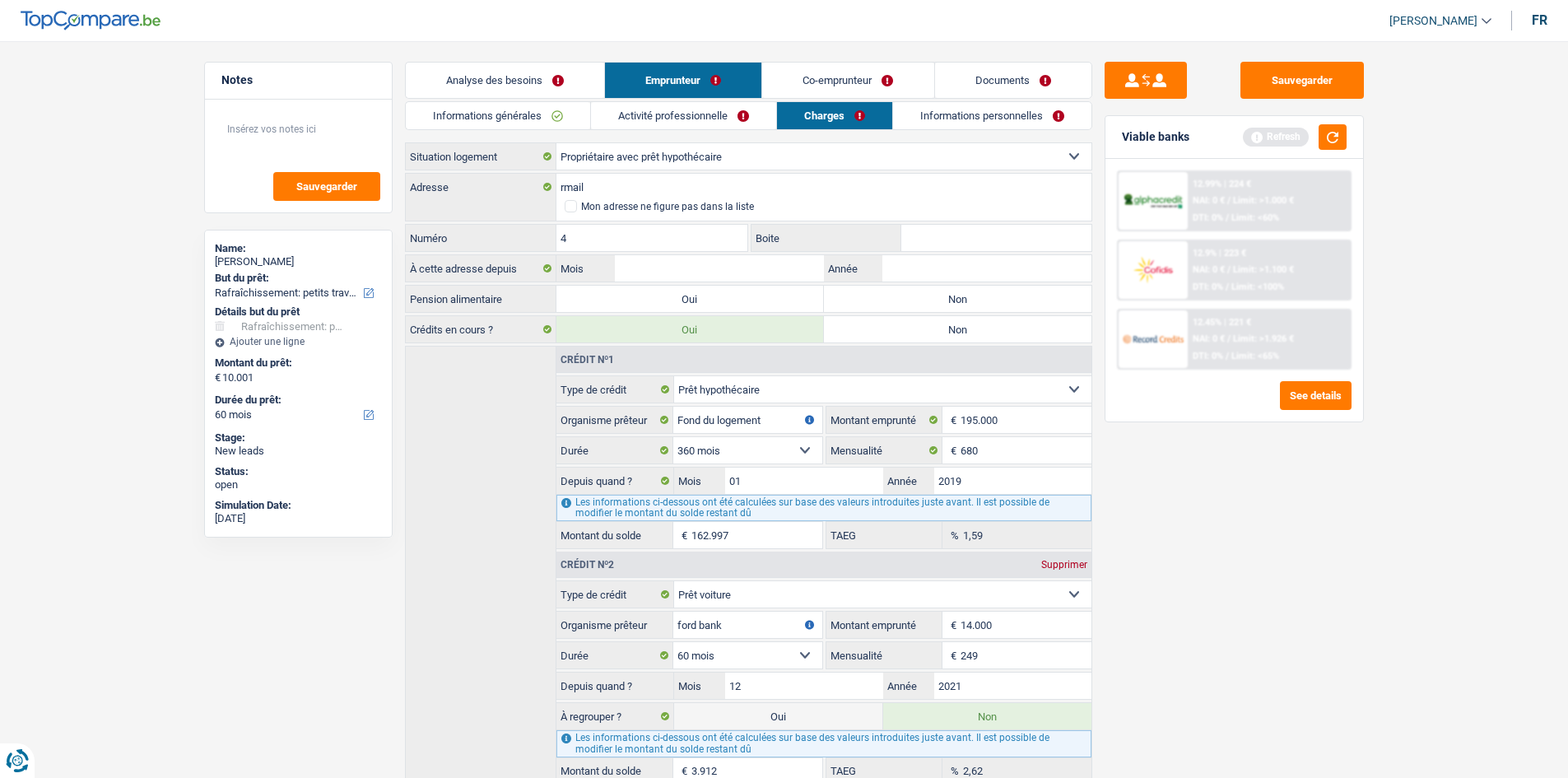
type input "4"
click at [658, 281] on div "À cette adresse depuis Mois / Année" at bounding box center [748, 268] width 687 height 28
click at [655, 275] on input "Mois" at bounding box center [719, 268] width 208 height 26
click at [570, 204] on span at bounding box center [571, 206] width 13 height 13
click at [565, 206] on input "Mon adresse ne figure pas dans la liste" at bounding box center [565, 206] width 0 height 0
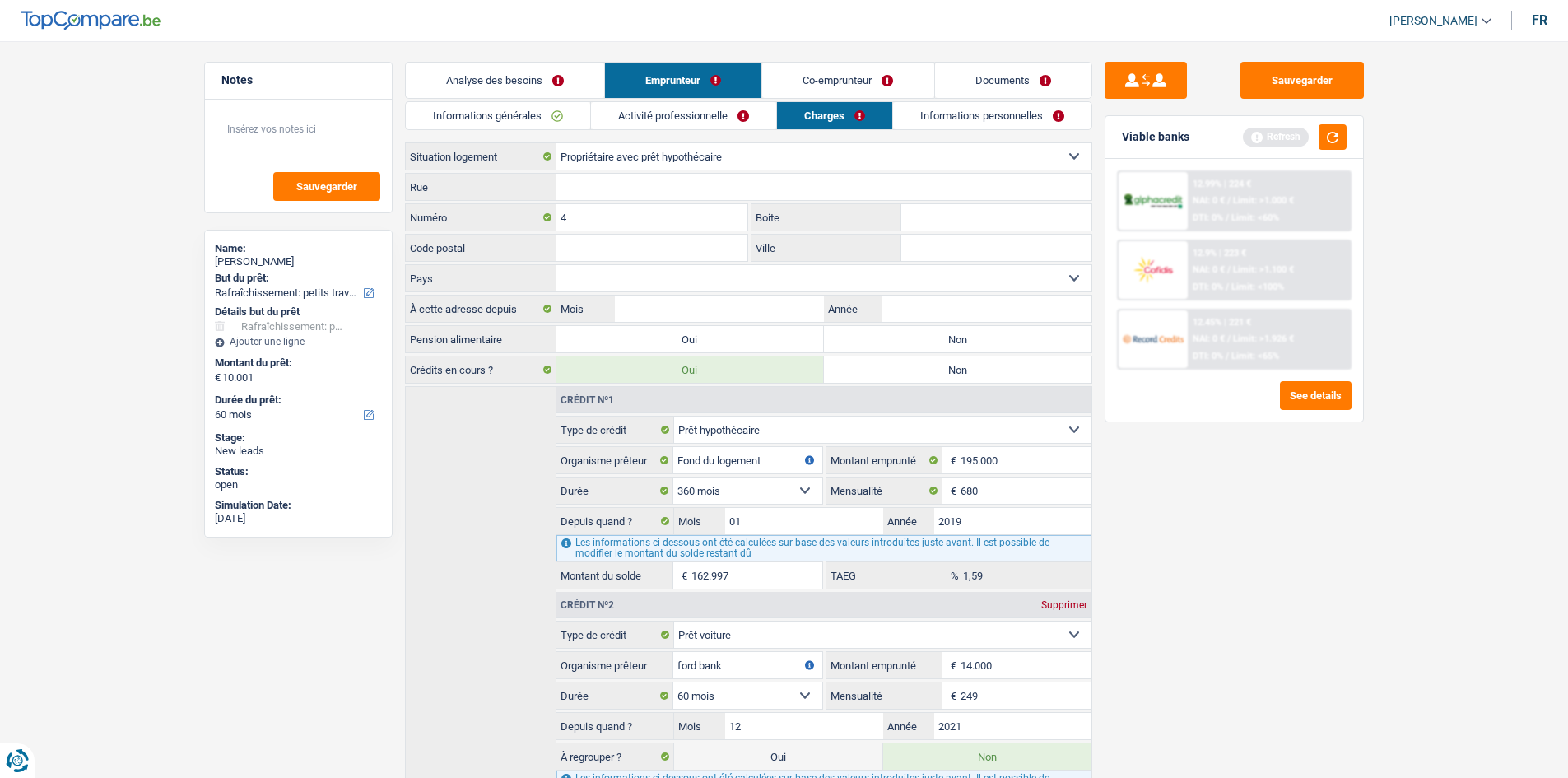
click at [568, 179] on input "Rue" at bounding box center [824, 187] width 535 height 26
click at [568, 179] on input "mMAIL" at bounding box center [824, 187] width 535 height 26
type input "MAIL"
click at [604, 245] on input "Code postal" at bounding box center [652, 247] width 192 height 26
type input "1083"
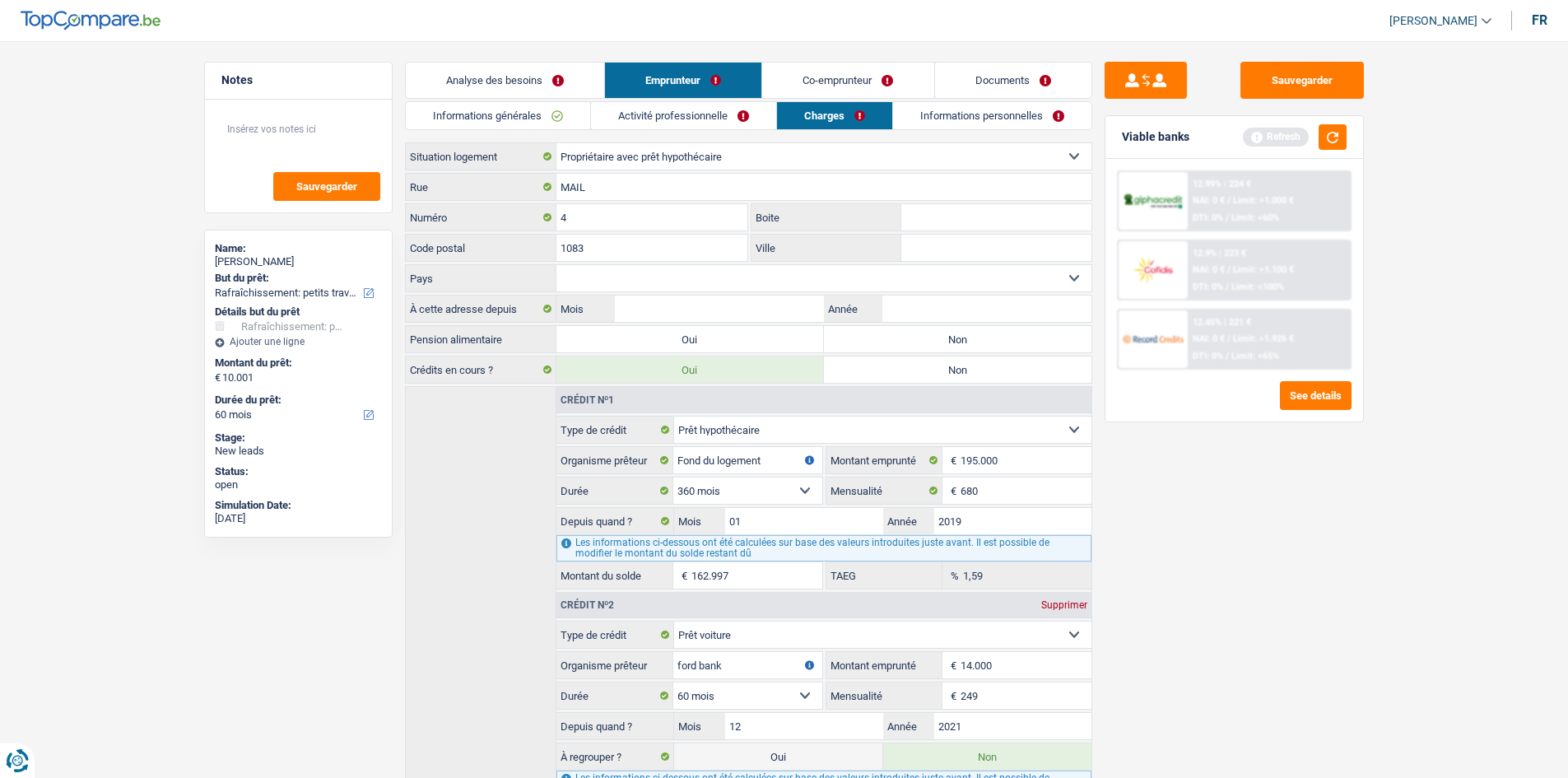
click at [954, 245] on input "Ville" at bounding box center [996, 247] width 190 height 26
type input "GANSHOREN"
click at [1172, 498] on div "Sauvegarder Viable banks Refresh 12.99% | 224 € NAI: 0 € / Limit: >1.000 € DTI:…" at bounding box center [1234, 404] width 284 height 685
click at [955, 213] on input "Boite" at bounding box center [996, 217] width 190 height 26
type input "15"
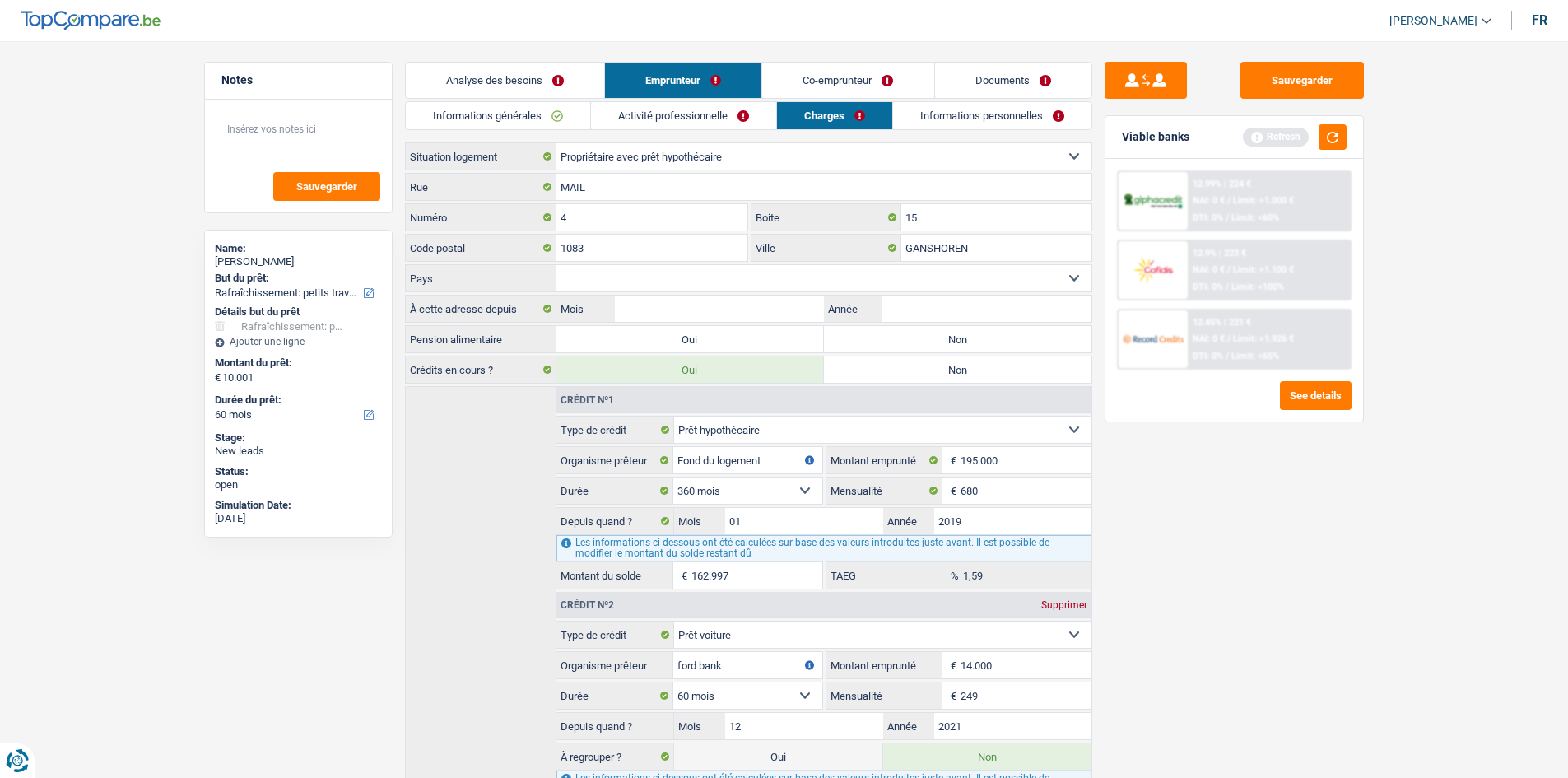
click at [708, 279] on select "Belgique [GEOGRAPHIC_DATA] Sélectionner une option" at bounding box center [824, 278] width 535 height 26
click at [1210, 476] on div "Sauvegarder Viable banks Refresh 12.99% | 224 € NAI: 0 € / Limit: >1.000 € DTI:…" at bounding box center [1234, 404] width 284 height 685
click at [917, 308] on input "Année" at bounding box center [986, 308] width 208 height 26
click at [821, 288] on select "Belgique [GEOGRAPHIC_DATA] Sélectionner une option" at bounding box center [824, 278] width 535 height 26
select select "BE"
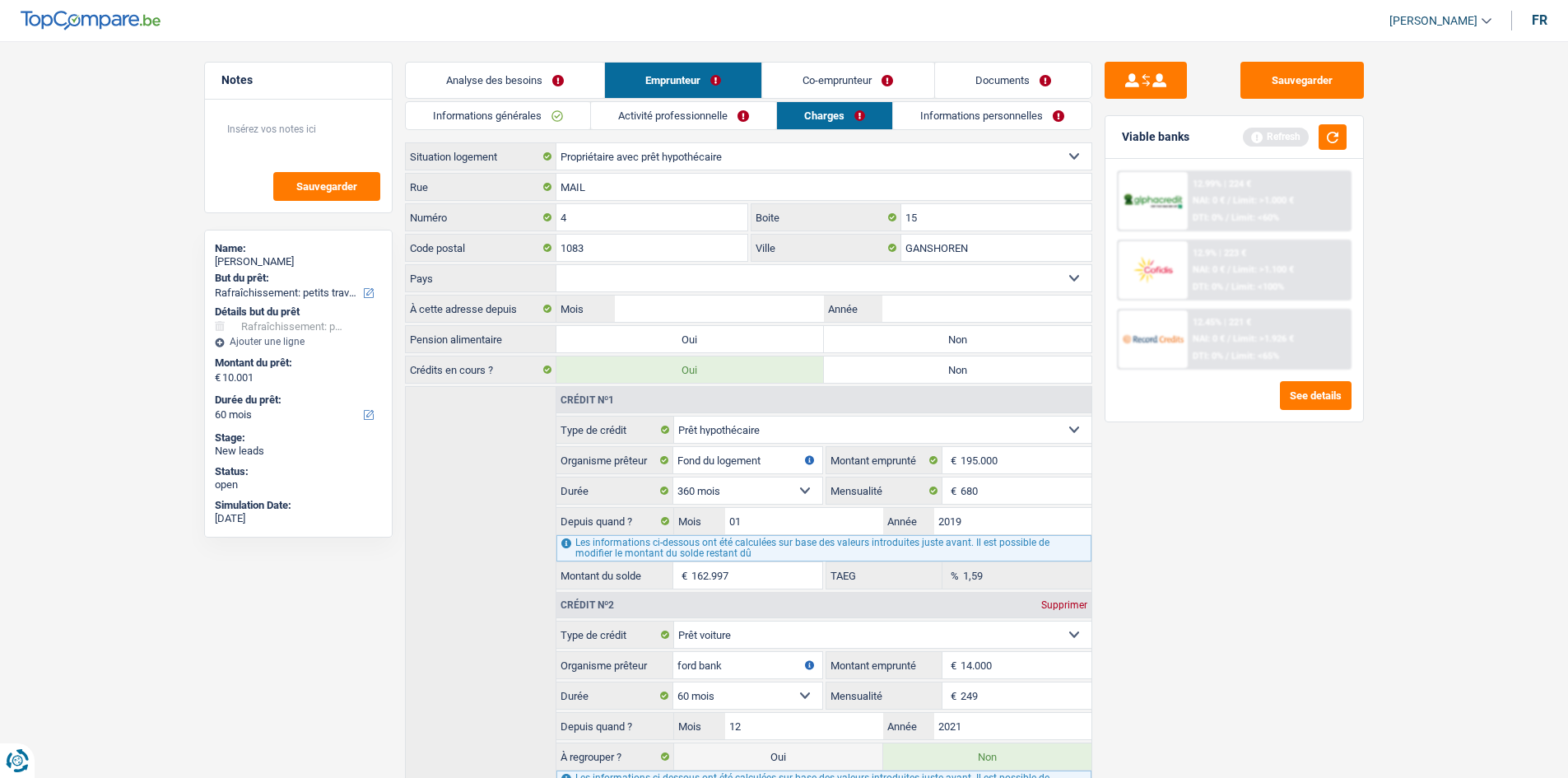
click at [556, 265] on select "Belgique [GEOGRAPHIC_DATA] Sélectionner une option" at bounding box center [824, 278] width 535 height 26
click at [918, 305] on input "Année" at bounding box center [986, 308] width 208 height 26
type input "2019"
click at [747, 305] on input "Mois" at bounding box center [719, 308] width 208 height 26
type input "05"
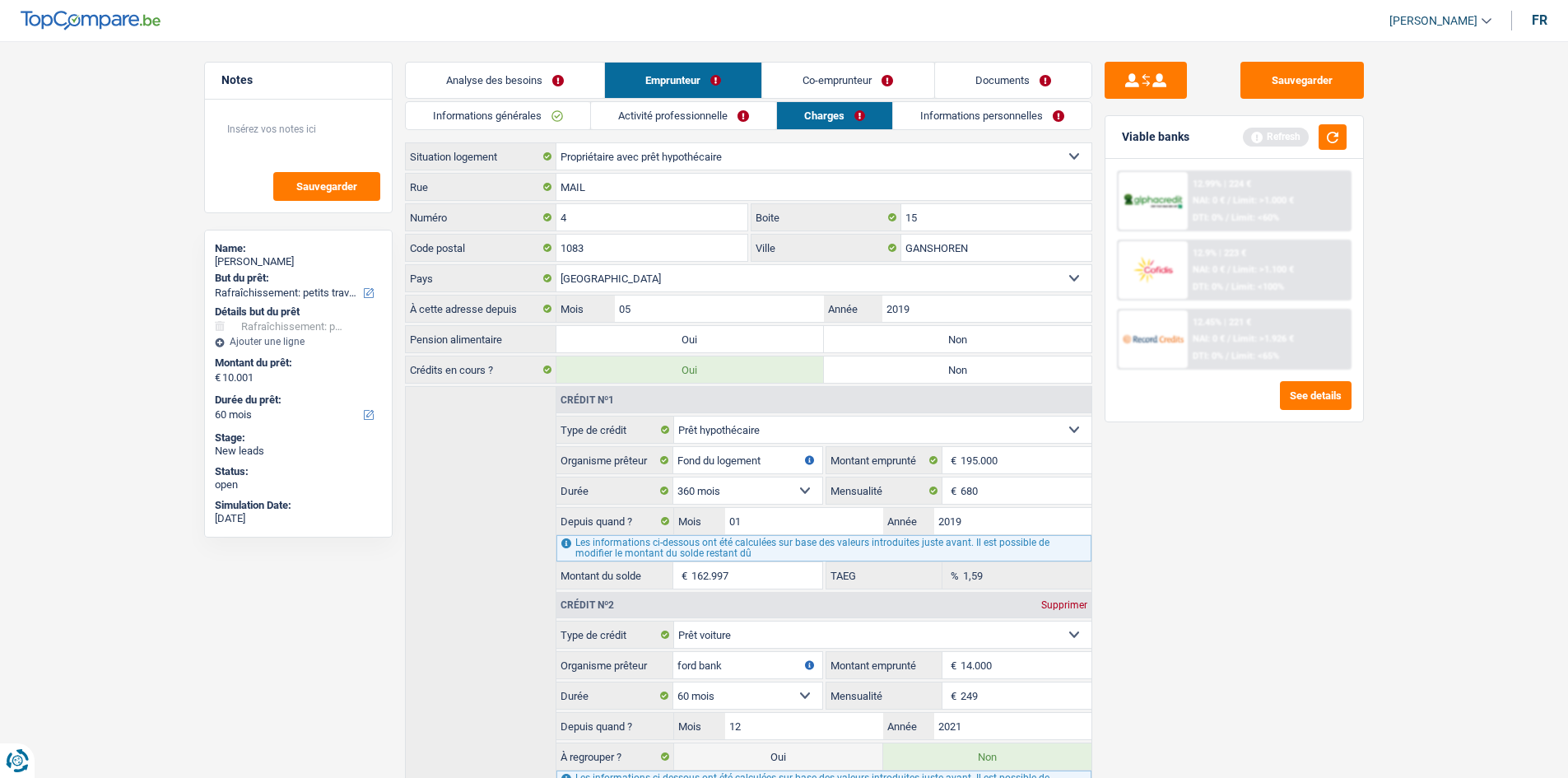
drag, startPoint x: 1153, startPoint y: 447, endPoint x: 1063, endPoint y: 403, distance: 100.2
click at [1148, 448] on div "Sauvegarder Viable banks Refresh 12.99% | 224 € NAI: 0 € / Limit: >1.000 € DTI:…" at bounding box center [1234, 404] width 284 height 685
click at [817, 77] on link "Co-emprunteur" at bounding box center [848, 81] width 172 height 36
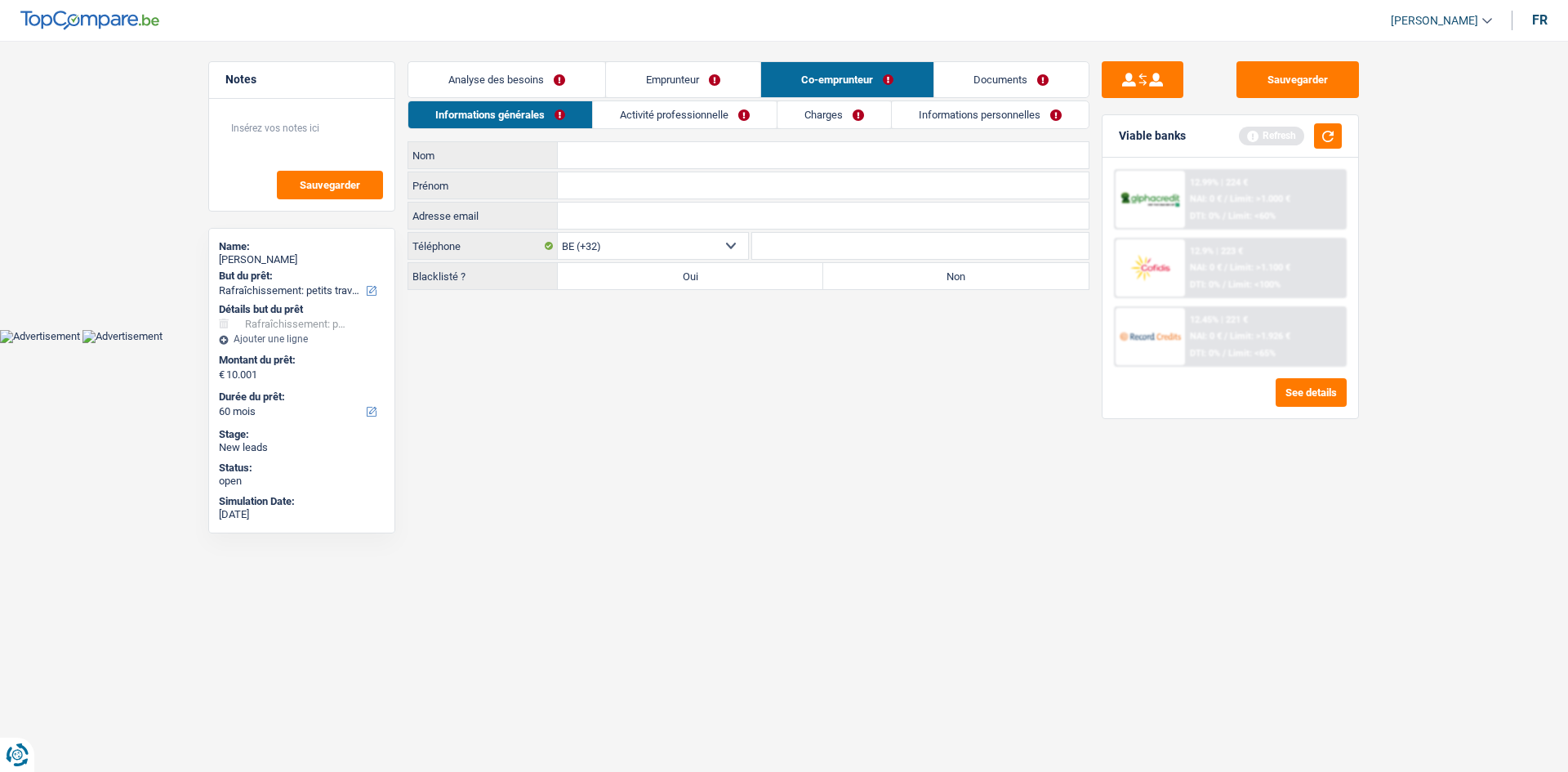
click at [623, 153] on input "Nom" at bounding box center [823, 155] width 531 height 26
click at [707, 166] on input "Nom" at bounding box center [823, 155] width 531 height 26
type input "R"
type input "L"
type input "RIAD"
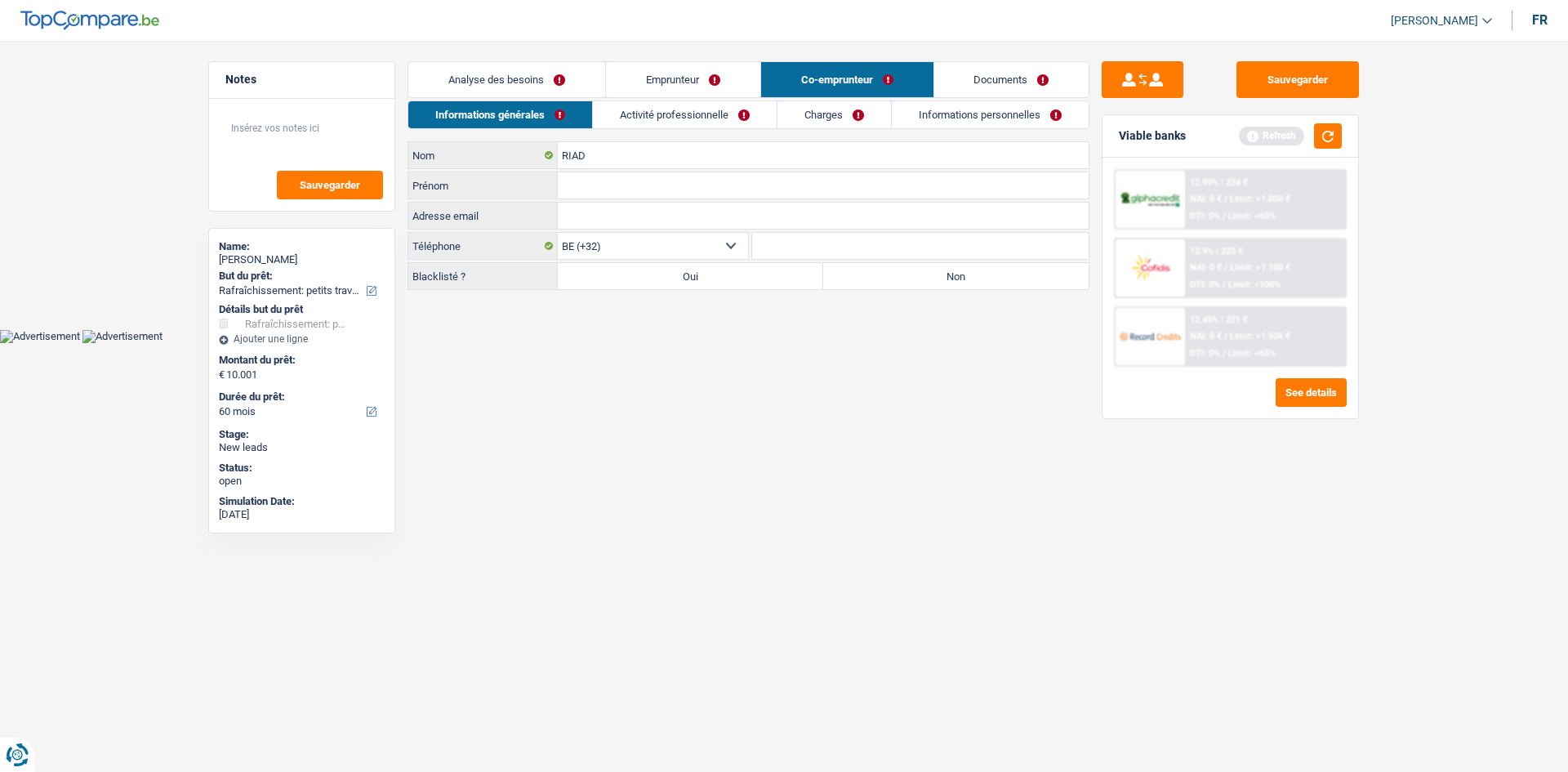
click at [619, 195] on input "Prénom" at bounding box center [823, 185] width 531 height 26
type input "NADA"
click at [898, 277] on label "Non" at bounding box center [955, 276] width 265 height 26
click at [898, 277] on input "Non" at bounding box center [955, 276] width 265 height 26
radio input "true"
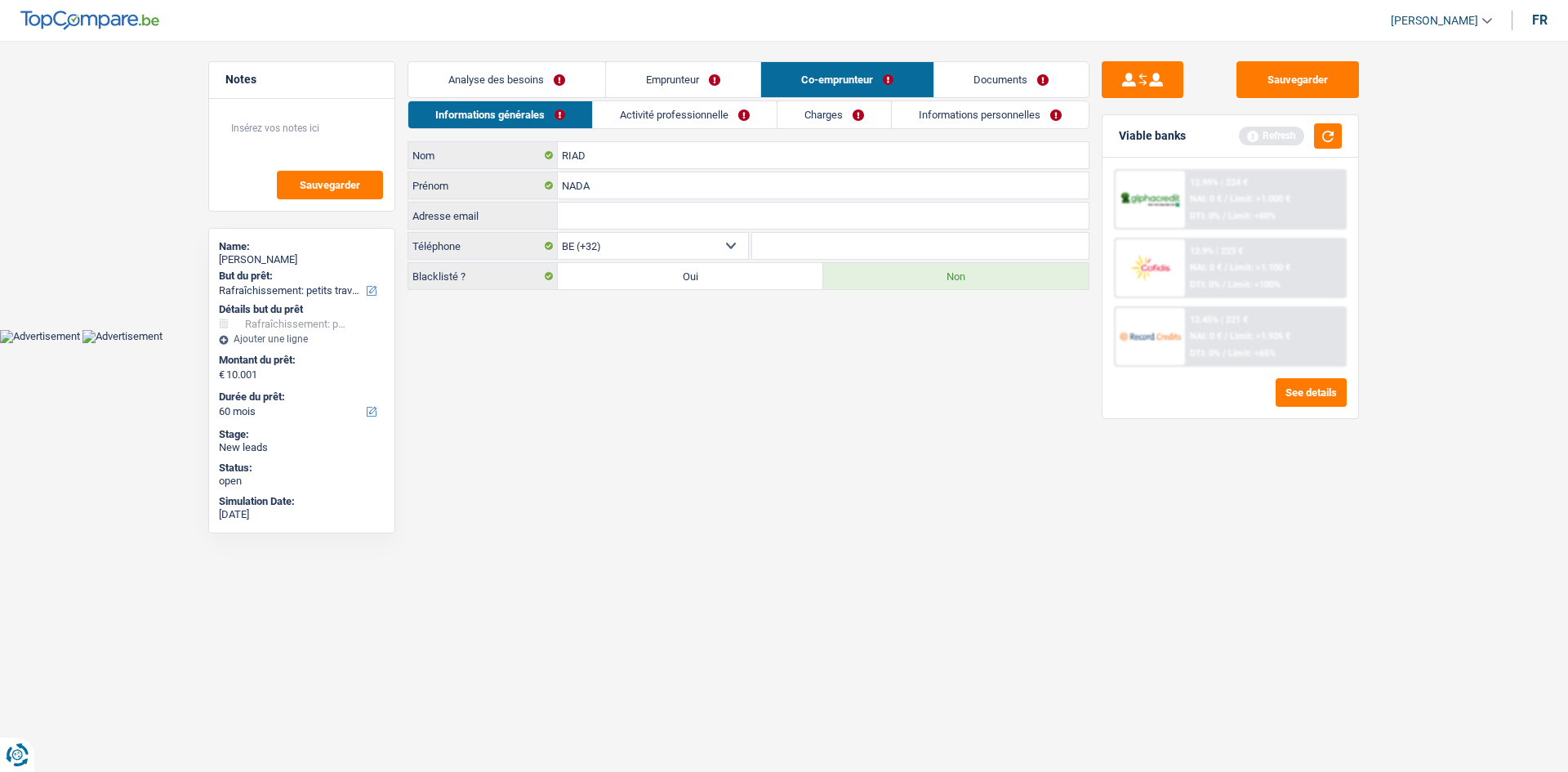
click at [666, 214] on input "Adresse email" at bounding box center [823, 215] width 531 height 26
click at [706, 113] on link "Activité professionnelle" at bounding box center [685, 115] width 184 height 27
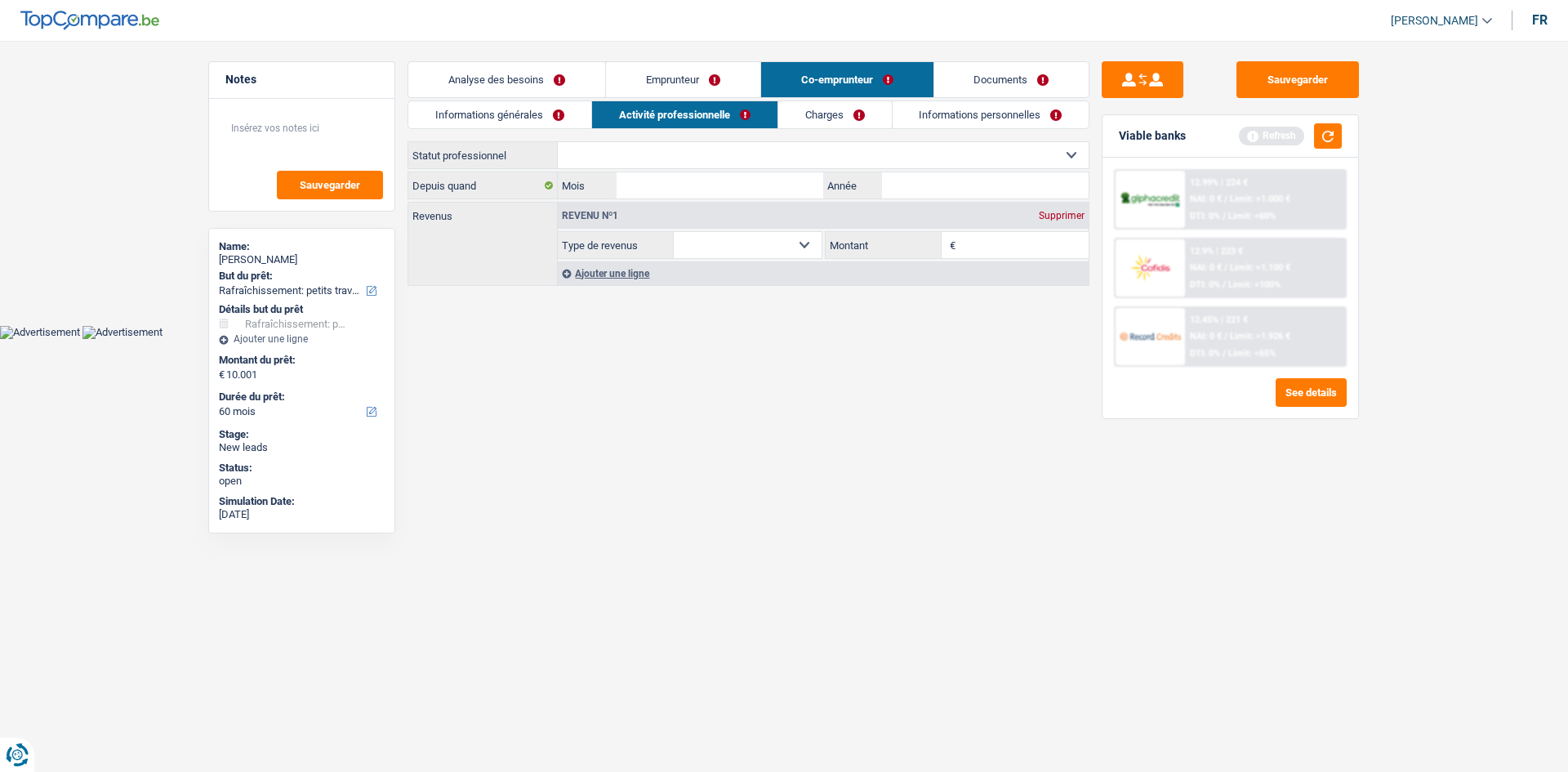
click at [650, 147] on select "Ouvrier Employé privé Employé public Invalide Indépendant Pensionné Chômeur Mut…" at bounding box center [823, 155] width 531 height 26
select select "unemployed"
click at [558, 142] on select "Ouvrier Employé privé Employé public Invalide Indépendant Pensionné Chômeur Mut…" at bounding box center [823, 155] width 531 height 26
select select "unemployment"
click at [968, 182] on input "Année" at bounding box center [985, 185] width 206 height 26
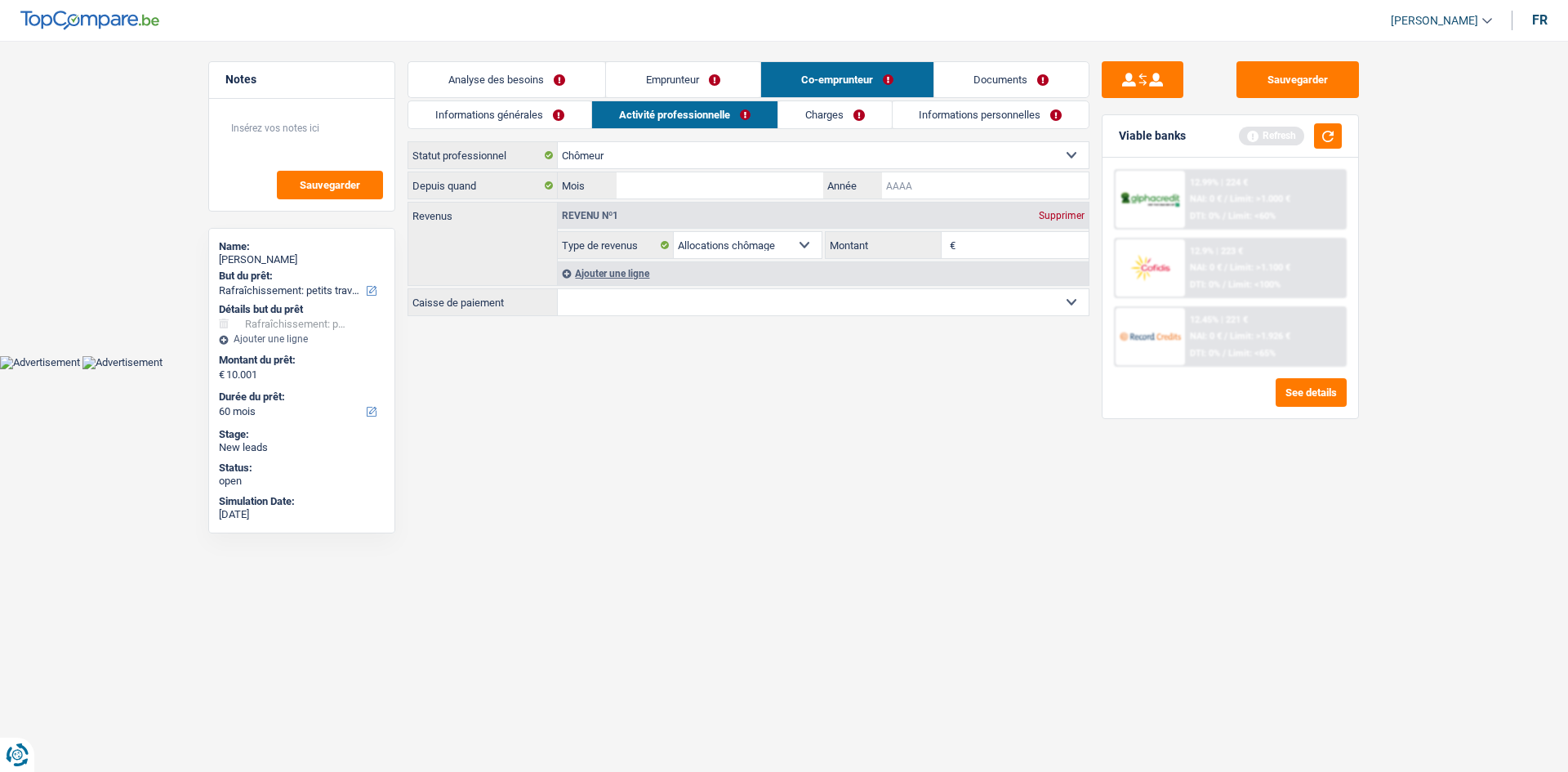
click at [968, 182] on input "Année" at bounding box center [985, 185] width 206 height 26
type input "2020"
click at [666, 186] on input "Mois" at bounding box center [720, 185] width 206 height 26
type input "05"
click at [938, 340] on main "Notes Sauvegarder Name: [PERSON_NAME] But du prêt: Confort maison: meubles, tex…" at bounding box center [784, 190] width 1568 height 331
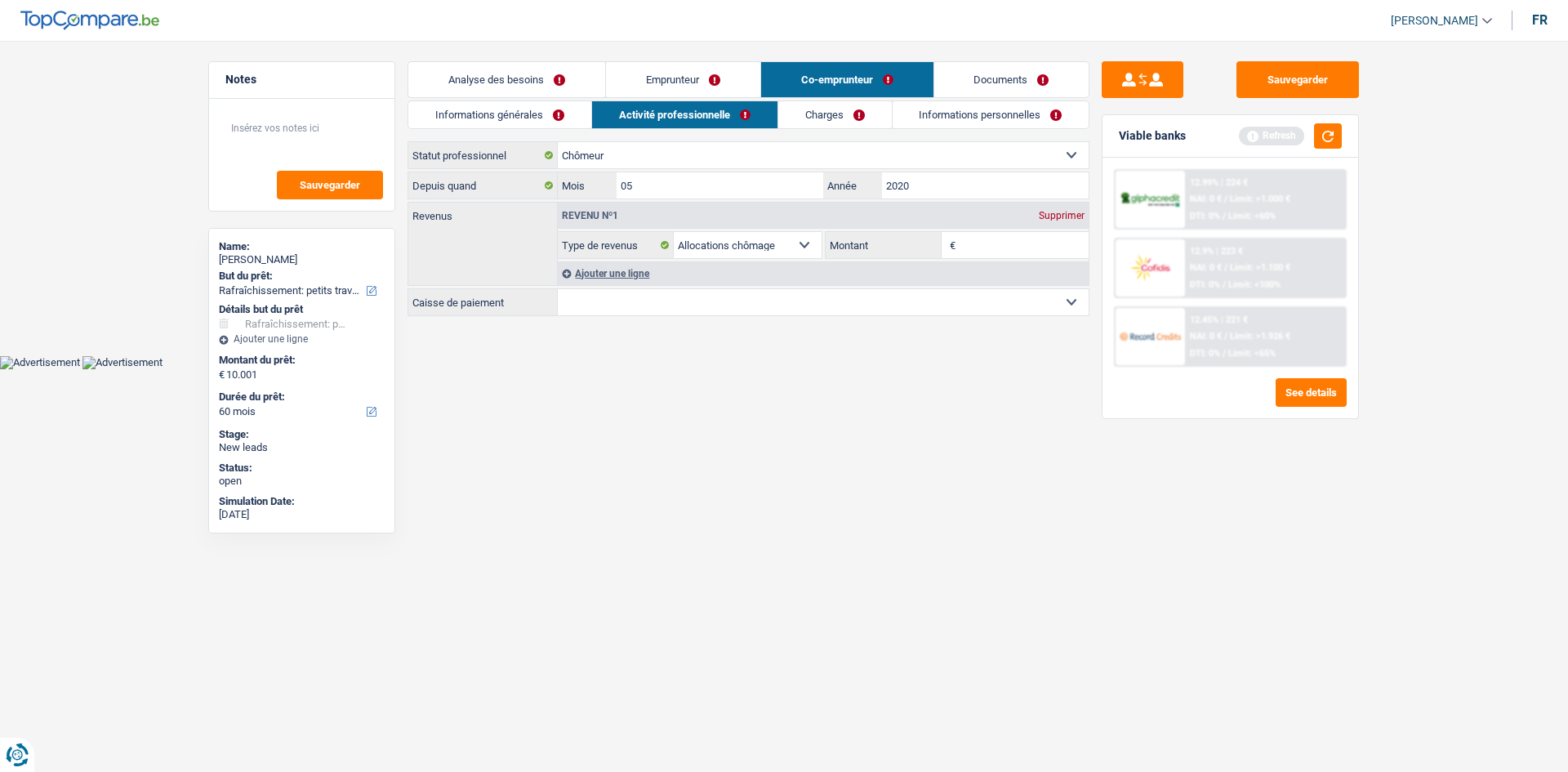
click at [998, 242] on input "Montant" at bounding box center [1025, 244] width 130 height 26
type input "700"
click at [924, 369] on html "Vous avez le contrôle de vos données Nous utilisons des cookies, tout comme nos…" at bounding box center [784, 185] width 1568 height 369
click at [623, 276] on div "Ajouter une ligne" at bounding box center [823, 273] width 531 height 24
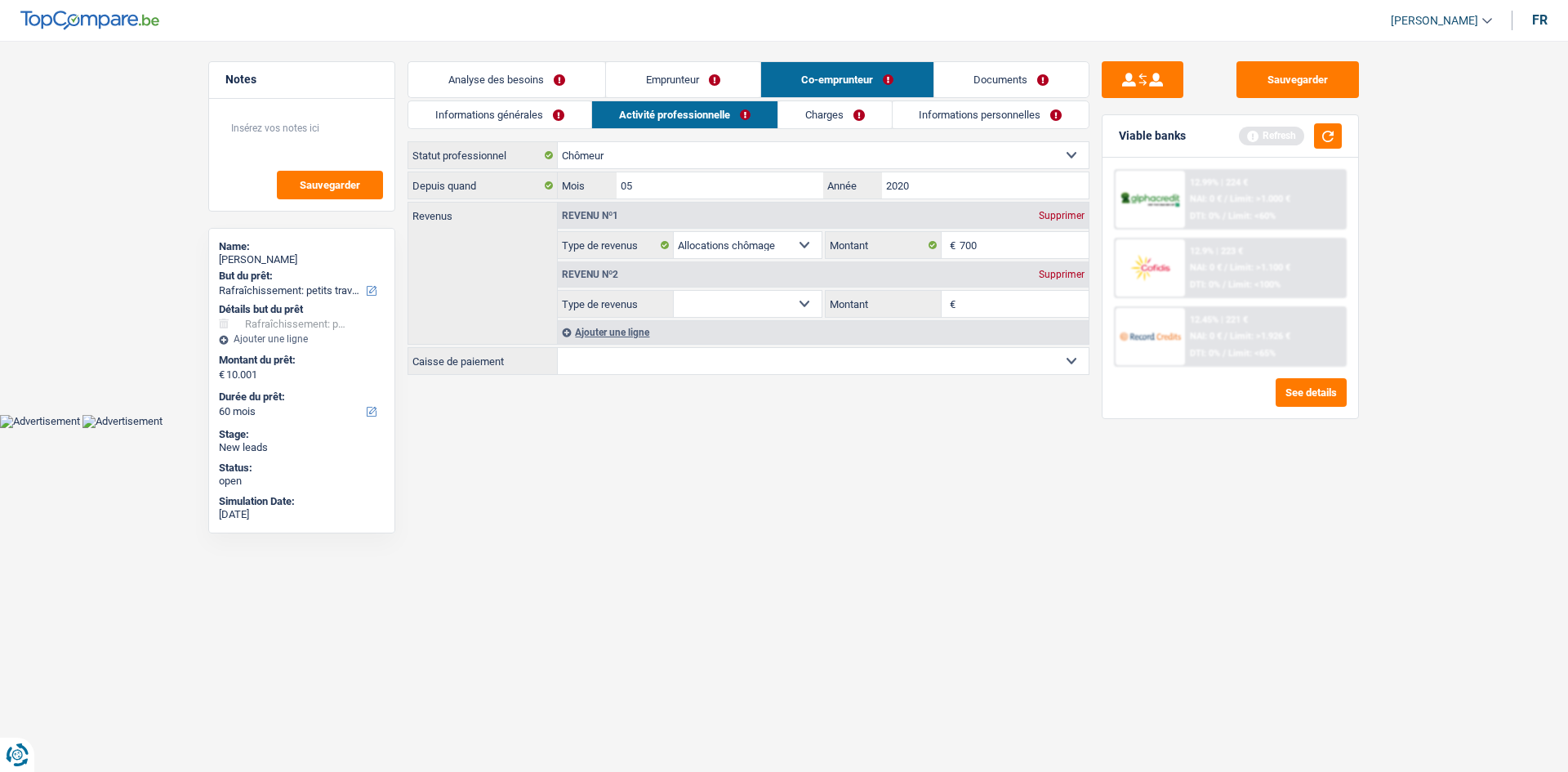
click at [808, 300] on select "Allocation d'handicap Allocations chômage Allocations familiales Chèques repas …" at bounding box center [747, 303] width 147 height 26
select select "familyAllowances"
click at [674, 291] on select "Allocation d'handicap Allocations chômage Allocations familiales Chèques repas …" at bounding box center [747, 303] width 147 height 26
click at [993, 292] on input "Montant" at bounding box center [1025, 303] width 130 height 26
click at [993, 292] on input "1" at bounding box center [1025, 303] width 130 height 26
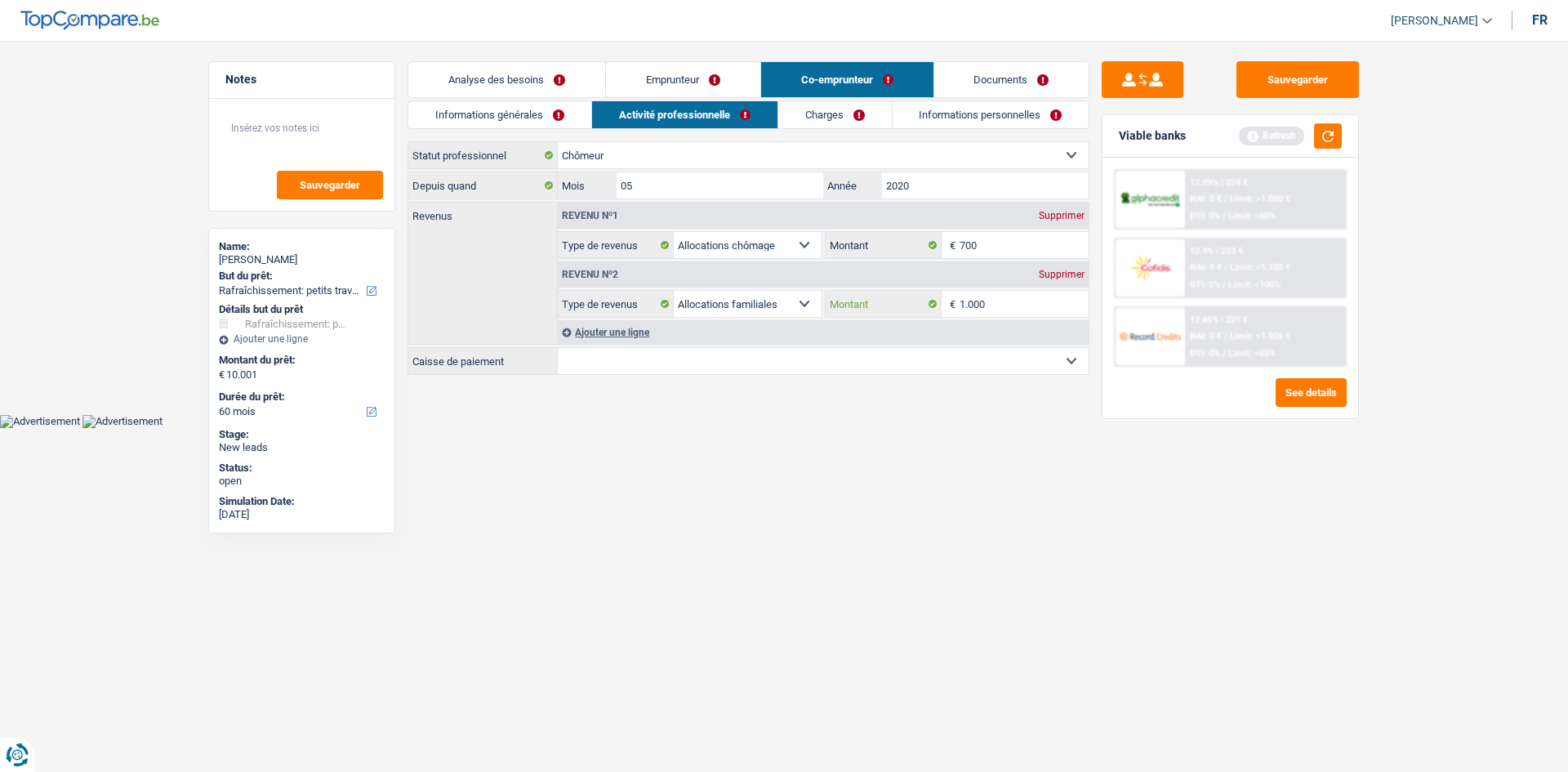
type input "1.000"
click at [1060, 428] on html "Vous avez le contrôle de vos données Nous utilisons des cookies, tout comme nos…" at bounding box center [784, 214] width 1568 height 428
click at [751, 362] on select "CAPAC FGTB CSC CGSLB Autre Sélectionner une option" at bounding box center [823, 361] width 531 height 26
select select "capac"
click at [558, 348] on select "CAPAC FGTB CSC CGSLB Autre Sélectionner une option" at bounding box center [823, 361] width 531 height 26
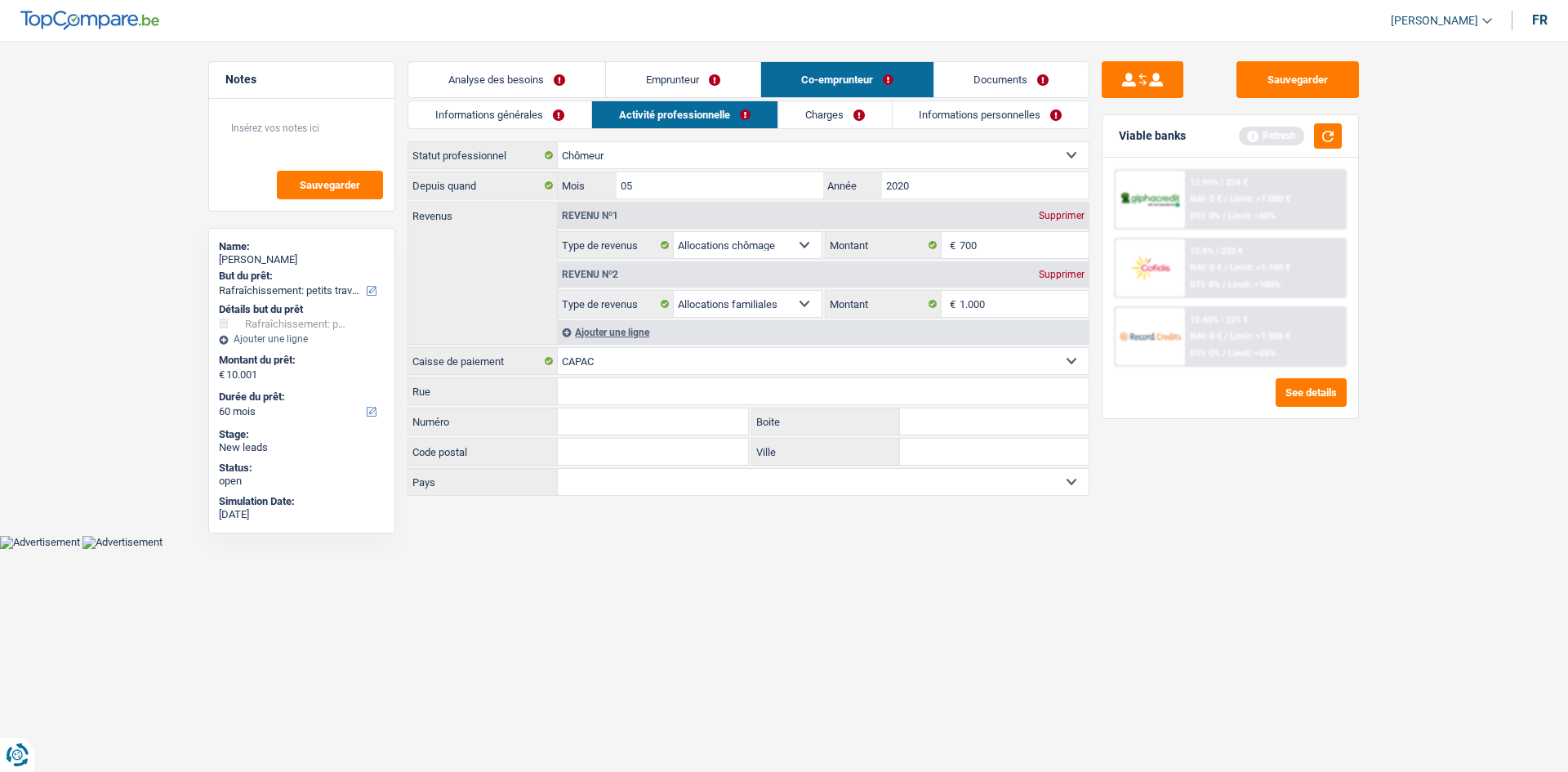
click at [1228, 652] on div "Sauvegarder Viable banks Refresh 12.99% | 224 € NAI: 0 € / Limit: >1.000 € DTI:…" at bounding box center [1230, 401] width 281 height 680
click at [830, 108] on link "Charges" at bounding box center [835, 115] width 114 height 27
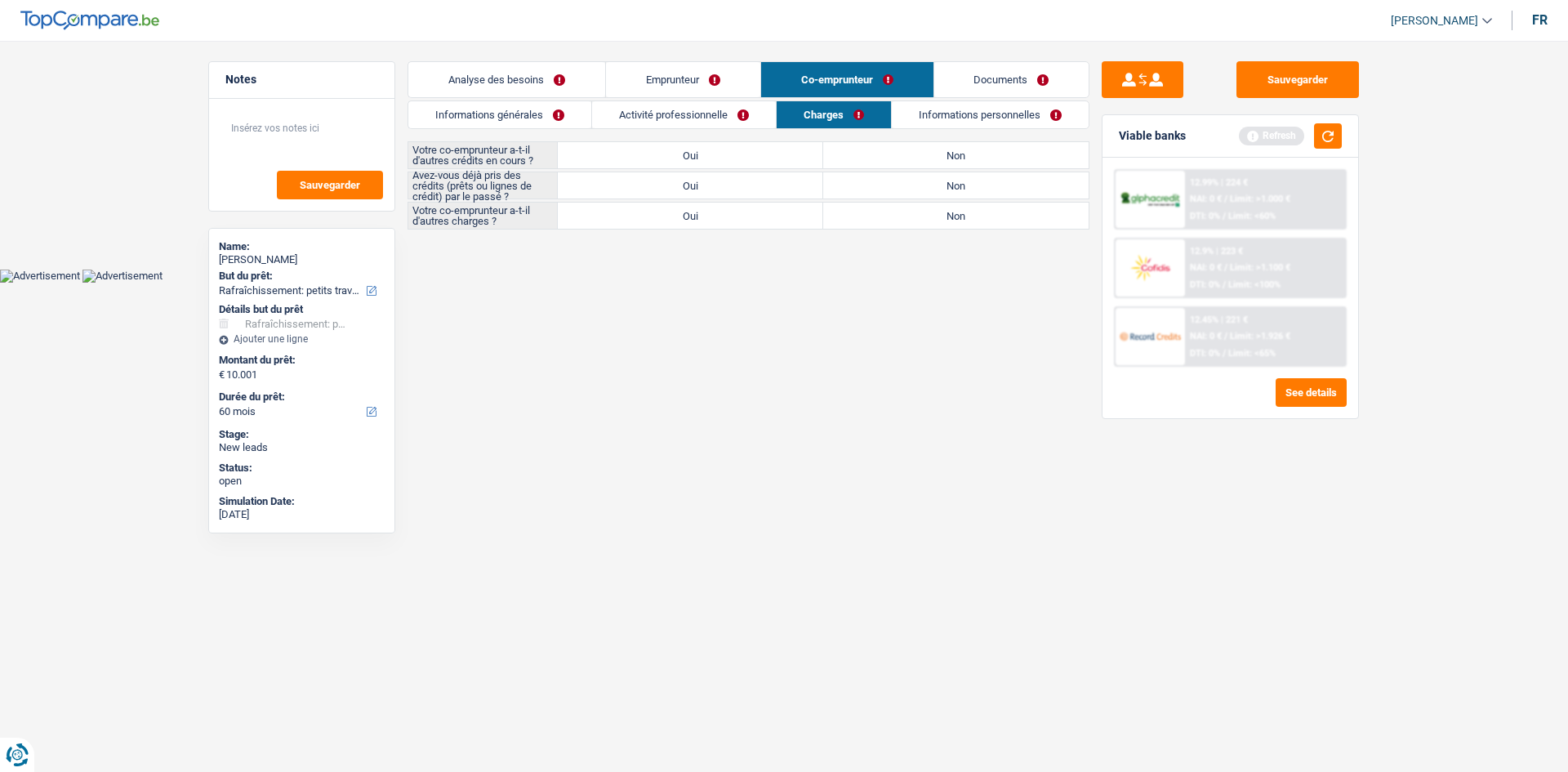
click at [848, 140] on div "Informations générales Activité professionnelle Charges Informations personnell…" at bounding box center [748, 164] width 682 height 129
click at [854, 150] on label "Non" at bounding box center [955, 155] width 265 height 26
click at [854, 150] on input "Non" at bounding box center [955, 155] width 265 height 26
radio input "true"
click at [866, 180] on label "Non" at bounding box center [955, 185] width 265 height 26
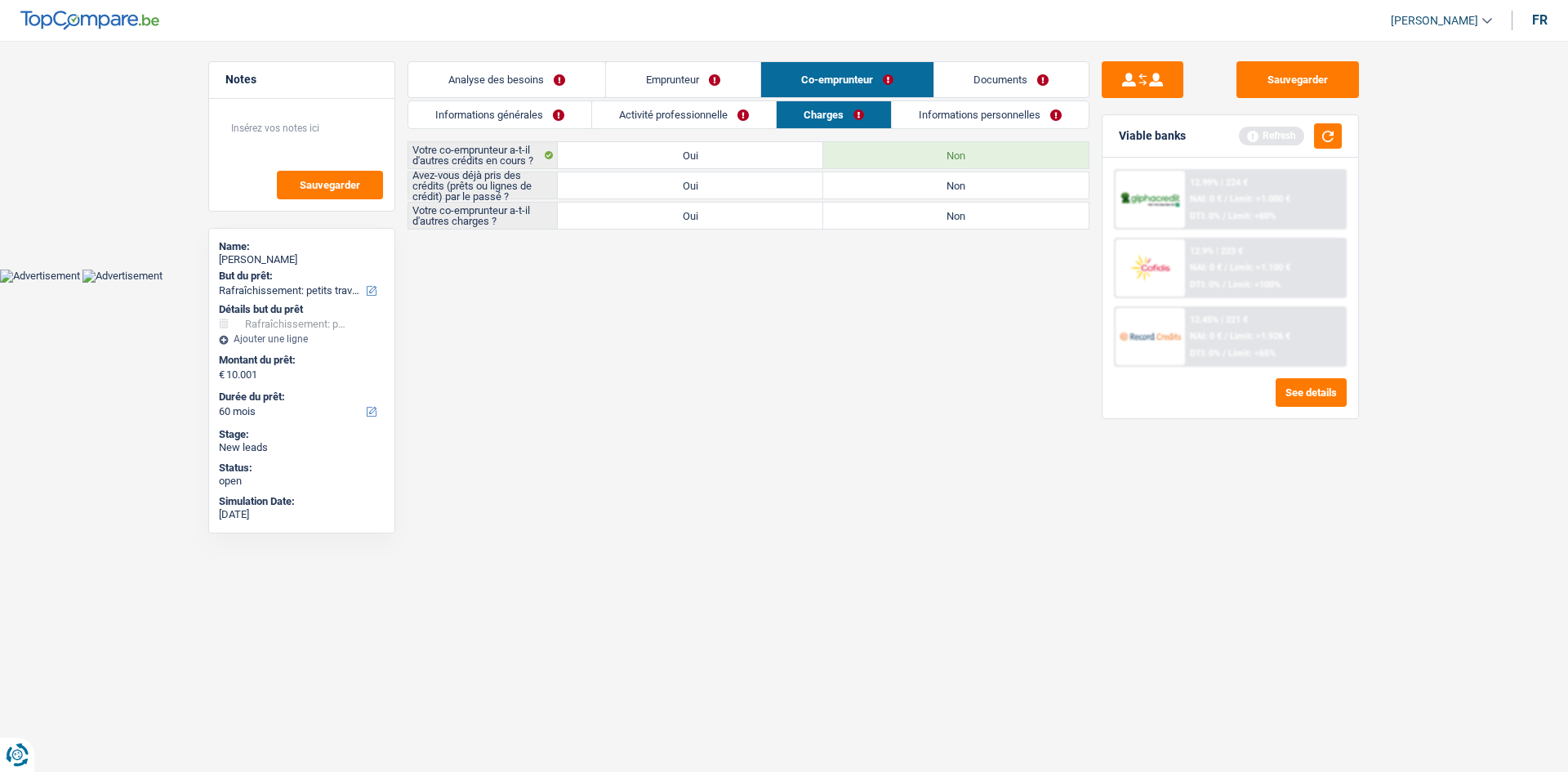
click at [866, 180] on input "Non" at bounding box center [955, 185] width 265 height 26
radio input "true"
click at [892, 211] on label "Non" at bounding box center [955, 215] width 265 height 26
click at [892, 211] on input "Non" at bounding box center [955, 215] width 265 height 26
radio input "true"
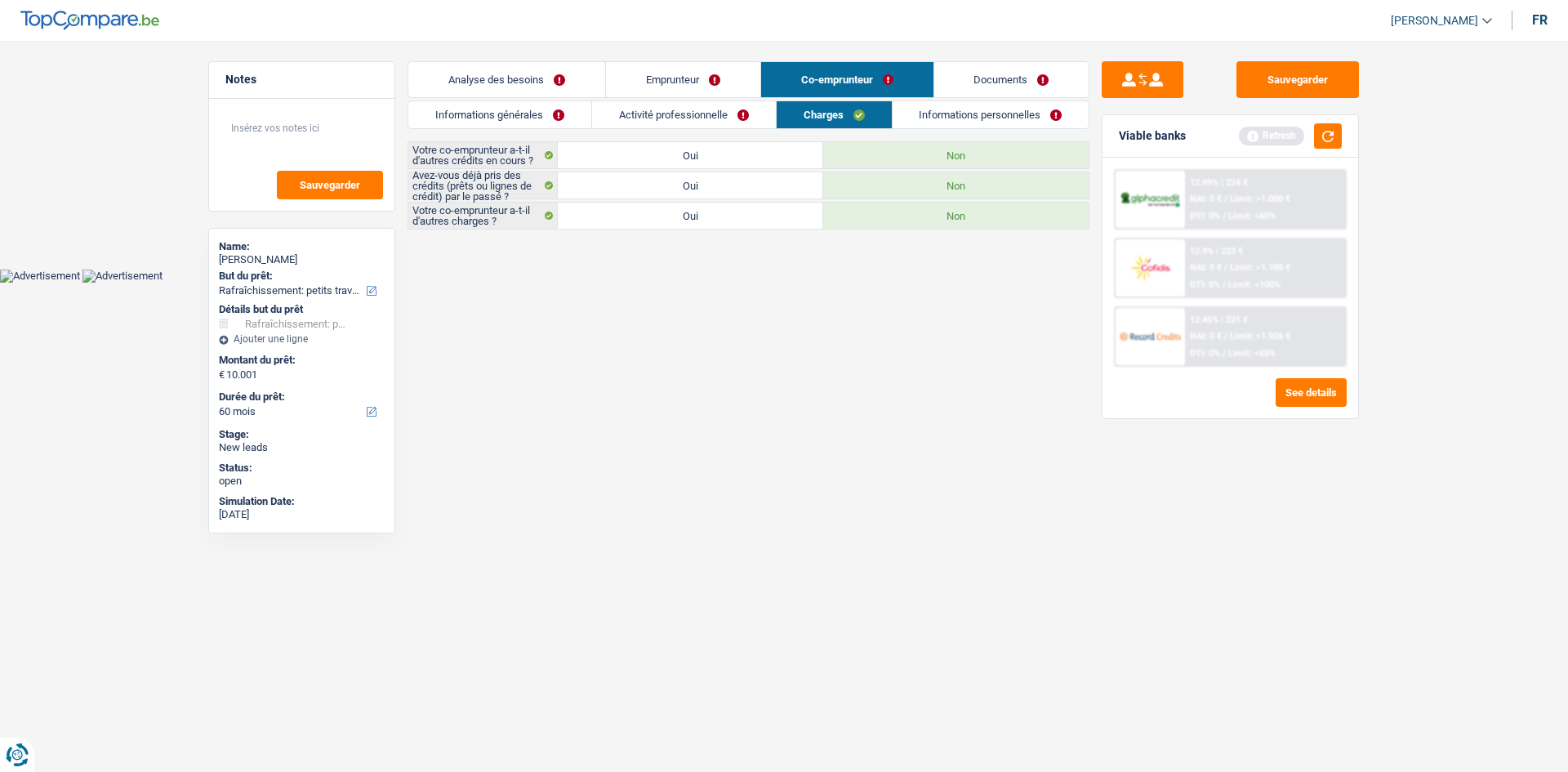
click at [682, 143] on label "Oui" at bounding box center [690, 155] width 265 height 26
click at [682, 143] on input "Oui" at bounding box center [690, 155] width 265 height 26
radio input "true"
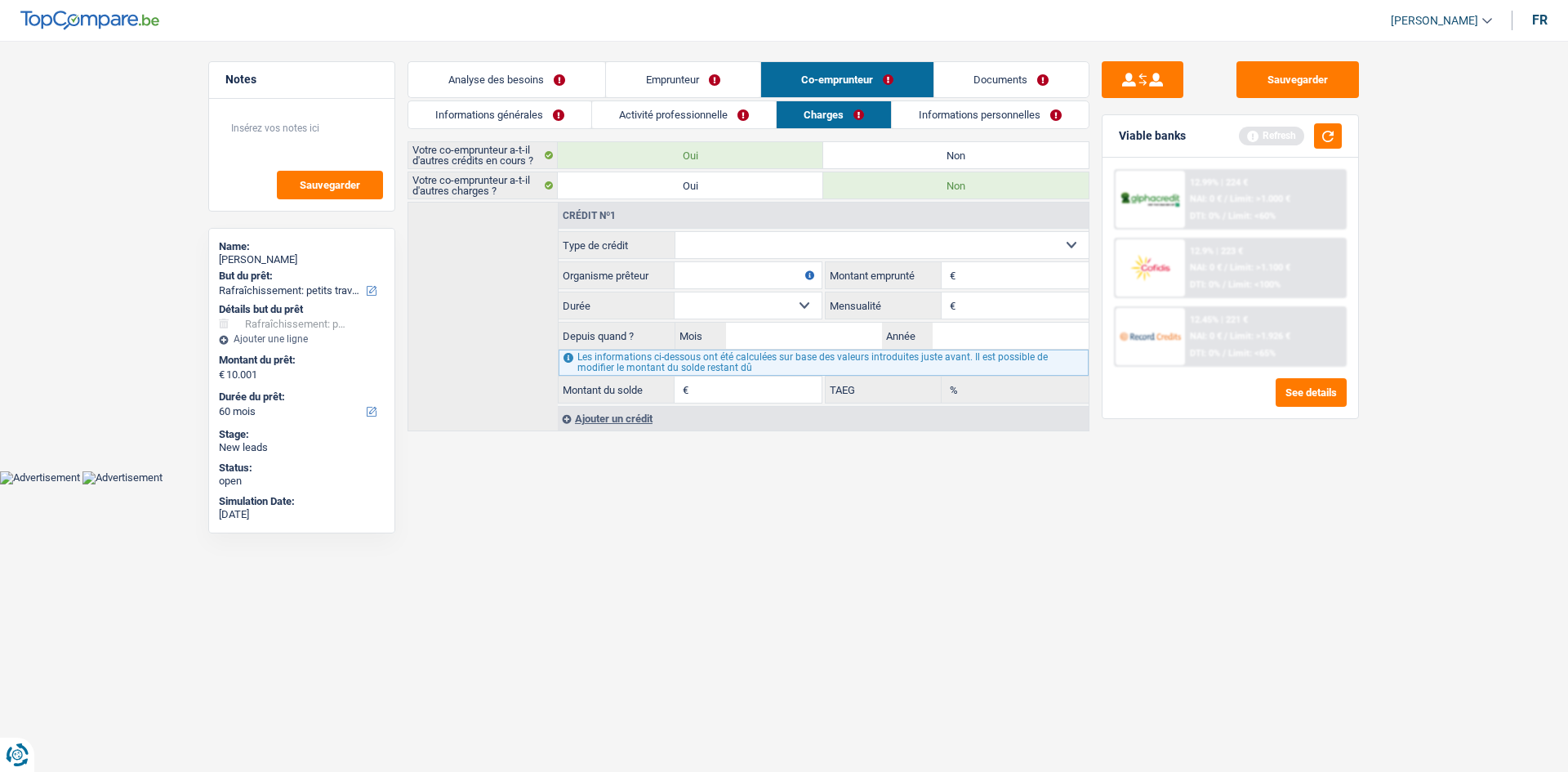
click at [855, 152] on label "Non" at bounding box center [955, 155] width 265 height 26
click at [855, 152] on input "Non" at bounding box center [955, 155] width 265 height 26
radio input "true"
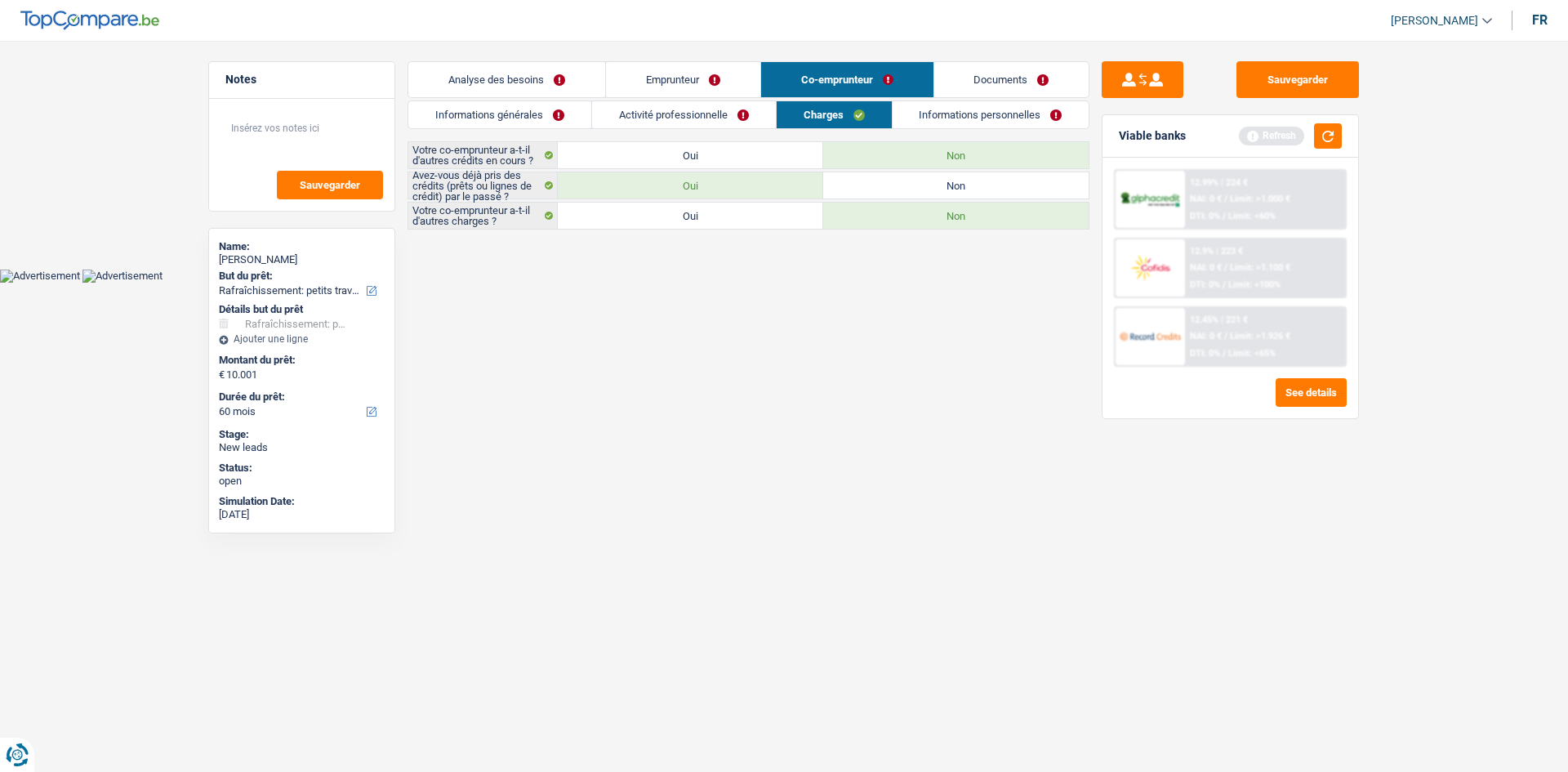
click at [869, 189] on label "Non" at bounding box center [955, 185] width 265 height 26
click at [869, 189] on input "Non" at bounding box center [955, 185] width 265 height 26
radio input "true"
click at [919, 104] on link "Informations personnelles" at bounding box center [991, 115] width 197 height 27
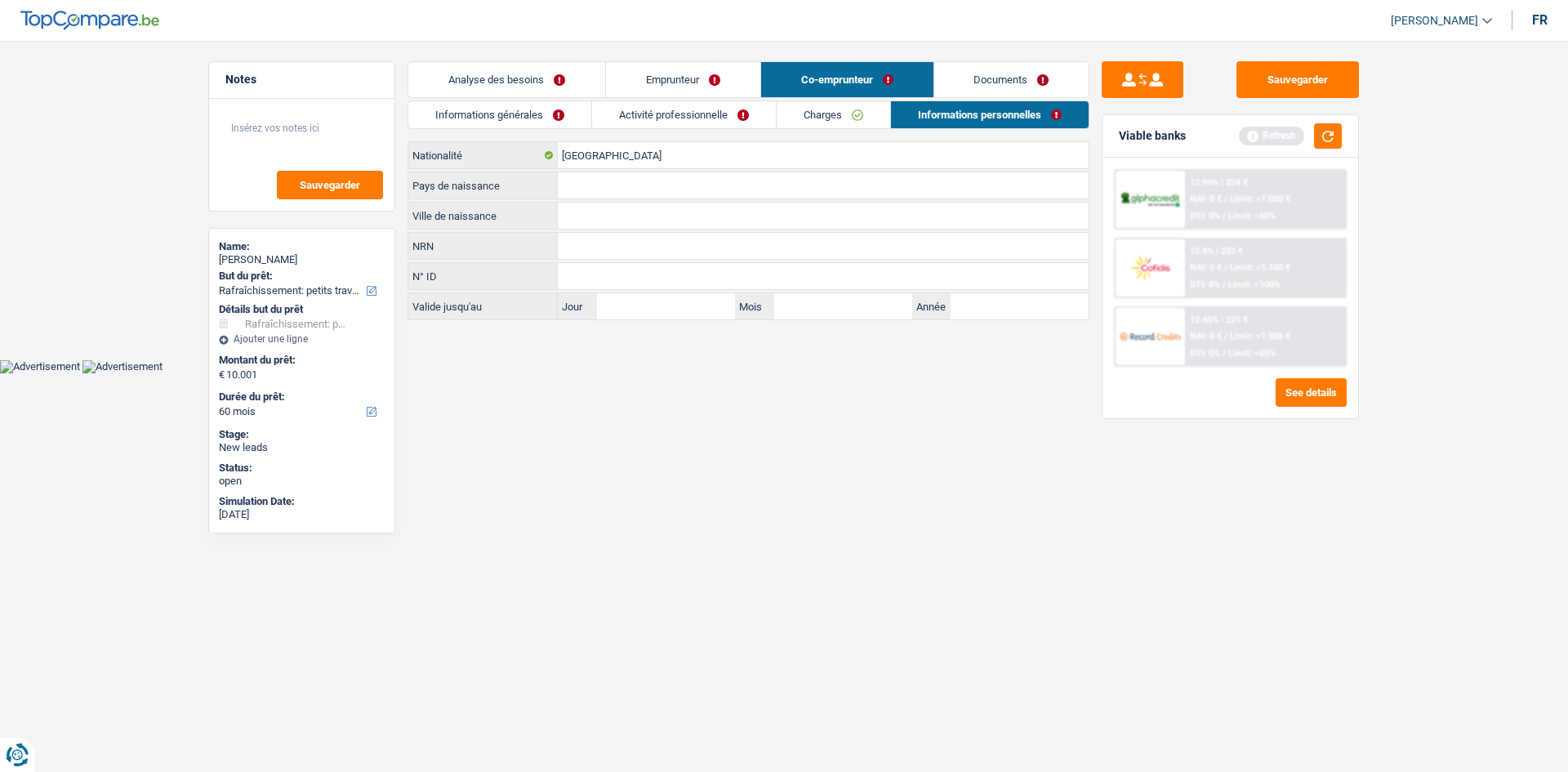
click at [591, 213] on input "Ville de naissance" at bounding box center [823, 215] width 531 height 26
click at [650, 73] on link "Emprunteur" at bounding box center [682, 80] width 154 height 35
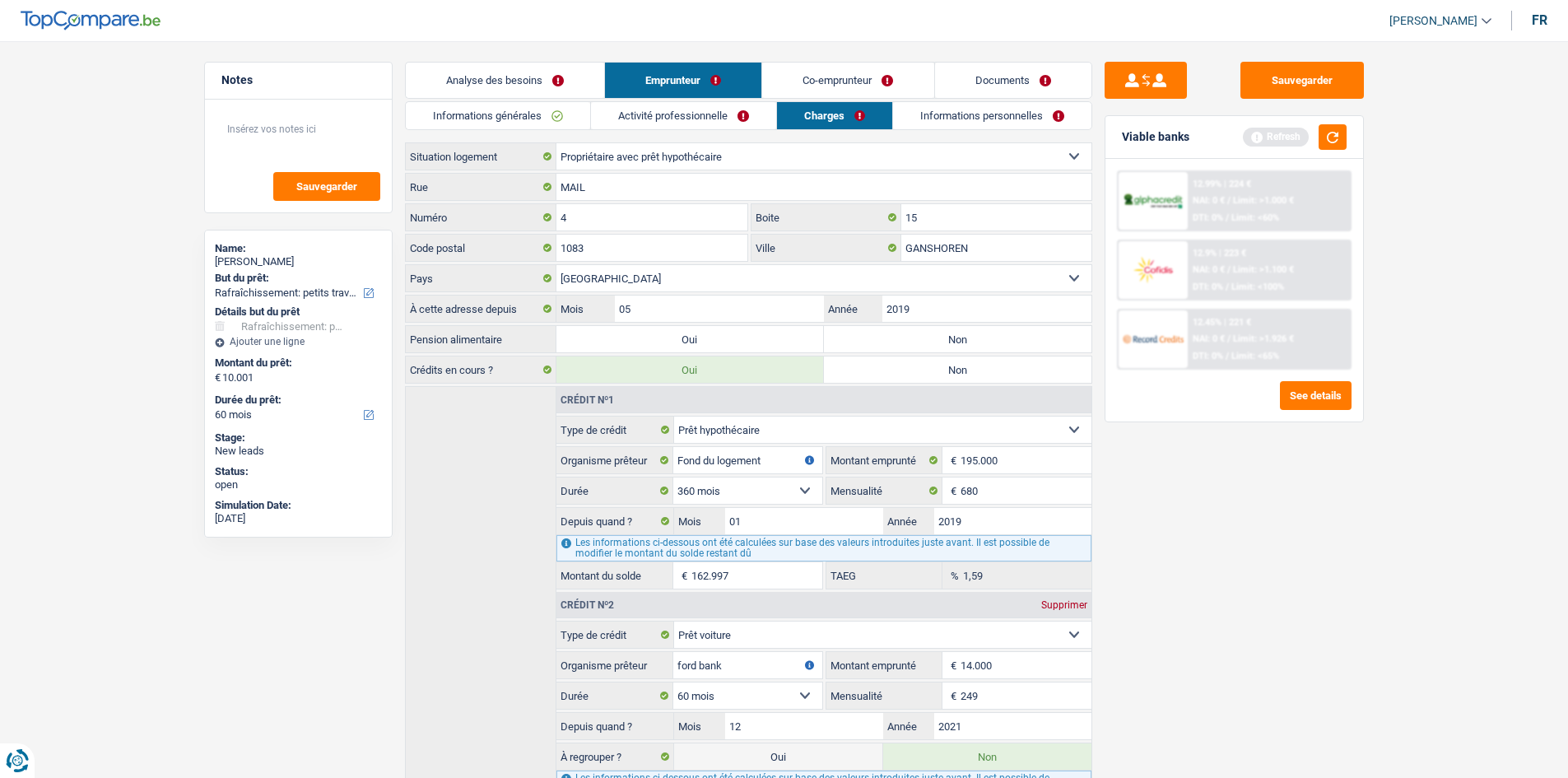
click at [964, 106] on link "Informations personnelles" at bounding box center [993, 116] width 199 height 27
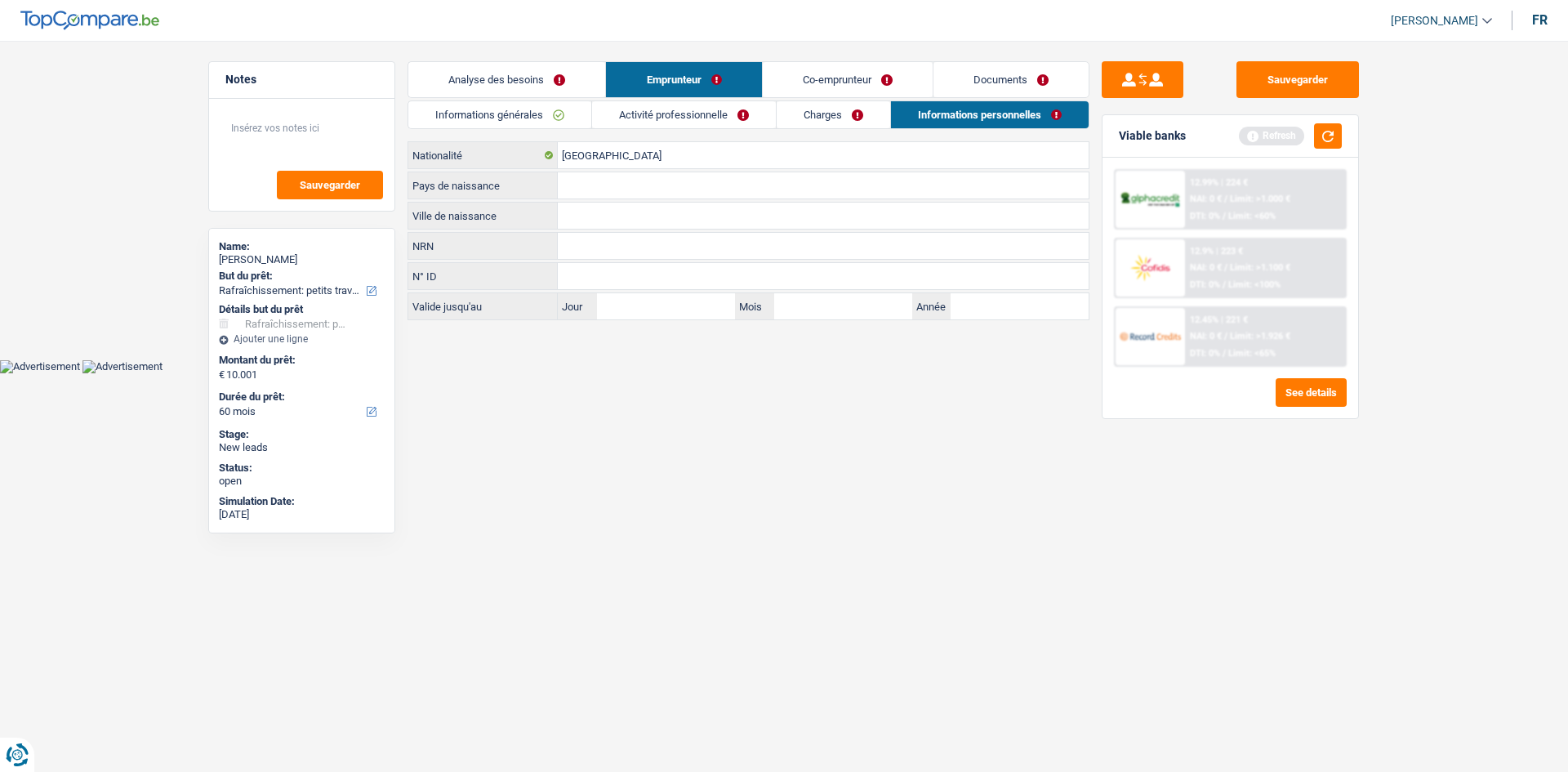
click at [555, 217] on label "Ville de naissance" at bounding box center [483, 215] width 149 height 26
click at [558, 217] on input "Ville de naissance" at bounding box center [823, 215] width 531 height 26
click at [599, 209] on input "Ville de naissance" at bounding box center [823, 215] width 531 height 26
type input "TANGER"
click at [591, 193] on input "Pays de naissance" at bounding box center [823, 185] width 531 height 26
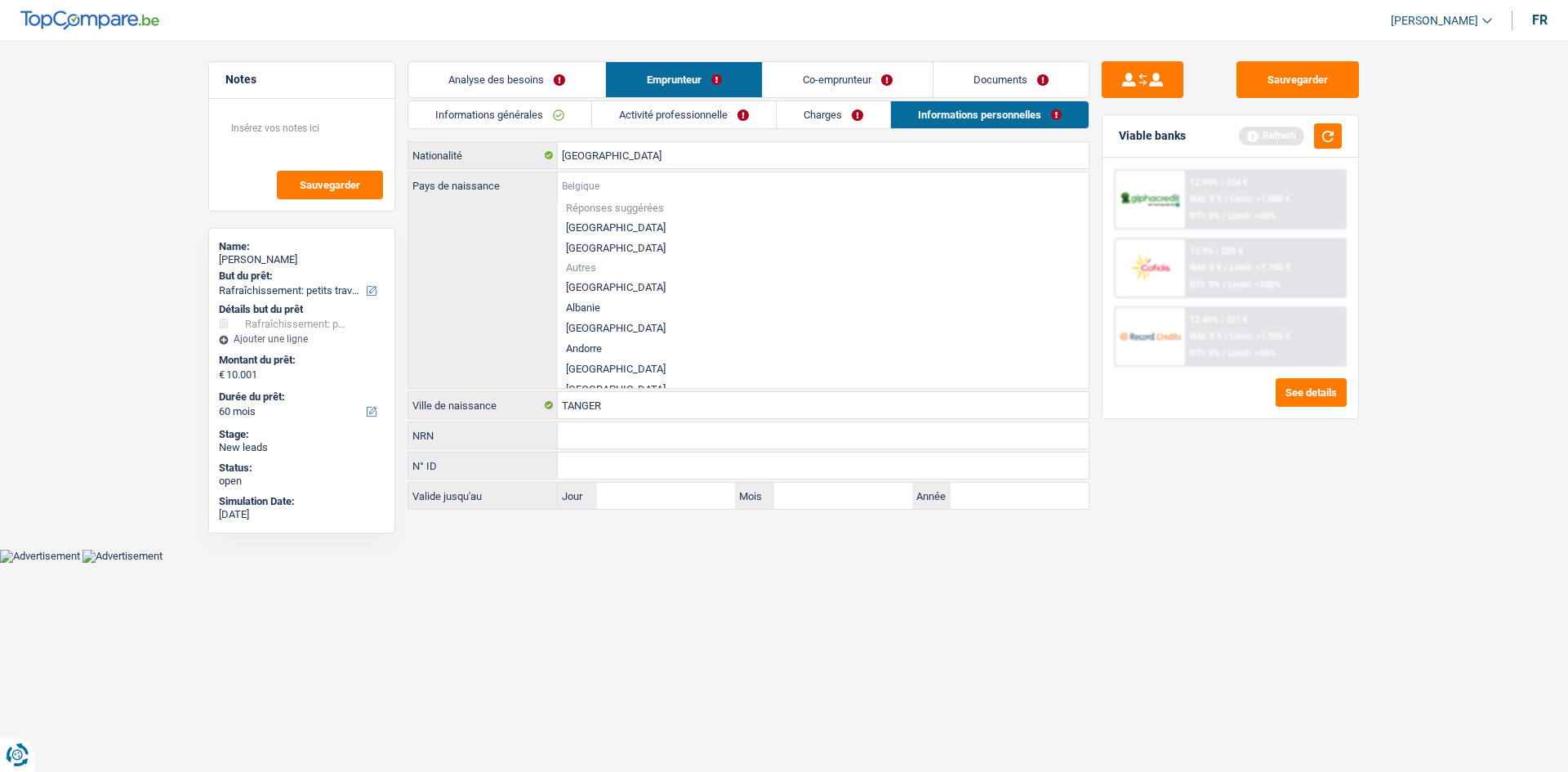
type input "M"
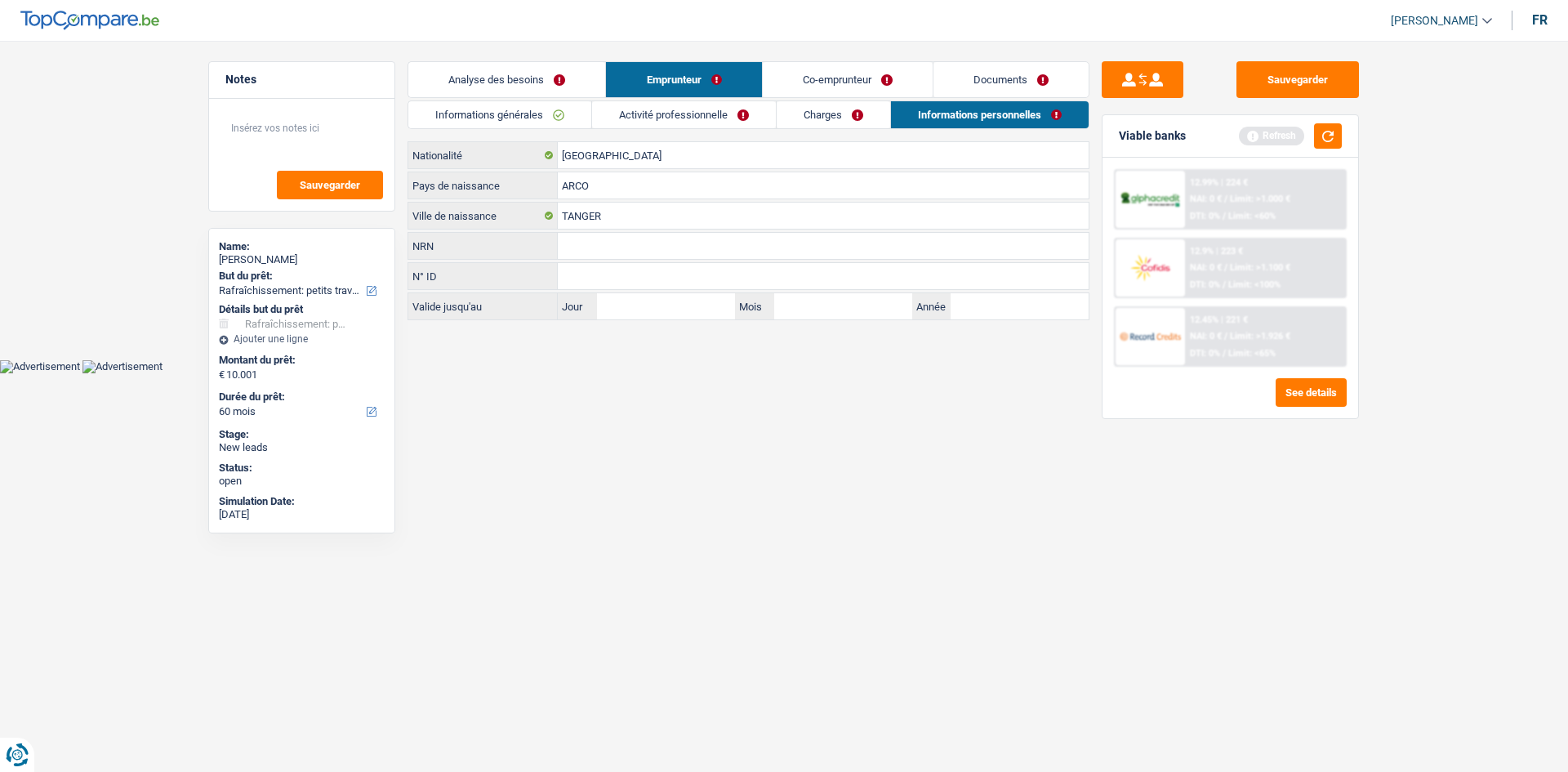
click at [570, 187] on input "ARCO" at bounding box center [823, 185] width 531 height 26
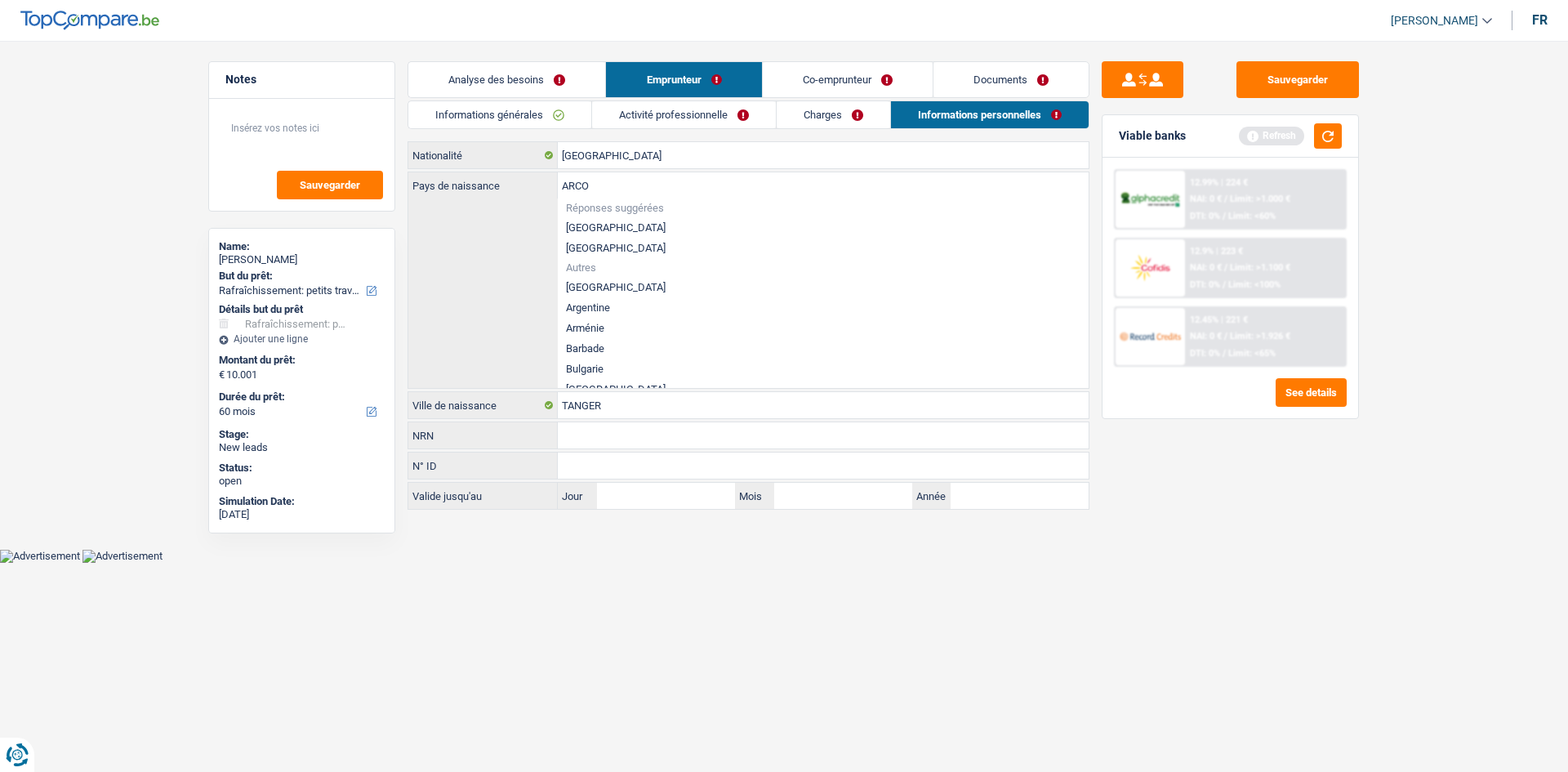
click at [560, 189] on input "ARCO" at bounding box center [823, 185] width 531 height 26
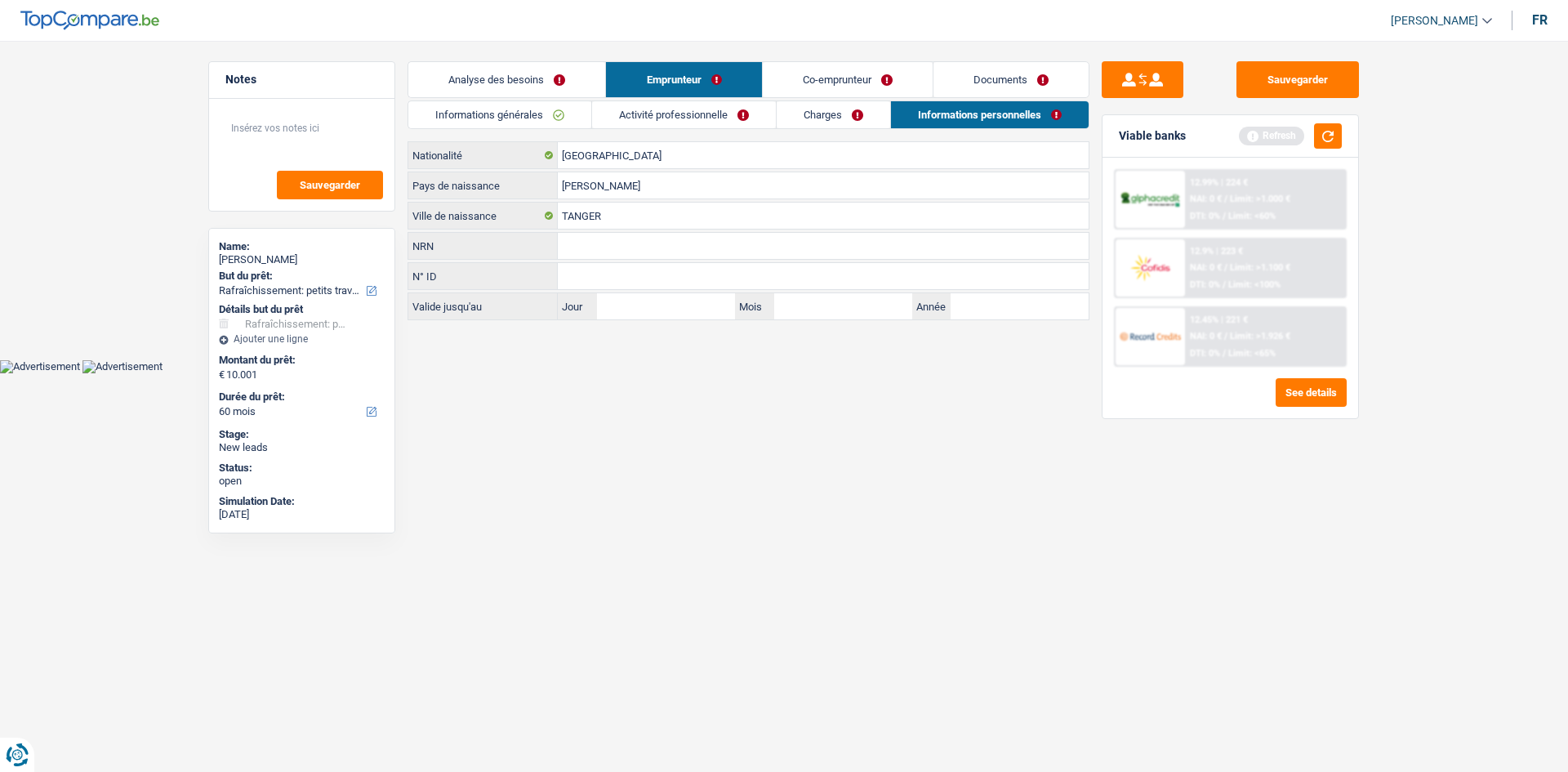
click at [650, 189] on input "[PERSON_NAME]" at bounding box center [823, 185] width 531 height 26
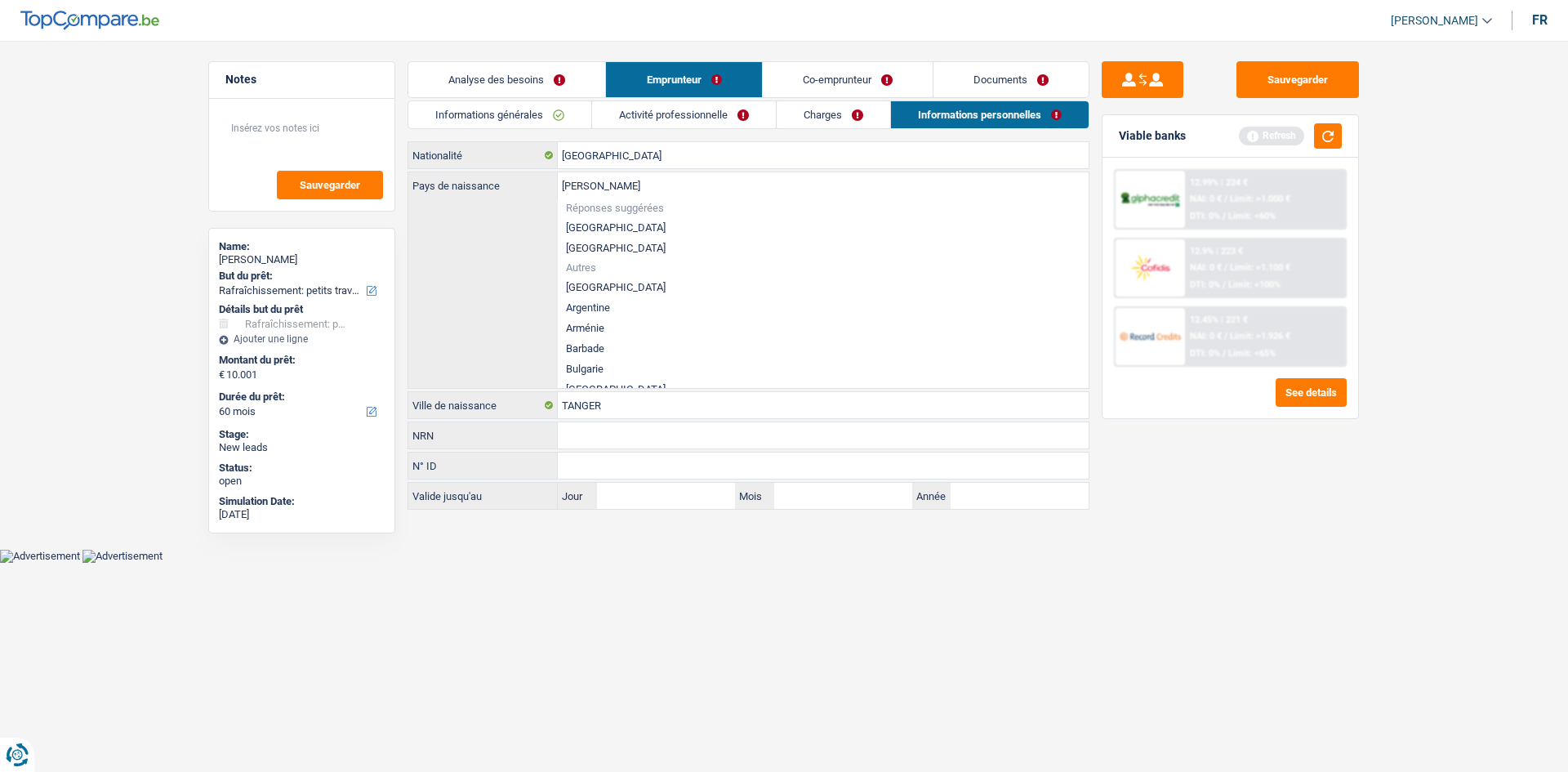
click at [650, 189] on input "[PERSON_NAME]" at bounding box center [823, 185] width 531 height 26
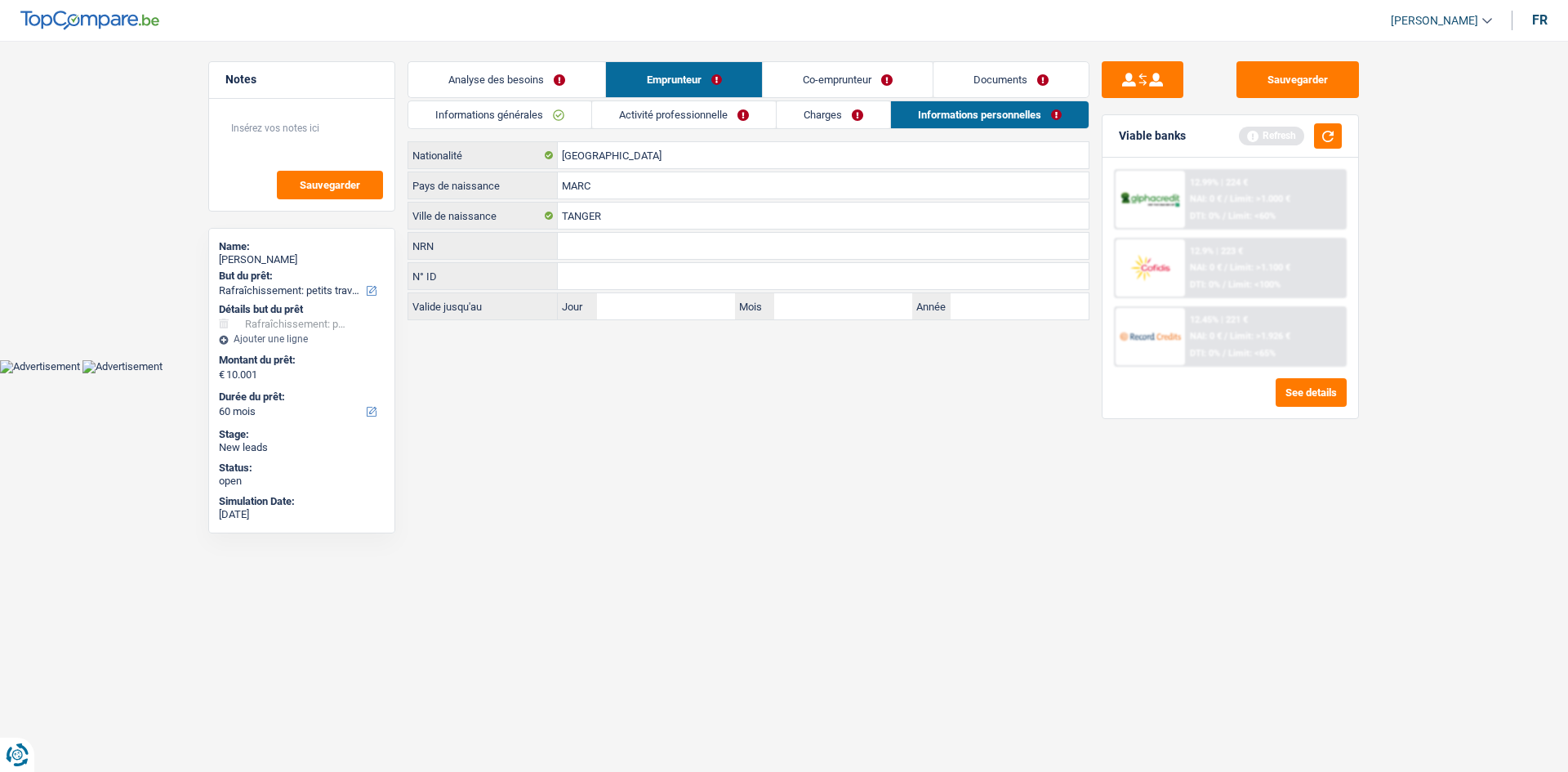
click at [630, 188] on input "MARC" at bounding box center [823, 185] width 531 height 26
type input "[PERSON_NAME]"
click at [629, 160] on input "[GEOGRAPHIC_DATA]" at bounding box center [823, 155] width 531 height 26
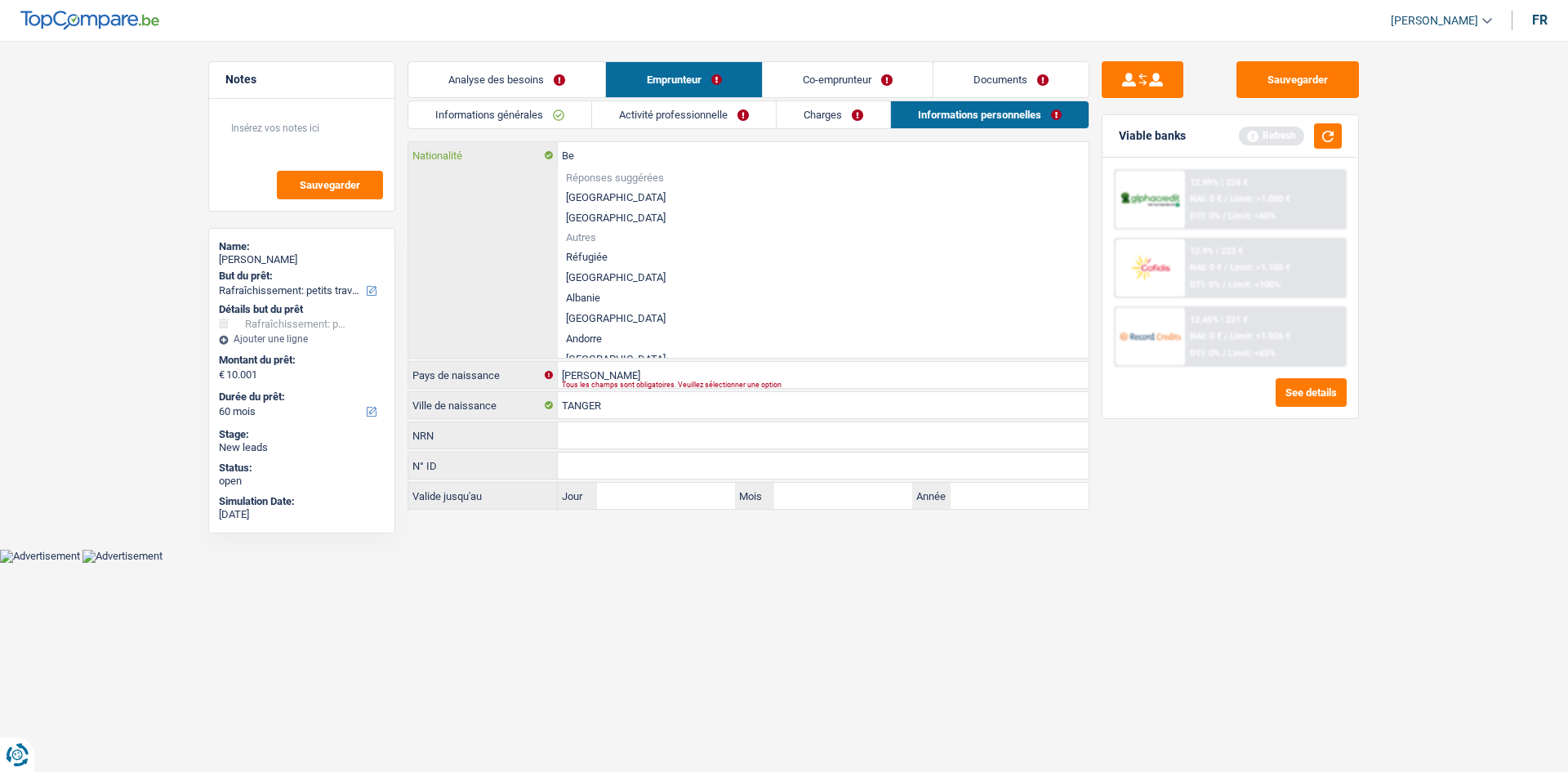
type input "B"
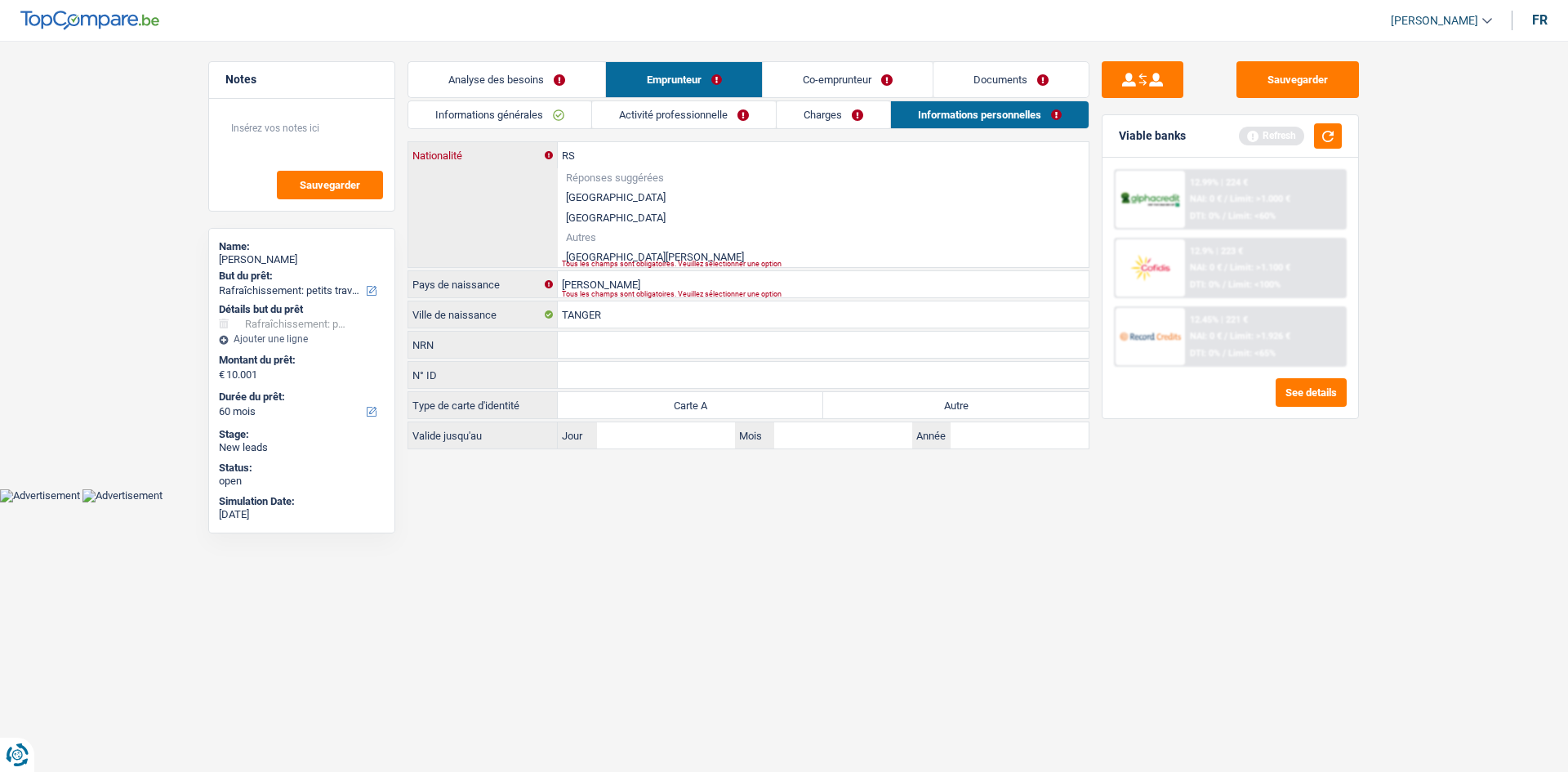
type input "R"
click at [620, 254] on li "[GEOGRAPHIC_DATA]" at bounding box center [823, 257] width 531 height 20
type input "[GEOGRAPHIC_DATA]"
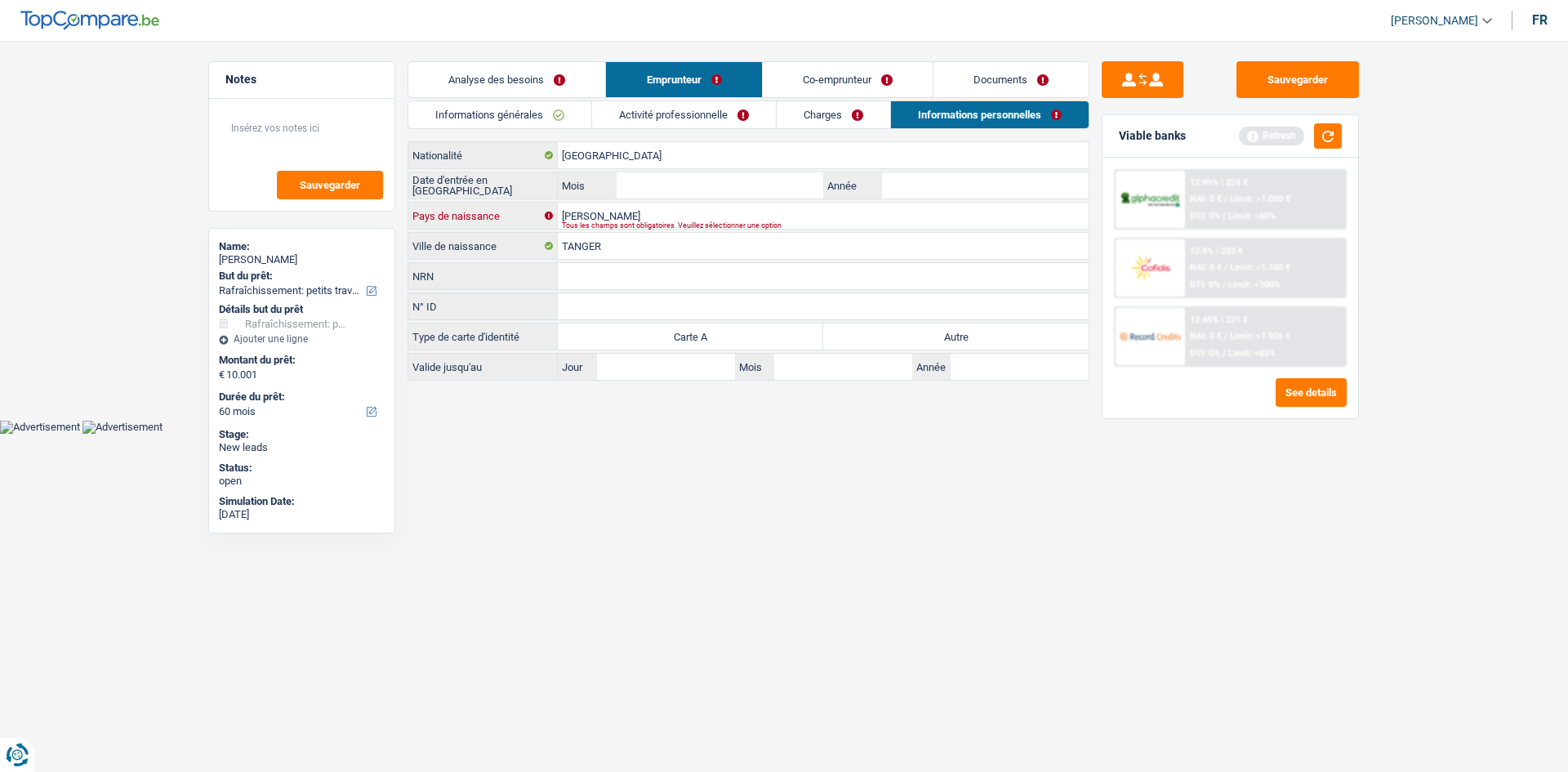
click at [622, 218] on input "[PERSON_NAME]" at bounding box center [823, 215] width 531 height 26
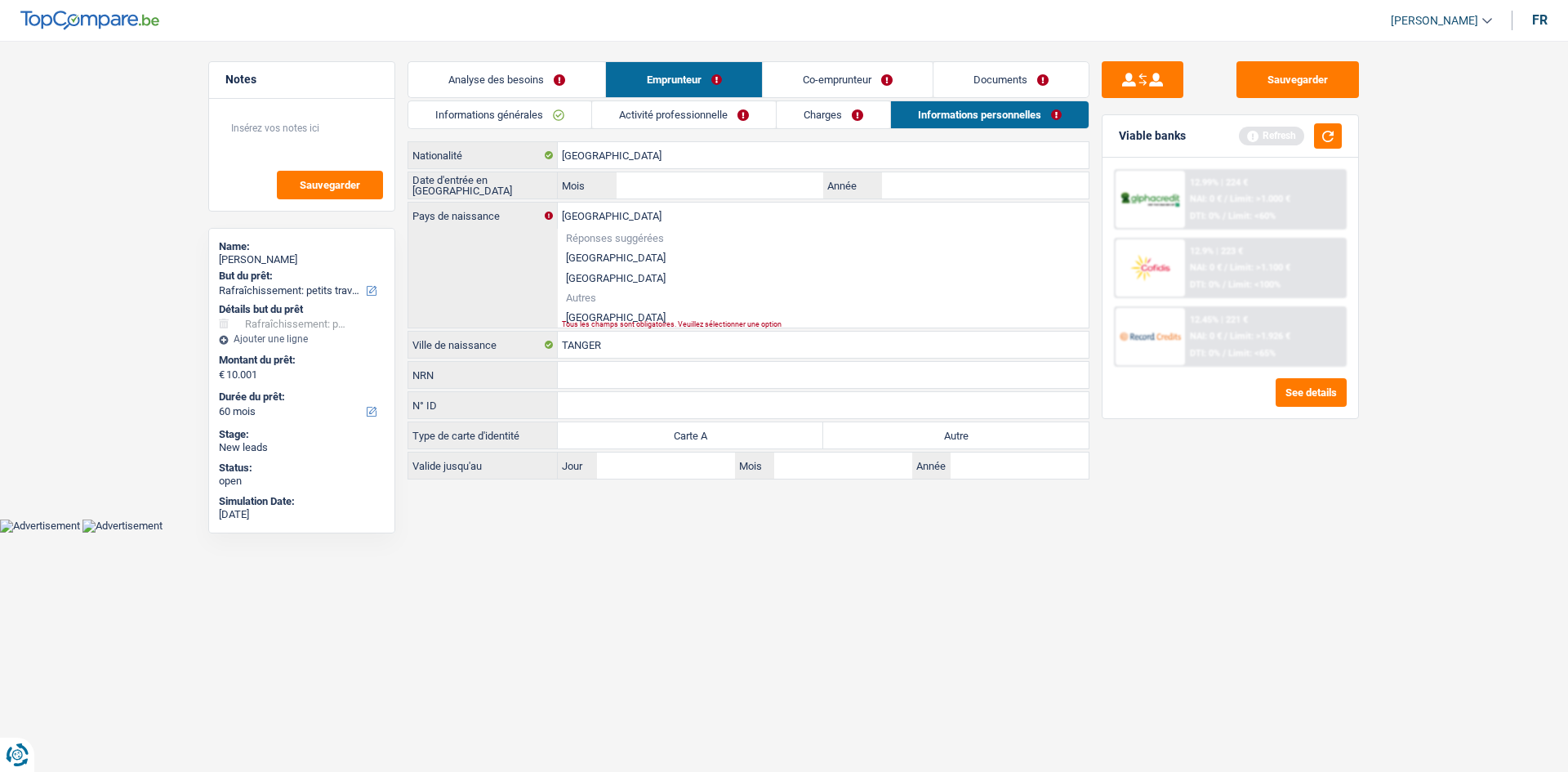
click at [450, 260] on div "[DEMOGRAPHIC_DATA] Pays de naissance Réponses suggérées [GEOGRAPHIC_DATA] Luxem…" at bounding box center [748, 265] width 680 height 125
click at [494, 278] on div "[DEMOGRAPHIC_DATA] Pays de naissance Réponses suggérées [GEOGRAPHIC_DATA] Luxem…" at bounding box center [748, 265] width 680 height 125
click at [575, 217] on input "[GEOGRAPHIC_DATA]" at bounding box center [823, 215] width 531 height 26
click at [586, 315] on li "[GEOGRAPHIC_DATA]" at bounding box center [823, 317] width 531 height 20
type input "[GEOGRAPHIC_DATA]"
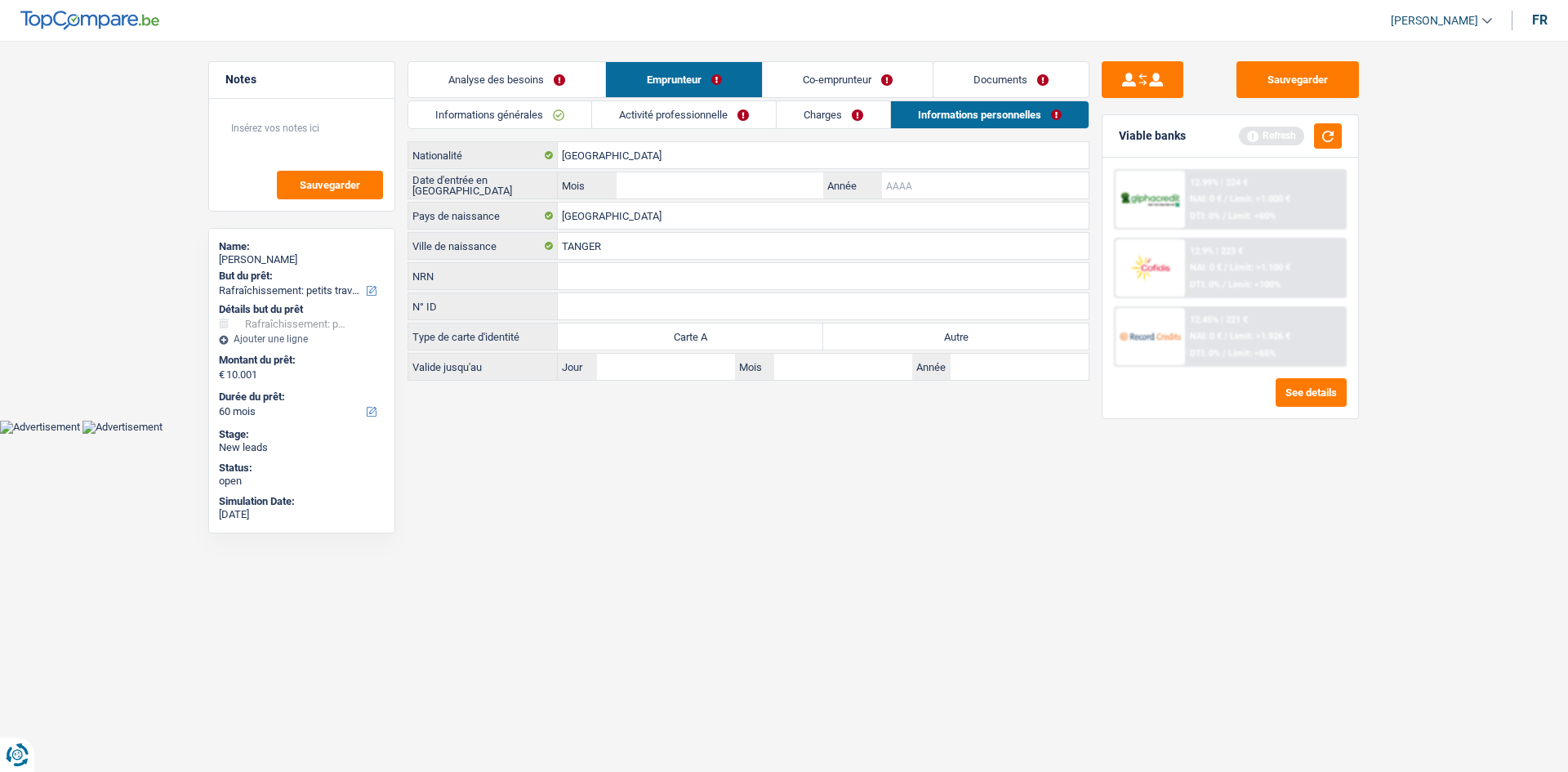
click at [912, 188] on input "Année" at bounding box center [985, 185] width 206 height 26
click at [900, 185] on input "Année" at bounding box center [985, 185] width 206 height 26
type input "2011"
click at [768, 194] on input "Mois" at bounding box center [720, 185] width 206 height 26
type input "05"
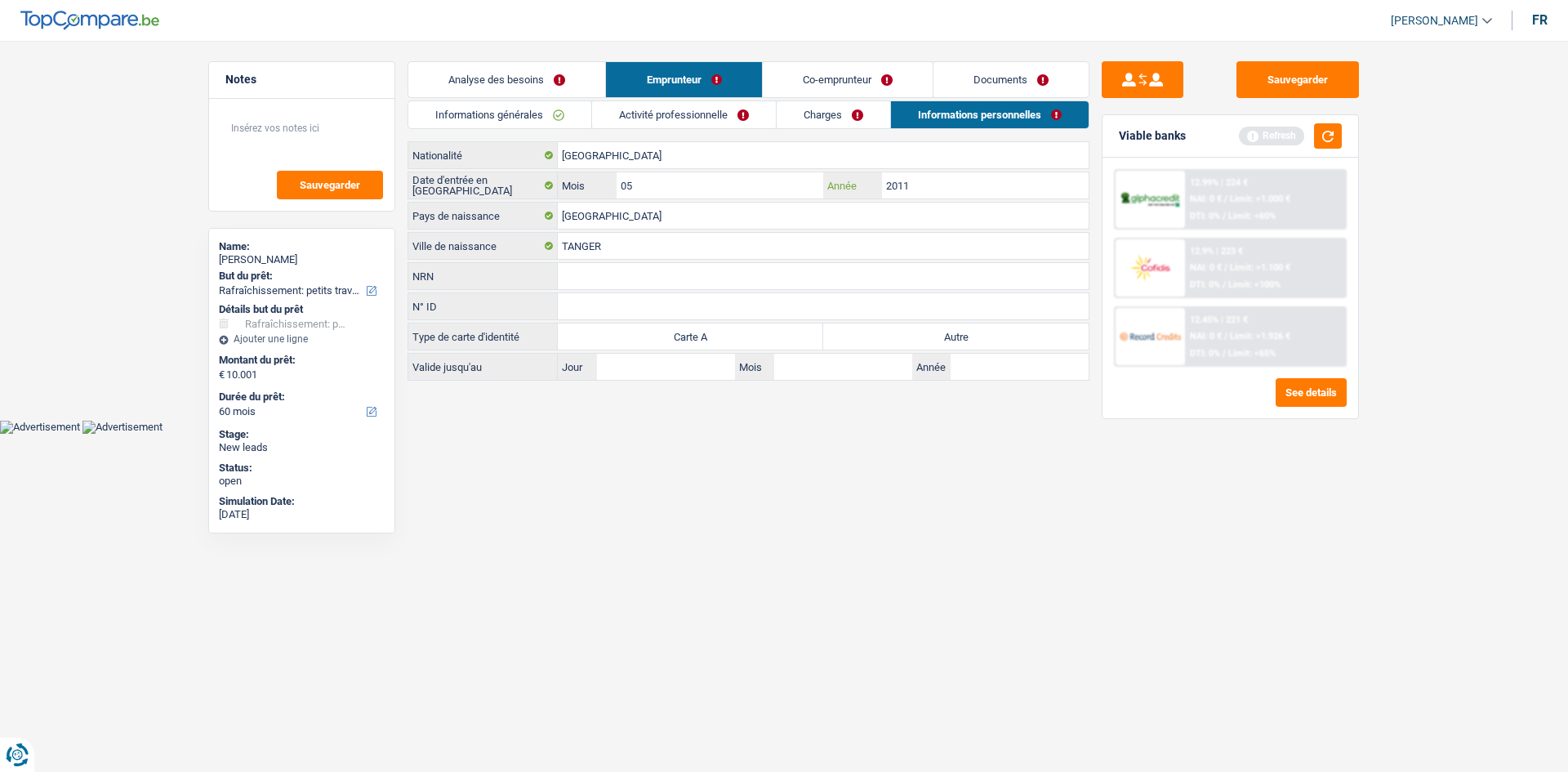
click at [768, 194] on input "05" at bounding box center [720, 185] width 206 height 26
click at [863, 337] on label "Autre" at bounding box center [955, 336] width 265 height 26
click at [863, 337] on input "Autre" at bounding box center [955, 336] width 265 height 26
radio input "true"
click at [527, 89] on link "Analyse des besoins" at bounding box center [507, 80] width 197 height 35
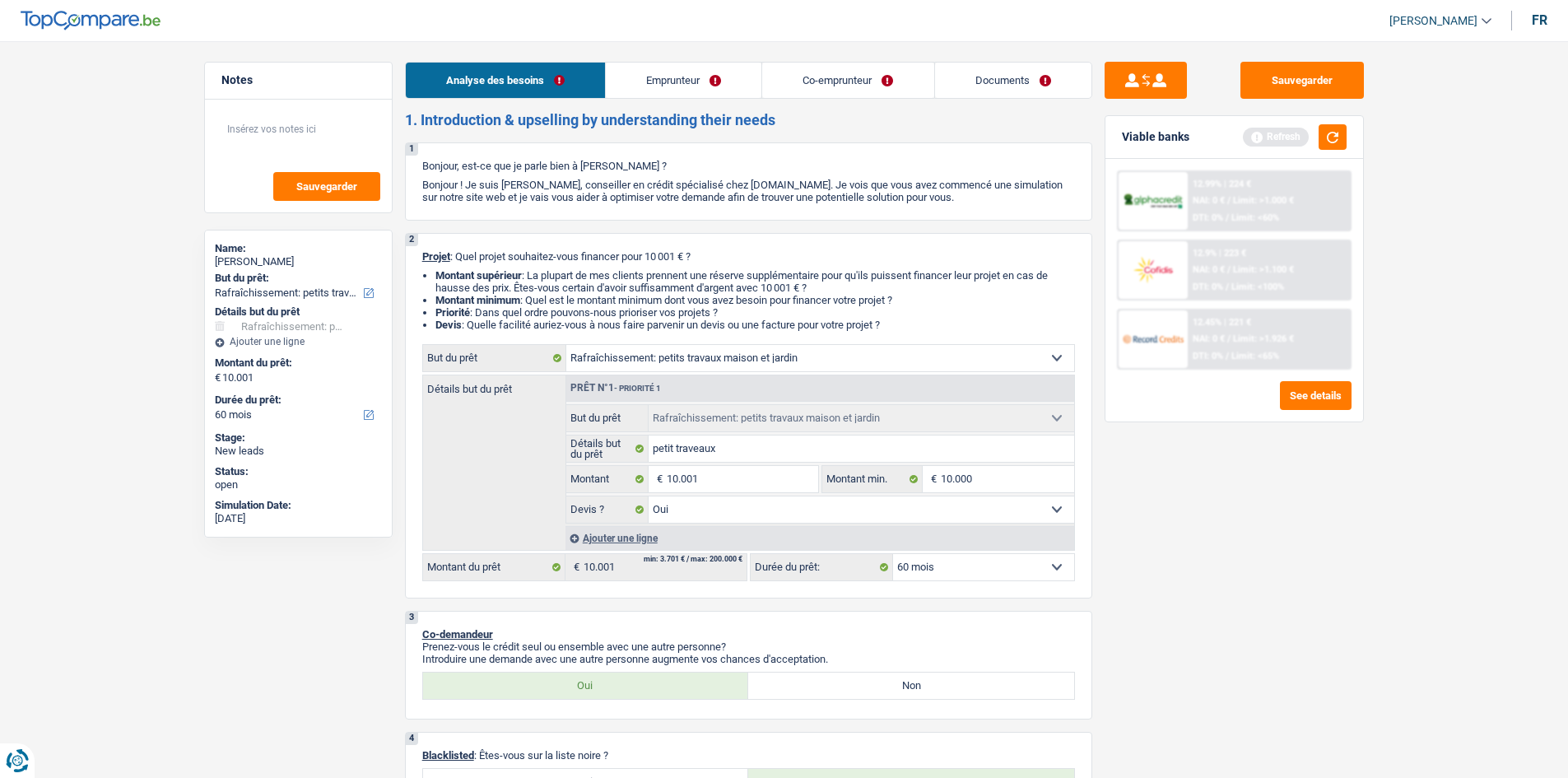
click at [1024, 82] on link "Documents" at bounding box center [1013, 81] width 156 height 36
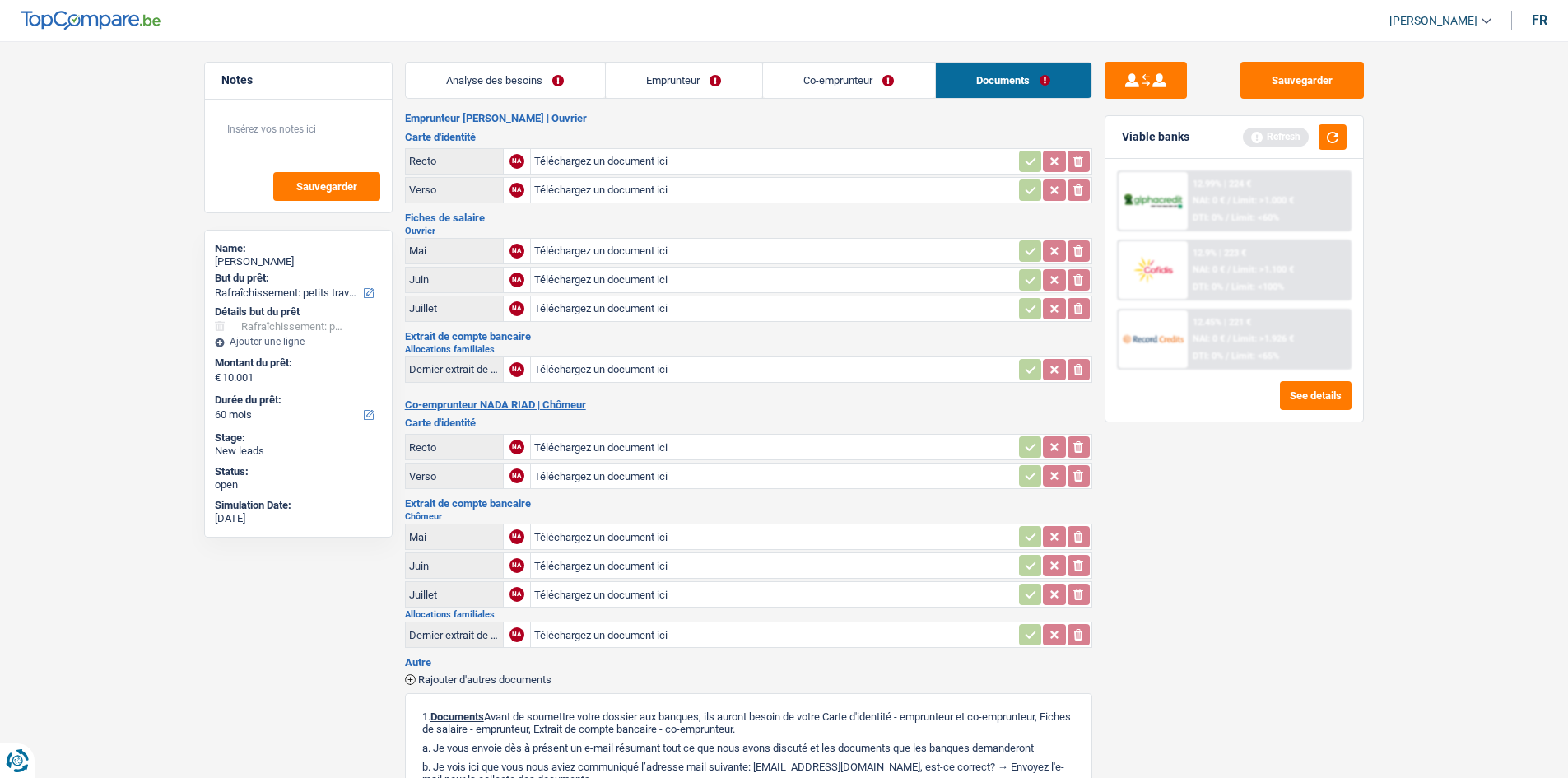
click at [645, 87] on link "Emprunteur" at bounding box center [684, 81] width 156 height 36
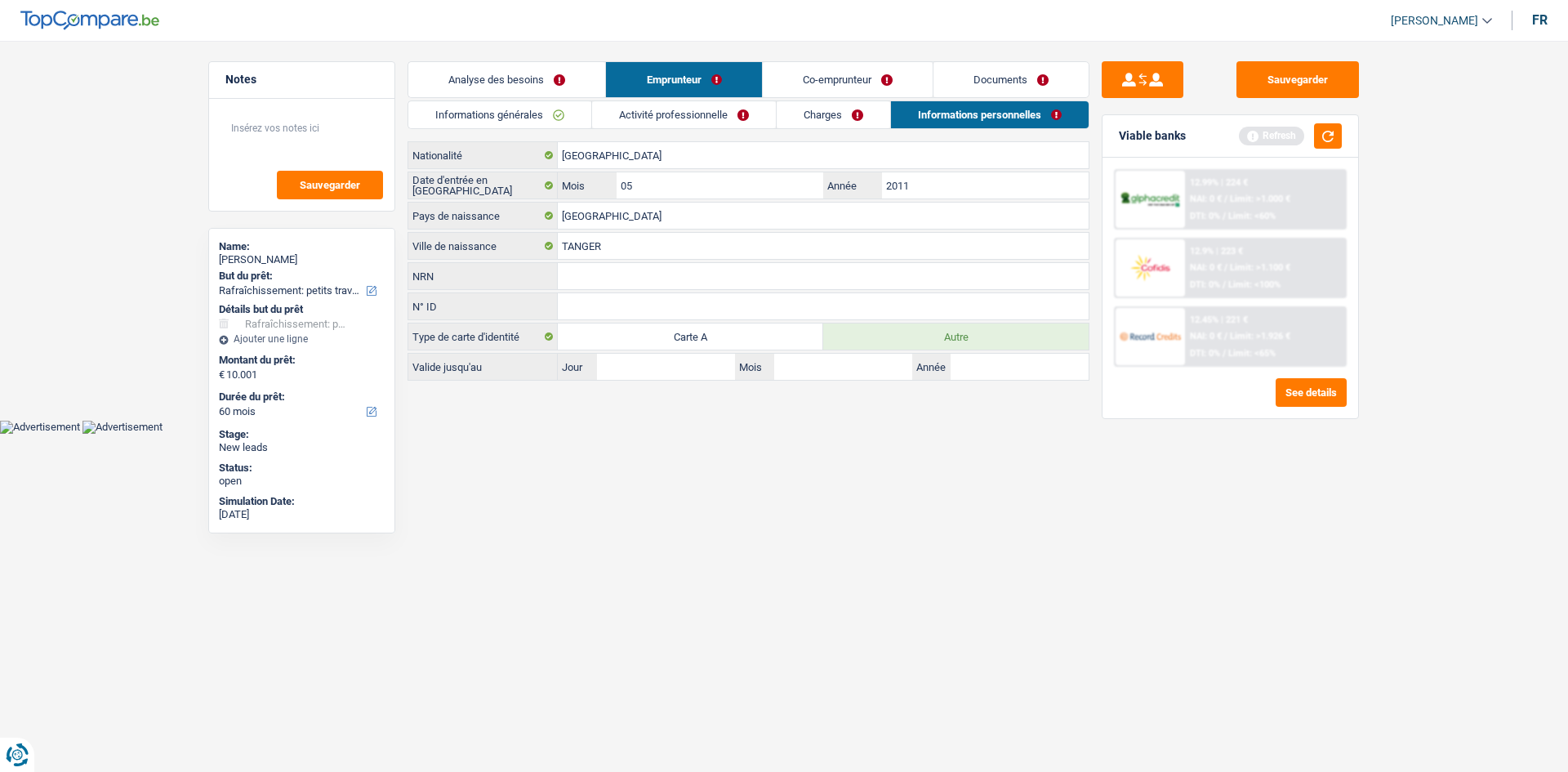
click at [794, 72] on link "Co-emprunteur" at bounding box center [848, 80] width 170 height 35
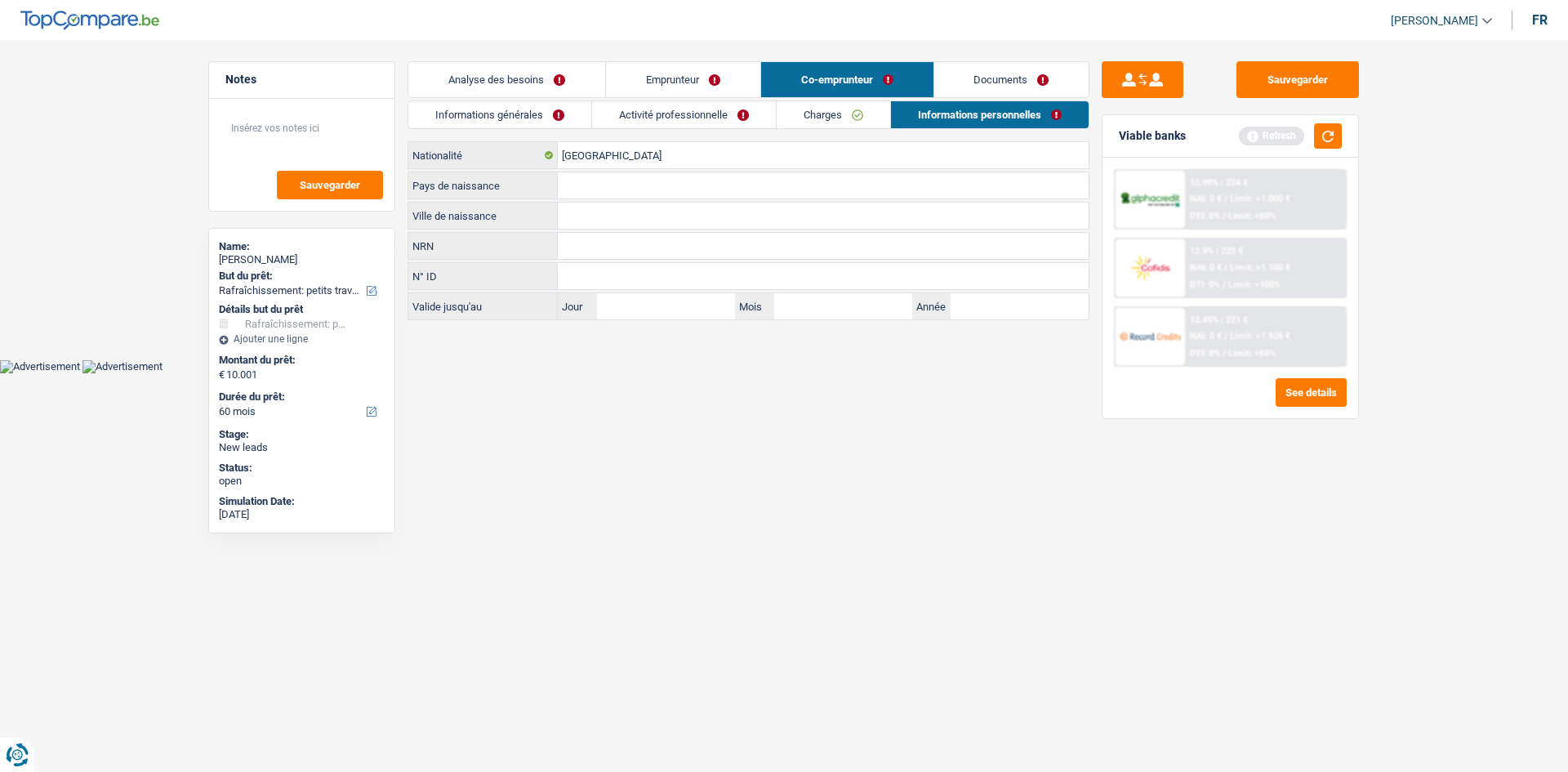
click at [677, 72] on link "Emprunteur" at bounding box center [682, 80] width 154 height 35
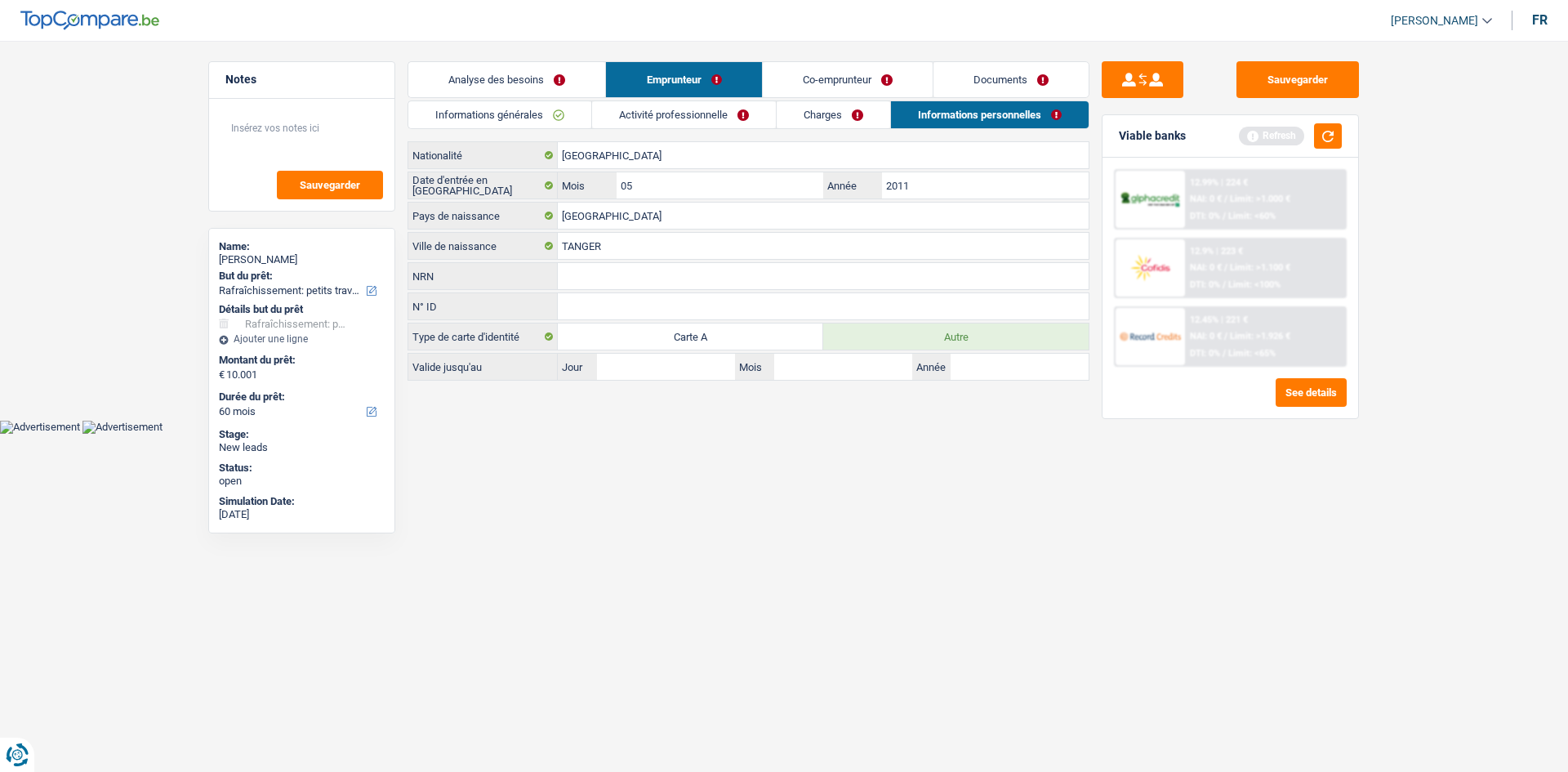
click at [840, 76] on link "Co-emprunteur" at bounding box center [848, 80] width 170 height 35
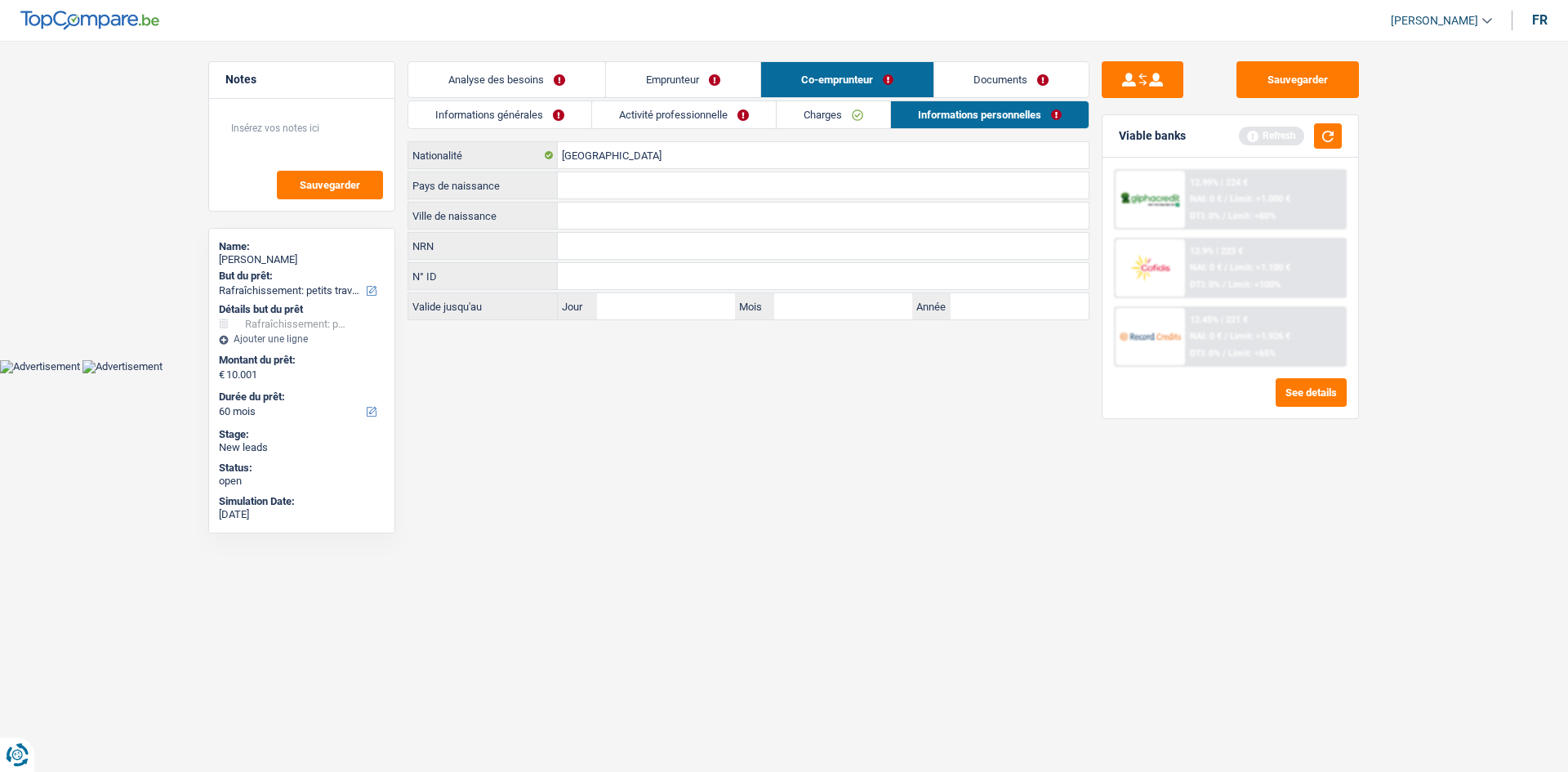
click at [654, 107] on link "Activité professionnelle" at bounding box center [684, 115] width 184 height 27
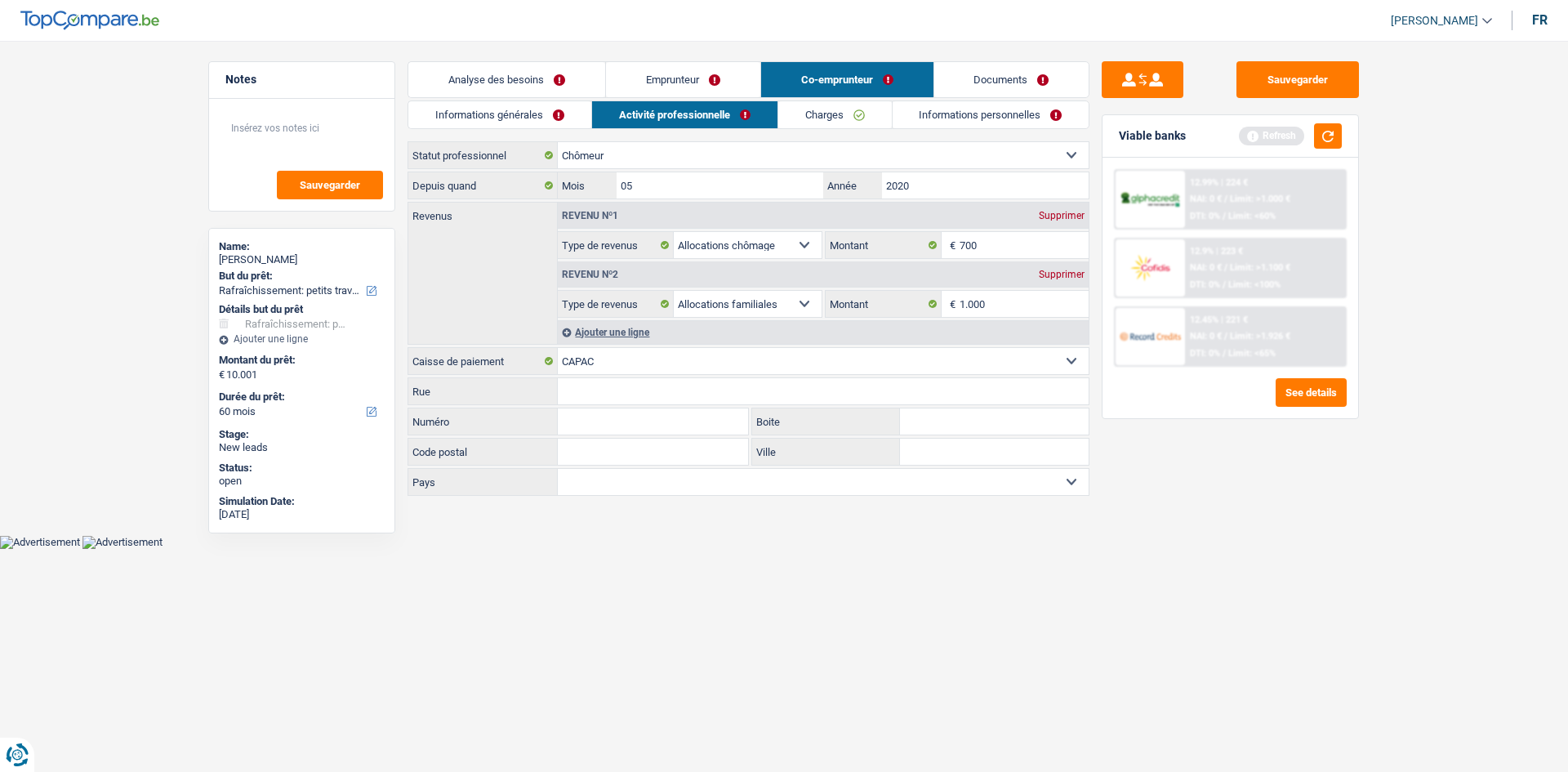
click at [648, 67] on link "Emprunteur" at bounding box center [682, 80] width 154 height 35
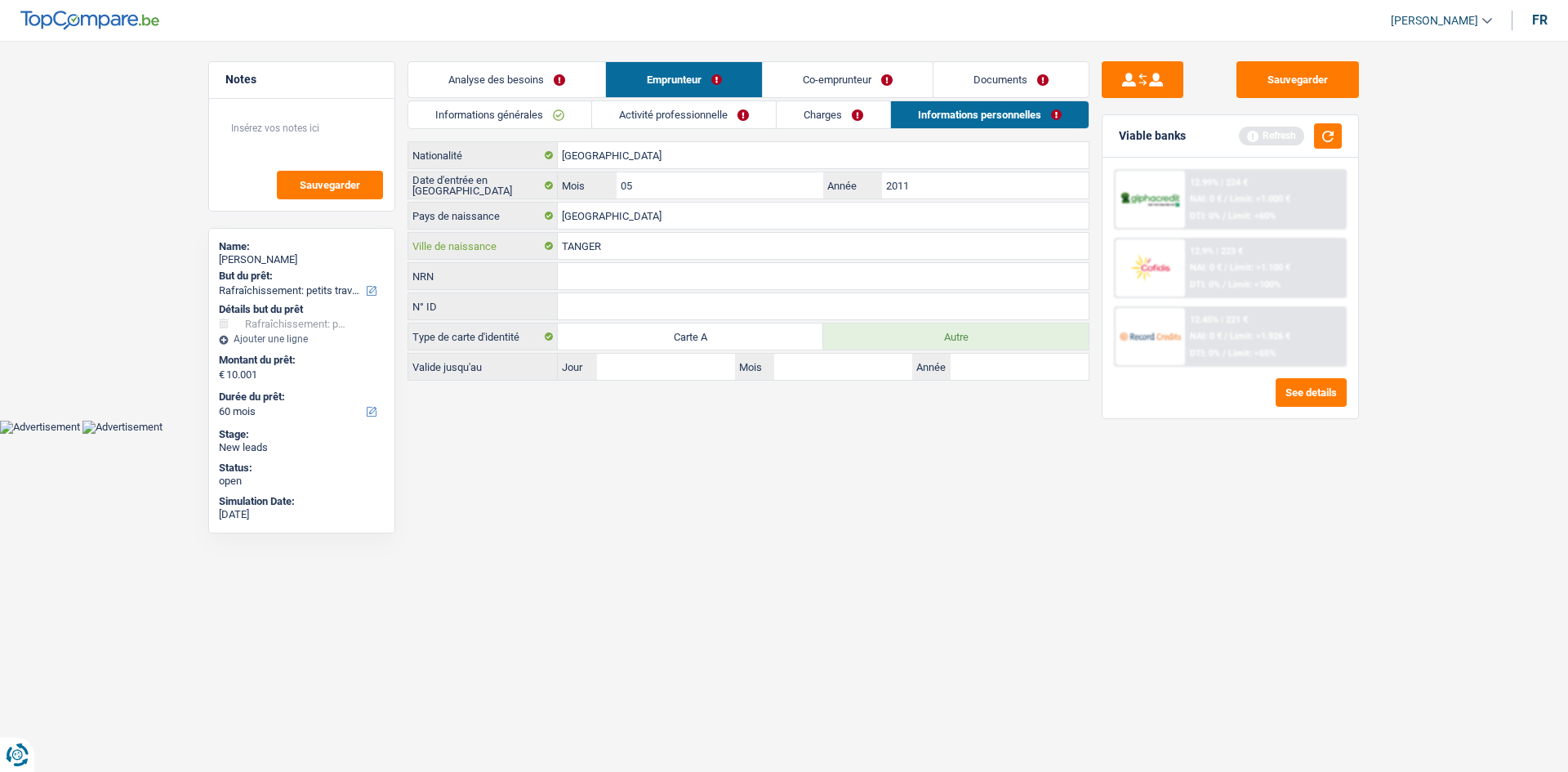
drag, startPoint x: 636, startPoint y: 246, endPoint x: 495, endPoint y: 260, distance: 141.7
click at [495, 260] on div "[DEMOGRAPHIC_DATA] Nationalité Date d'entrée en [GEOGRAPHIC_DATA] 05 Mois / 201…" at bounding box center [748, 261] width 682 height 239
type input "[PERSON_NAME]"
click at [621, 223] on input "[GEOGRAPHIC_DATA]" at bounding box center [823, 215] width 531 height 26
click at [620, 217] on input "ALBGERIE" at bounding box center [823, 215] width 531 height 26
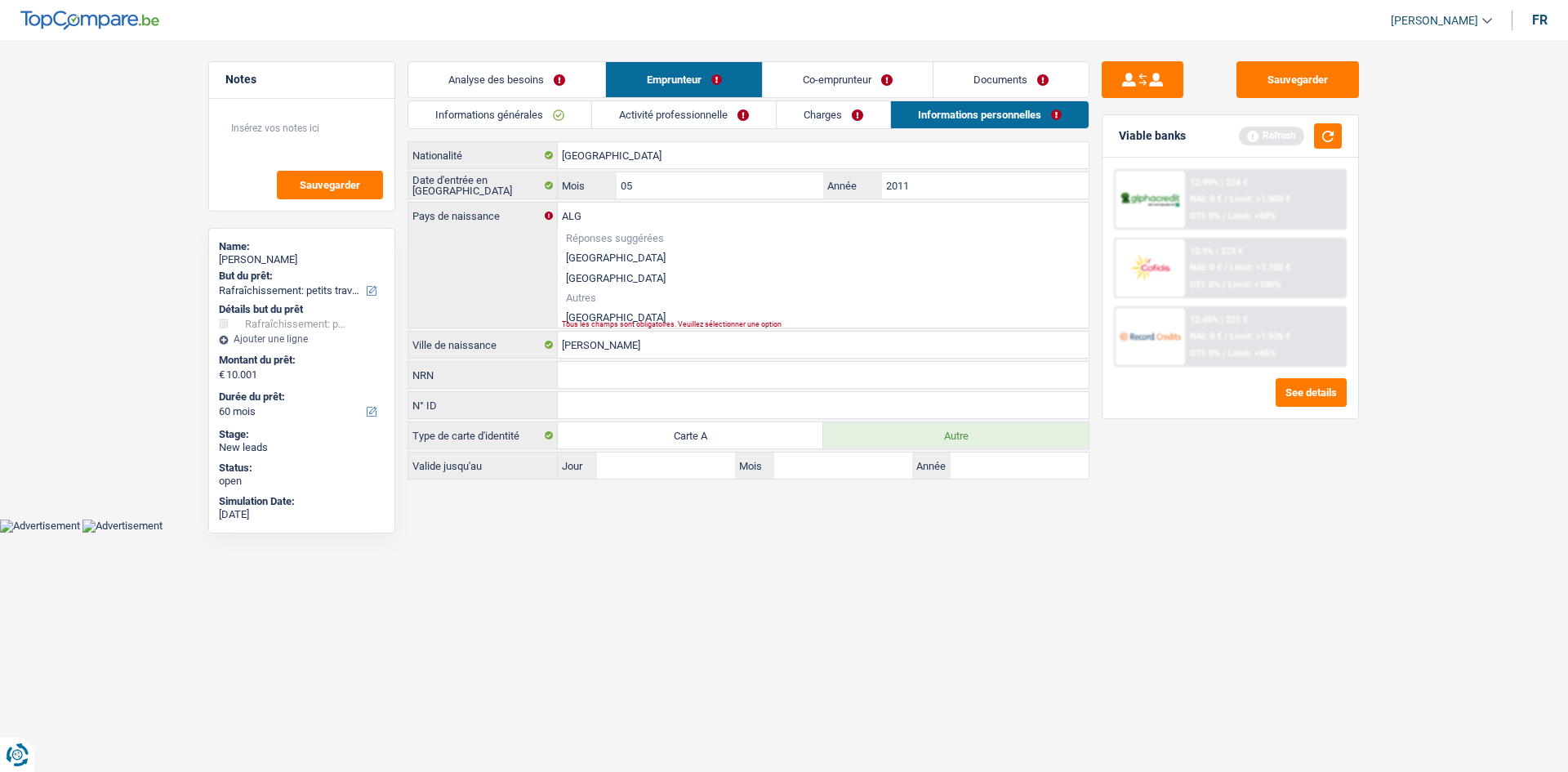
click at [580, 321] on div "Tous les champs sont obligatoires. Veuillez sélectionner une option" at bounding box center [798, 324] width 472 height 7
click at [574, 314] on li "[GEOGRAPHIC_DATA]" at bounding box center [823, 317] width 531 height 20
type input "[GEOGRAPHIC_DATA]"
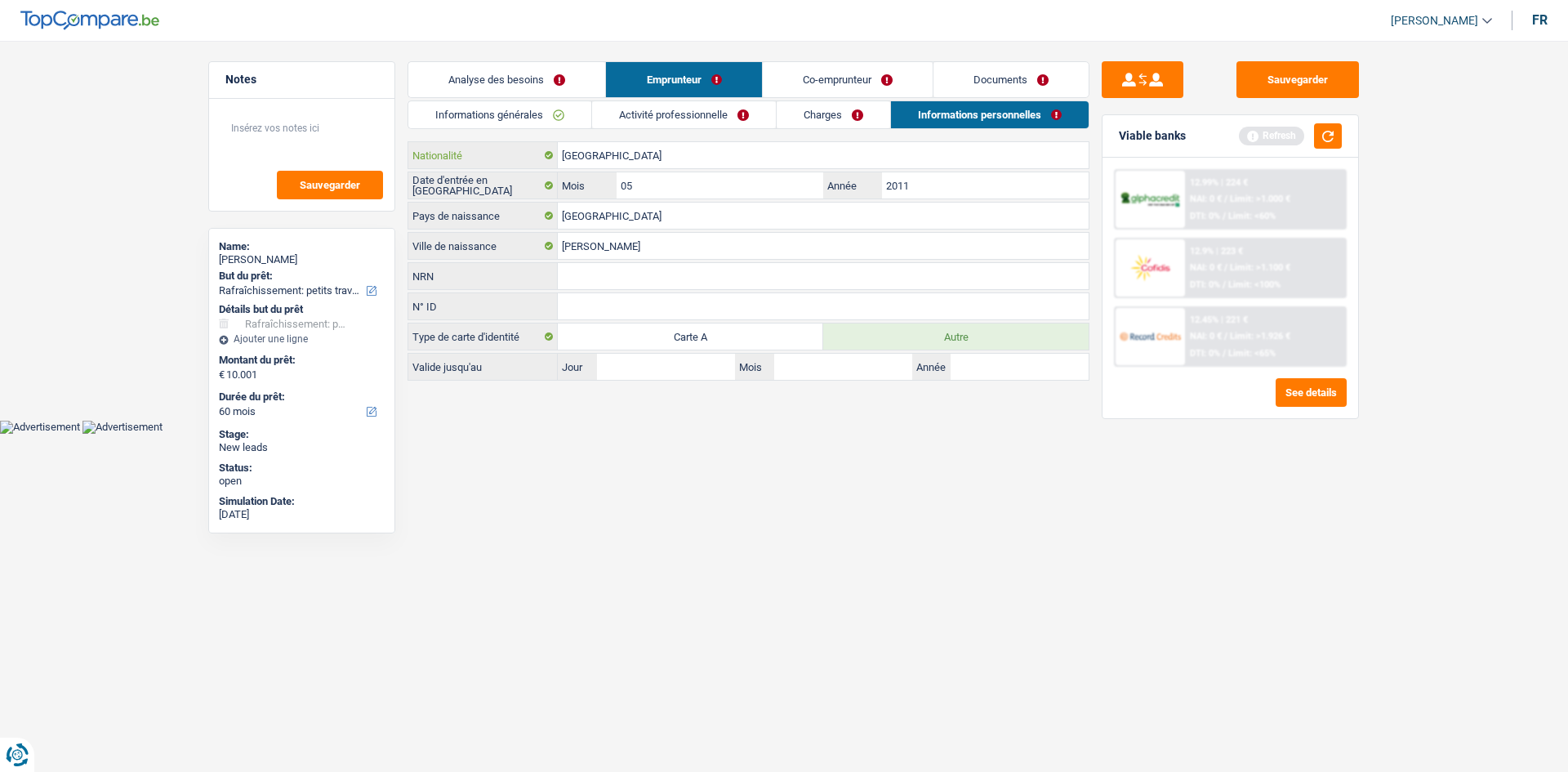
click at [616, 160] on input "[GEOGRAPHIC_DATA]" at bounding box center [823, 155] width 531 height 26
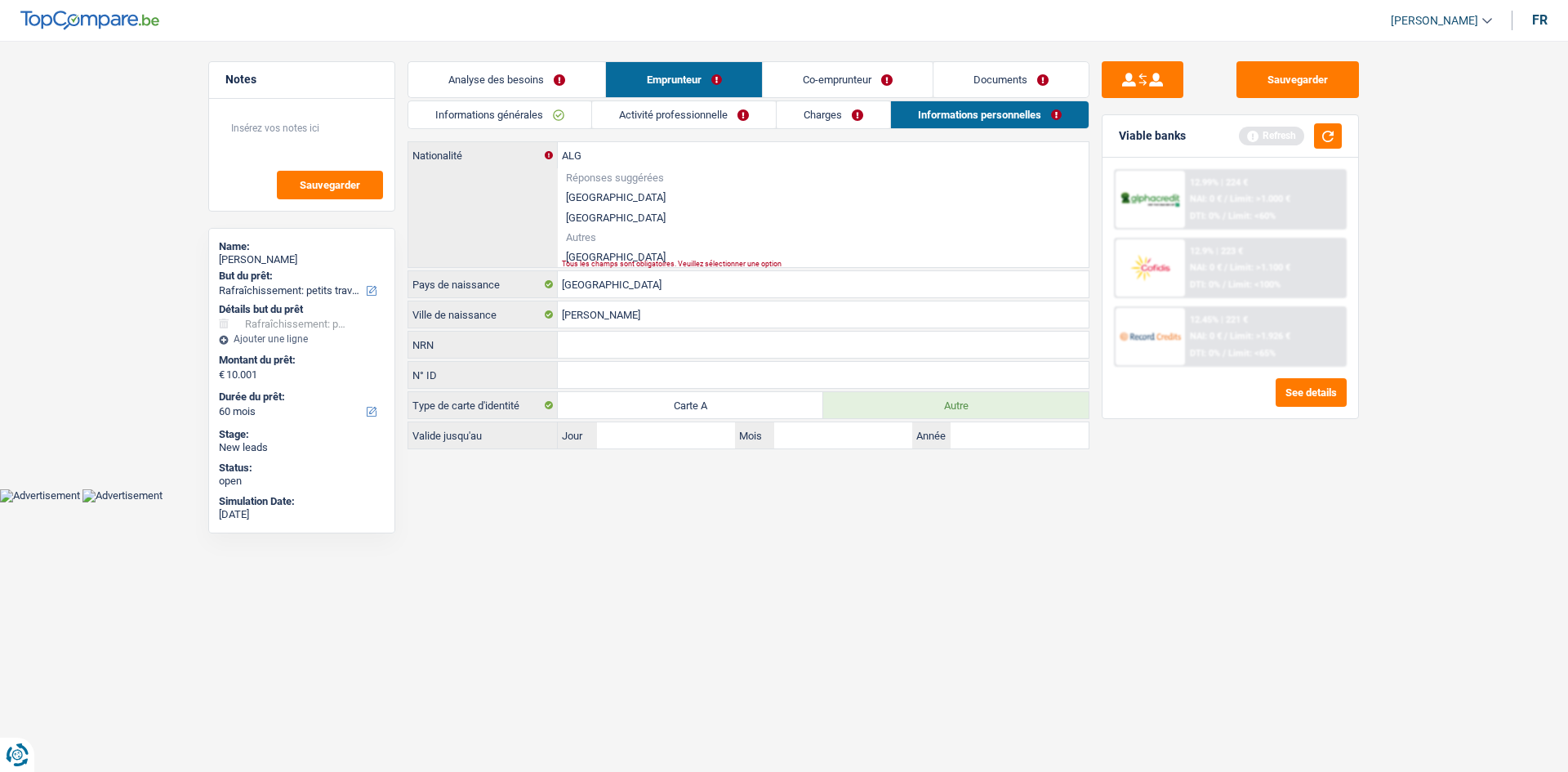
click at [583, 252] on li "[GEOGRAPHIC_DATA]" at bounding box center [823, 257] width 531 height 20
type input "[GEOGRAPHIC_DATA]"
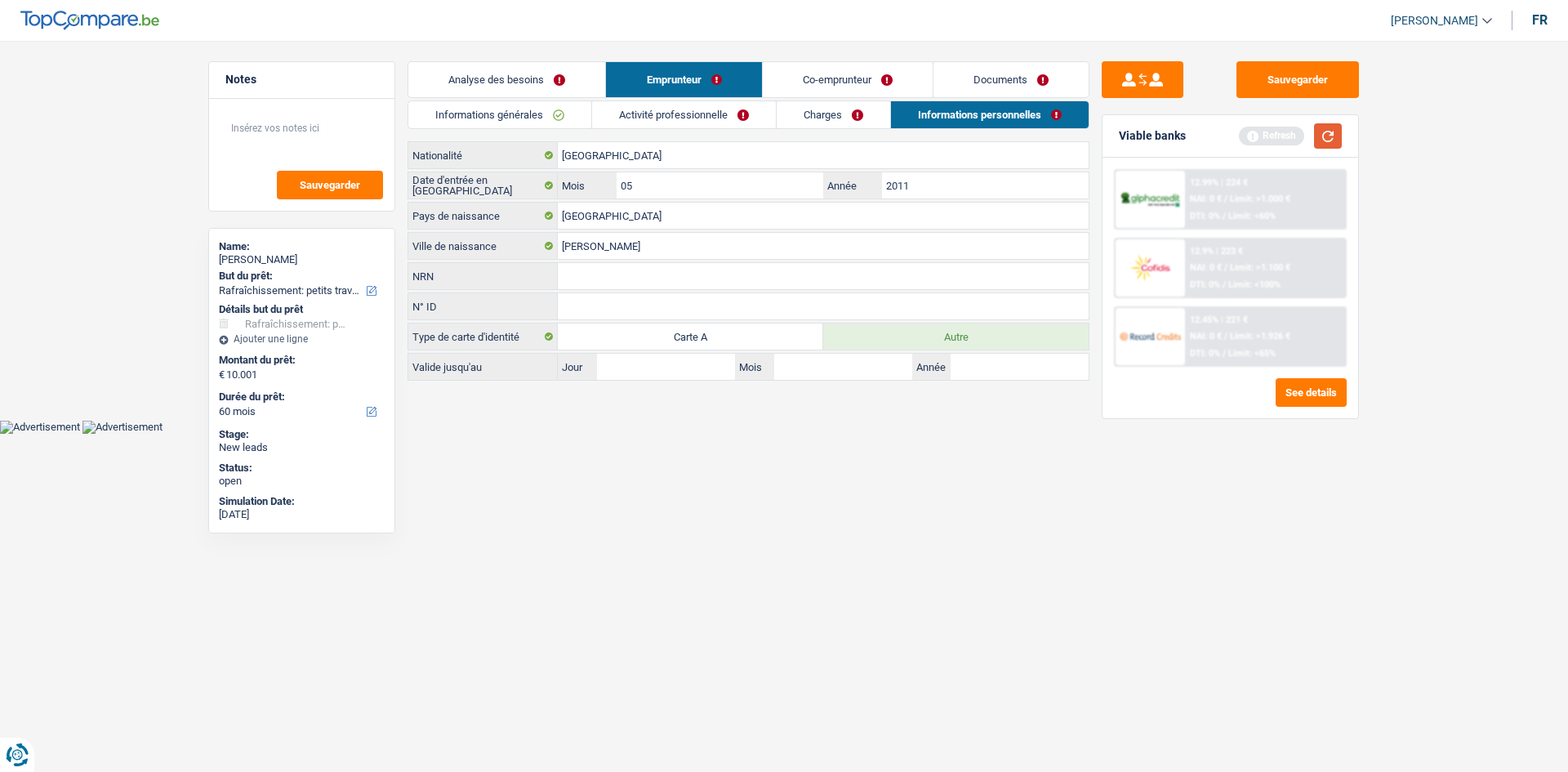
click at [1320, 130] on button "button" at bounding box center [1327, 136] width 28 height 25
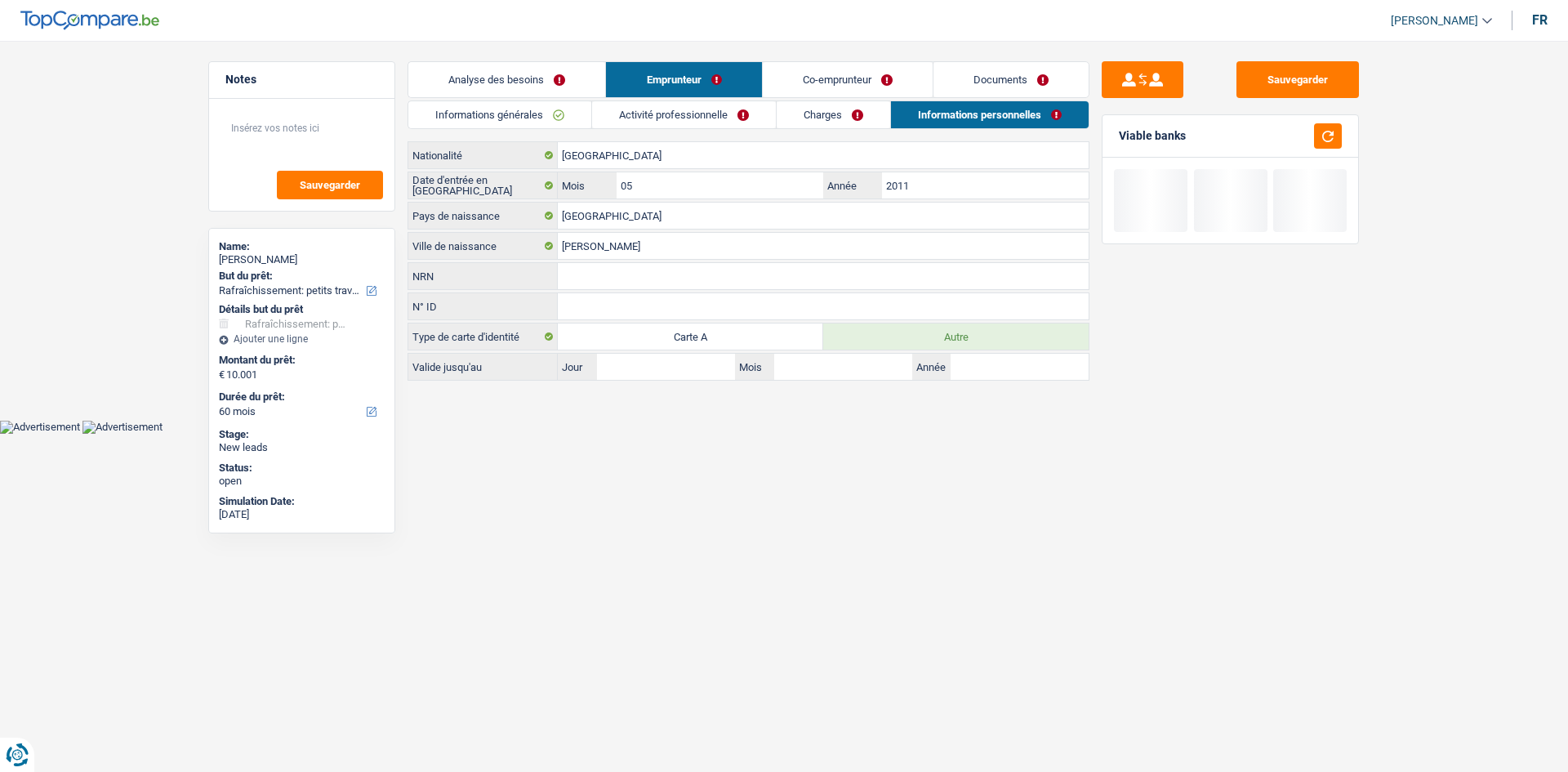
click at [531, 77] on link "Analyse des besoins" at bounding box center [507, 80] width 197 height 35
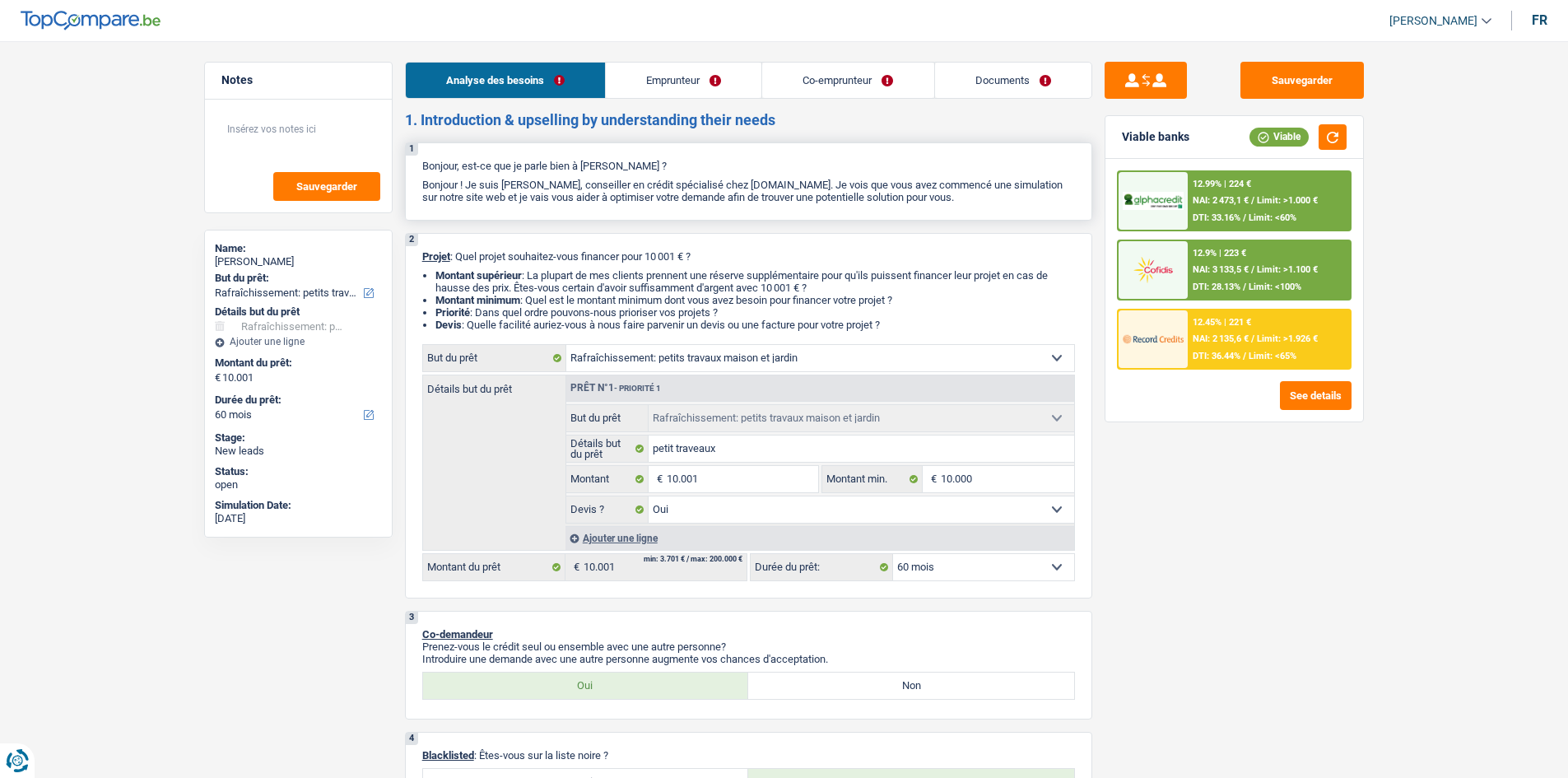
scroll to position [81, 0]
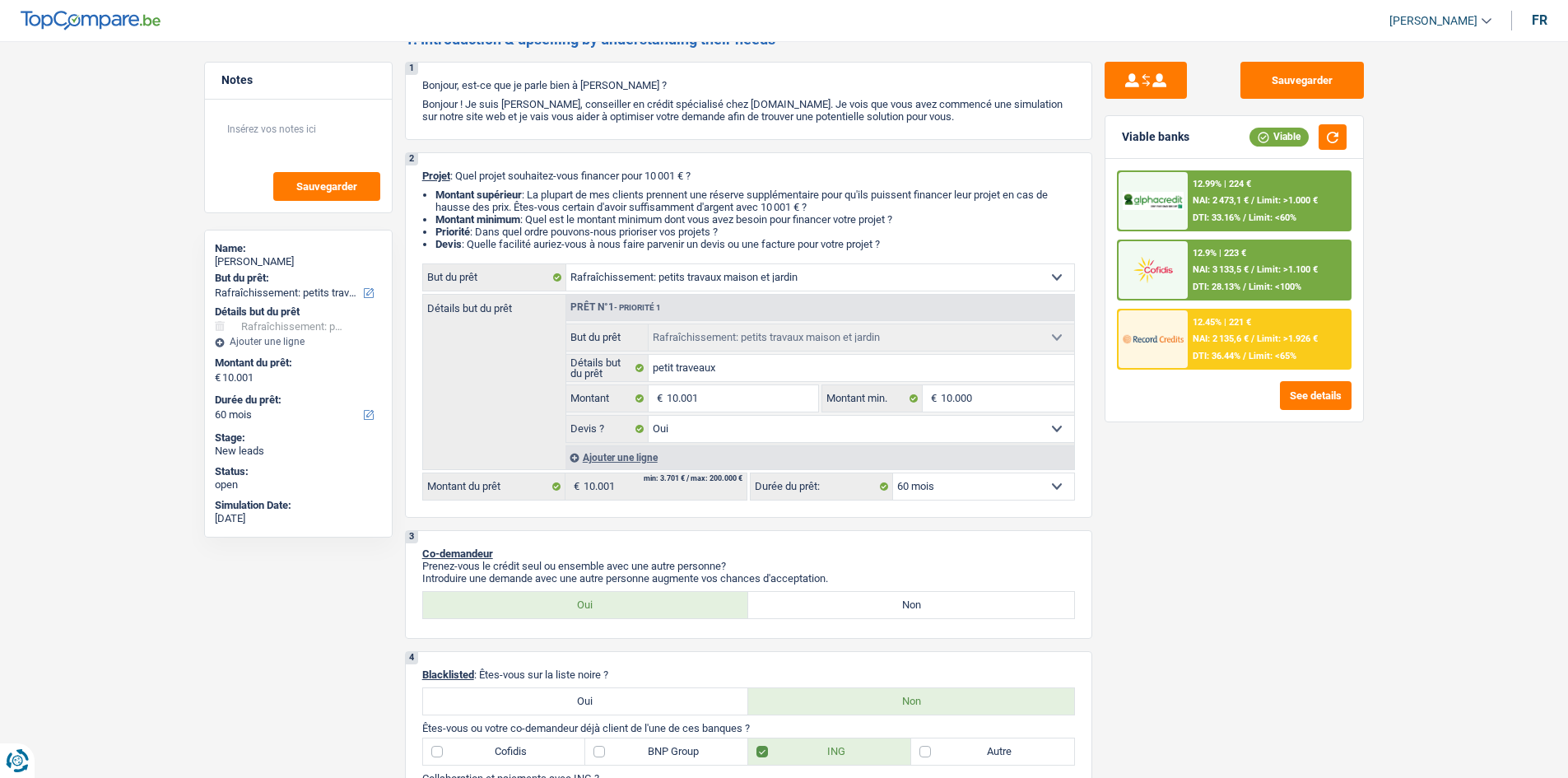
click at [1205, 266] on span "NAI: 3 133,5 €" at bounding box center [1221, 269] width 56 height 11
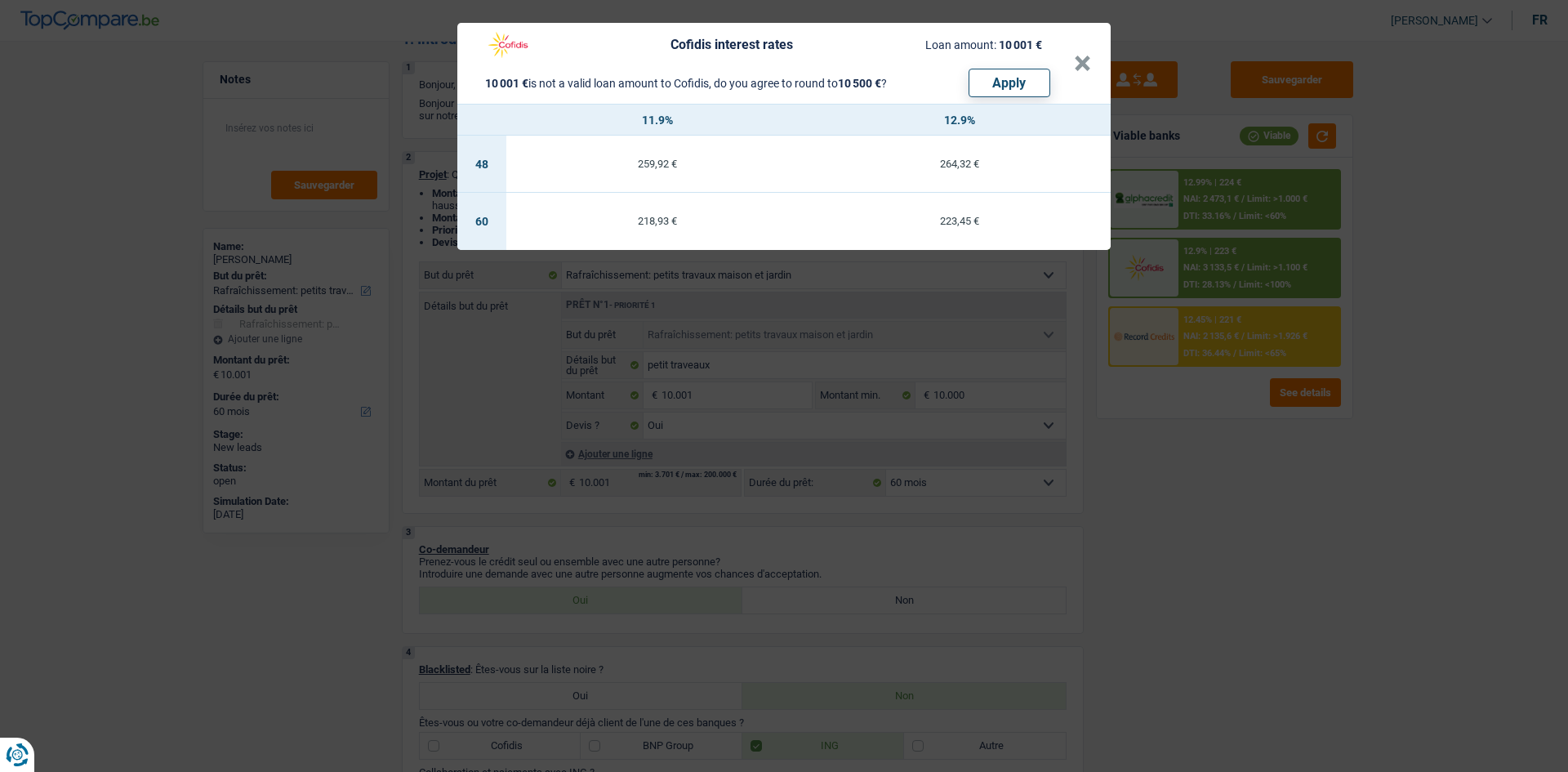
click at [894, 218] on div "223,45 €" at bounding box center [960, 221] width 302 height 11
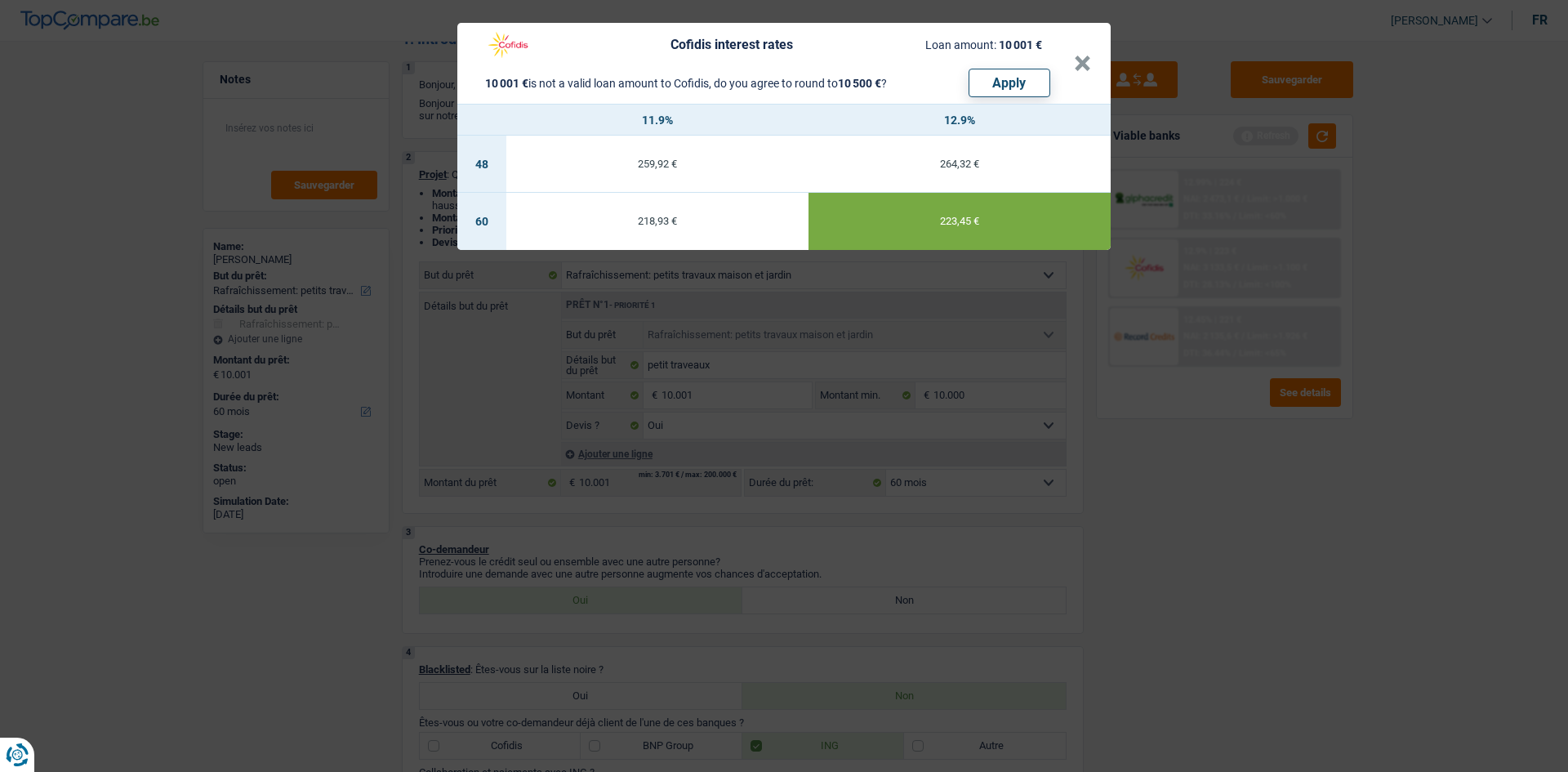
click at [783, 217] on div "218,93 €" at bounding box center [657, 221] width 302 height 11
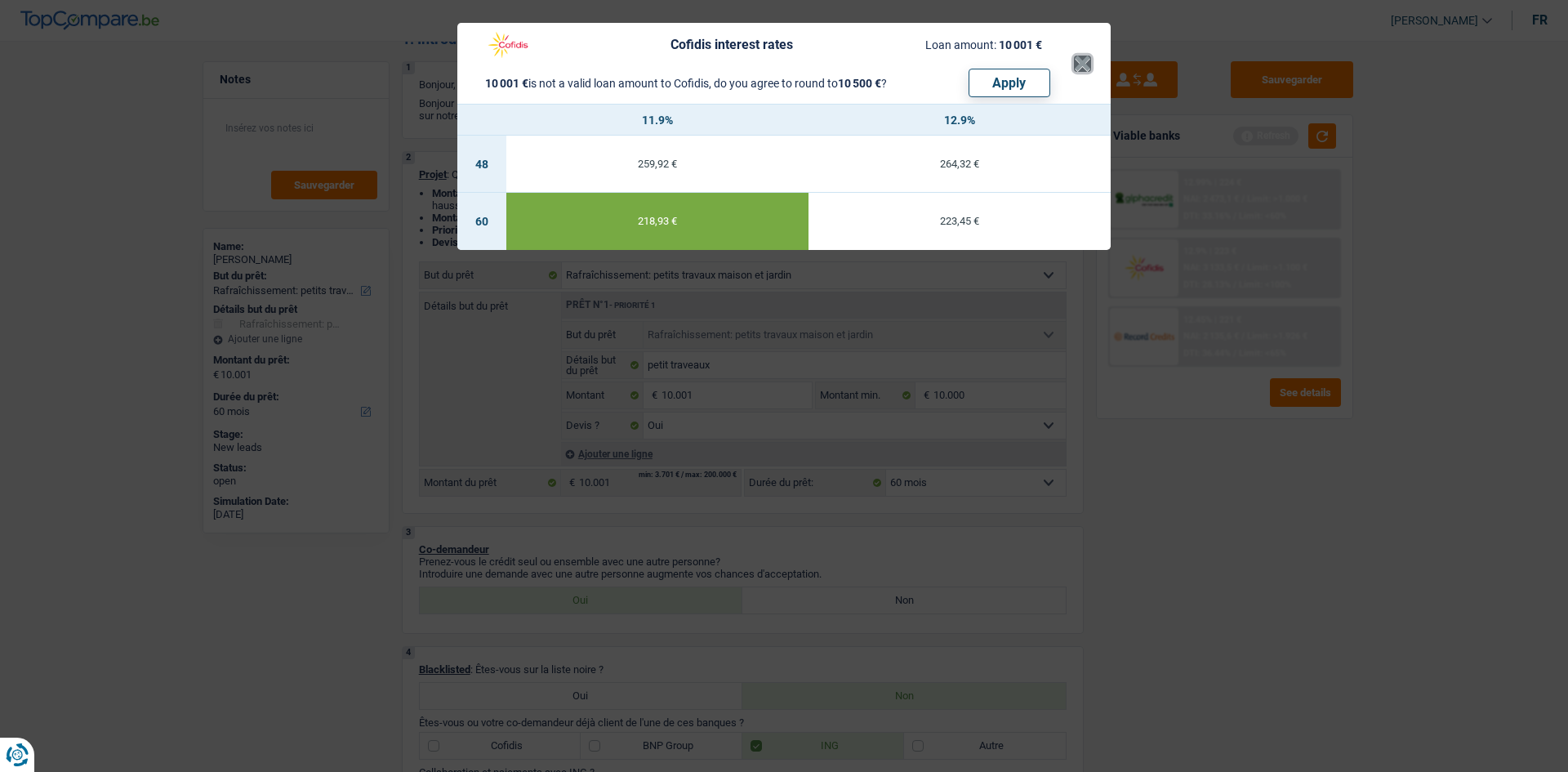
click at [1080, 58] on button "×" at bounding box center [1083, 63] width 17 height 16
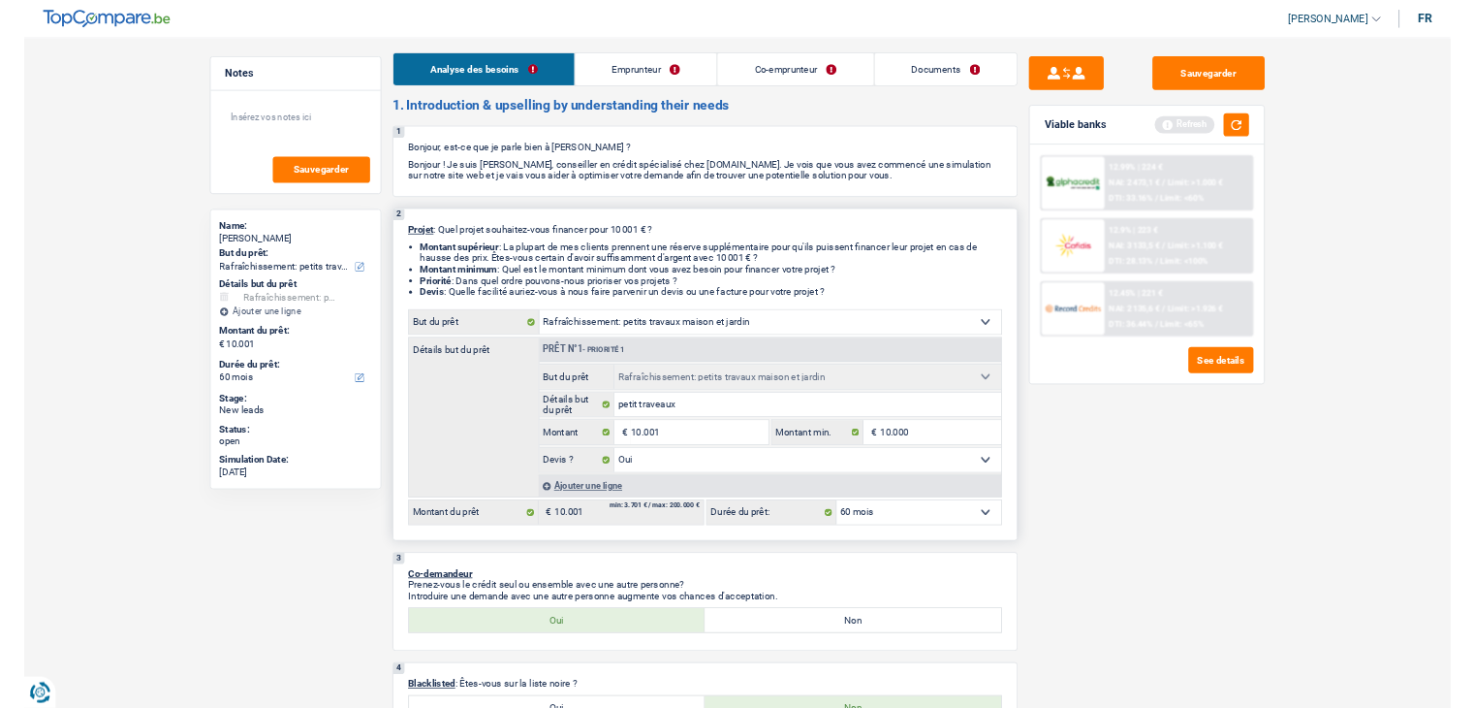
scroll to position [0, 0]
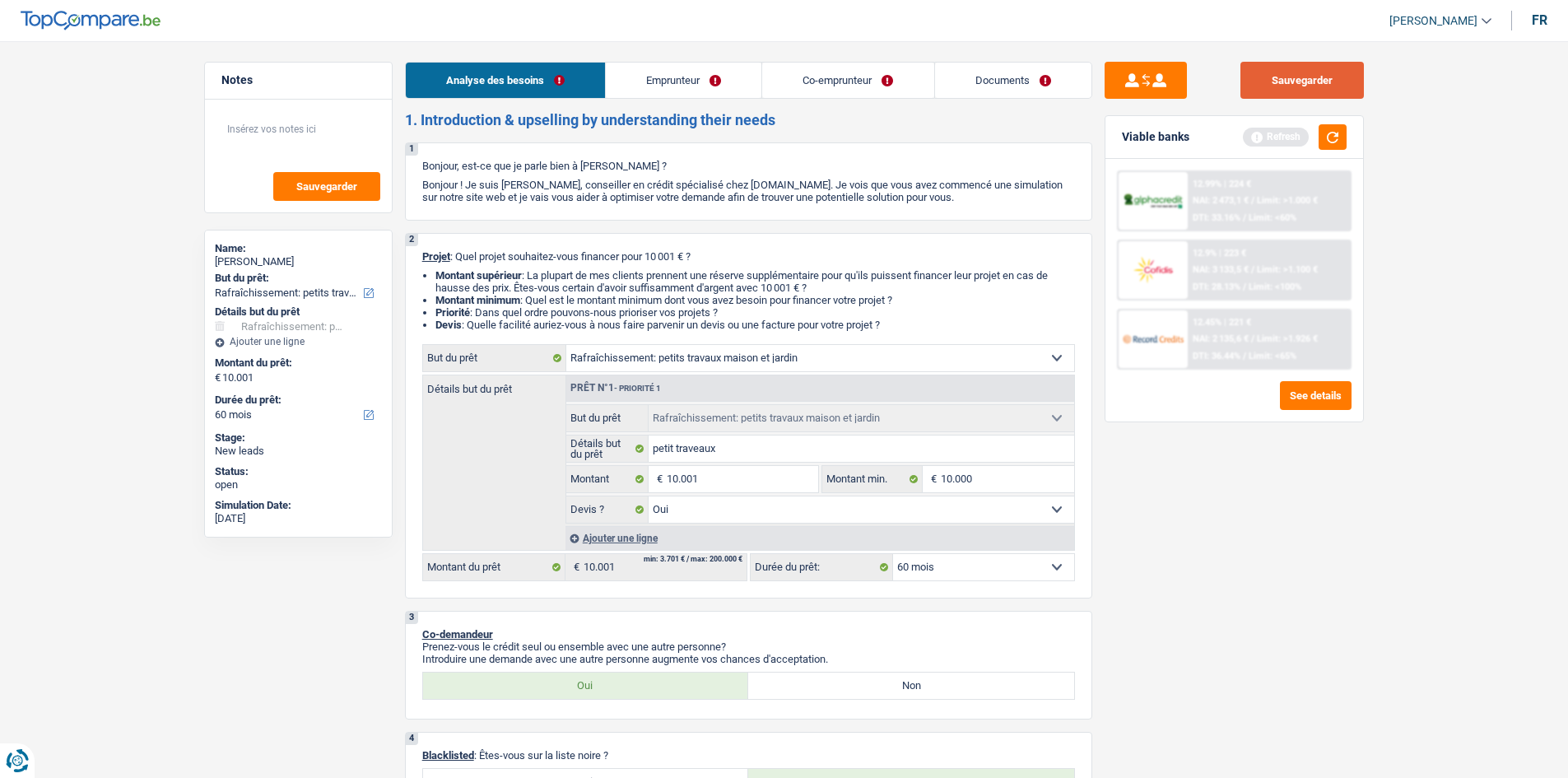
click at [1311, 82] on button "Sauvegarder" at bounding box center [1302, 81] width 123 height 37
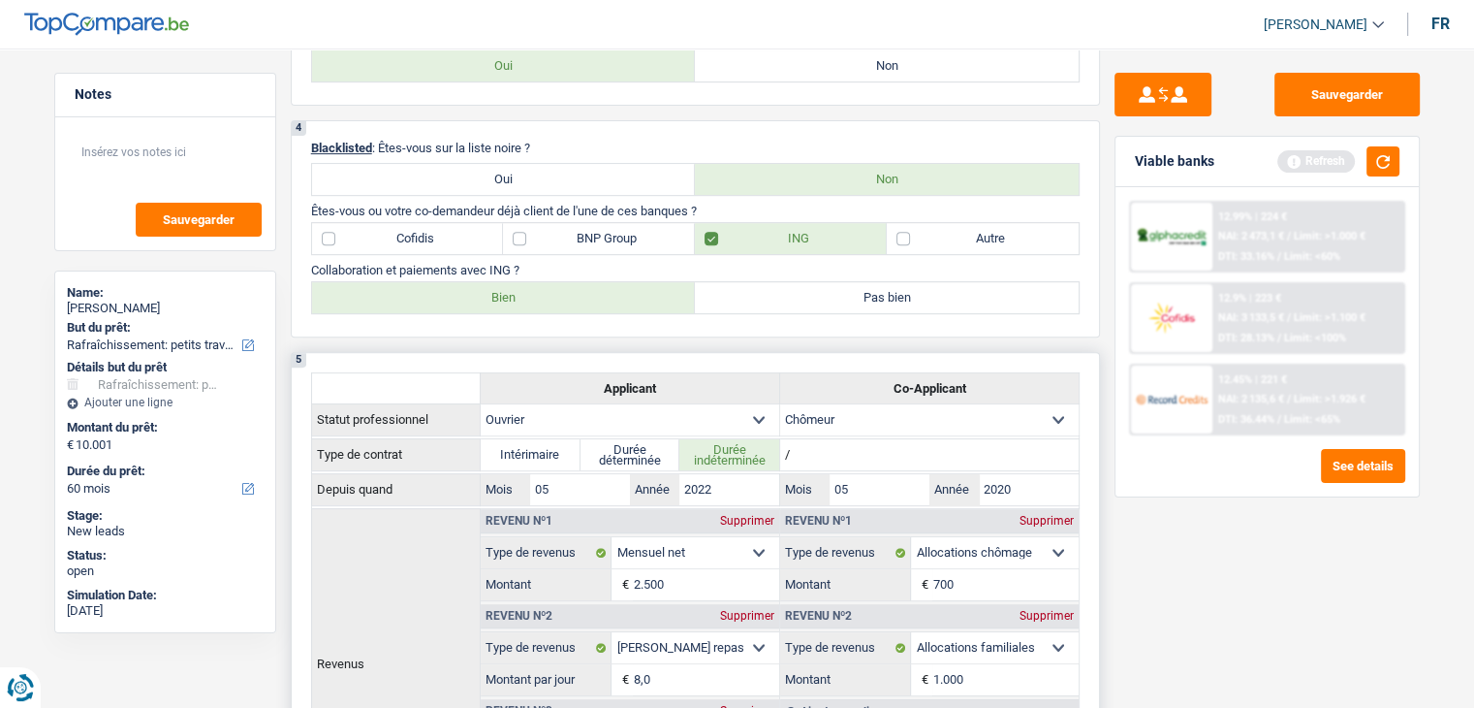
scroll to position [775, 0]
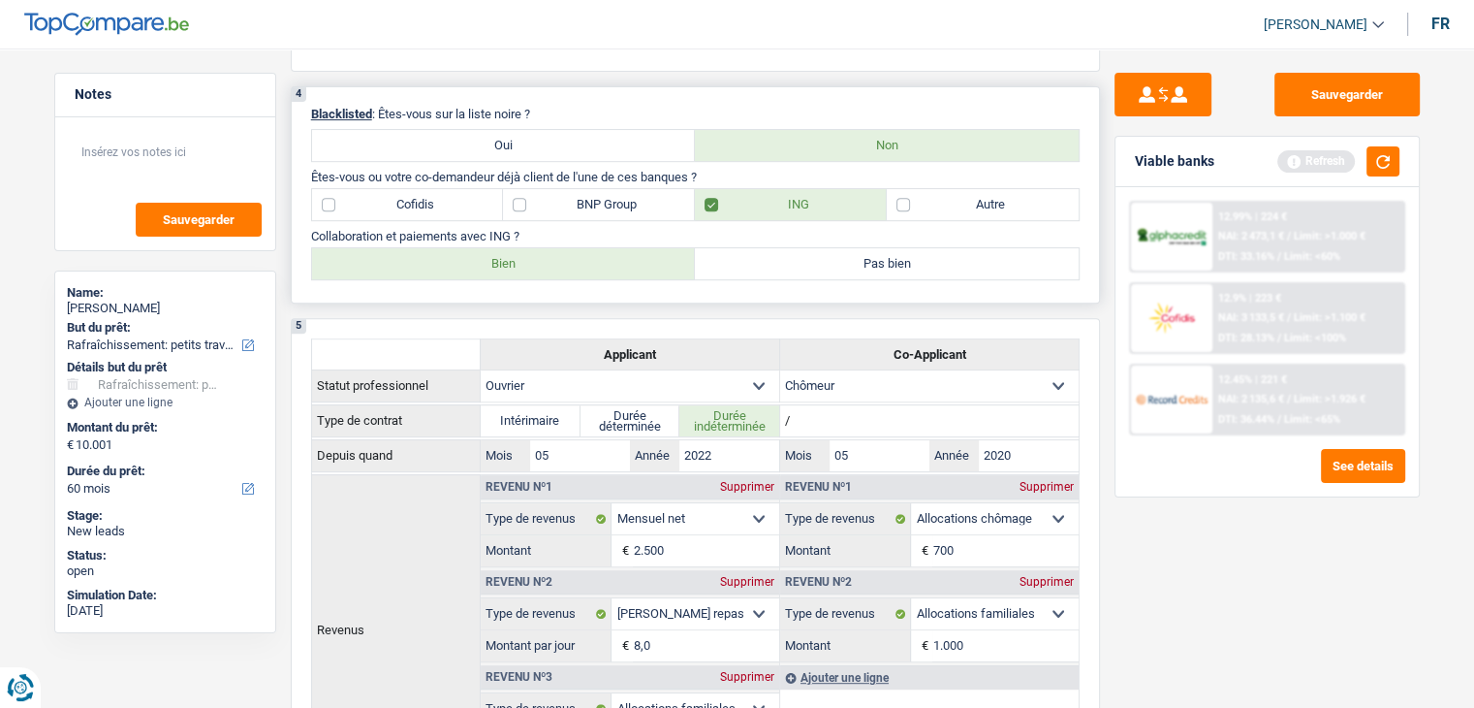
click at [641, 267] on label "Bien" at bounding box center [504, 263] width 384 height 31
click at [641, 267] on input "Bien" at bounding box center [504, 263] width 384 height 31
radio input "true"
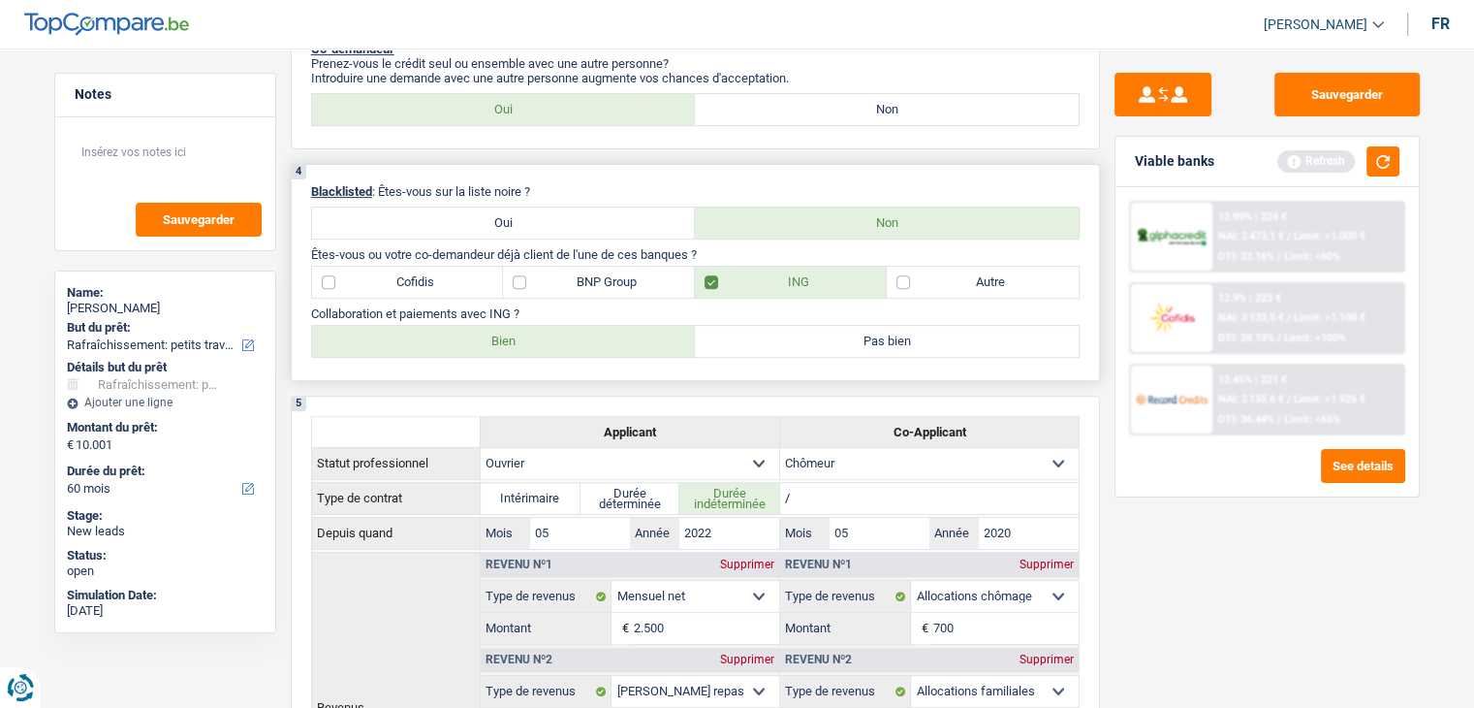
scroll to position [582, 0]
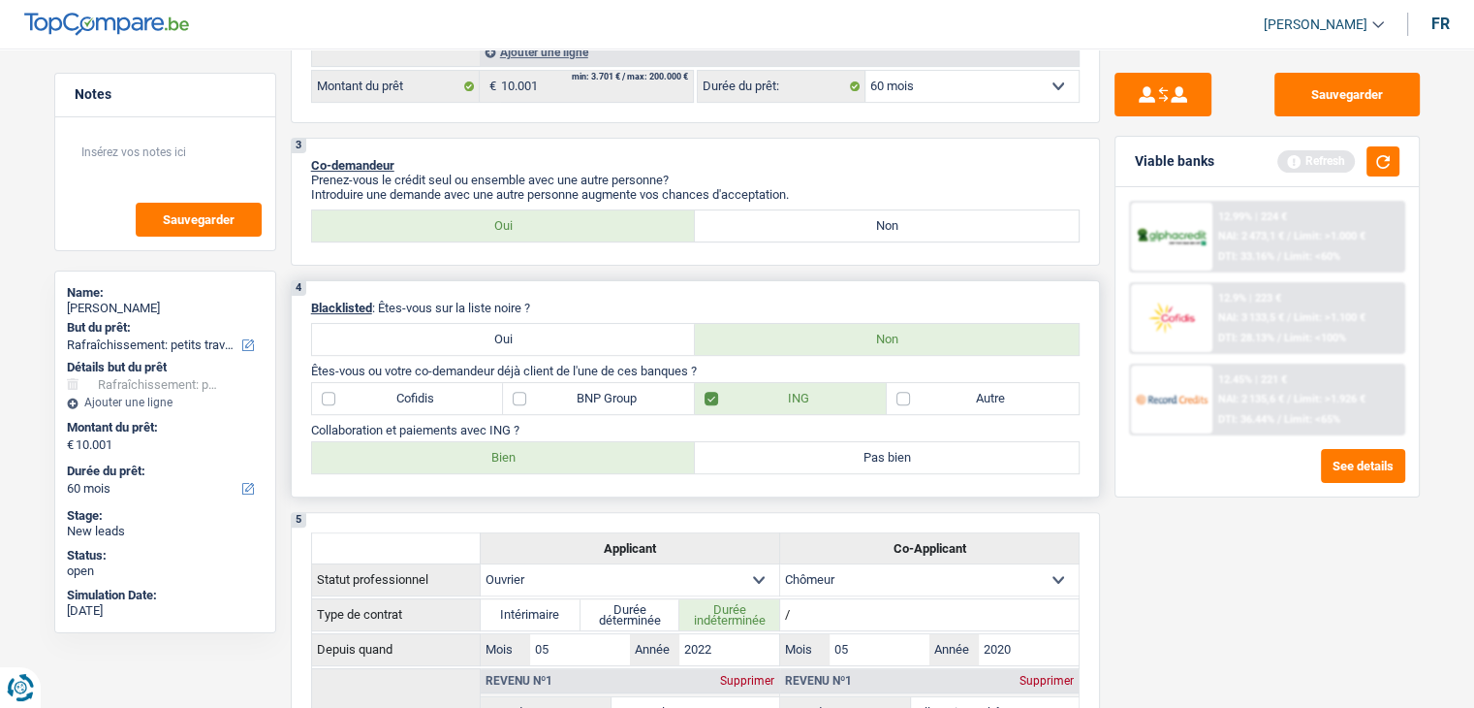
click at [946, 402] on label "Autre" at bounding box center [983, 398] width 192 height 31
click at [946, 402] on input "Autre" at bounding box center [983, 398] width 192 height 31
checkbox input "true"
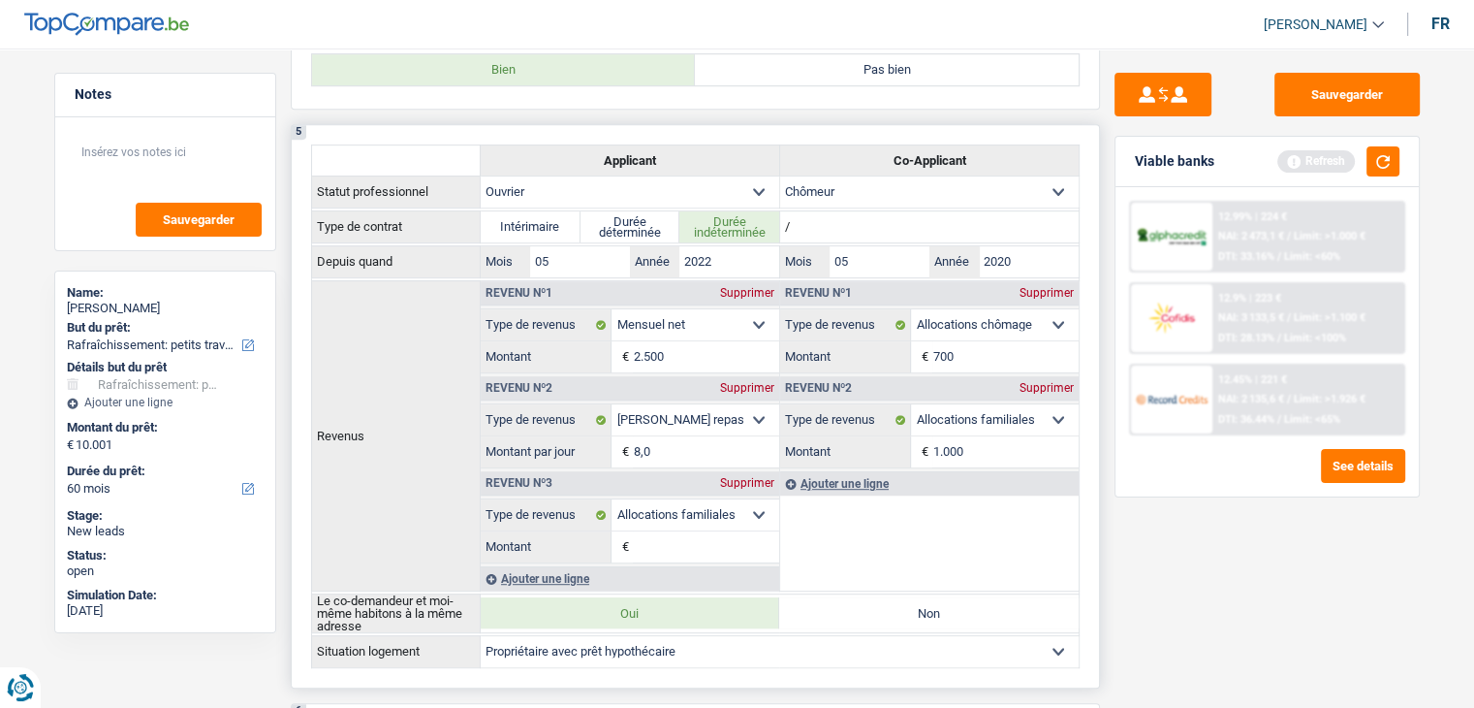
scroll to position [1357, 0]
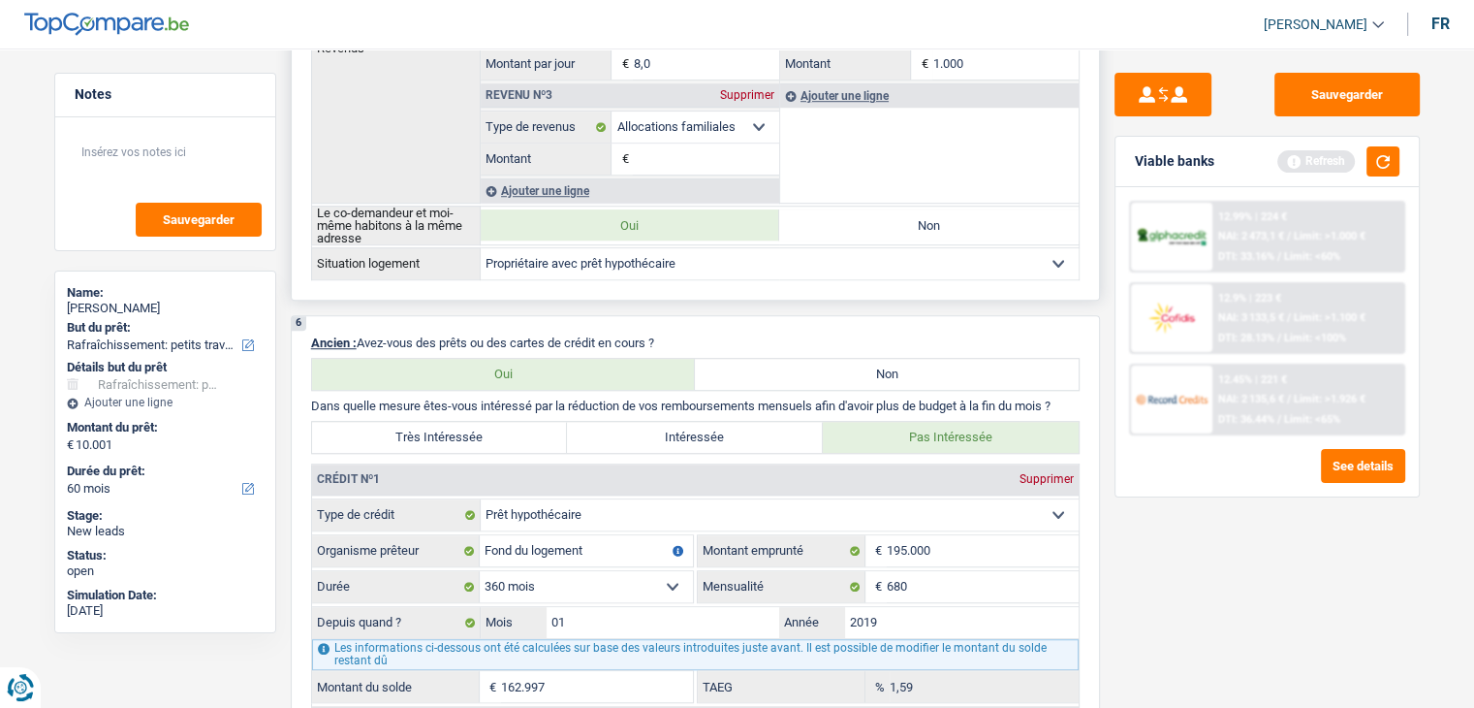
click at [641, 160] on input "Montant" at bounding box center [705, 158] width 145 height 31
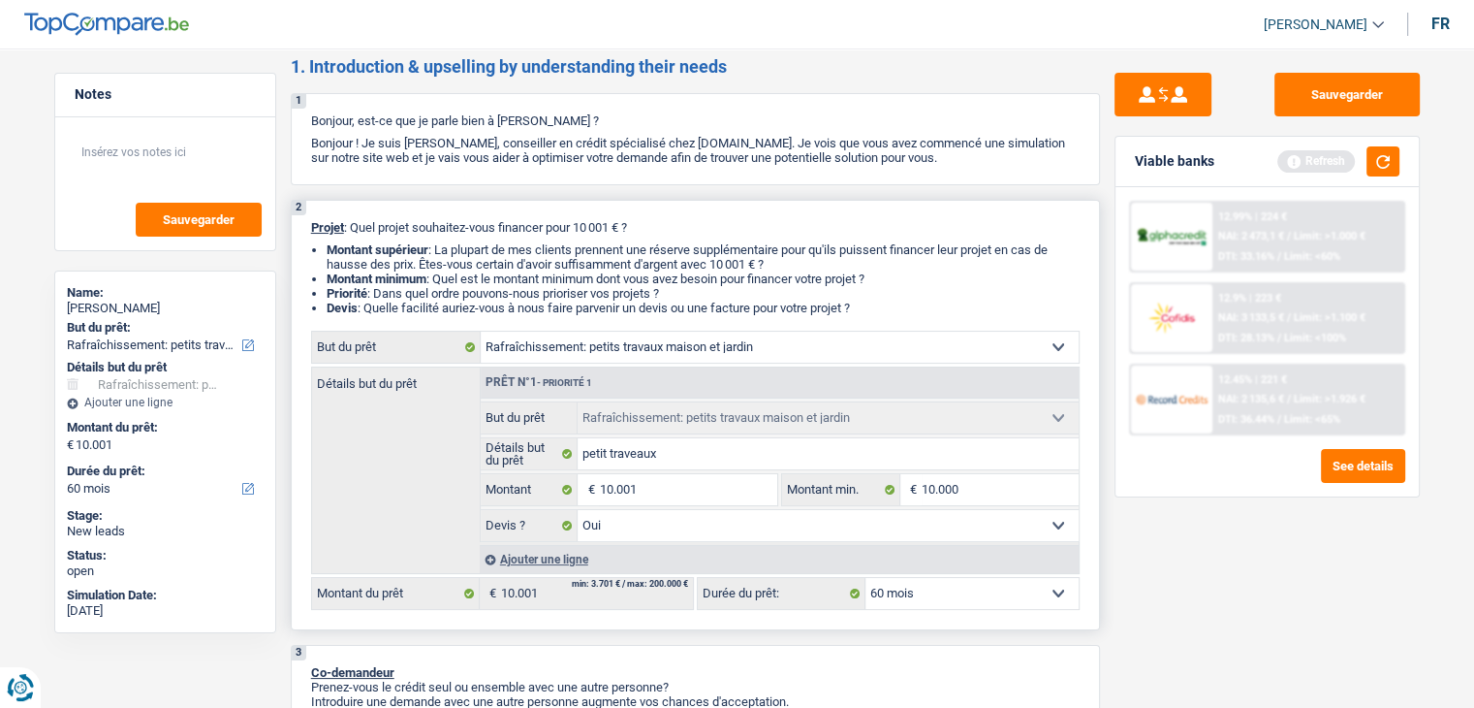
scroll to position [0, 0]
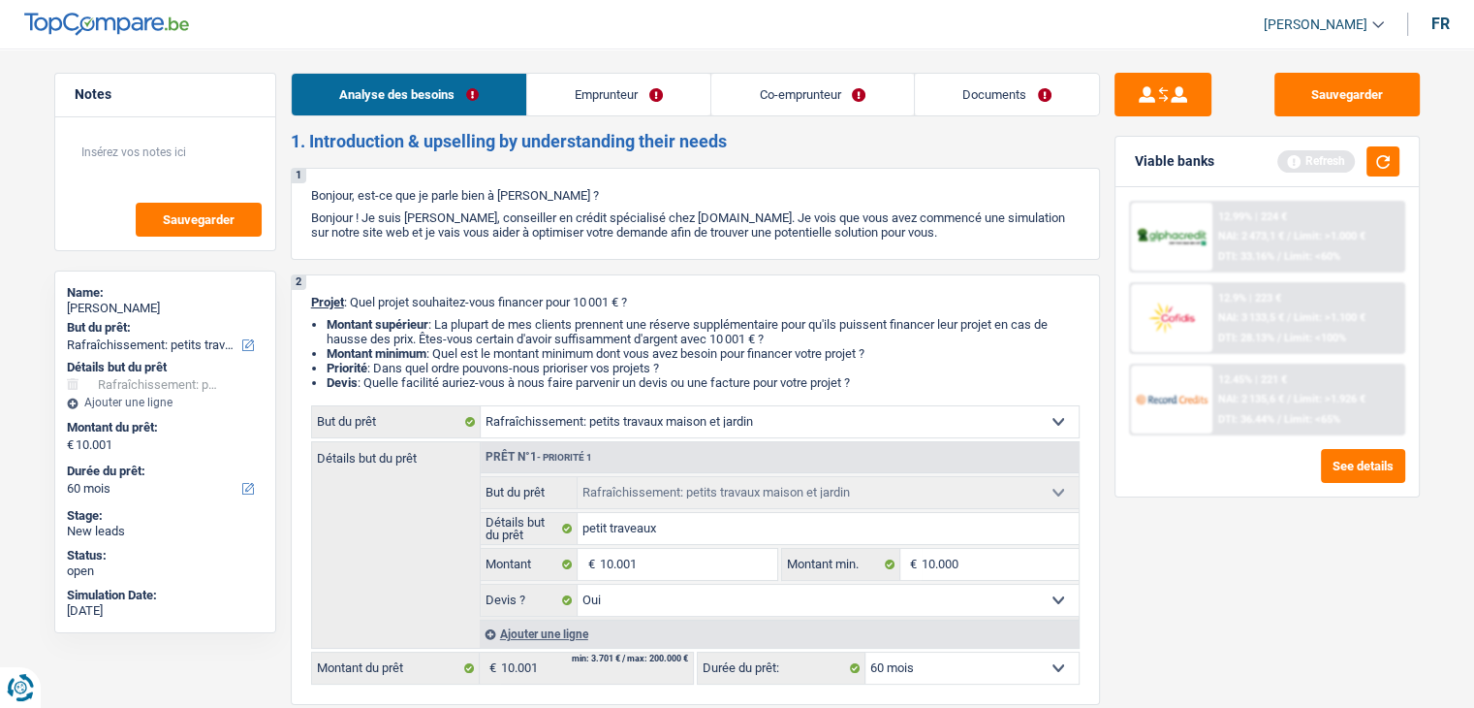
click at [671, 86] on link "Emprunteur" at bounding box center [618, 95] width 183 height 42
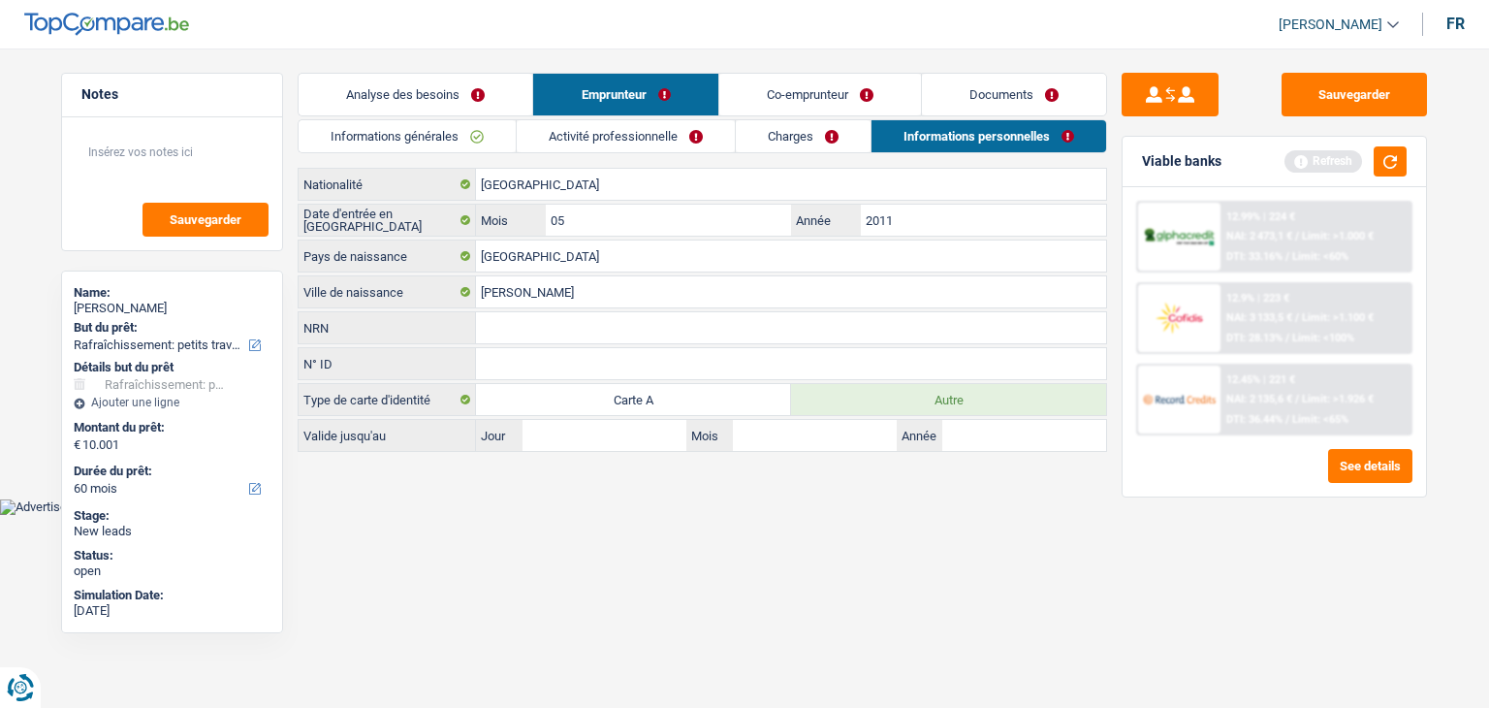
click at [803, 144] on link "Charges" at bounding box center [803, 136] width 135 height 32
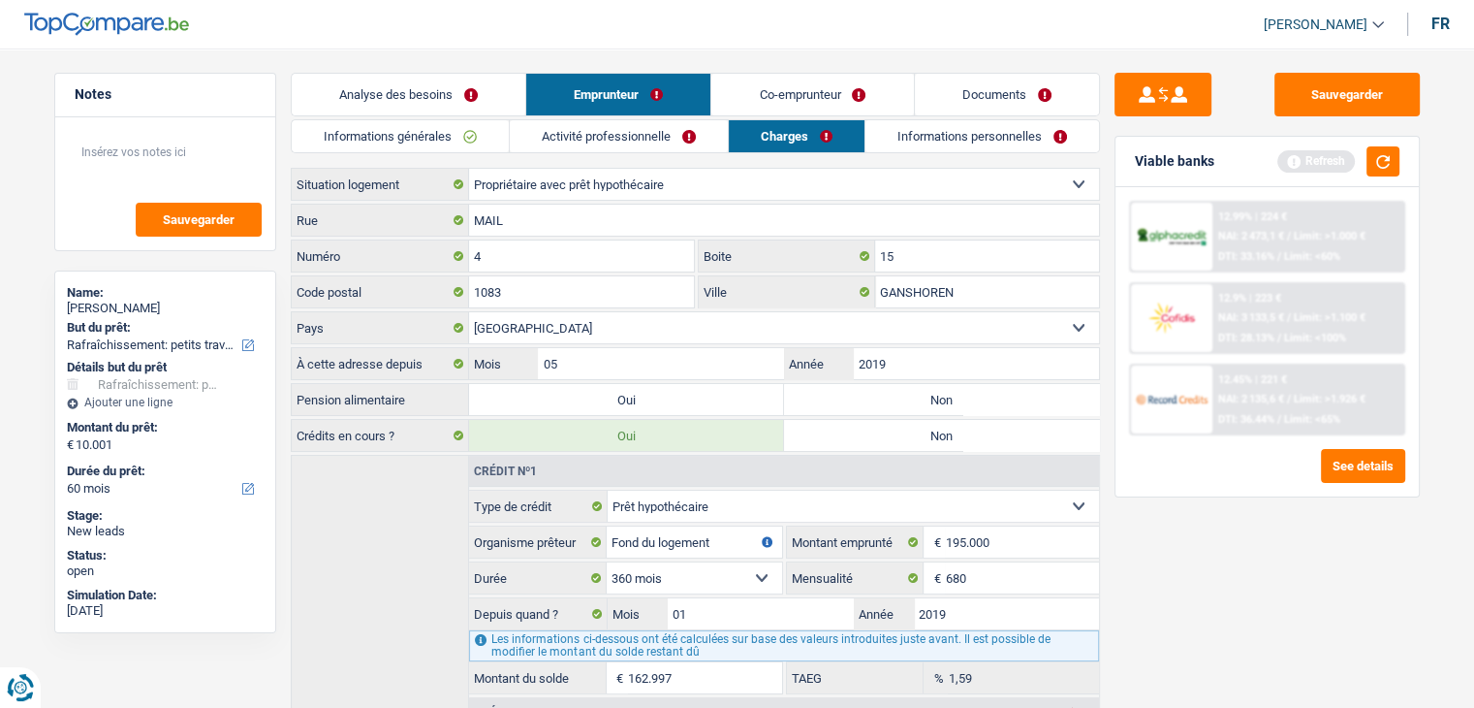
click at [680, 129] on link "Activité professionnelle" at bounding box center [619, 136] width 218 height 32
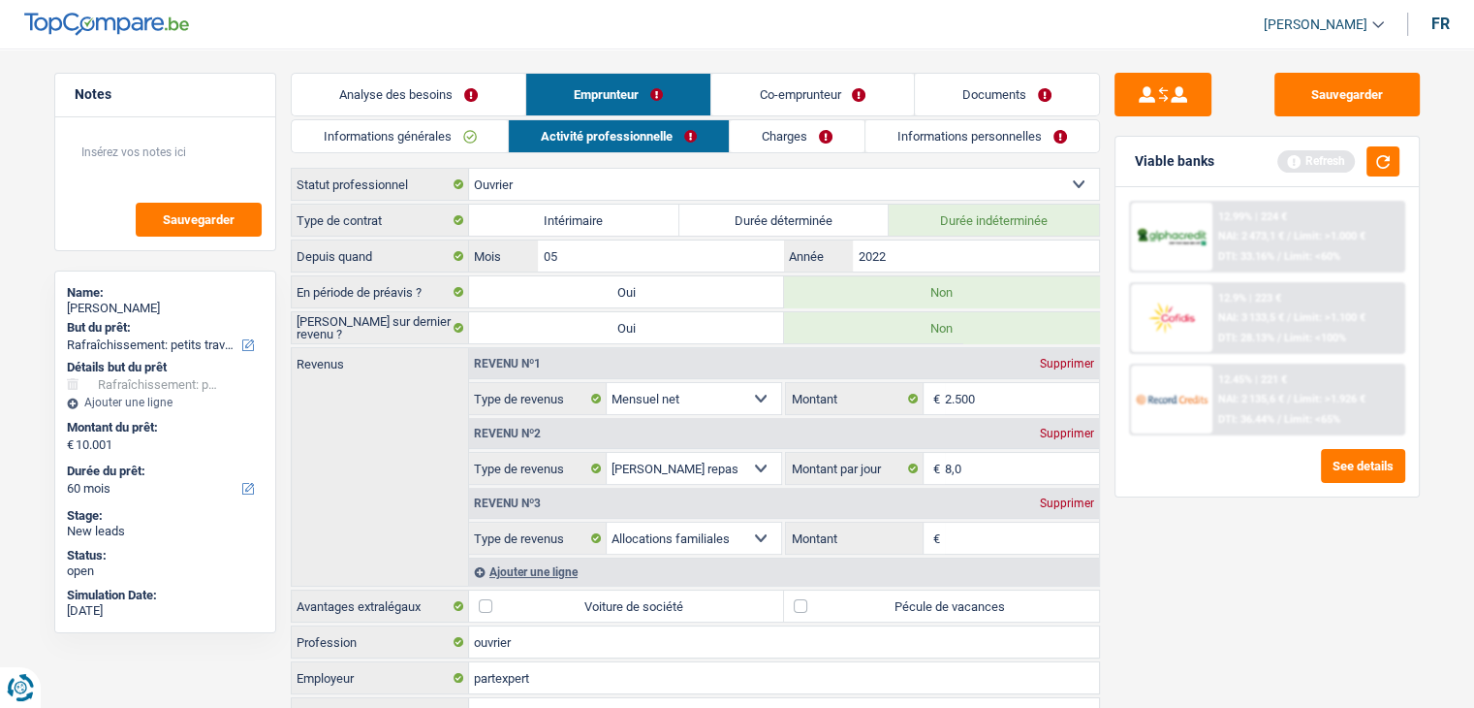
click at [418, 132] on link "Informations générales" at bounding box center [400, 136] width 217 height 32
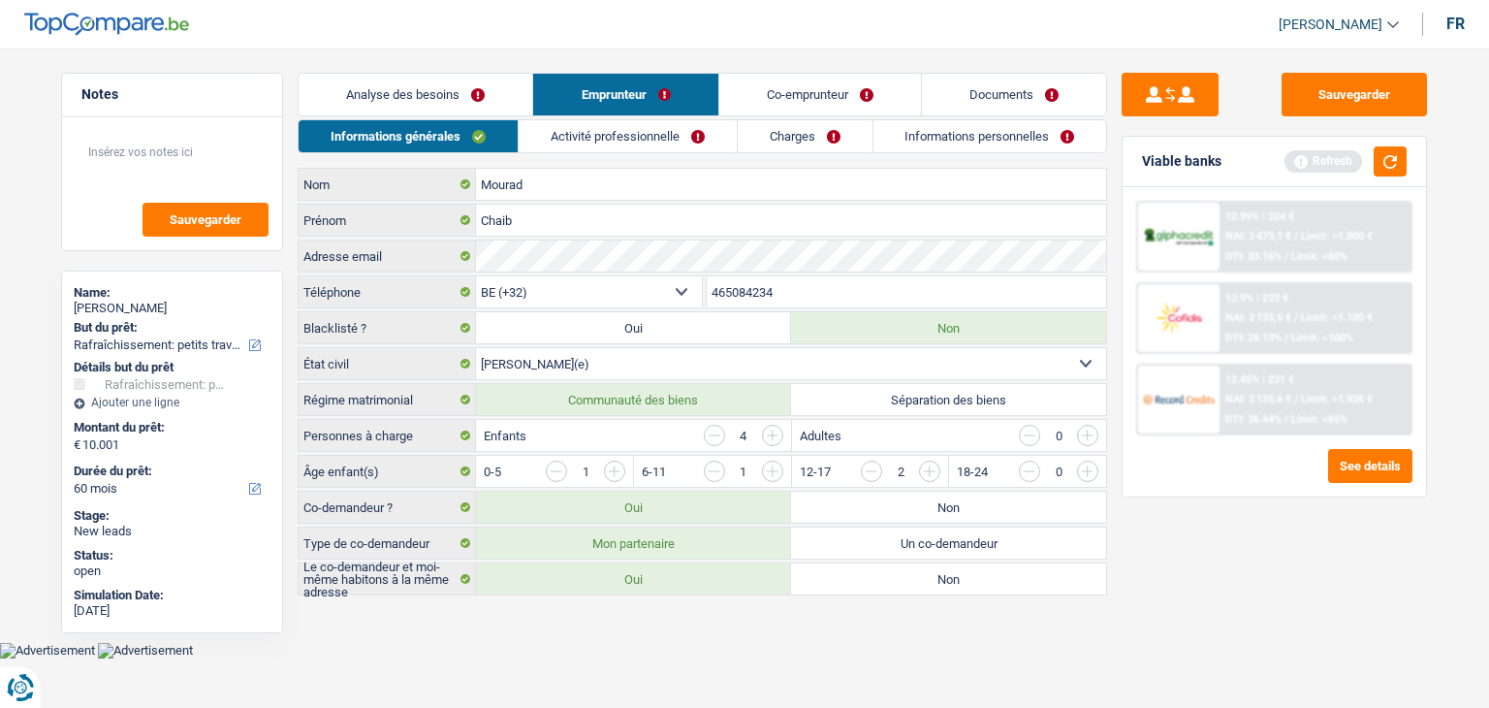
click at [642, 141] on link "Activité professionnelle" at bounding box center [628, 136] width 218 height 32
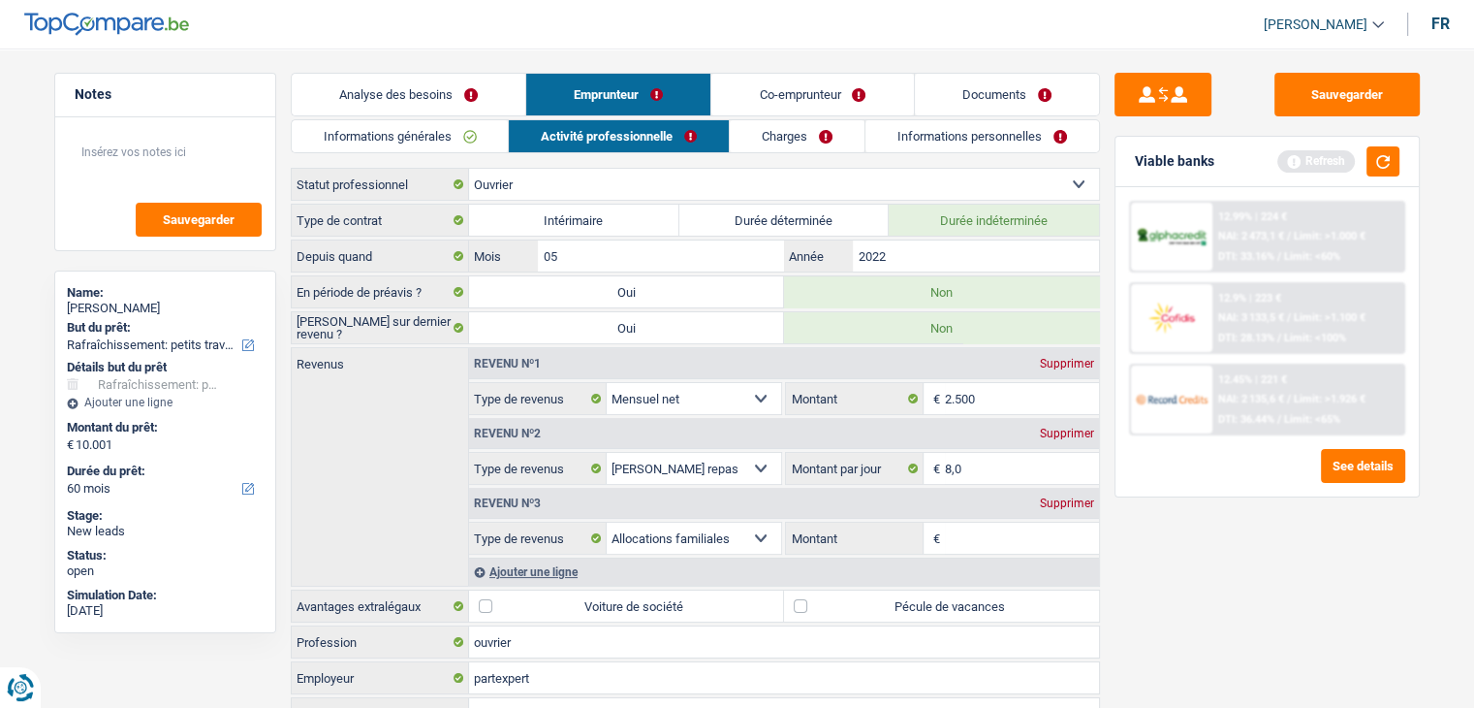
click at [755, 139] on link "Charges" at bounding box center [797, 136] width 135 height 32
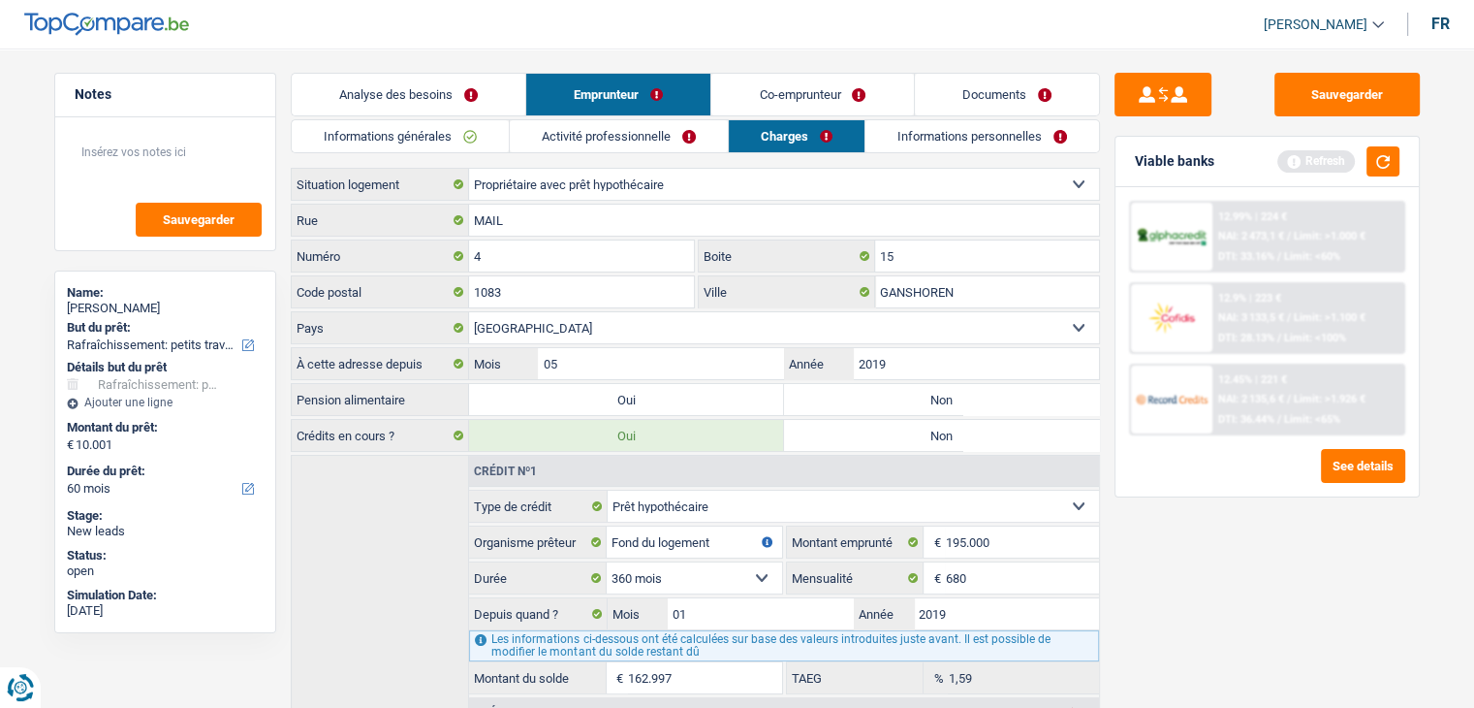
click at [808, 101] on link "Co-emprunteur" at bounding box center [812, 95] width 202 height 42
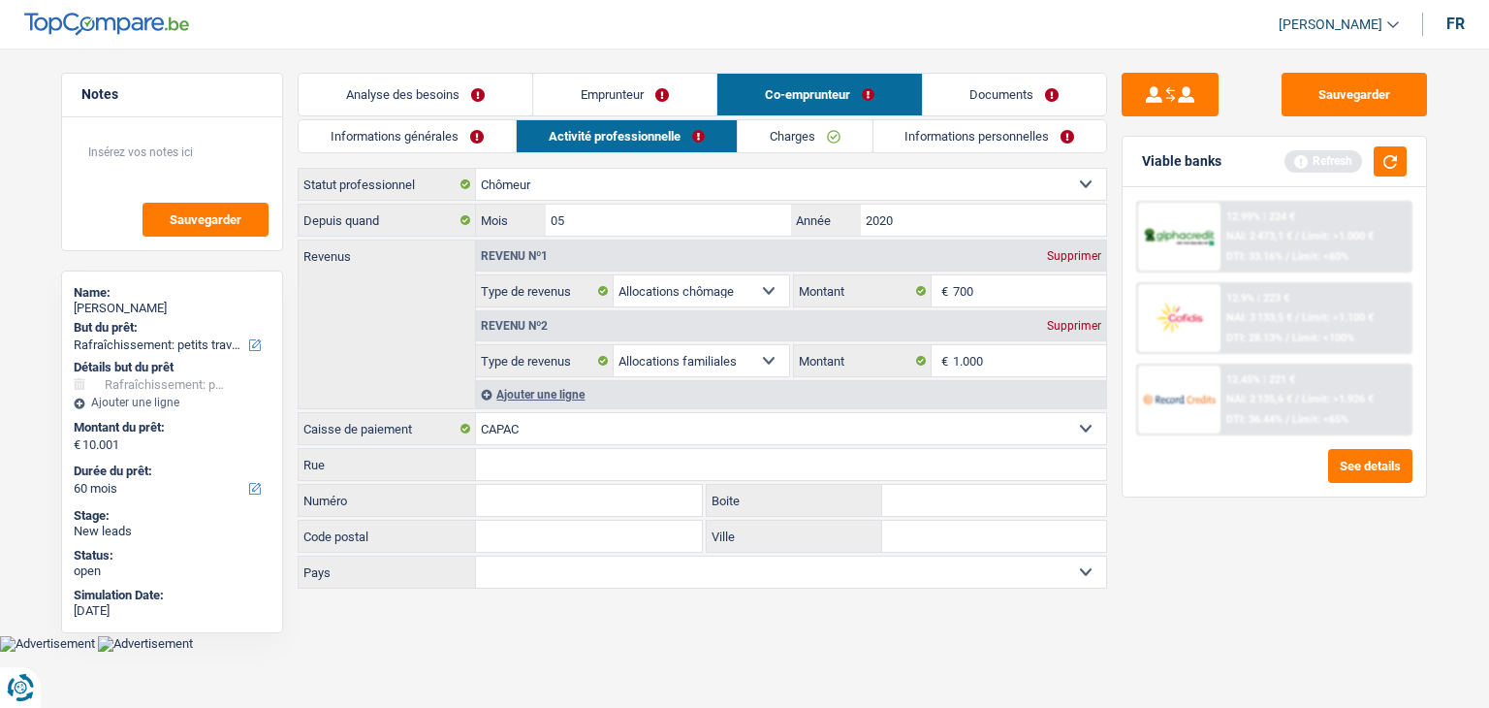
click at [974, 133] on link "Informations personnelles" at bounding box center [990, 136] width 234 height 32
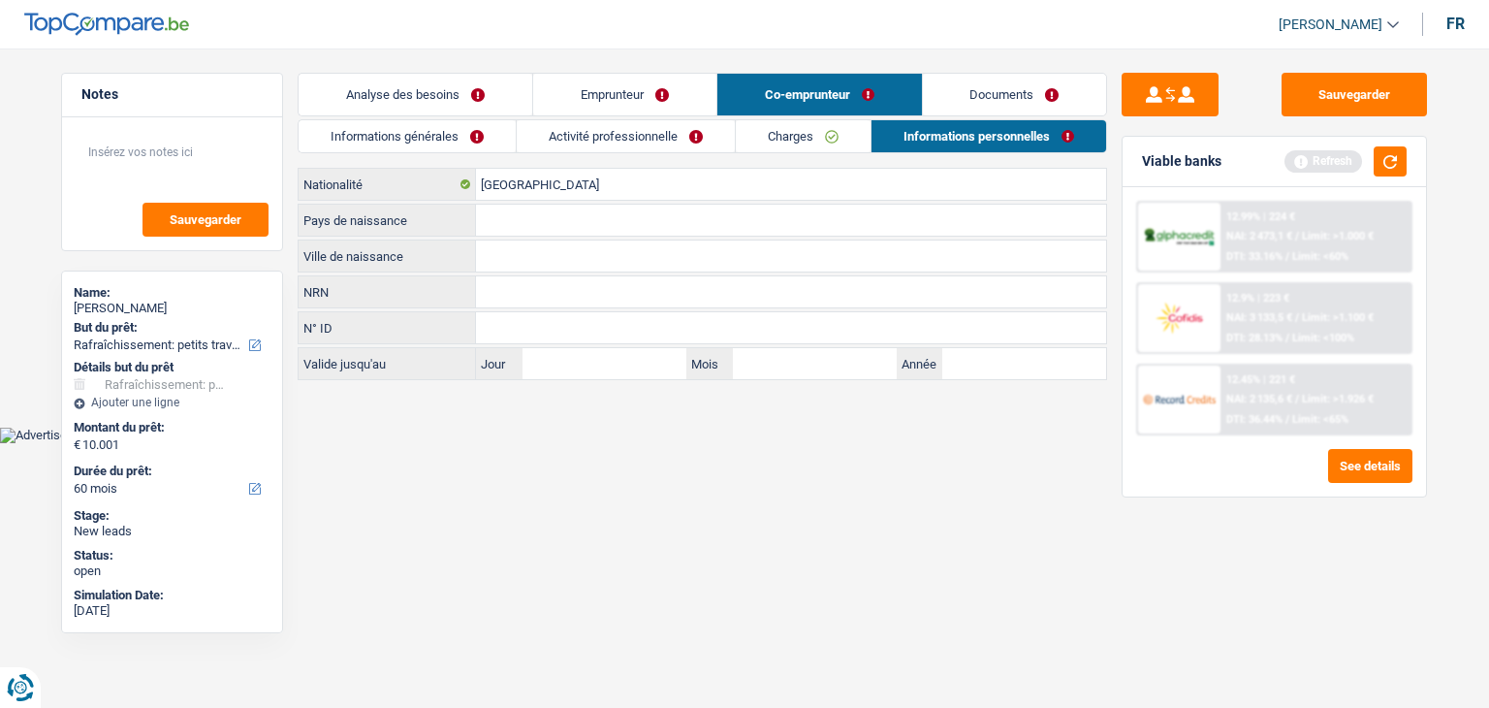
click at [1038, 88] on link "Documents" at bounding box center [1015, 95] width 184 height 42
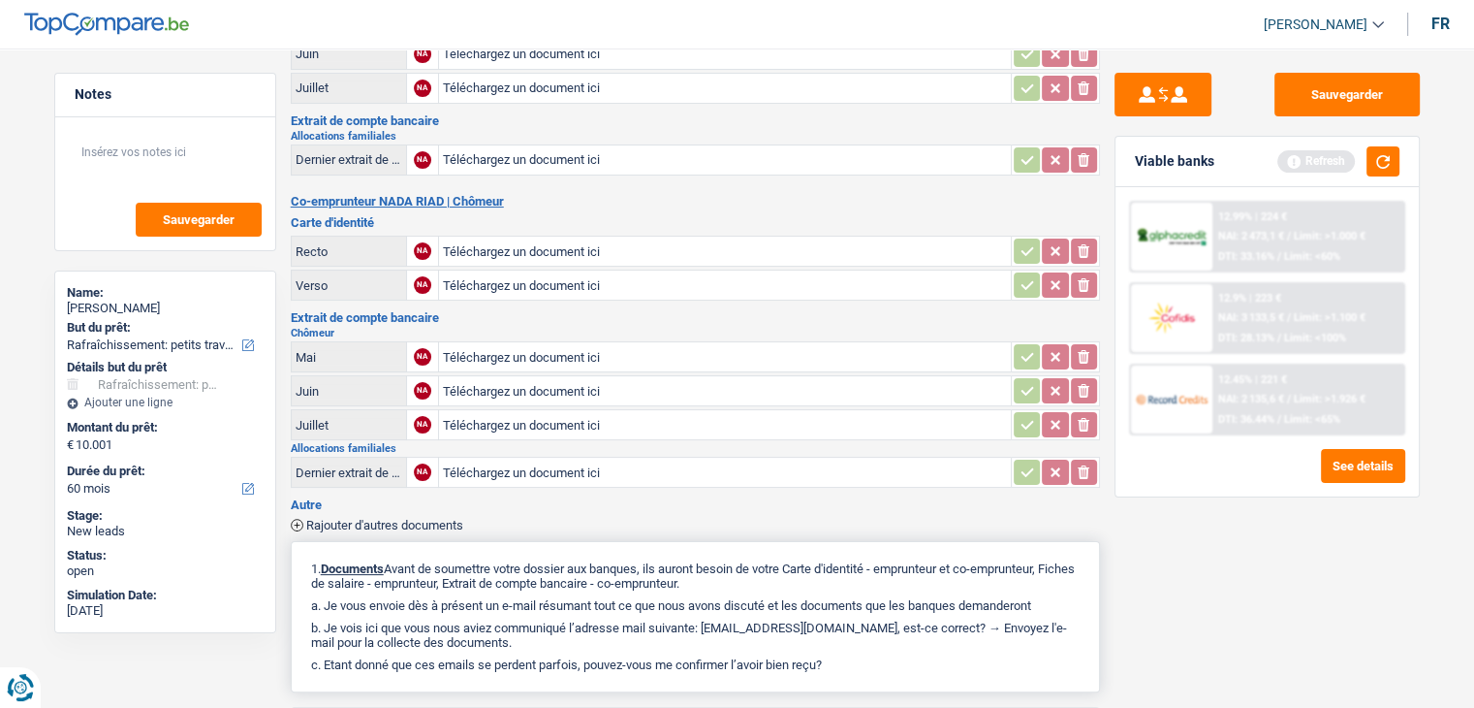
scroll to position [485, 0]
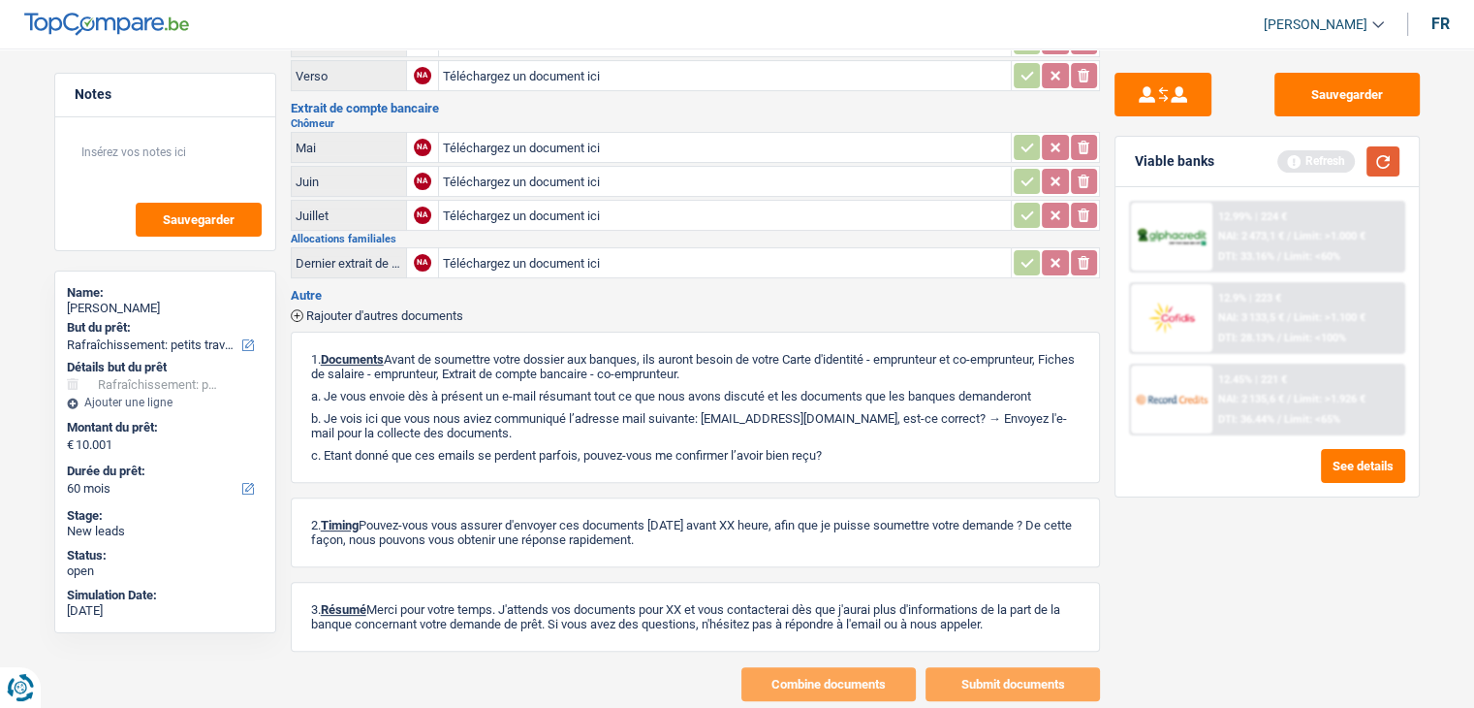
click at [1370, 163] on button "button" at bounding box center [1383, 161] width 33 height 30
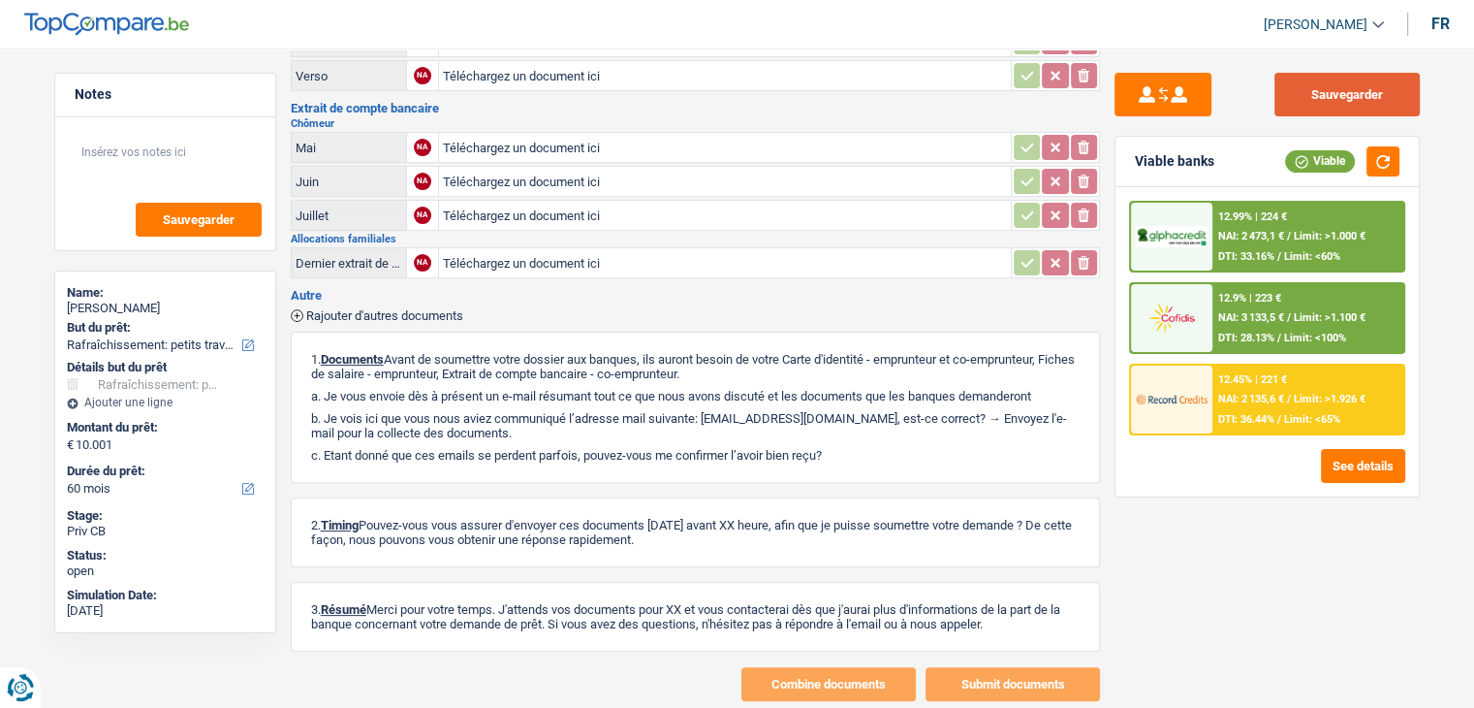
click at [1296, 104] on button "Sauvegarder" at bounding box center [1347, 95] width 145 height 44
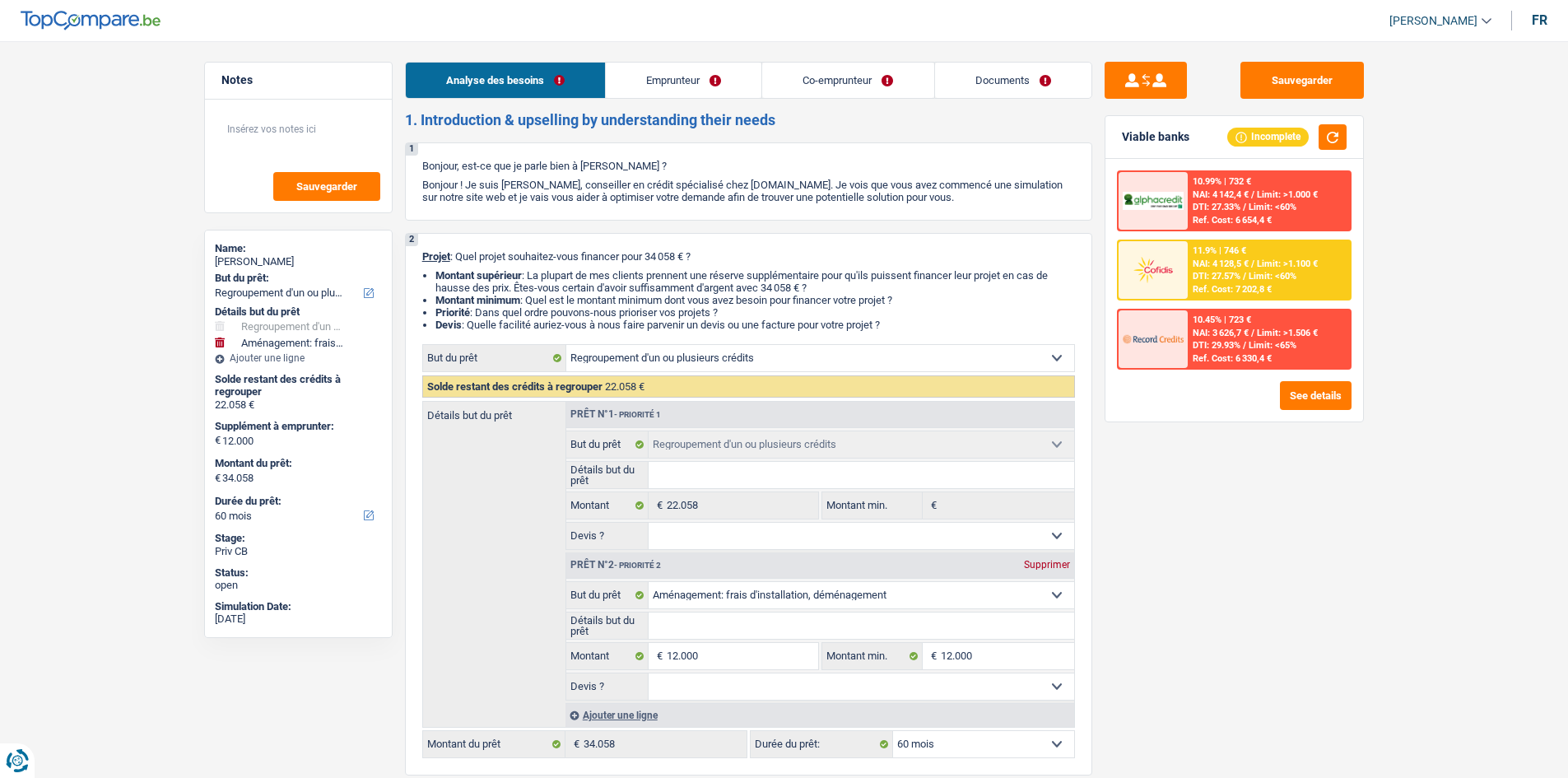
select select "refinancing"
select select "movingOrInstallation"
select select "60"
select select "refinancing"
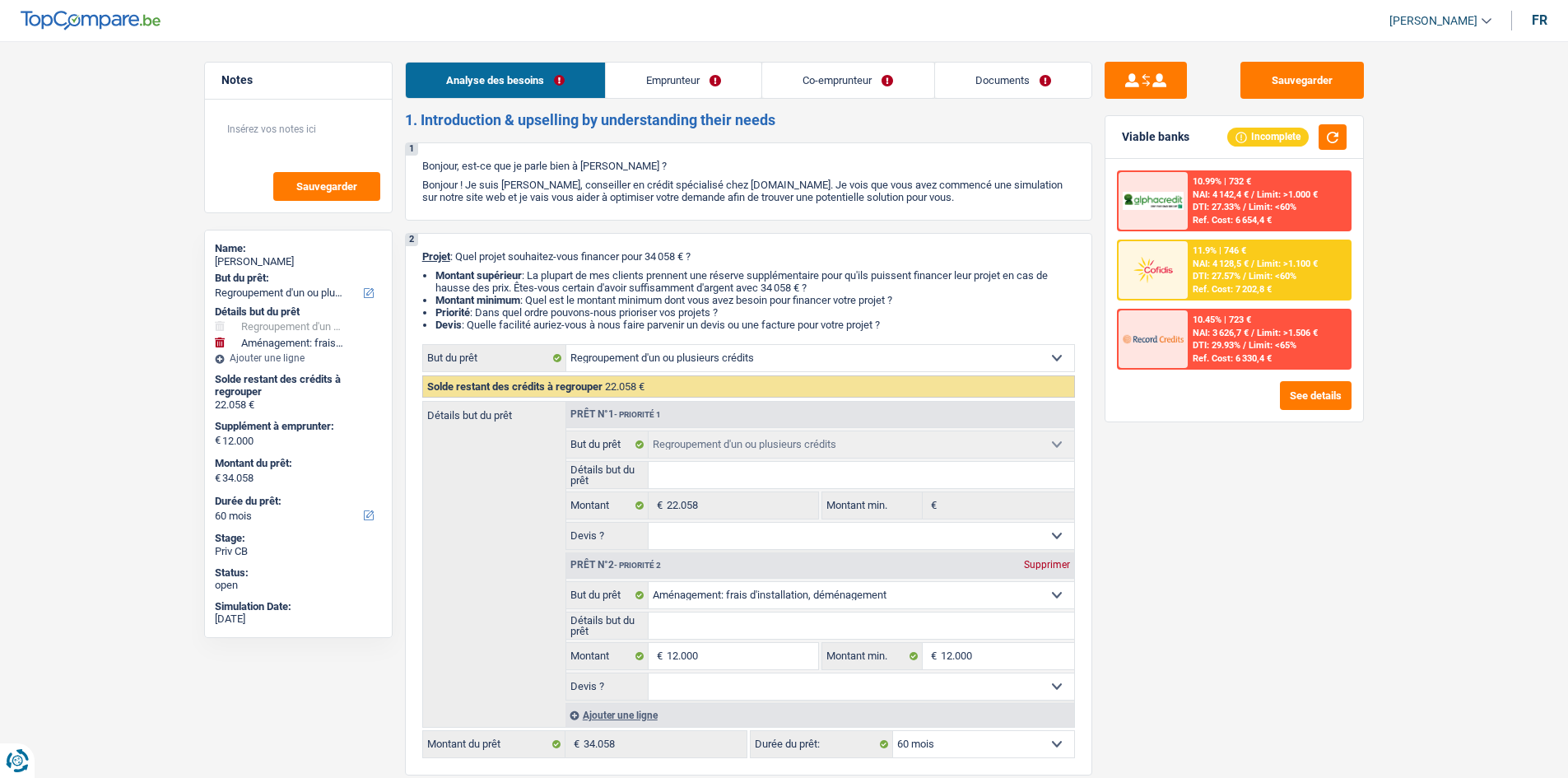
select select "refinancing"
select select "movingOrInstallation"
select select "60"
select select "worker"
select select "privateEmployee"
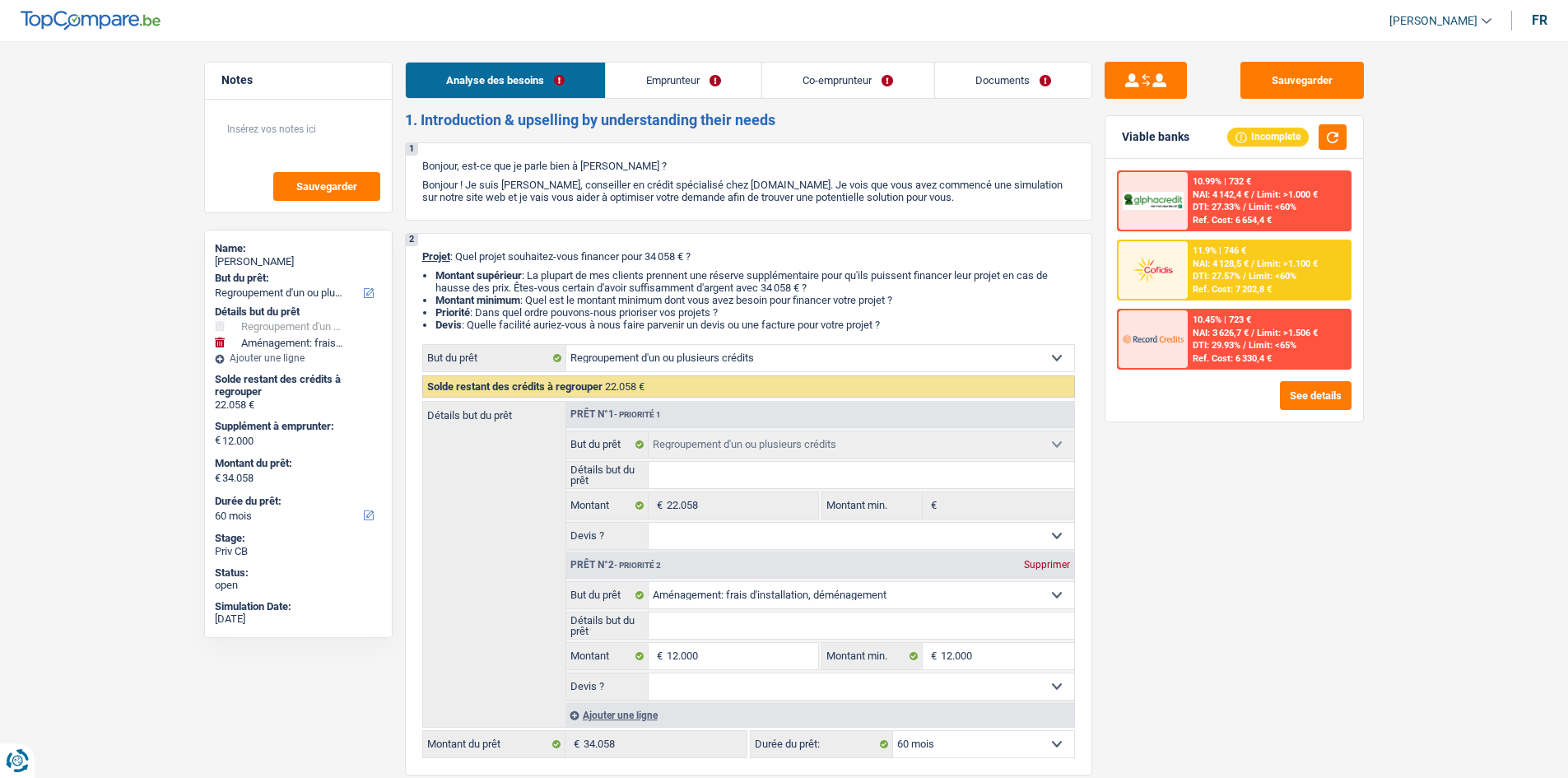
select select "netSalary"
select select "mealVouchers"
select select "ownerWithMortgage"
select select "mortgage"
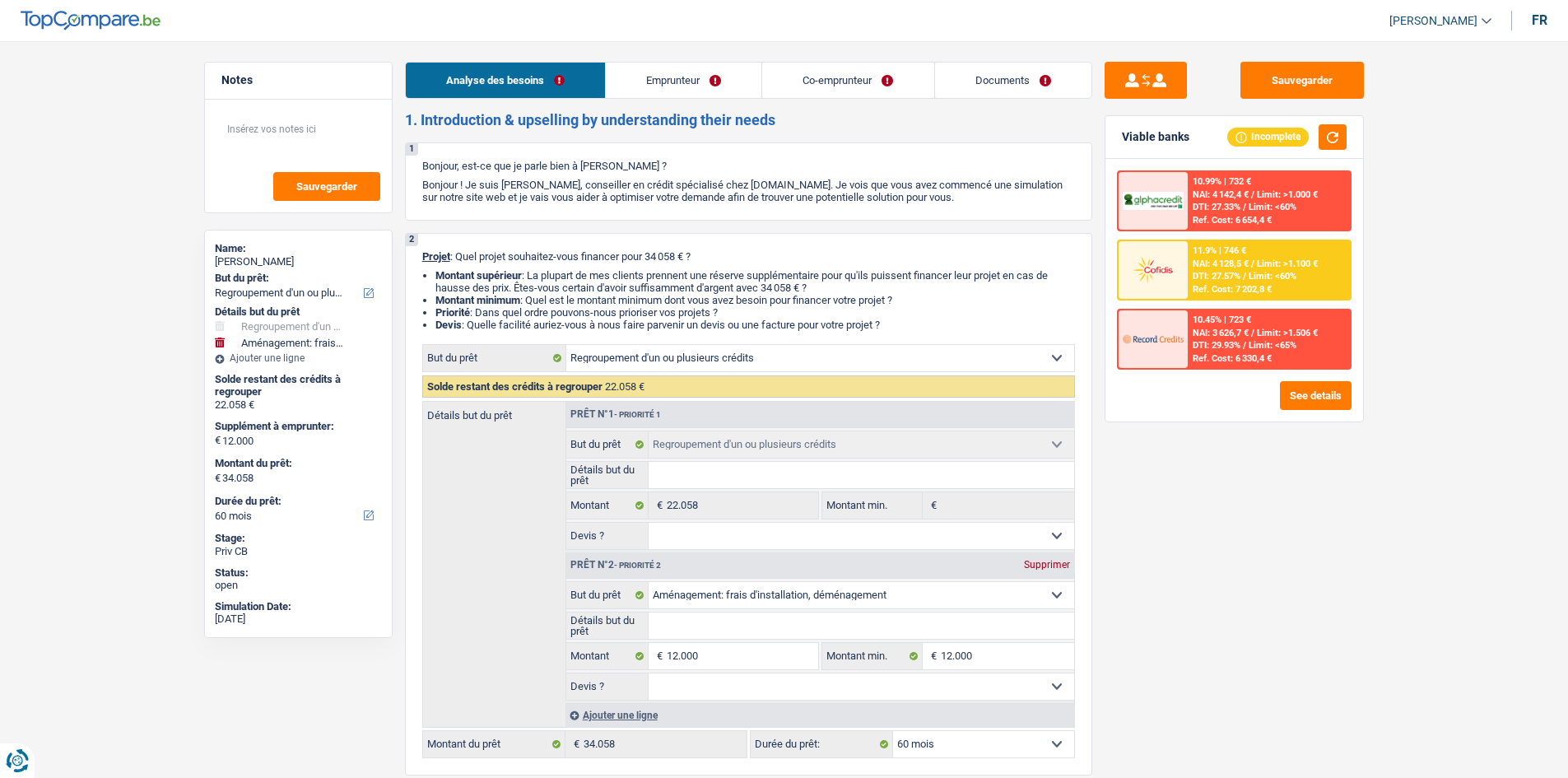
select select "300"
select select "mortgage"
select select "120"
select select "mortgage"
select select "120"
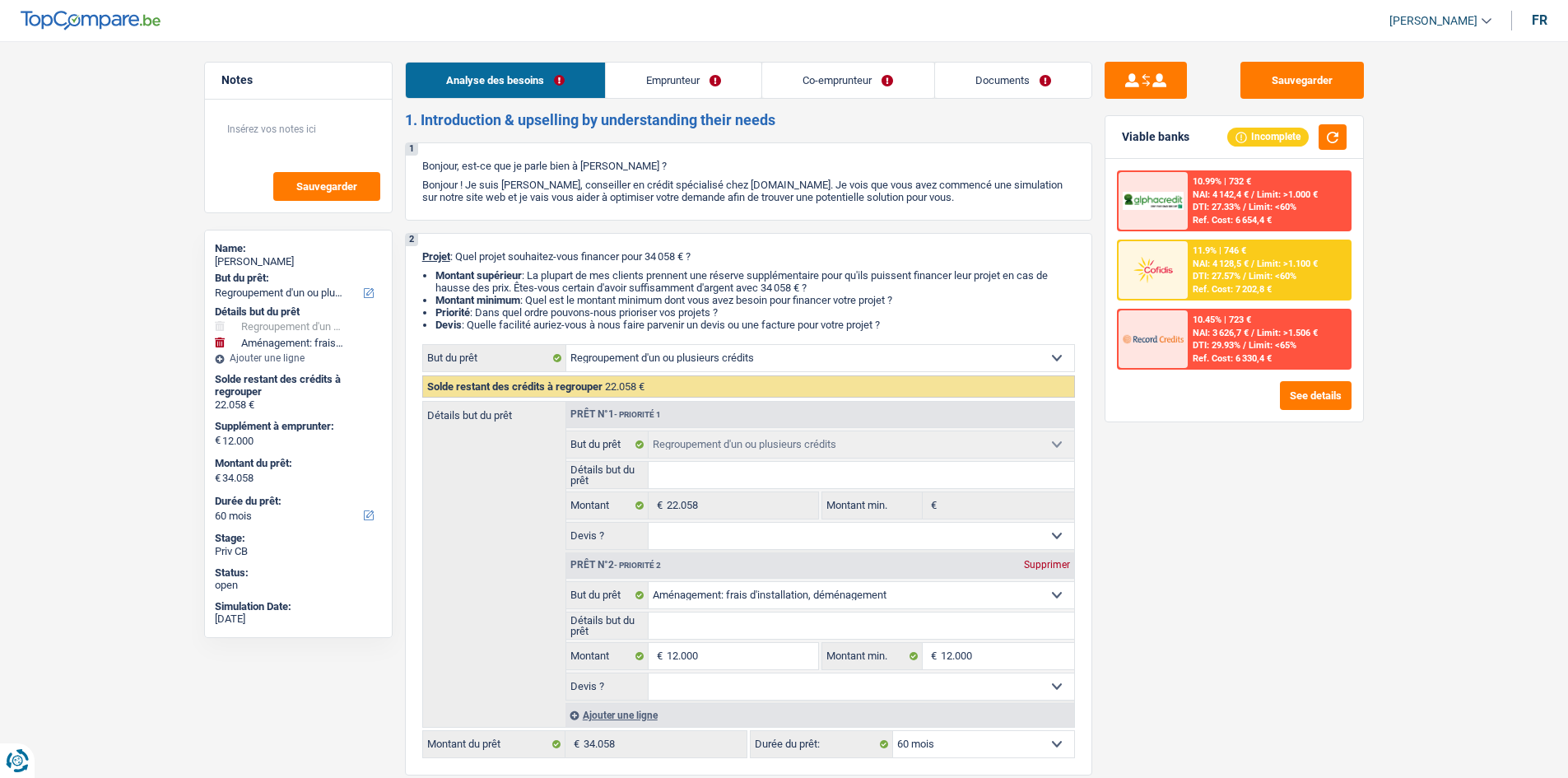
select select "personalLoan"
select select "other"
select select "48"
select select "personalLoan"
select select "other"
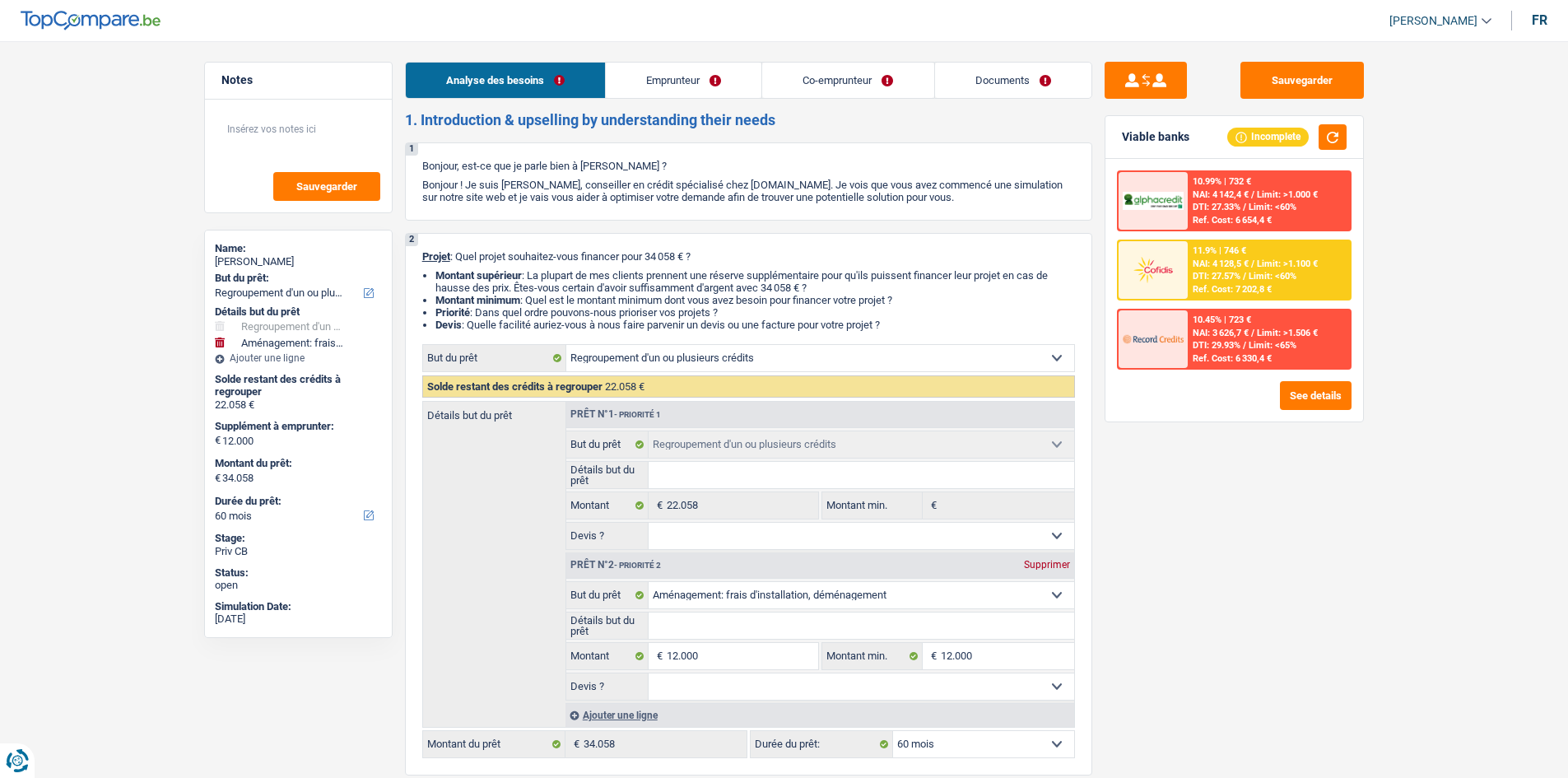
select select "60"
select select "refinancing"
select select "movingOrInstallation"
select select "60"
